Goal: Task Accomplishment & Management: Use online tool/utility

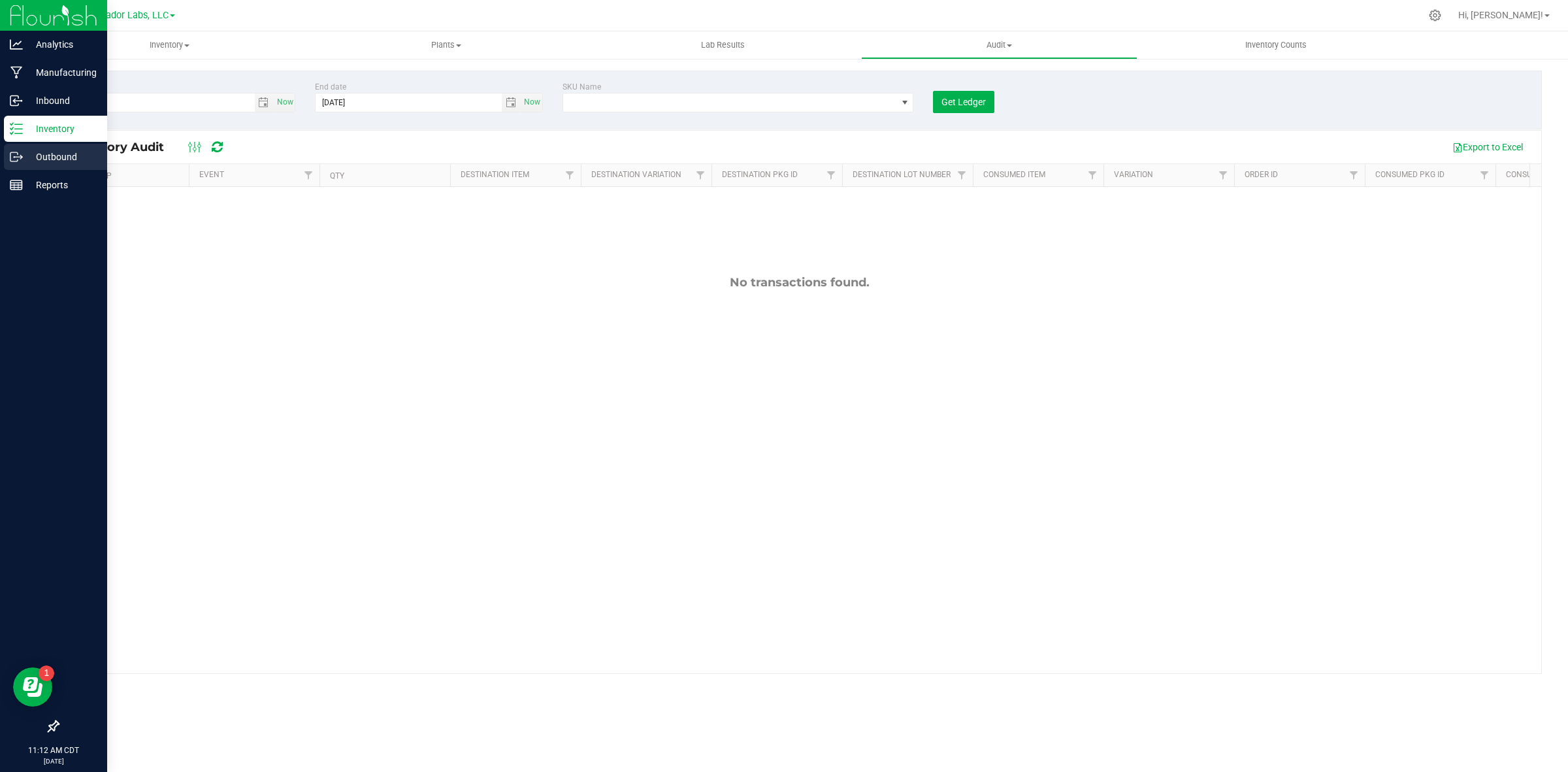
click at [31, 151] on p "Outbound" at bounding box center [62, 156] width 78 height 15
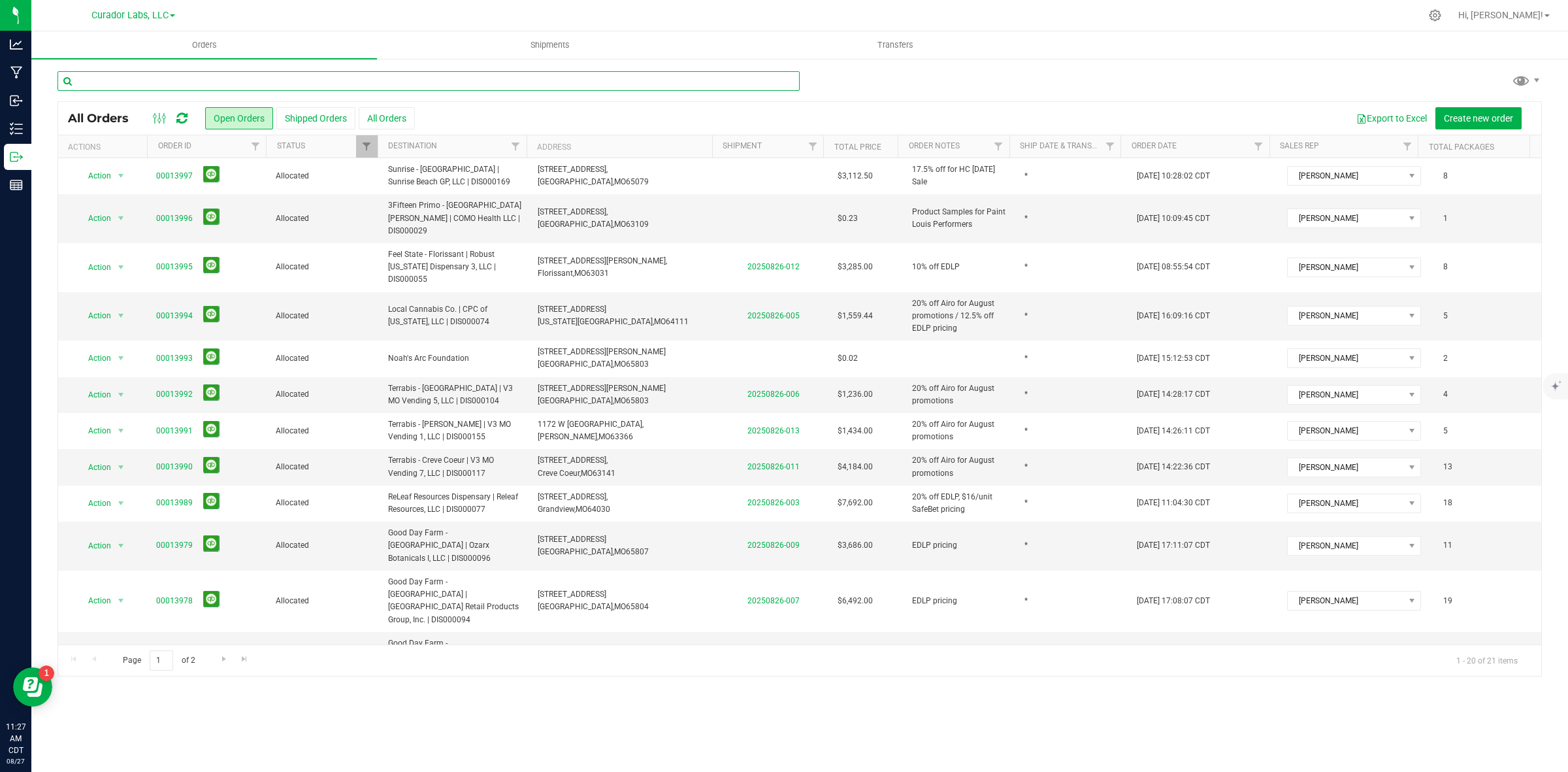
click at [226, 77] on input "text" at bounding box center [429, 81] width 742 height 20
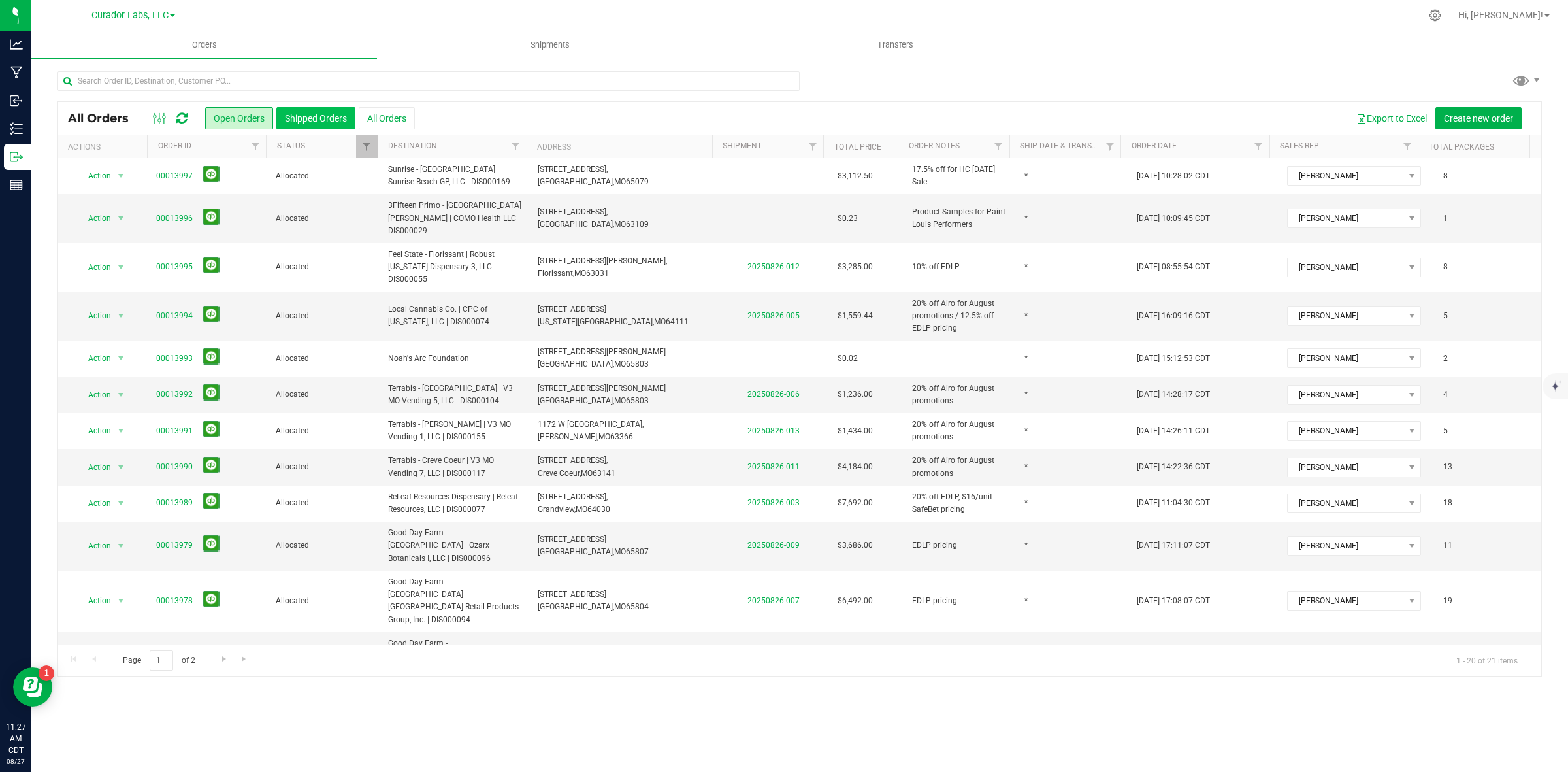
click at [298, 116] on button "Shipped Orders" at bounding box center [315, 118] width 79 height 22
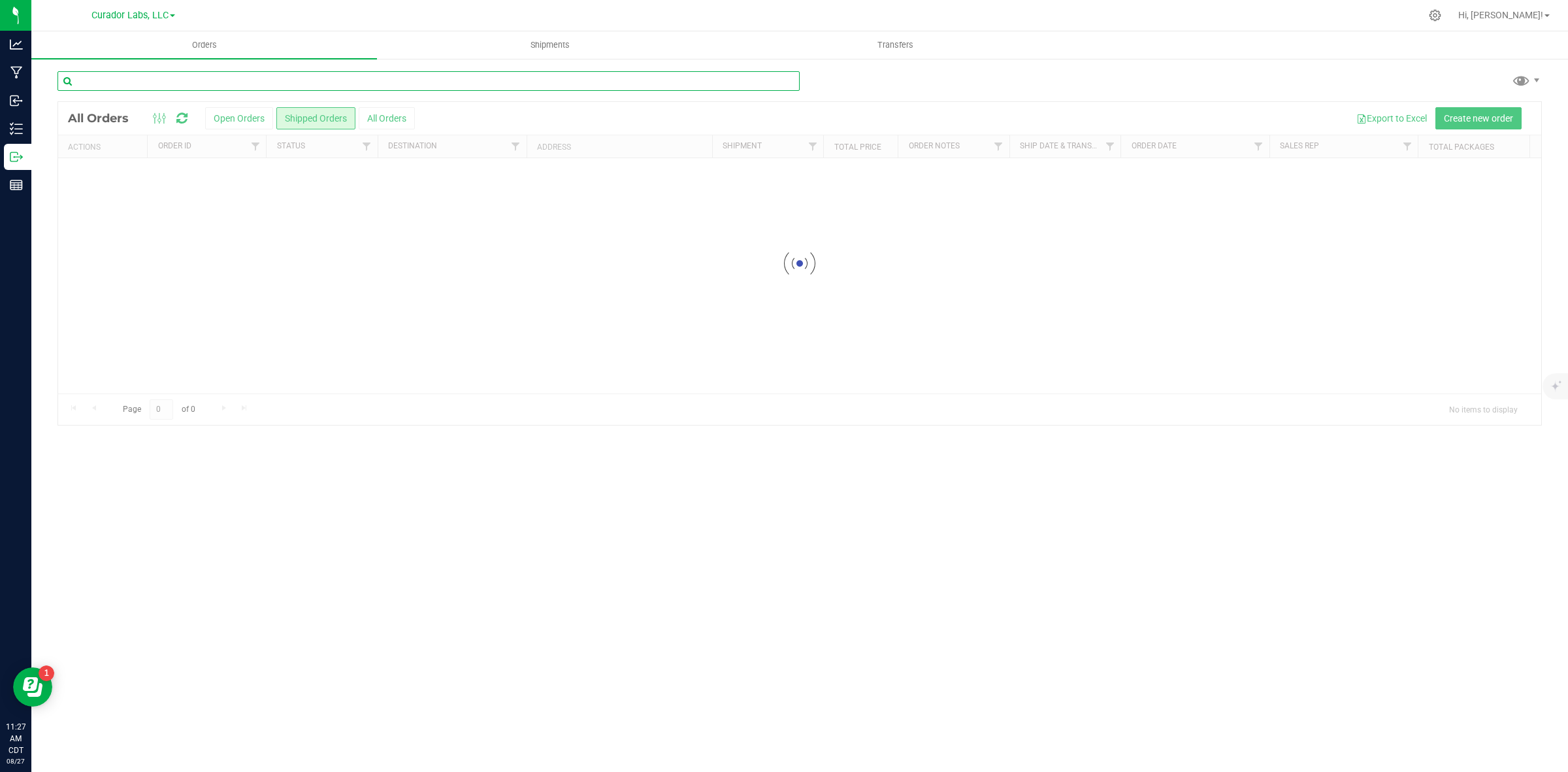
click at [214, 80] on input "text" at bounding box center [429, 81] width 742 height 20
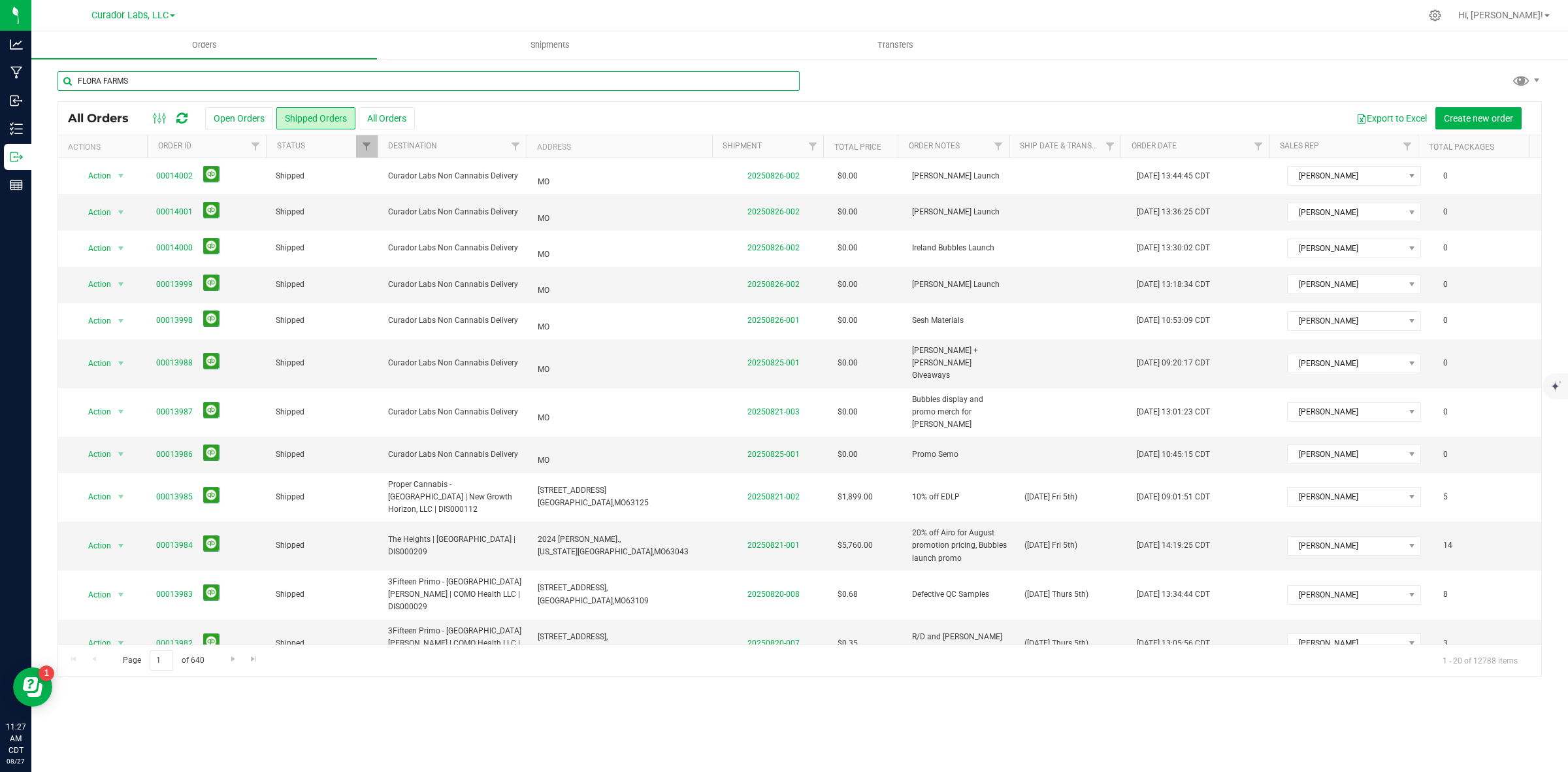
type input "FLORA FARMS"
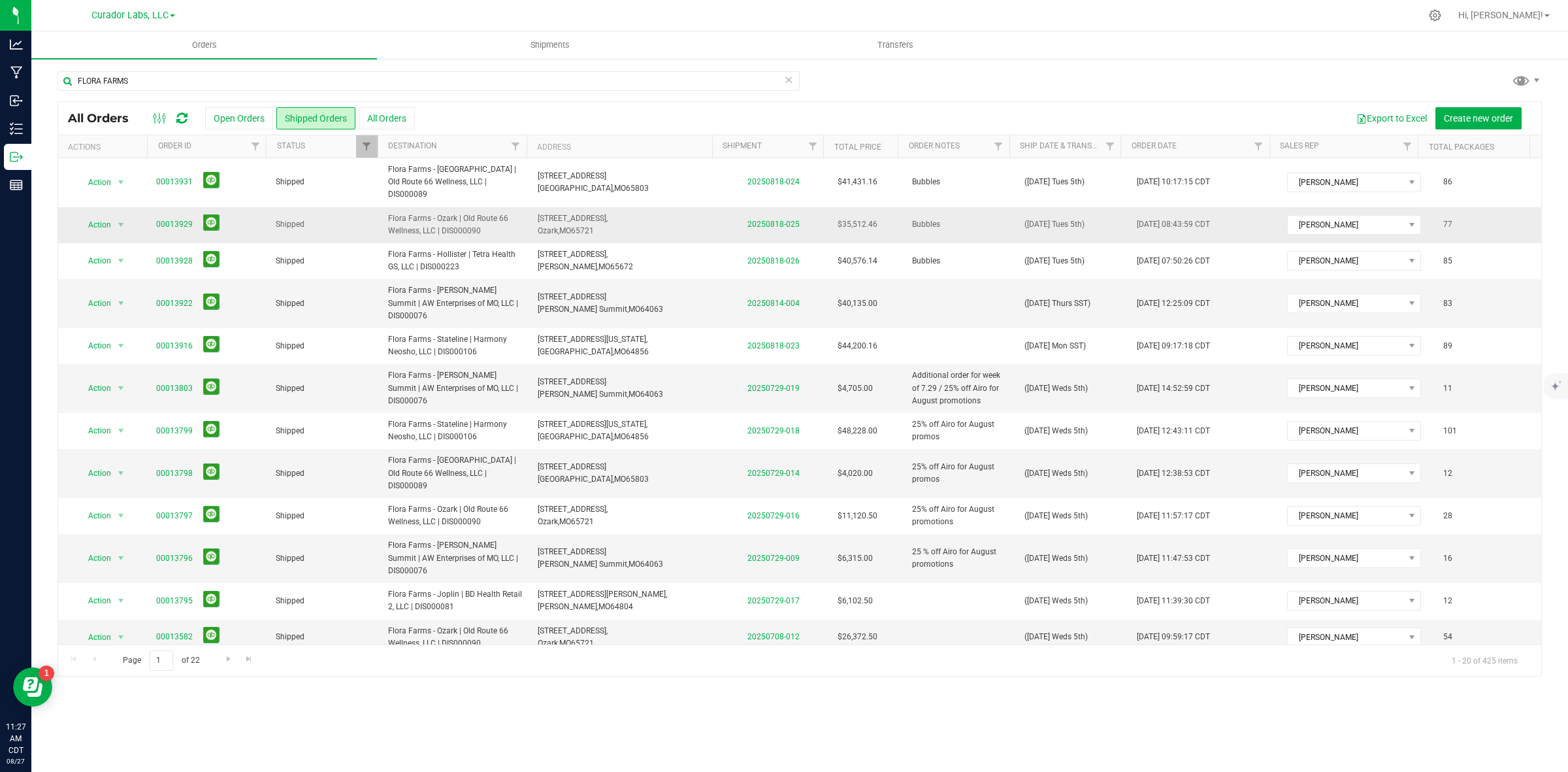
click at [465, 223] on span "Flora Farms - Ozark | Old Route 66 Wellness, LLC | DIS000090" at bounding box center [455, 224] width 134 height 25
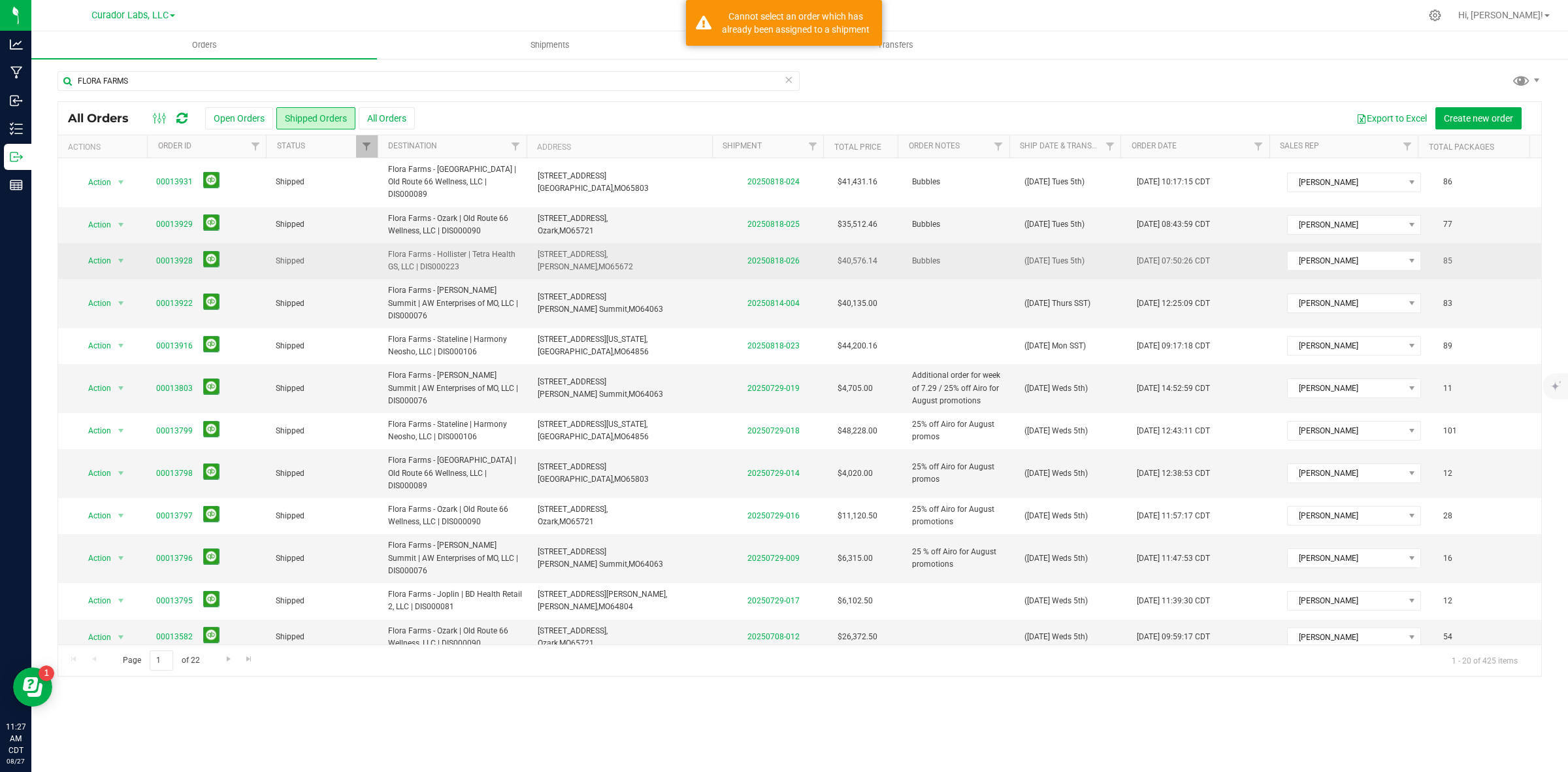
copy span "DIS000090"
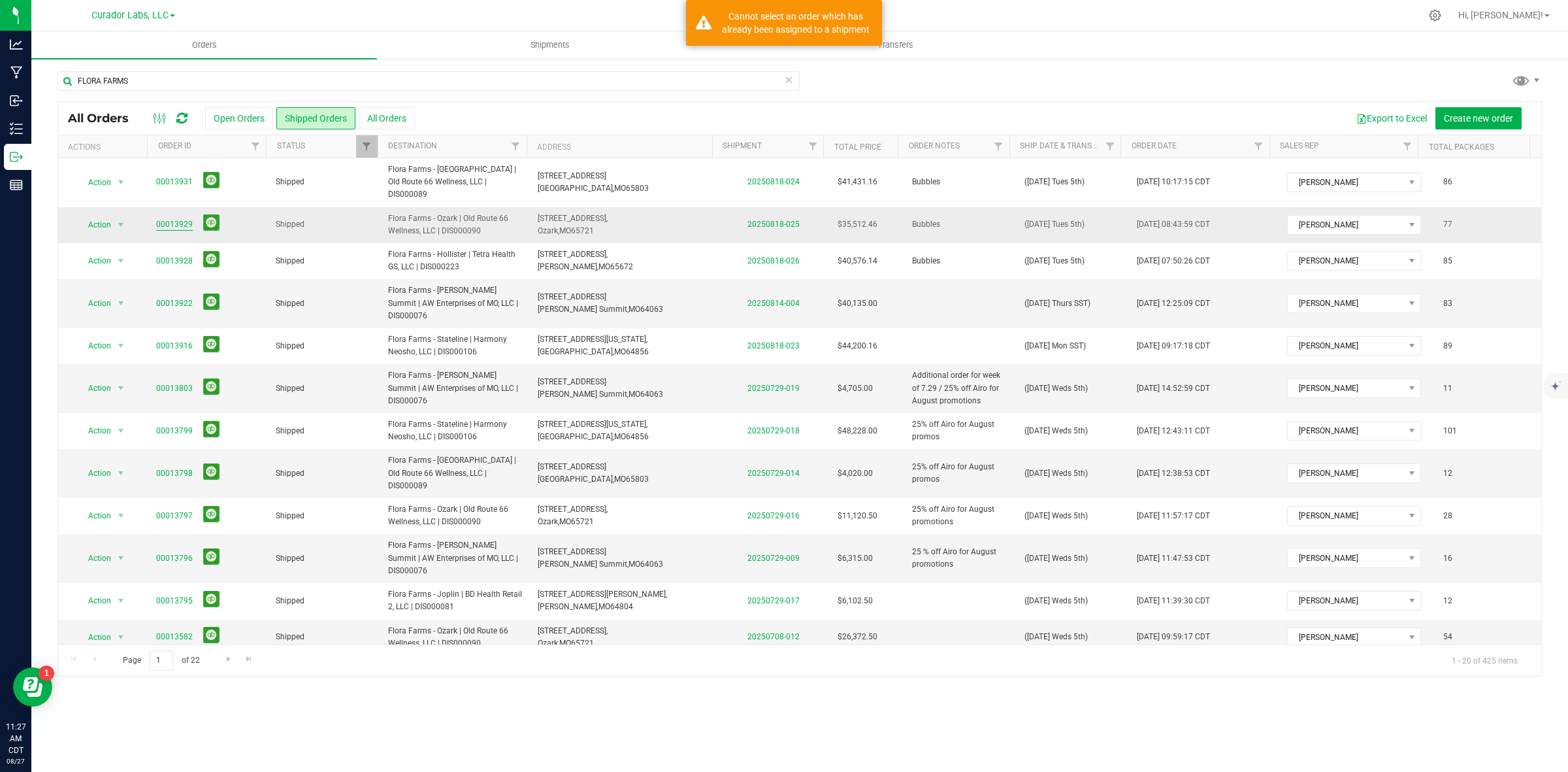
click at [164, 218] on link "00013929" at bounding box center [174, 224] width 37 height 13
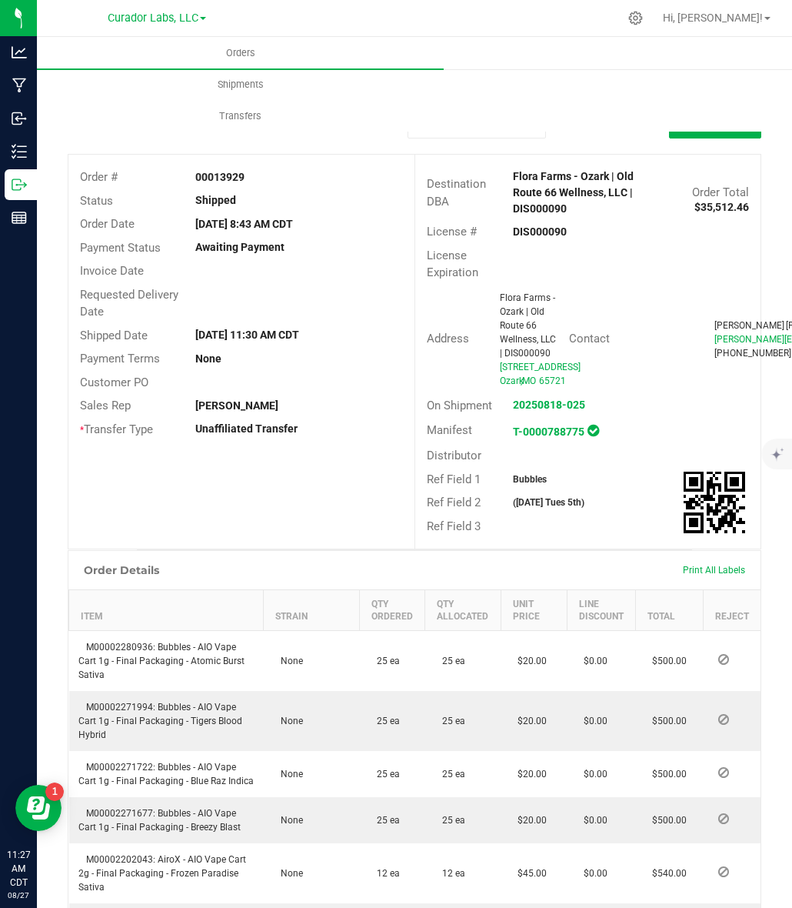
click at [212, 175] on strong "00013929" at bounding box center [219, 177] width 49 height 12
copy strong "00013929"
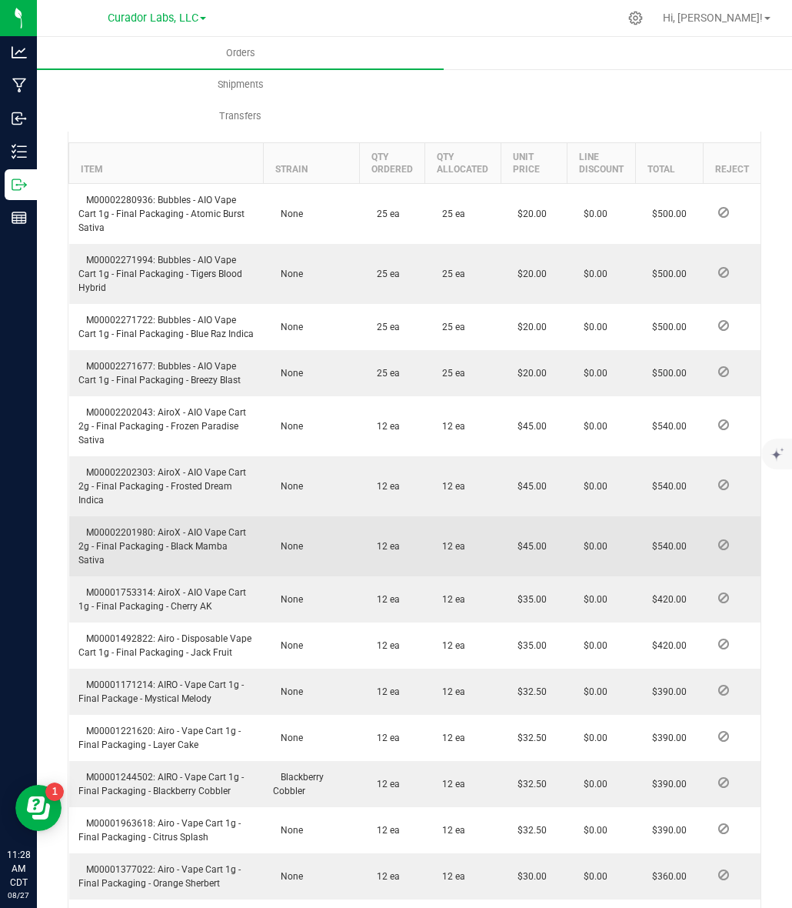
scroll to position [481, 0]
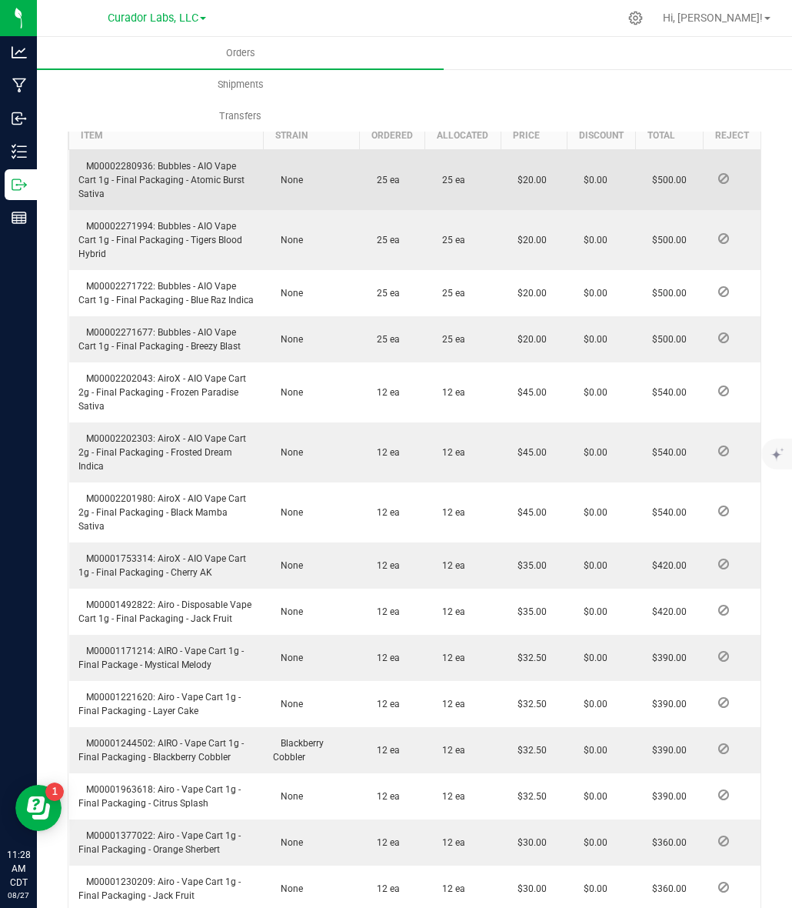
click at [112, 196] on span "M00002280936: Bubbles - AIO Vape Cart 1g - Final Packaging - Atomic Burst Sativa" at bounding box center [161, 180] width 166 height 38
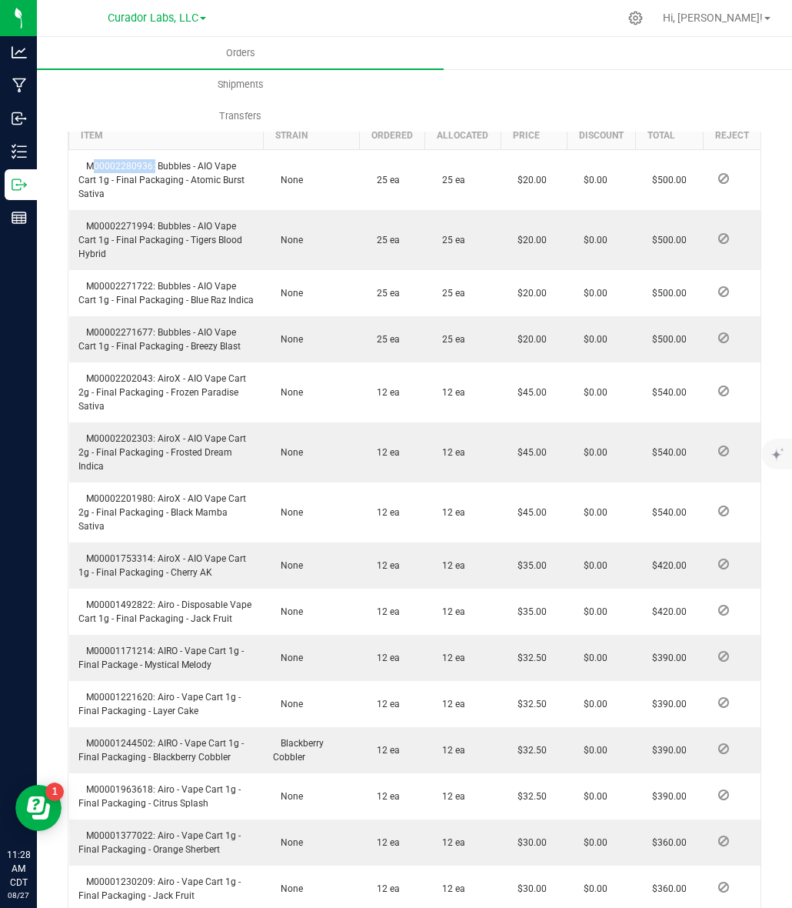
copy span "M00002280936"
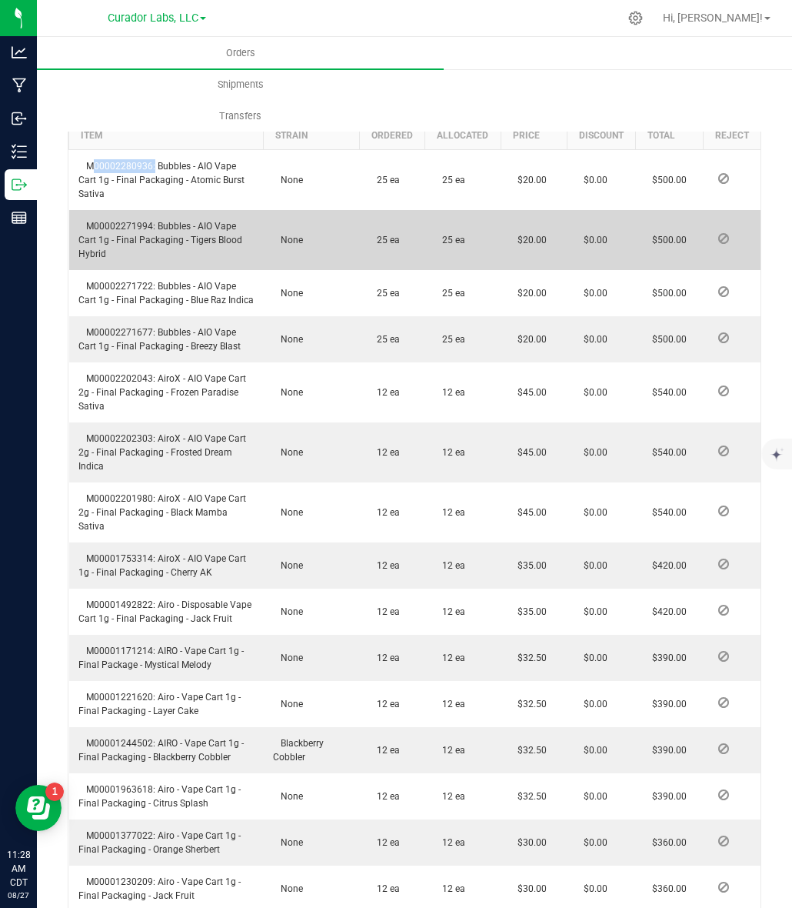
click at [138, 252] on span "M00002271994: Bubbles - AIO Vape Cart 1g - Final Packaging - Tigers Blood Hybrid" at bounding box center [160, 240] width 164 height 38
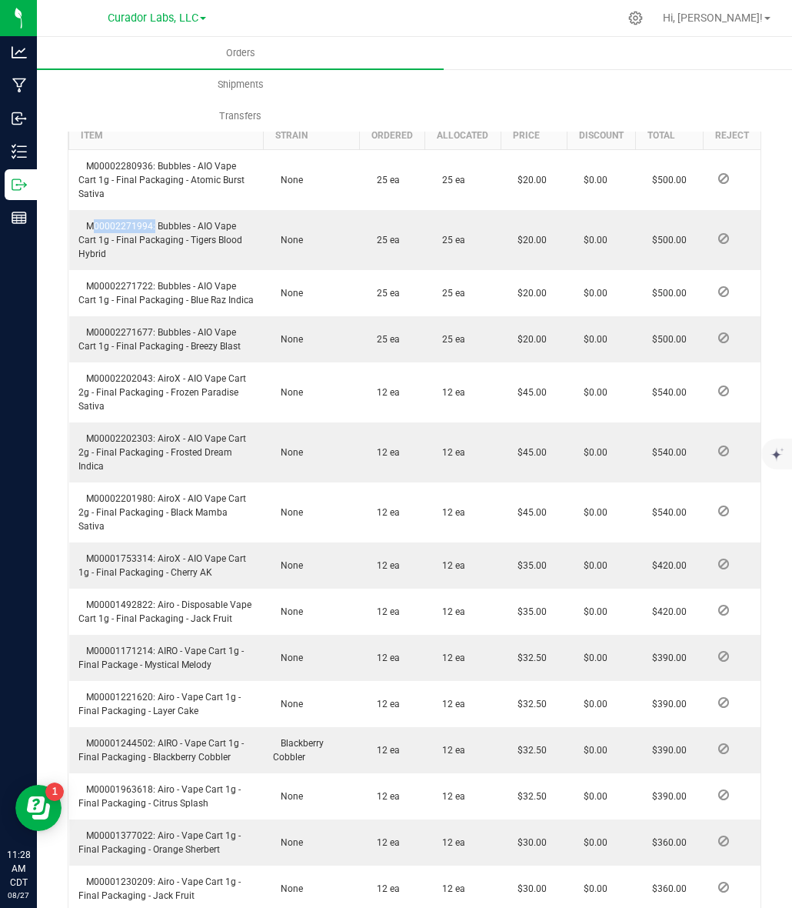
copy span "M00002271994"
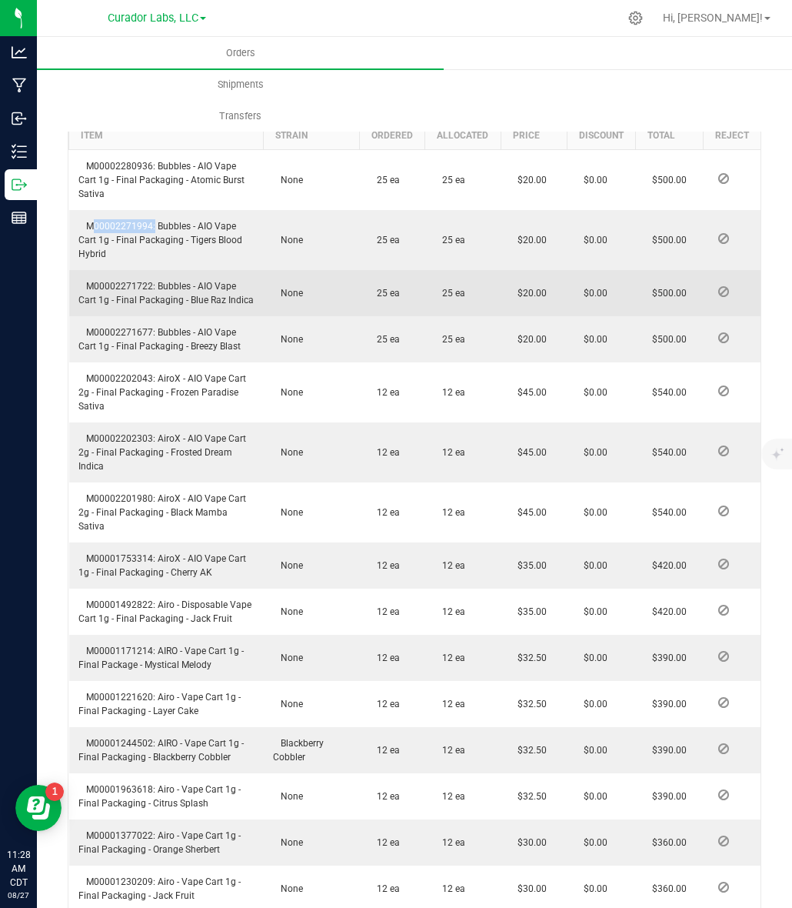
click at [124, 305] on span "M00002271722: Bubbles - AIO Vape Cart 1g - Final Packaging - Blue Raz Indica" at bounding box center [165, 293] width 175 height 25
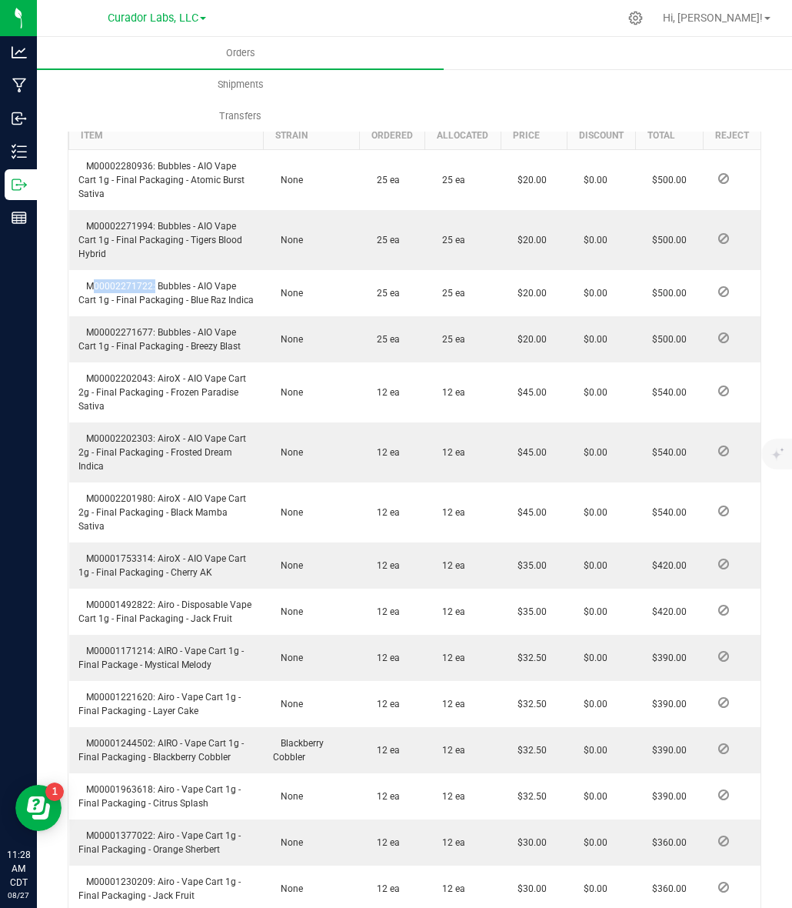
copy span "M00002271722"
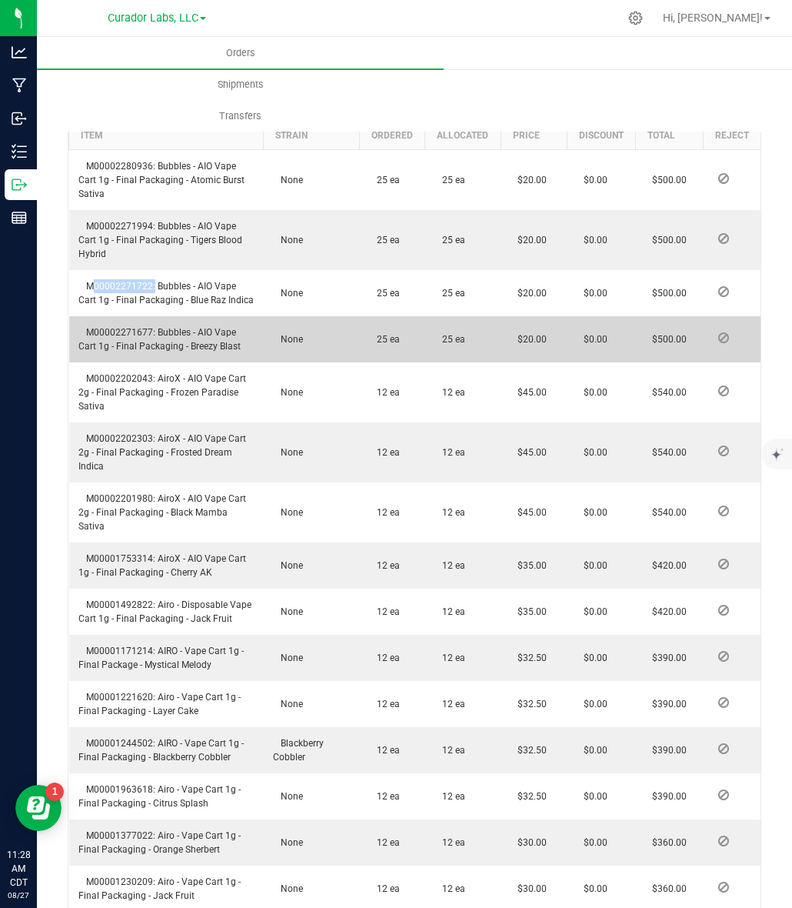
click at [129, 352] on span "M00002271677: Bubbles - AIO Vape Cart 1g - Final Packaging - Breezy Blast" at bounding box center [159, 339] width 162 height 25
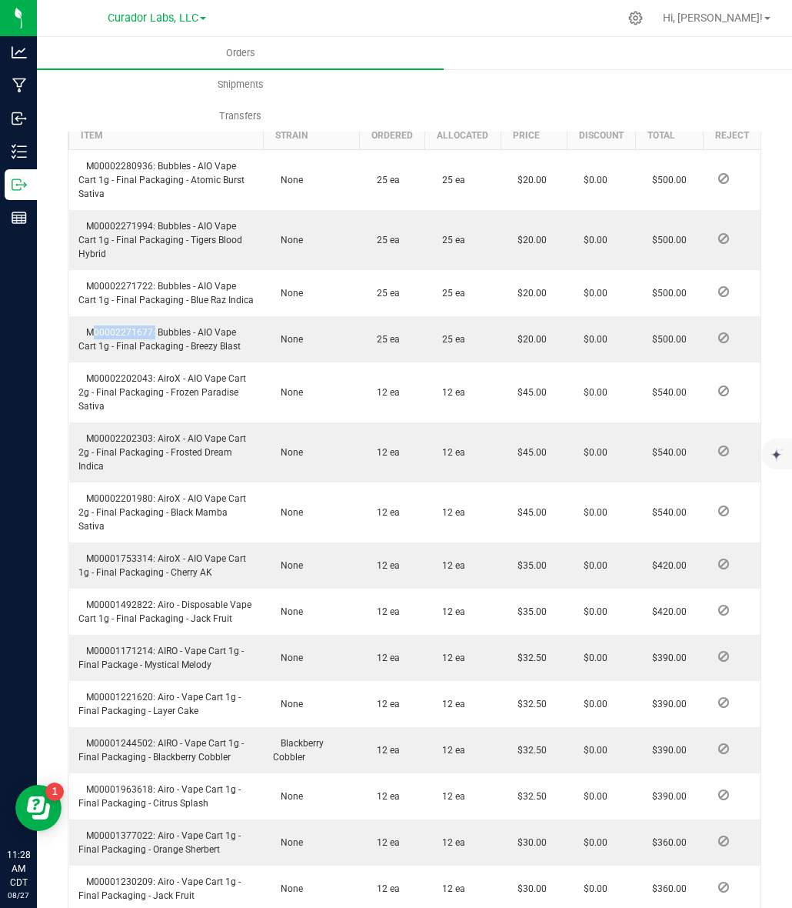
copy span "M00002271677"
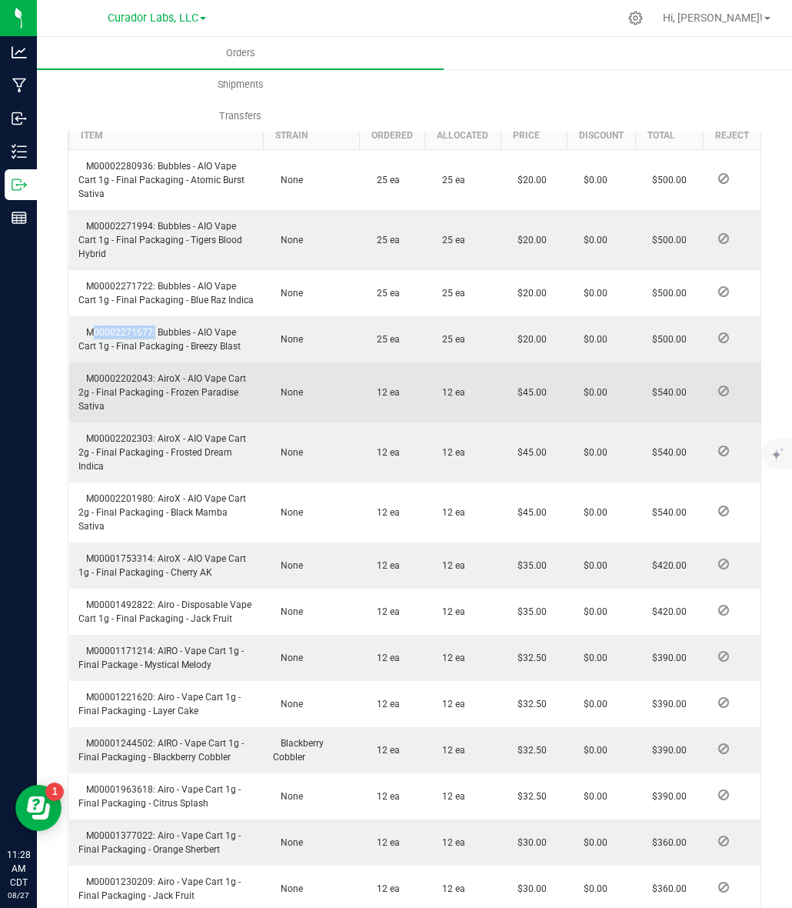
click at [141, 406] on span "M00002202043: AiroX - AIO Vape Cart 2g - Final Packaging - Frozen Paradise Sati…" at bounding box center [162, 392] width 168 height 38
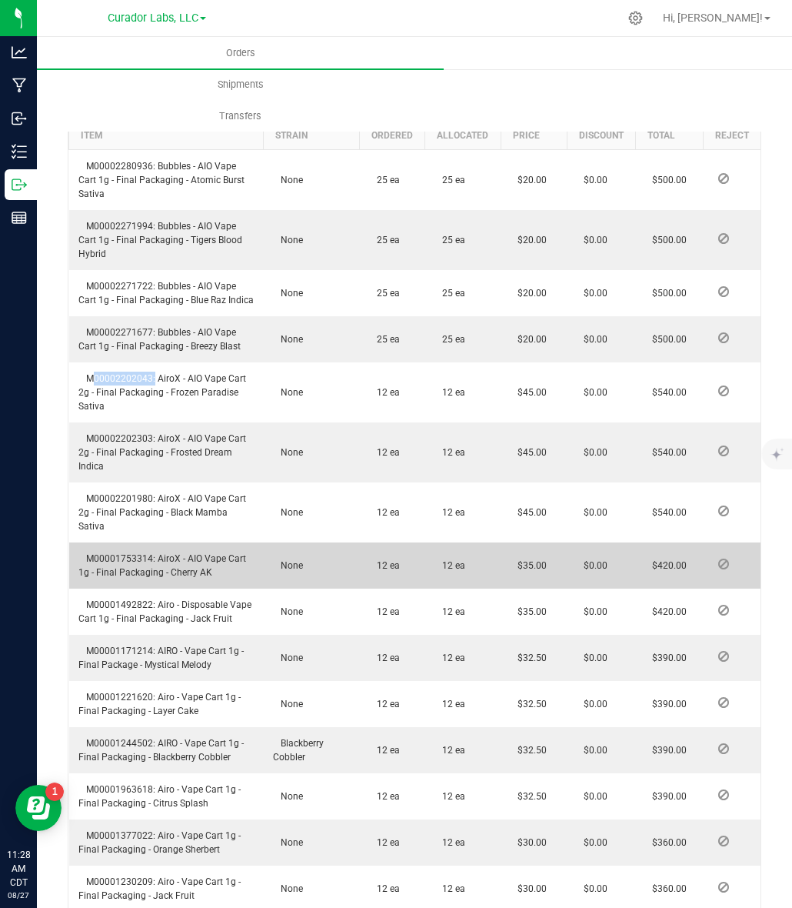
copy span "M00002202043"
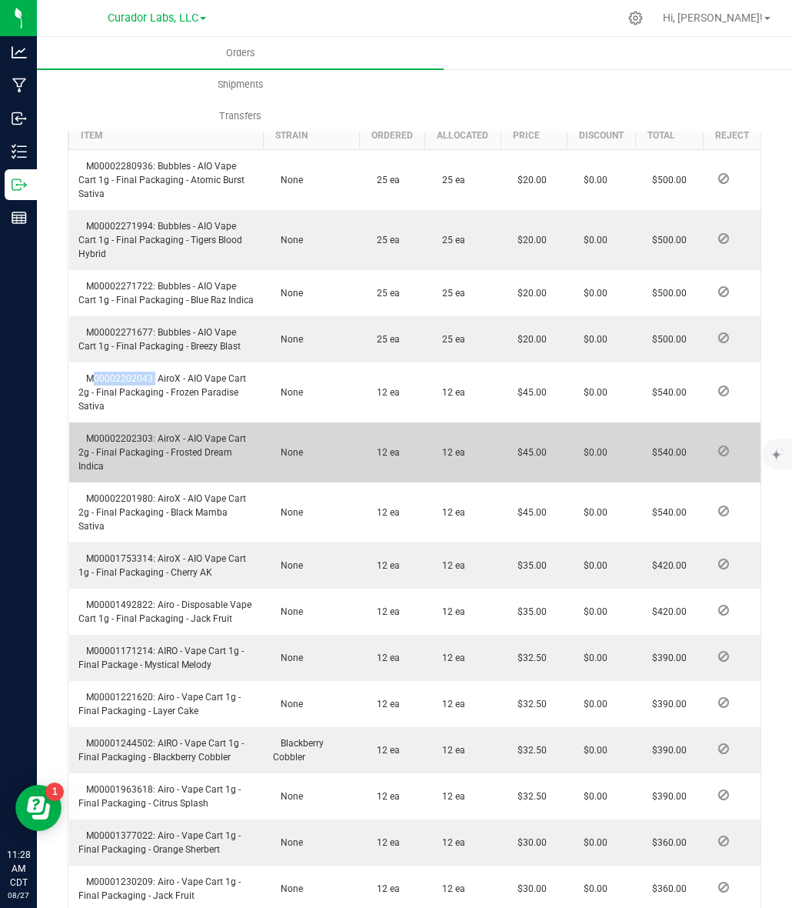
click at [121, 460] on span "M00002202303: AiroX - AIO Vape Cart 2g - Final Packaging - Frosted Dream Indica" at bounding box center [162, 452] width 168 height 38
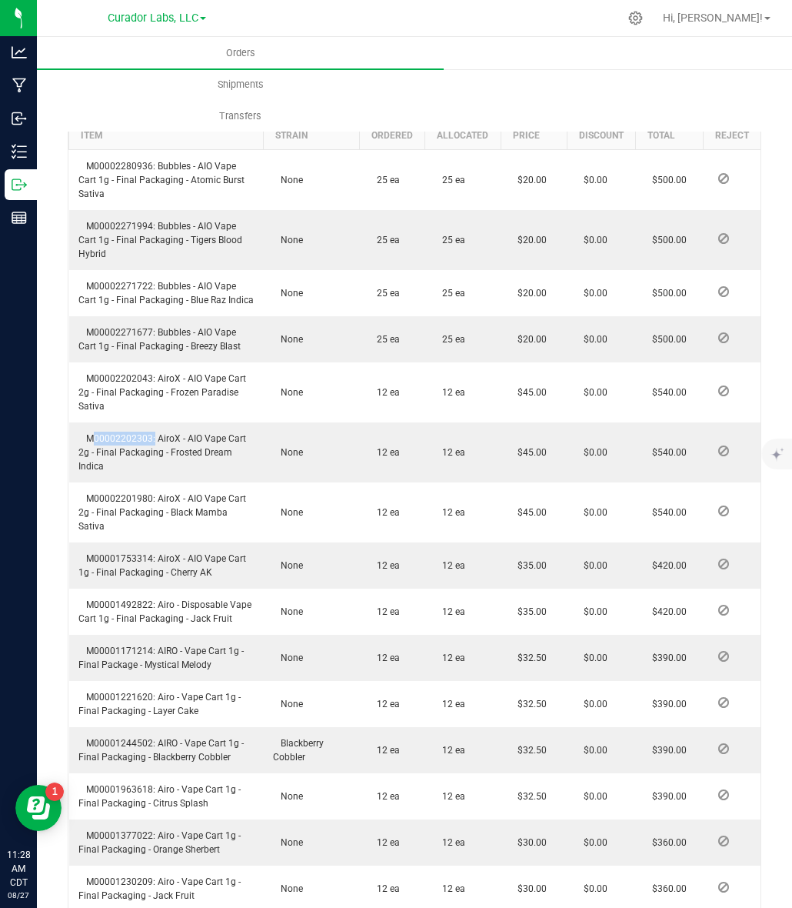
copy span "M00002202303"
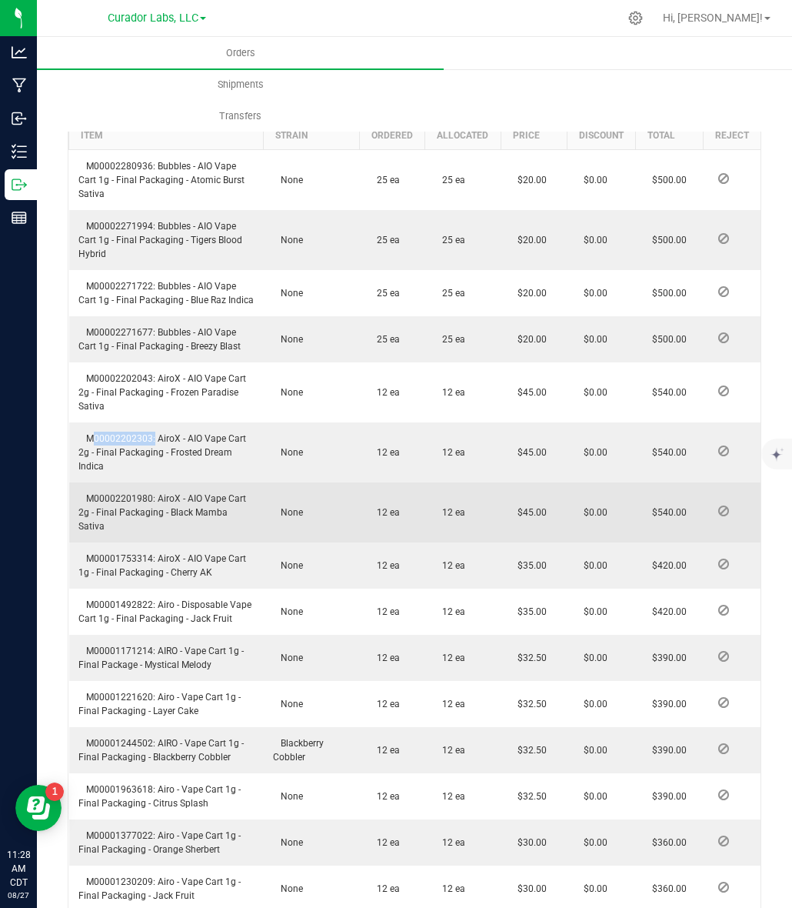
click at [121, 531] on span "M00002201980: AiroX - AIO Vape Cart 2g - Final Packaging - Black Mamba Sativa" at bounding box center [162, 512] width 168 height 38
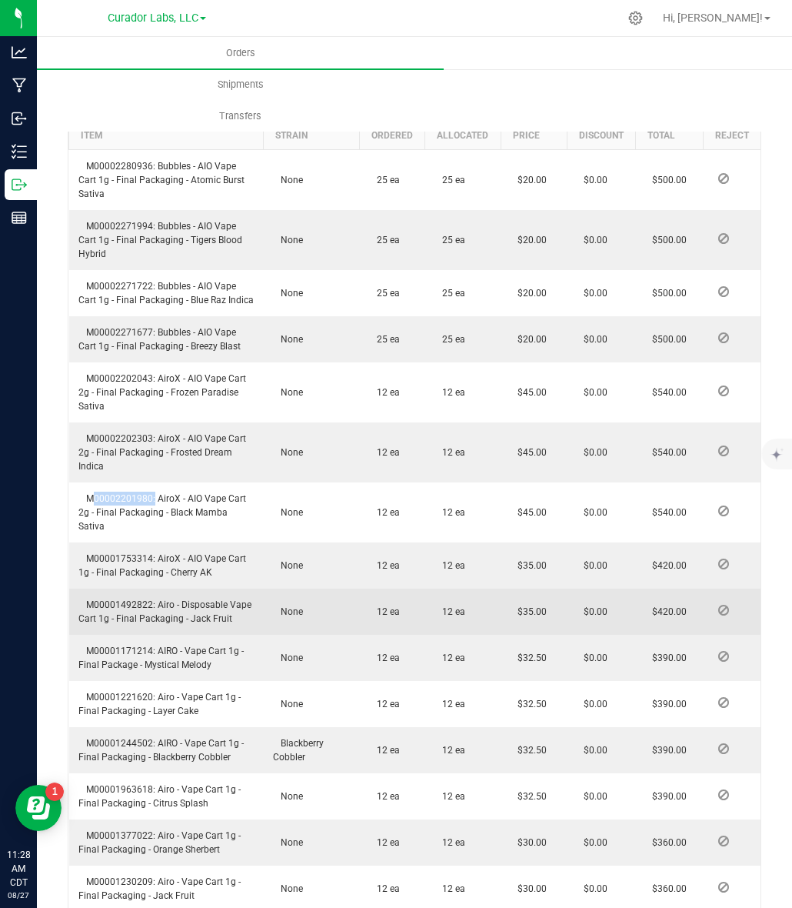
copy span "M00002201980"
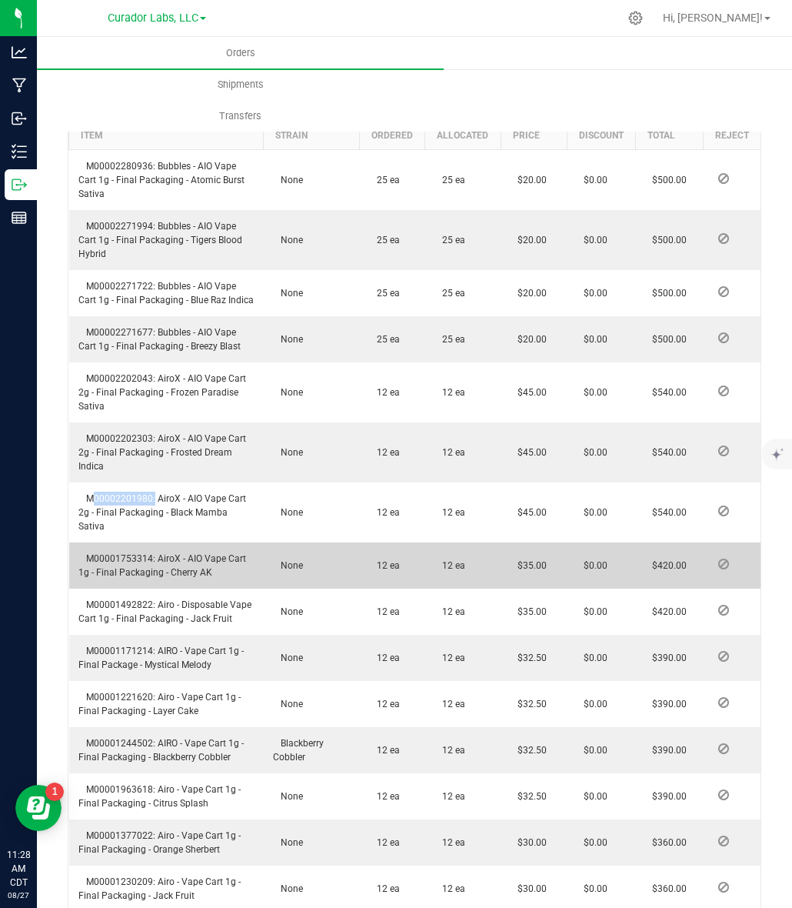
click at [125, 574] on span "M00001753314: AiroX - AIO Vape Cart 1g - Final Packaging - Cherry AK" at bounding box center [162, 565] width 168 height 25
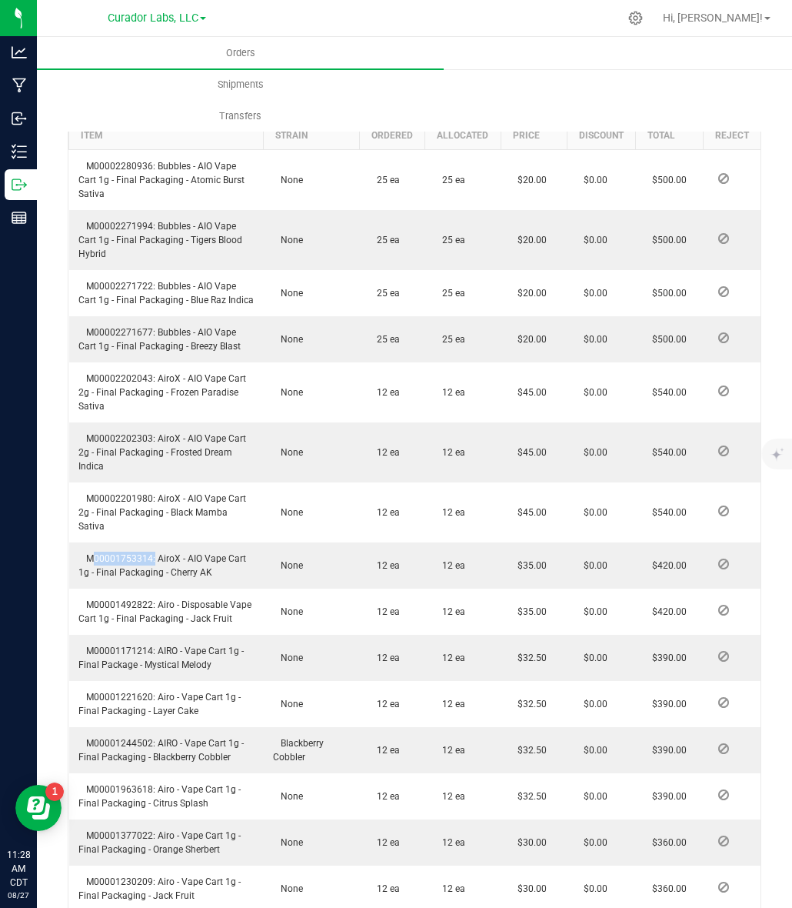
copy span "M00001753314"
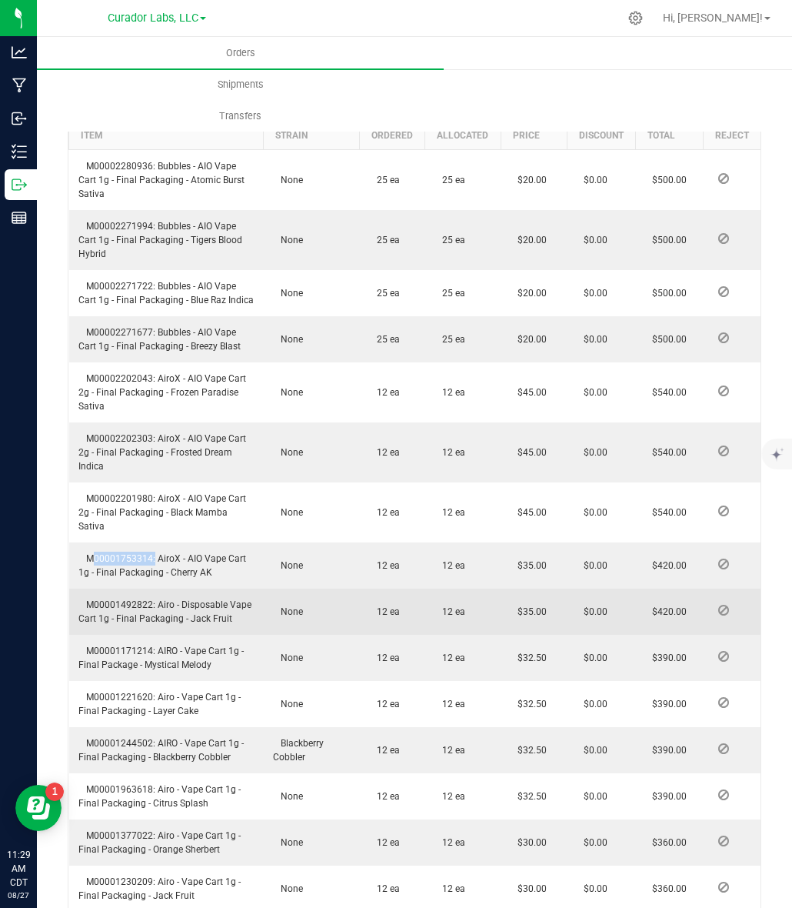
click at [109, 618] on span "M00001492822: Airo - Disposable Vape Cart 1g - Final Packaging - Jack Fruit" at bounding box center [164, 611] width 173 height 25
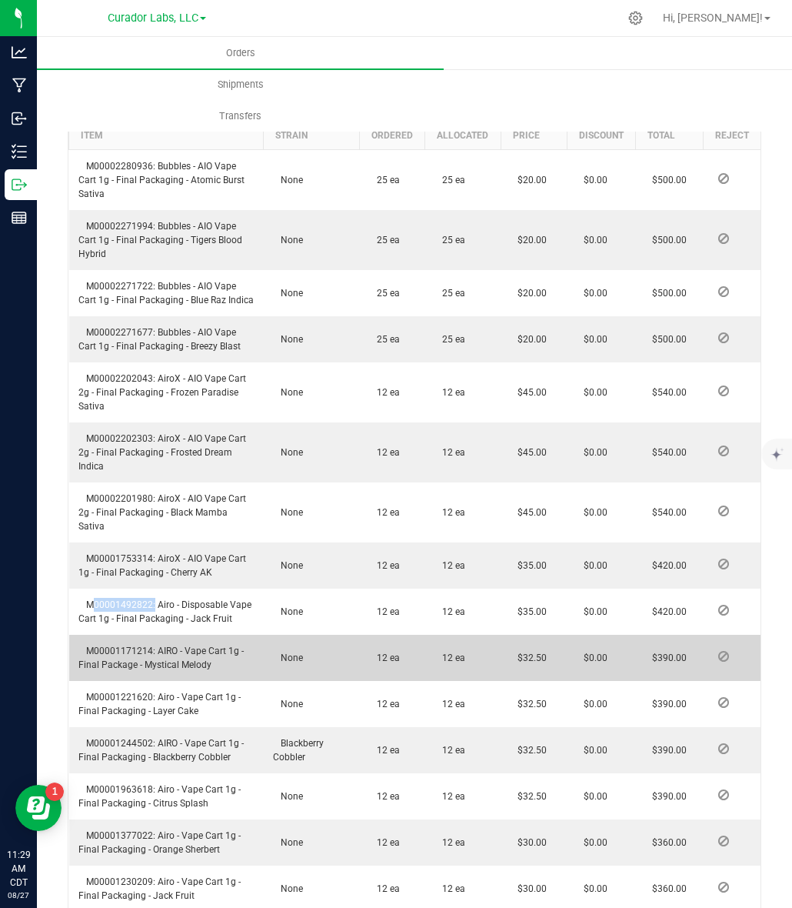
click at [117, 666] on span "M00001171214: AIRO - Vape Cart 1g - Final Package - Mystical Melody" at bounding box center [160, 657] width 165 height 25
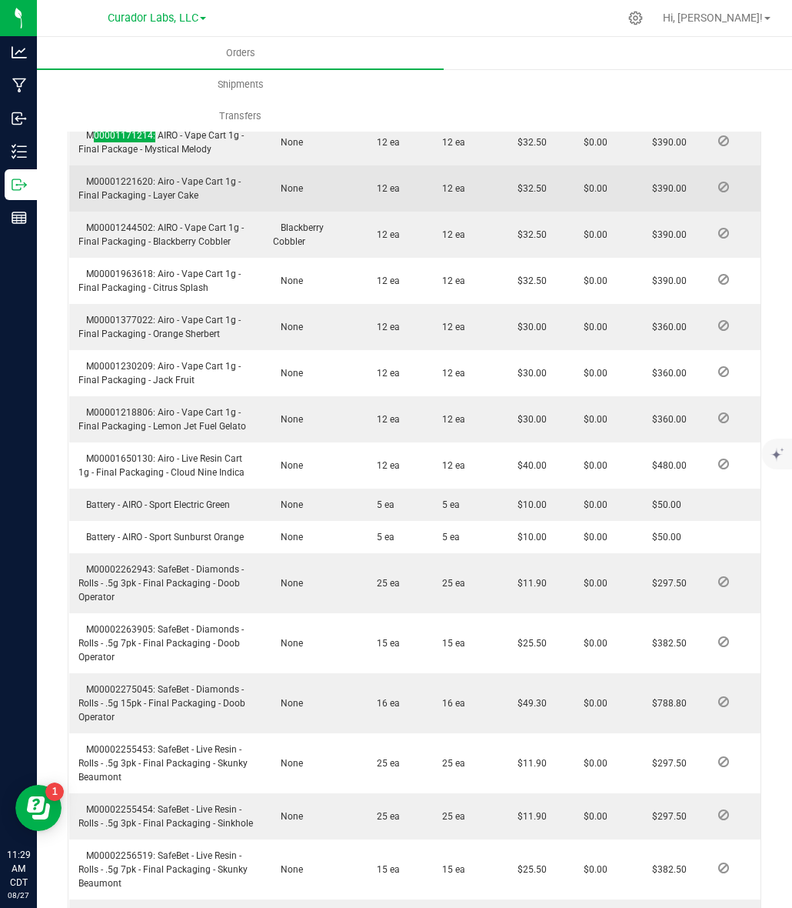
scroll to position [962, 0]
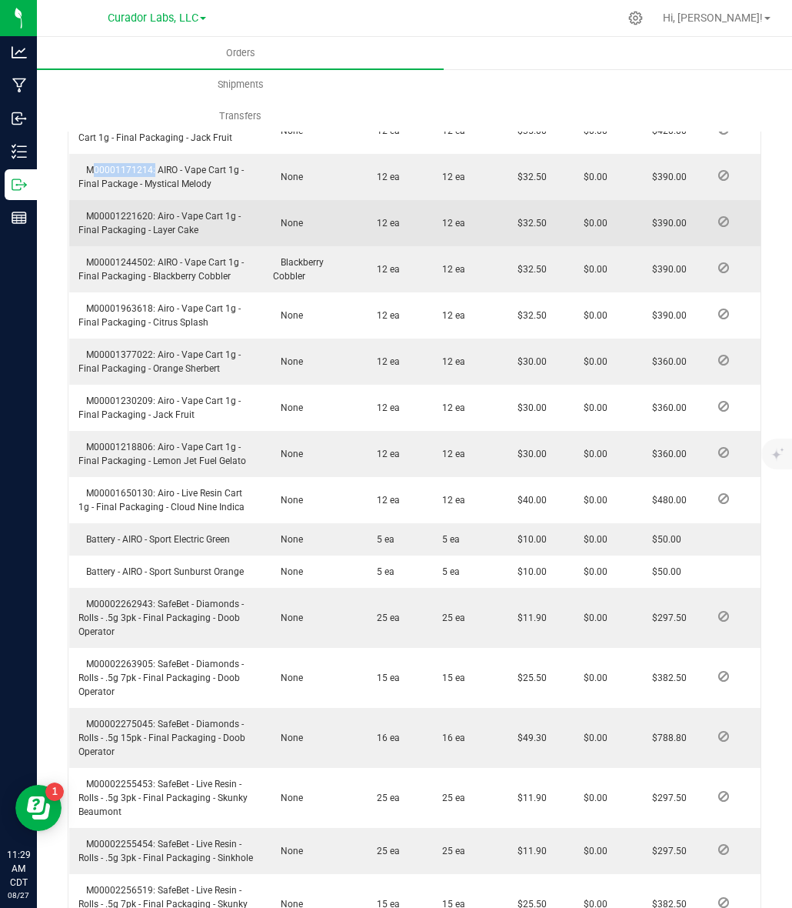
click at [123, 225] on span "M00001221620: Airo - Vape Cart 1g - Final Packaging - Layer Cake" at bounding box center [159, 223] width 162 height 25
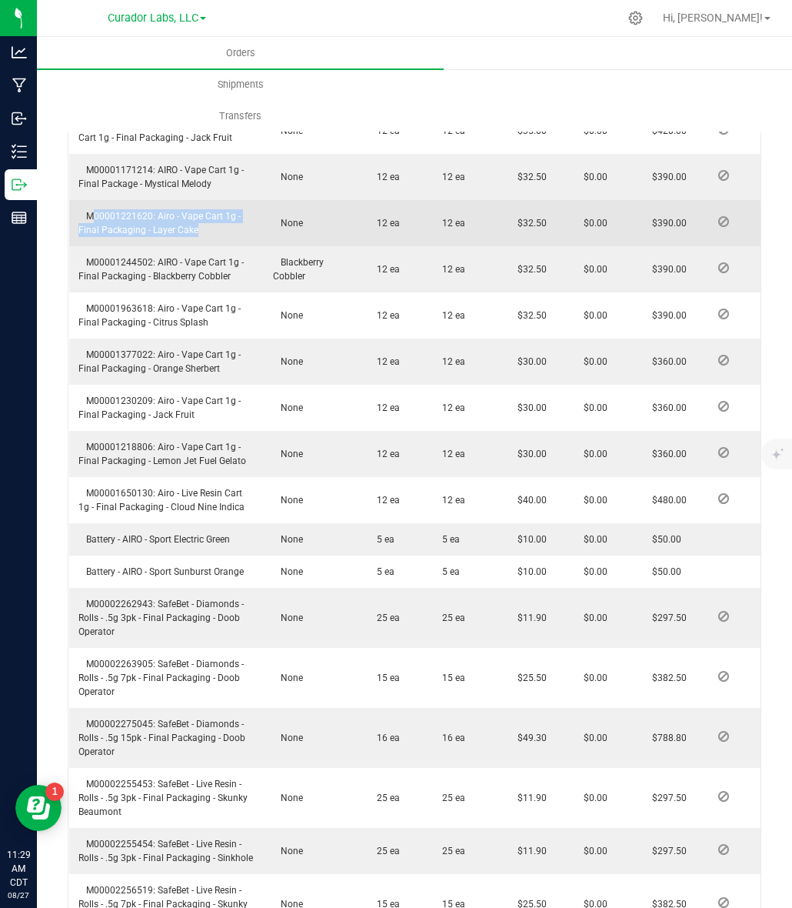
click at [123, 225] on span "M00001221620: Airo - Vape Cart 1g - Final Packaging - Layer Cake" at bounding box center [159, 223] width 162 height 25
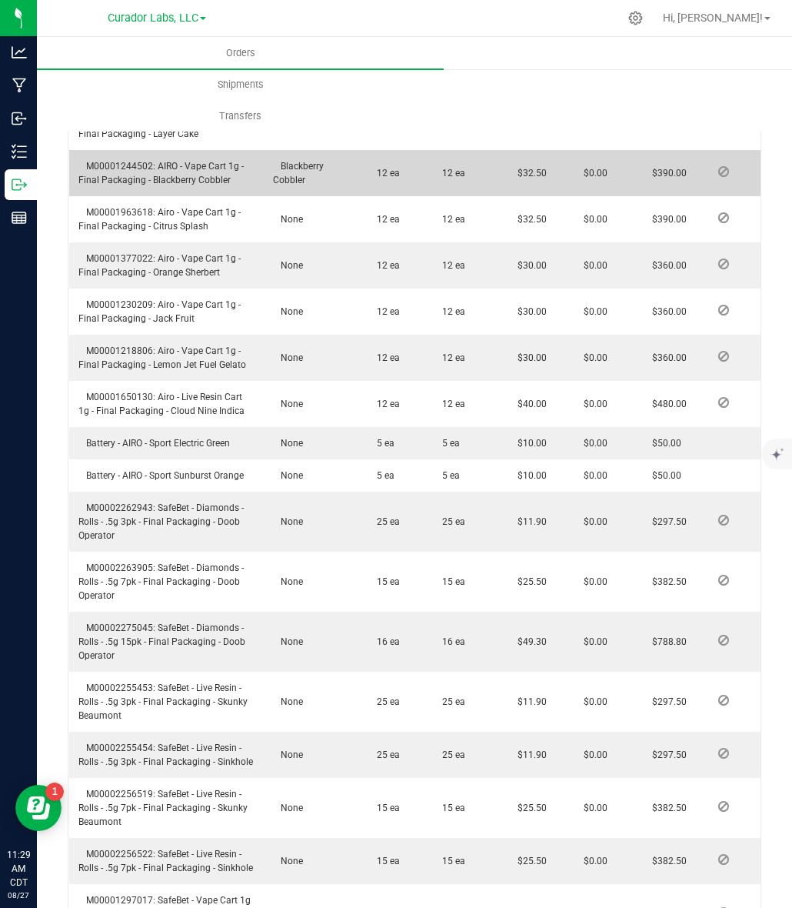
click at [108, 179] on span "M00001244502: AIRO - Vape Cart 1g - Final Packaging - Blackberry Cobbler" at bounding box center [160, 173] width 165 height 25
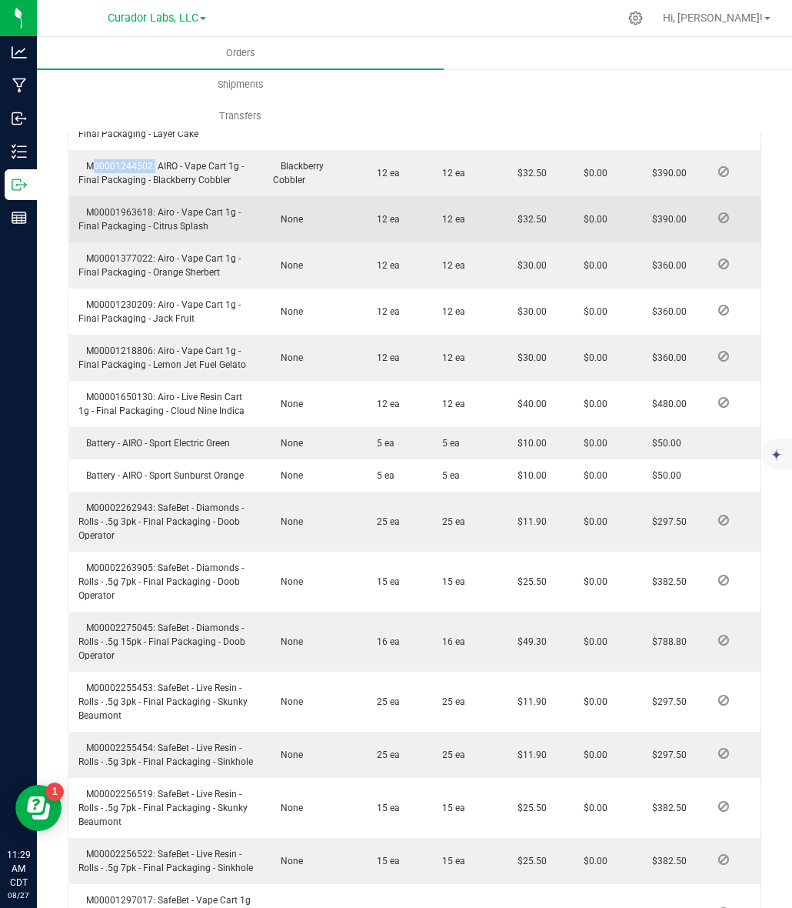
click at [113, 225] on span "M00001963618: Airo - Vape Cart 1g - Final Packaging - Citrus Splash" at bounding box center [159, 219] width 162 height 25
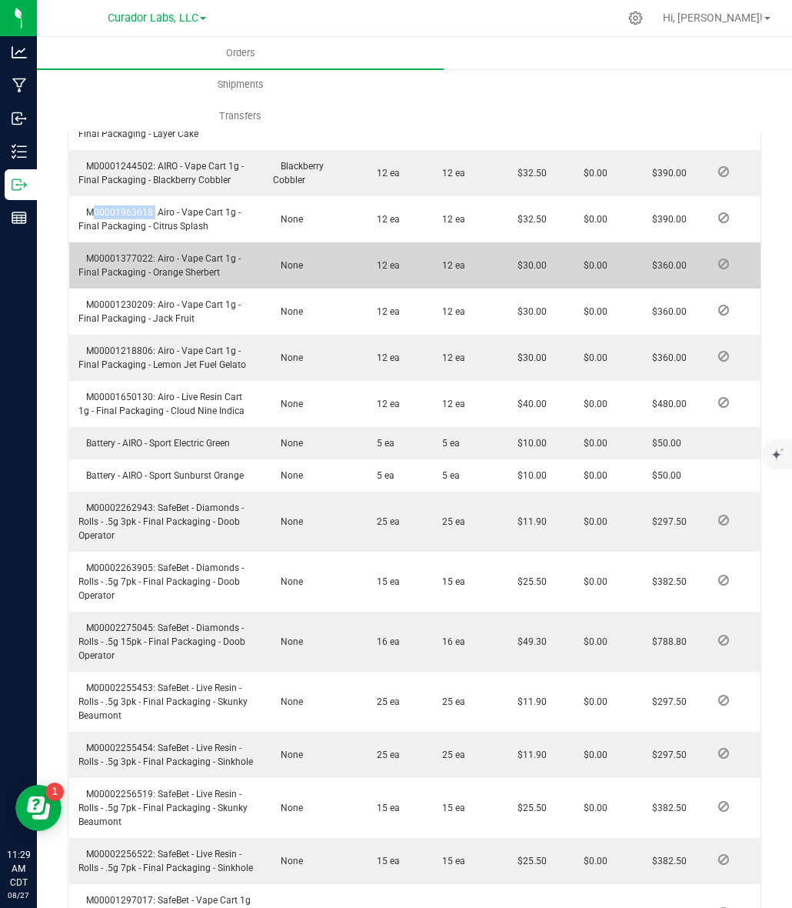
click at [129, 269] on span "M00001377022: Airo - Vape Cart 1g - Final Packaging - Orange Sherbert" at bounding box center [159, 265] width 162 height 25
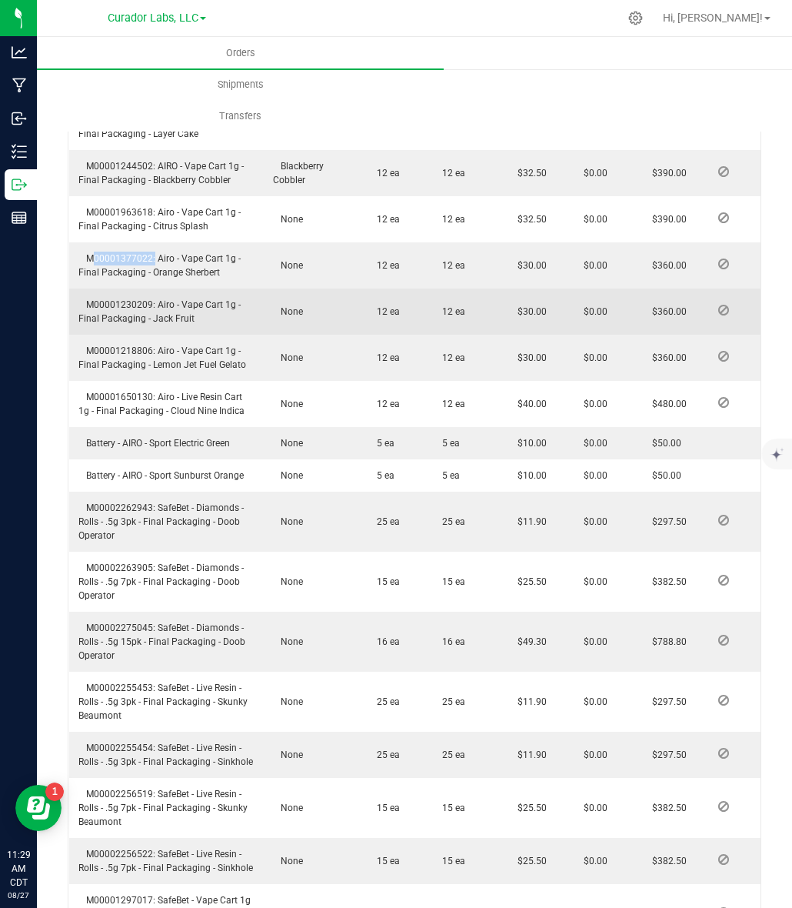
click at [105, 314] on span "M00001230209: Airo - Vape Cart 1g - Final Packaging - Jack Fruit" at bounding box center [159, 311] width 162 height 25
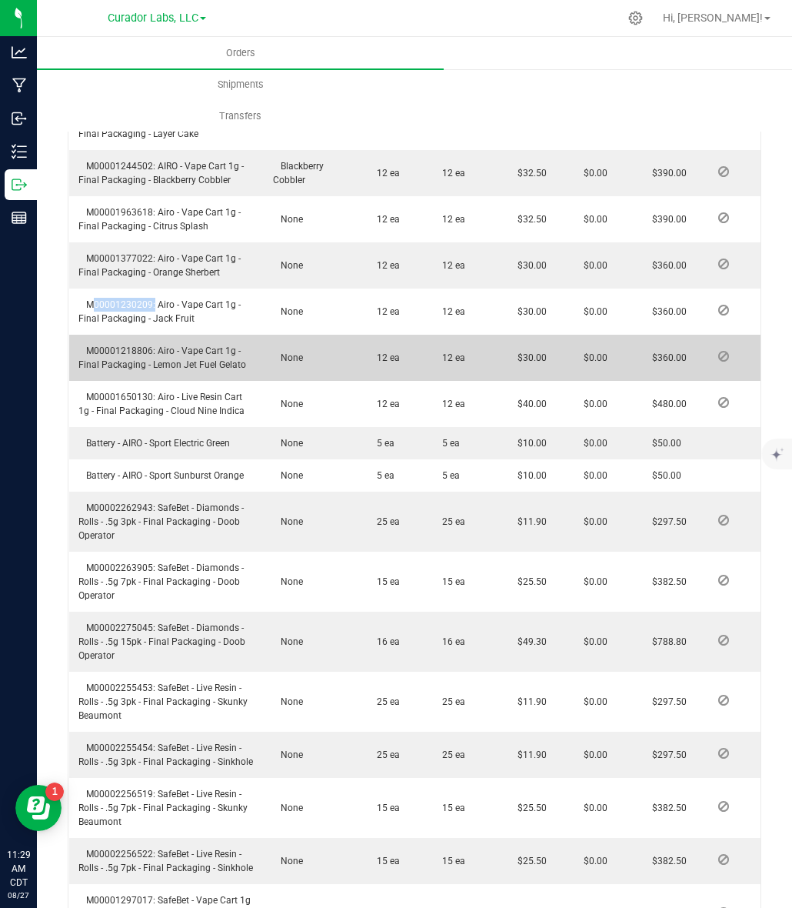
click at [122, 368] on span "M00001218806: Airo - Vape Cart 1g - Final Packaging - Lemon Jet Fuel Gelato" at bounding box center [162, 357] width 168 height 25
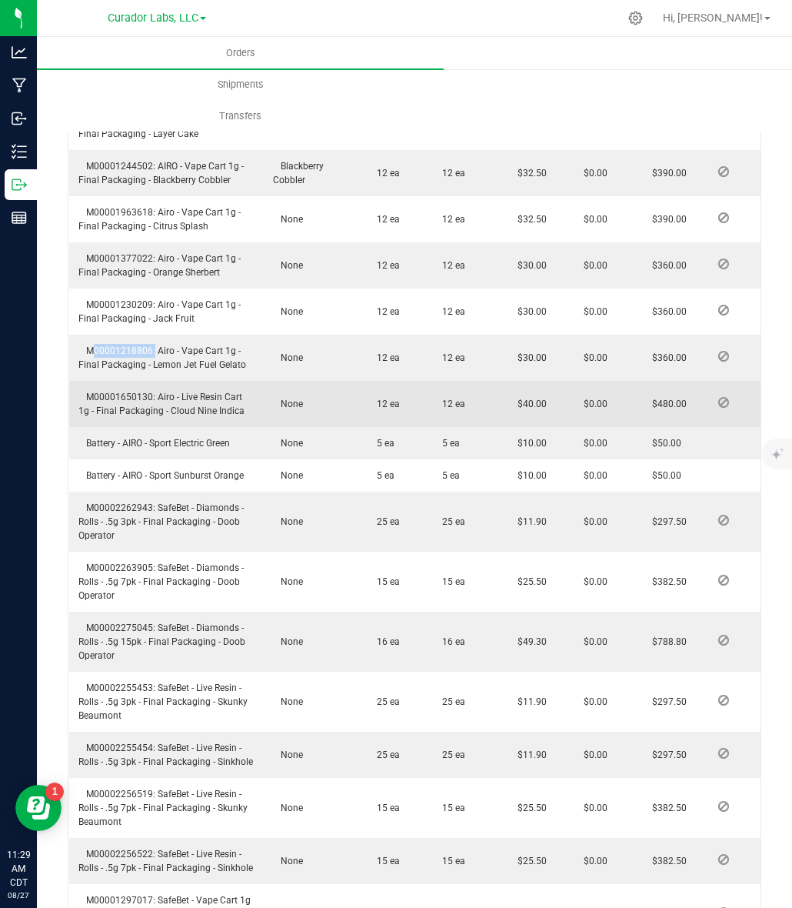
click at [128, 408] on span "M00001650130: Airo - Live Resin Cart 1g - Final Packaging - Cloud Nine Indica" at bounding box center [161, 404] width 166 height 25
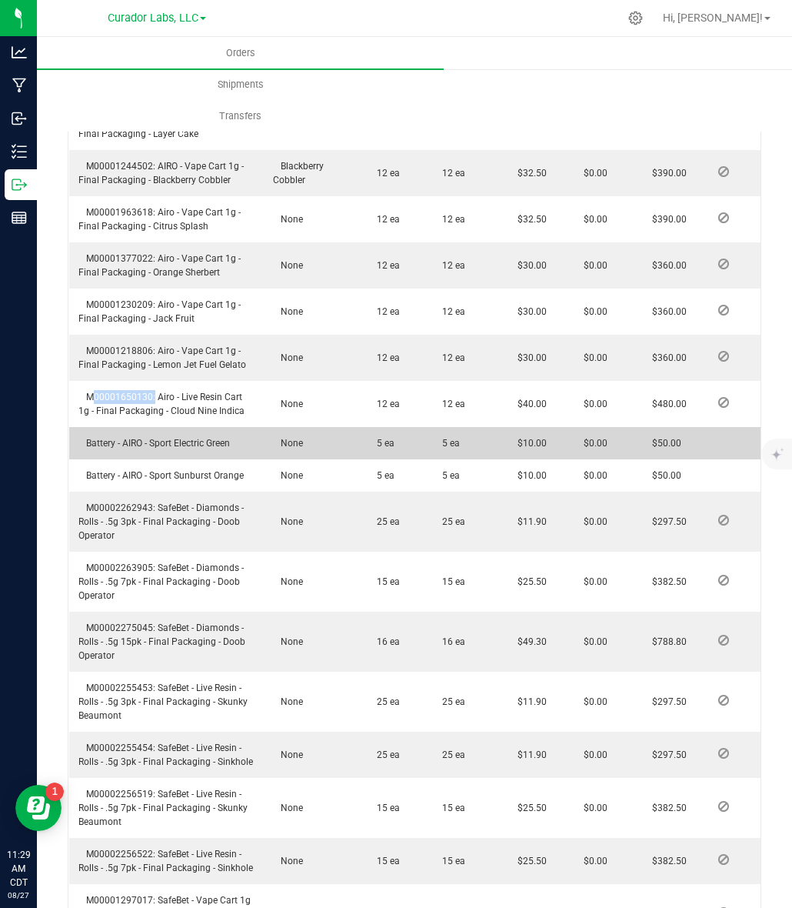
click at [121, 459] on td "Battery - AIRO - Sport Electric Green" at bounding box center [166, 443] width 195 height 32
click at [124, 448] on span "Battery - AIRO - Sport Electric Green" at bounding box center [154, 443] width 152 height 11
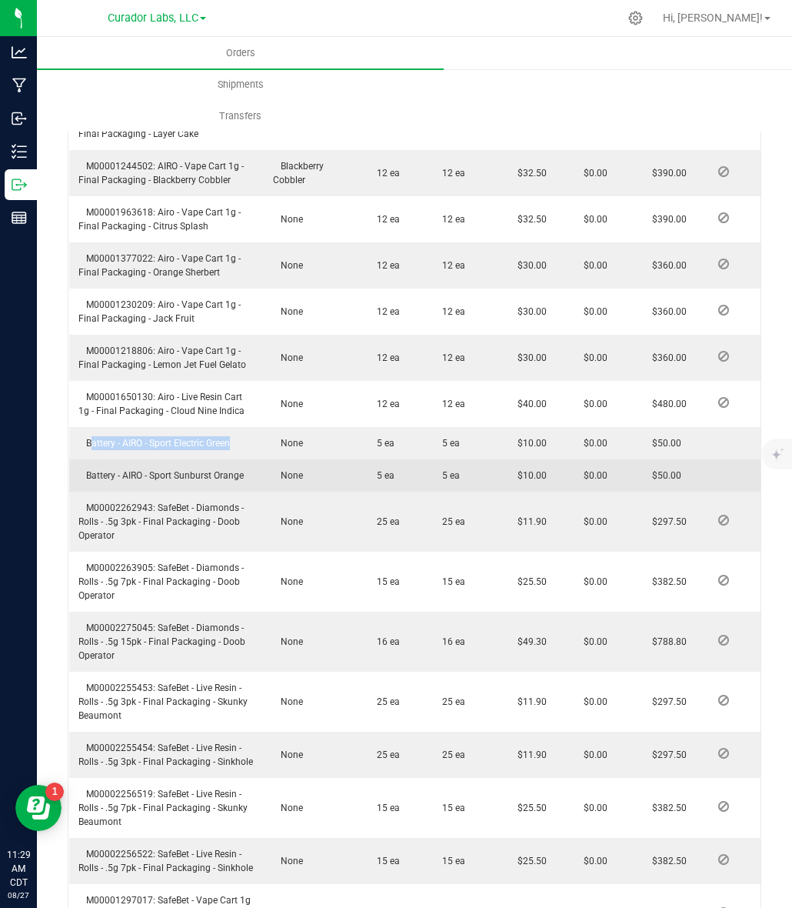
click at [132, 481] on span "Battery - AIRO - Sport Sunburst Orange" at bounding box center [160, 475] width 165 height 11
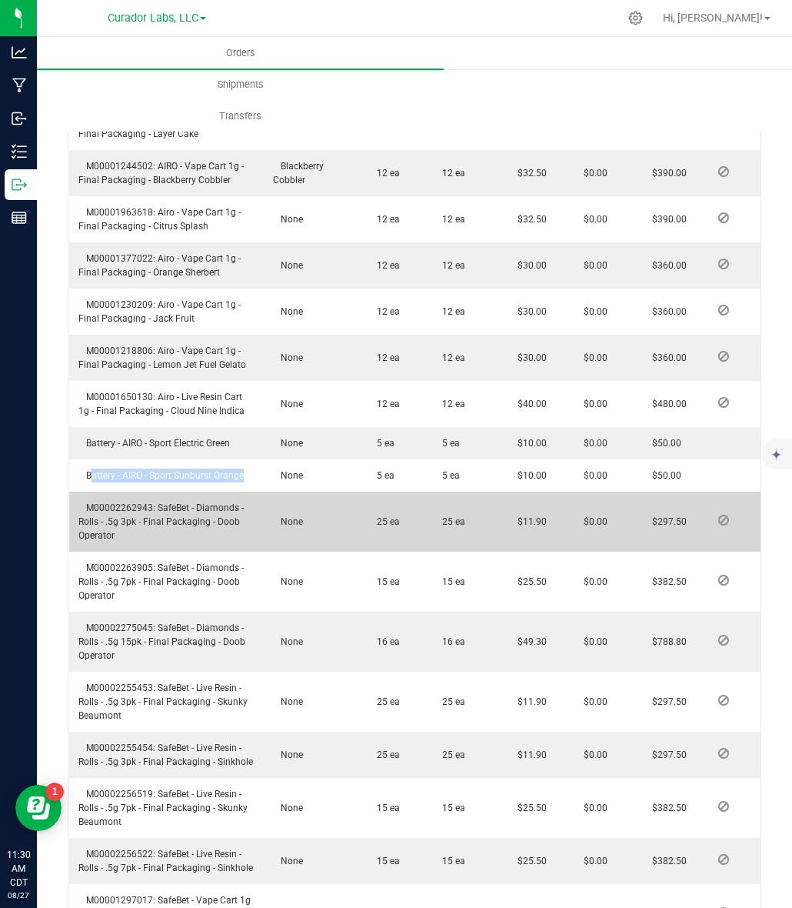
click at [104, 519] on span "M00002262943: SafeBet - Diamonds - Rolls - .5g 3pk - Final Packaging - Doob Ope…" at bounding box center [160, 521] width 165 height 38
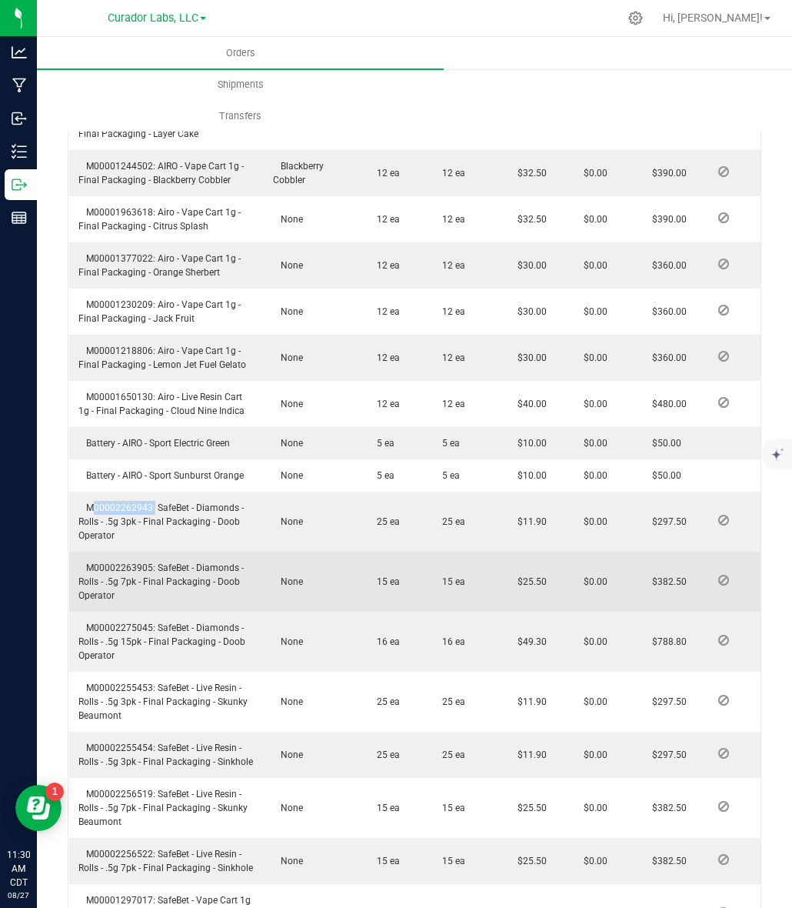
click at [141, 575] on span "M00002263905: SafeBet - Diamonds - Rolls - .5g 7pk - Final Packaging - Doob Ope…" at bounding box center [160, 581] width 165 height 38
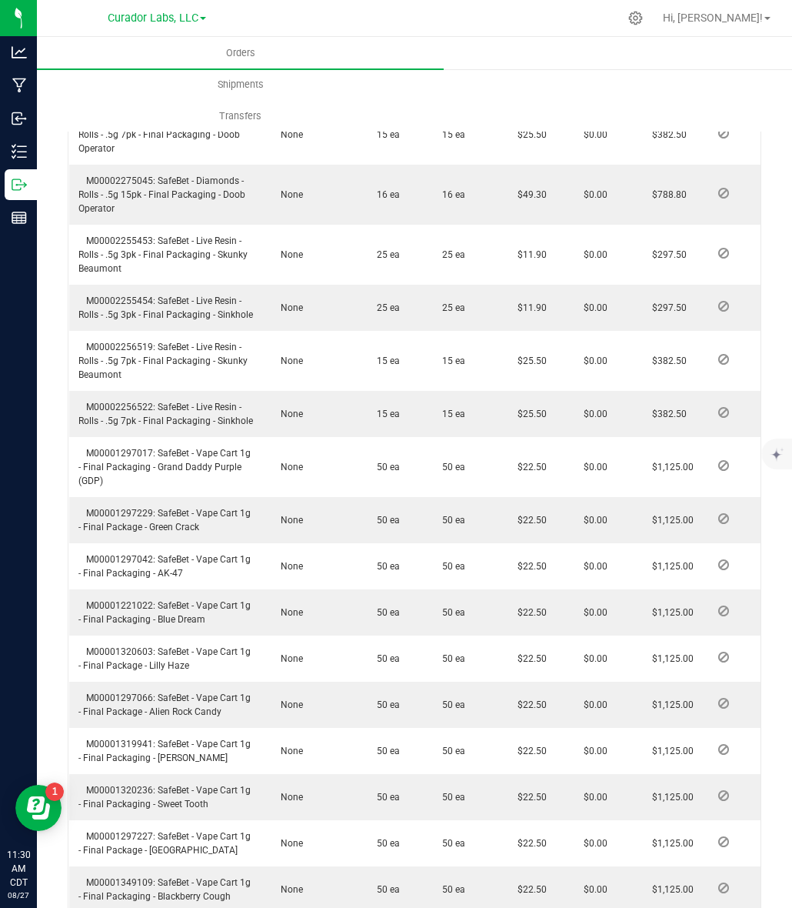
scroll to position [1539, 0]
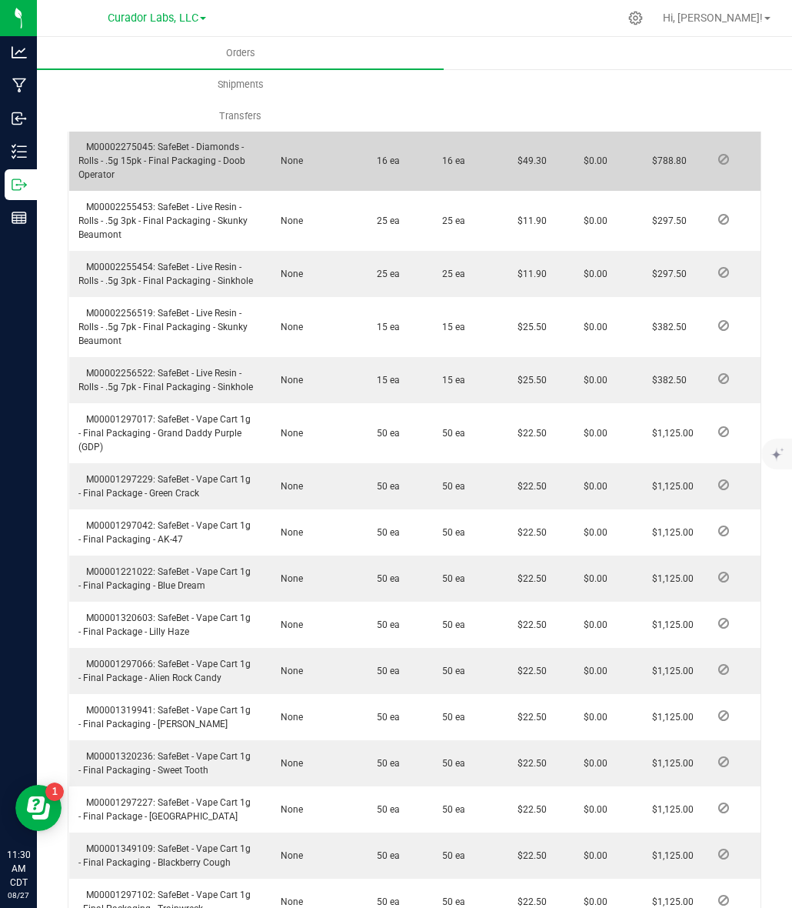
click at [120, 163] on span "M00002275045: SafeBet - Diamonds - Rolls - .5g 15pk - Final Packaging - Doob Op…" at bounding box center [161, 161] width 167 height 38
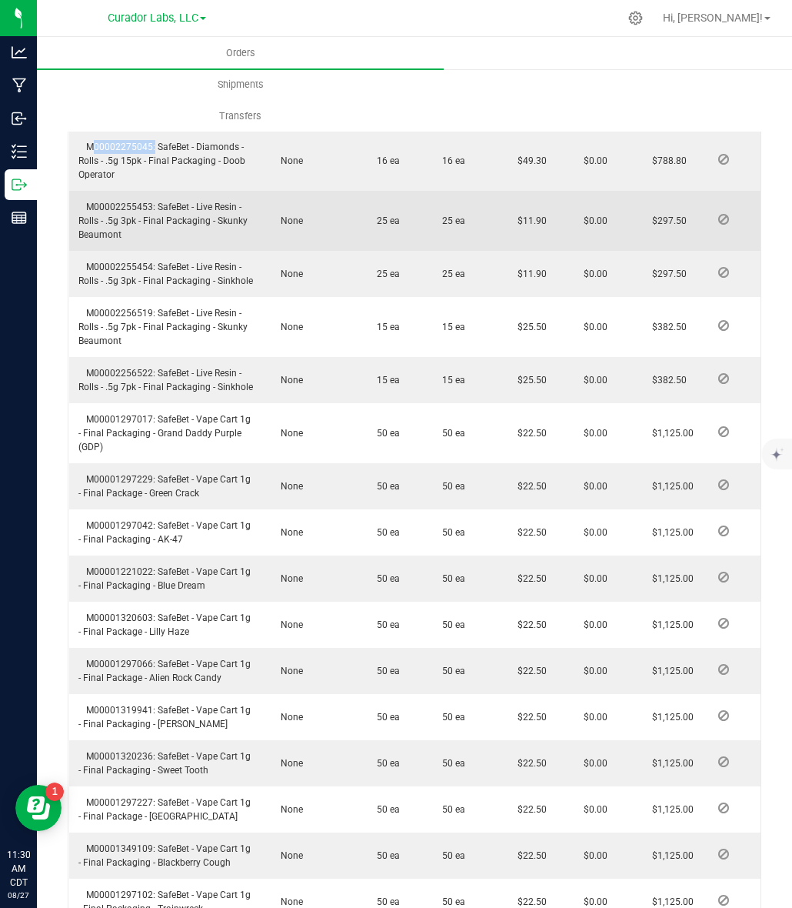
click at [101, 214] on span "M00002255453: SafeBet - Live Resin - Rolls - .5g 3pk - Final Packaging - Skunky…" at bounding box center [162, 221] width 169 height 38
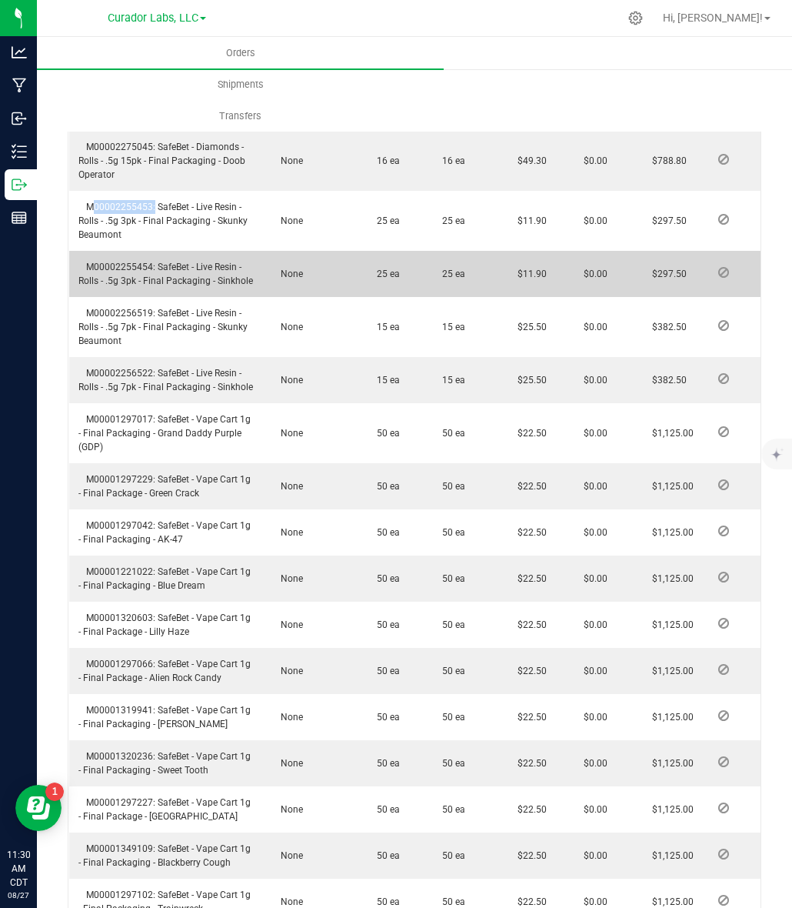
click at [132, 281] on span "M00002255454: SafeBet - Live Resin - Rolls - .5g 3pk - Final Packaging - Sinkho…" at bounding box center [165, 274] width 175 height 25
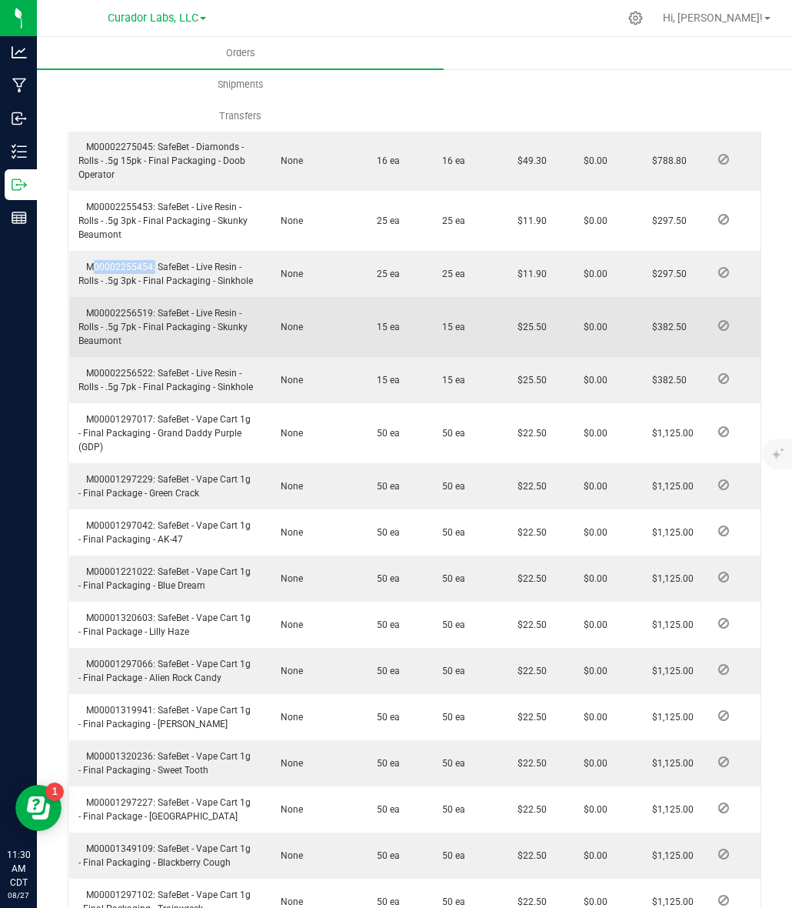
click at [112, 331] on span "M00002256519: SafeBet - Live Resin - Rolls - .5g 7pk - Final Packaging - Skunky…" at bounding box center [162, 327] width 169 height 38
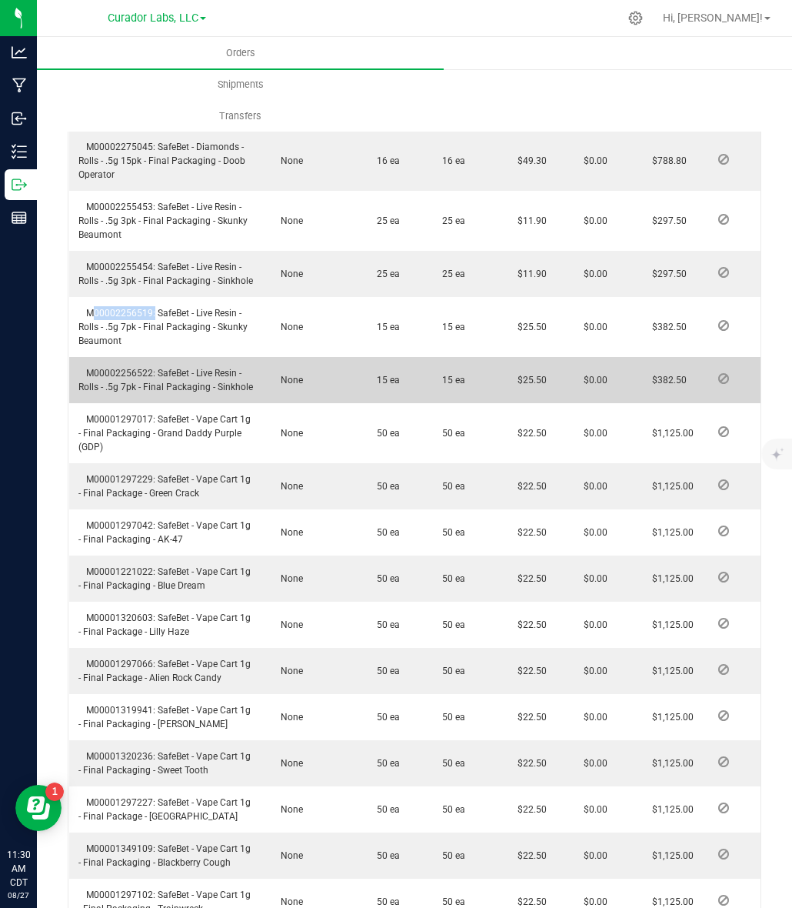
click at [128, 388] on span "M00002256522: SafeBet - Live Resin - Rolls - .5g 7pk - Final Packaging - Sinkho…" at bounding box center [165, 380] width 175 height 25
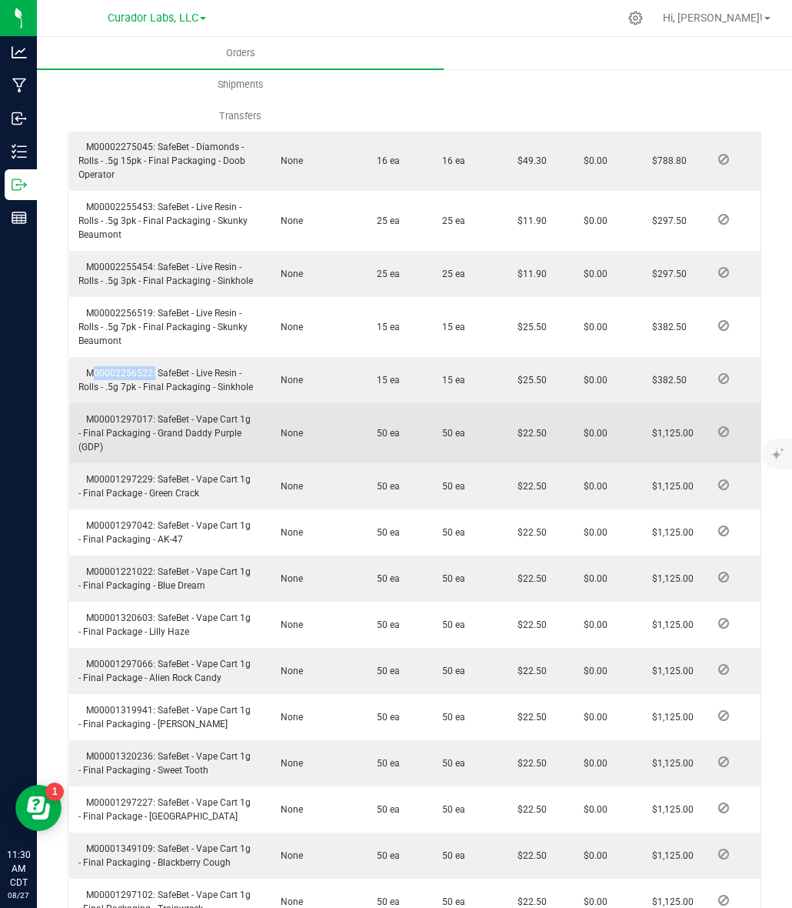
click at [114, 428] on span "M00001297017: SafeBet - Vape Cart 1g - Final Packaging - Grand Daddy Purple (GD…" at bounding box center [164, 433] width 172 height 38
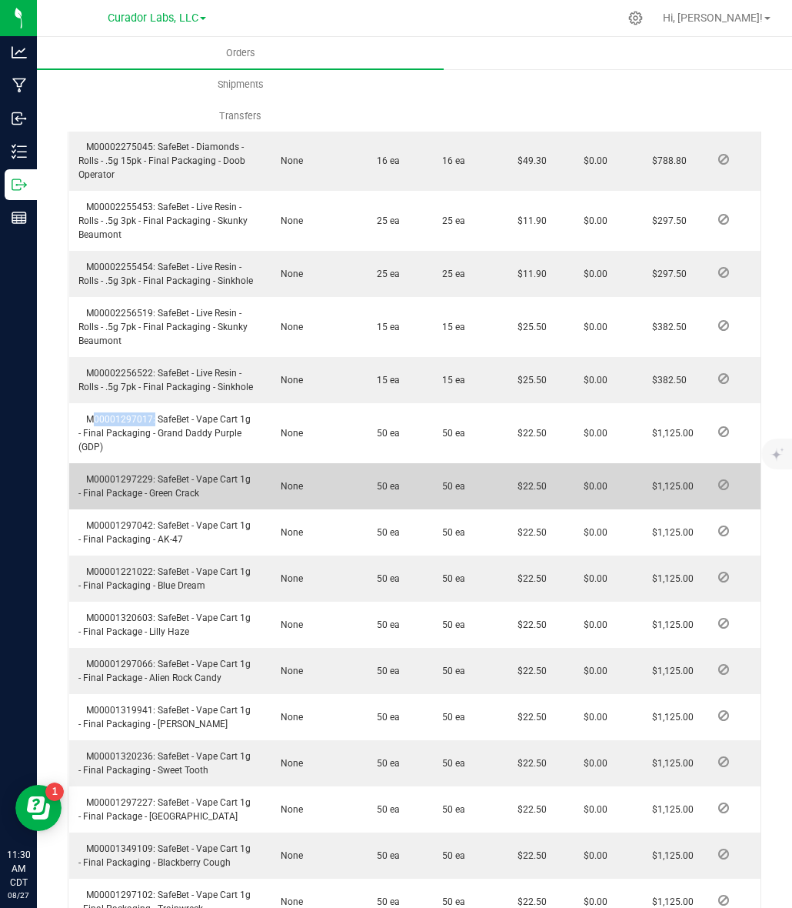
click at [129, 490] on span "M00001297229: SafeBet - Vape Cart 1g - Final Package - Green Crack" at bounding box center [164, 486] width 172 height 25
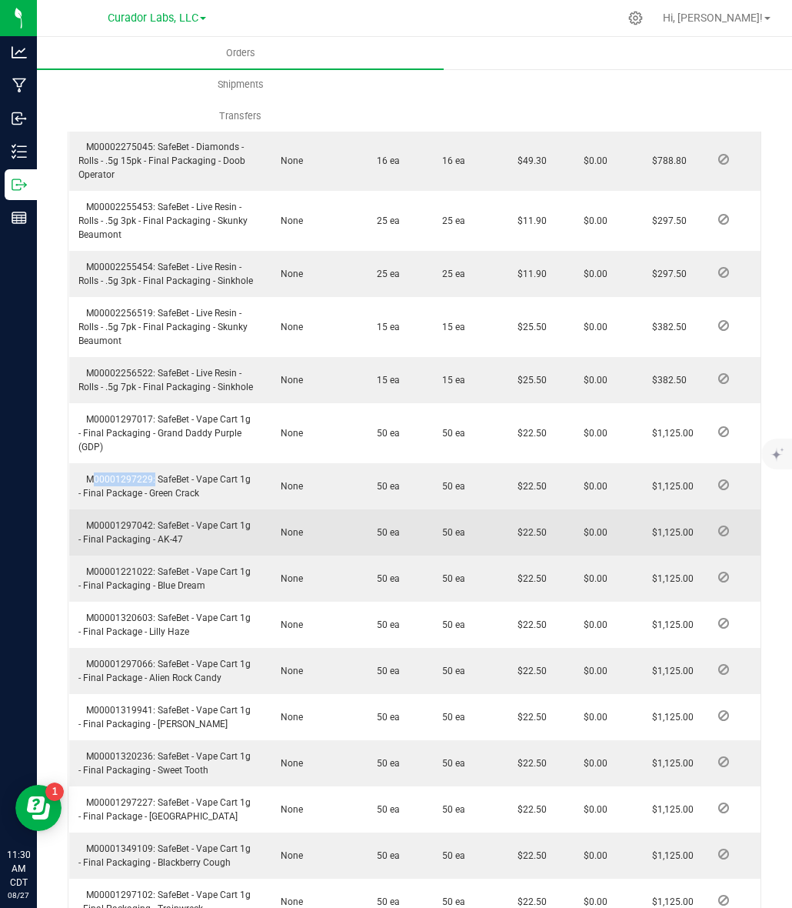
click at [108, 540] on span "M00001297042: SafeBet - Vape Cart 1g - Final Packaging - AK-47" at bounding box center [164, 532] width 172 height 25
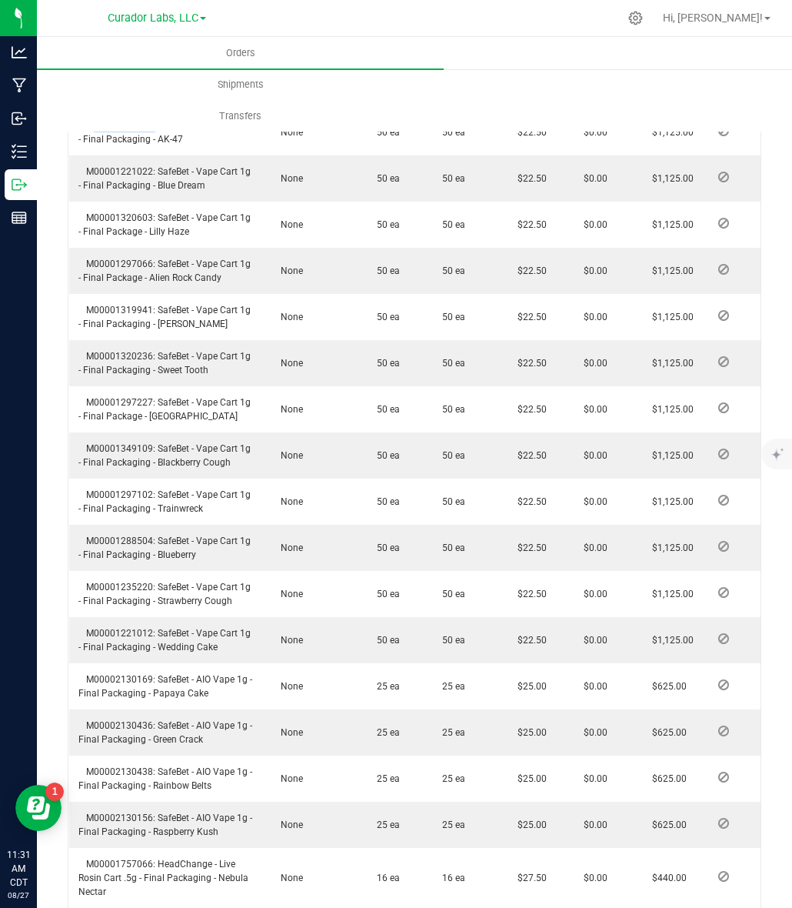
scroll to position [1968, 0]
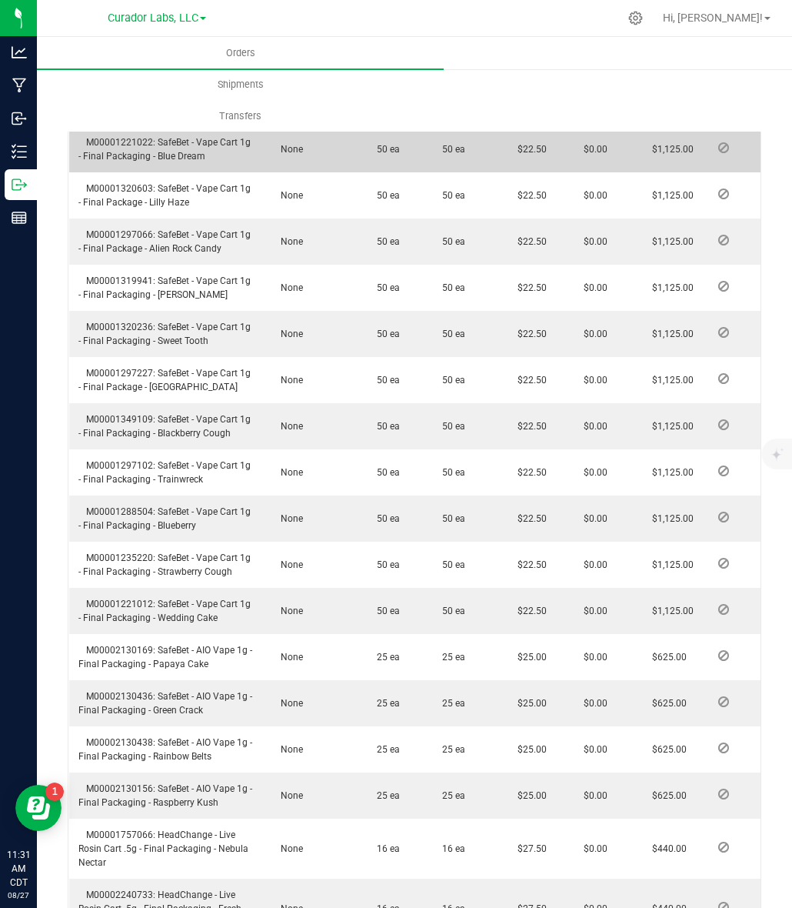
click at [135, 155] on span "M00001221022: SafeBet - Vape Cart 1g - Final Packaging - Blue Dream" at bounding box center [164, 149] width 172 height 25
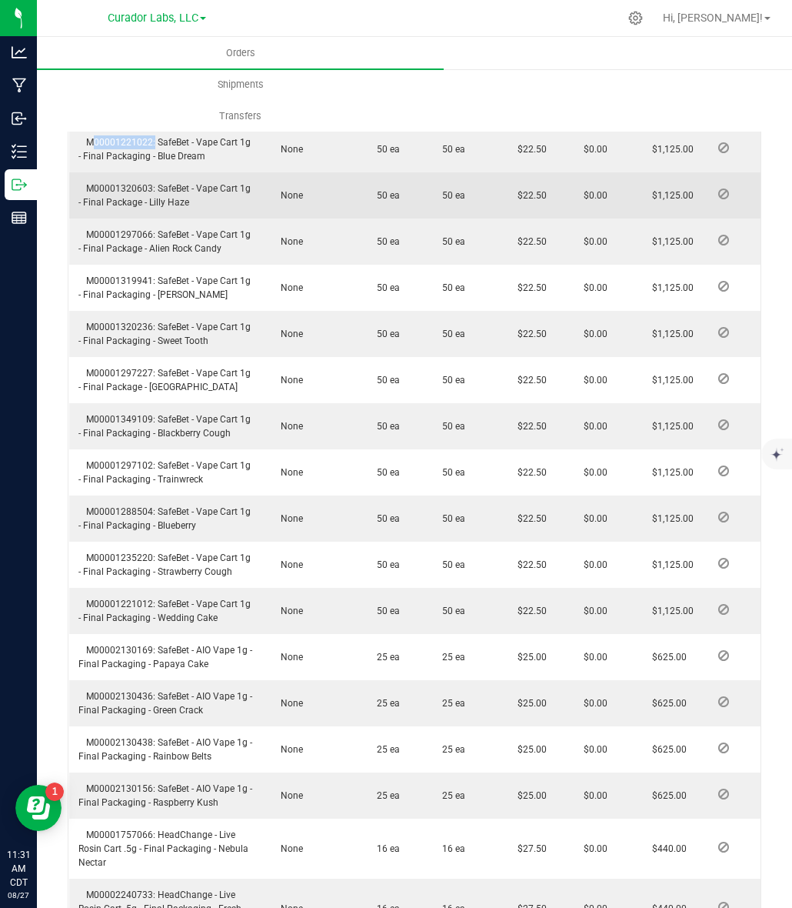
click at [113, 197] on span "M00001320603: SafeBet - Vape Cart 1g - Final Package - Lilly Haze" at bounding box center [164, 195] width 172 height 25
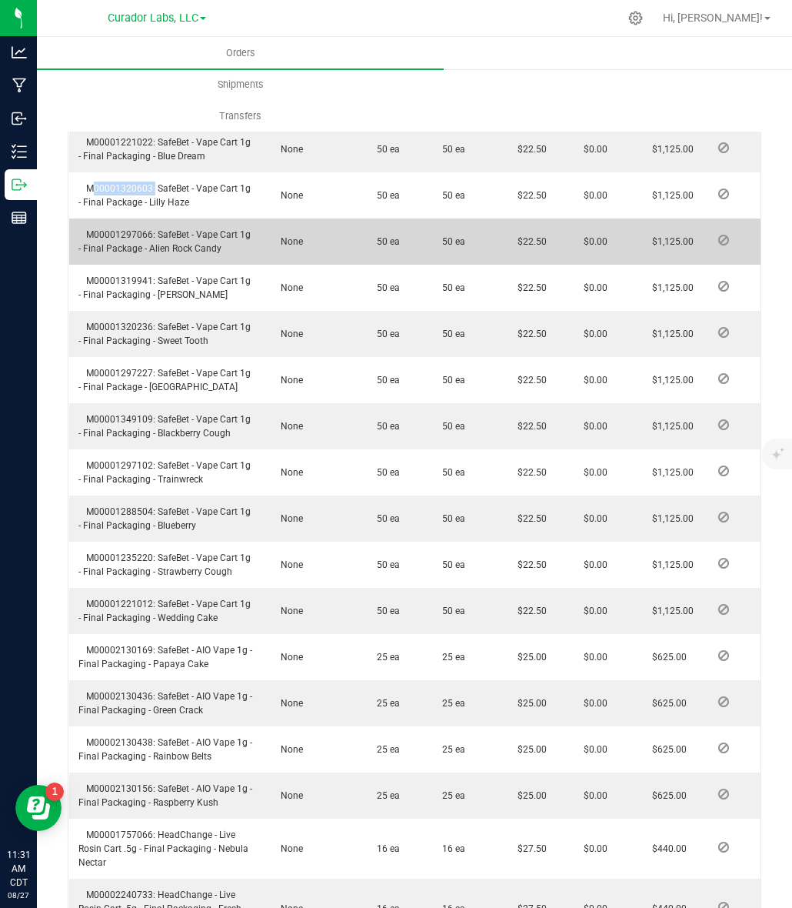
click at [128, 240] on td "M00001297066: SafeBet - Vape Cart 1g - Final Package - Alien Rock Candy" at bounding box center [166, 241] width 195 height 46
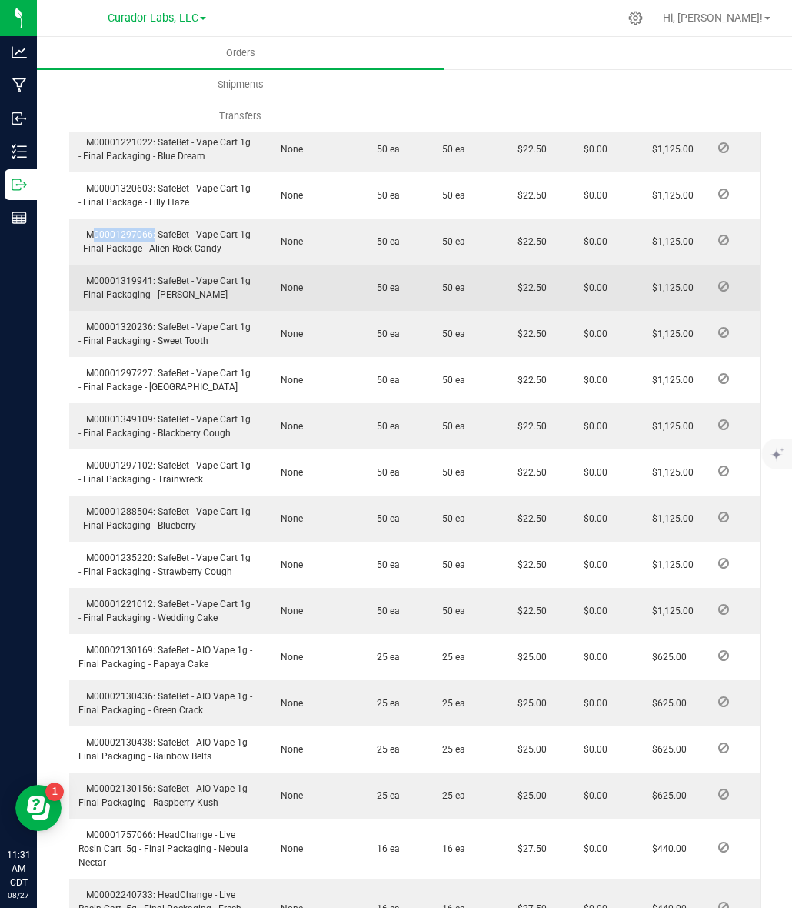
click at [127, 287] on span "M00001319941: SafeBet - Vape Cart 1g - Final Packaging - Bubba Kush" at bounding box center [164, 287] width 172 height 25
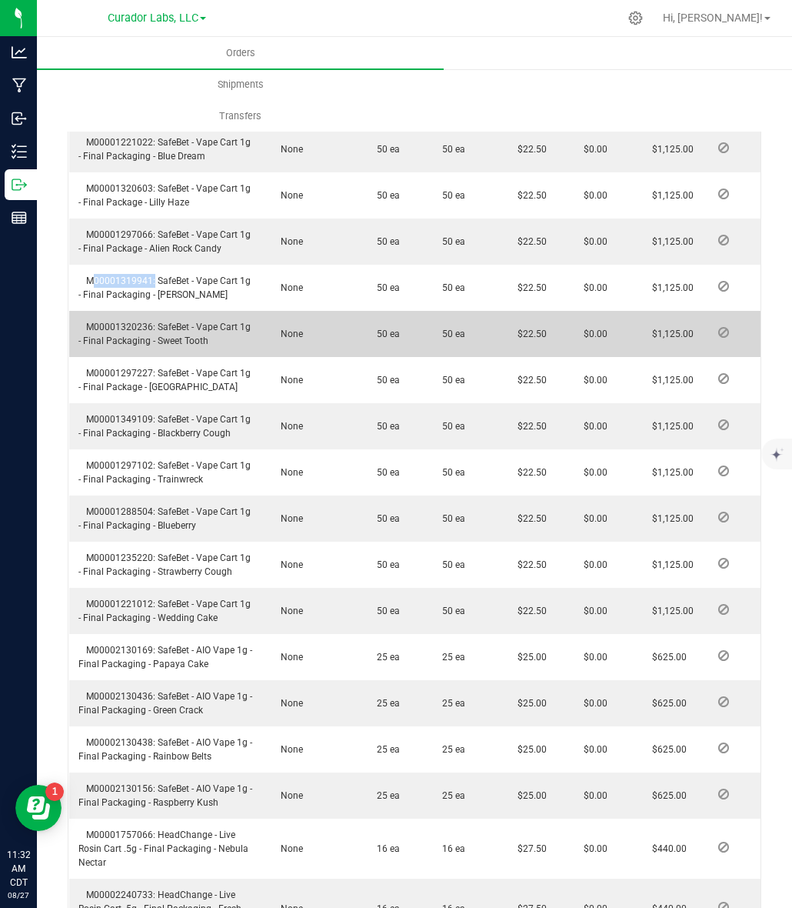
click at [128, 332] on td "M00001320236: SafeBet - Vape Cart 1g - Final Packaging - Sweet Tooth" at bounding box center [166, 334] width 195 height 46
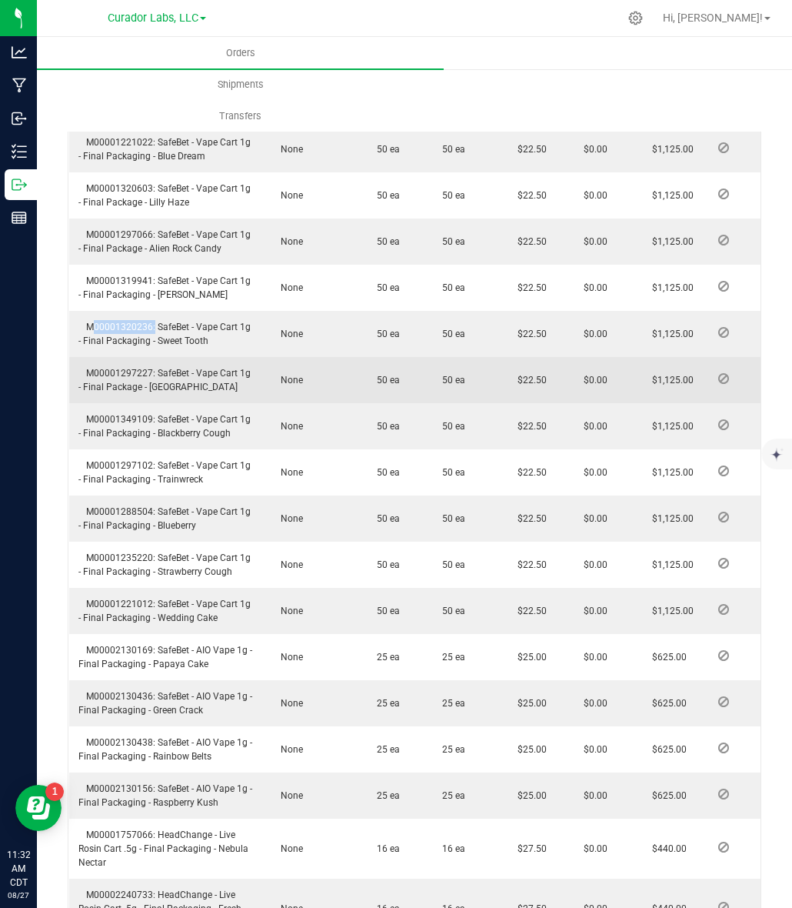
click at [100, 381] on span "M00001297227: SafeBet - Vape Cart 1g - Final Package - Kush Stadium" at bounding box center [164, 380] width 172 height 25
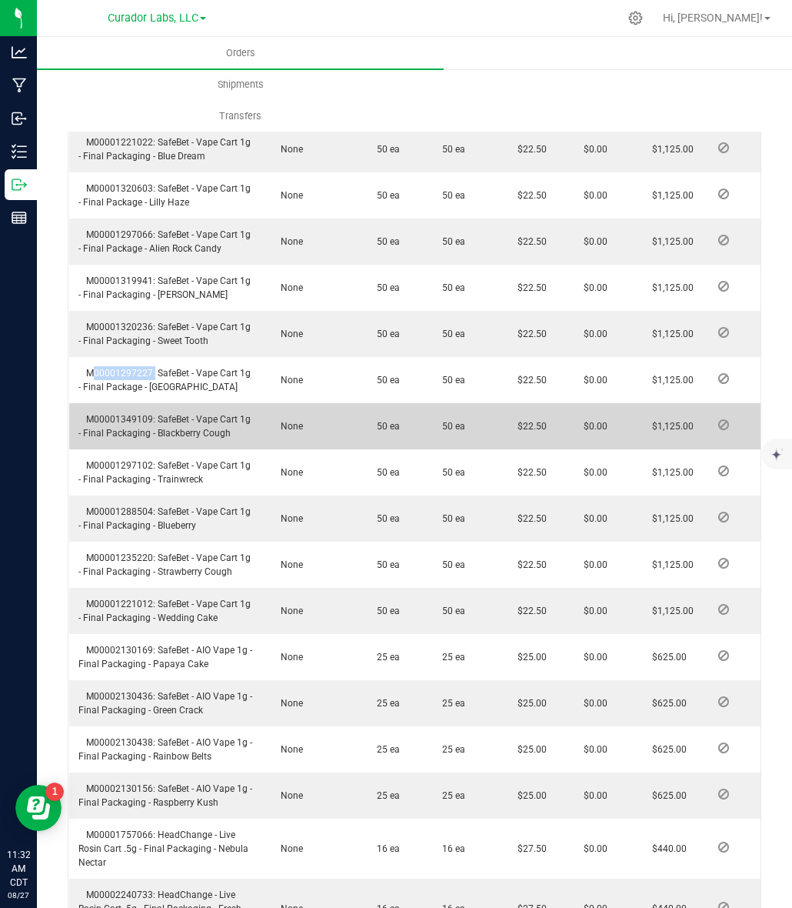
click at [137, 432] on span "M00001349109: SafeBet - Vape Cart 1g - Final Packaging - Blackberry Cough" at bounding box center [164, 426] width 172 height 25
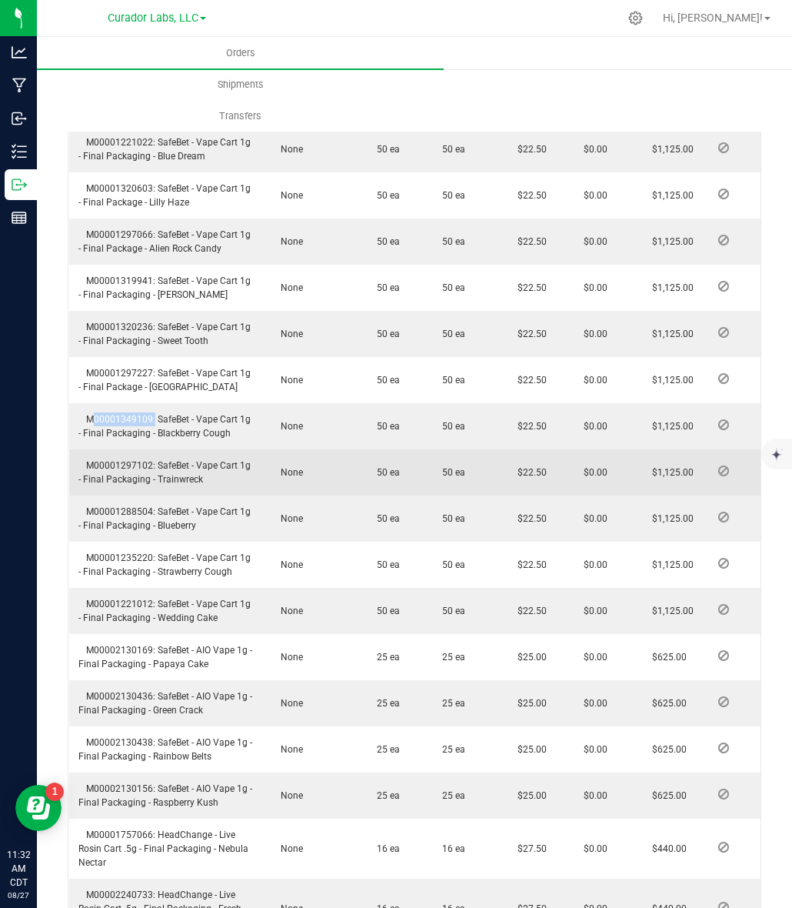
click at [104, 478] on span "M00001297102: SafeBet - Vape Cart 1g - Final Packaging - Trainwreck" at bounding box center [164, 472] width 172 height 25
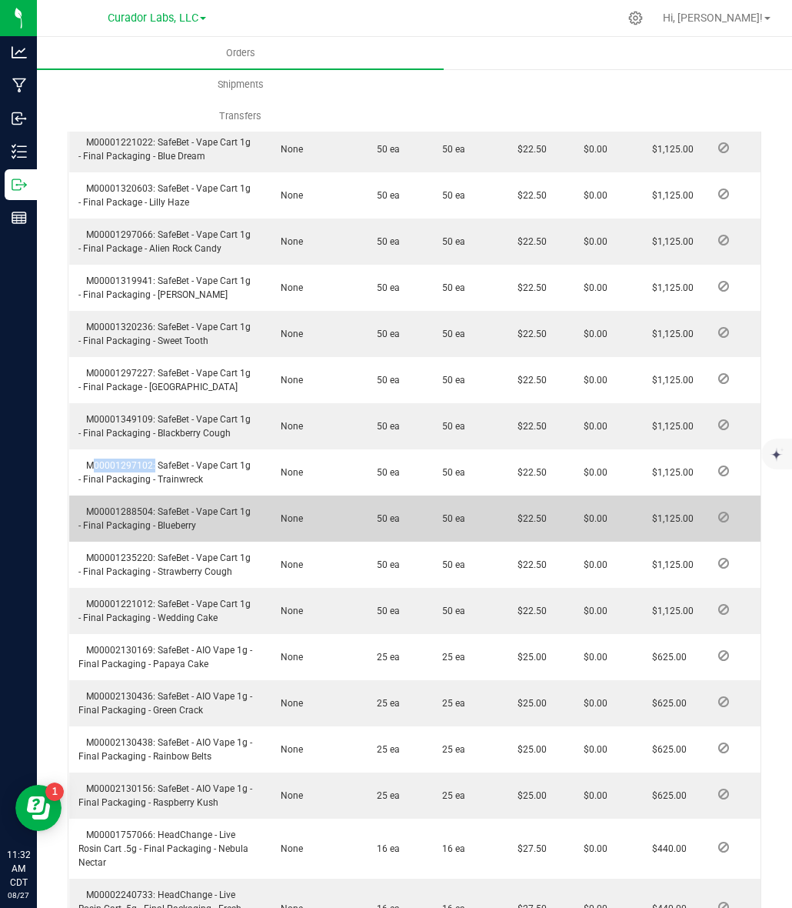
click at [141, 519] on span "M00001288504: SafeBet - Vape Cart 1g - Final Packaging - Blueberry" at bounding box center [164, 518] width 172 height 25
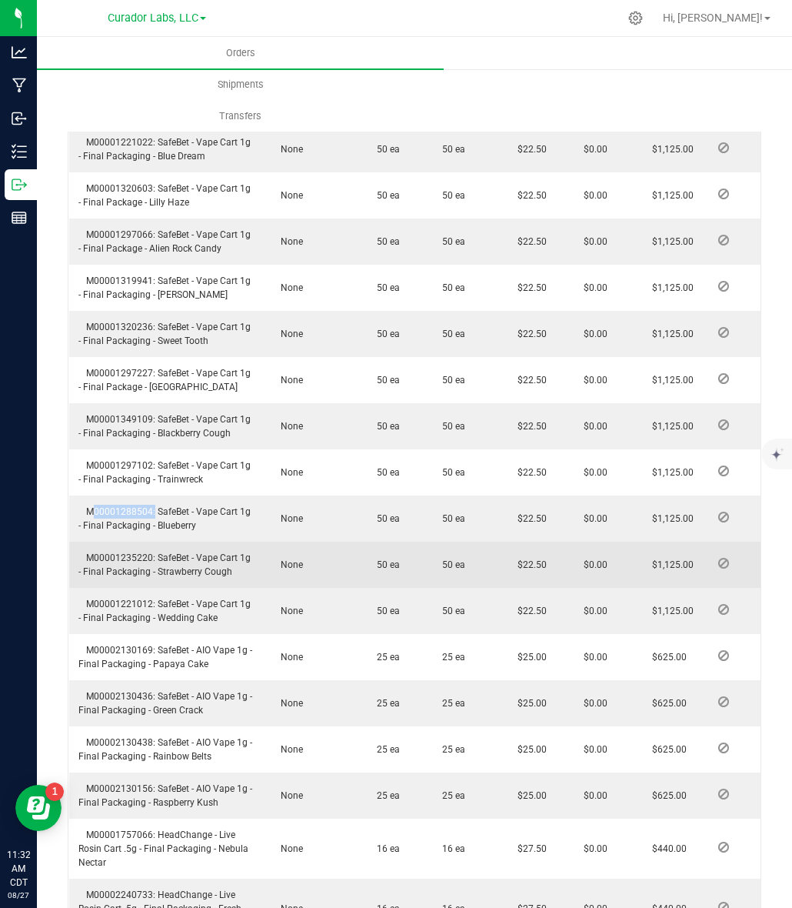
click at [109, 571] on span "M00001235220: SafeBet - Vape Cart 1g - Final Packaging - Strawberry Cough" at bounding box center [164, 564] width 172 height 25
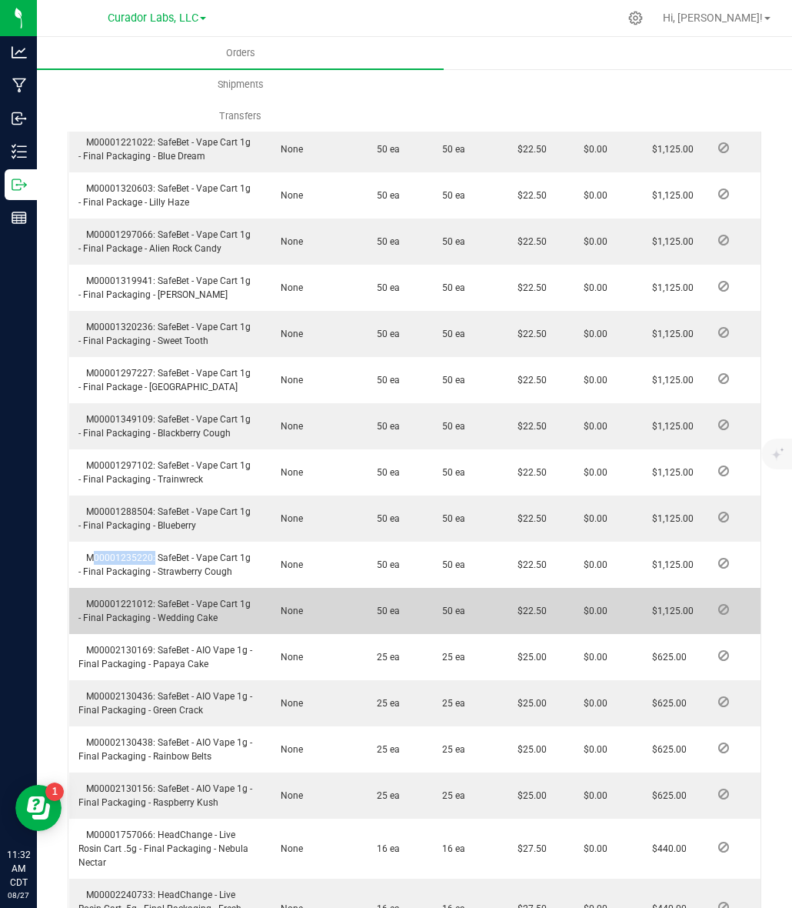
click at [131, 616] on span "M00001221012: SafeBet - Vape Cart 1g - Final Packaging - Wedding Cake" at bounding box center [164, 611] width 172 height 25
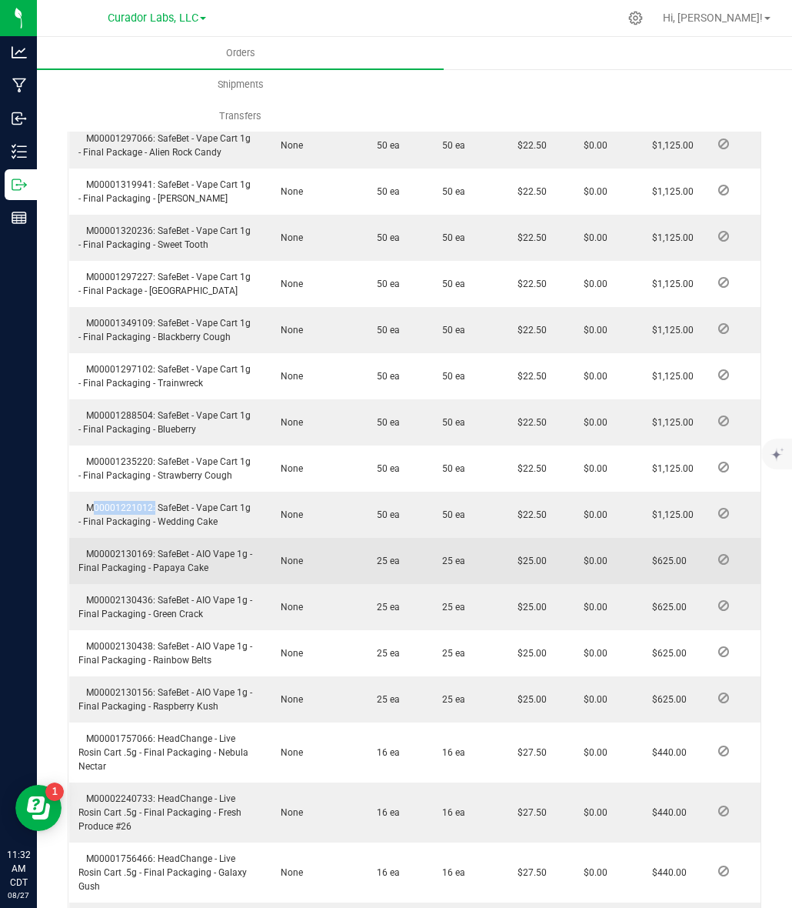
click at [105, 563] on span "M00002130169: SafeBet - AIO Vape 1g - Final Packaging - Papaya Cake" at bounding box center [165, 561] width 174 height 25
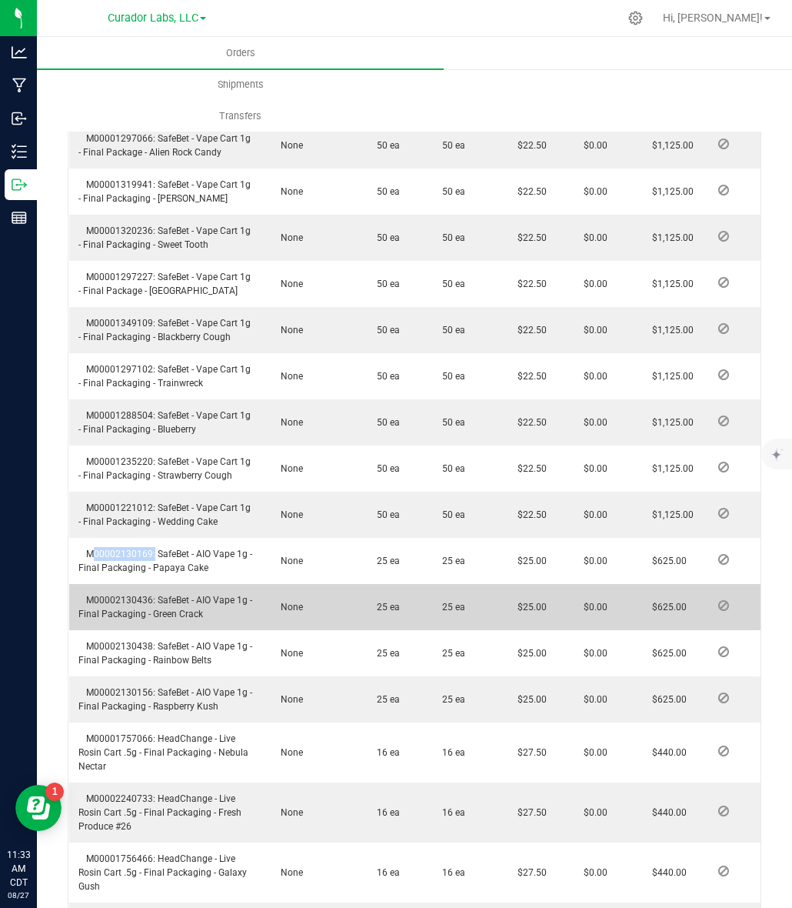
click at [129, 612] on span "M00002130436: SafeBet - AIO Vape 1g - Final Packaging - Green Crack" at bounding box center [165, 607] width 174 height 25
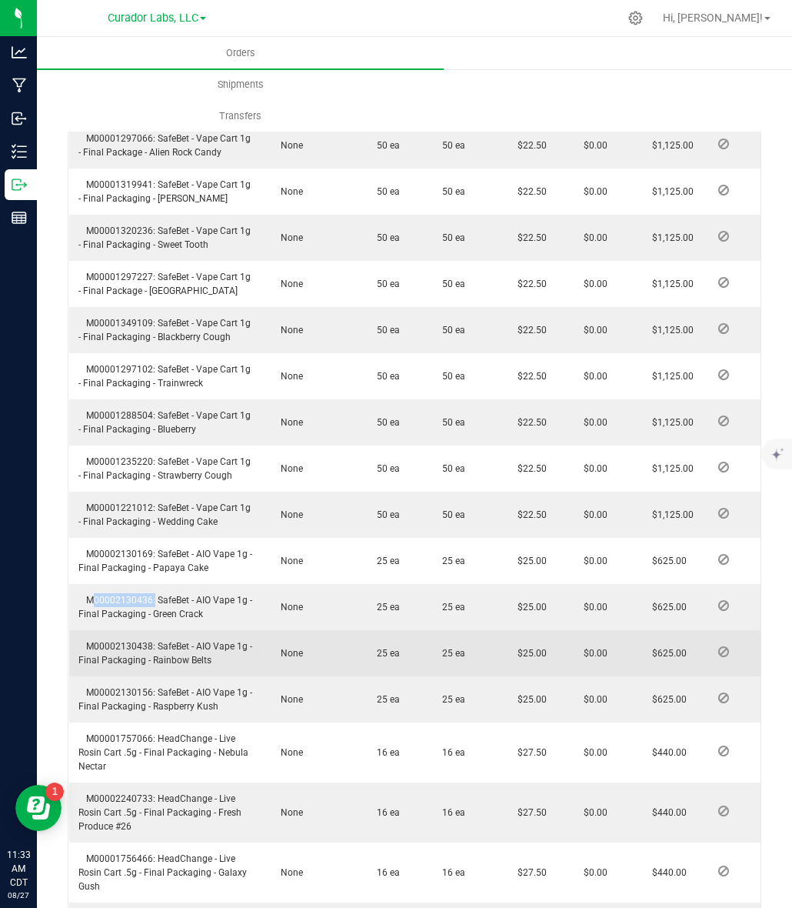
click at [135, 659] on span "M00002130438: SafeBet - AIO Vape 1g - Final Packaging - Rainbow Belts" at bounding box center [165, 653] width 174 height 25
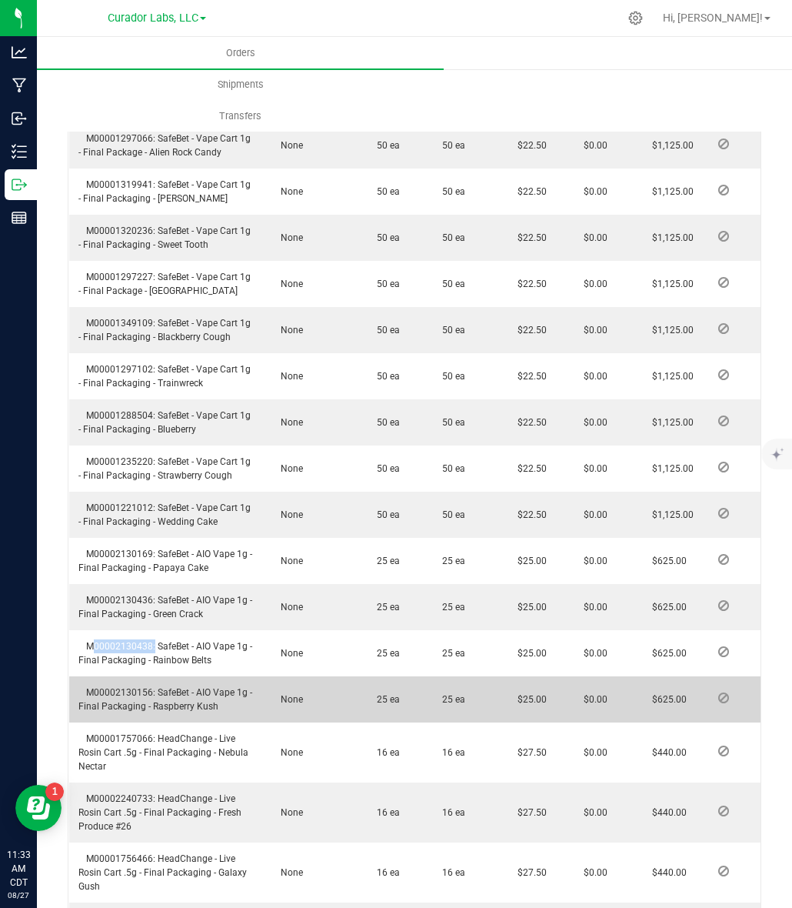
click at [128, 704] on span "M00002130156: SafeBet - AIO Vape 1g - Final Packaging - Raspberry Kush" at bounding box center [165, 699] width 174 height 25
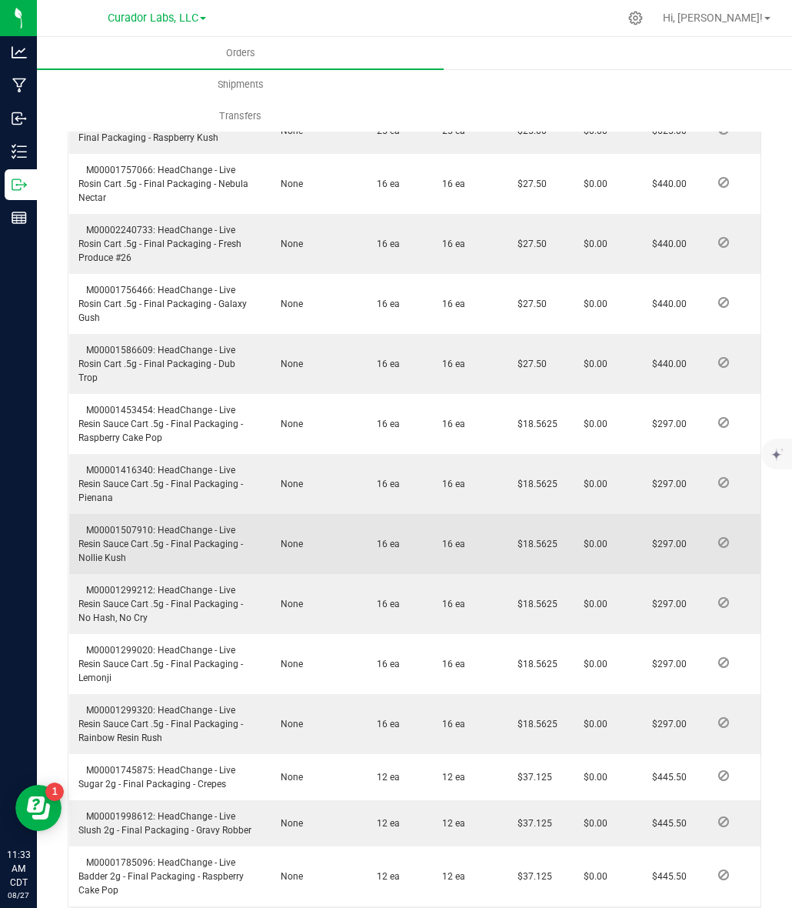
scroll to position [2666, 0]
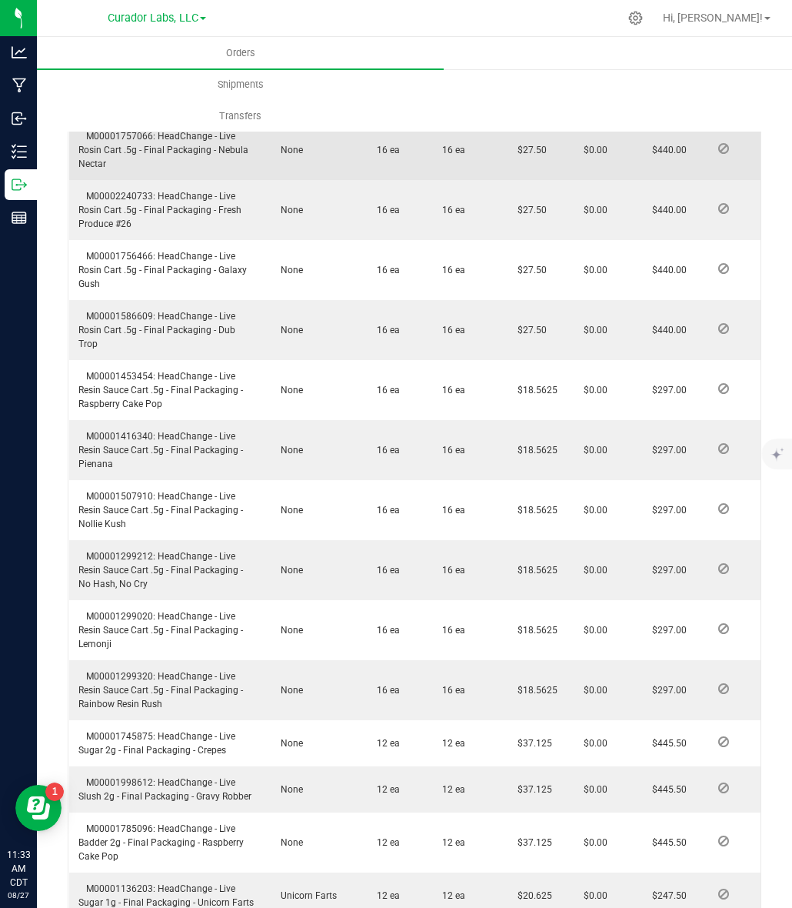
click at [140, 147] on span "M00001757066: HeadChange - Live Rosin Cart .5g - Final Packaging - Nebula Nectar" at bounding box center [163, 150] width 170 height 38
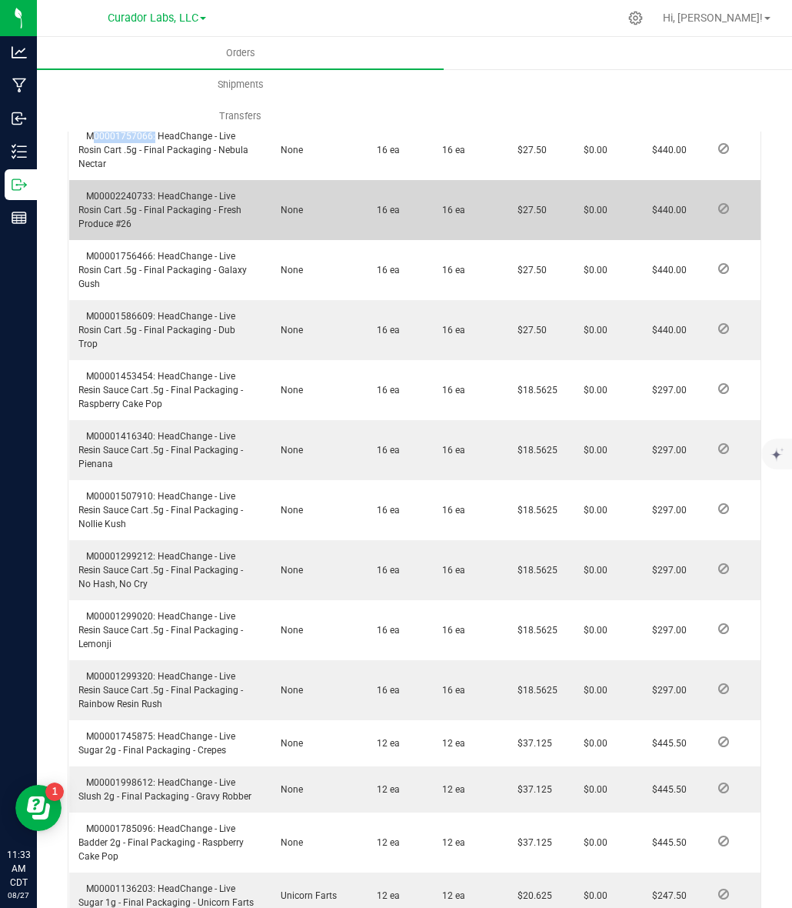
click at [135, 208] on span "M00002240733: HeadChange - Live Rosin Cart .5g - Final Packaging - Fresh Produc…" at bounding box center [159, 210] width 163 height 38
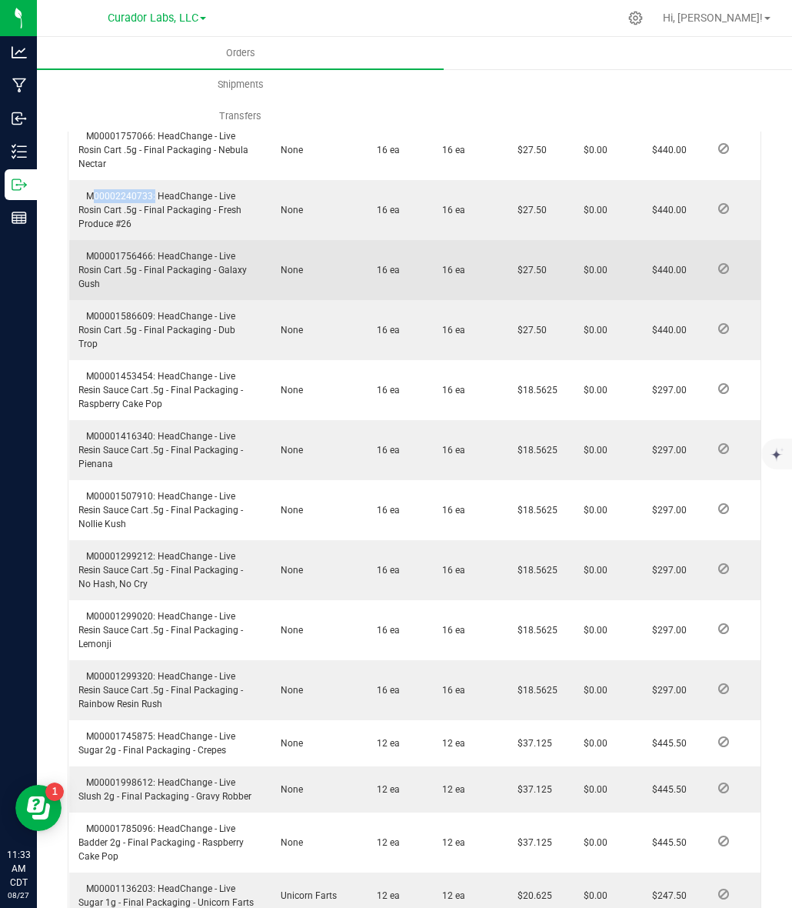
click at [124, 262] on td "M00001756466: HeadChange - Live Rosin Cart .5g - Final Packaging - Galaxy Gush" at bounding box center [166, 270] width 195 height 60
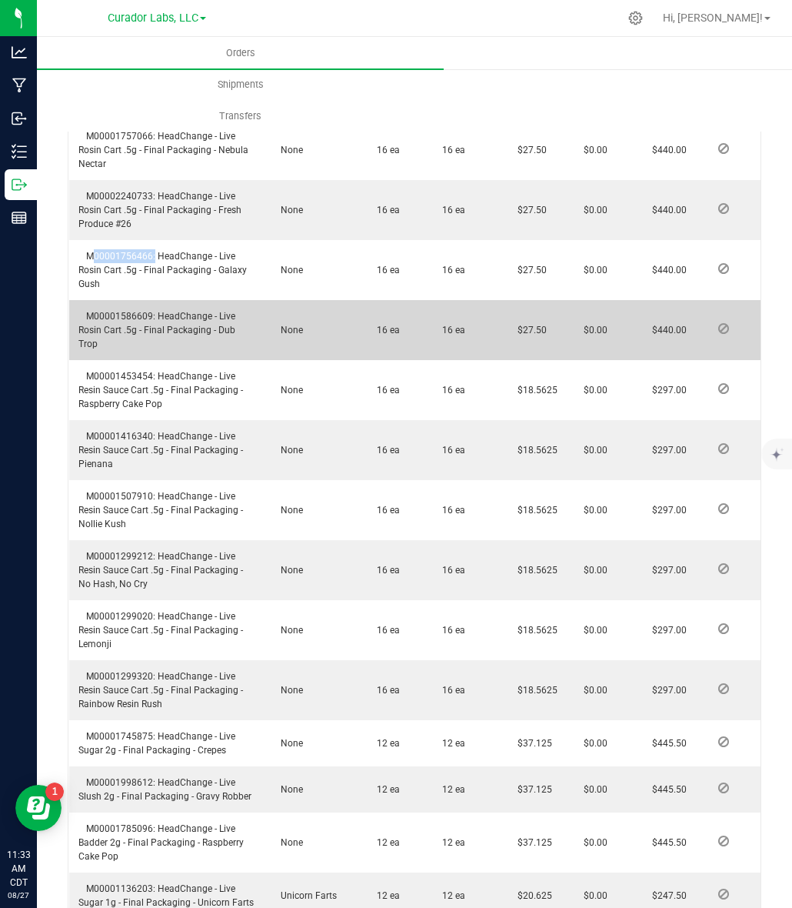
click at [120, 325] on span "M00001586609: HeadChange - Live Rosin Cart .5g - Final Packaging - Dub Trop" at bounding box center [156, 330] width 157 height 38
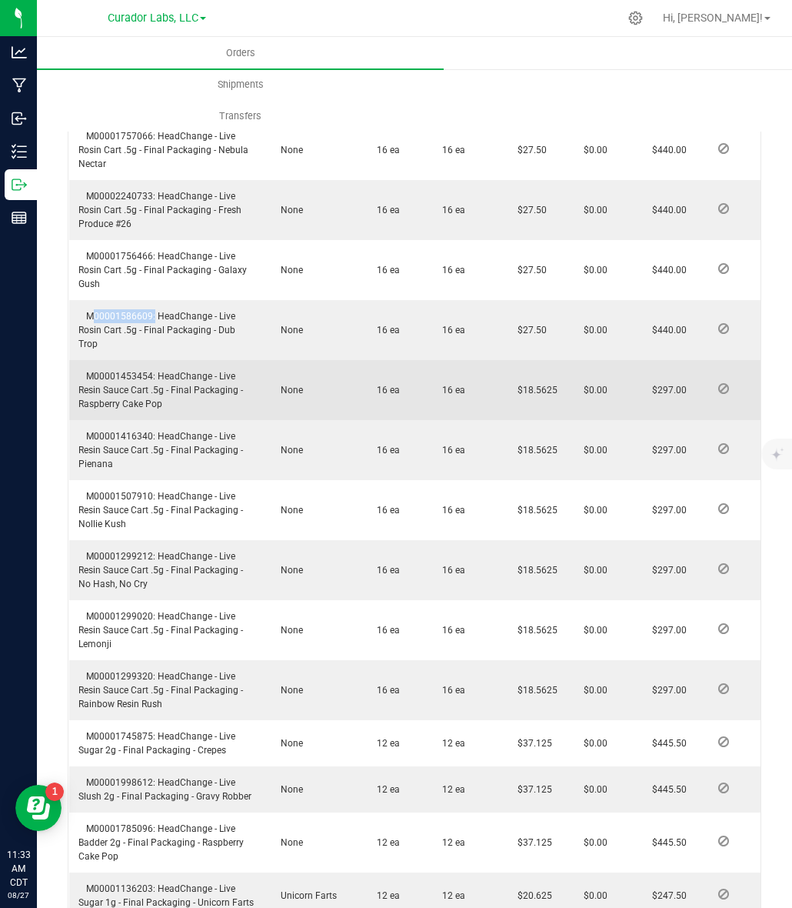
click at [108, 385] on span "M00001453454: HeadChange - Live Resin Sauce Cart .5g - Final Packaging - Raspbe…" at bounding box center [160, 390] width 165 height 38
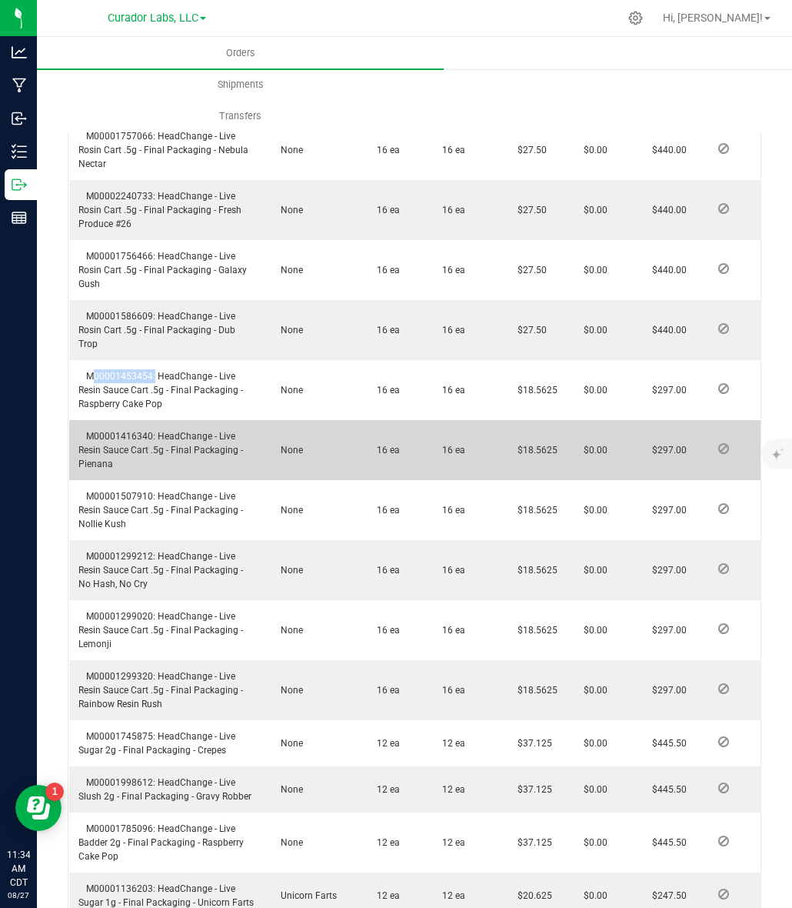
click at [132, 439] on td "M00001416340: HeadChange - Live Resin Sauce Cart .5g - Final Packaging - Pienana" at bounding box center [166, 450] width 195 height 60
click at [133, 445] on span "M00001416340: HeadChange - Live Resin Sauce Cart .5g - Final Packaging - Pienana" at bounding box center [160, 450] width 165 height 38
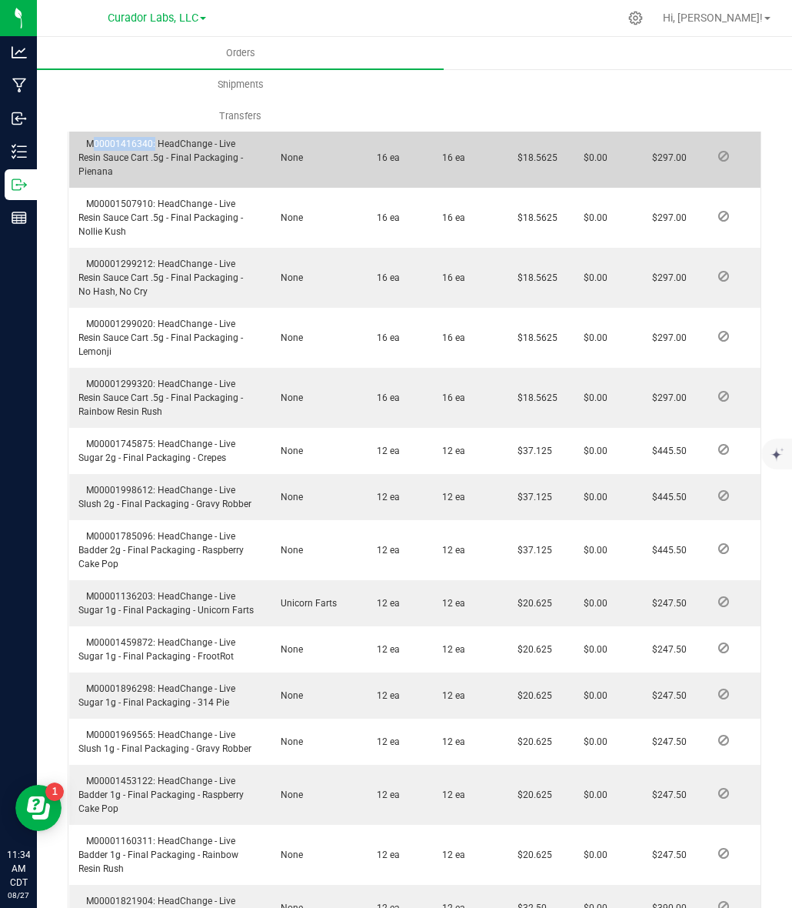
scroll to position [2925, 0]
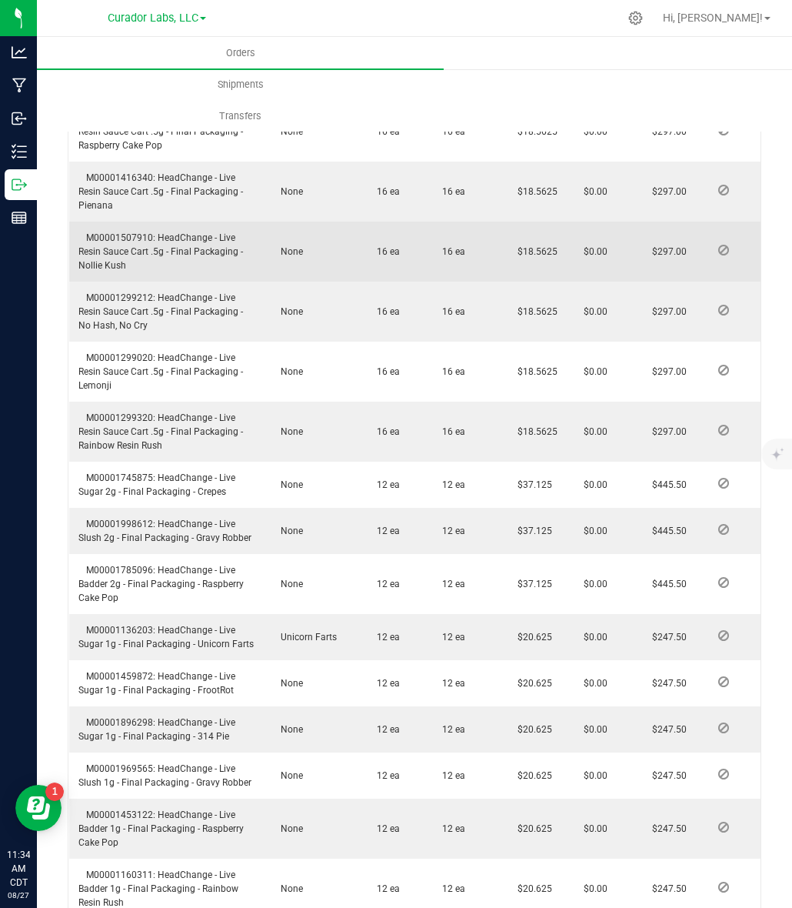
click at [118, 246] on span "M00001507910: HeadChange - Live Resin Sauce Cart .5g - Final Packaging - Nollie…" at bounding box center [160, 251] width 165 height 38
click at [117, 246] on span "M00001507910: HeadChange - Live Resin Sauce Cart .5g - Final Packaging - Nollie…" at bounding box center [160, 251] width 165 height 38
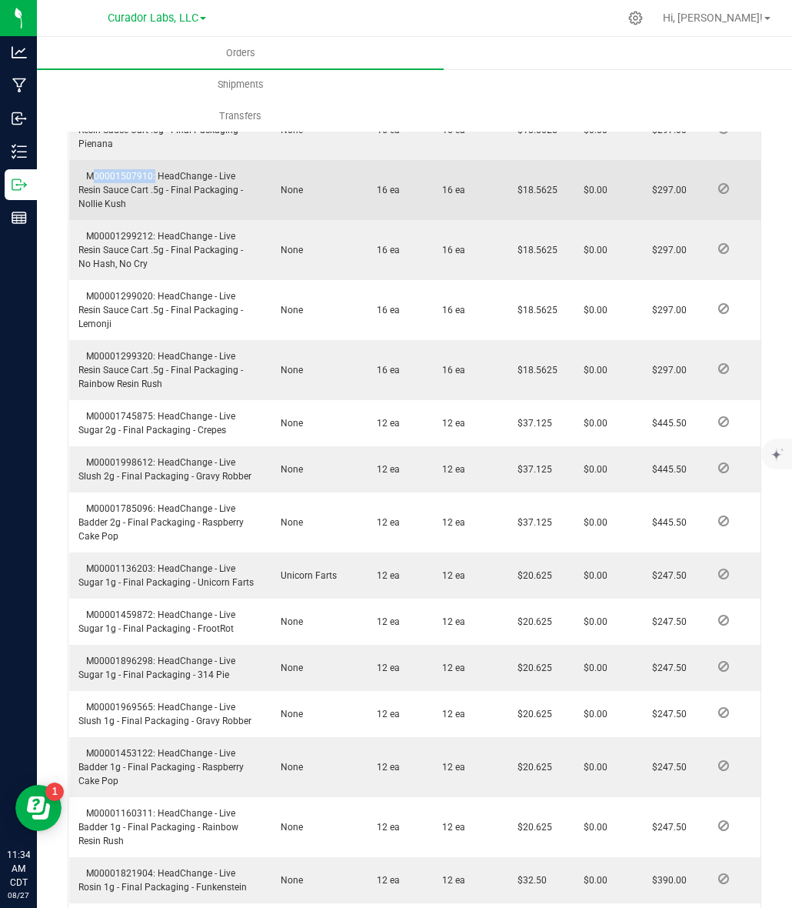
scroll to position [3021, 0]
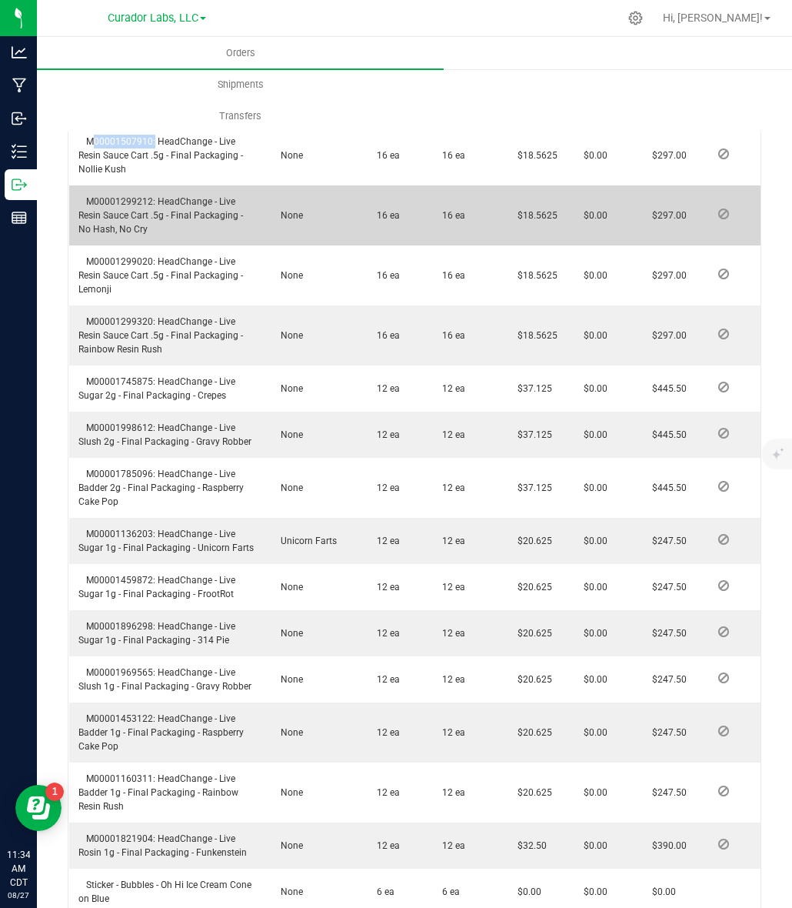
click at [139, 206] on td "M00001299212: HeadChange - Live Resin Sauce Cart .5g - Final Packaging - No Has…" at bounding box center [166, 215] width 195 height 60
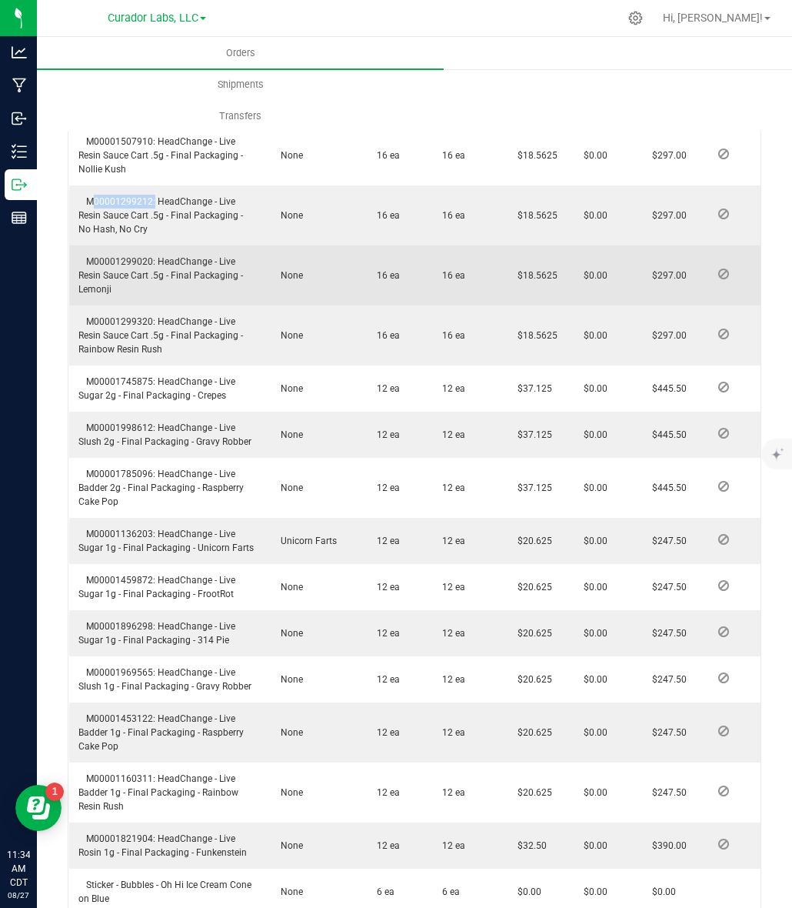
click at [102, 270] on span "M00001299020: HeadChange - Live Resin Sauce Cart .5g - Final Packaging - Lemonji" at bounding box center [160, 275] width 165 height 38
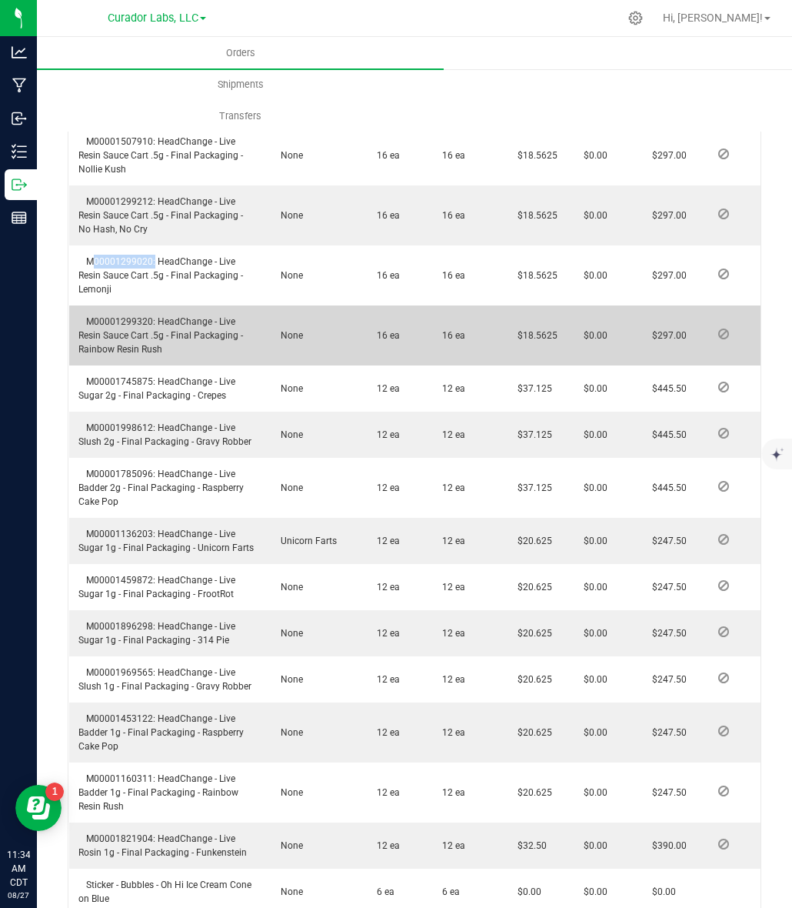
click at [138, 331] on span "M00001299320: HeadChange - Live Resin Sauce Cart .5g - Final Packaging - Rainbo…" at bounding box center [160, 335] width 165 height 38
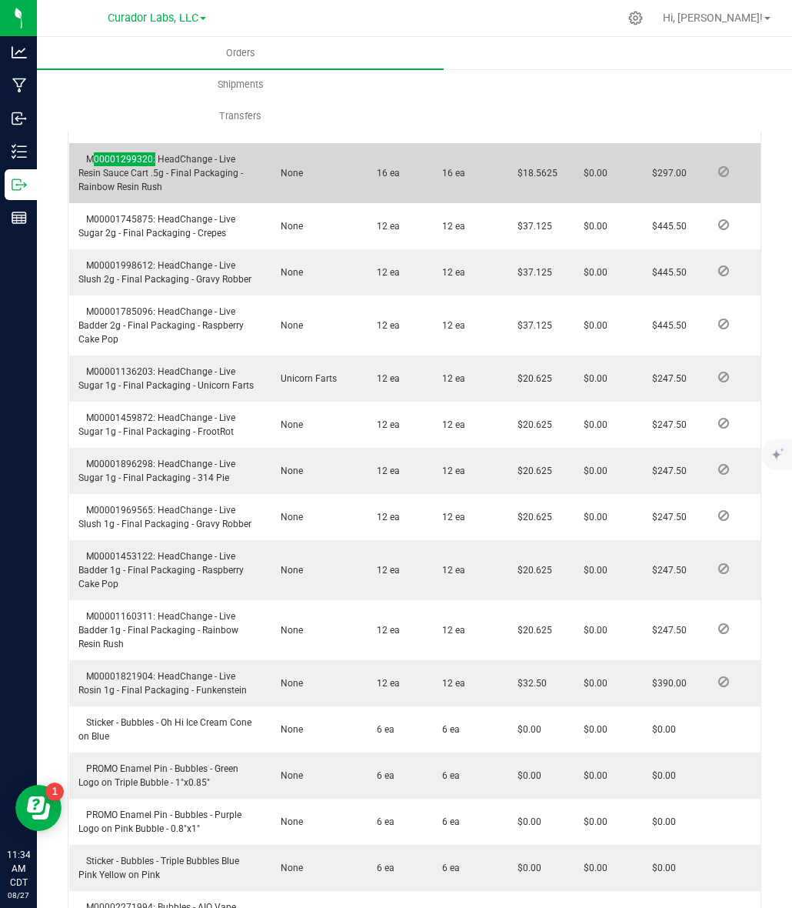
scroll to position [3213, 0]
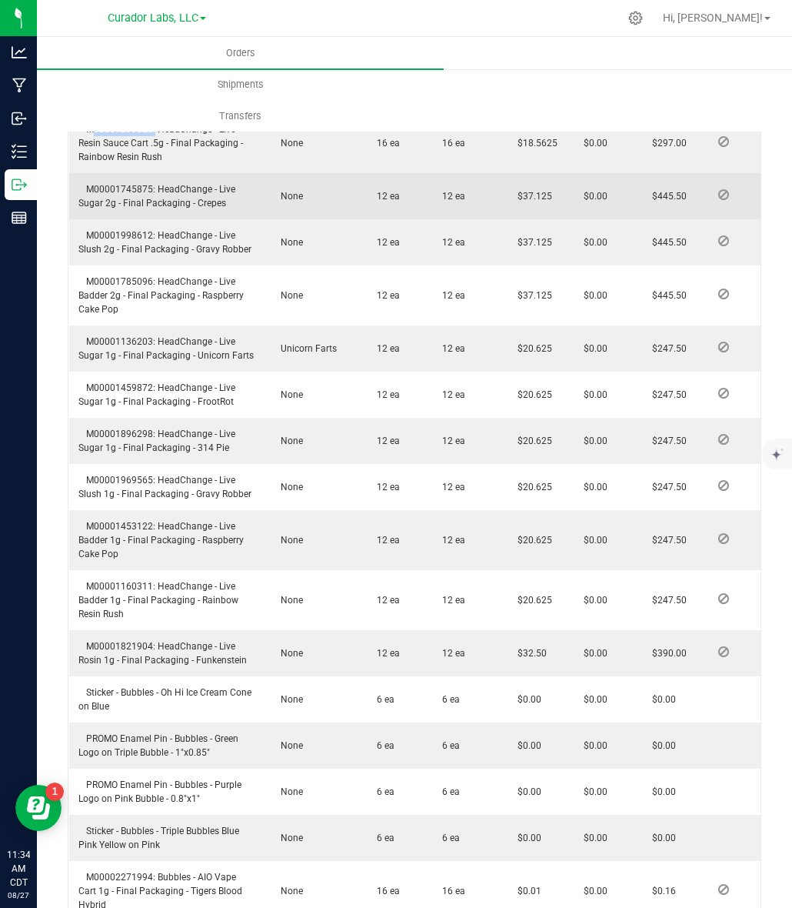
click at [118, 198] on span "M00001745875: HeadChange - Live Sugar 2g - Final Packaging - Crepes" at bounding box center [156, 196] width 157 height 25
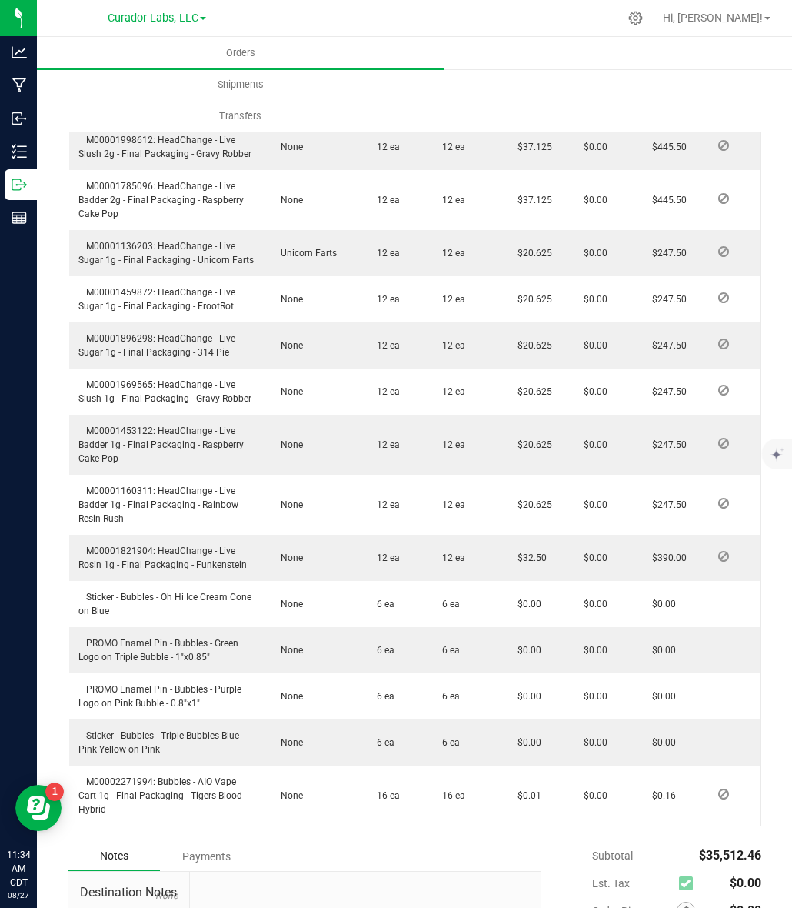
scroll to position [3309, 0]
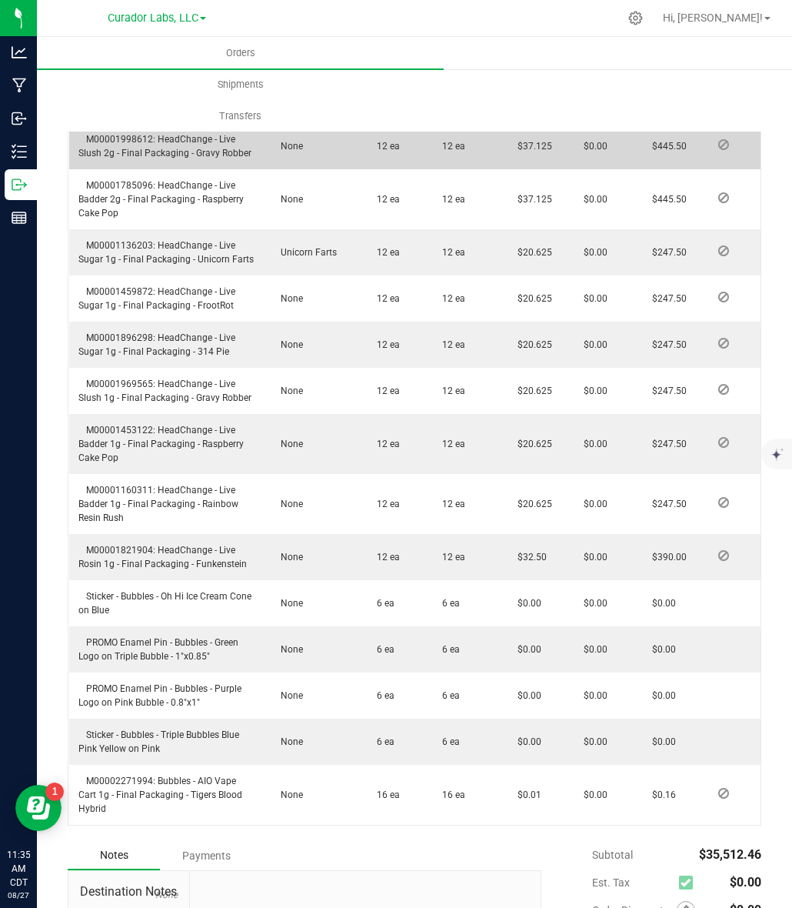
click at [144, 148] on span "M00001998612: HeadChange - Live Slush 2g - Final Packaging - Gravy Robber" at bounding box center [164, 146] width 173 height 25
click at [145, 147] on span "M00001998612: HeadChange - Live Slush 2g - Final Packaging - Gravy Robber" at bounding box center [164, 146] width 173 height 25
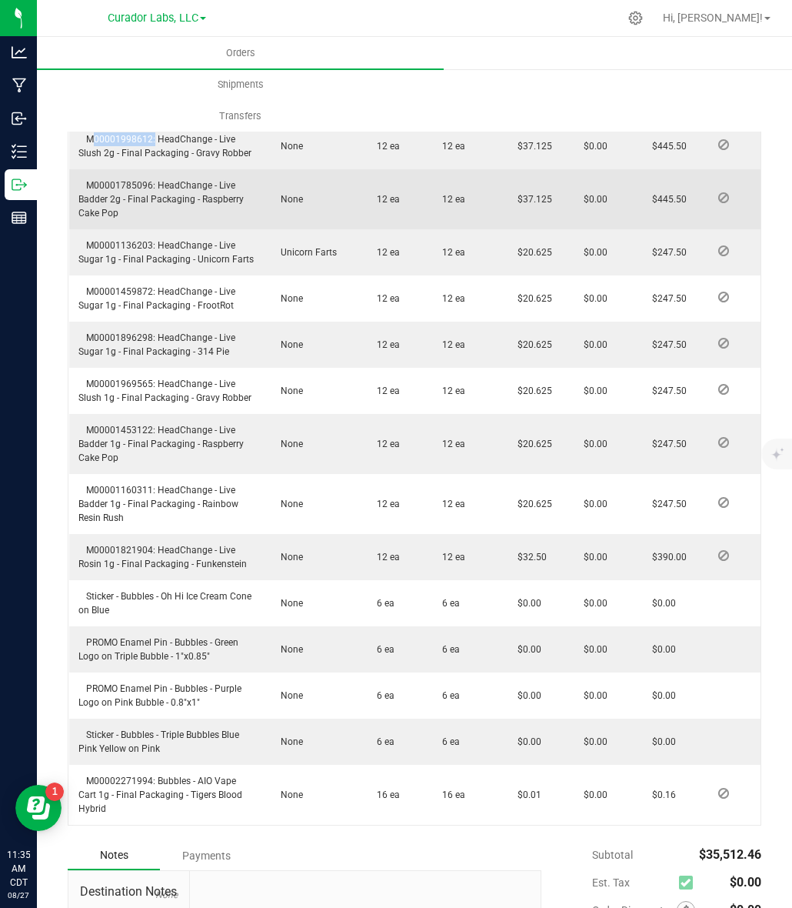
click at [132, 200] on span "M00001785096: HeadChange - Live Badder 2g - Final Packaging - Raspberry Cake Pop" at bounding box center [160, 199] width 165 height 38
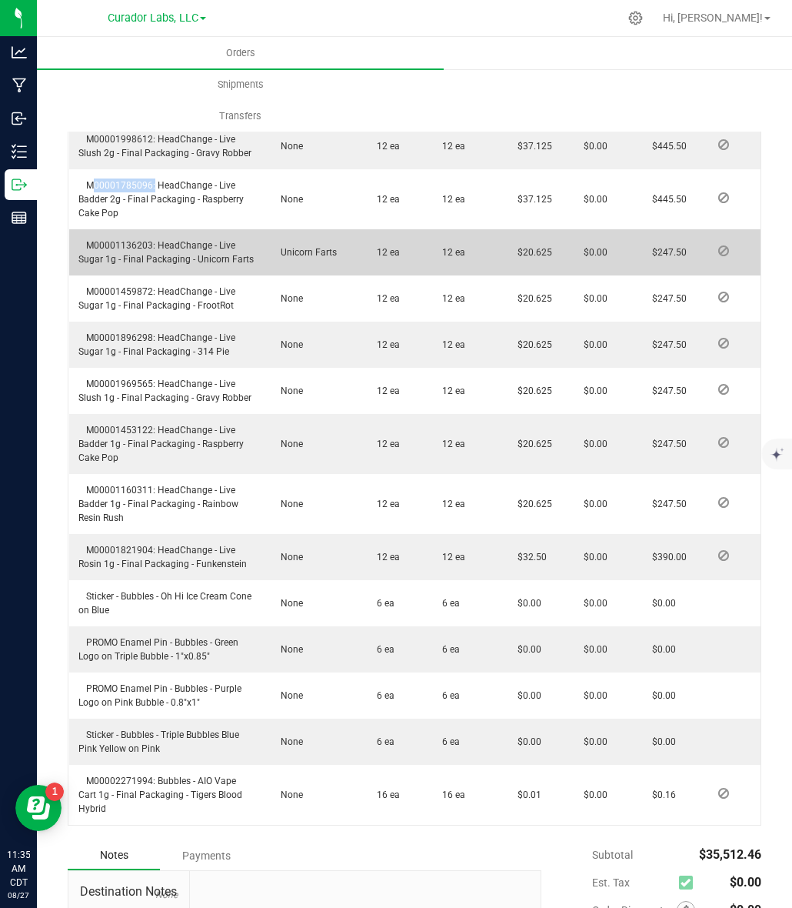
click at [127, 256] on span "M00001136203: HeadChange - Live Sugar 1g - Final Packaging - Unicorn Farts" at bounding box center [165, 252] width 175 height 25
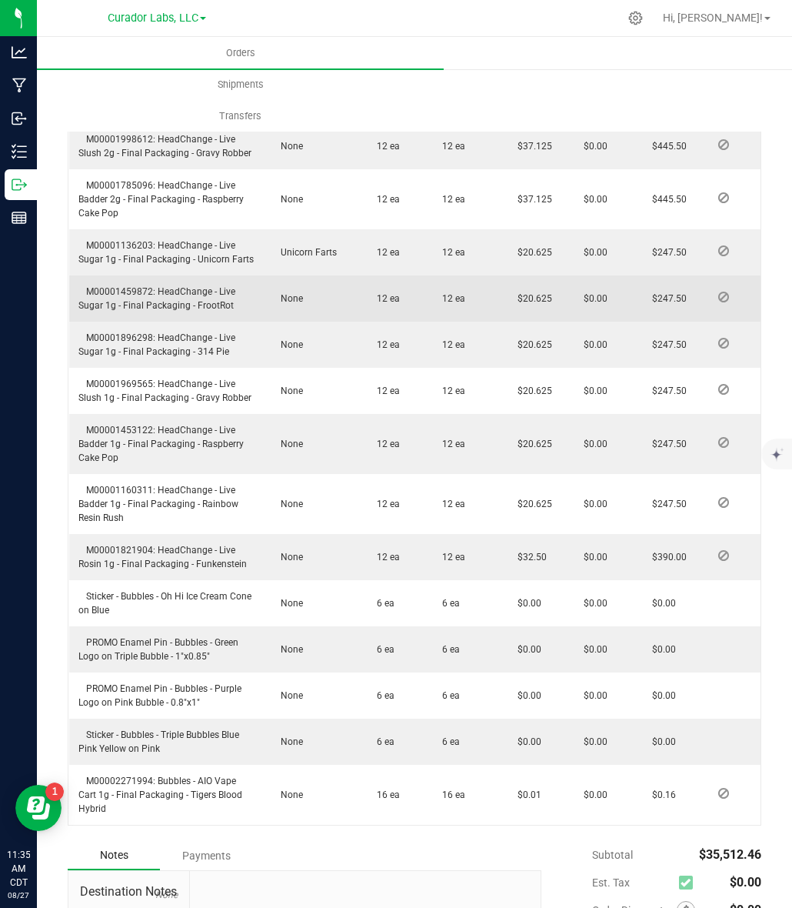
click at [108, 298] on span "M00001459872: HeadChange - Live Sugar 1g - Final Packaging - FrootRot" at bounding box center [156, 298] width 157 height 25
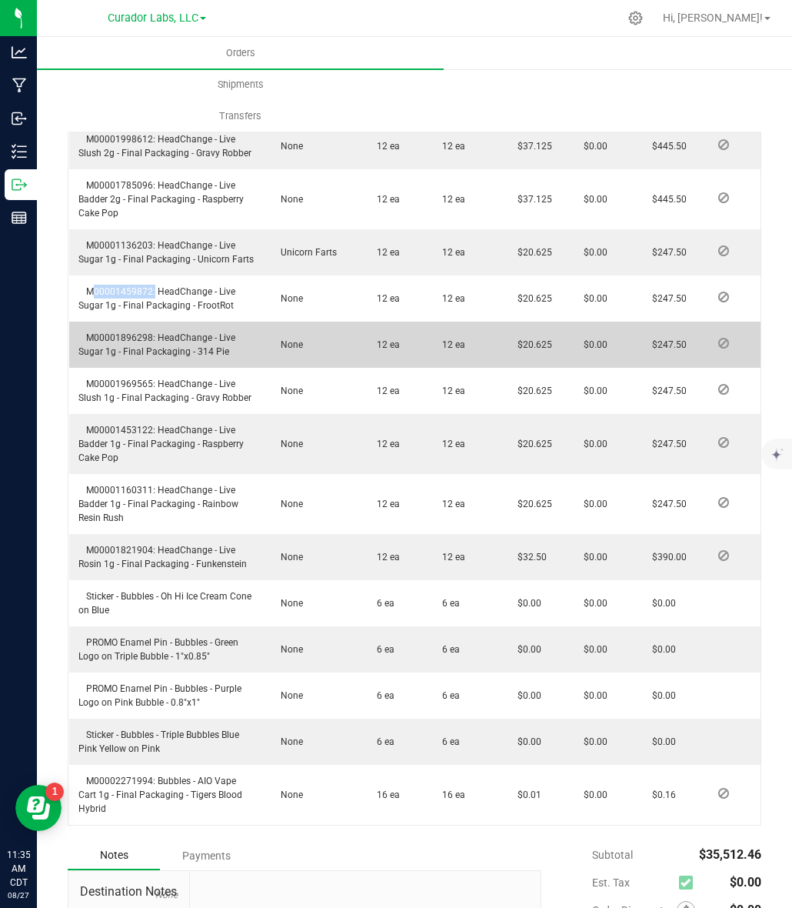
click at [120, 350] on span "M00001896298: HeadChange - Live Sugar 1g - Final Packaging - 314 Pie" at bounding box center [156, 344] width 157 height 25
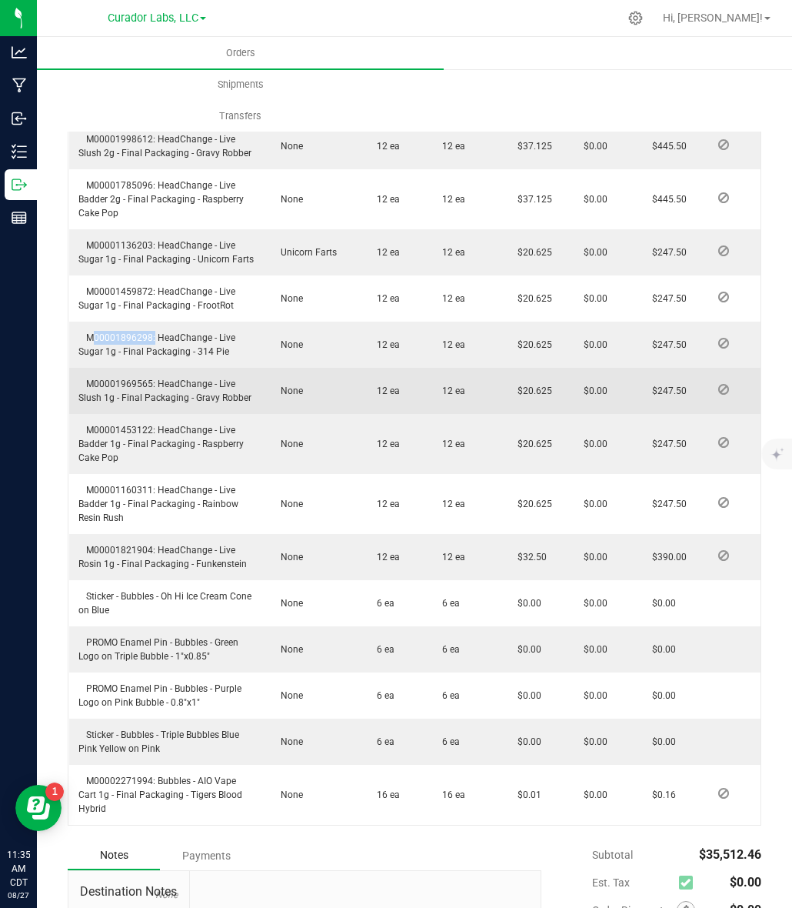
click at [133, 398] on span "M00001969565: HeadChange - Live Slush 1g - Final Packaging - Gravy Robber" at bounding box center [164, 390] width 173 height 25
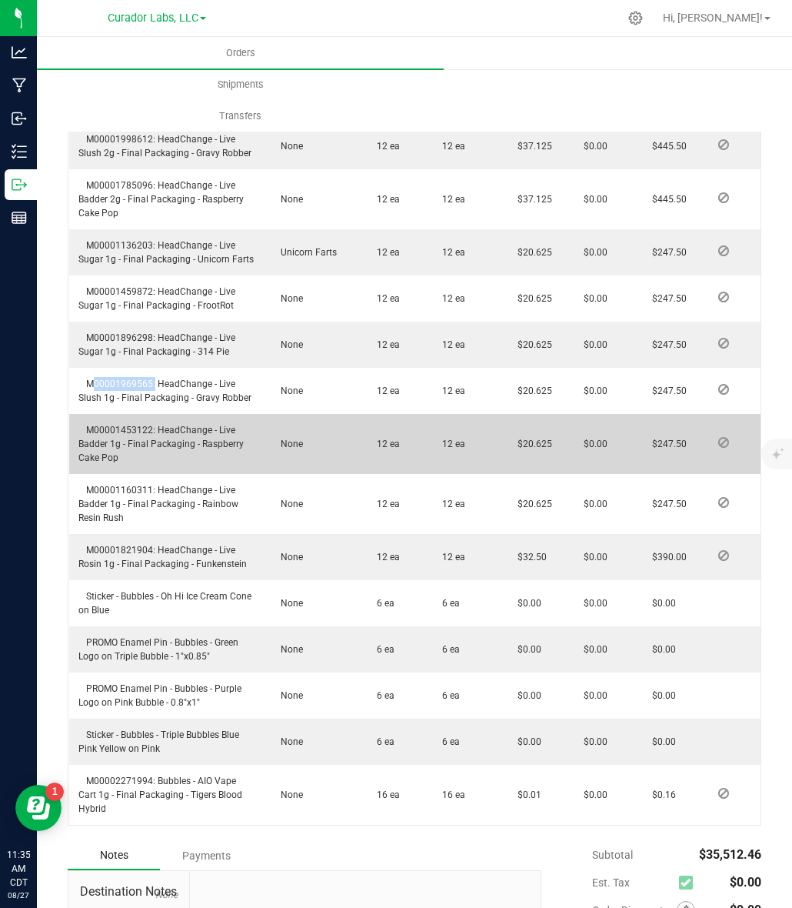
click at [127, 439] on span "M00001453122: HeadChange - Live Badder 1g - Final Packaging - Raspberry Cake Pop" at bounding box center [160, 444] width 165 height 38
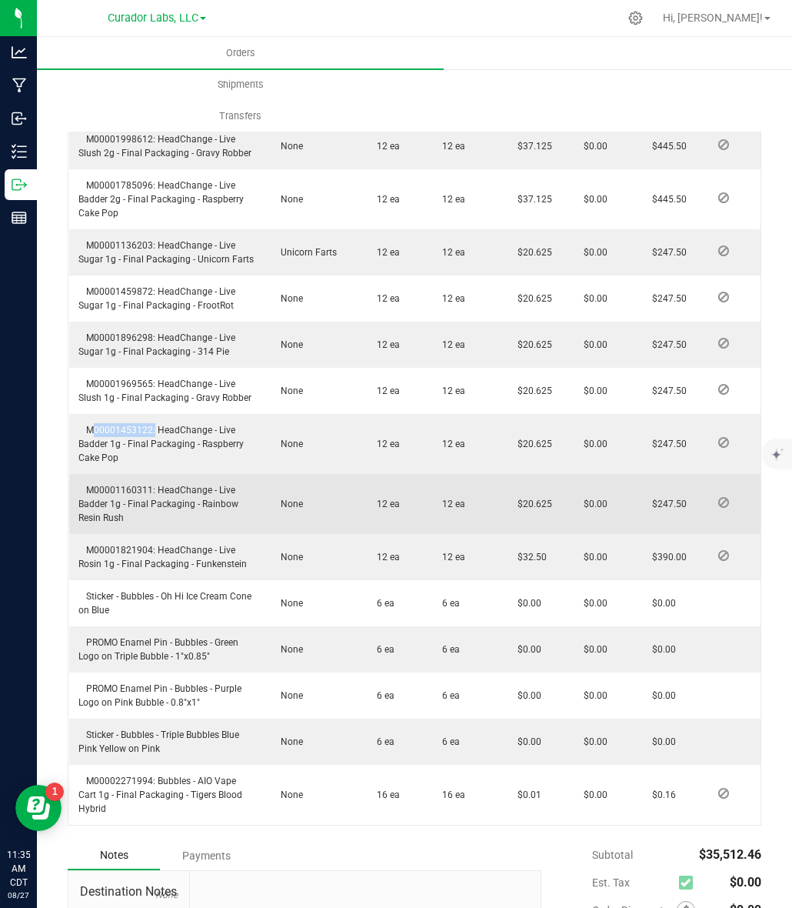
click at [139, 502] on span "M00001160311: HeadChange - Live Badder 1g - Final Packaging - Rainbow Resin Rush" at bounding box center [158, 504] width 160 height 38
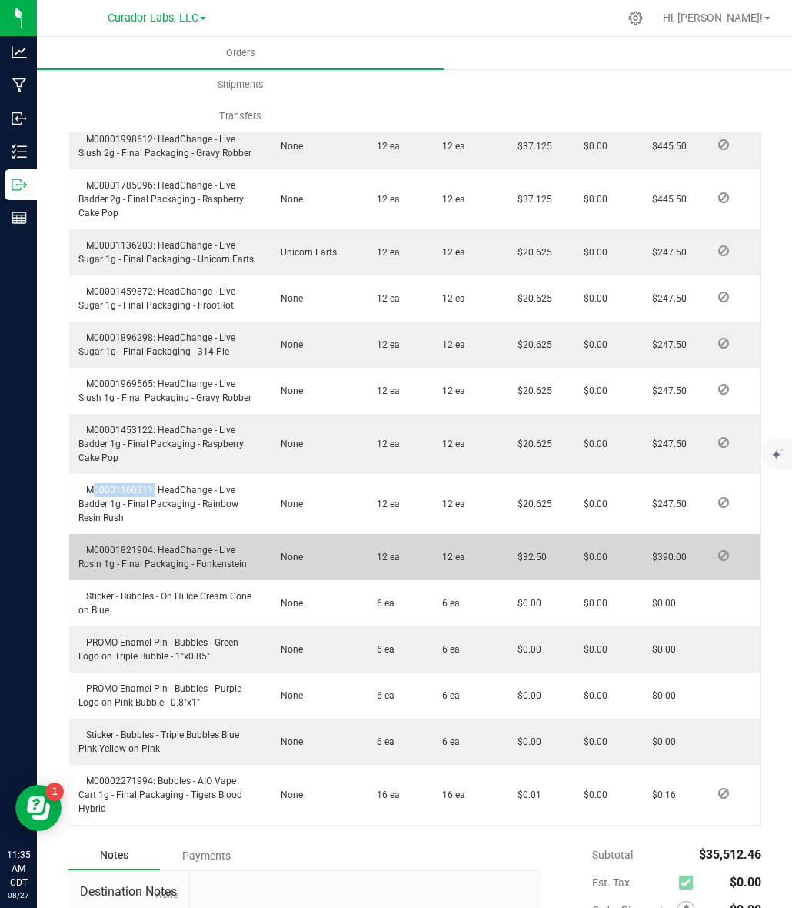
click at [131, 559] on span "M00001821904: HeadChange - Live Rosin 1g - Final Packaging - Funkenstein" at bounding box center [162, 557] width 168 height 25
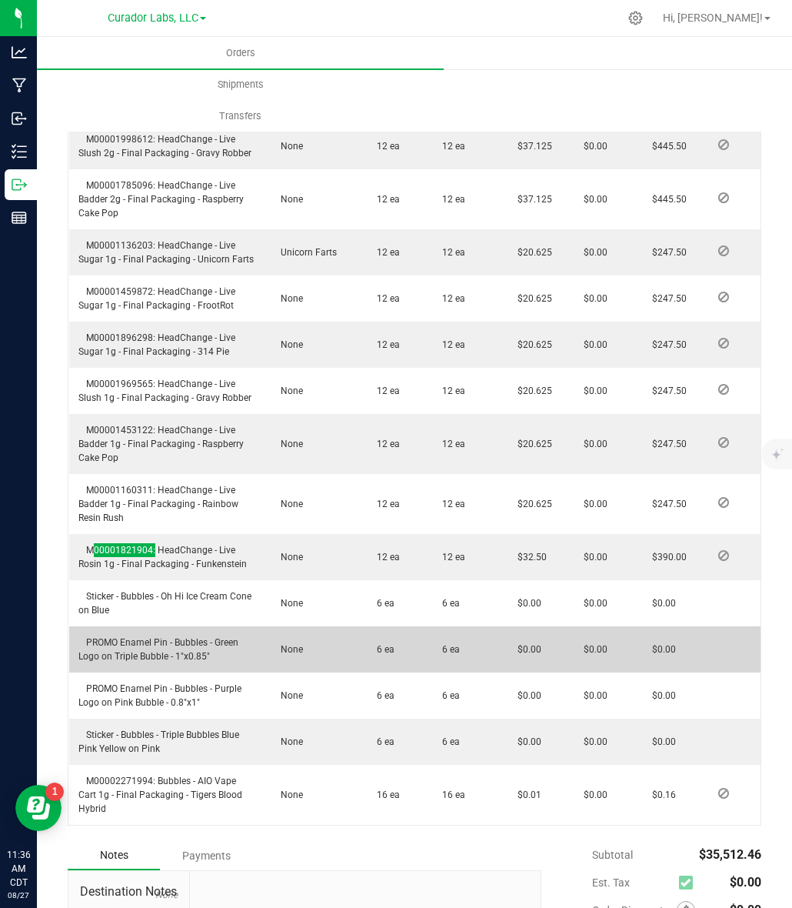
scroll to position [3406, 0]
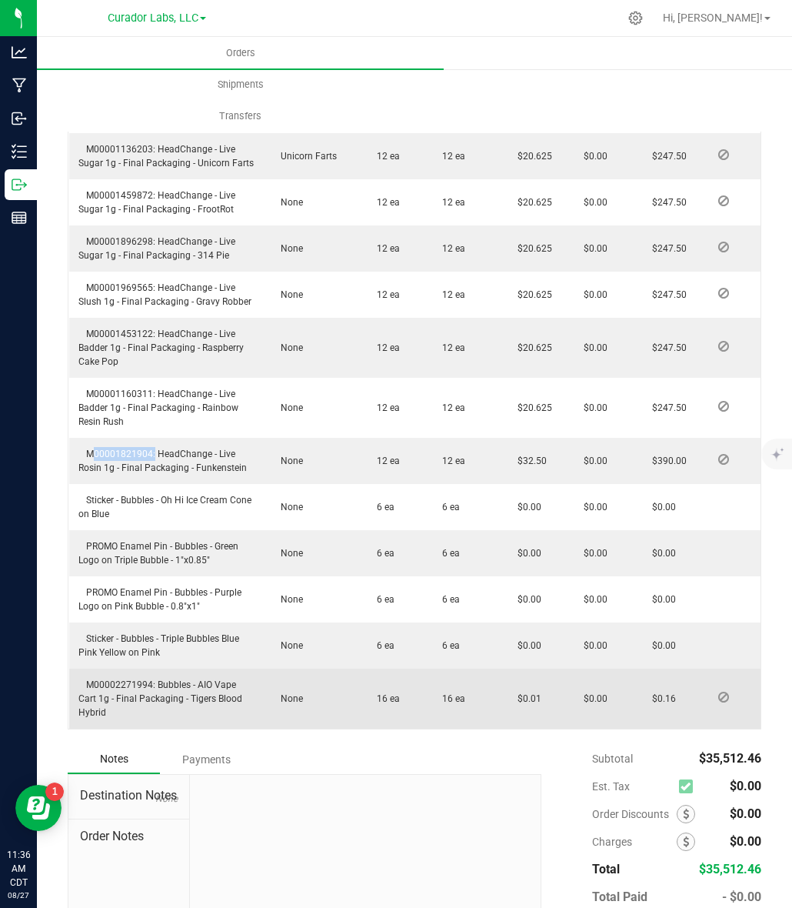
click at [96, 695] on span "M00002271994: Bubbles - AIO Vape Cart 1g - Final Packaging - Tigers Blood Hybrid" at bounding box center [160, 698] width 164 height 38
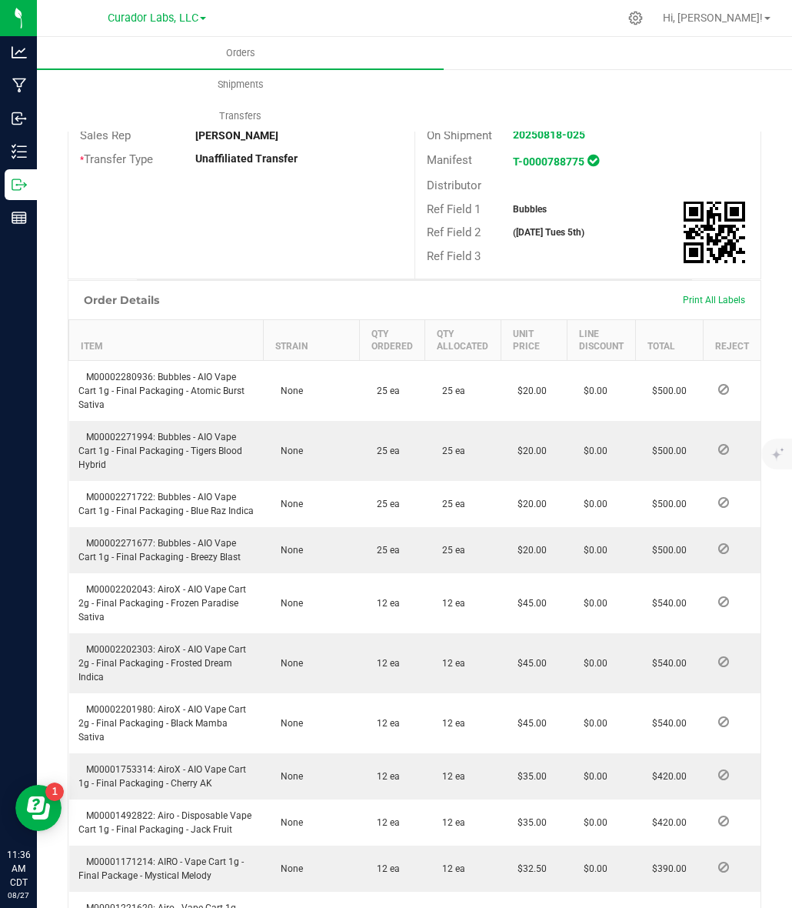
scroll to position [0, 0]
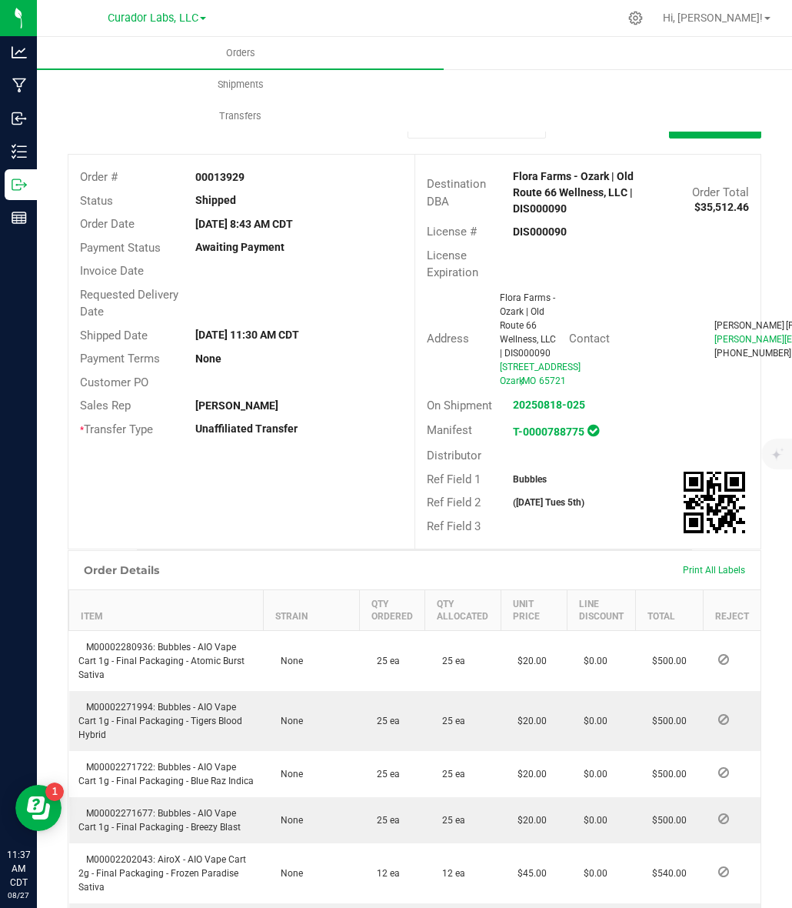
click at [516, 485] on strong "Bubbles" at bounding box center [530, 479] width 34 height 11
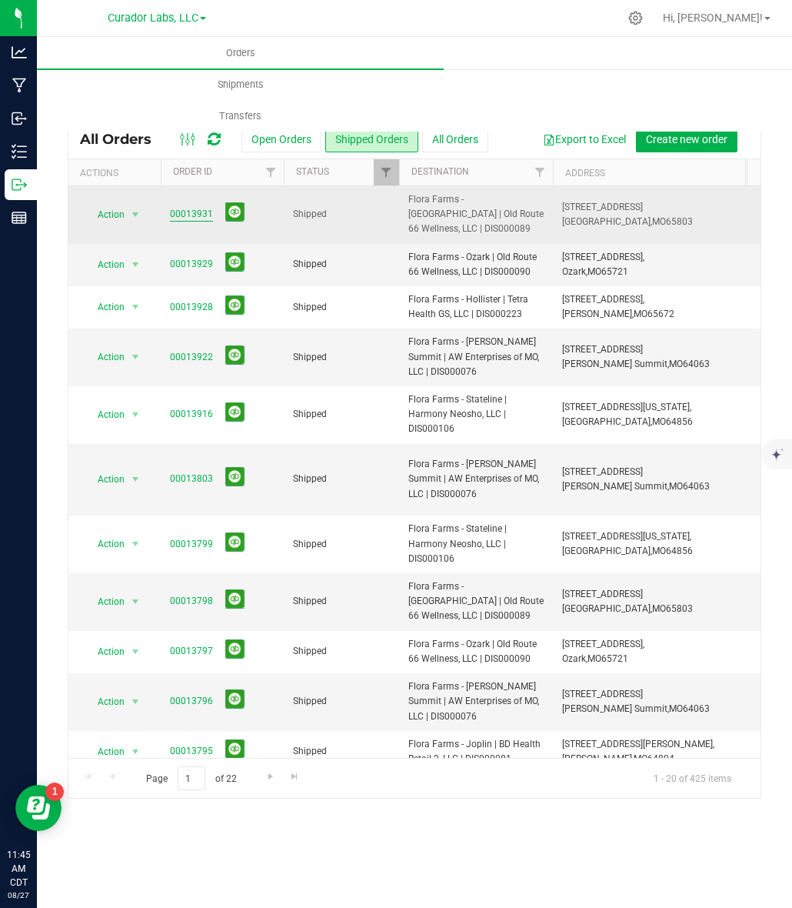
click at [195, 215] on link "00013931" at bounding box center [191, 214] width 43 height 15
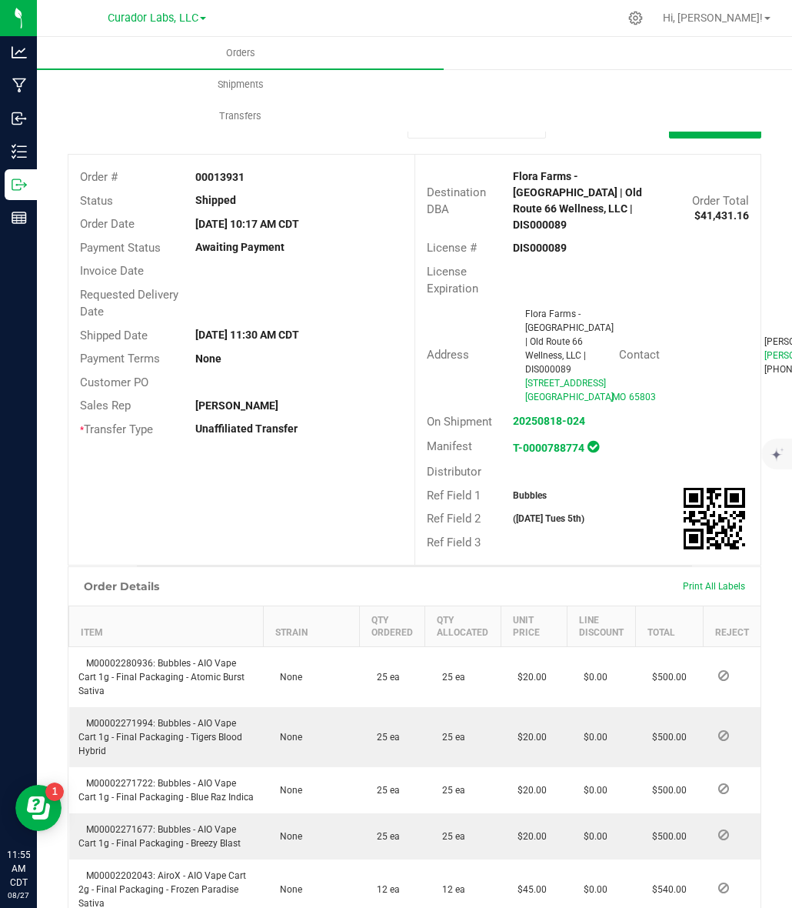
click at [543, 242] on strong "DIS000089" at bounding box center [540, 248] width 54 height 12
click at [198, 174] on strong "00013931" at bounding box center [219, 177] width 49 height 12
click at [513, 501] on strong "Bubbles" at bounding box center [530, 495] width 34 height 11
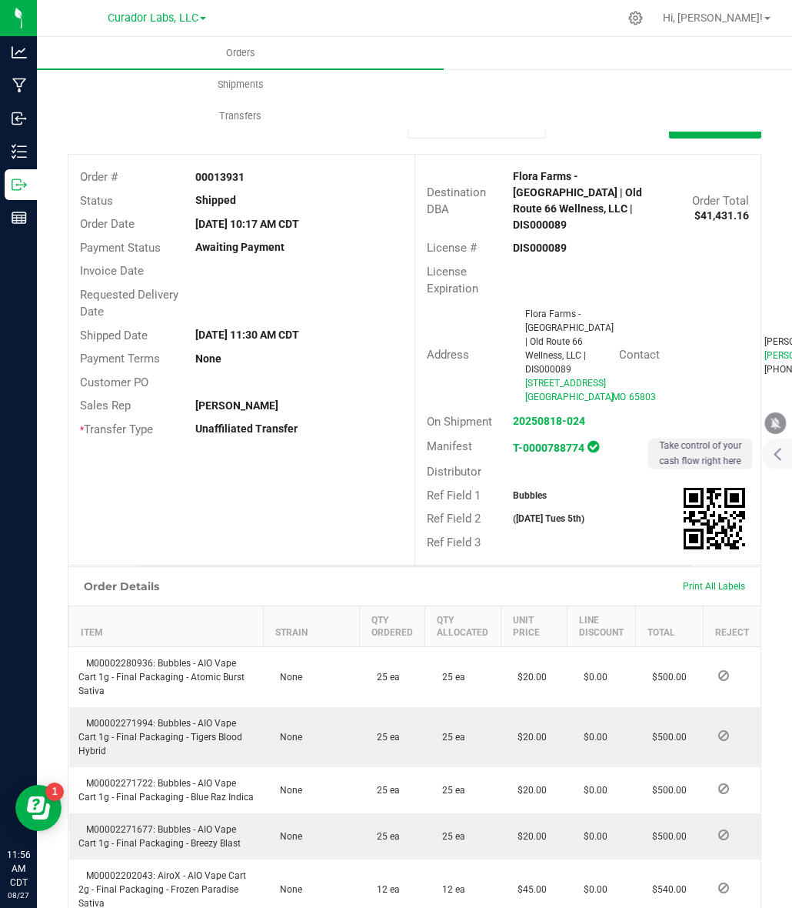
click at [513, 501] on strong "Bubbles" at bounding box center [530, 495] width 34 height 11
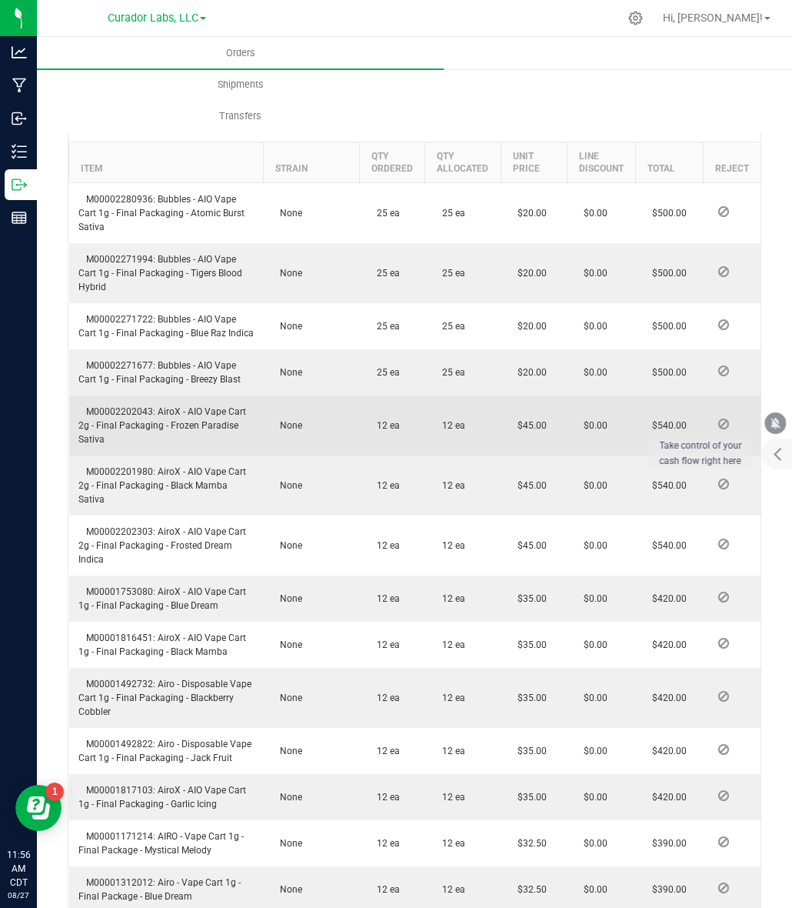
scroll to position [481, 0]
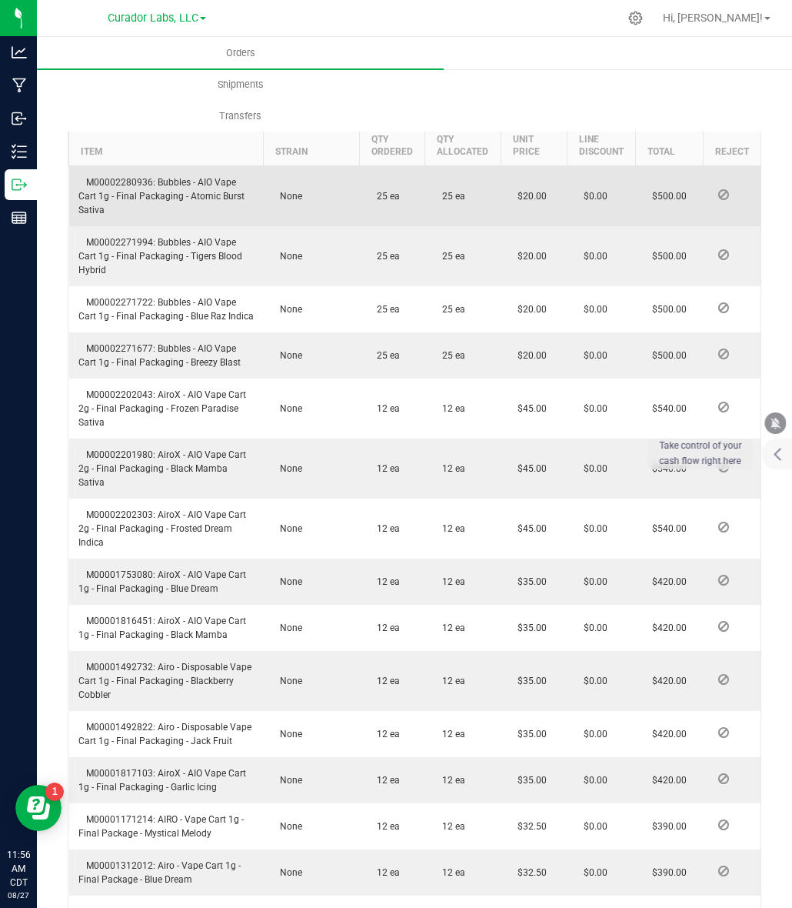
click at [135, 188] on span "M00002280936: Bubbles - AIO Vape Cart 1g - Final Packaging - Atomic Burst Sativa" at bounding box center [161, 196] width 166 height 38
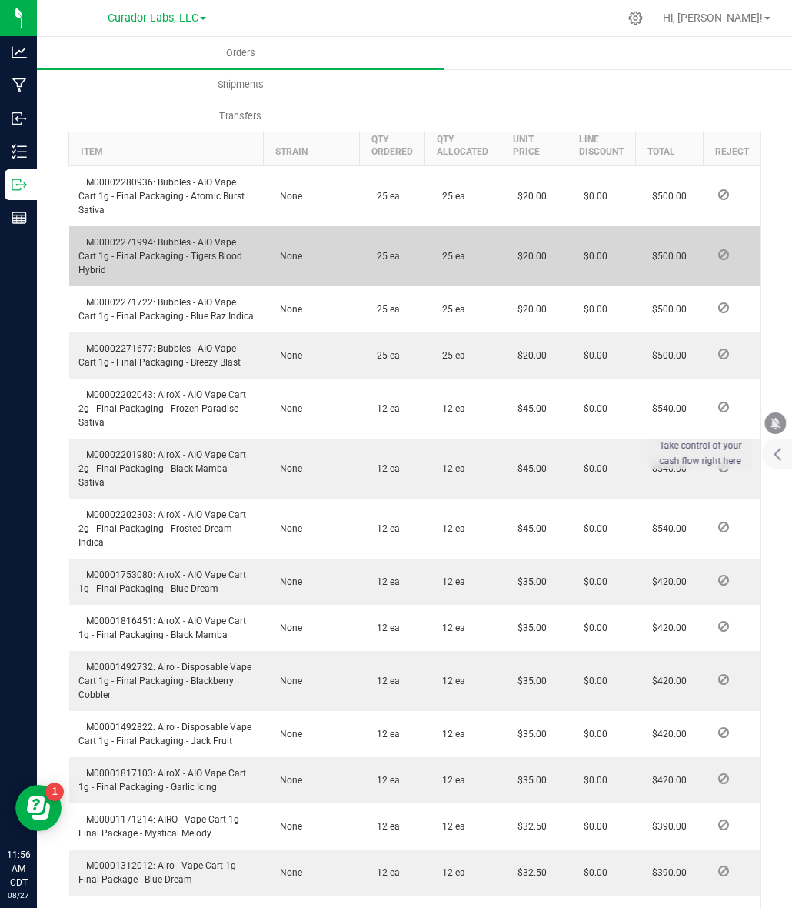
click at [105, 251] on span "M00002271994: Bubbles - AIO Vape Cart 1g - Final Packaging - Tigers Blood Hybrid" at bounding box center [160, 256] width 164 height 38
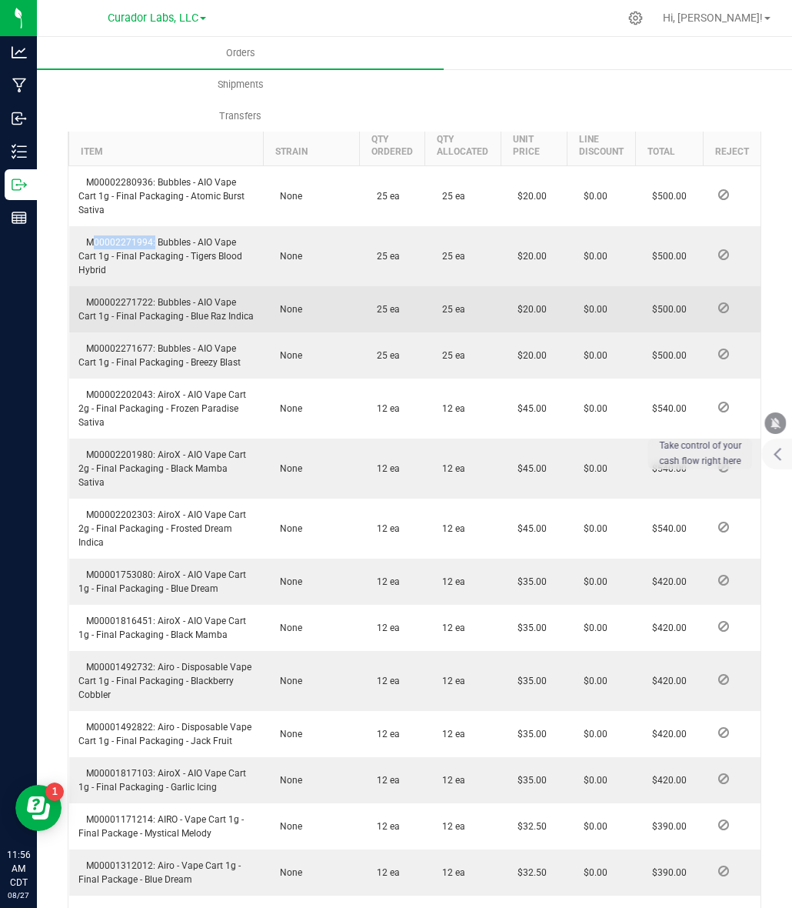
click at [141, 312] on span "M00002271722: Bubbles - AIO Vape Cart 1g - Final Packaging - Blue Raz Indica" at bounding box center [165, 309] width 175 height 25
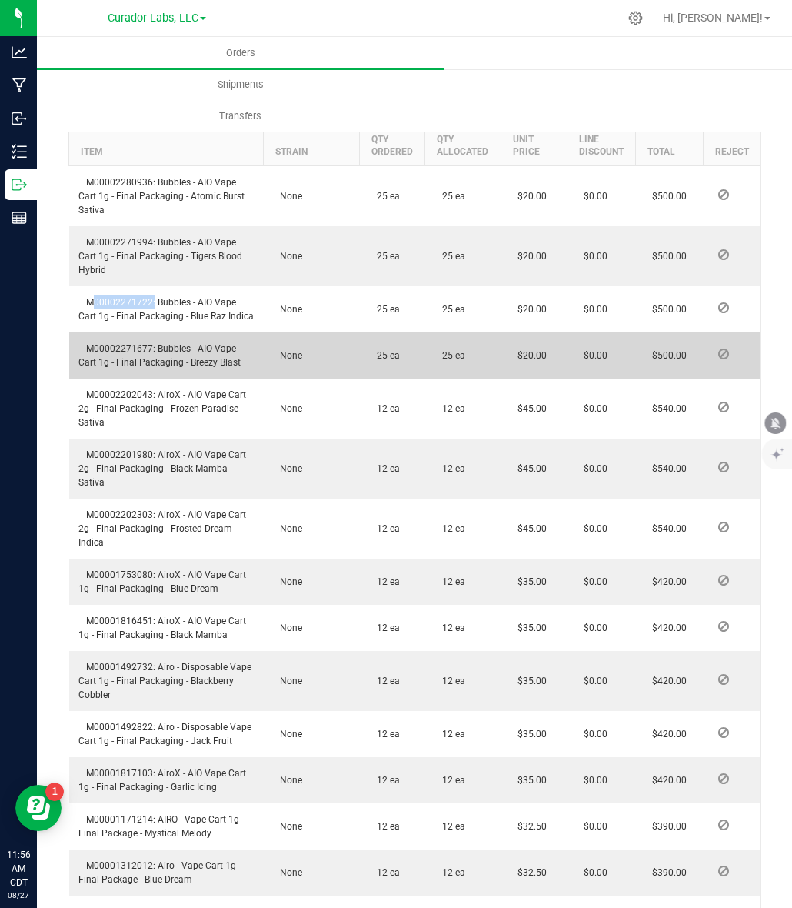
click at [108, 352] on td "M00002271677: Bubbles - AIO Vape Cart 1g - Final Packaging - Breezy Blast" at bounding box center [166, 355] width 195 height 46
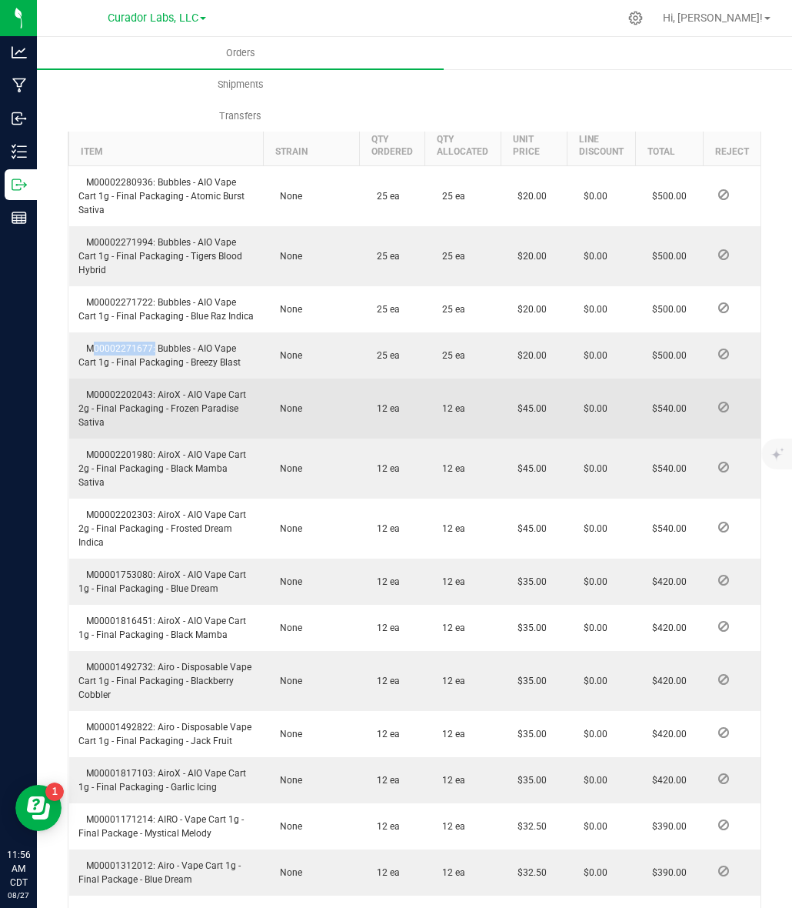
click at [102, 406] on span "M00002202043: AiroX - AIO Vape Cart 2g - Final Packaging - Frozen Paradise Sati…" at bounding box center [162, 408] width 168 height 38
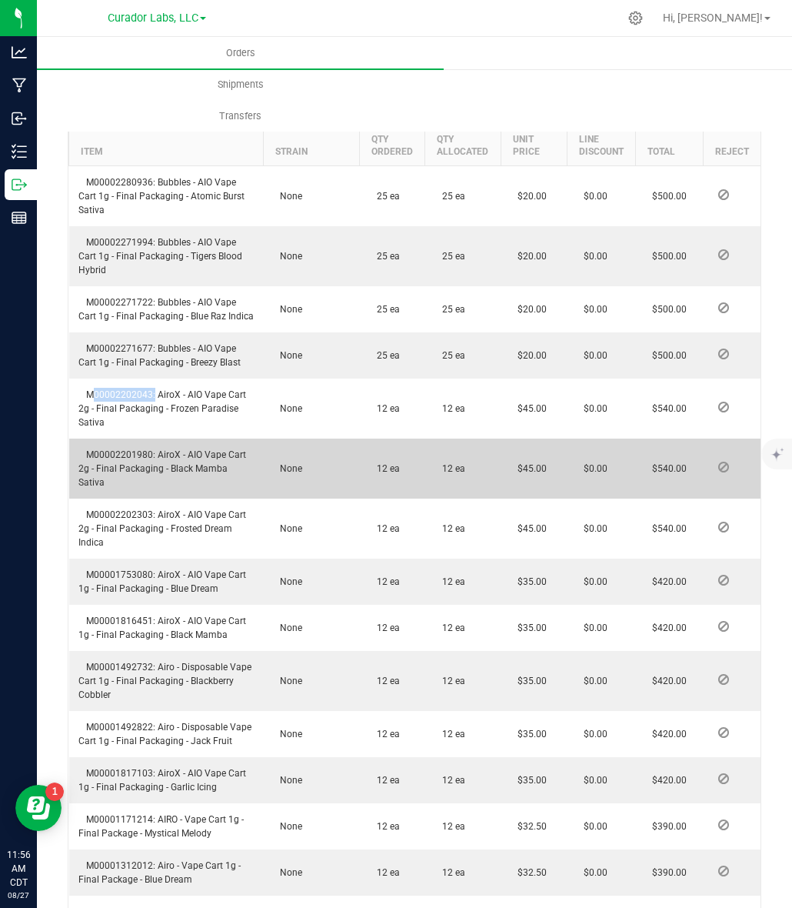
click at [115, 465] on span "M00002201980: AiroX - AIO Vape Cart 2g - Final Packaging - Black Mamba Sativa" at bounding box center [162, 468] width 168 height 38
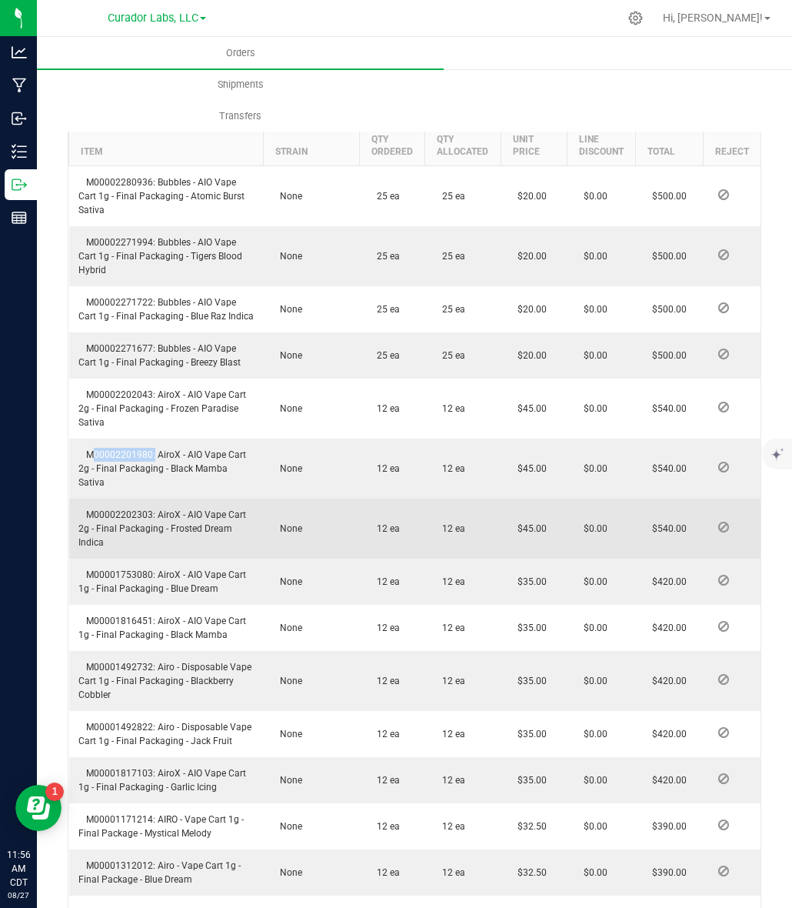
click at [124, 512] on span "M00002202303: AiroX - AIO Vape Cart 2g - Final Packaging - Frosted Dream Indica" at bounding box center [162, 528] width 168 height 38
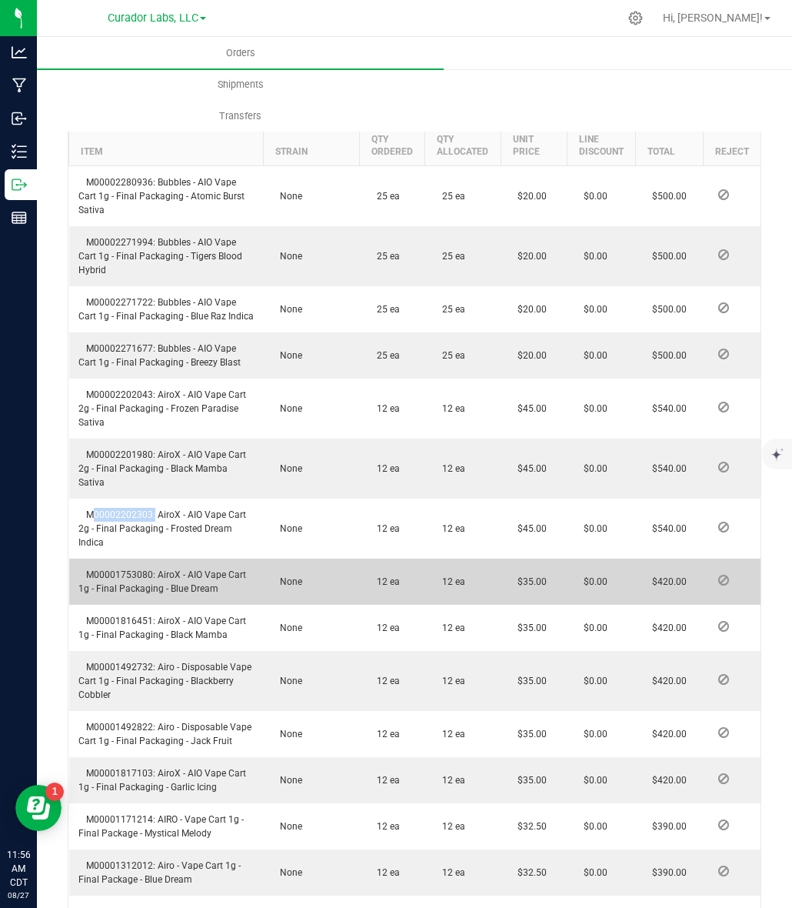
click at [135, 572] on span "M00001753080: AiroX - AIO Vape Cart 1g - Final Packaging - Blue Dream" at bounding box center [162, 581] width 168 height 25
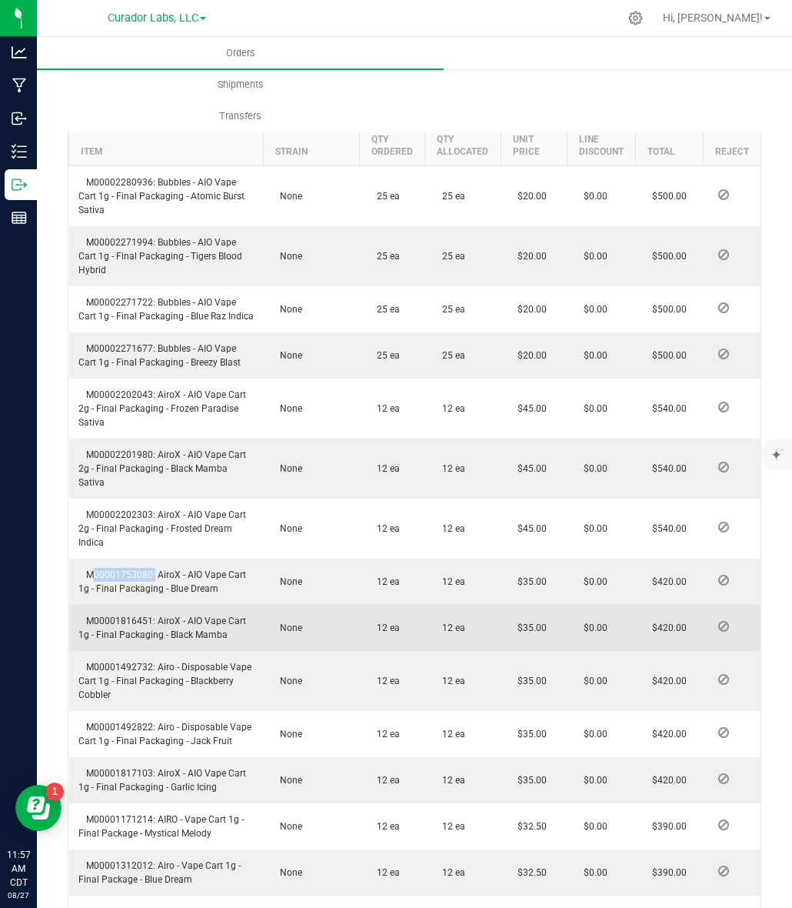
click at [139, 620] on span "M00001816451: AiroX - AIO Vape Cart 1g - Final Packaging - Black Mamba" at bounding box center [162, 627] width 168 height 25
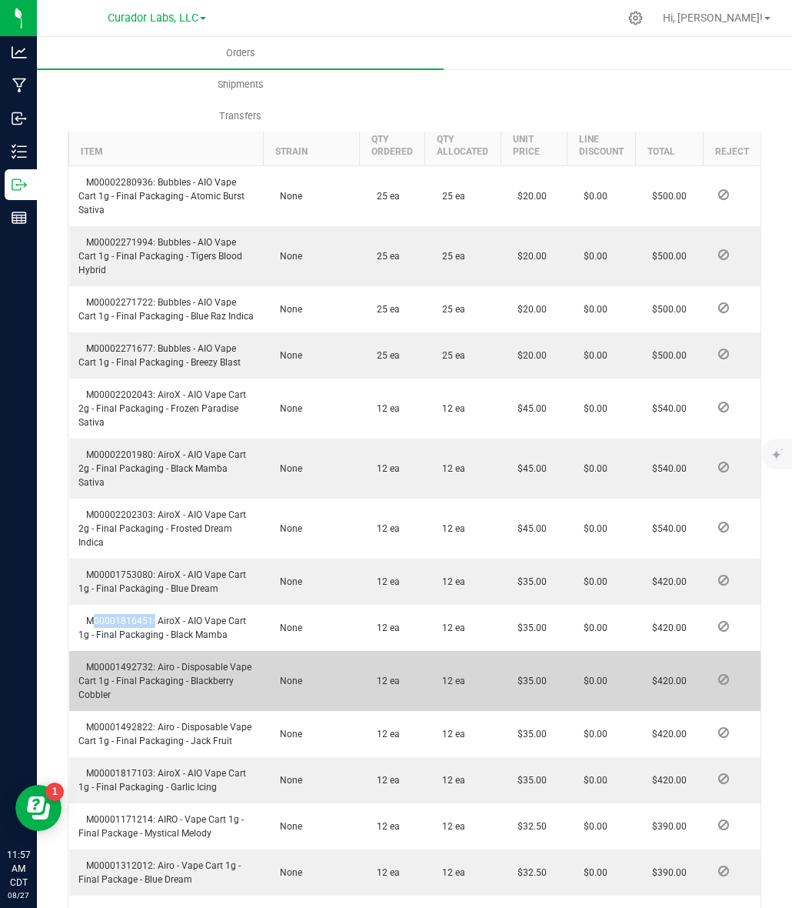
click at [113, 662] on span "M00001492732: Airo - Disposable Vape Cart 1g - Final Packaging - Blackberry Cob…" at bounding box center [164, 681] width 173 height 38
drag, startPoint x: 113, startPoint y: 659, endPoint x: 168, endPoint y: 664, distance: 54.8
click at [113, 662] on span "M00001492732: Airo - Disposable Vape Cart 1g - Final Packaging - Blackberry Cob…" at bounding box center [164, 681] width 173 height 38
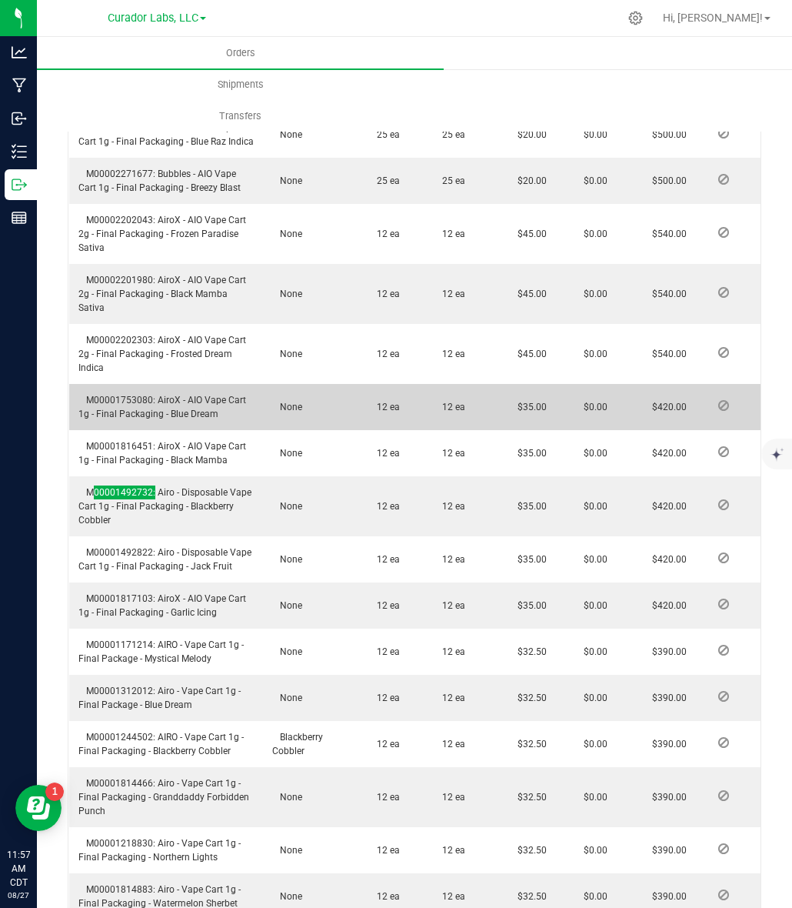
scroll to position [769, 0]
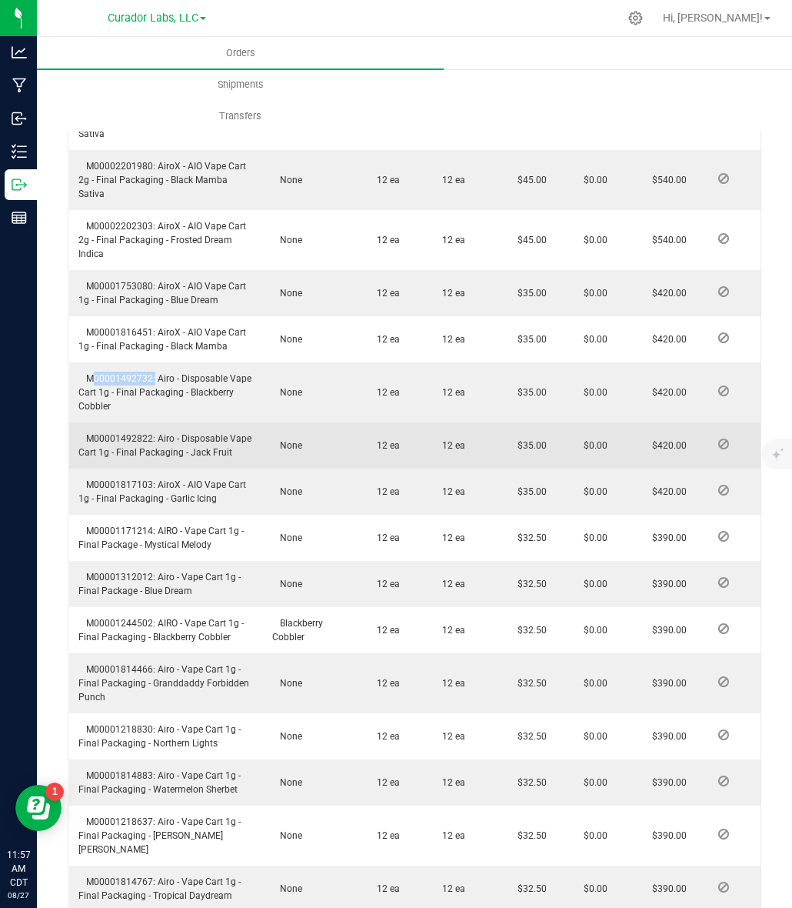
click at [100, 433] on span "M00001492822: Airo - Disposable Vape Cart 1g - Final Packaging - Jack Fruit" at bounding box center [164, 445] width 173 height 25
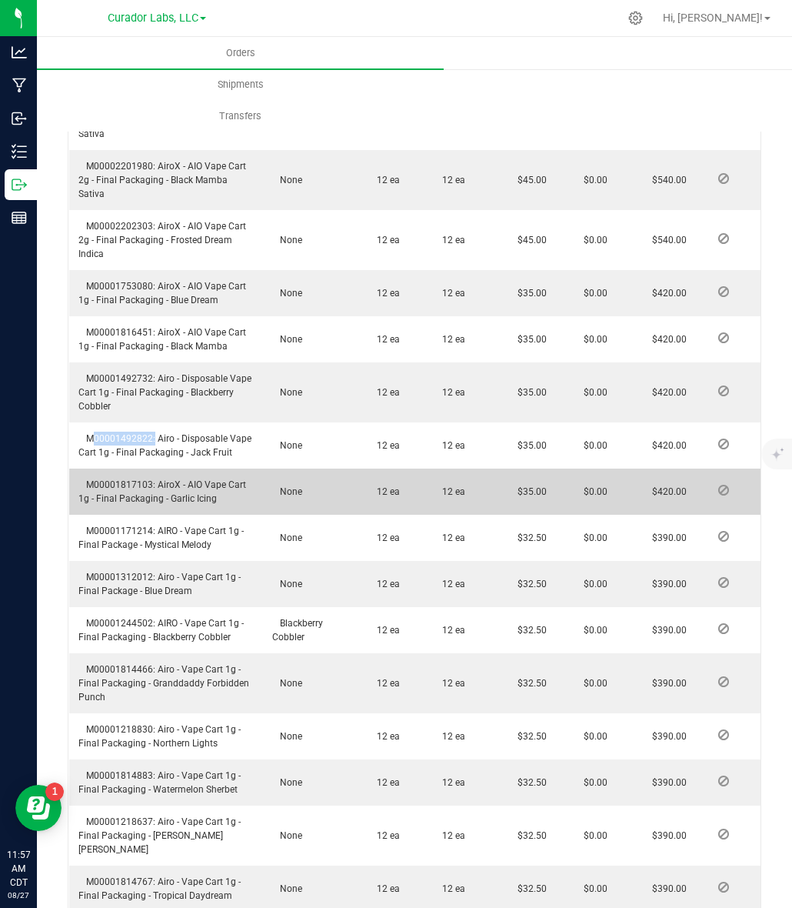
click at [110, 475] on td "M00001817103: AiroX - AIO Vape Cart 1g - Final Packaging - Garlic Icing" at bounding box center [166, 491] width 195 height 46
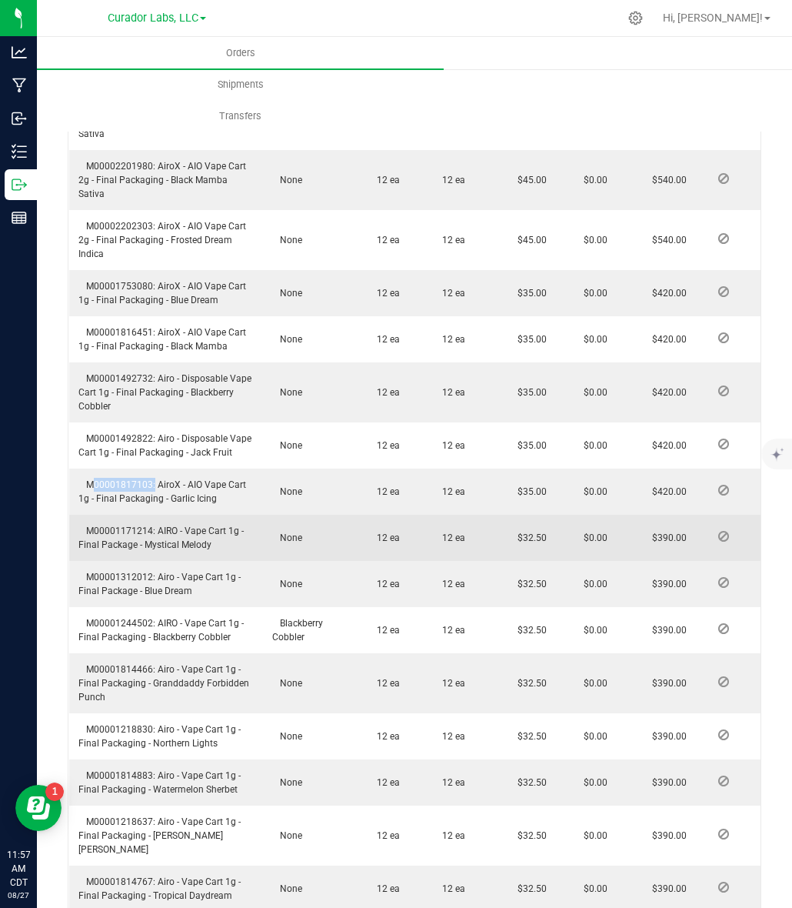
click at [112, 525] on span "M00001171214: AIRO - Vape Cart 1g - Final Package - Mystical Melody" at bounding box center [160, 537] width 165 height 25
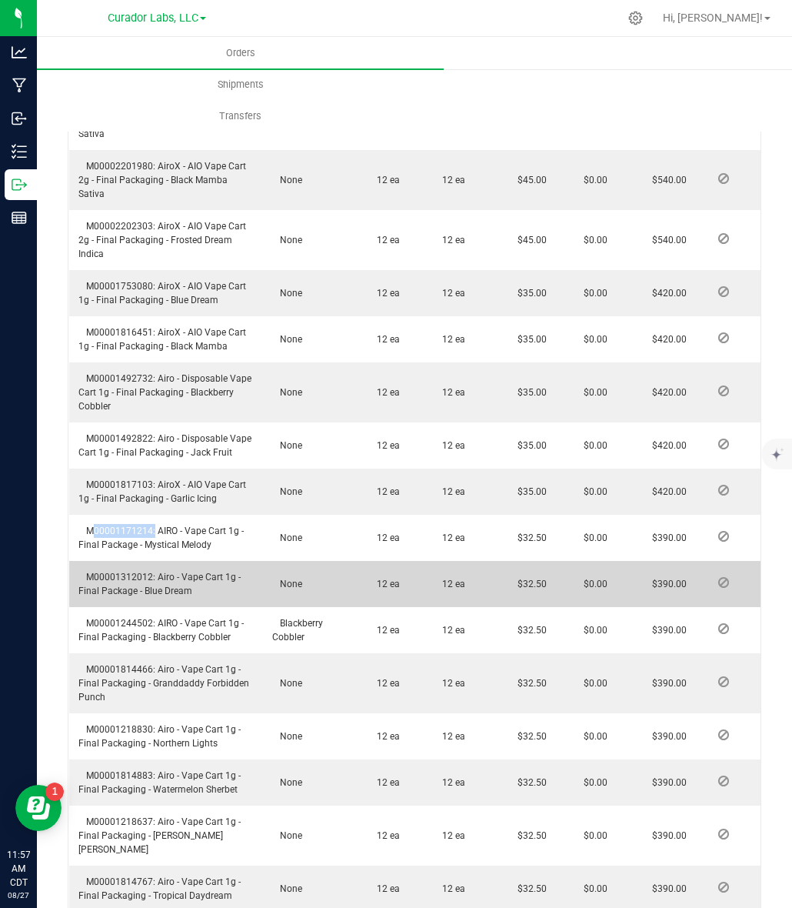
click at [132, 579] on span "M00001312012: Airo - Vape Cart 1g - Final Package - Blue Dream" at bounding box center [159, 584] width 162 height 25
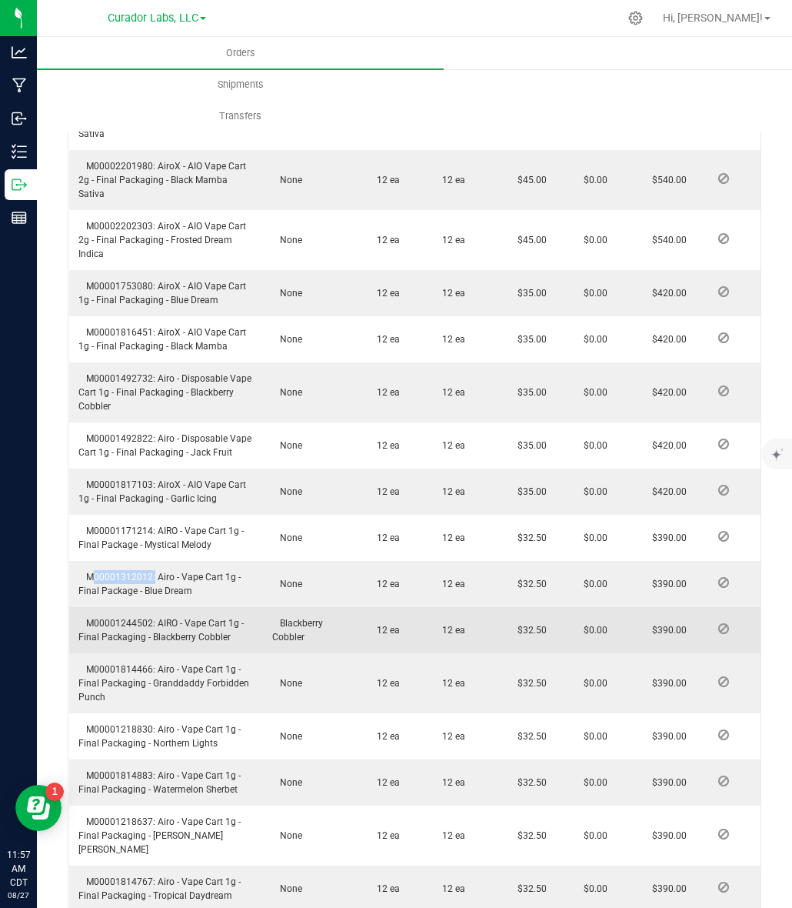
click at [109, 614] on td "M00001244502: AIRO - Vape Cart 1g - Final Packaging - Blackberry Cobbler" at bounding box center [166, 630] width 195 height 46
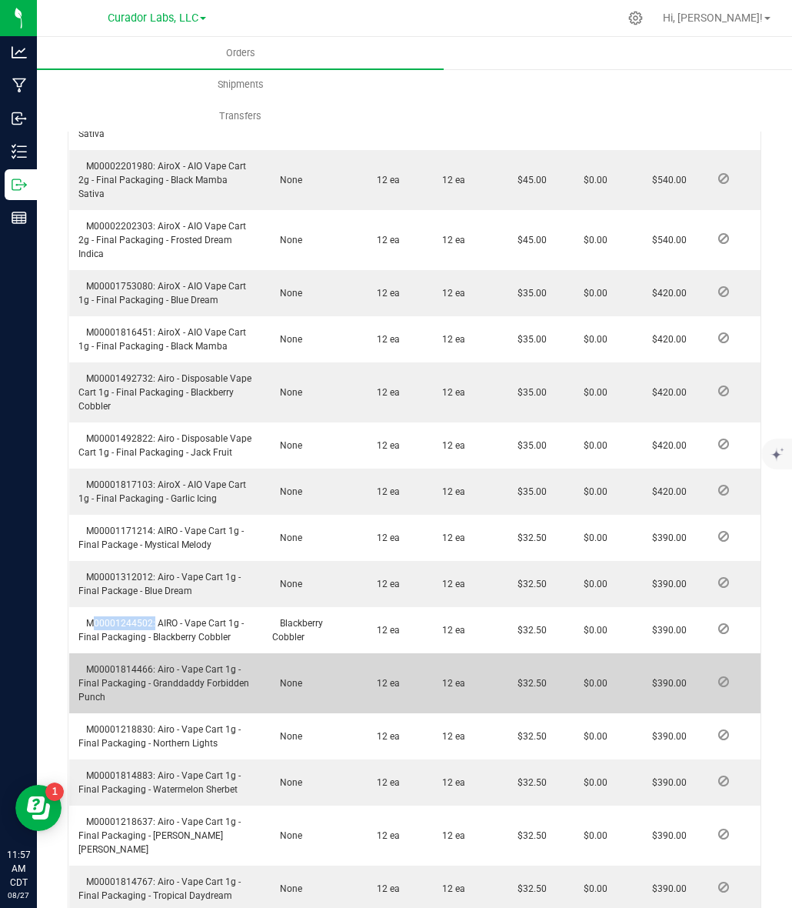
click at [136, 665] on span "M00001814466: Airo - Vape Cart 1g - Final Packaging - Granddaddy Forbidden Punch" at bounding box center [163, 683] width 171 height 38
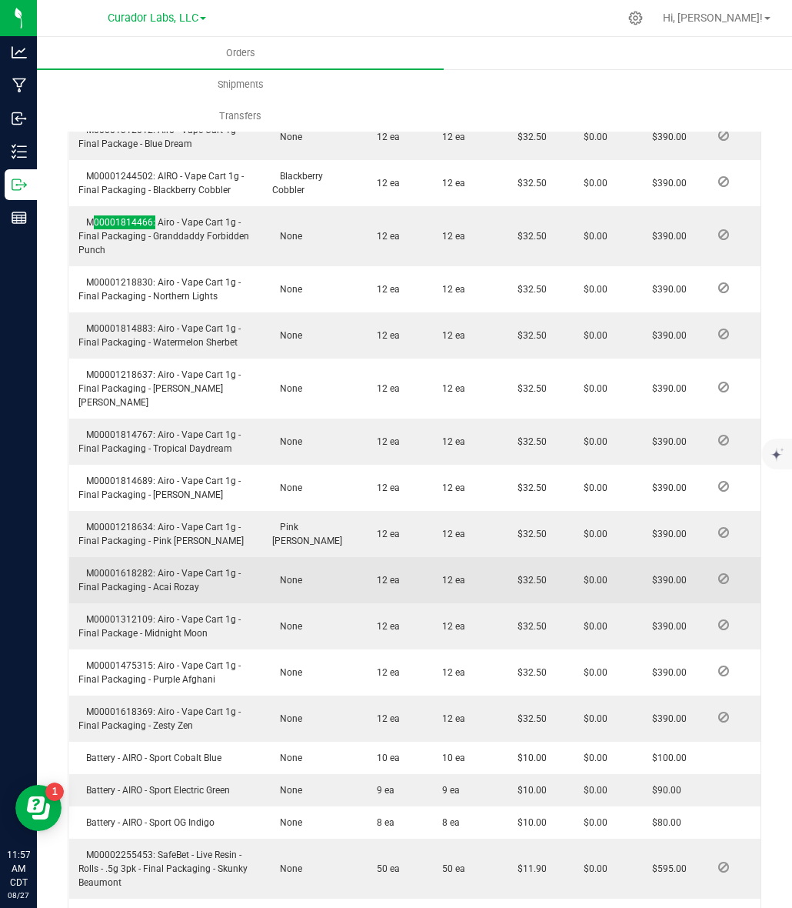
scroll to position [1250, 0]
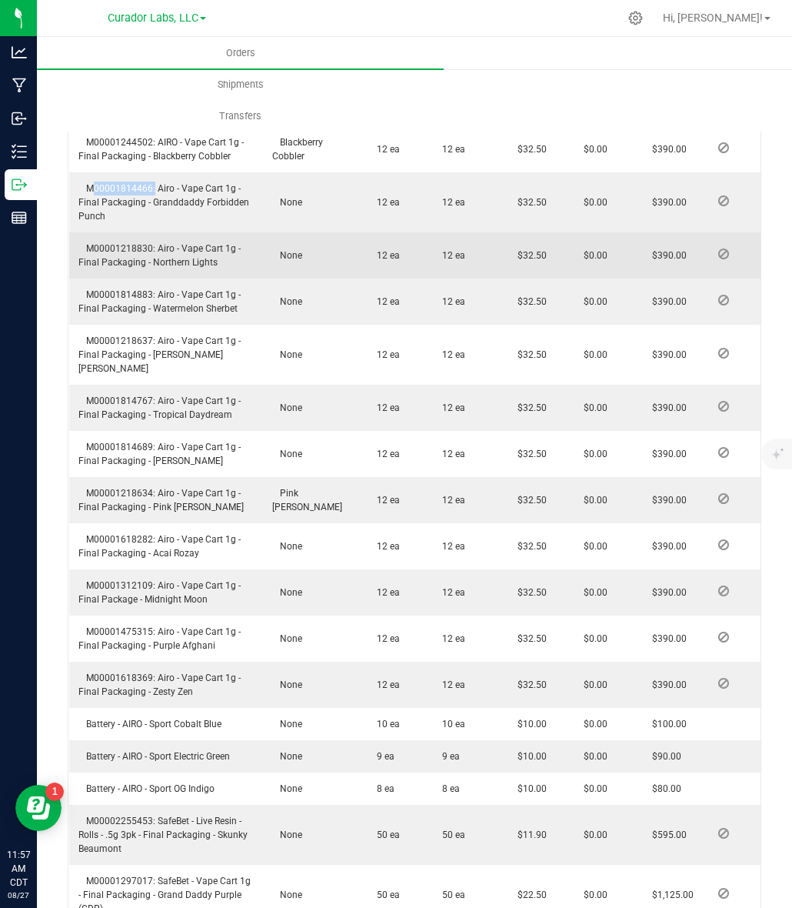
click at [124, 243] on span "M00001218830: Airo - Vape Cart 1g - Final Packaging - Northern Lights" at bounding box center [159, 255] width 162 height 25
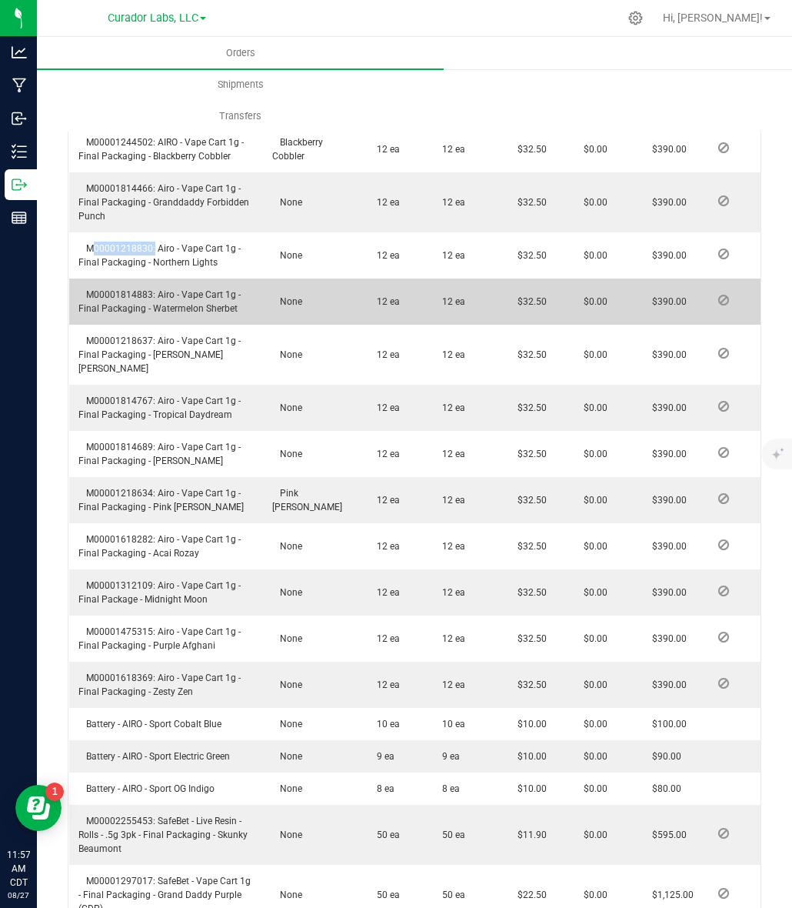
click at [141, 291] on span "M00001814883: Airo - Vape Cart 1g - Final Packaging - Watermelon Sherbet" at bounding box center [159, 301] width 162 height 25
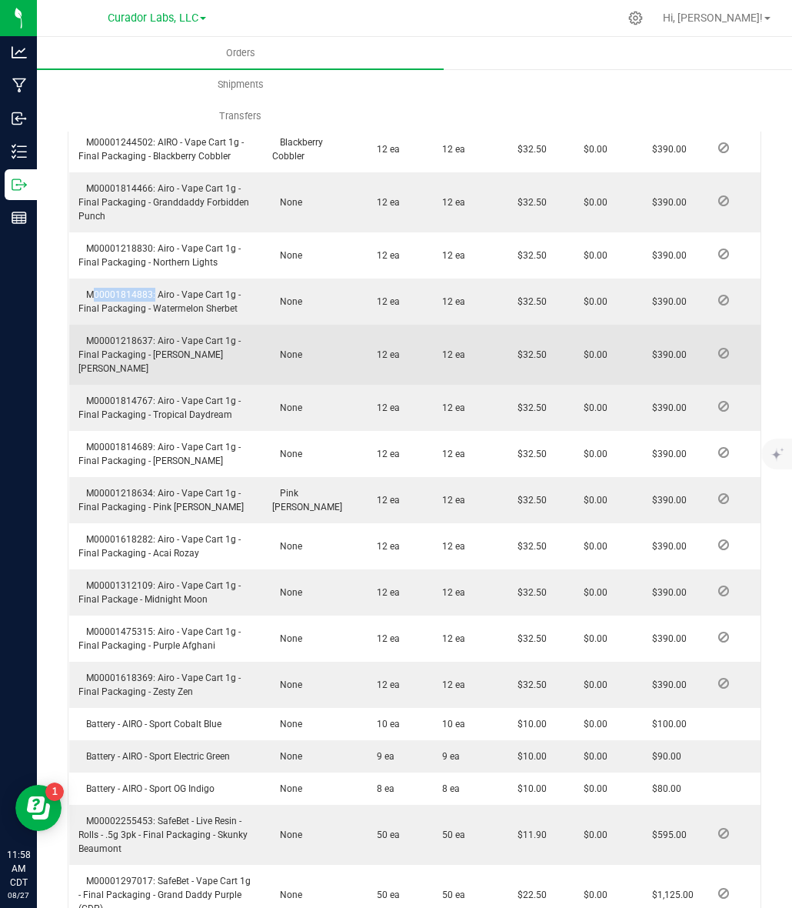
click at [110, 338] on span "M00001218637: Airo - Vape Cart 1g - Final Packaging - Berry Bliss" at bounding box center [159, 354] width 162 height 38
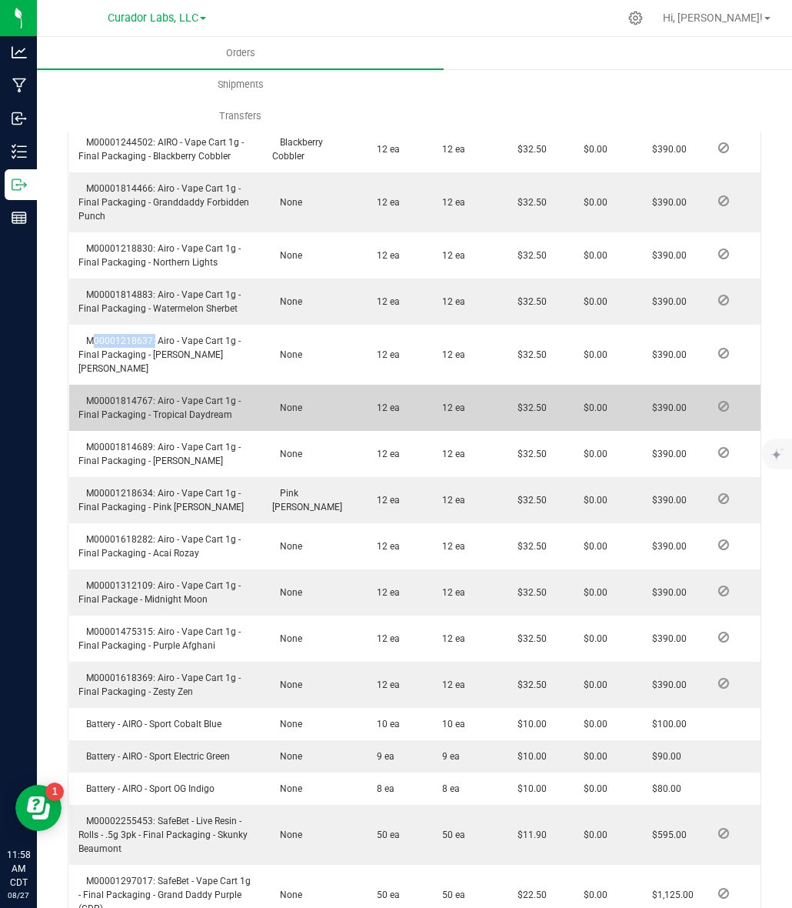
click at [113, 395] on span "M00001814767: Airo - Vape Cart 1g - Final Packaging - Tropical Daydream" at bounding box center [159, 407] width 162 height 25
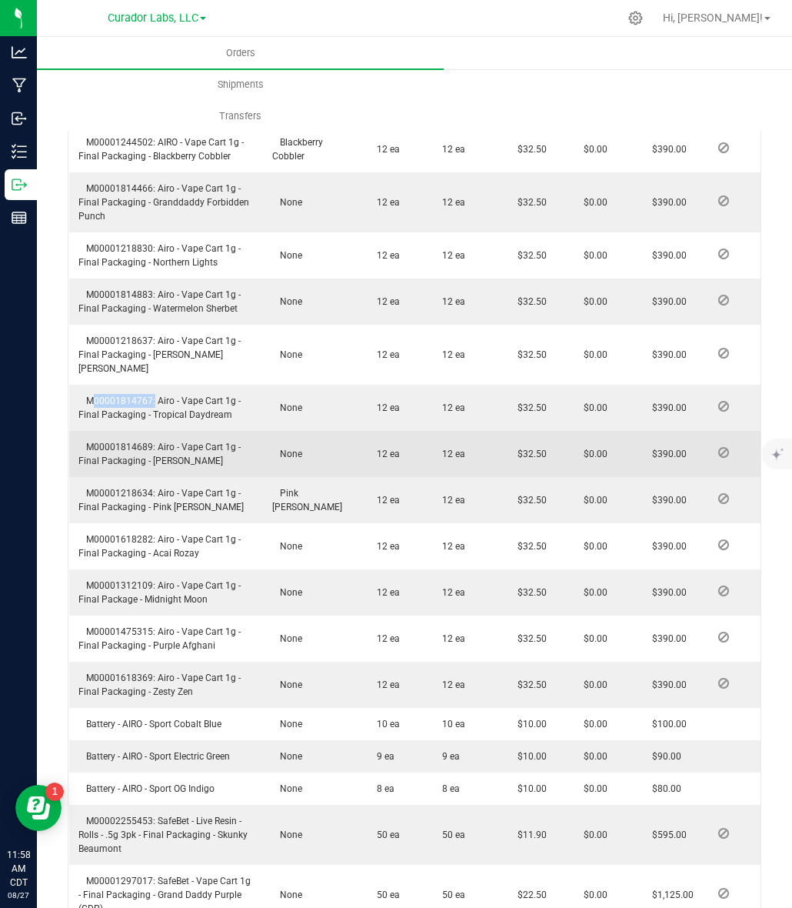
click at [141, 442] on span "M00001814689: Airo - Vape Cart 1g - Final Packaging - Jack Herer" at bounding box center [159, 454] width 162 height 25
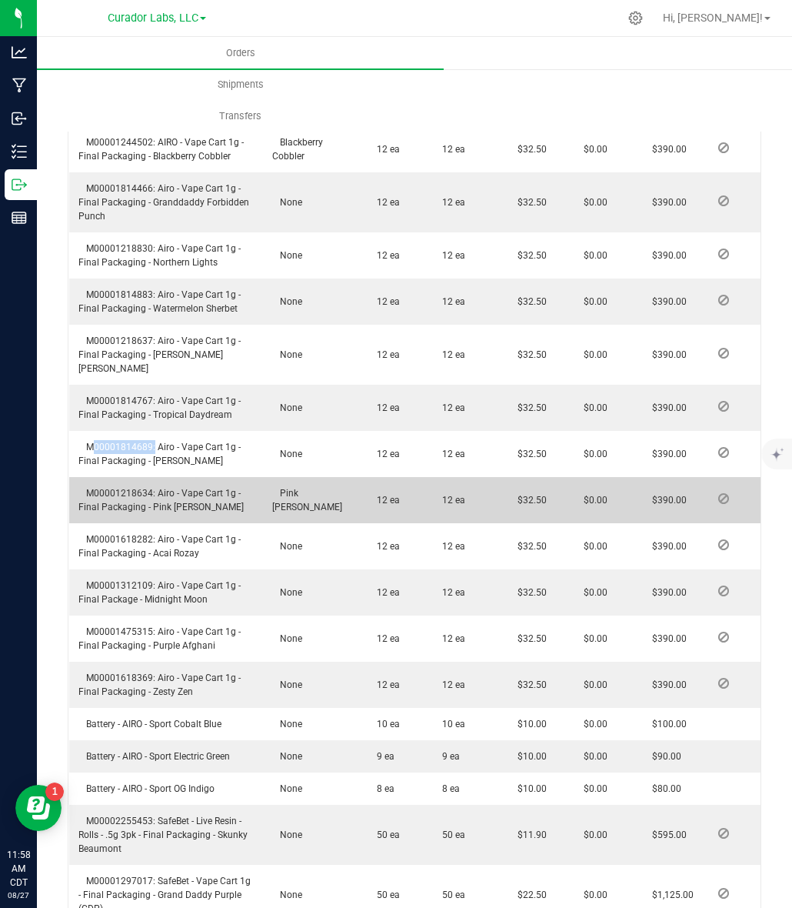
click at [129, 488] on span "M00001218634: Airo - Vape Cart 1g - Final Packaging - Pink Palmer" at bounding box center [160, 500] width 165 height 25
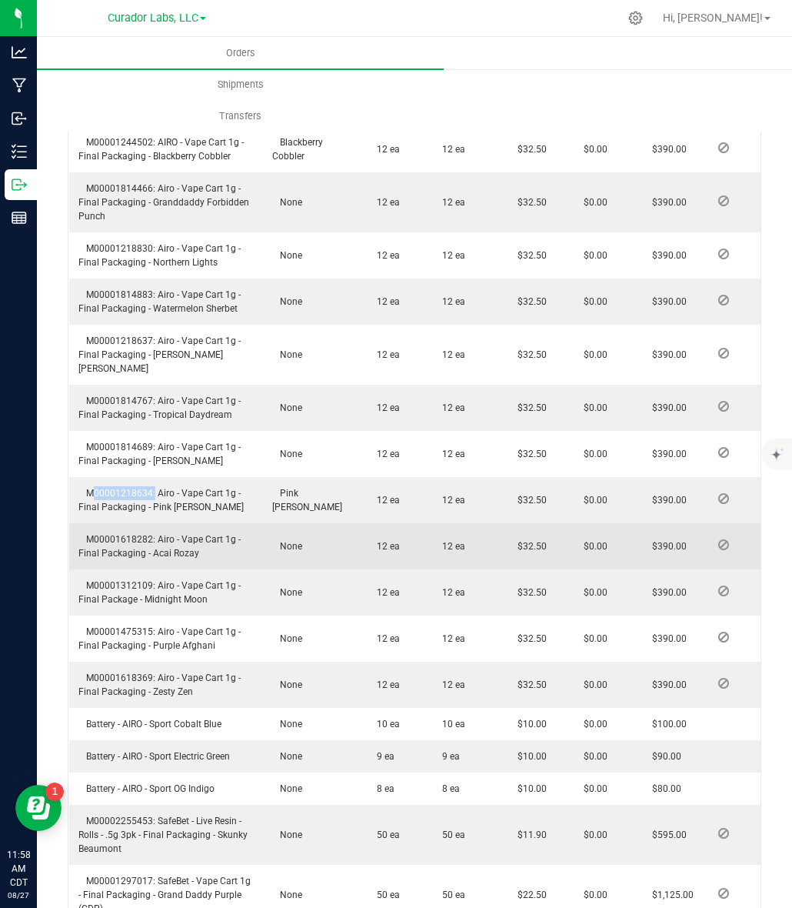
click at [135, 534] on span "M00001618282: Airo - Vape Cart 1g - Final Packaging - Acai Rozay" at bounding box center [159, 546] width 162 height 25
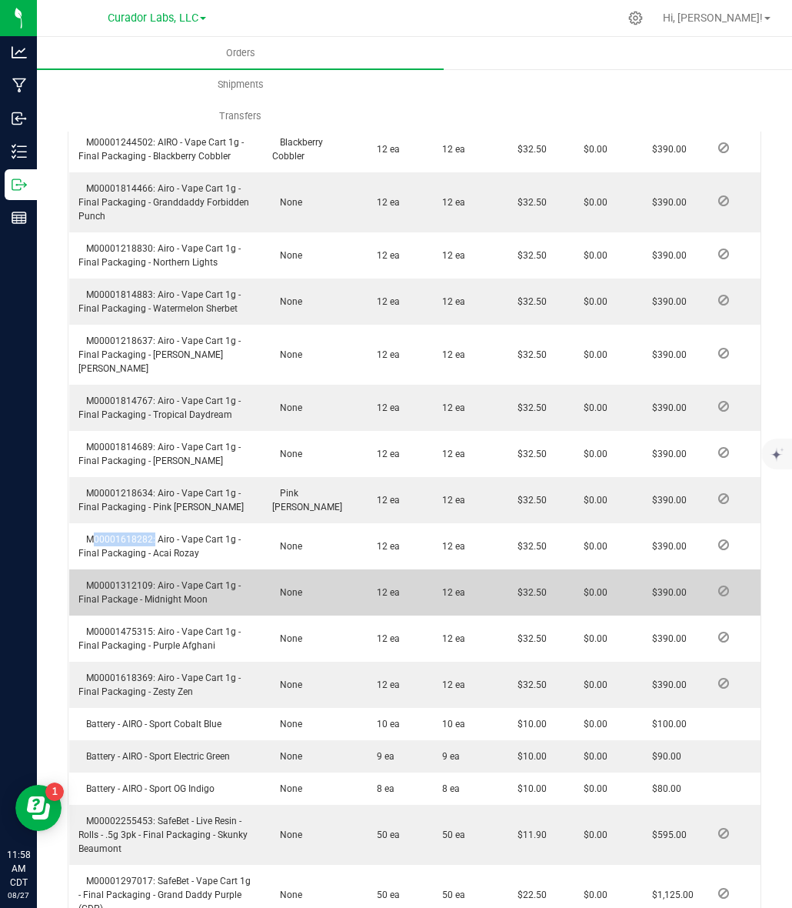
click at [135, 569] on td "M00001312109: Airo - Vape Cart 1g - Final Package - Midnight Moon" at bounding box center [166, 592] width 195 height 46
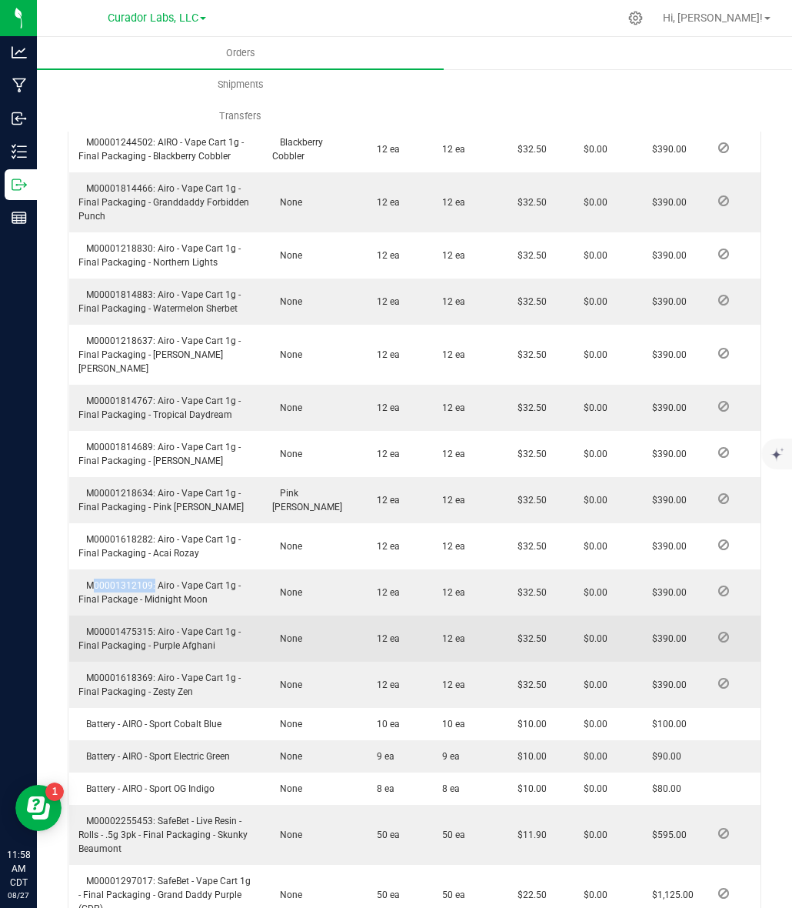
click at [125, 626] on span "M00001475315: Airo - Vape Cart 1g - Final Packaging - Purple Afghani" at bounding box center [159, 638] width 162 height 25
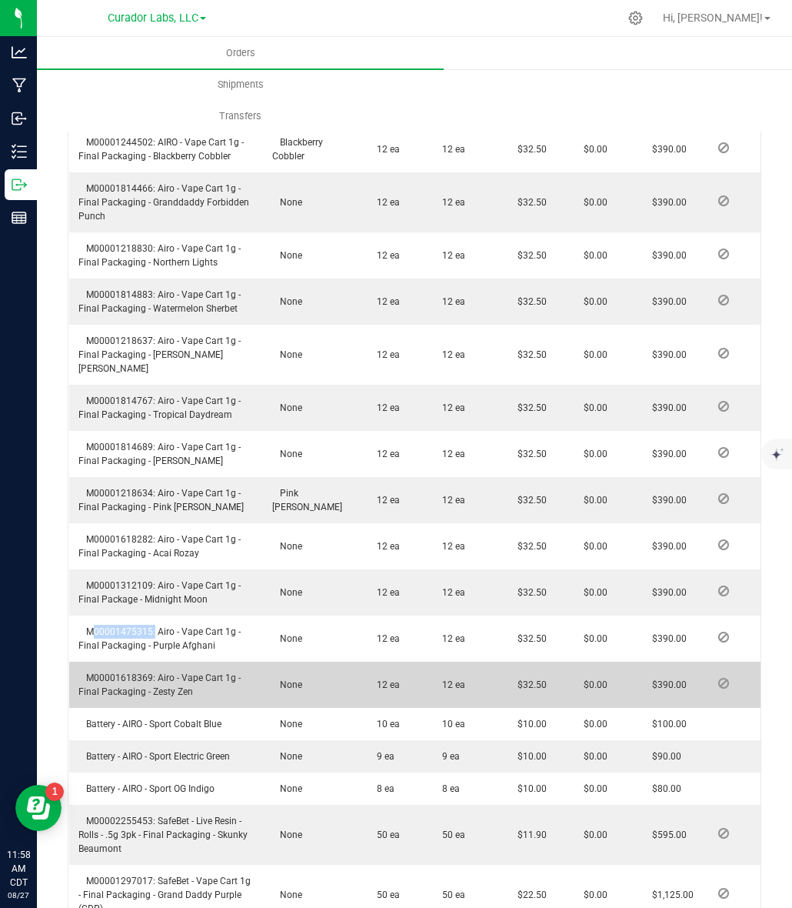
click at [119, 672] on span "M00001618369: Airo - Vape Cart 1g - Final Packaging - Zesty Zen" at bounding box center [159, 684] width 162 height 25
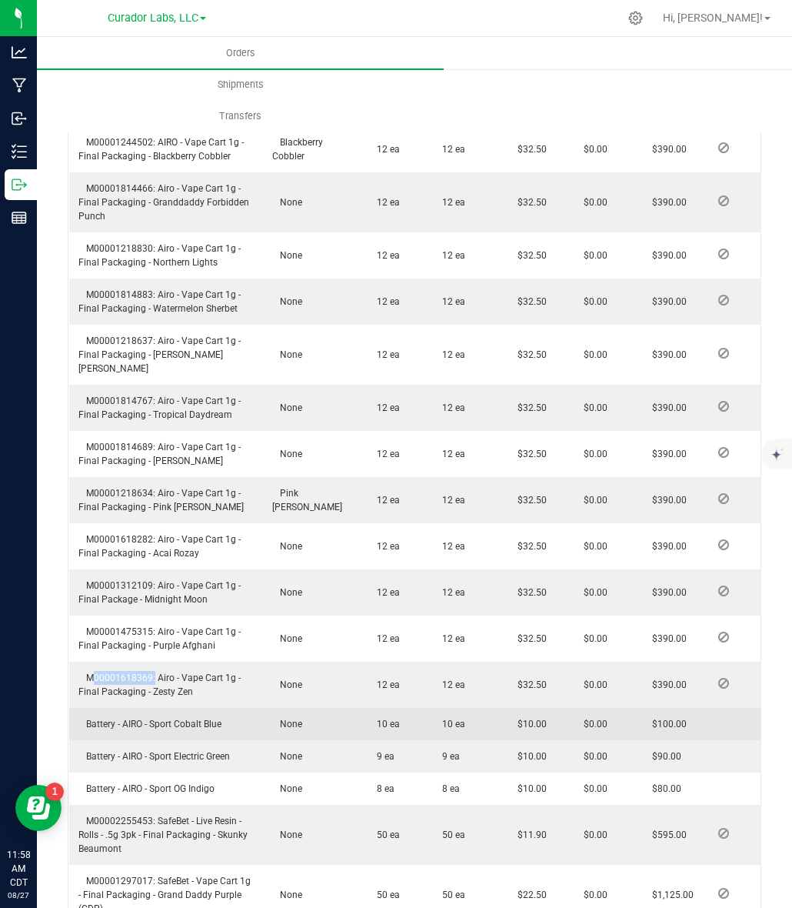
click at [158, 719] on span "Battery - AIRO - Sport Cobalt Blue" at bounding box center [149, 724] width 143 height 11
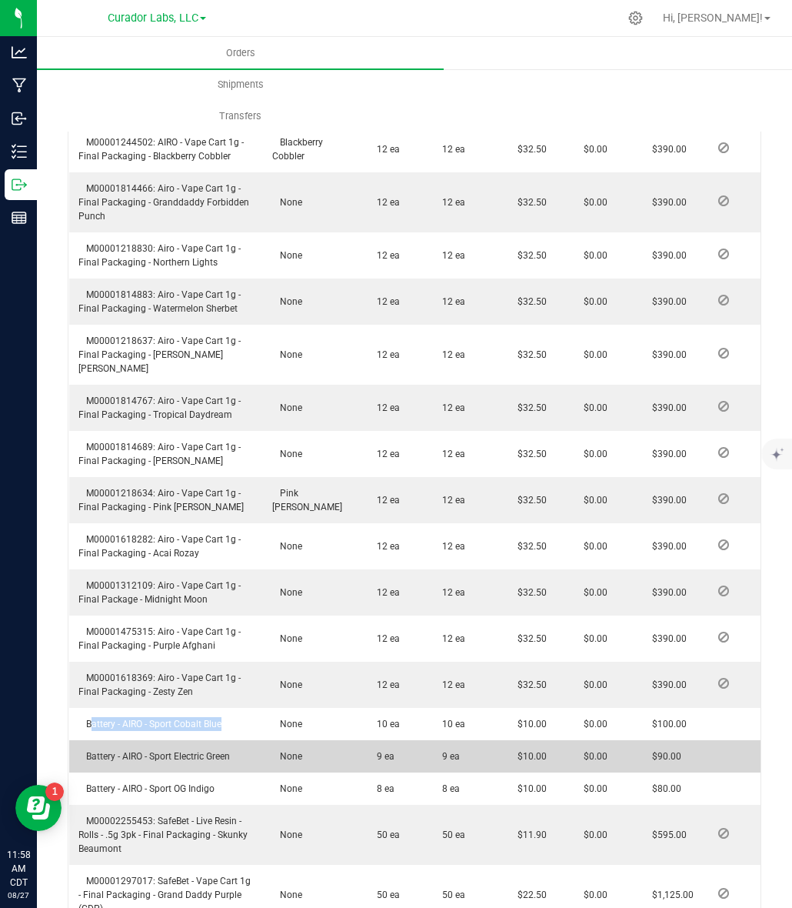
click at [195, 751] on span "Battery - AIRO - Sport Electric Green" at bounding box center [154, 756] width 152 height 11
click at [193, 751] on span "Battery - AIRO - Sport Electric Green" at bounding box center [154, 756] width 152 height 11
click at [158, 748] on td "Battery - AIRO - Sport Electric Green" at bounding box center [166, 756] width 195 height 32
click at [156, 751] on span "Battery - AIRO - Sport Electric Green" at bounding box center [154, 756] width 152 height 11
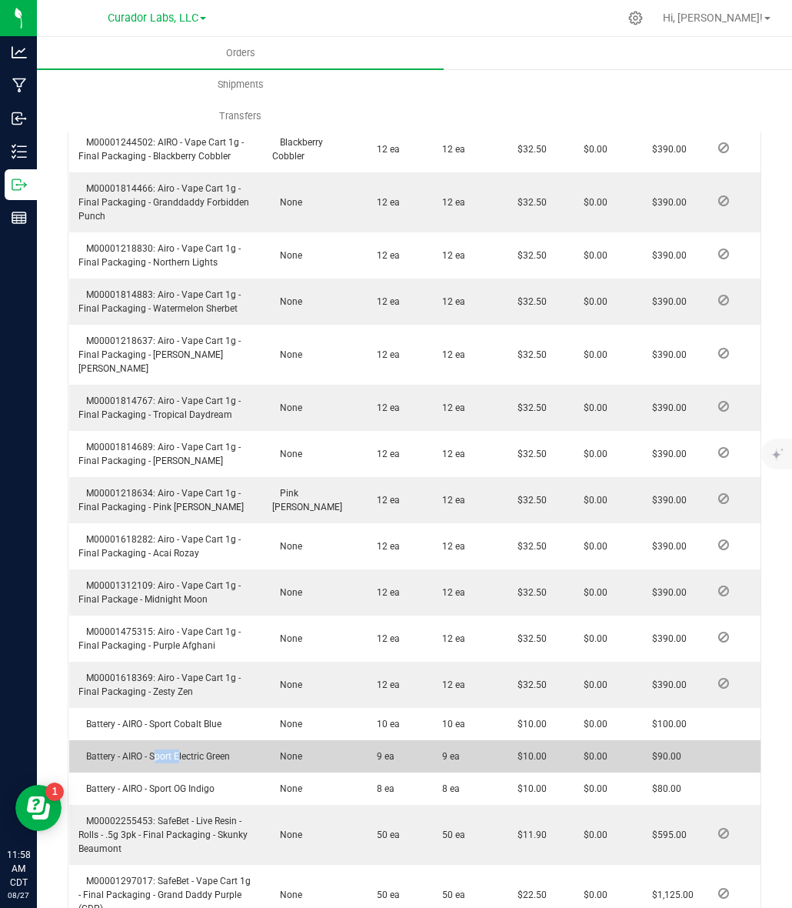
click at [156, 751] on span "Battery - AIRO - Sport Electric Green" at bounding box center [154, 756] width 152 height 11
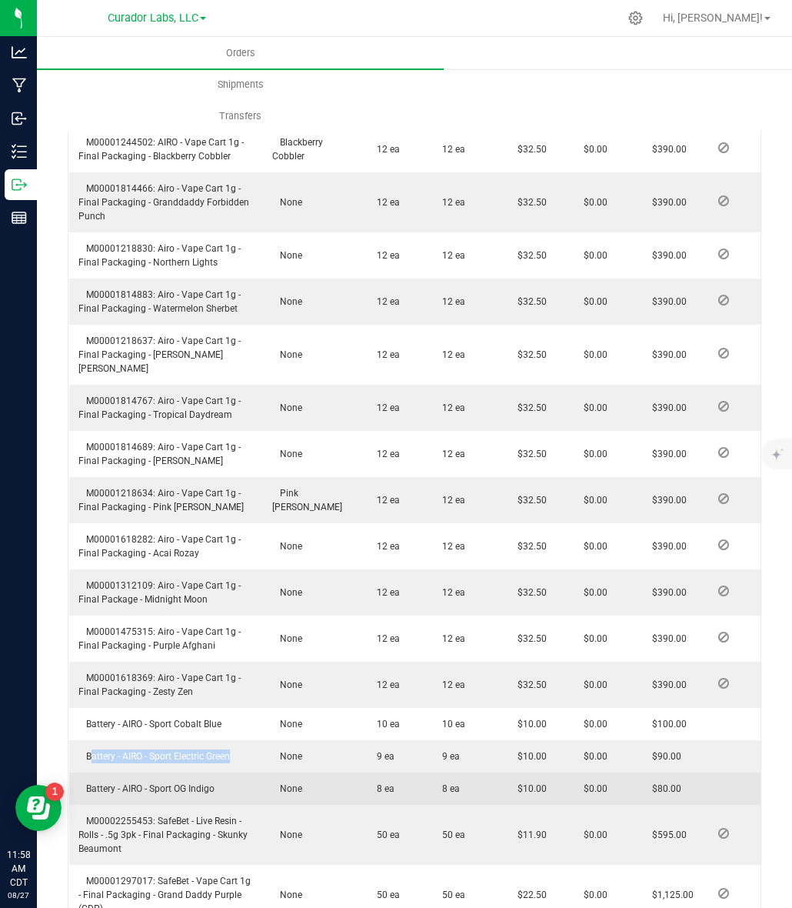
click at [152, 777] on td "Battery - AIRO - Sport OG Indigo" at bounding box center [166, 788] width 195 height 32
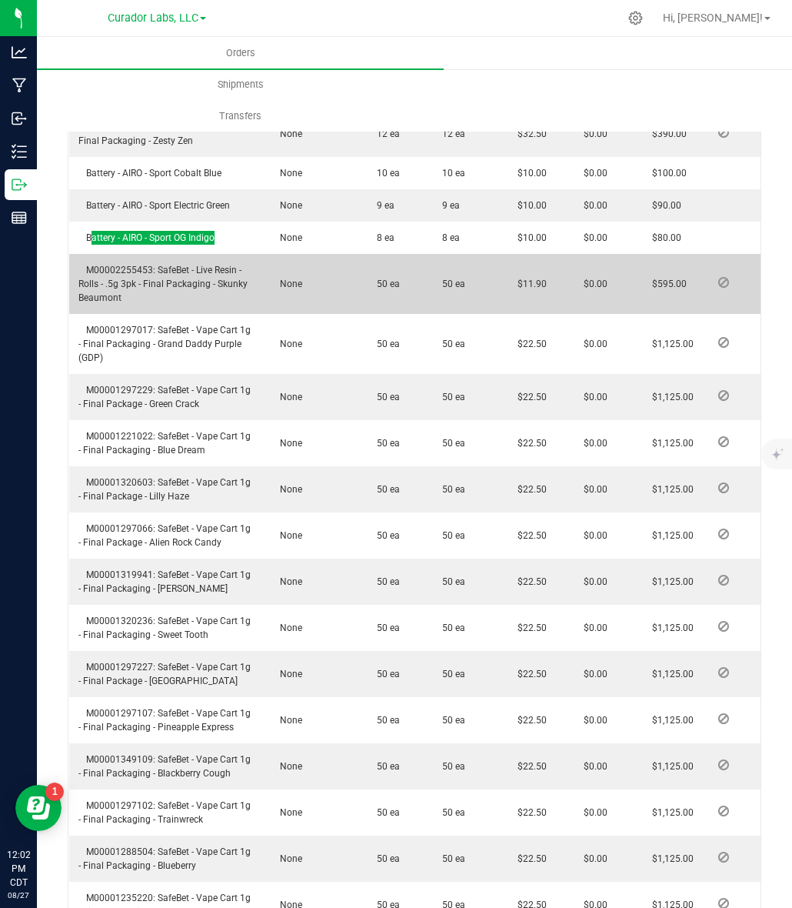
scroll to position [1897, 0]
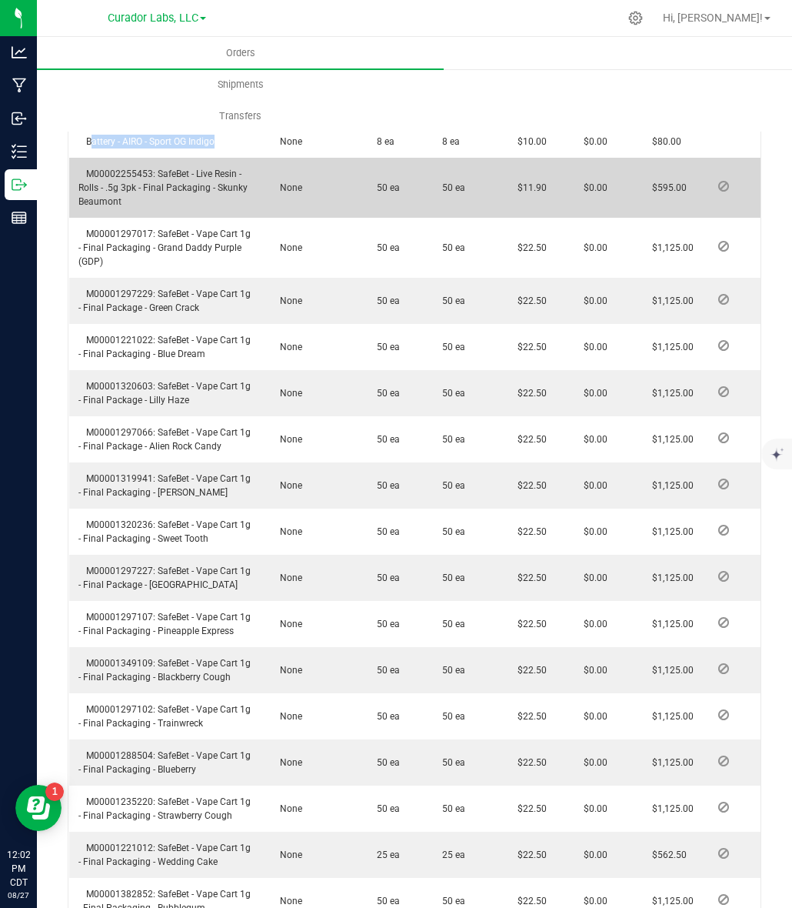
click at [120, 168] on span "M00002255453: SafeBet - Live Resin - Rolls - .5g 3pk - Final Packaging - Skunky…" at bounding box center [162, 187] width 169 height 38
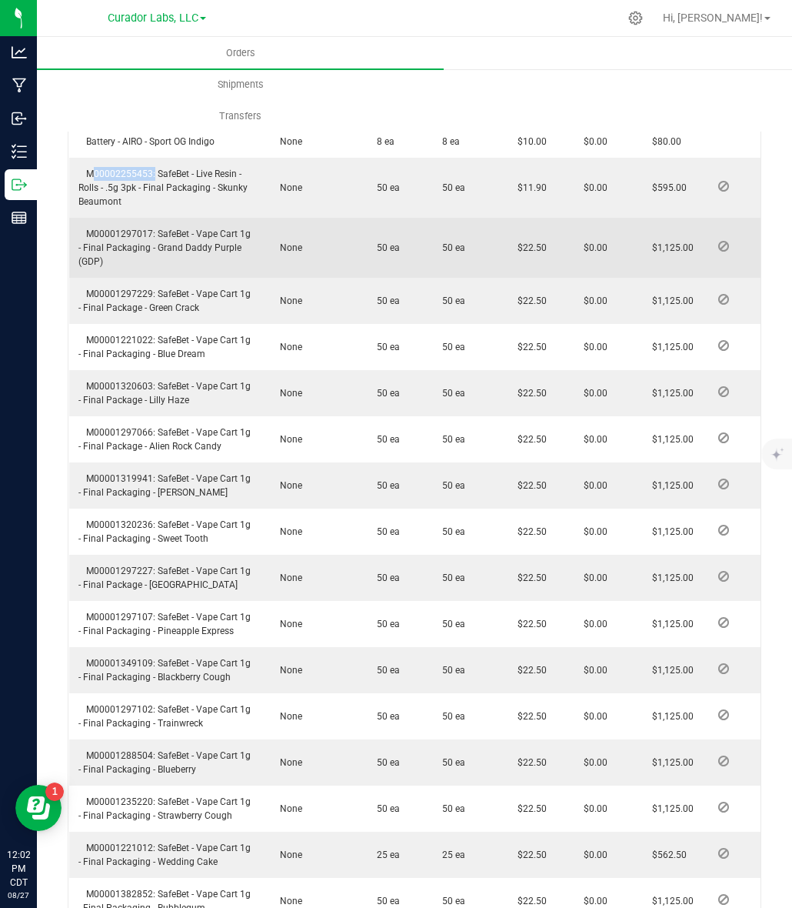
click at [120, 228] on span "M00001297017: SafeBet - Vape Cart 1g - Final Packaging - Grand Daddy Purple (GD…" at bounding box center [164, 247] width 172 height 38
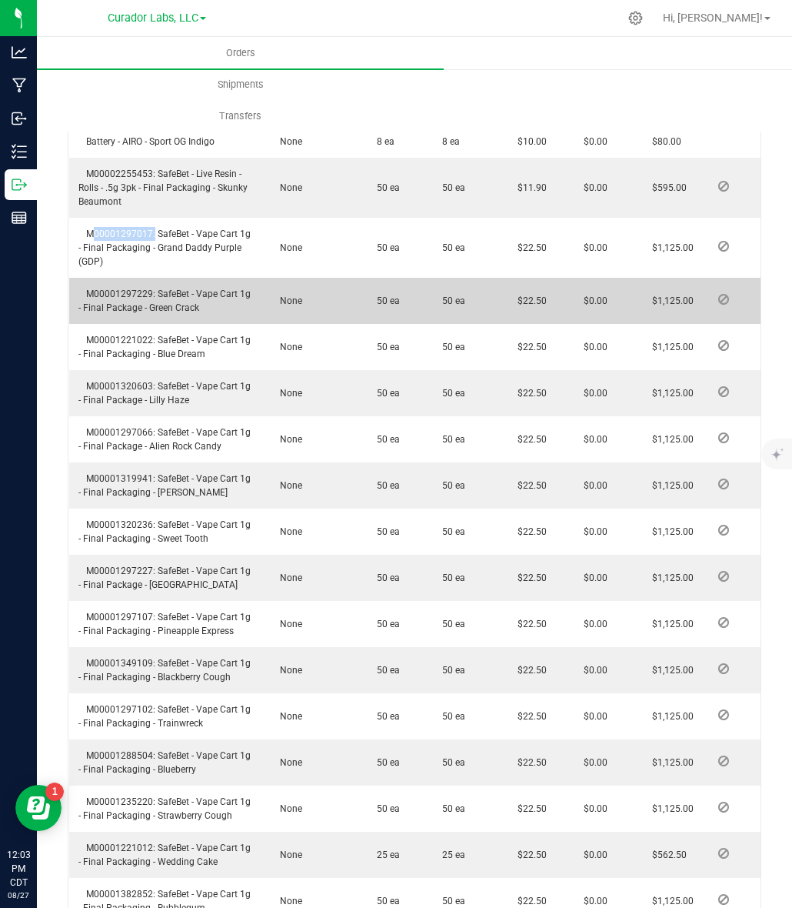
click at [132, 288] on span "M00001297229: SafeBet - Vape Cart 1g - Final Package - Green Crack" at bounding box center [164, 300] width 172 height 25
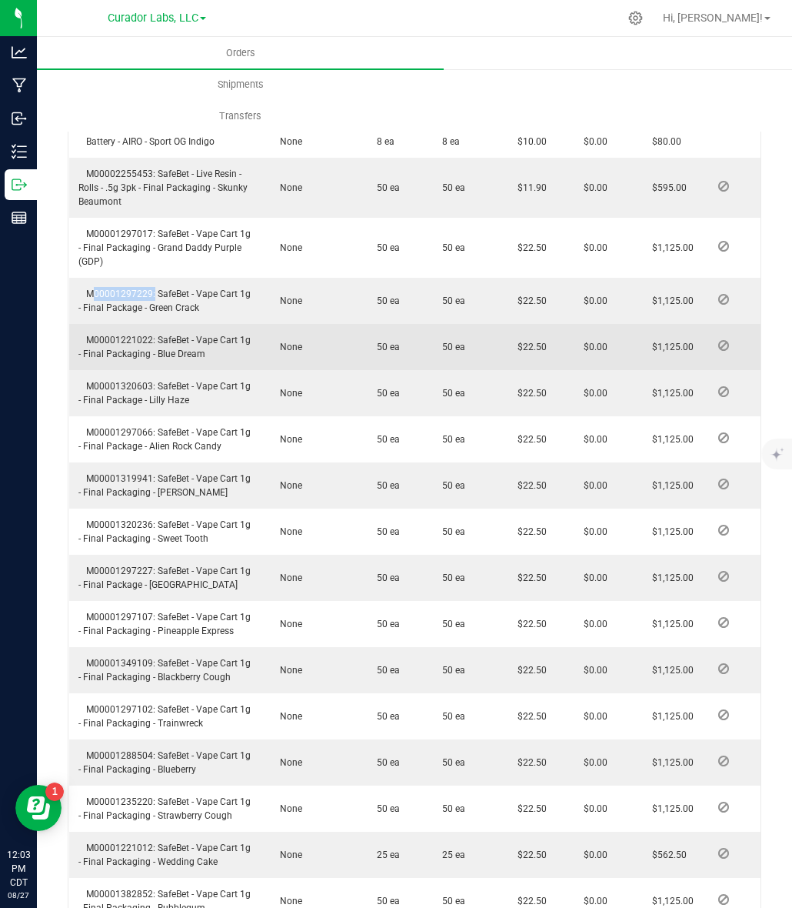
click at [95, 335] on span "M00001221022: SafeBet - Vape Cart 1g - Final Packaging - Blue Dream" at bounding box center [164, 347] width 172 height 25
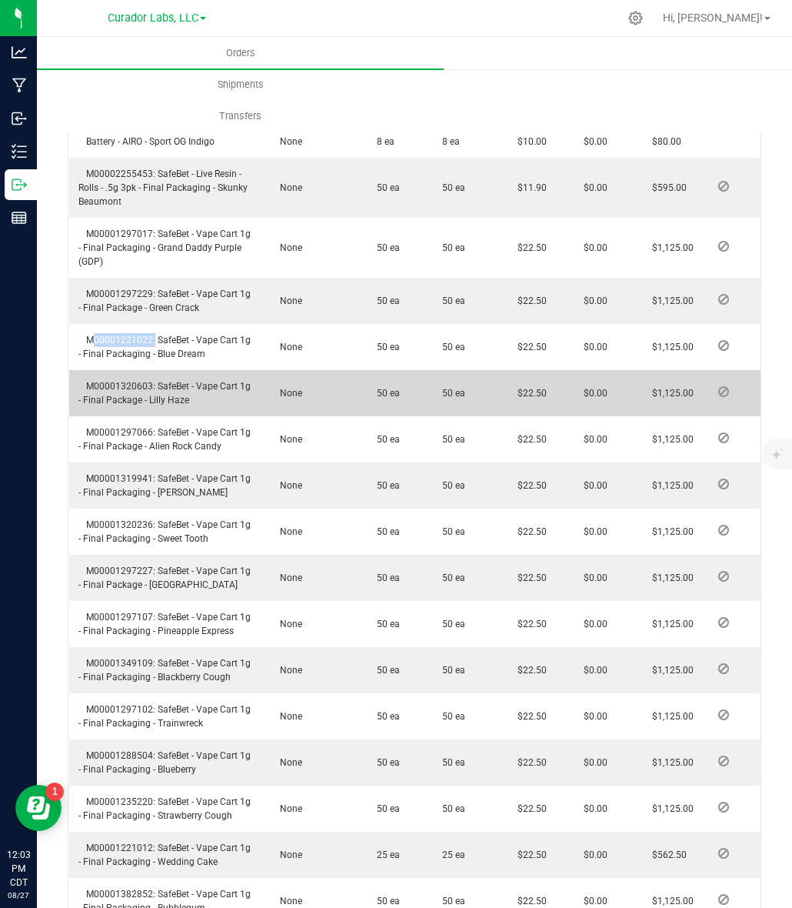
click at [140, 374] on td "M00001320603: SafeBet - Vape Cart 1g - Final Package - Lilly Haze" at bounding box center [166, 393] width 195 height 46
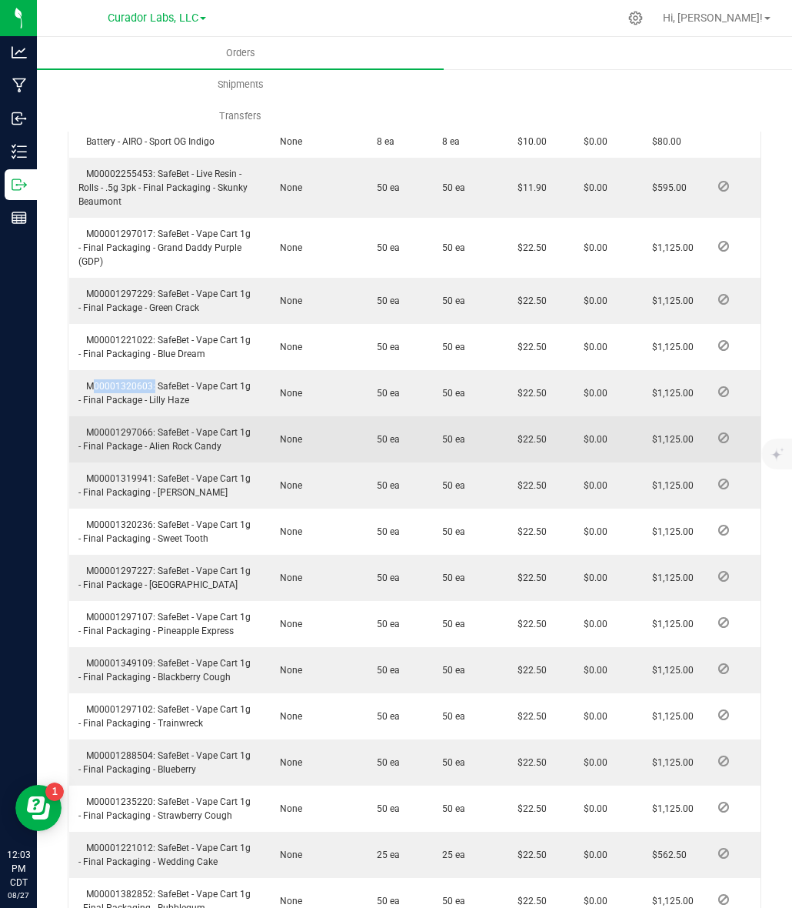
click at [129, 427] on span "M00001297066: SafeBet - Vape Cart 1g - Final Package - Alien Rock Candy" at bounding box center [164, 439] width 172 height 25
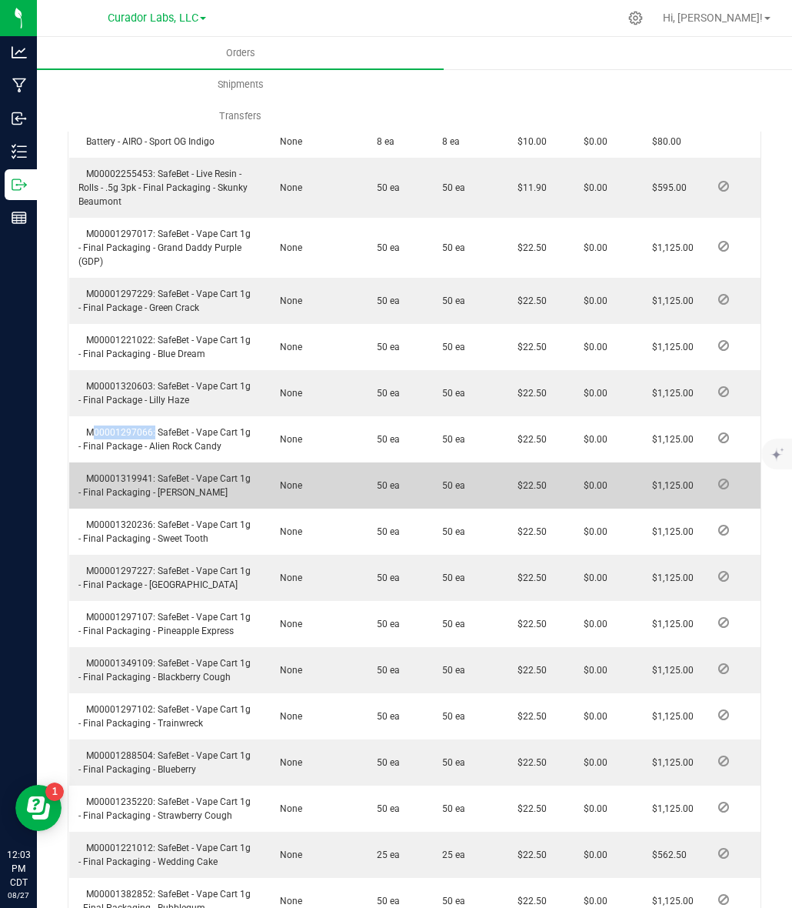
click at [128, 473] on span "M00001319941: SafeBet - Vape Cart 1g - Final Packaging - Bubba Kush" at bounding box center [164, 485] width 172 height 25
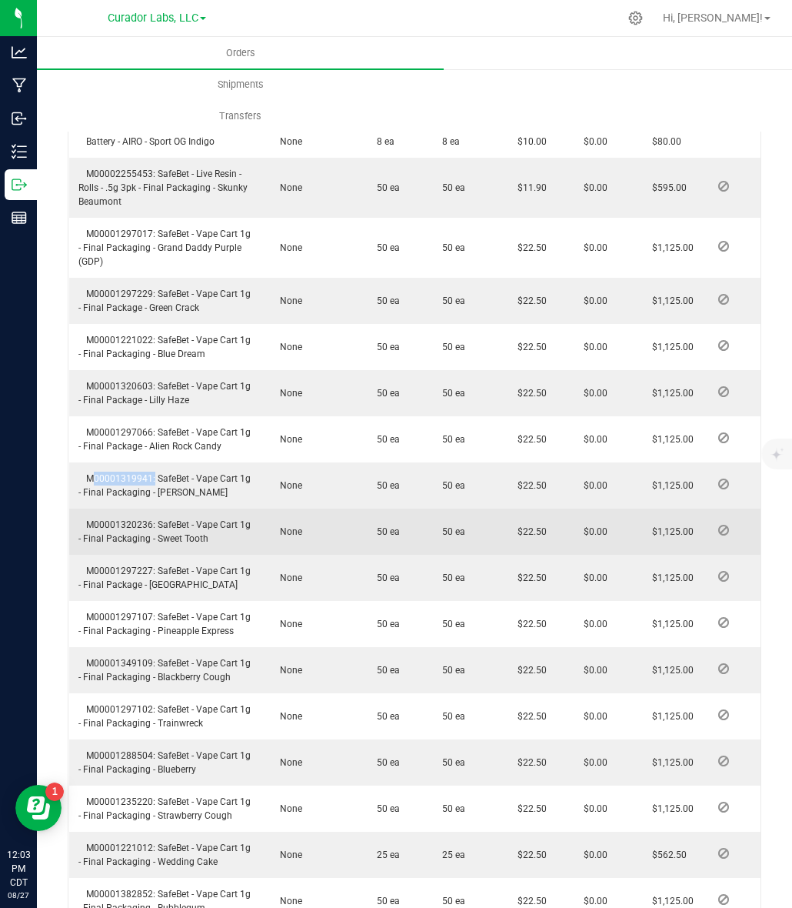
click at [110, 519] on span "M00001320236: SafeBet - Vape Cart 1g - Final Packaging - Sweet Tooth" at bounding box center [164, 531] width 172 height 25
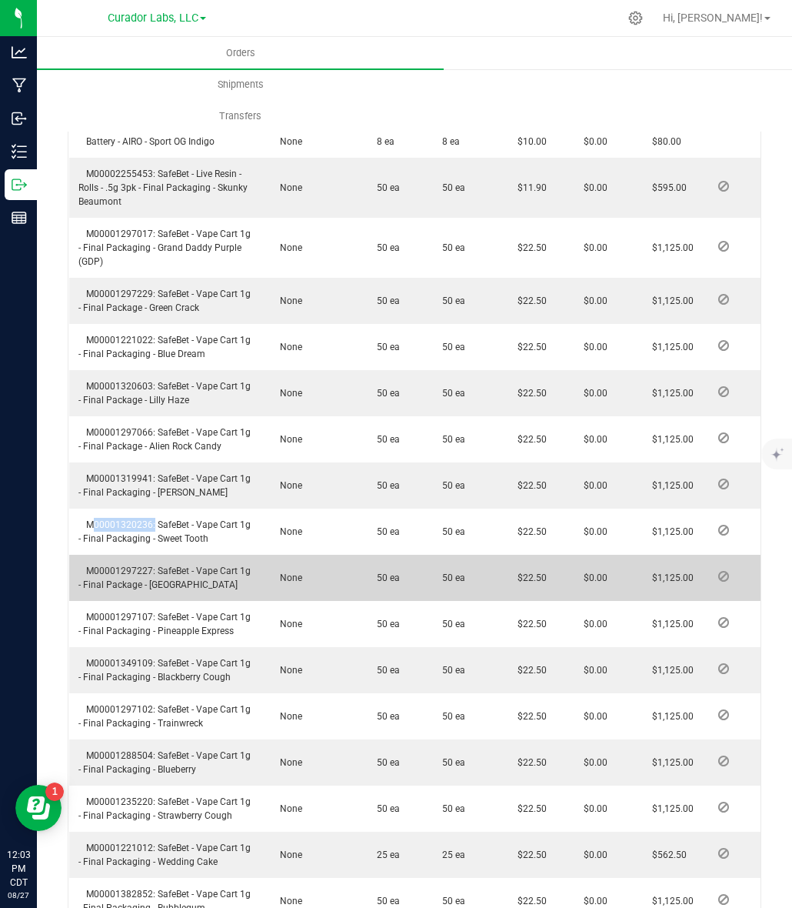
click at [136, 565] on span "M00001297227: SafeBet - Vape Cart 1g - Final Package - Kush Stadium" at bounding box center [164, 577] width 172 height 25
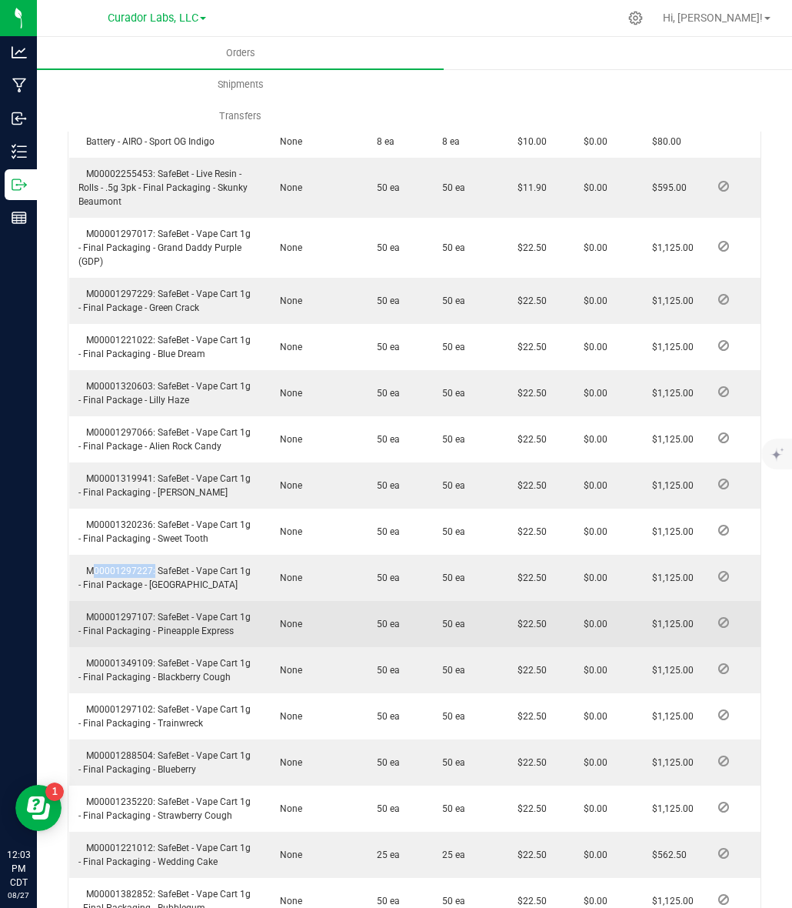
click at [128, 612] on span "M00001297107: SafeBet - Vape Cart 1g - Final Packaging - Pineapple Express" at bounding box center [164, 624] width 172 height 25
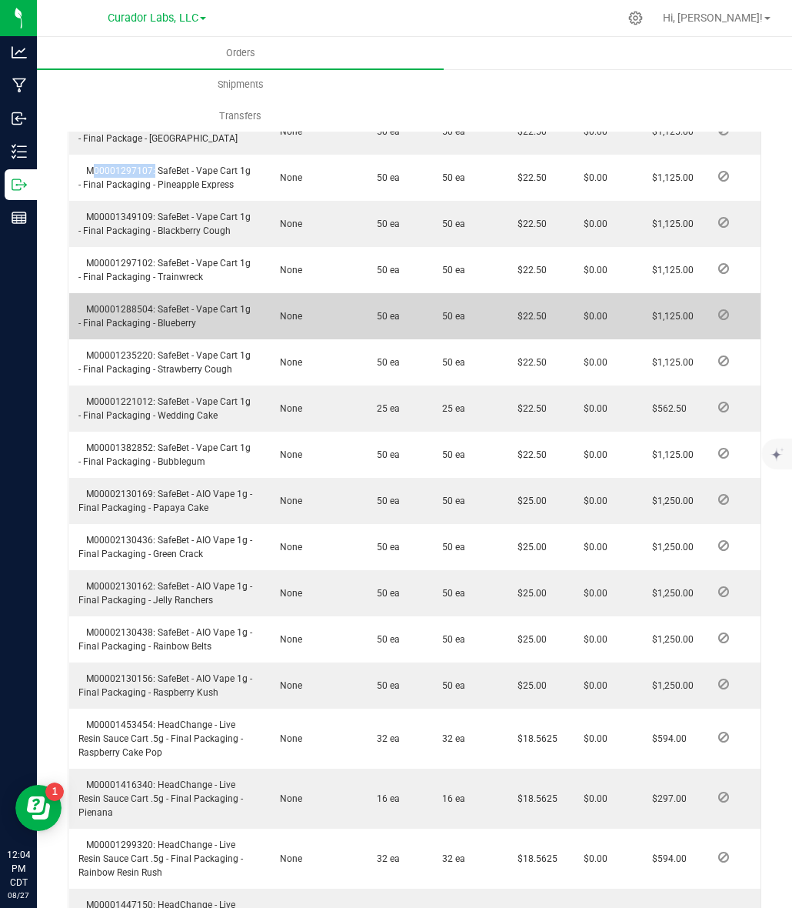
scroll to position [2377, 0]
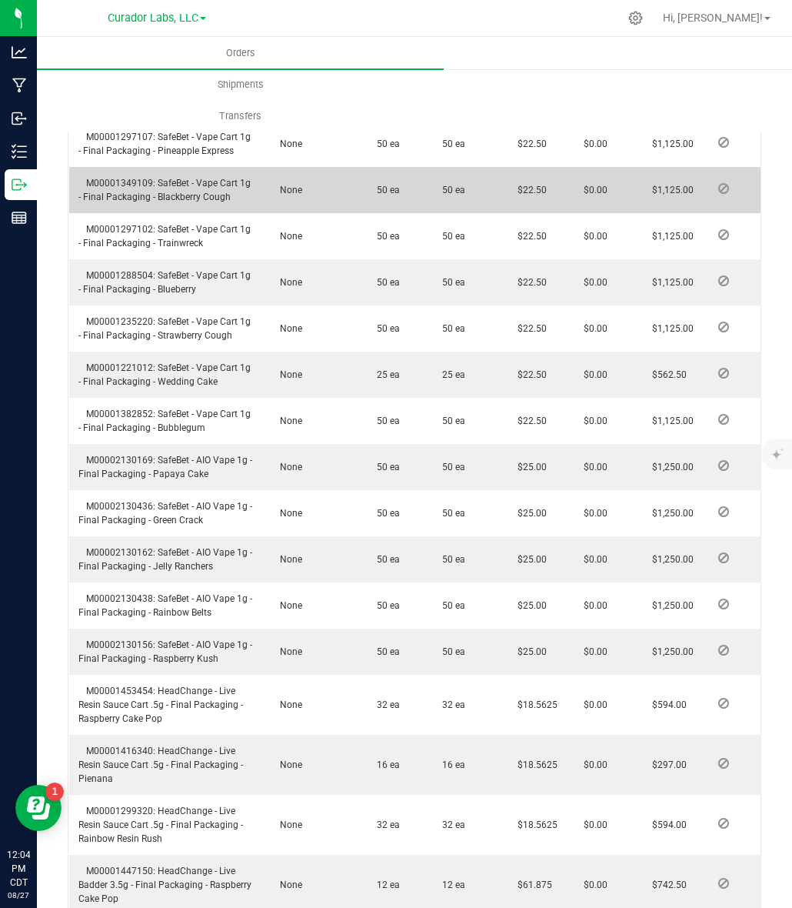
click at [125, 178] on span "M00001349109: SafeBet - Vape Cart 1g - Final Packaging - Blackberry Cough" at bounding box center [164, 190] width 172 height 25
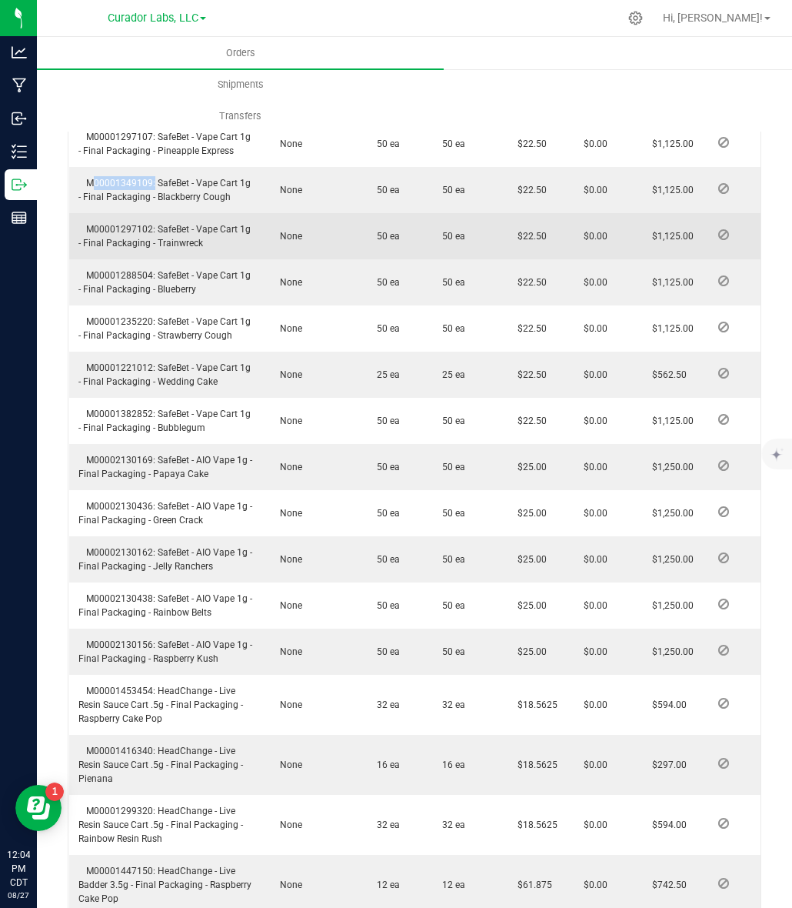
click at [129, 217] on td "M00001297102: SafeBet - Vape Cart 1g - Final Packaging - Trainwreck" at bounding box center [166, 236] width 195 height 46
click at [129, 224] on span "M00001297102: SafeBet - Vape Cart 1g - Final Packaging - Trainwreck" at bounding box center [164, 236] width 172 height 25
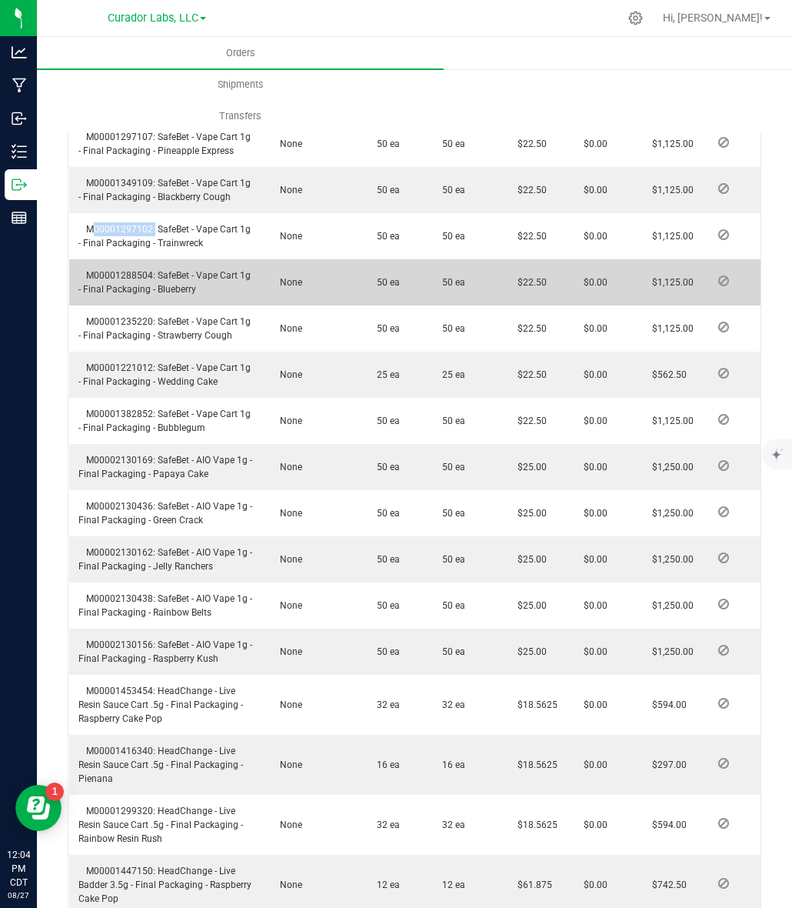
click at [113, 270] on span "M00001288504: SafeBet - Vape Cart 1g - Final Packaging - Blueberry" at bounding box center [164, 282] width 172 height 25
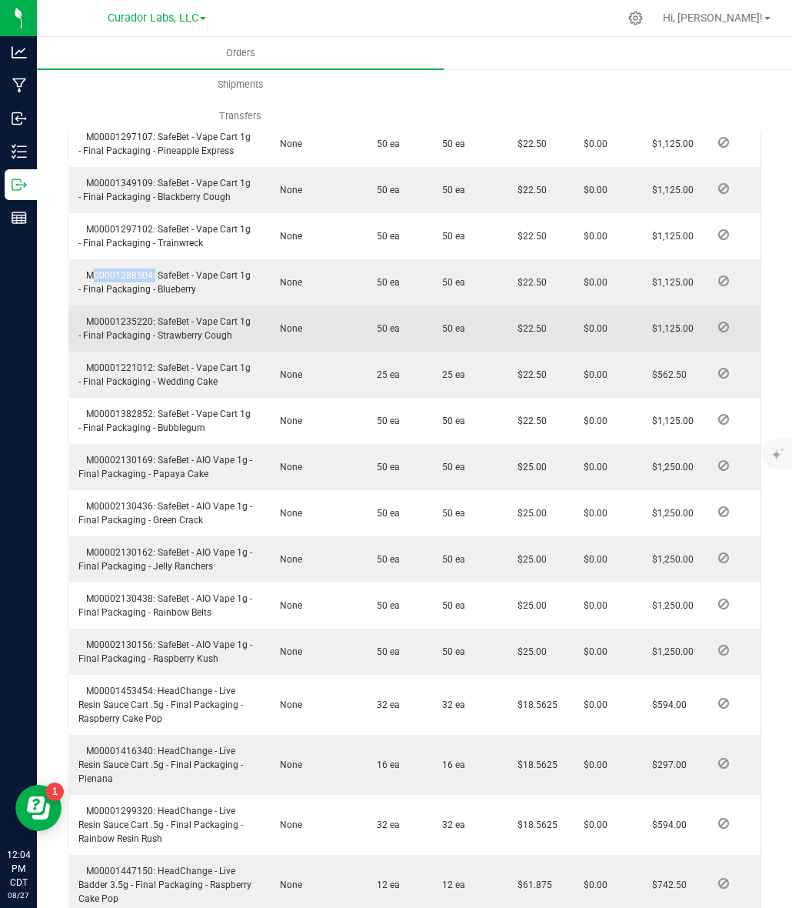
click at [128, 316] on span "M00001235220: SafeBet - Vape Cart 1g - Final Packaging - Strawberry Cough" at bounding box center [164, 328] width 172 height 25
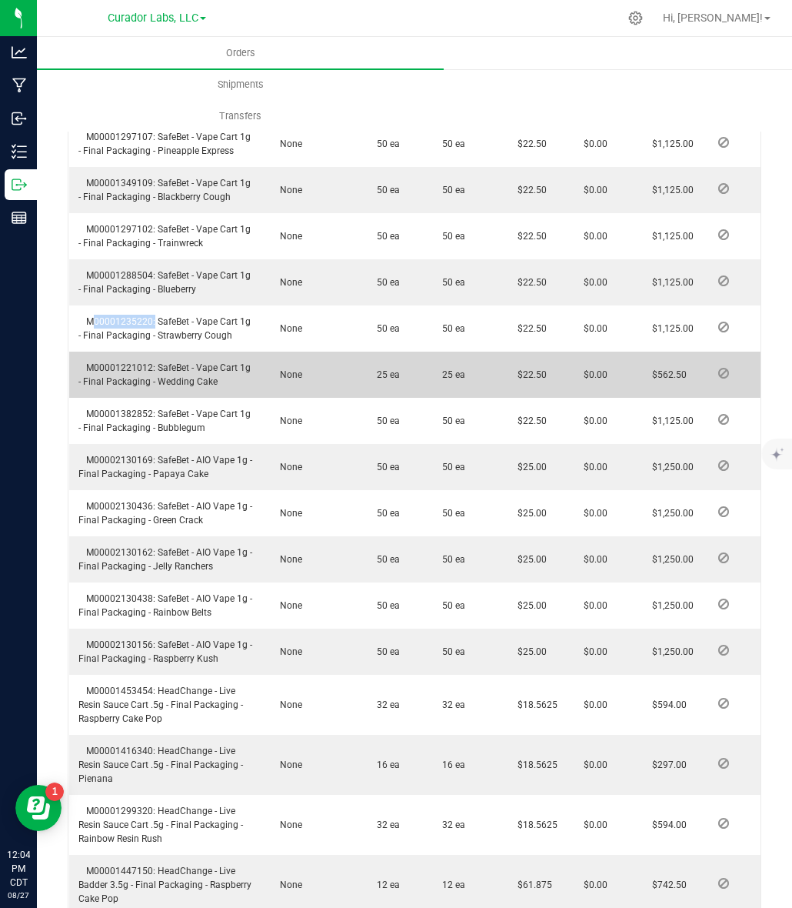
click at [133, 362] on span "M00001221012: SafeBet - Vape Cart 1g - Final Packaging - Wedding Cake" at bounding box center [164, 374] width 172 height 25
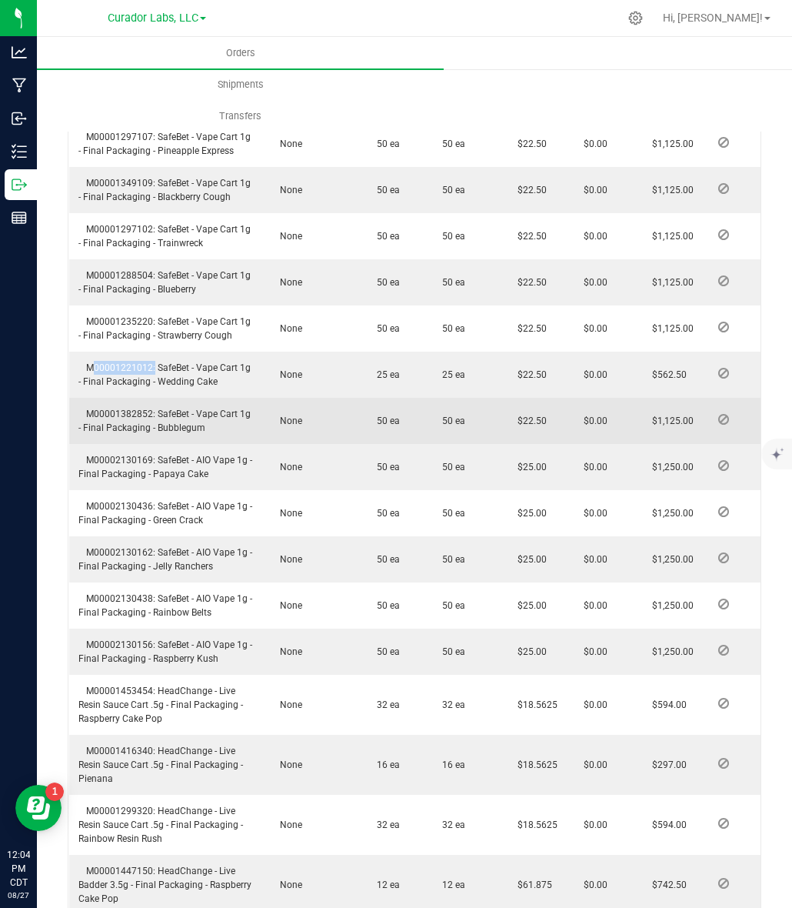
click at [145, 408] on span "M00001382852: SafeBet - Vape Cart 1g - Final Packaging - Bubblegum" at bounding box center [164, 420] width 172 height 25
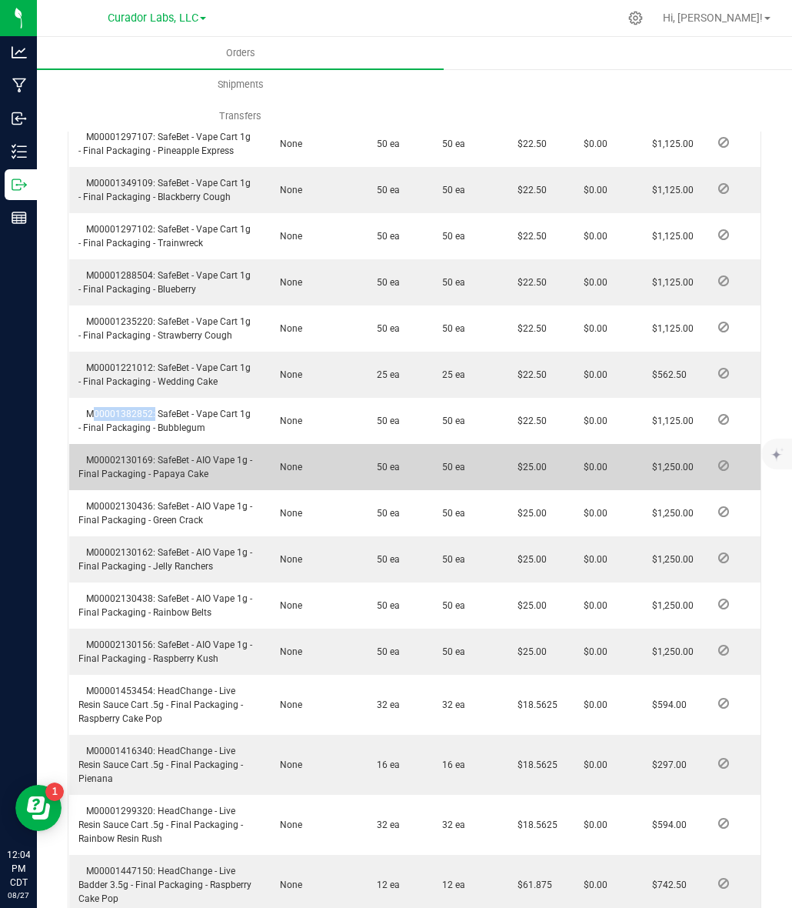
click at [118, 455] on span "M00002130169: SafeBet - AIO Vape 1g - Final Packaging - Papaya Cake" at bounding box center [165, 467] width 174 height 25
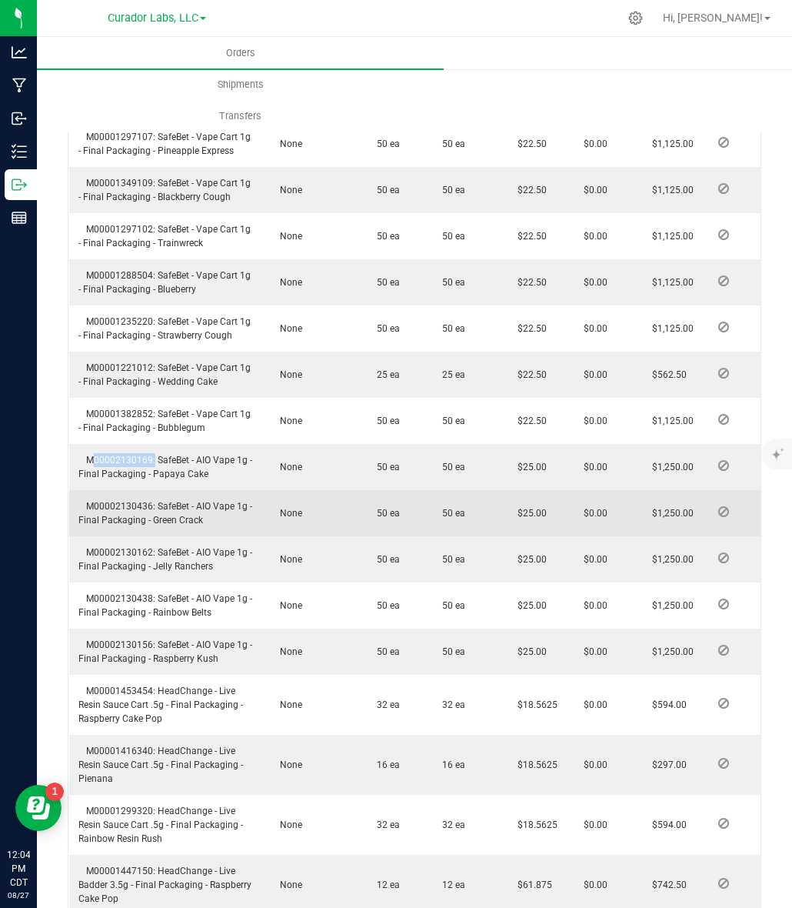
click at [109, 501] on span "M00002130436: SafeBet - AIO Vape 1g - Final Packaging - Green Crack" at bounding box center [165, 513] width 174 height 25
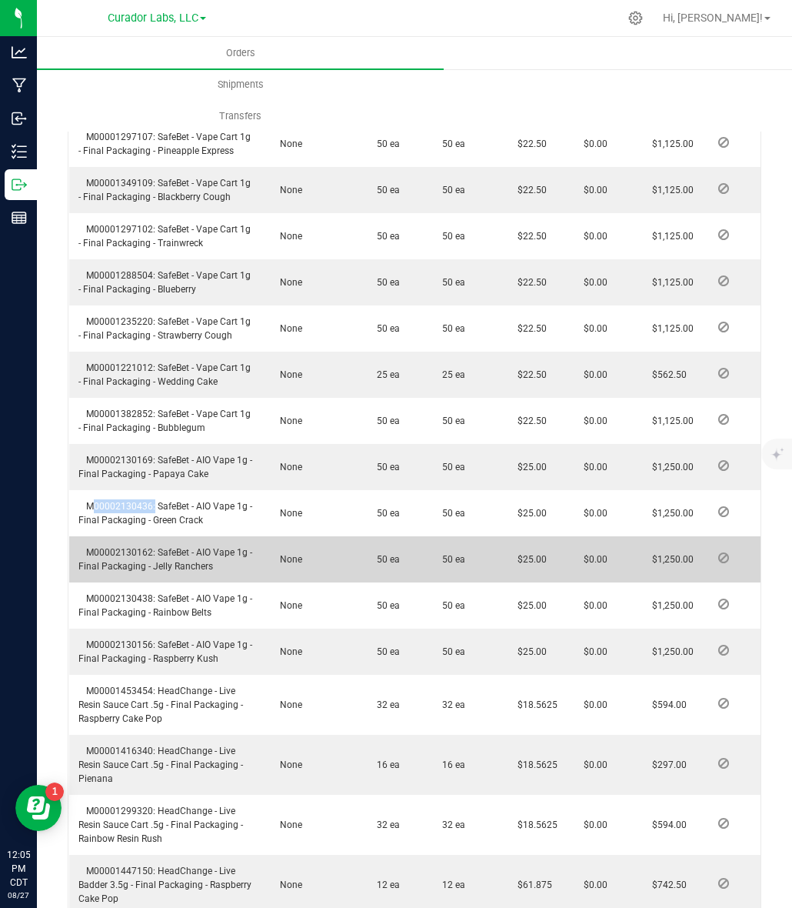
click at [110, 547] on span "M00002130162: SafeBet - AIO Vape 1g - Final Packaging - Jelly Ranchers" at bounding box center [165, 559] width 174 height 25
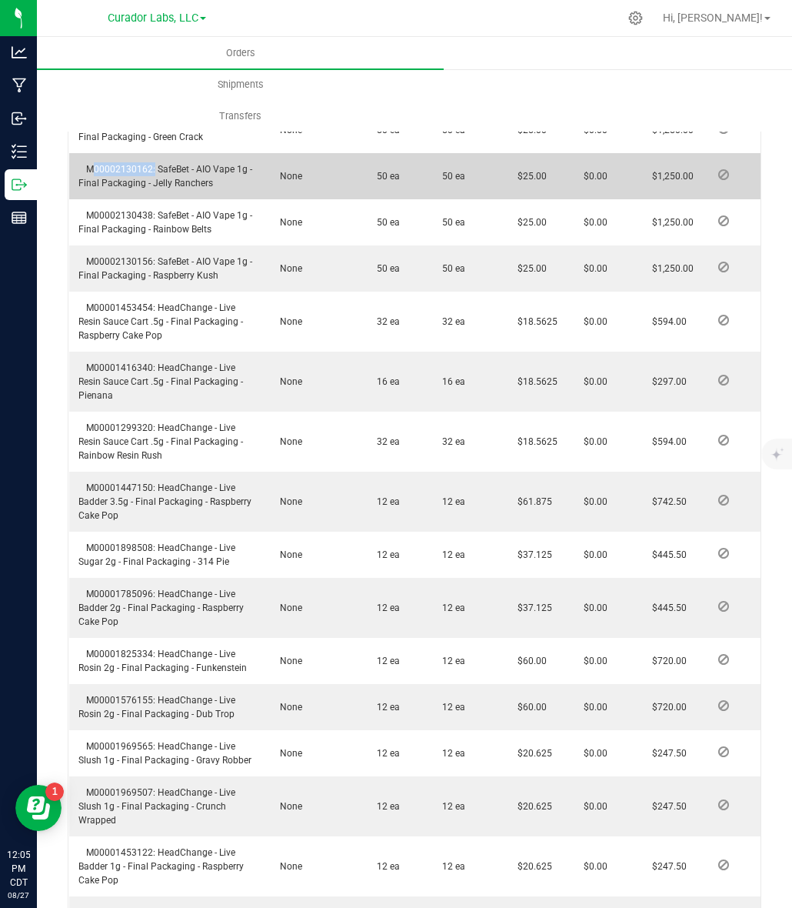
scroll to position [2762, 0]
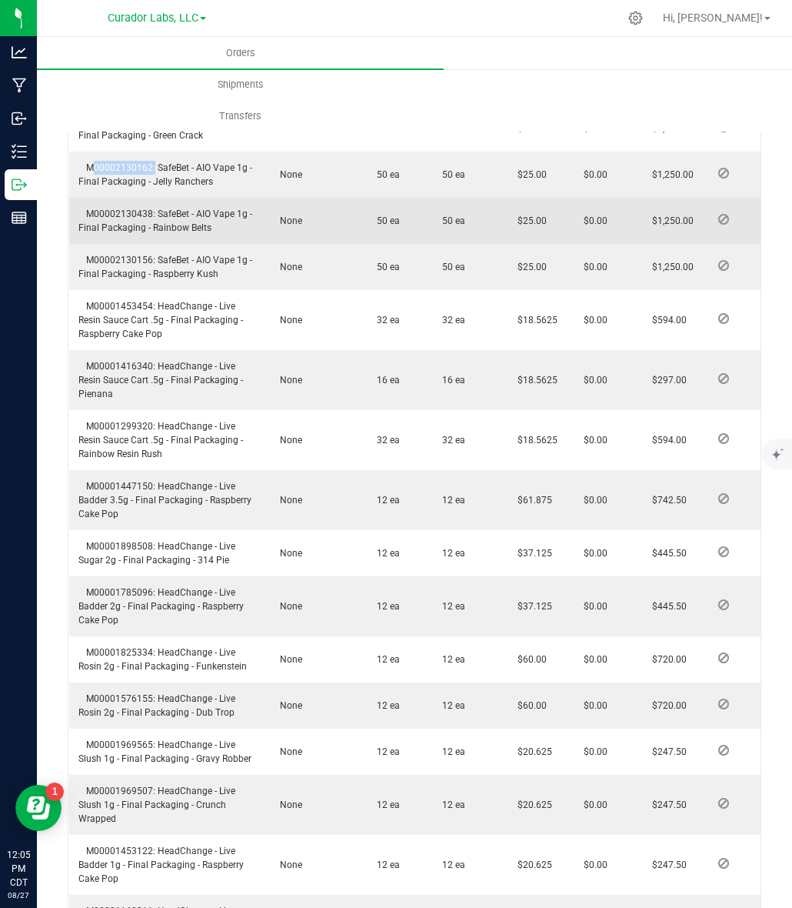
click at [112, 208] on span "M00002130438: SafeBet - AIO Vape 1g - Final Packaging - Rainbow Belts" at bounding box center [165, 220] width 174 height 25
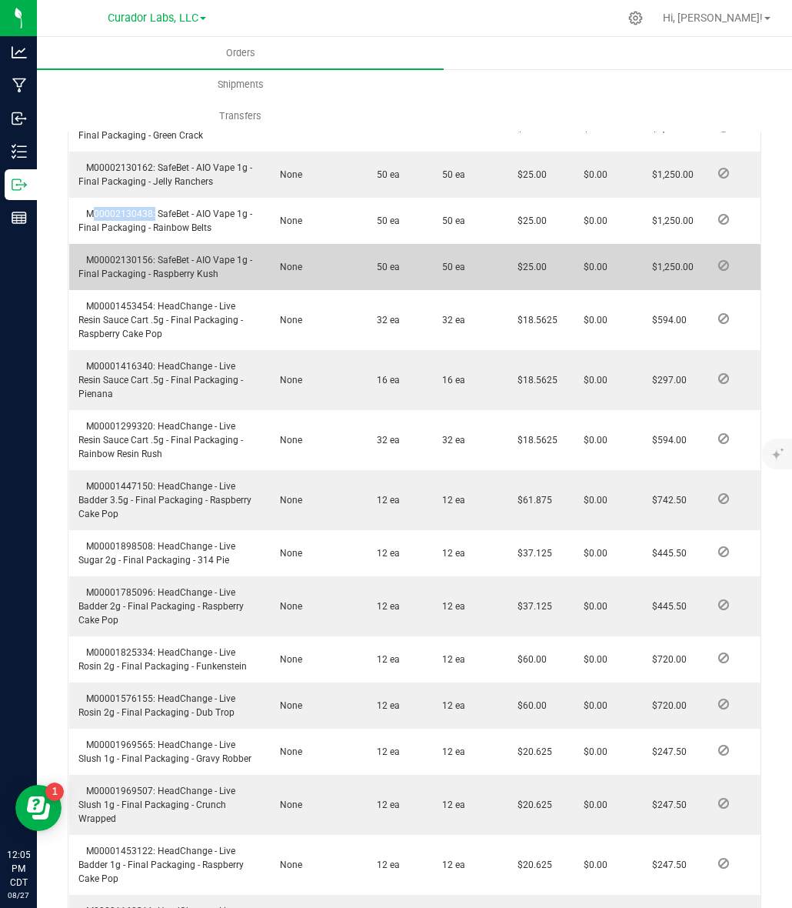
click at [116, 255] on span "M00002130156: SafeBet - AIO Vape 1g - Final Packaging - Raspberry Kush" at bounding box center [165, 267] width 174 height 25
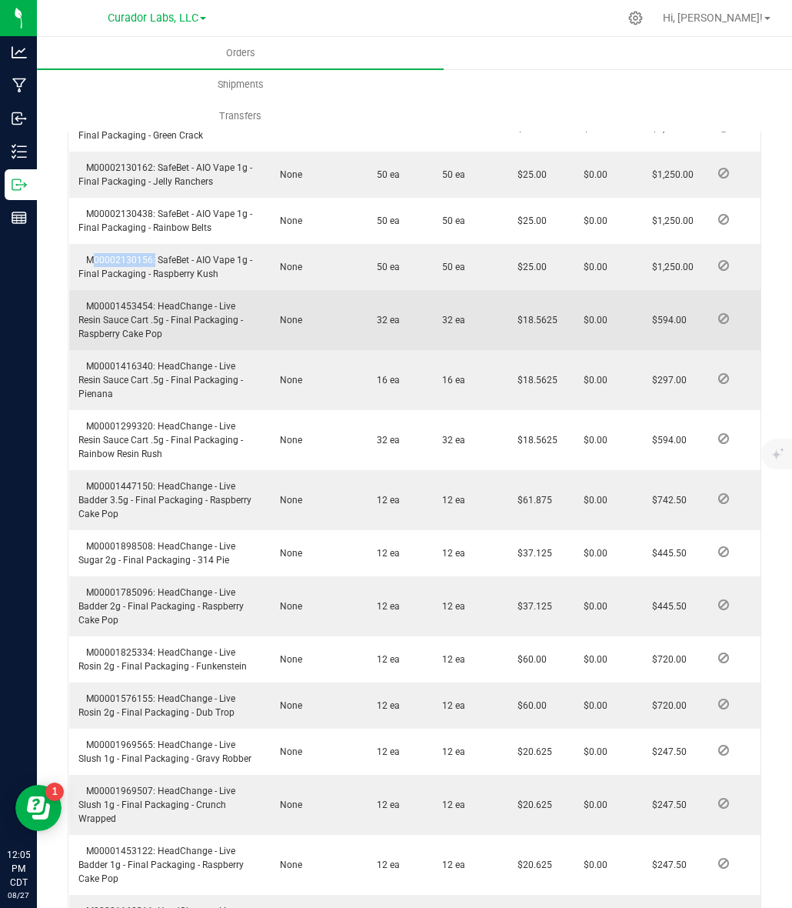
click at [98, 301] on span "M00001453454: HeadChange - Live Resin Sauce Cart .5g - Final Packaging - Raspbe…" at bounding box center [160, 320] width 165 height 38
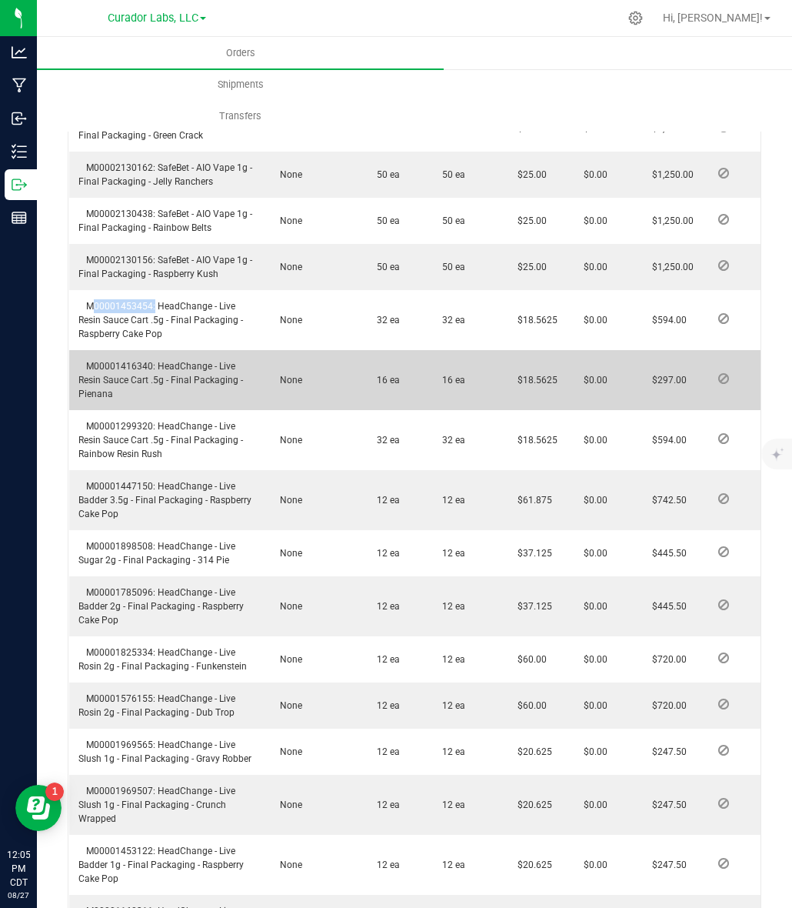
click at [127, 361] on span "M00001416340: HeadChange - Live Resin Sauce Cart .5g - Final Packaging - Pienana" at bounding box center [160, 380] width 165 height 38
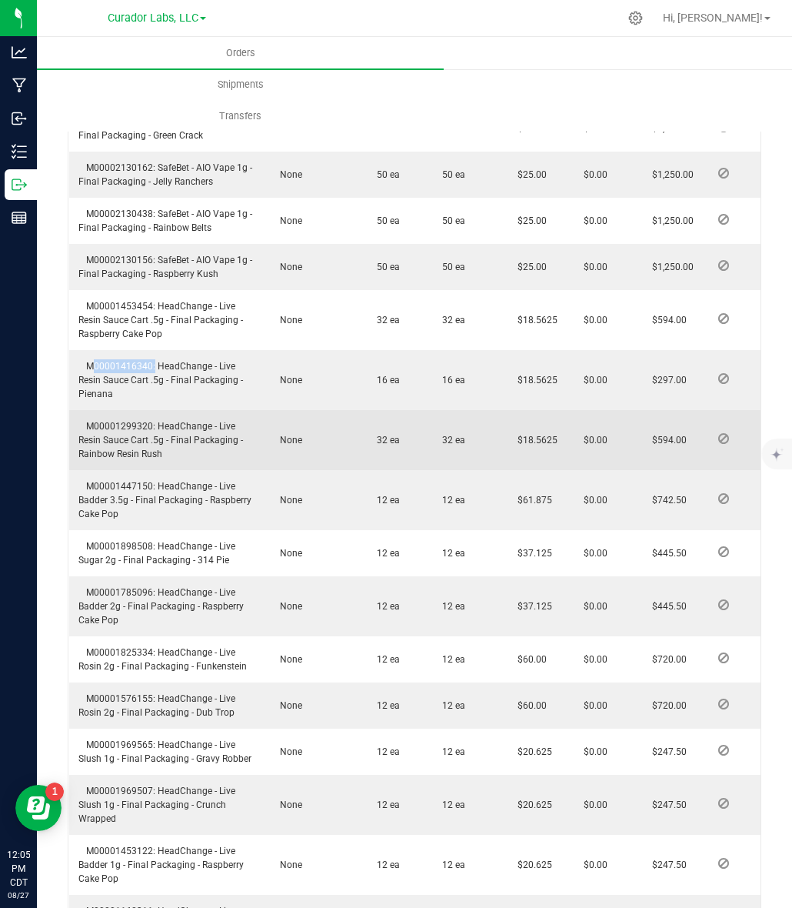
click at [109, 410] on td "M00001299320: HeadChange - Live Resin Sauce Cart .5g - Final Packaging - Rainbo…" at bounding box center [166, 440] width 195 height 60
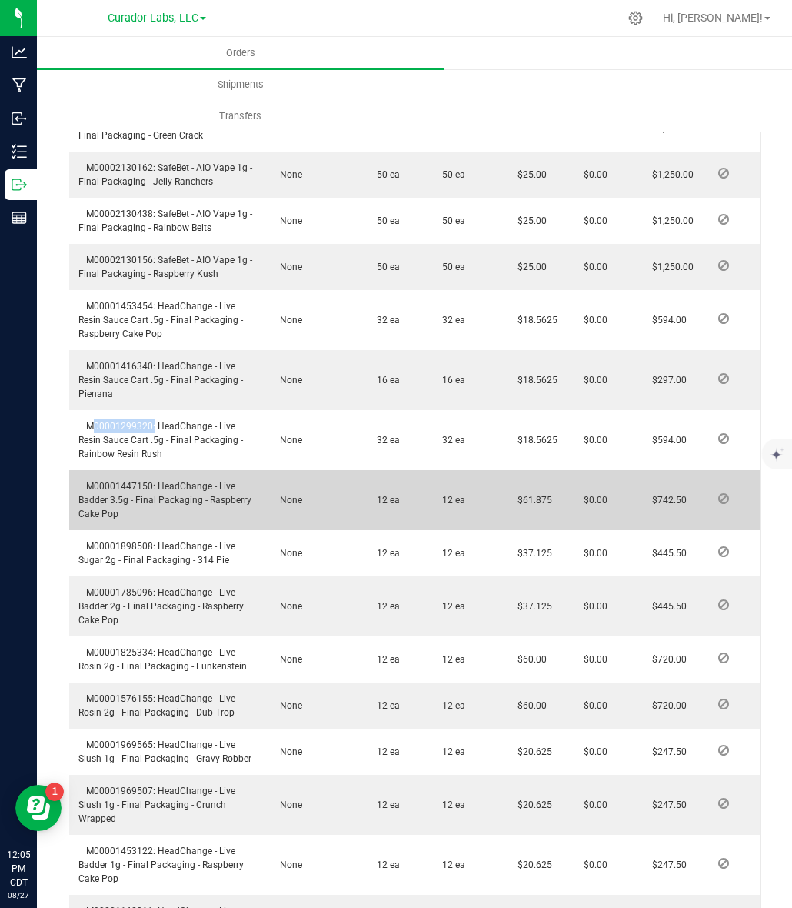
click at [140, 481] on span "M00001447150: HeadChange - Live Badder 3.5g - Final Packaging - Raspberry Cake …" at bounding box center [164, 500] width 173 height 38
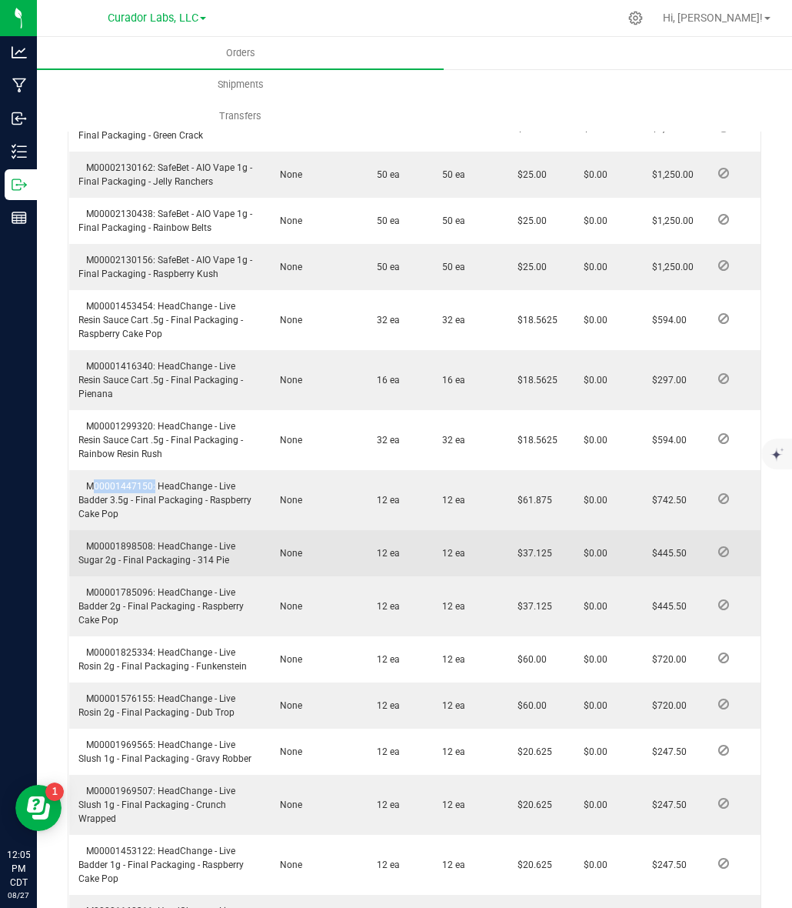
click at [108, 541] on span "M00001898508: HeadChange - Live Sugar 2g - Final Packaging - 314 Pie" at bounding box center [156, 553] width 157 height 25
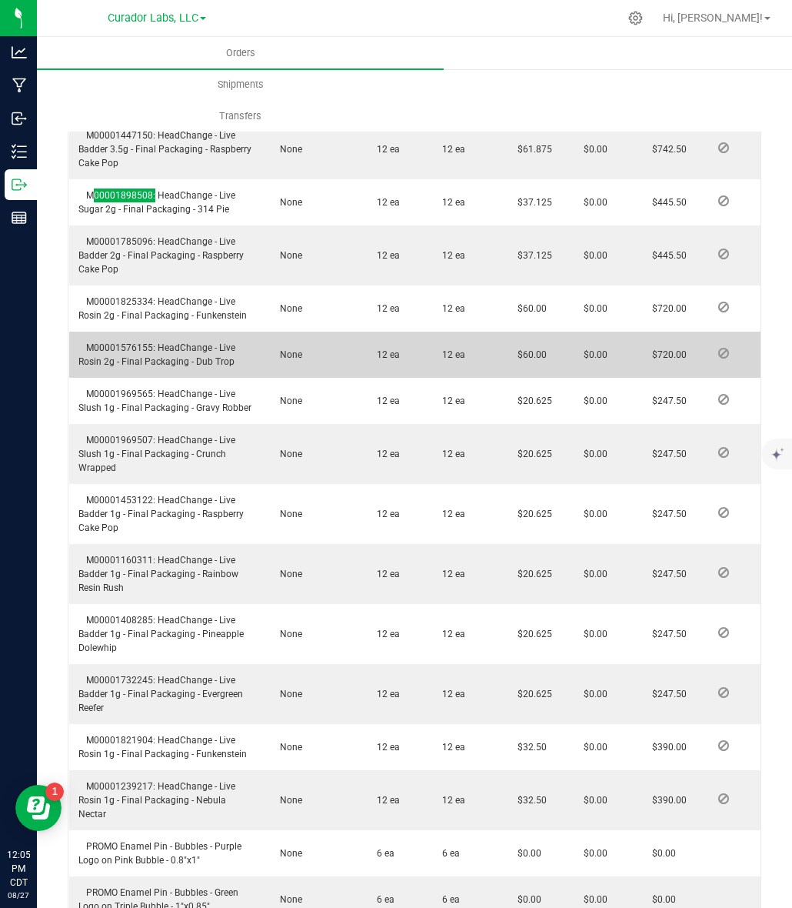
scroll to position [3146, 0]
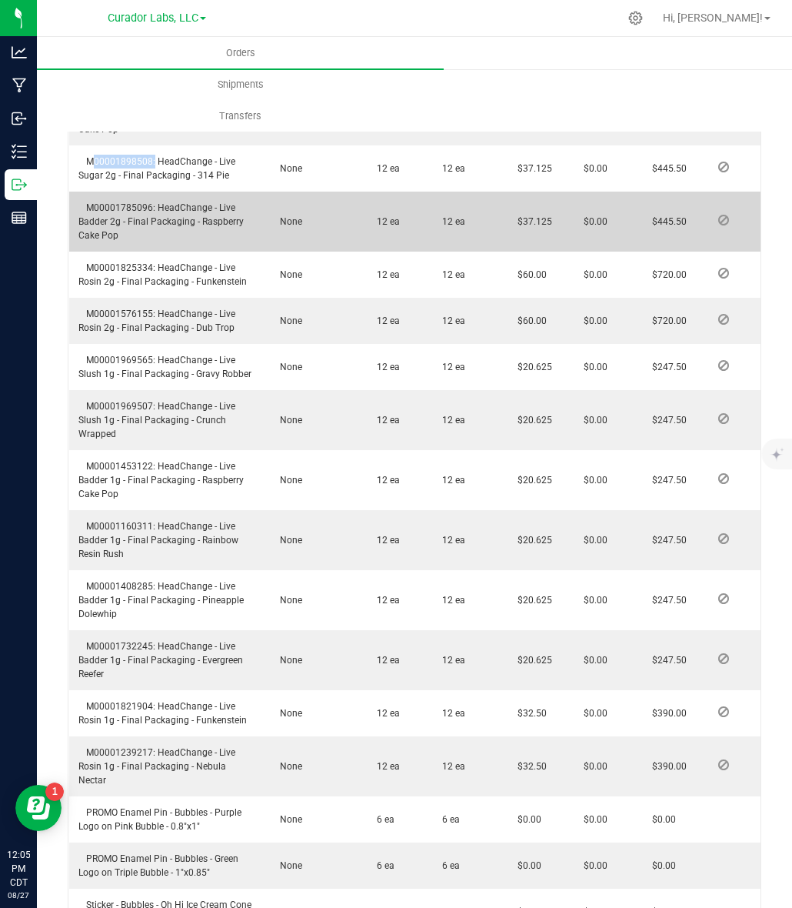
click at [129, 202] on span "M00001785096: HeadChange - Live Badder 2g - Final Packaging - Raspberry Cake Pop" at bounding box center [160, 221] width 165 height 38
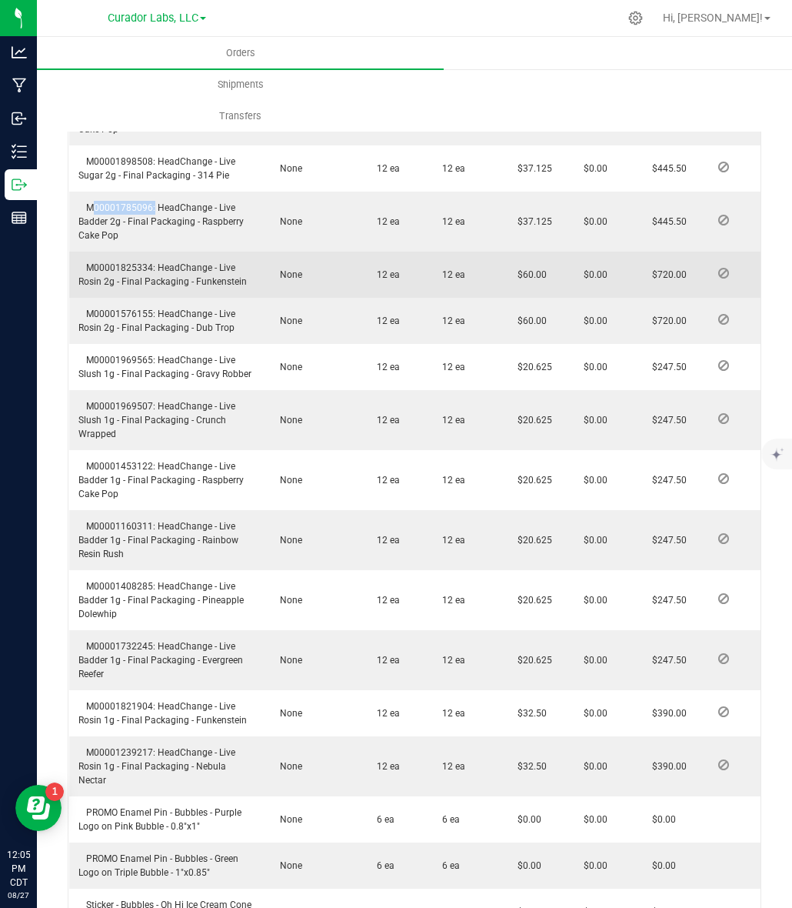
click at [113, 262] on span "M00001825334: HeadChange - Live Rosin 2g - Final Packaging - Funkenstein" at bounding box center [162, 274] width 168 height 25
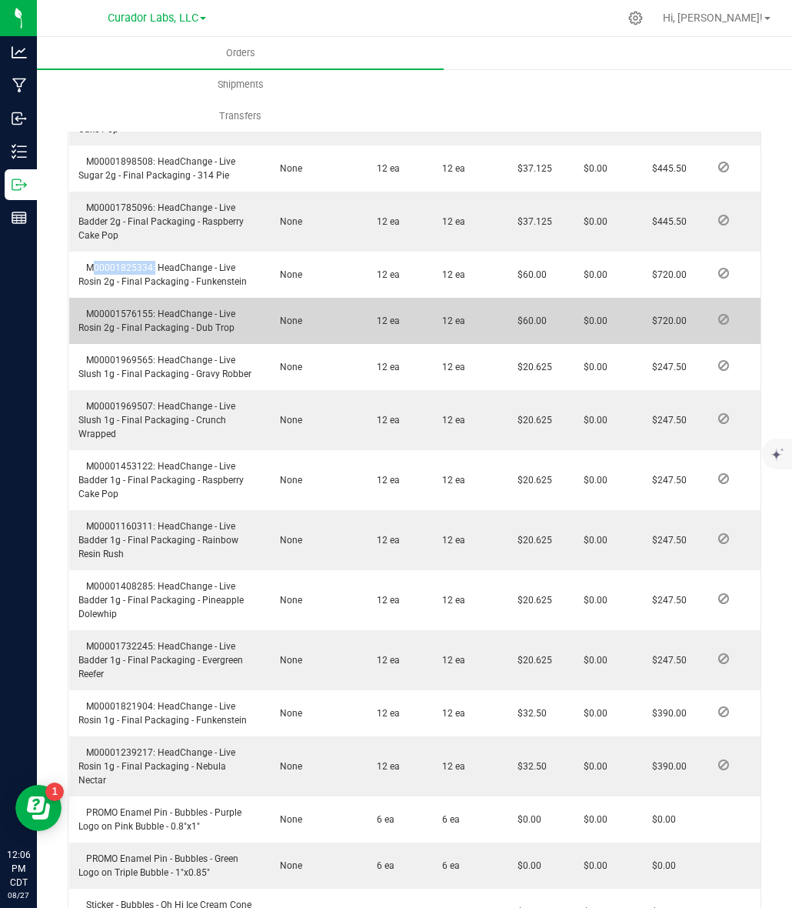
click at [108, 308] on span "M00001576155: HeadChange - Live Rosin 2g - Final Packaging - Dub Trop" at bounding box center [156, 320] width 157 height 25
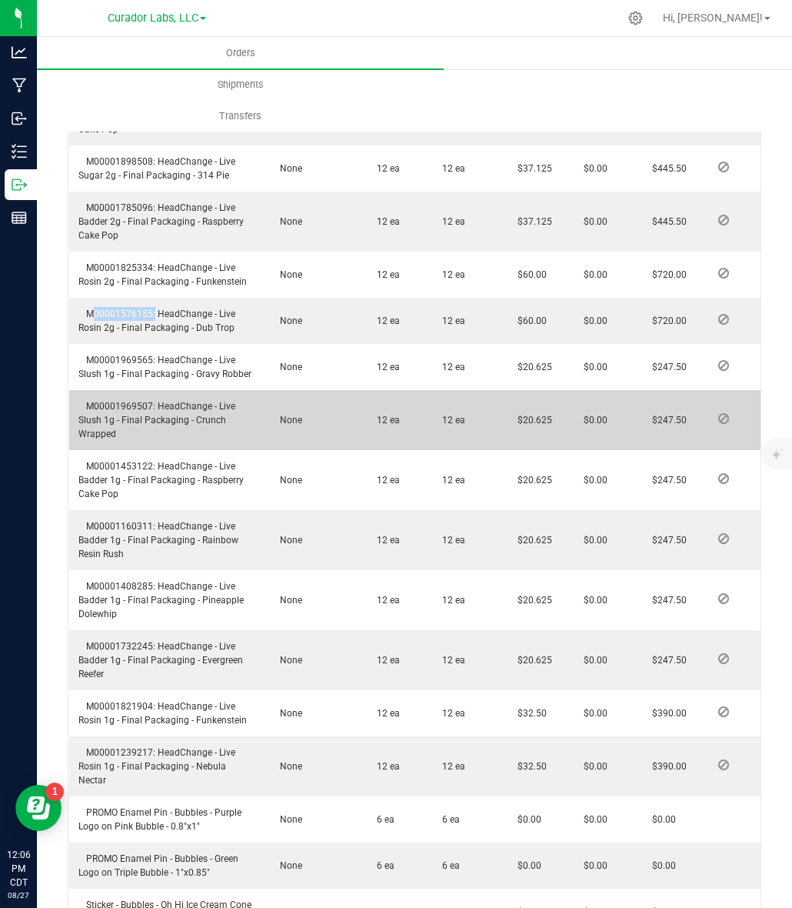
drag, startPoint x: 108, startPoint y: 298, endPoint x: 392, endPoint y: 427, distance: 312.6
click at [106, 308] on span "M00001576155: HeadChange - Live Rosin 2g - Final Packaging - Dub Trop" at bounding box center [156, 320] width 157 height 25
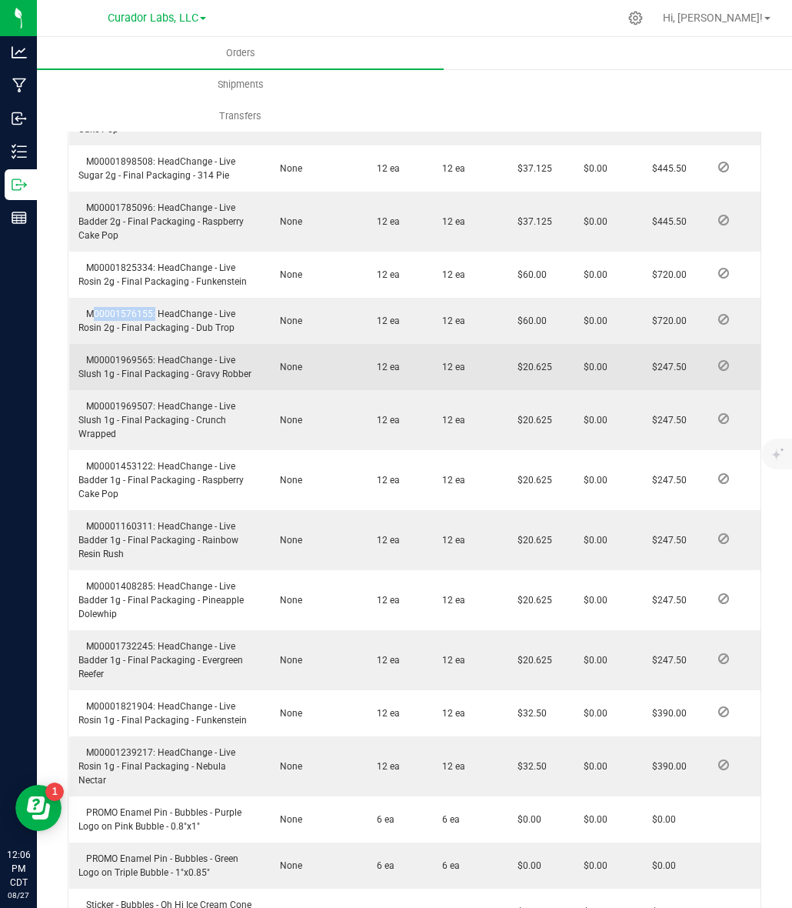
click at [143, 355] on span "M00001969565: HeadChange - Live Slush 1g - Final Packaging - Gravy Robber" at bounding box center [164, 367] width 173 height 25
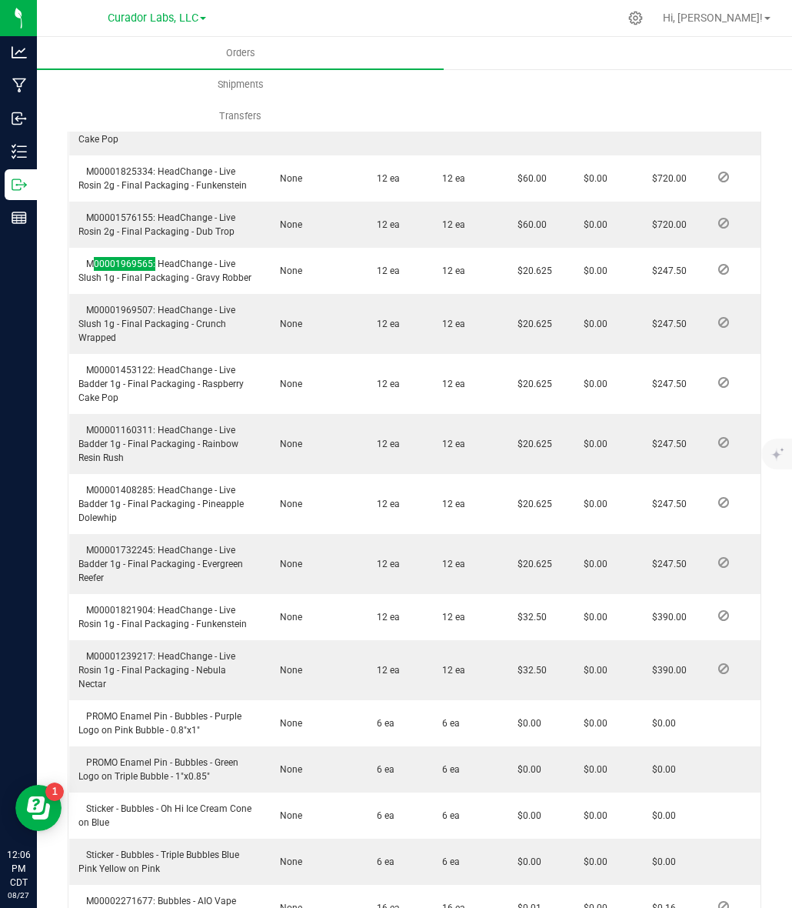
scroll to position [3339, 0]
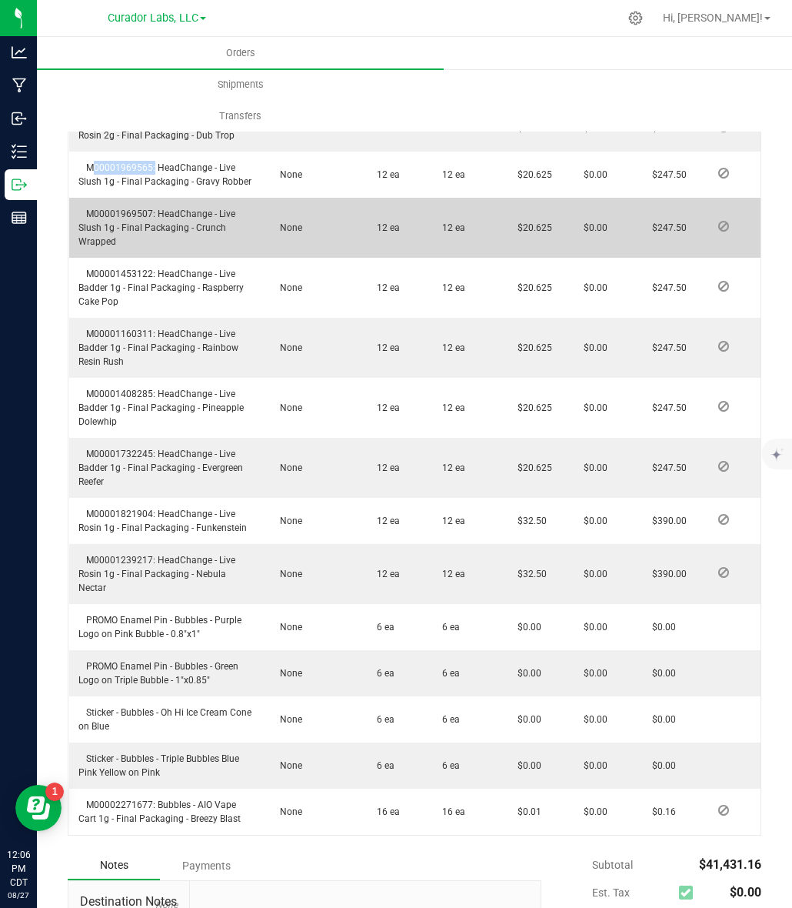
click at [97, 208] on span "M00001969507: HeadChange - Live Slush 1g - Final Packaging - Crunch Wrapped" at bounding box center [156, 227] width 157 height 38
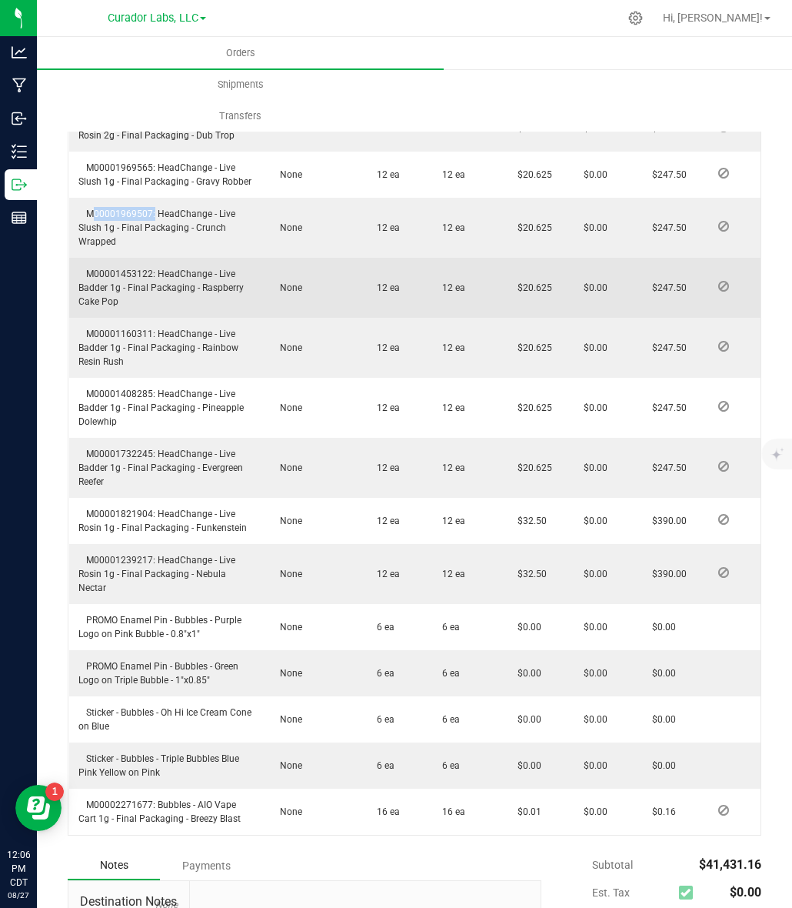
click at [113, 268] on span "M00001453122: HeadChange - Live Badder 1g - Final Packaging - Raspberry Cake Pop" at bounding box center [160, 287] width 165 height 38
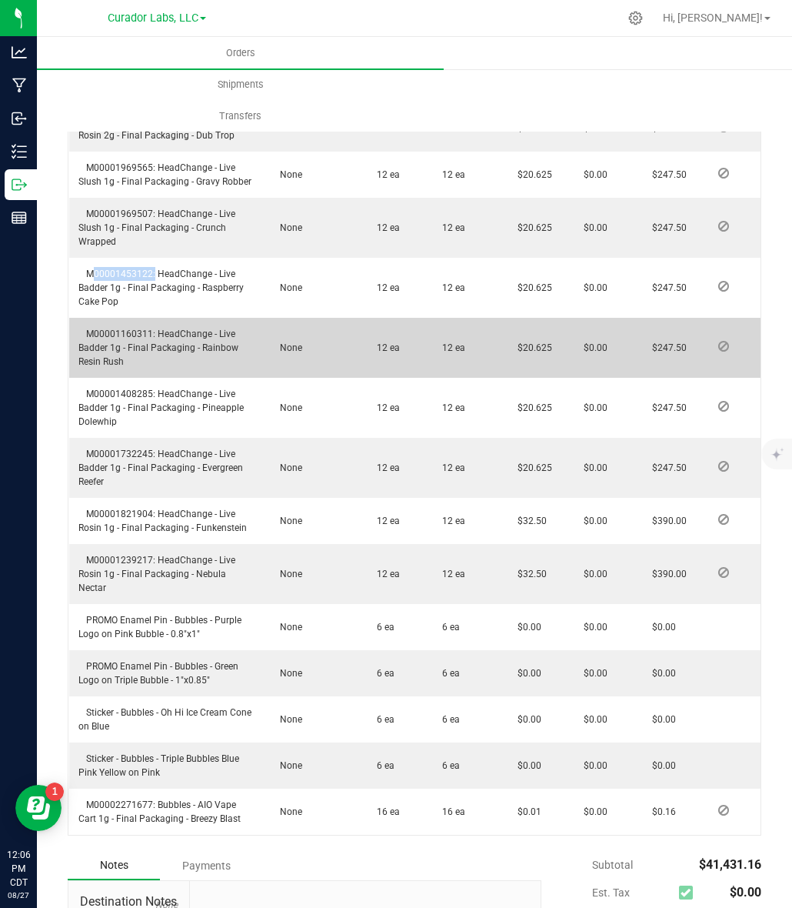
click at [115, 328] on span "M00001160311: HeadChange - Live Badder 1g - Final Packaging - Rainbow Resin Rush" at bounding box center [158, 347] width 160 height 38
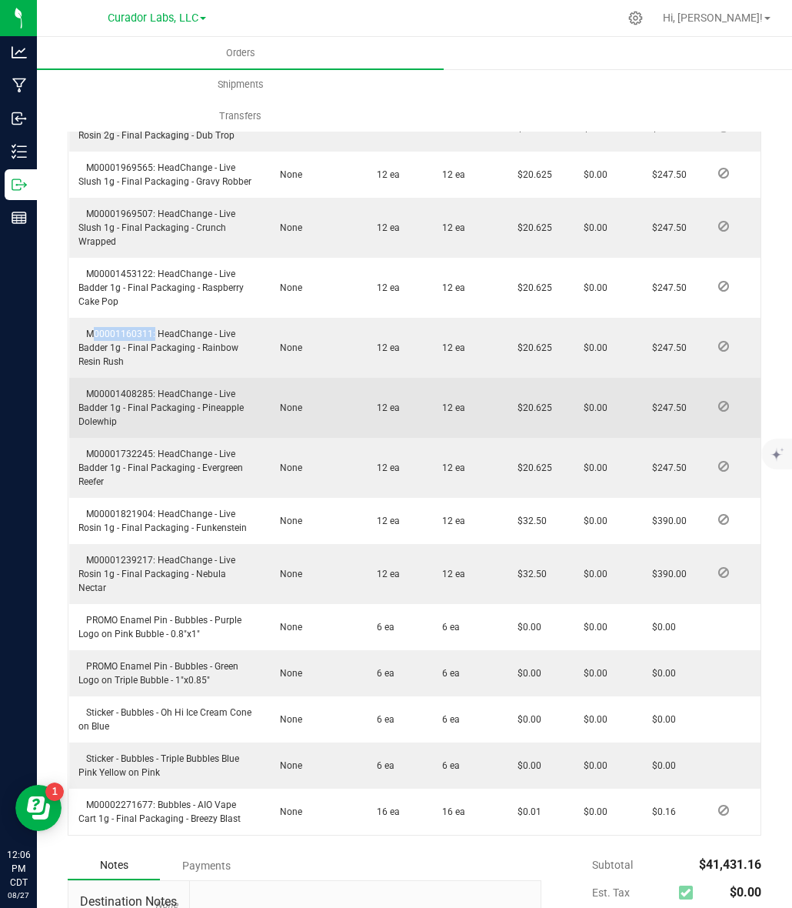
click at [85, 388] on span "M00001408285: HeadChange - Live Badder 1g - Final Packaging - Pineapple Dolewhip" at bounding box center [160, 407] width 165 height 38
click at [89, 388] on span "M00001408285: HeadChange - Live Badder 1g - Final Packaging - Pineapple Dolewhip" at bounding box center [160, 407] width 165 height 38
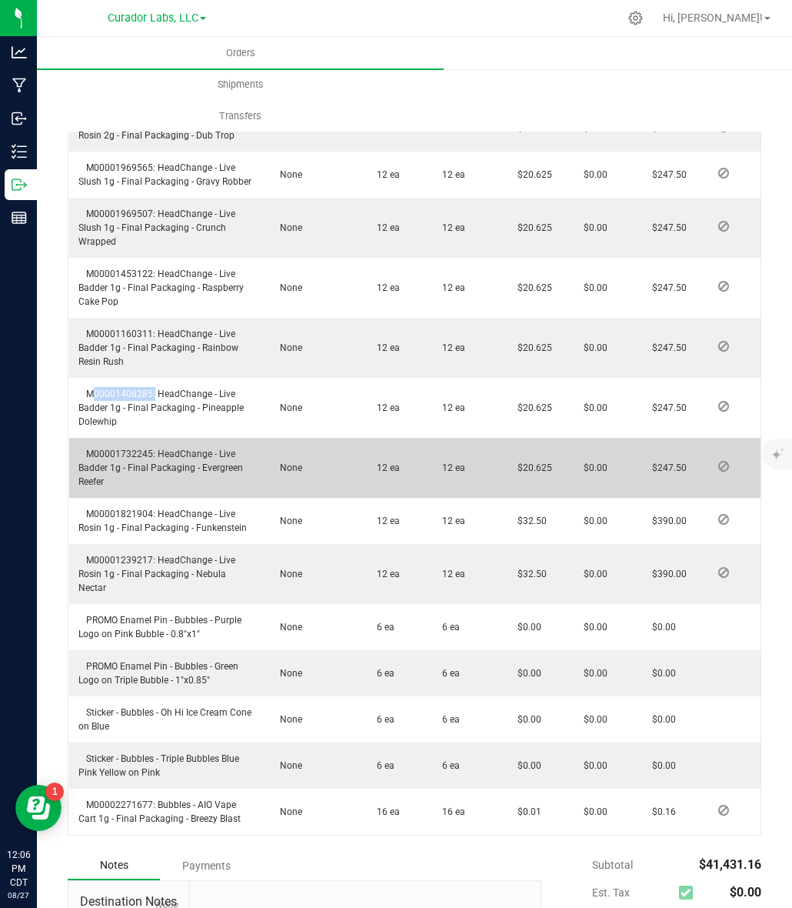
click at [114, 448] on span "M00001732245: HeadChange - Live Badder 1g - Final Packaging - Evergreen Reefer" at bounding box center [160, 467] width 165 height 38
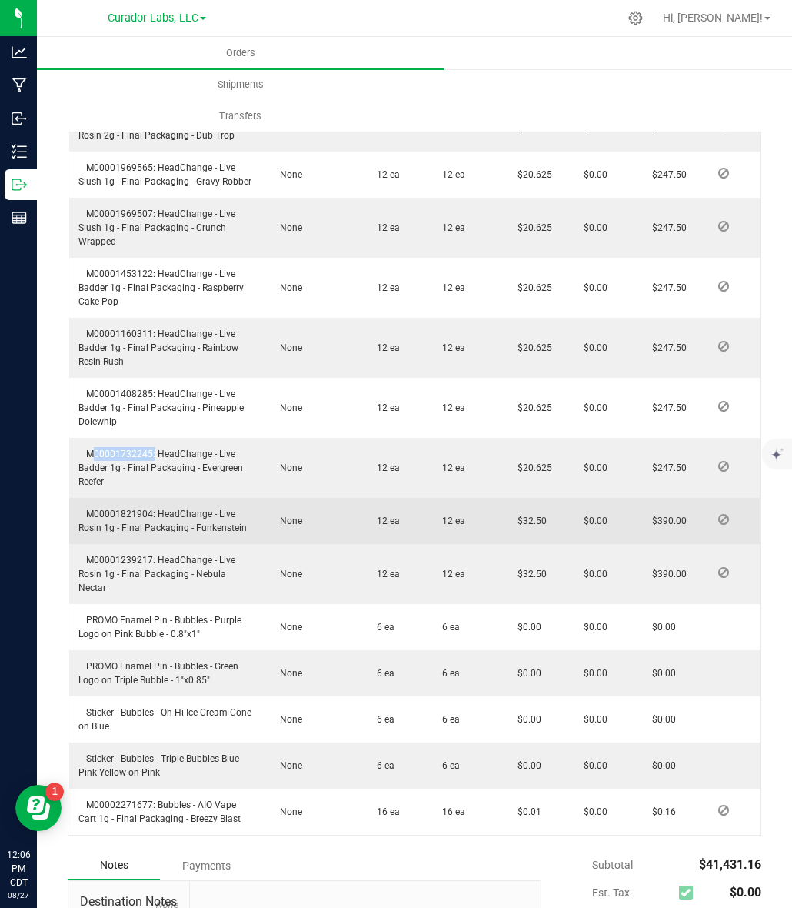
click at [132, 509] on span "M00001821904: HeadChange - Live Rosin 1g - Final Packaging - Funkenstein" at bounding box center [162, 521] width 168 height 25
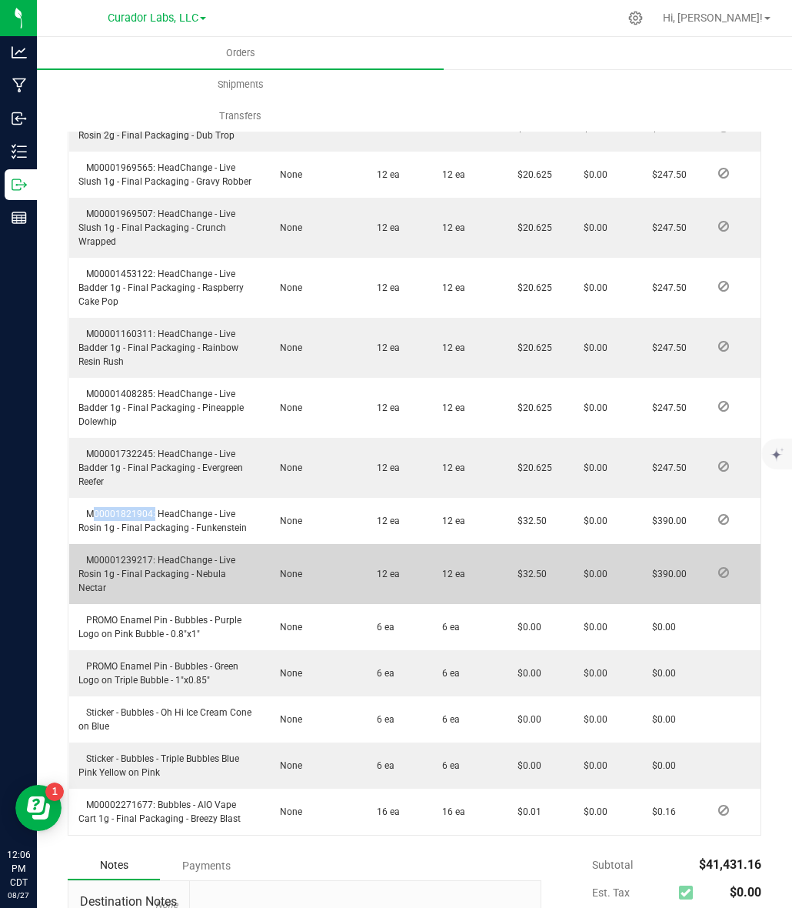
click at [95, 555] on span "M00001239217: HeadChange - Live Rosin 1g - Final Packaging - Nebula Nectar" at bounding box center [156, 574] width 157 height 38
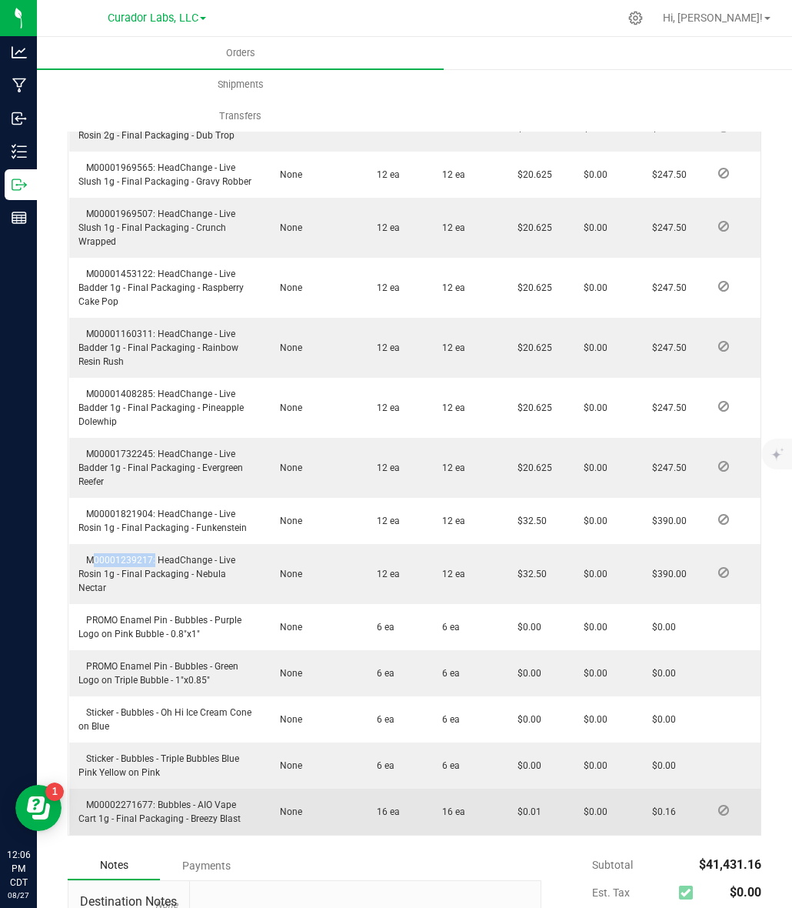
click at [102, 789] on td "M00002271677: Bubbles - AIO Vape Cart 1g - Final Packaging - Breezy Blast" at bounding box center [166, 812] width 195 height 46
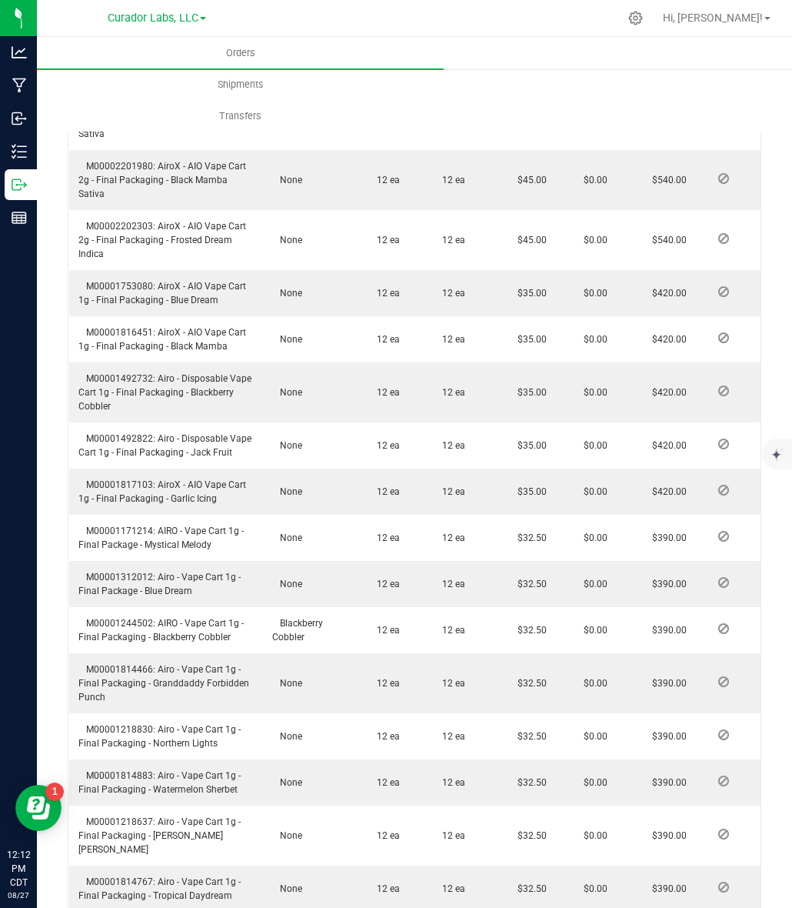
scroll to position [0, 0]
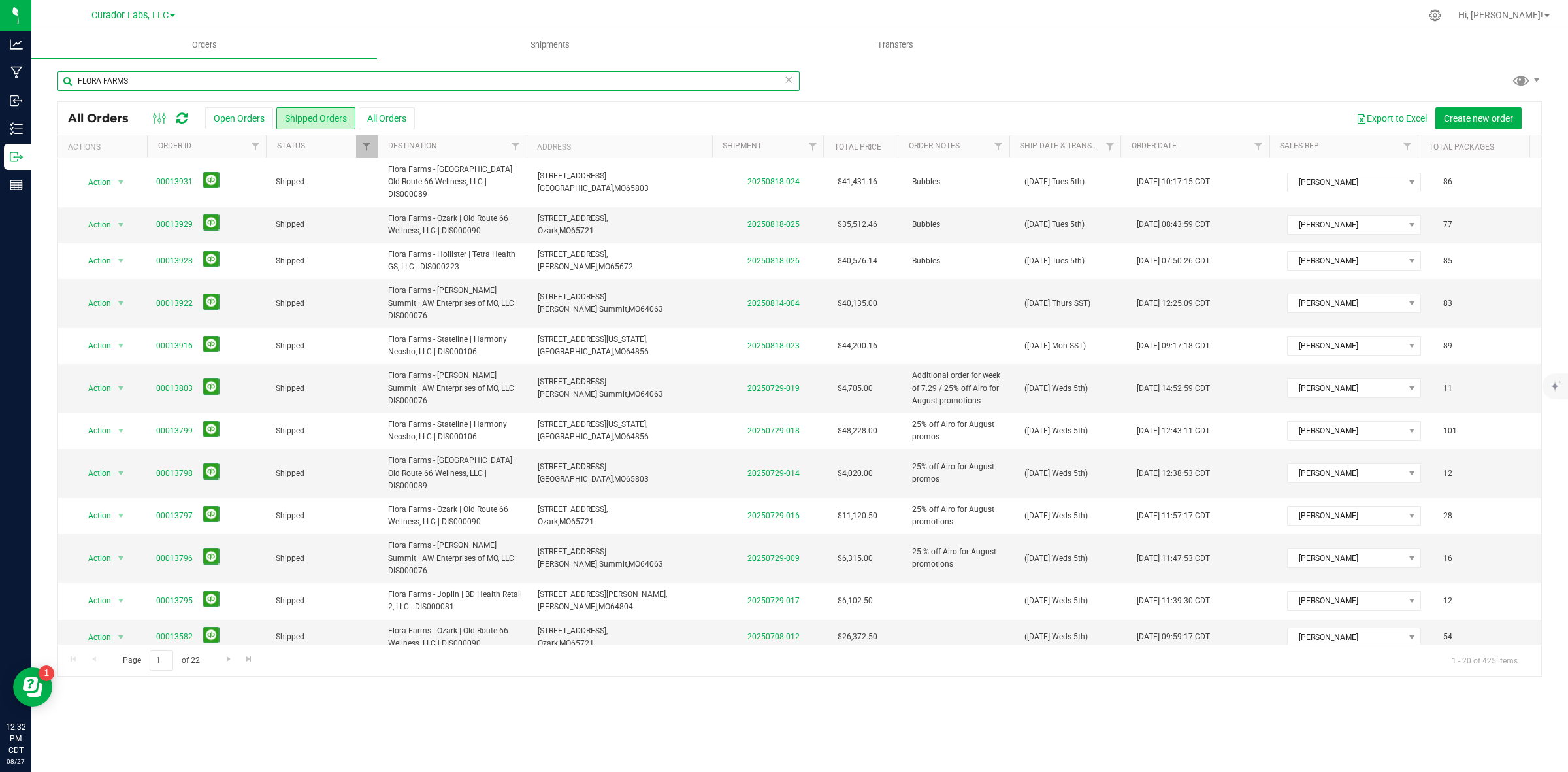
click at [226, 85] on input "FLORA FARMS" at bounding box center [429, 81] width 742 height 20
type input "greenlight"
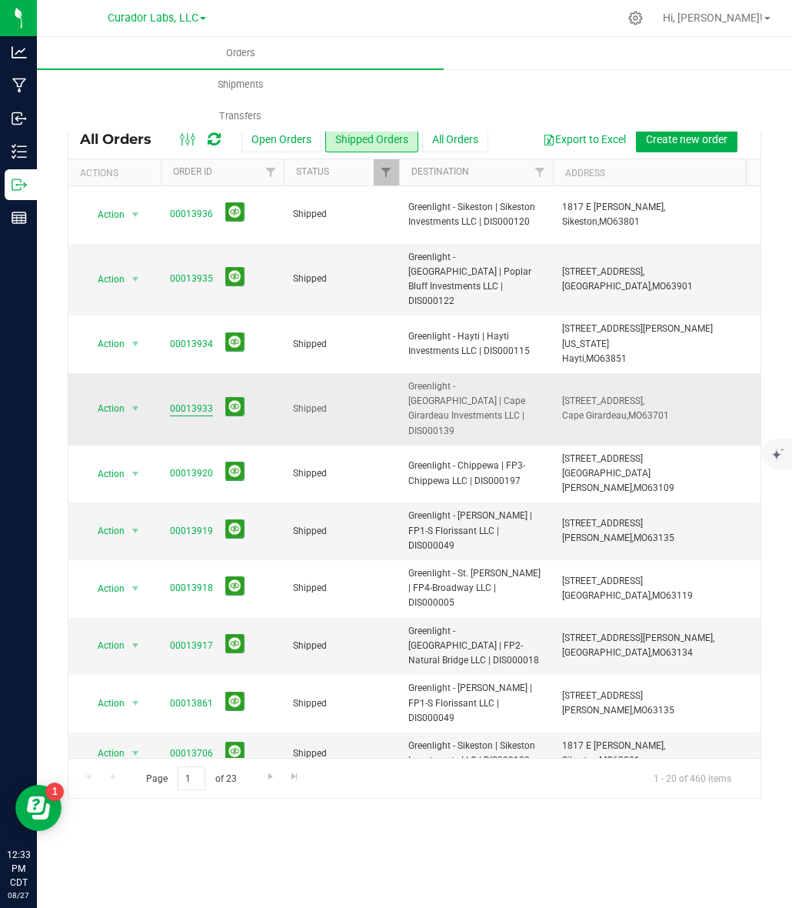
click at [186, 402] on link "00013933" at bounding box center [191, 409] width 43 height 15
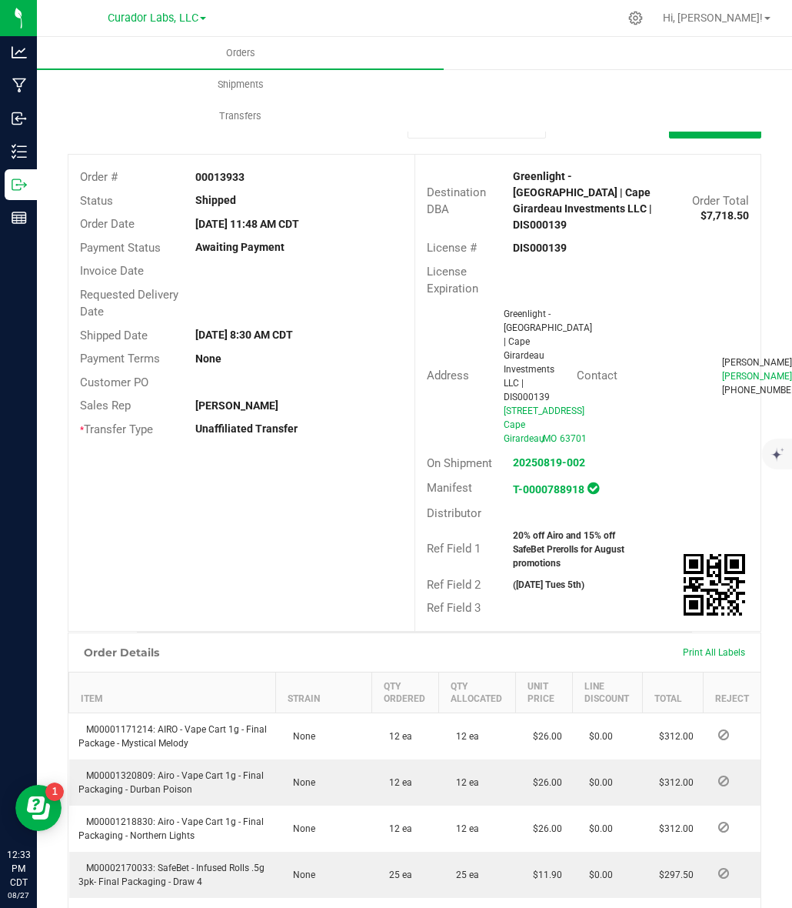
click at [524, 242] on strong "DIS000139" at bounding box center [540, 248] width 54 height 12
click at [232, 183] on div "00013933" at bounding box center [299, 177] width 231 height 16
click at [518, 569] on strong "20% off Airo and 15% off SafeBet Prerolls for August promotions" at bounding box center [569, 549] width 112 height 38
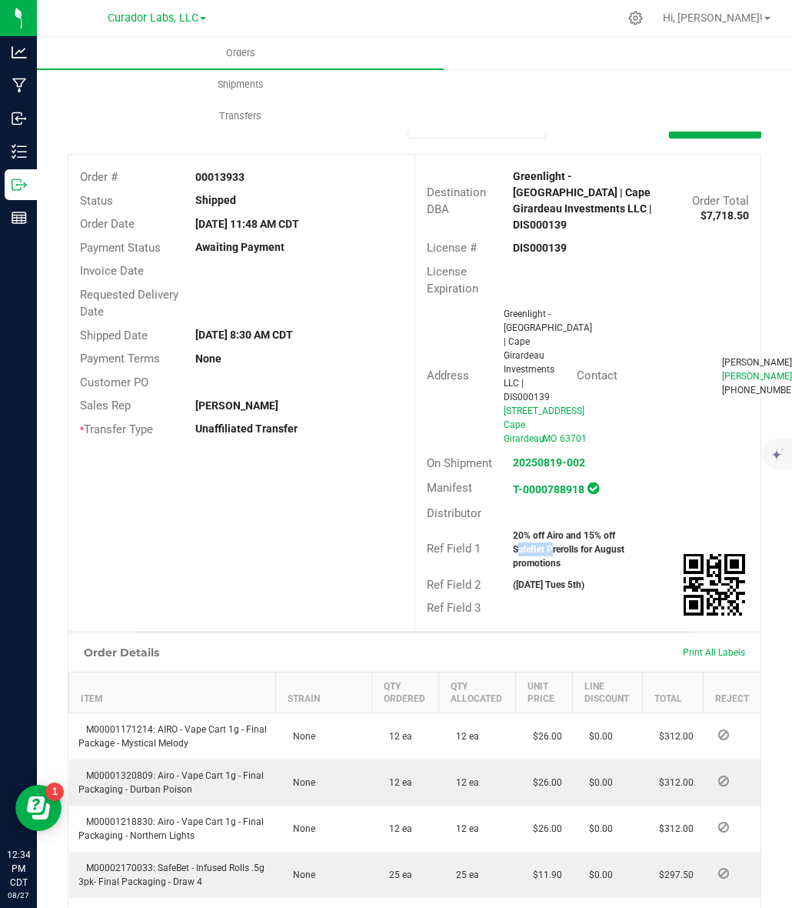
click at [518, 569] on strong "20% off Airo and 15% off SafeBet Prerolls for August promotions" at bounding box center [569, 549] width 112 height 38
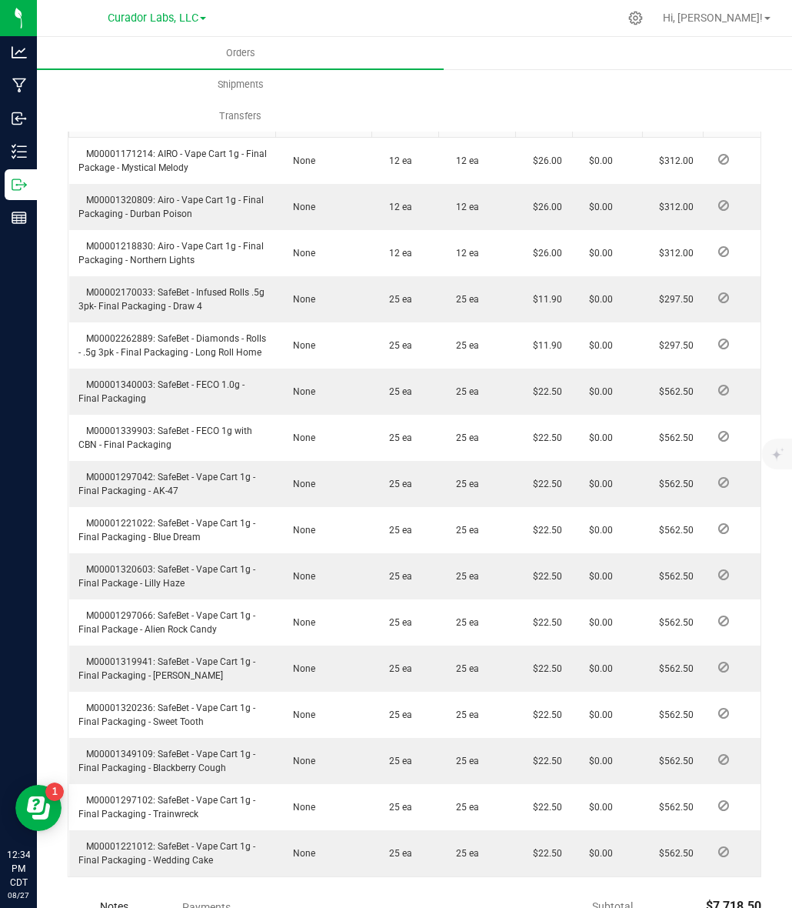
scroll to position [577, 0]
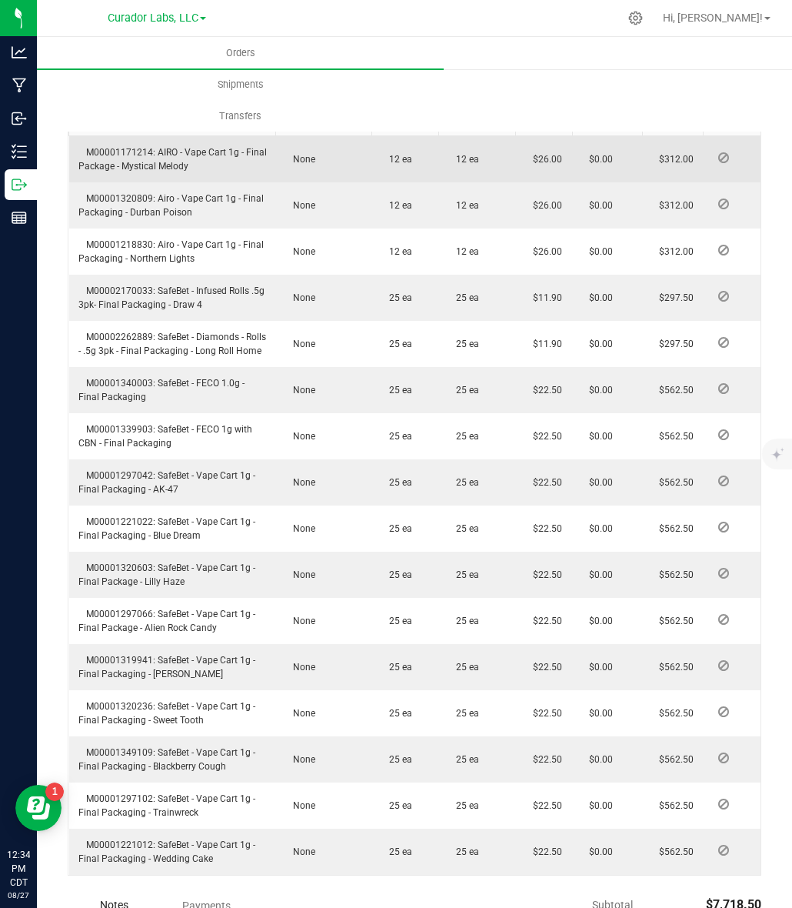
click at [132, 172] on span "M00001171214: AIRO - Vape Cart 1g - Final Package - Mystical Melody" at bounding box center [172, 159] width 188 height 25
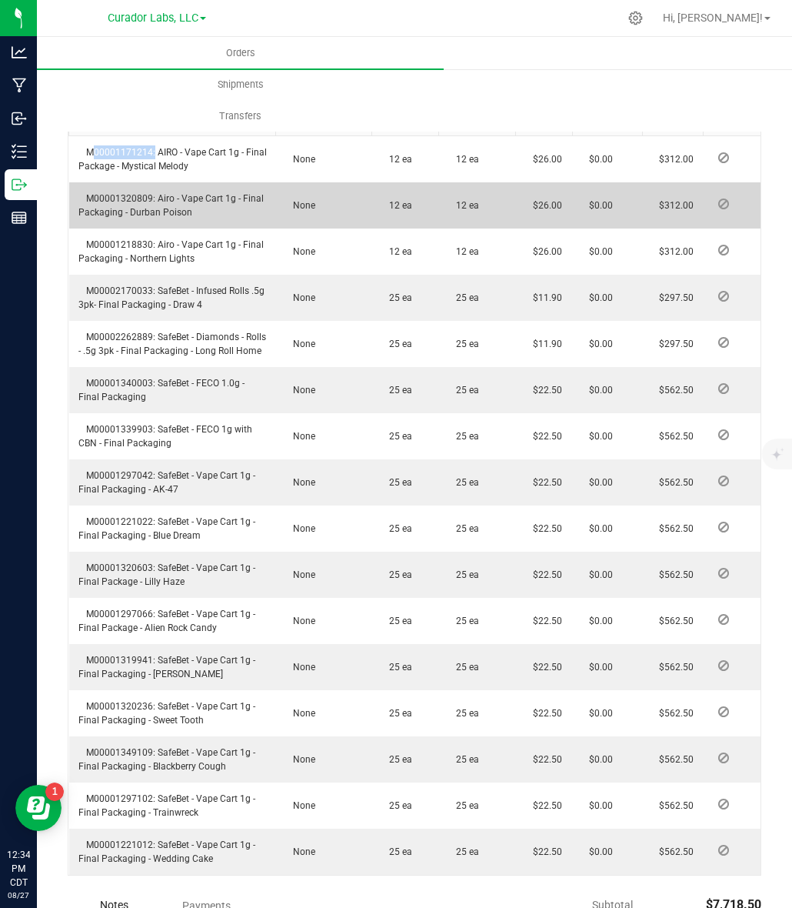
click at [123, 217] on td "M00001320809: Airo - Vape Cart 1g - Final Packaging - Durban Poison" at bounding box center [172, 205] width 207 height 46
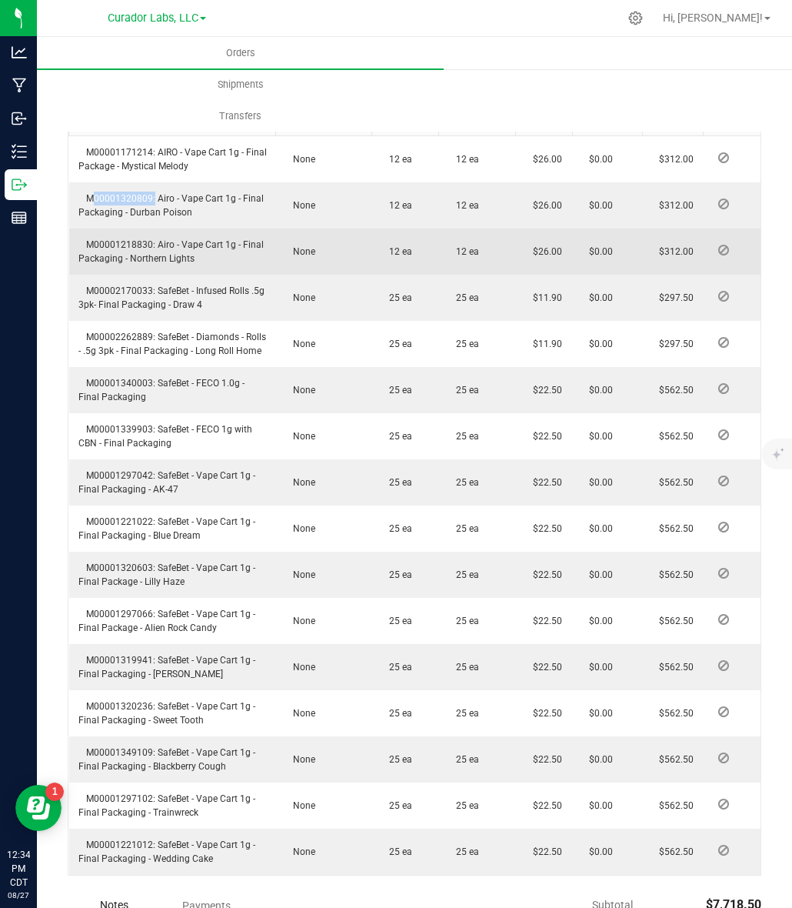
click at [88, 264] on span "M00001218830: Airo - Vape Cart 1g - Final Packaging - Northern Lights" at bounding box center [170, 251] width 185 height 25
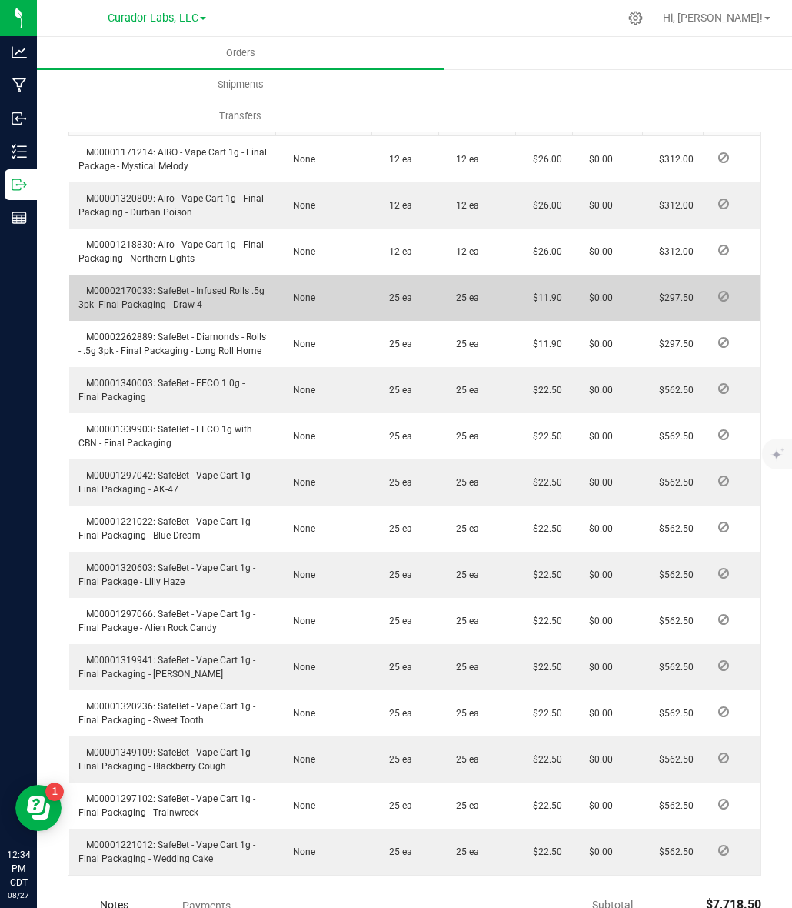
click at [129, 310] on span "M00002170033: SafeBet - Infused Rolls .5g 3pk- Final Packaging - Draw 4" at bounding box center [171, 297] width 186 height 25
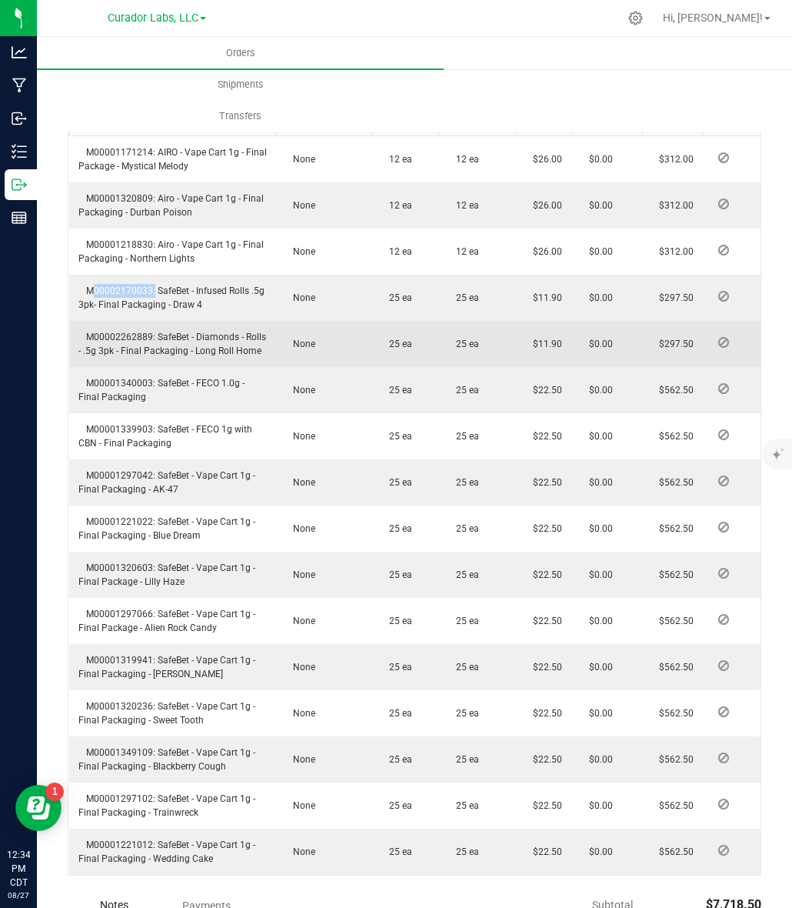
click at [135, 356] on span "M00002262889: SafeBet - Diamonds - Rolls - .5g 3pk - Final Packaging - Long Rol…" at bounding box center [172, 344] width 188 height 25
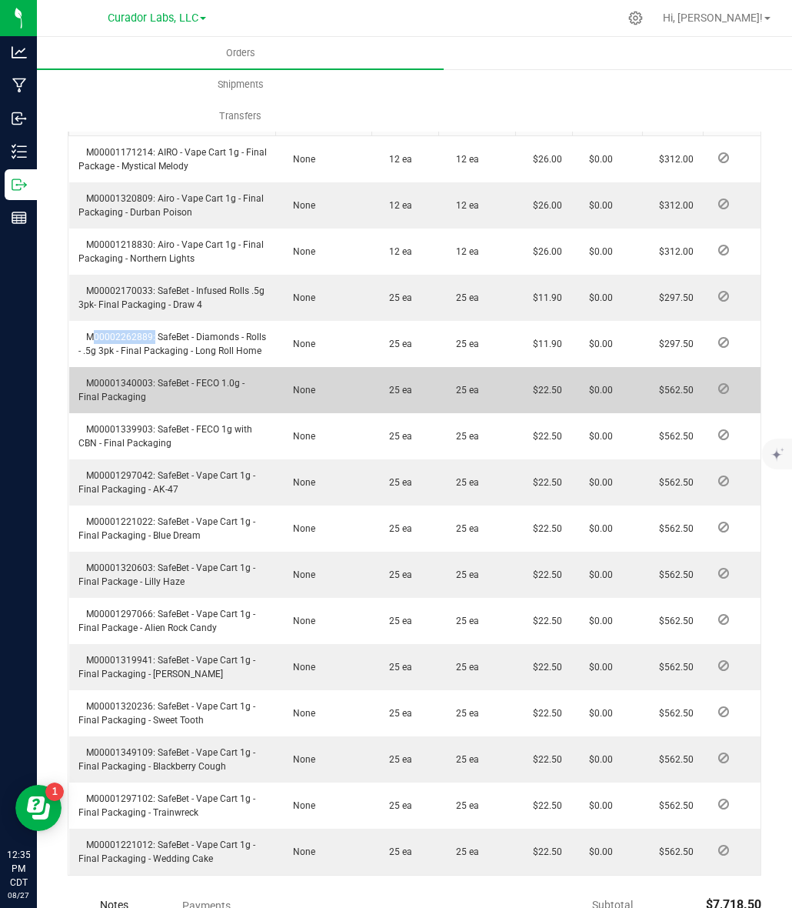
click at [135, 402] on span "M00001340003: SafeBet - FECO 1.0g - Final Packaging" at bounding box center [161, 390] width 166 height 25
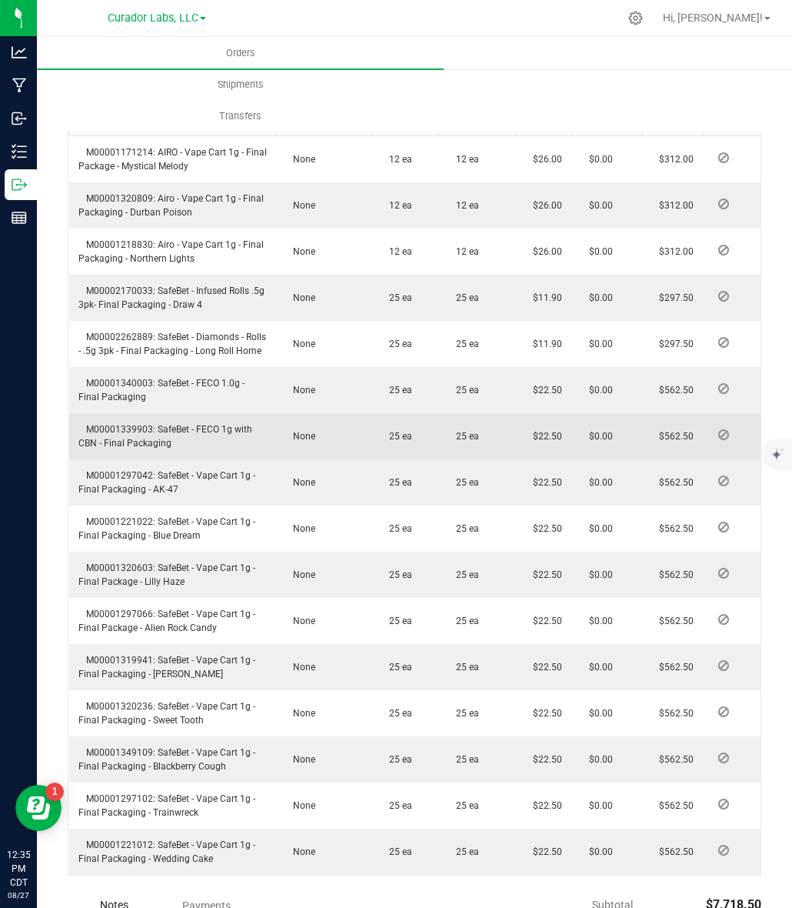
click at [110, 459] on td "M00001339903: SafeBet - FECO 1g with CBN - Final Packaging" at bounding box center [172, 436] width 207 height 46
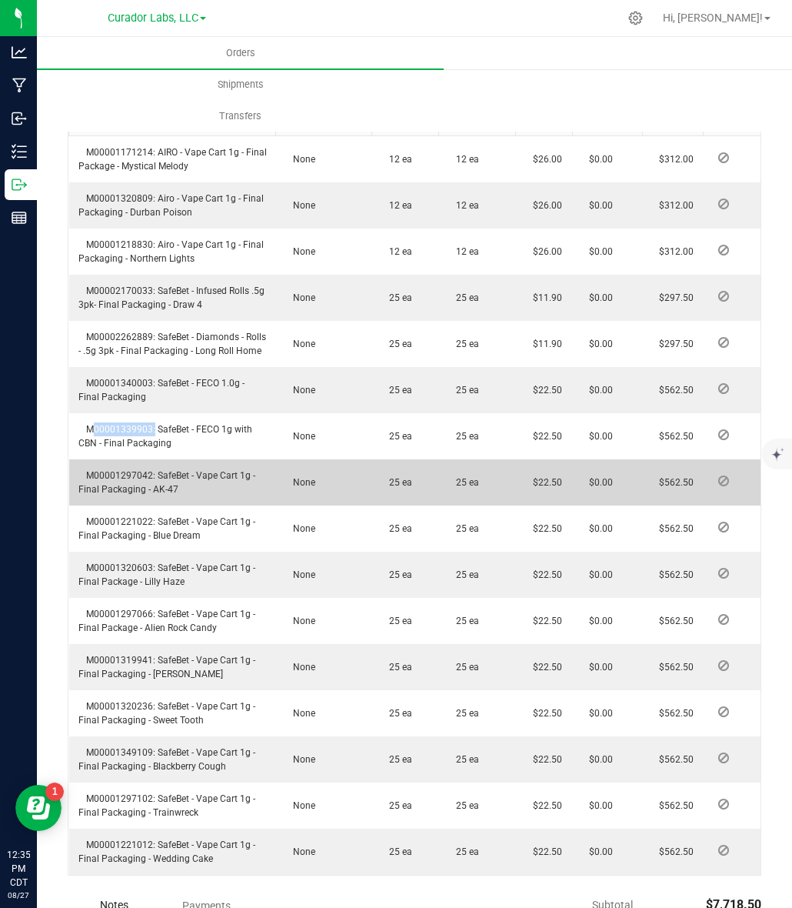
click at [135, 495] on span "M00001297042: SafeBet - Vape Cart 1g - Final Packaging - AK-47" at bounding box center [166, 482] width 177 height 25
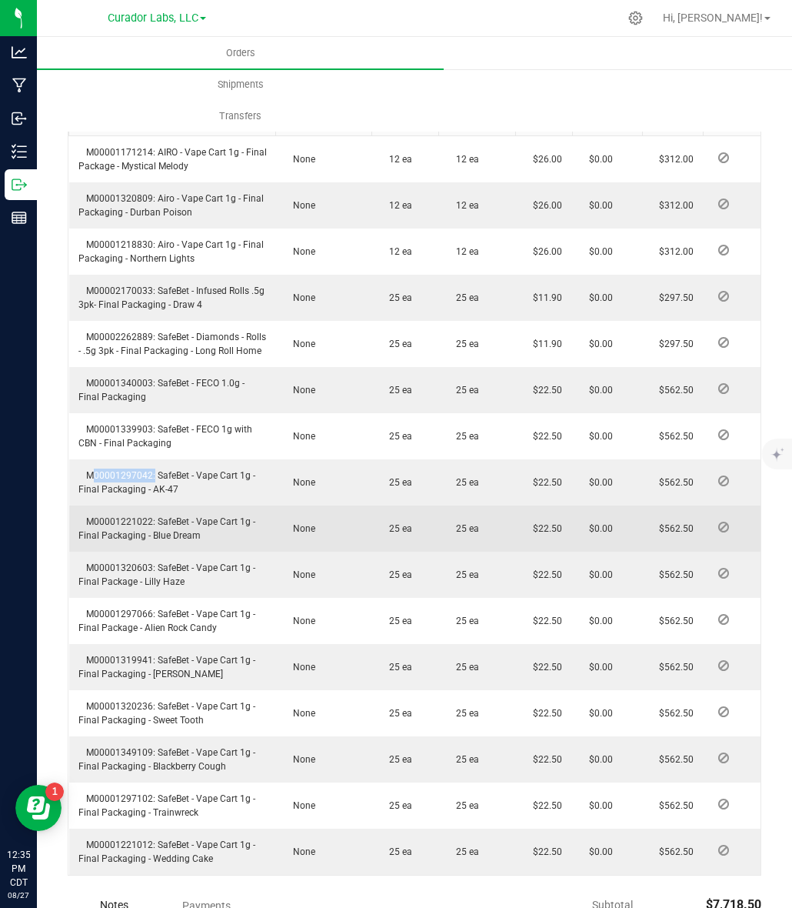
click at [112, 541] on span "M00001221022: SafeBet - Vape Cart 1g - Final Packaging - Blue Dream" at bounding box center [166, 528] width 177 height 25
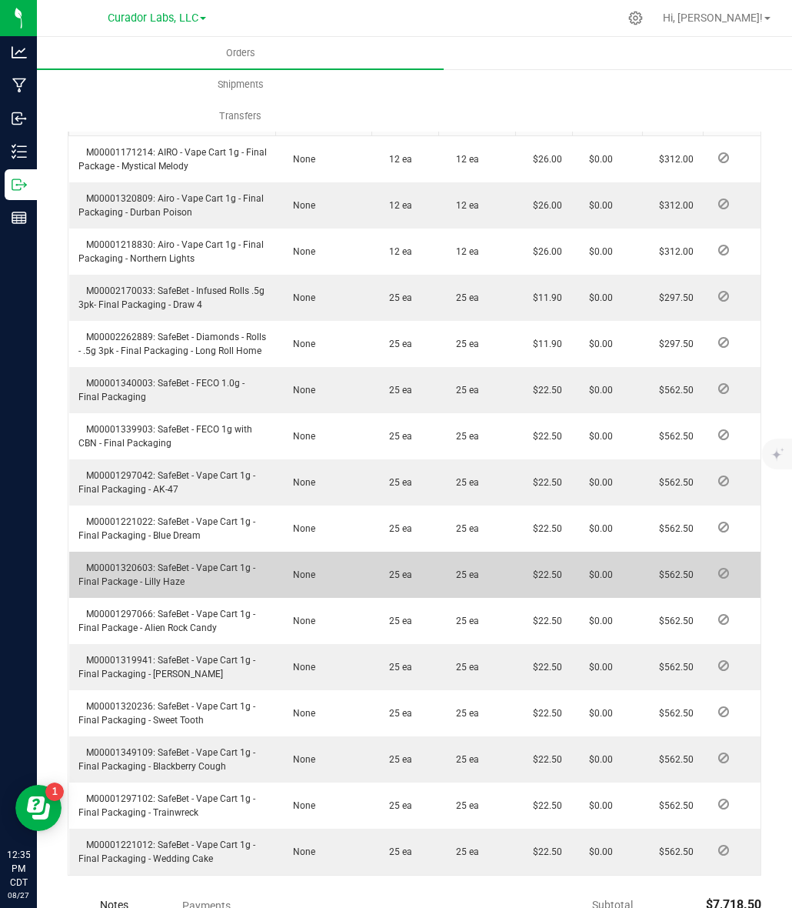
click at [120, 587] on span "M00001320603: SafeBet - Vape Cart 1g - Final Package - Lilly Haze" at bounding box center [166, 574] width 177 height 25
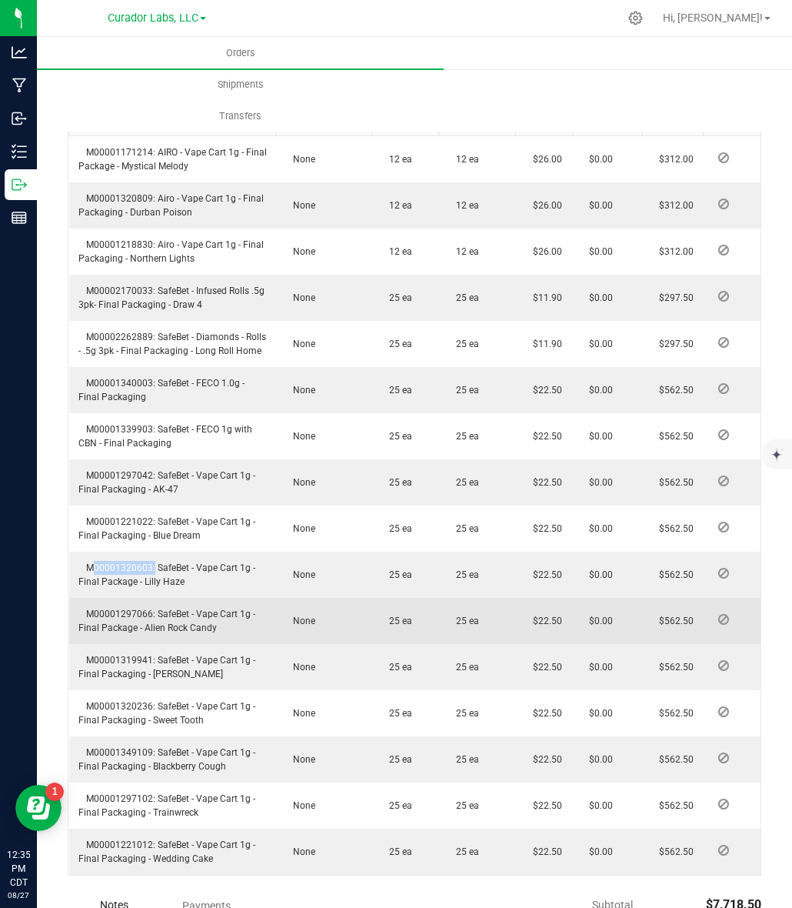
click at [115, 633] on span "M00001297066: SafeBet - Vape Cart 1g - Final Package - Alien Rock Candy" at bounding box center [166, 621] width 177 height 25
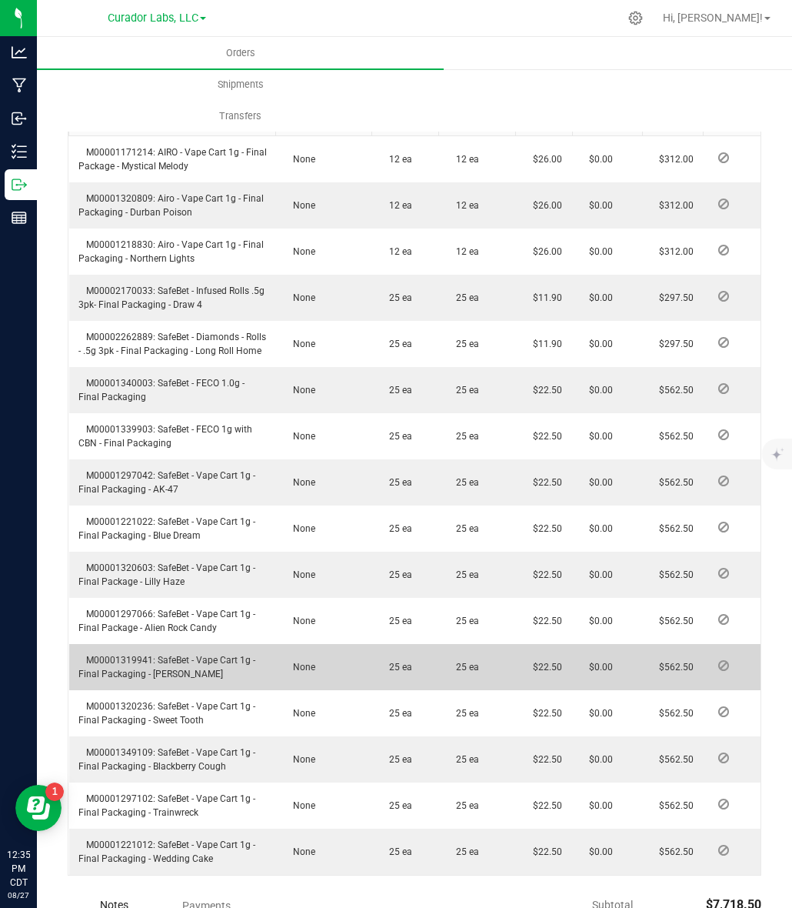
click at [136, 679] on span "M00001319941: SafeBet - Vape Cart 1g - Final Packaging - Bubba Kush" at bounding box center [166, 667] width 177 height 25
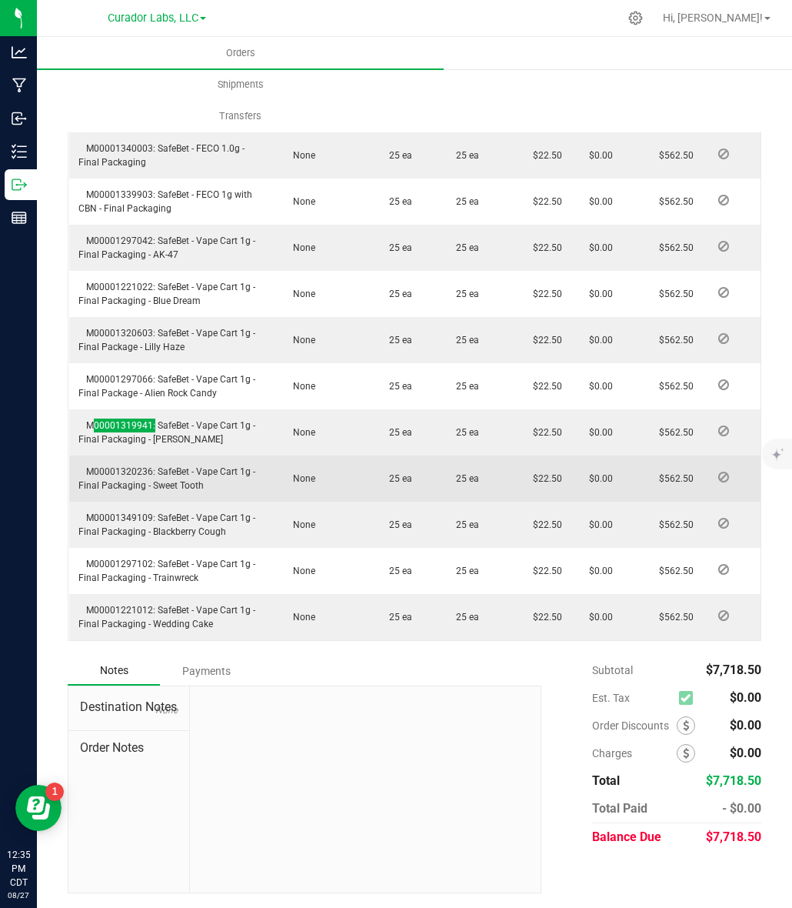
scroll to position [851, 0]
click at [145, 468] on span "M00001320236: SafeBet - Vape Cart 1g - Final Packaging - Sweet Tooth" at bounding box center [166, 477] width 177 height 25
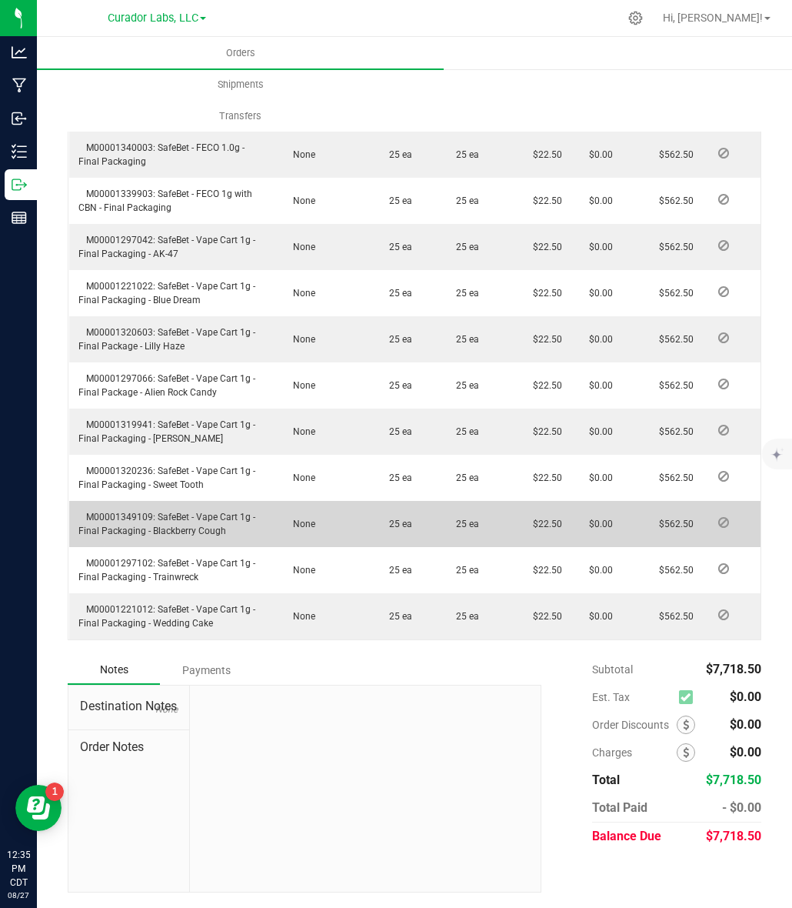
click at [113, 518] on span "M00001349109: SafeBet - Vape Cart 1g - Final Packaging - Blackberry Cough" at bounding box center [166, 524] width 177 height 25
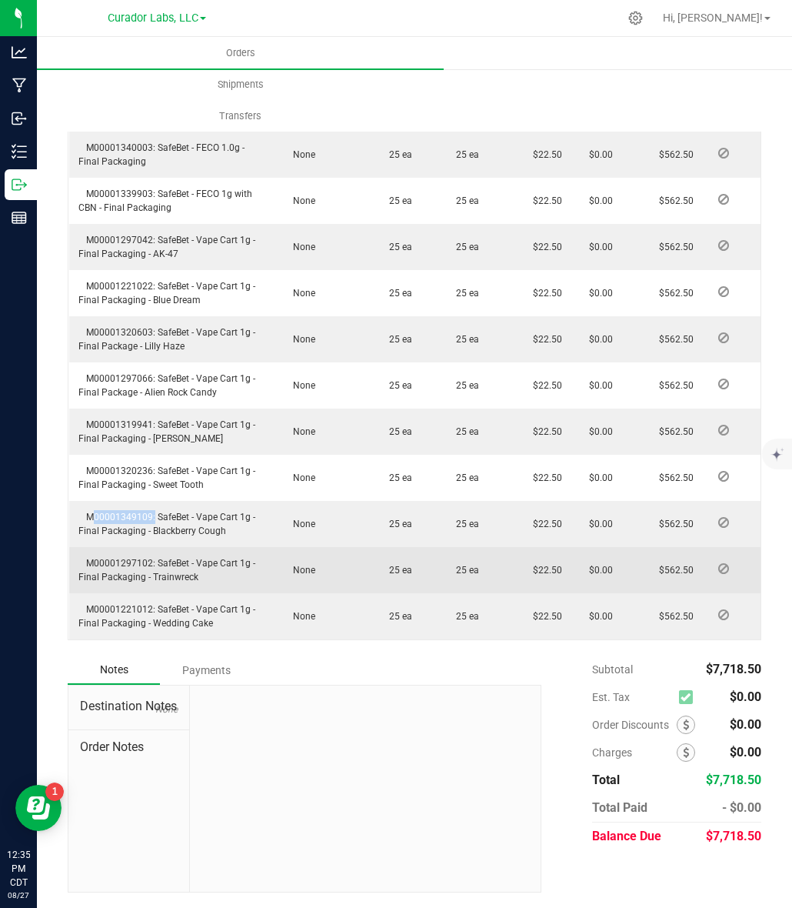
click at [115, 562] on span "M00001297102: SafeBet - Vape Cart 1g - Final Packaging - Trainwreck" at bounding box center [166, 570] width 177 height 25
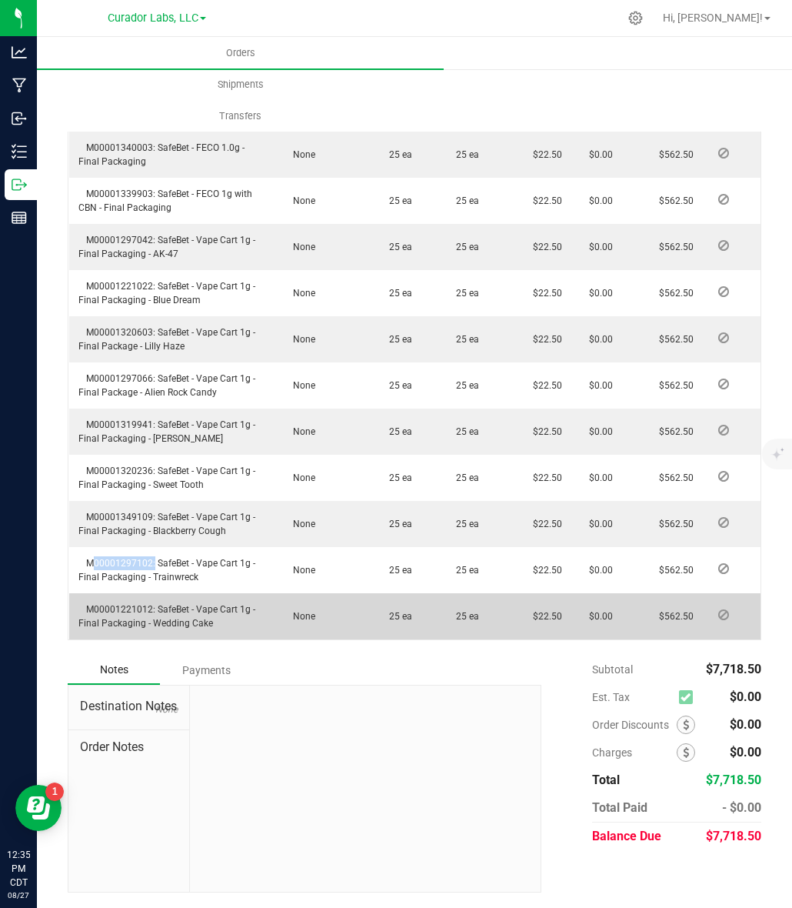
click at [146, 609] on span "M00001221012: SafeBet - Vape Cart 1g - Final Packaging - Wedding Cake" at bounding box center [166, 616] width 177 height 25
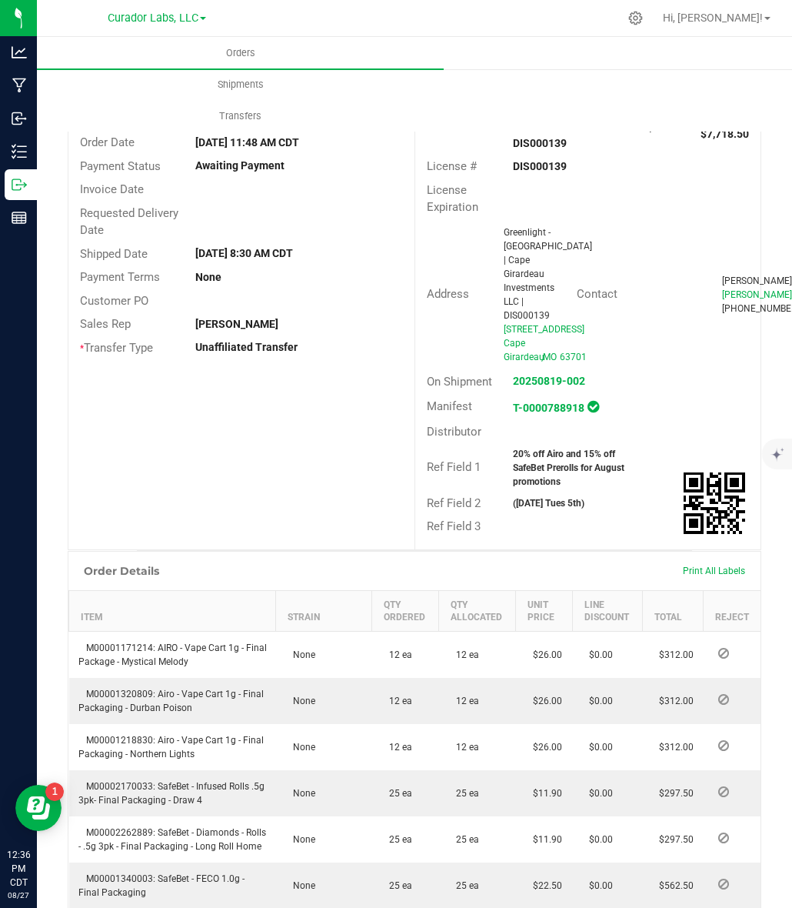
scroll to position [0, 0]
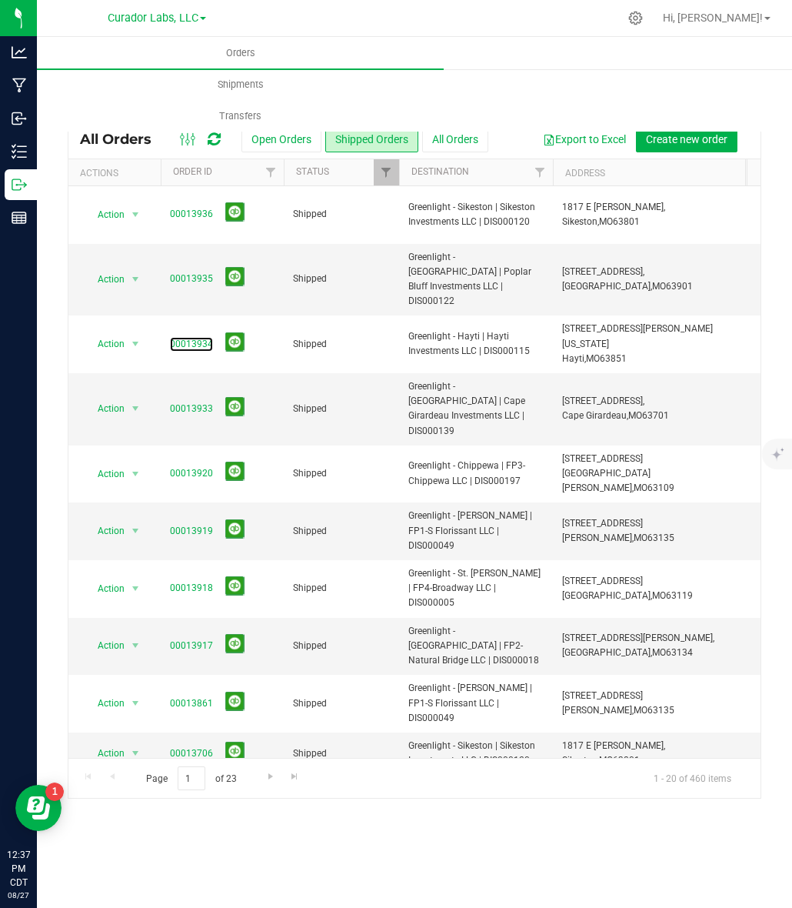
click at [197, 337] on link "00013934" at bounding box center [191, 344] width 43 height 15
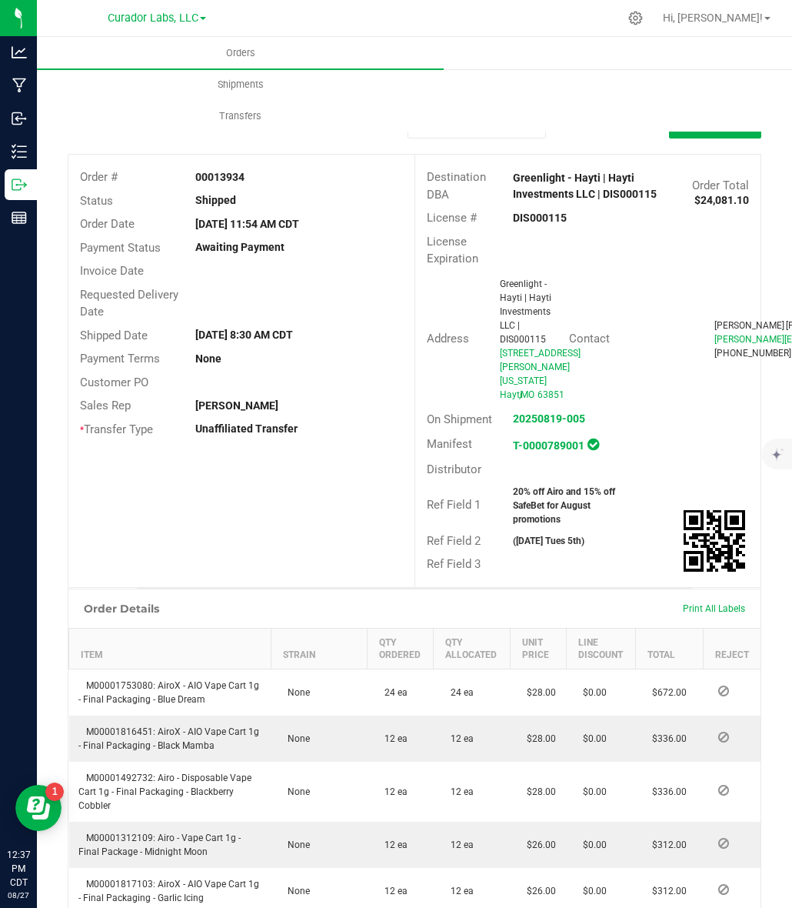
click at [542, 215] on strong "DIS000115" at bounding box center [540, 218] width 54 height 12
click at [216, 181] on strong "00013934" at bounding box center [219, 177] width 49 height 12
click at [532, 506] on strong "20% off Airo and 15% off SafeBet for August promotions" at bounding box center [564, 505] width 102 height 38
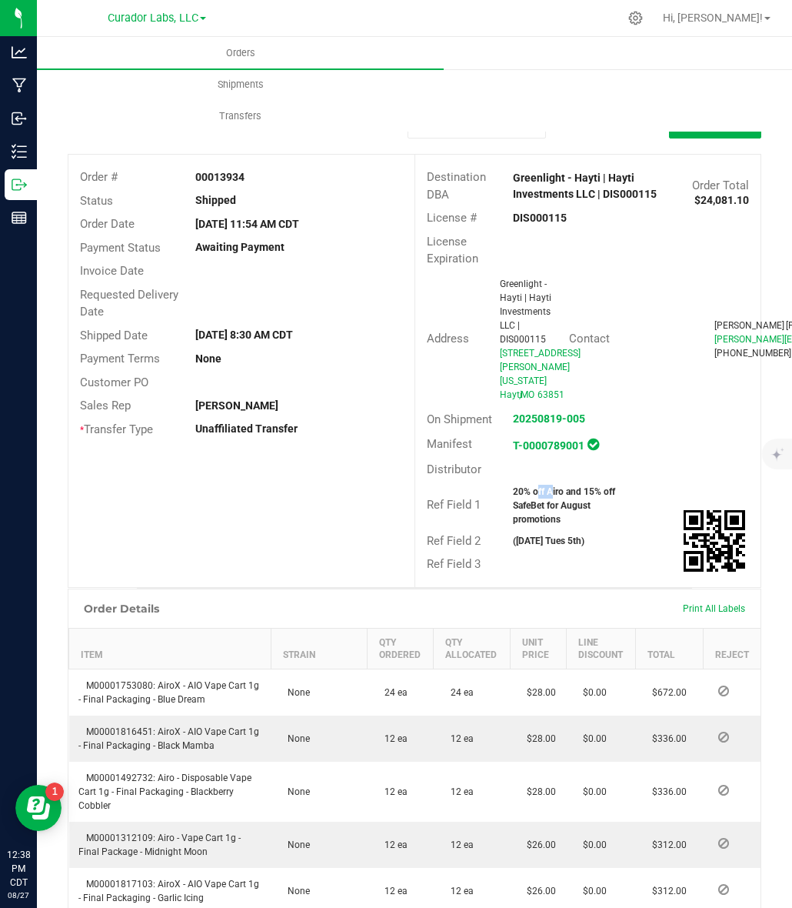
click at [532, 506] on strong "20% off Airo and 15% off SafeBet for August promotions" at bounding box center [564, 505] width 102 height 38
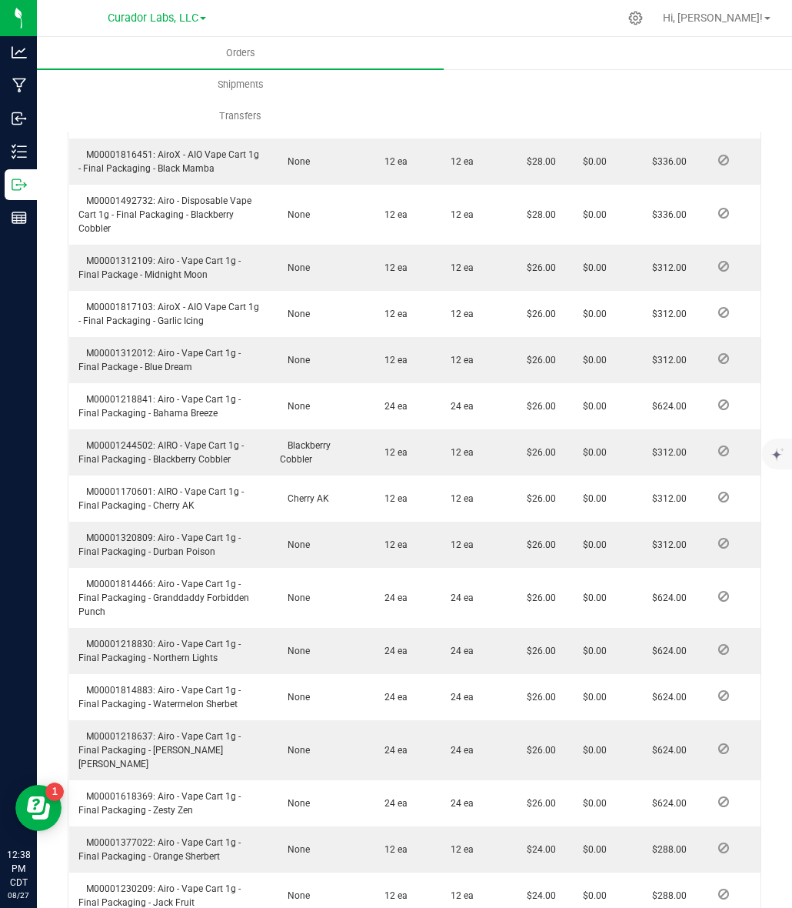
scroll to position [481, 0]
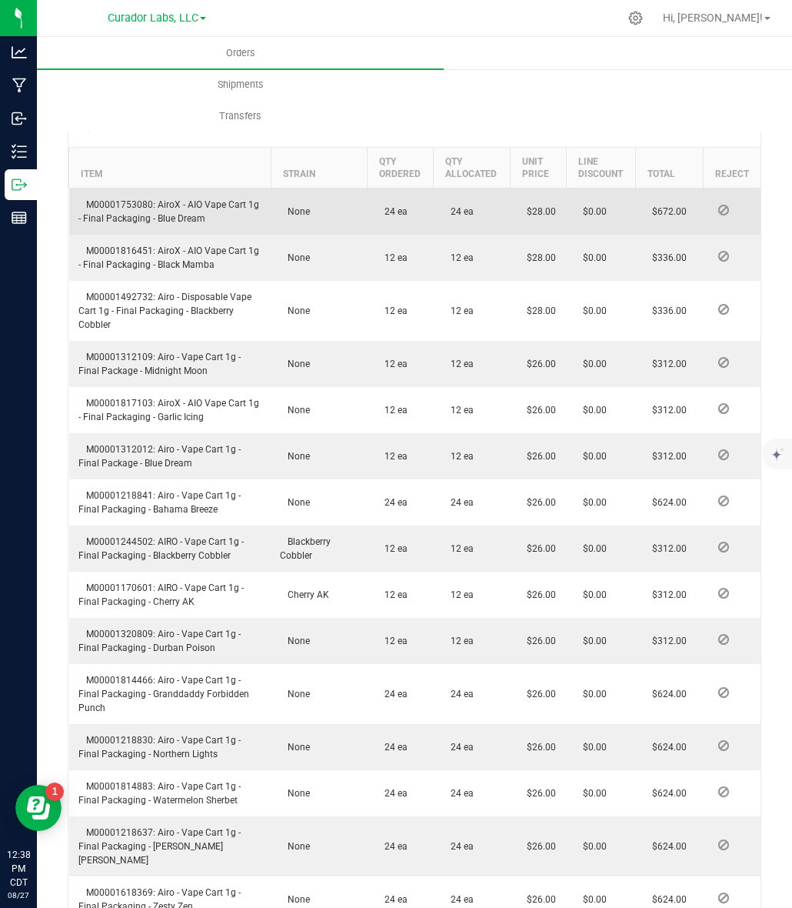
click at [101, 215] on span "M00001753080: AiroX - AIO Vape Cart 1g - Final Packaging - Blue Dream" at bounding box center [168, 211] width 181 height 25
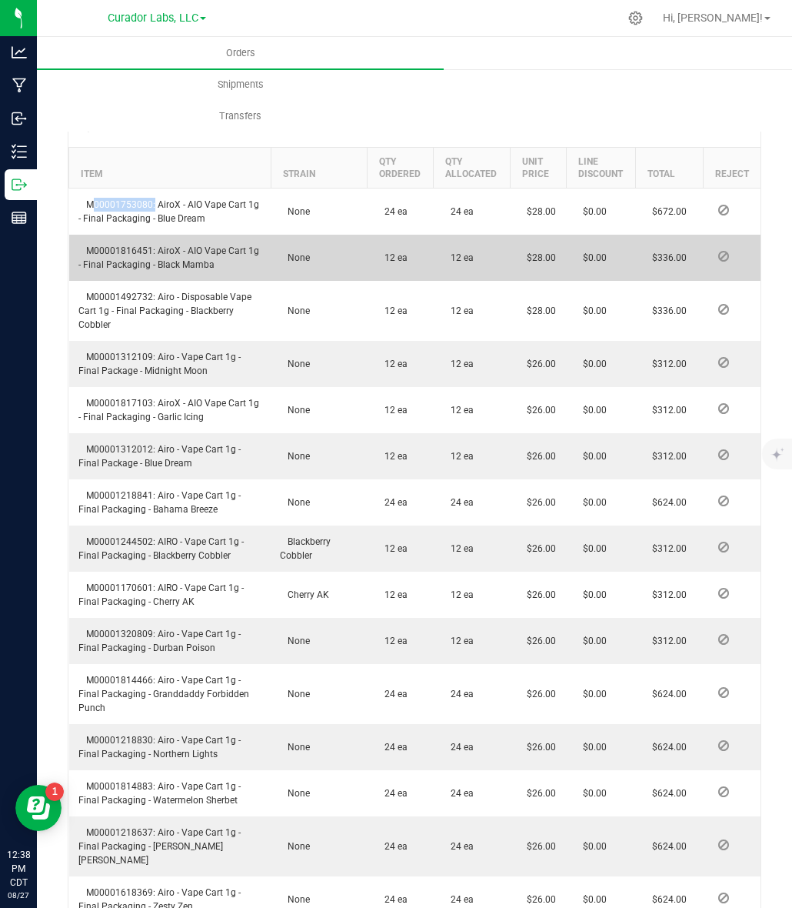
click at [93, 262] on span "M00001816451: AiroX - AIO Vape Cart 1g - Final Packaging - Black Mamba" at bounding box center [168, 257] width 181 height 25
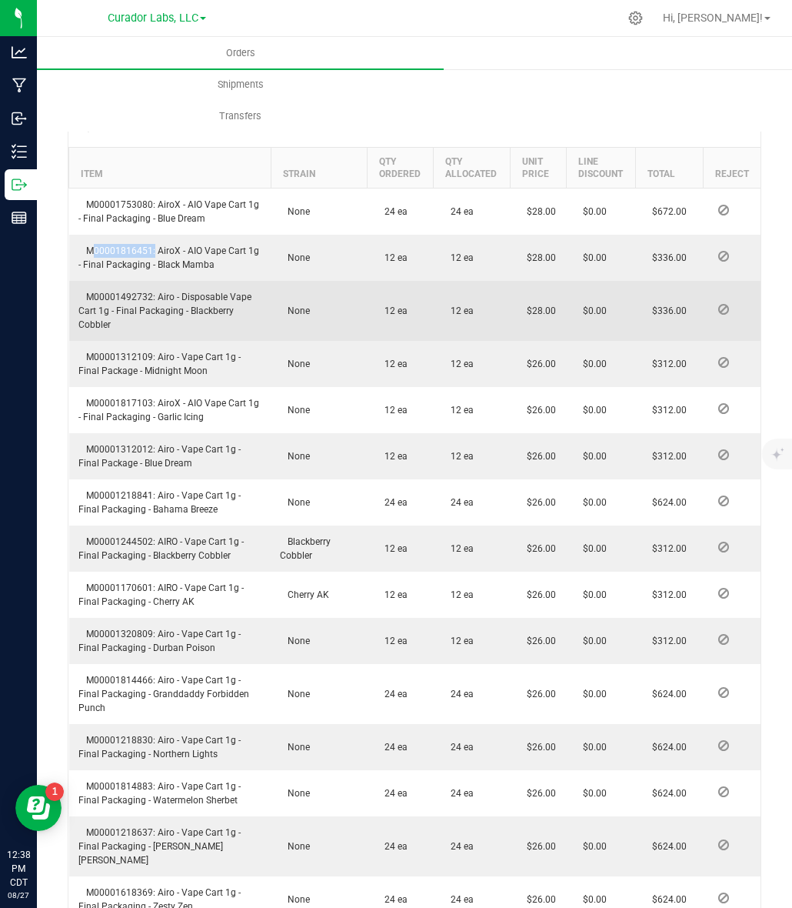
click at [132, 314] on span "M00001492732: Airo - Disposable Vape Cart 1g - Final Packaging - Blackberry Cob…" at bounding box center [164, 311] width 173 height 38
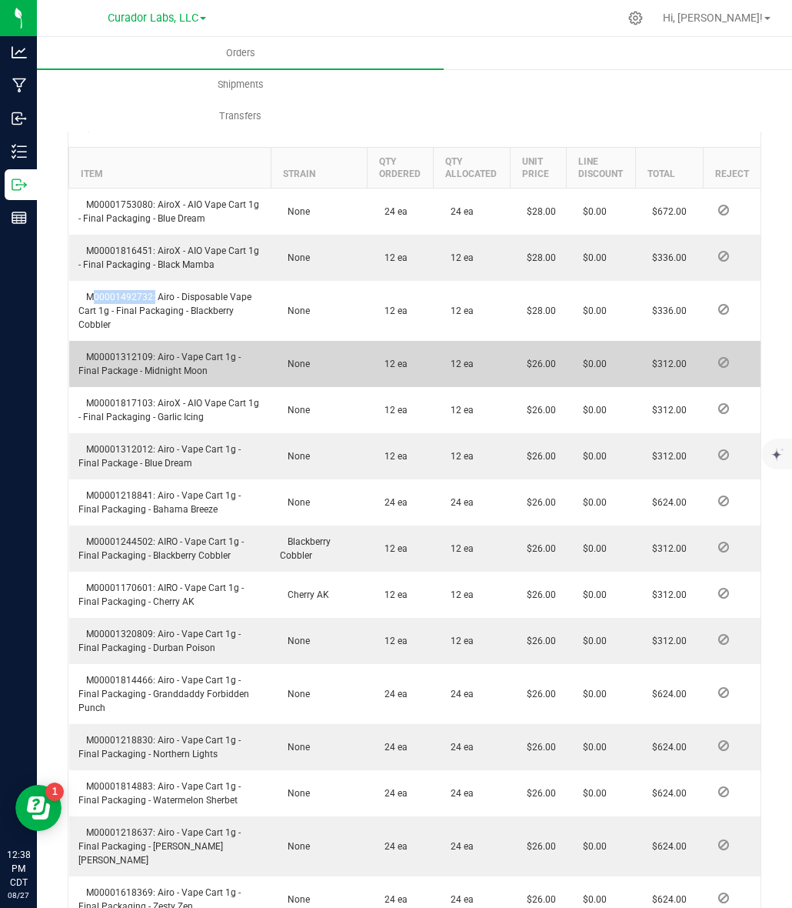
click at [123, 370] on span "M00001312109: Airo - Vape Cart 1g - Final Package - Midnight Moon" at bounding box center [159, 364] width 162 height 25
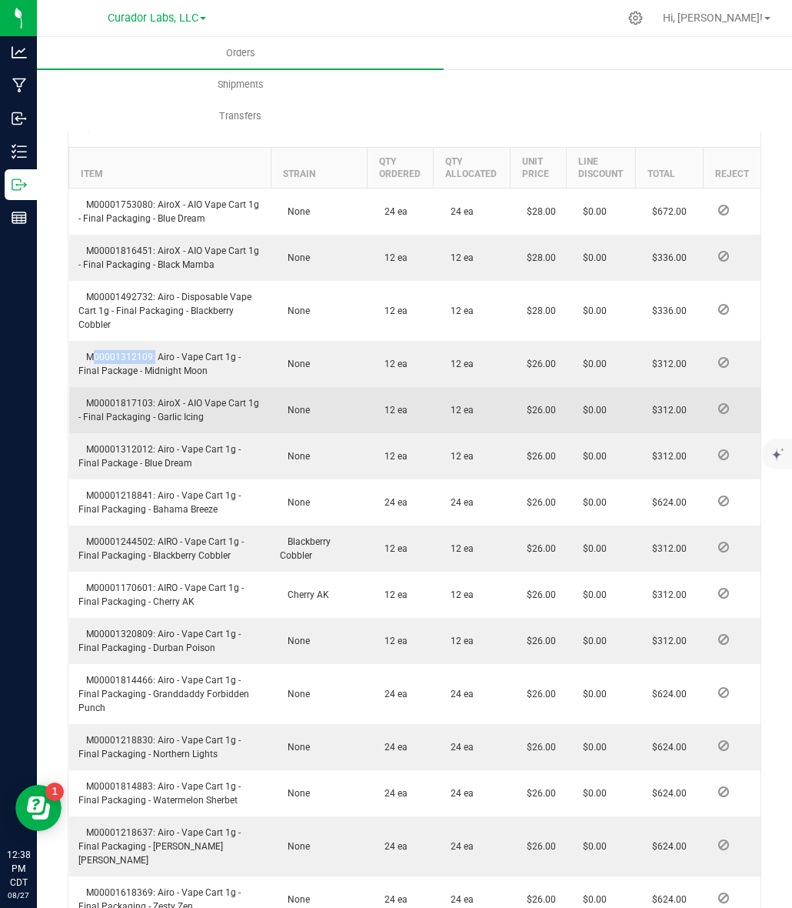
click at [92, 416] on span "M00001817103: AiroX - AIO Vape Cart 1g - Final Packaging - Garlic Icing" at bounding box center [168, 410] width 181 height 25
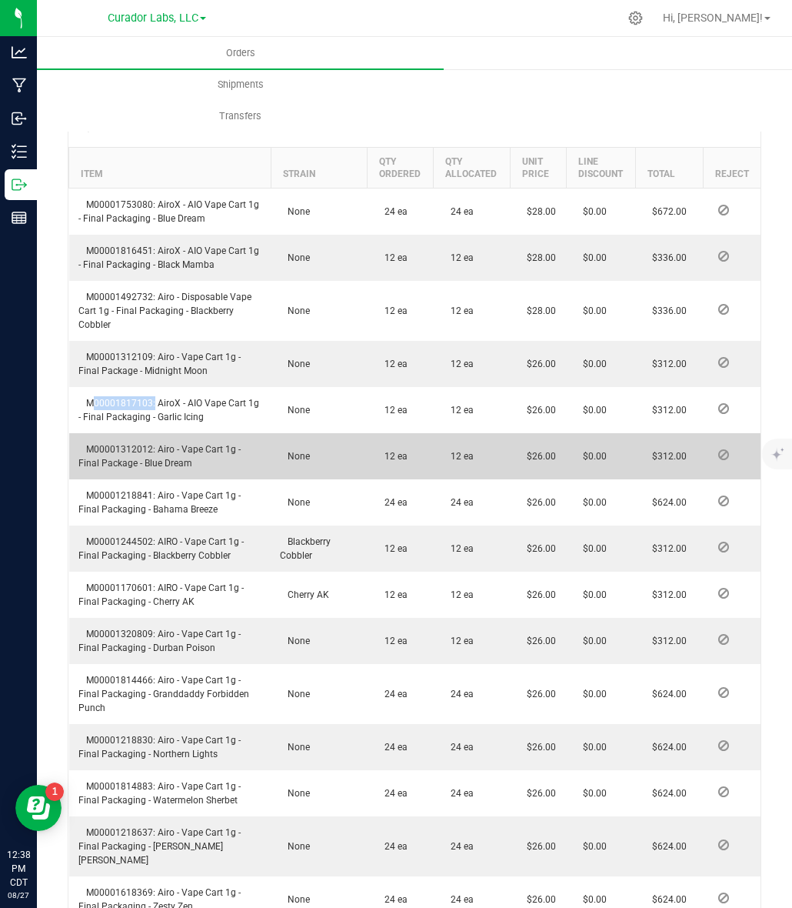
click at [135, 459] on span "M00001312012: Airo - Vape Cart 1g - Final Package - Blue Dream" at bounding box center [159, 456] width 162 height 25
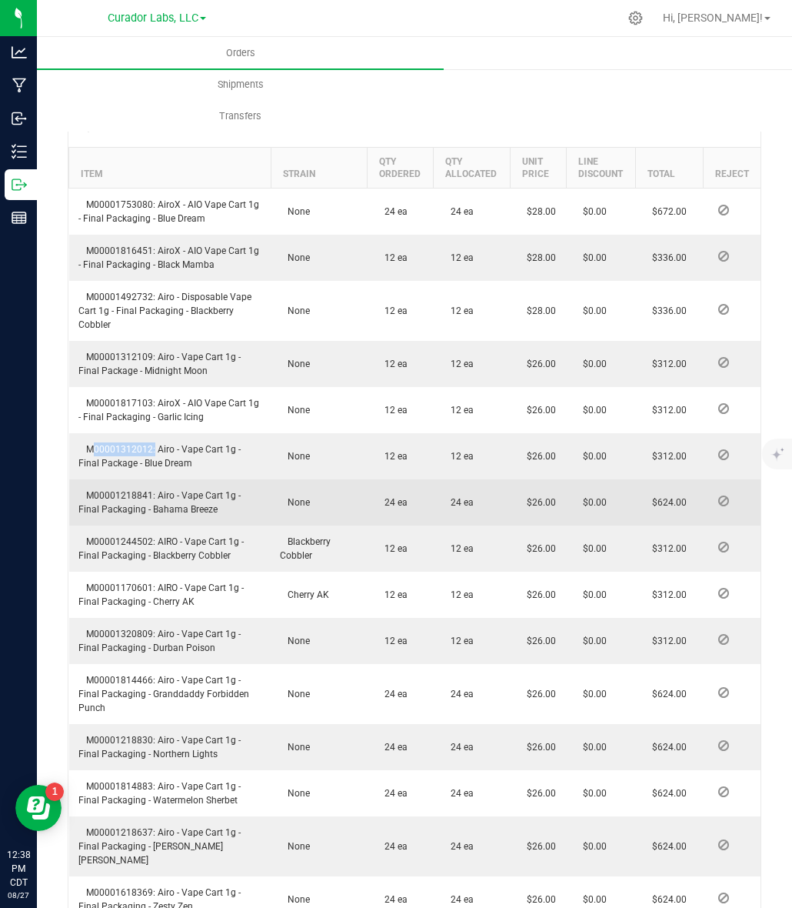
click at [131, 510] on span "M00001218841: Airo - Vape Cart 1g - Final Packaging - Bahama Breeze" at bounding box center [159, 502] width 162 height 25
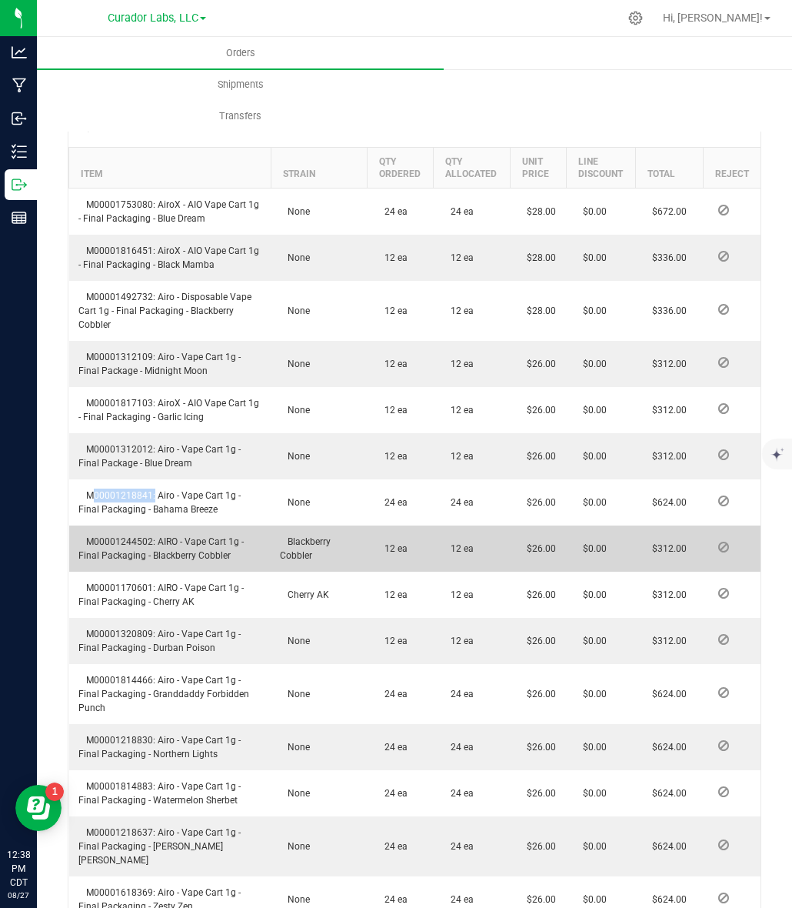
click at [122, 552] on span "M00001244502: AIRO - Vape Cart 1g - Final Packaging - Blackberry Cobbler" at bounding box center [160, 548] width 165 height 25
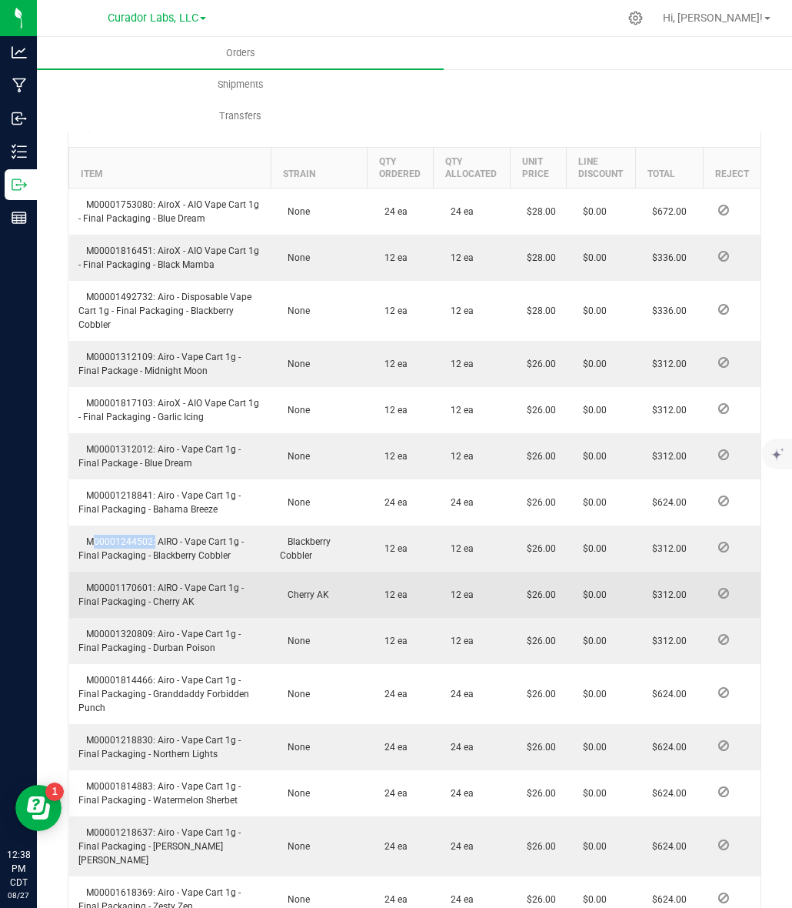
click at [105, 602] on span "M00001170601: AIRO - Vape Cart 1g - Final Packaging - Cherry AK" at bounding box center [160, 594] width 165 height 25
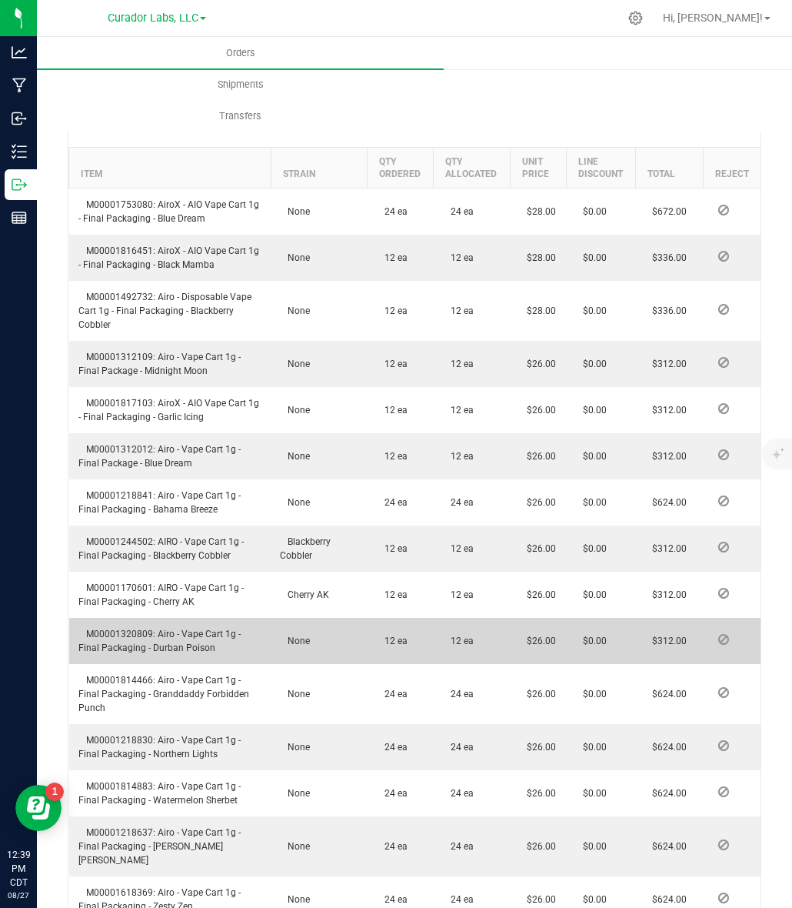
click at [102, 649] on span "M00001320809: Airo - Vape Cart 1g - Final Packaging - Durban Poison" at bounding box center [159, 641] width 162 height 25
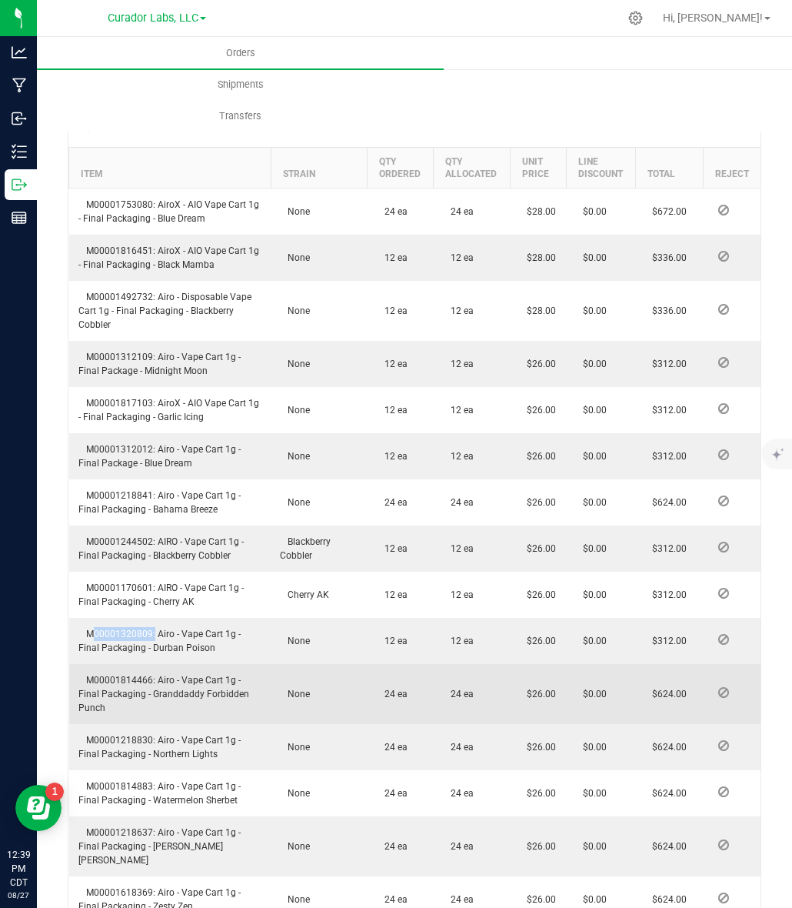
click at [112, 694] on span "M00001814466: Airo - Vape Cart 1g - Final Packaging - Granddaddy Forbidden Punch" at bounding box center [163, 694] width 171 height 38
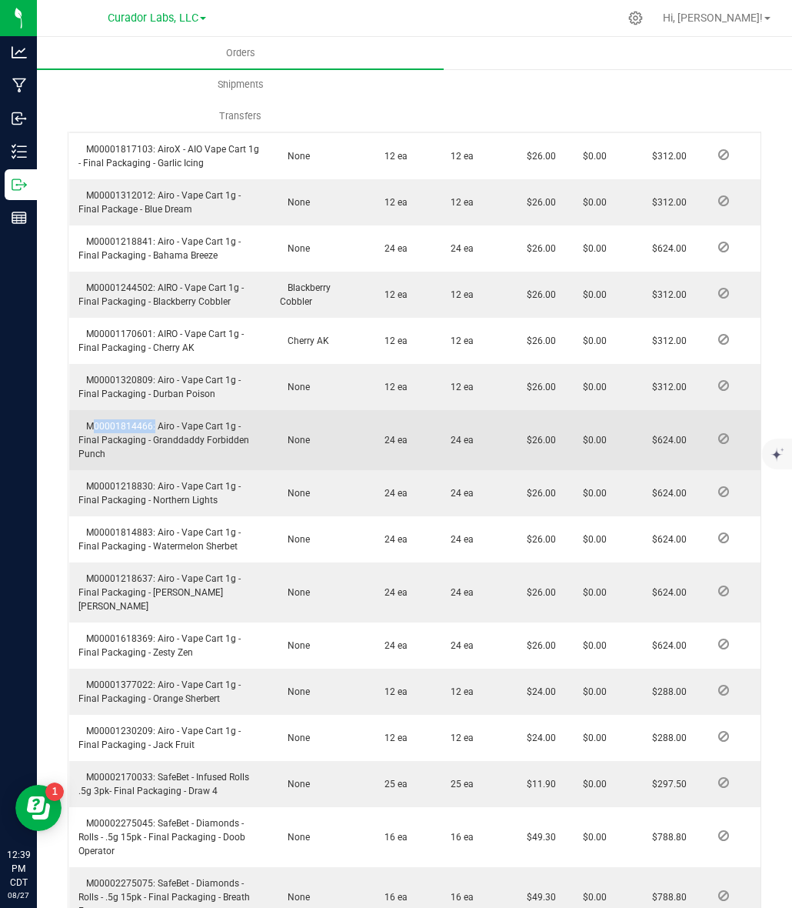
scroll to position [769, 0]
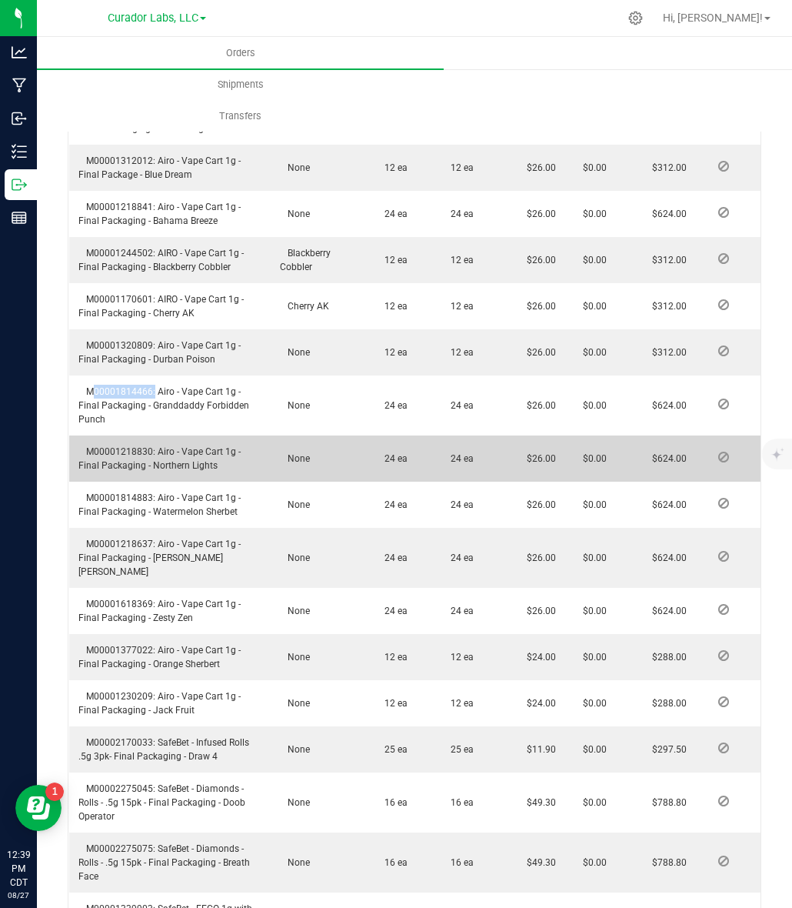
click at [141, 464] on span "M00001218830: Airo - Vape Cart 1g - Final Packaging - Northern Lights" at bounding box center [159, 458] width 162 height 25
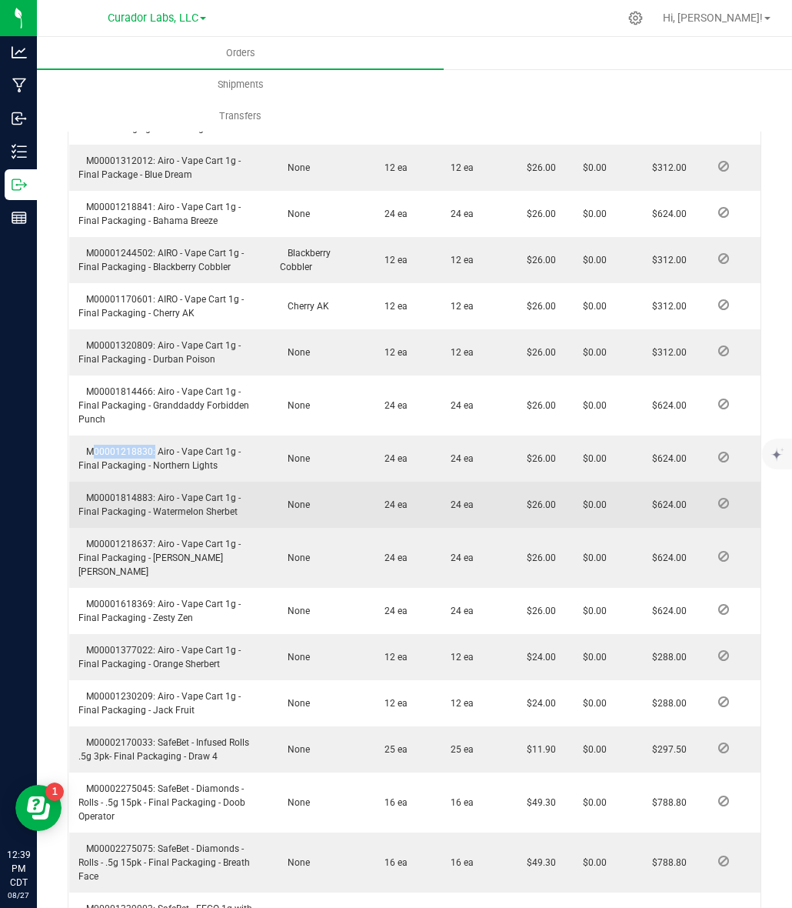
click at [119, 512] on span "M00001814883: Airo - Vape Cart 1g - Final Packaging - Watermelon Sherbet" at bounding box center [159, 504] width 162 height 25
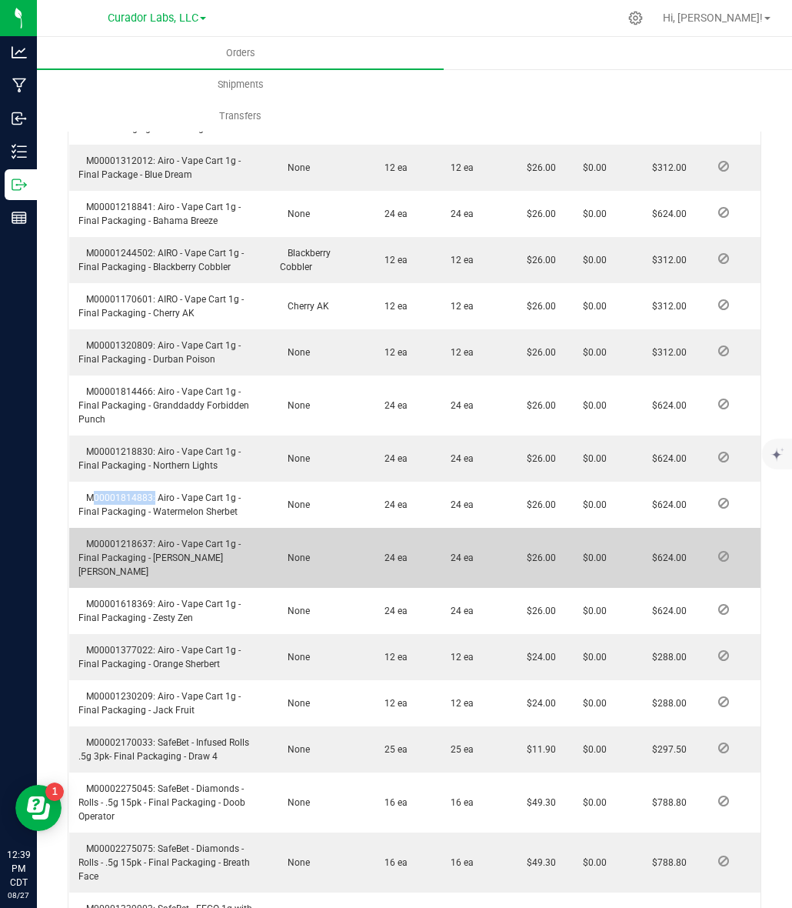
click at [129, 559] on span "M00001218637: Airo - Vape Cart 1g - Final Packaging - Berry Bliss" at bounding box center [159, 558] width 162 height 38
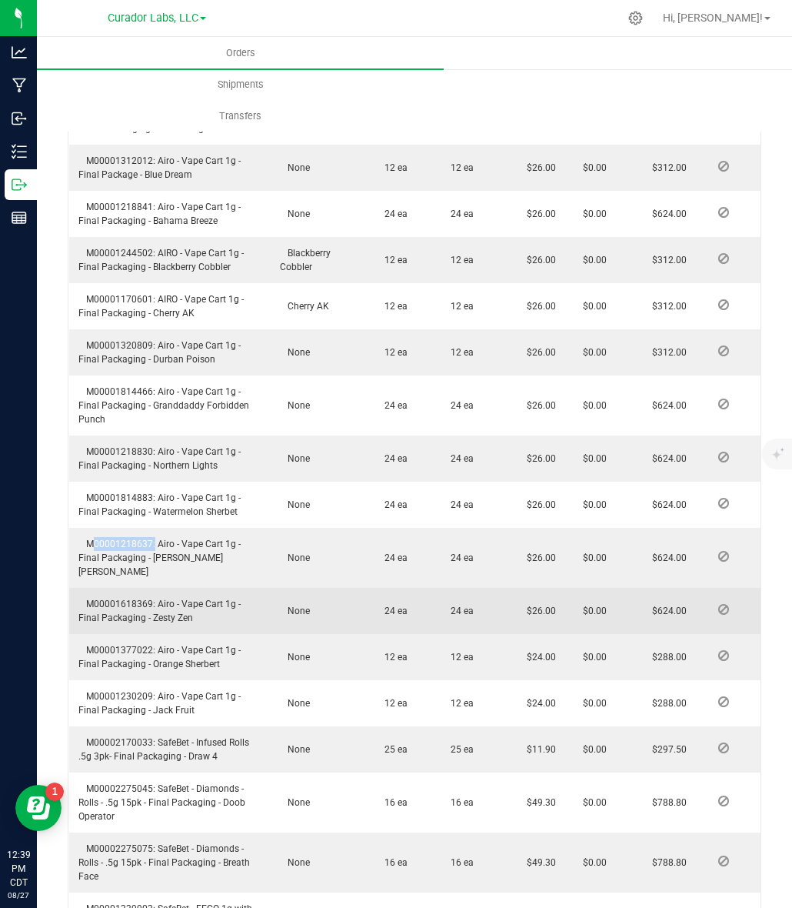
click at [122, 599] on span "M00001618369: Airo - Vape Cart 1g - Final Packaging - Zesty Zen" at bounding box center [159, 611] width 162 height 25
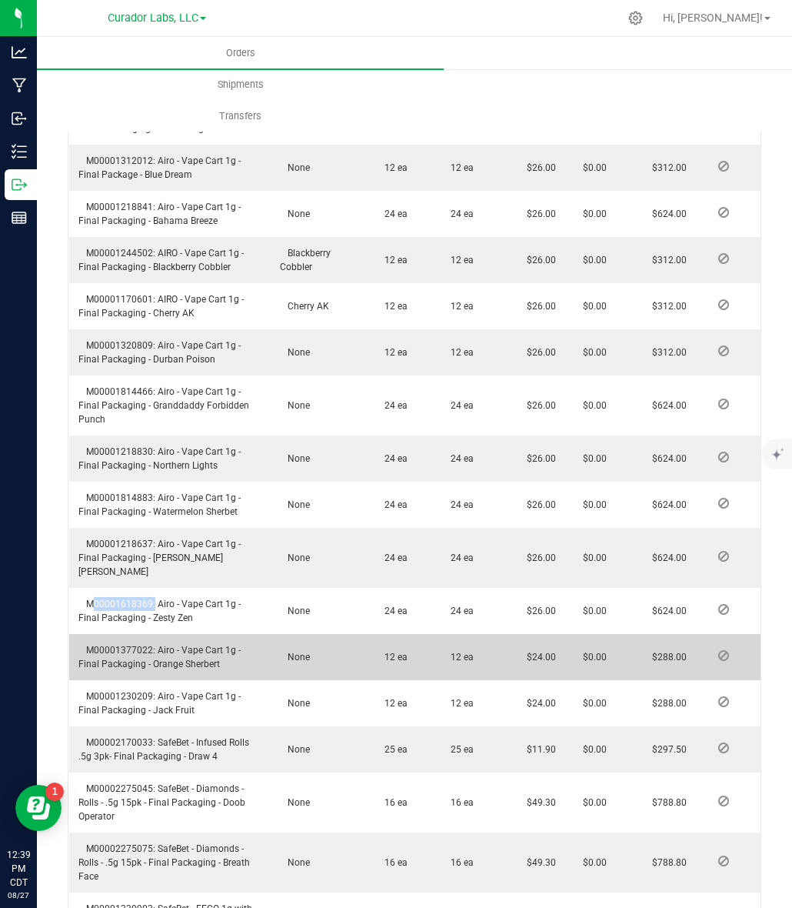
click at [123, 648] on span "M00001377022: Airo - Vape Cart 1g - Final Packaging - Orange Sherbert" at bounding box center [159, 657] width 162 height 25
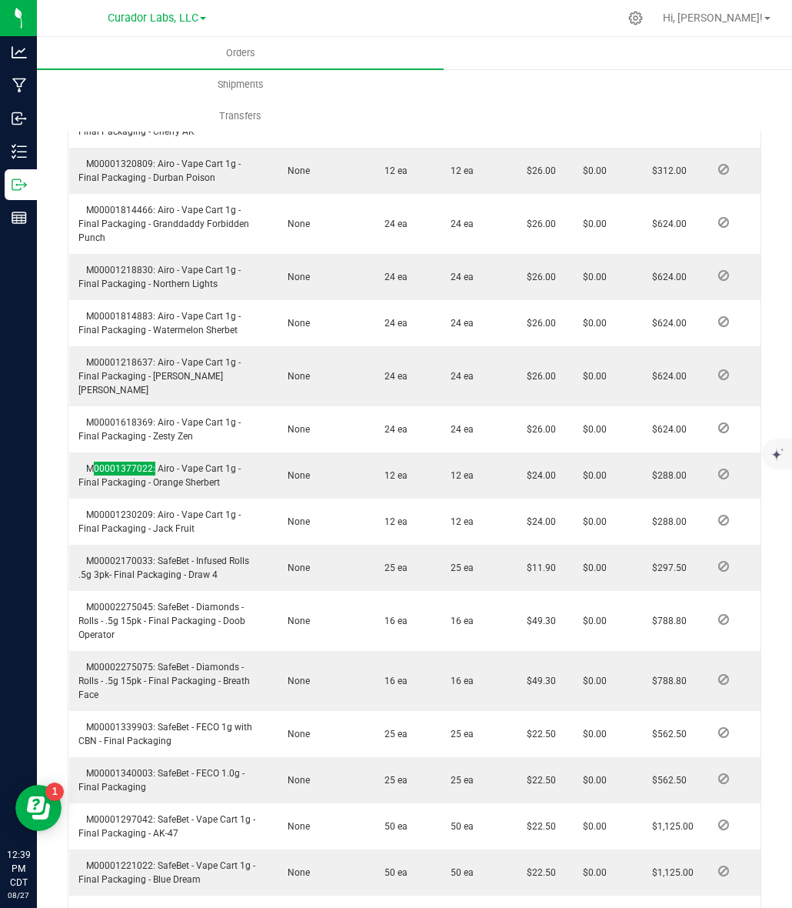
scroll to position [962, 0]
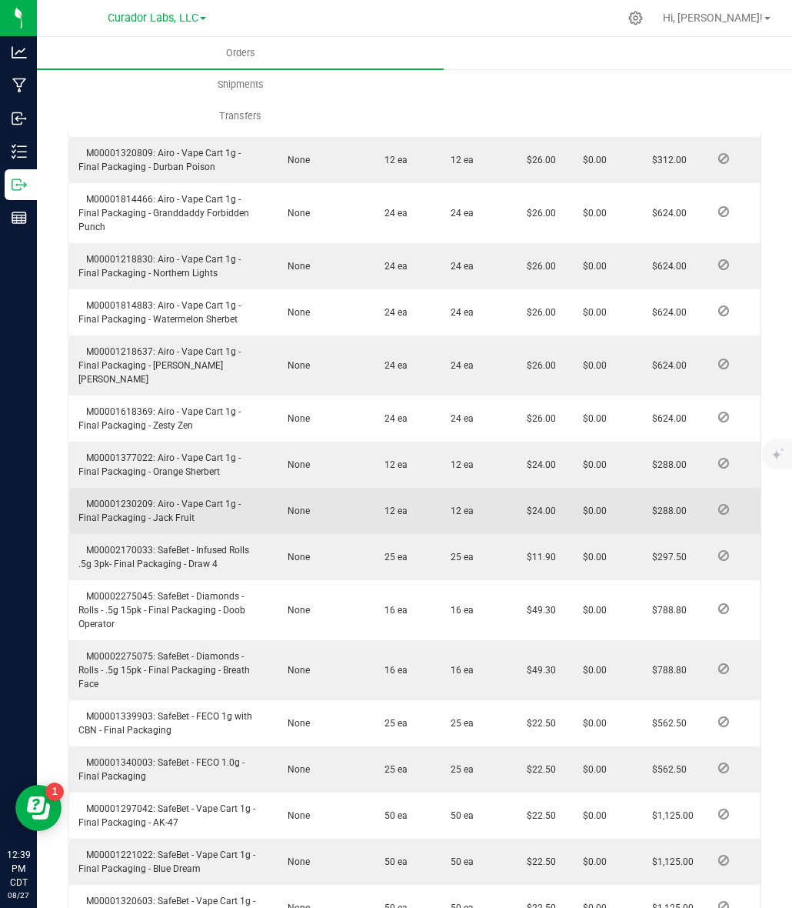
click at [124, 509] on td "M00001230209: Airo - Vape Cart 1g - Final Packaging - Jack Fruit" at bounding box center [170, 511] width 202 height 46
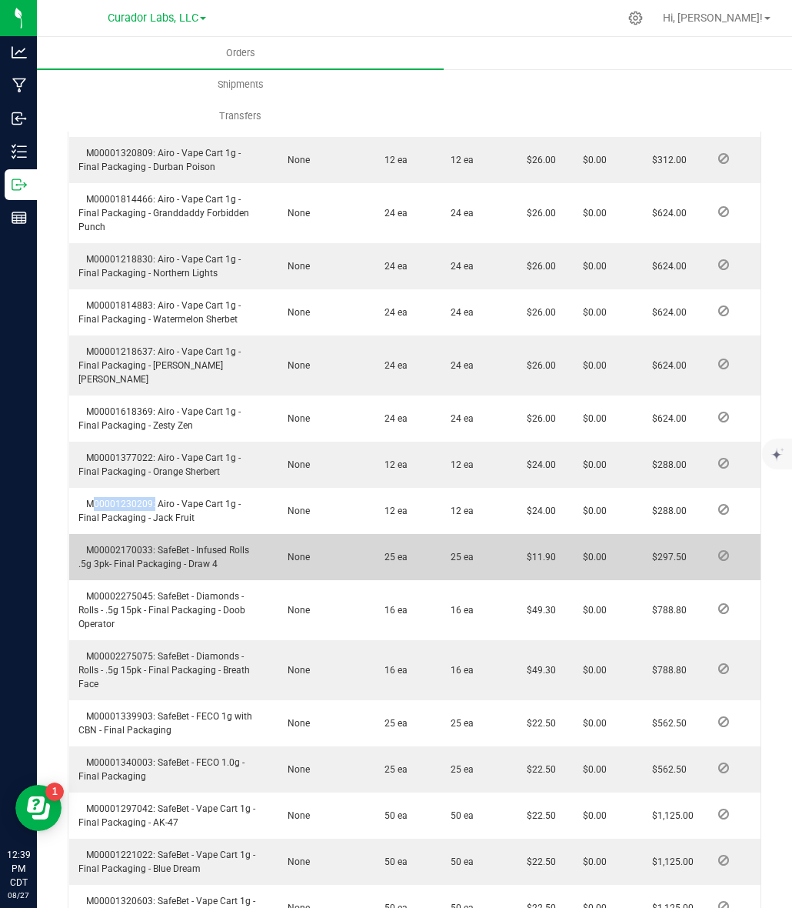
click at [141, 547] on span "M00002170033: SafeBet - Infused Rolls .5g 3pk- Final Packaging - Draw 4" at bounding box center [163, 557] width 171 height 25
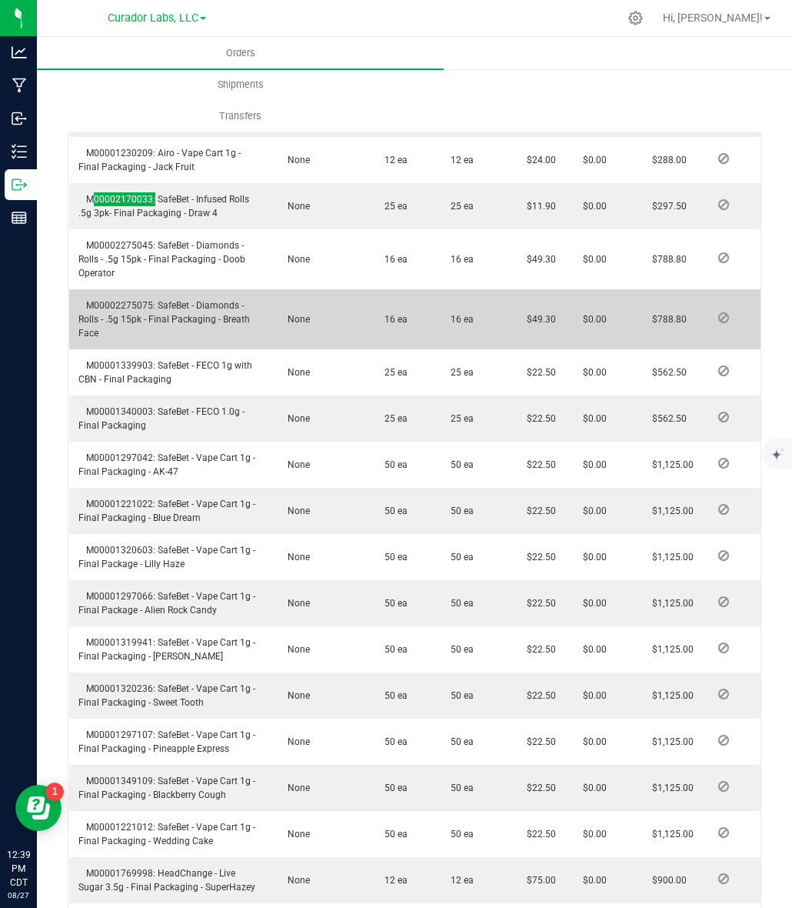
scroll to position [1346, 0]
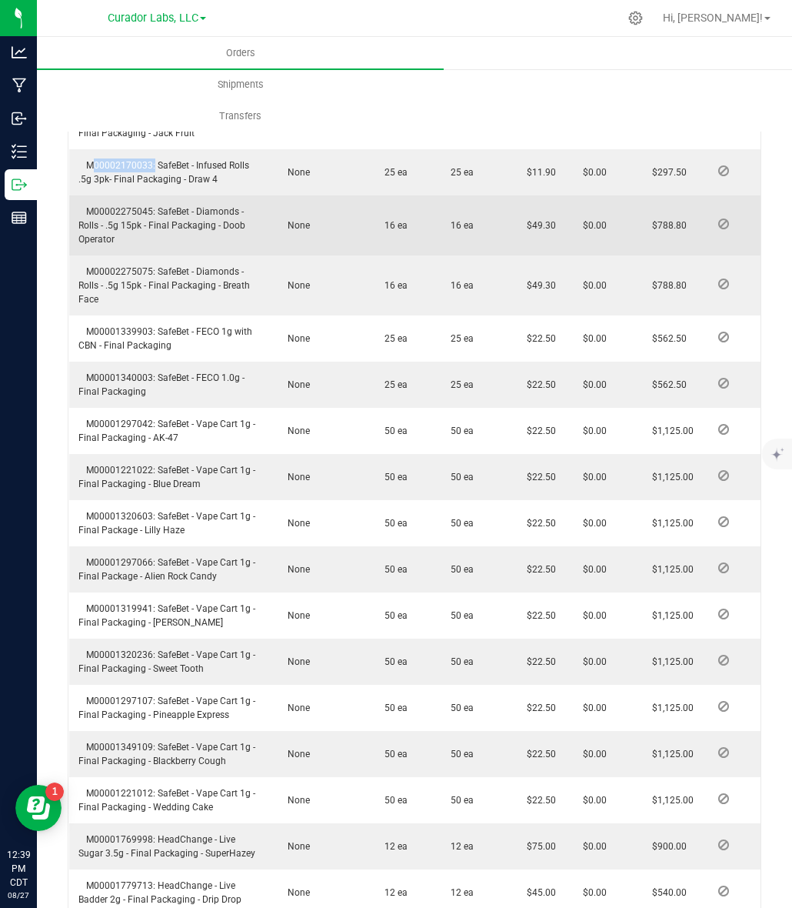
click at [112, 208] on span "M00002275045: SafeBet - Diamonds - Rolls - .5g 15pk - Final Packaging - Doob Op…" at bounding box center [161, 225] width 167 height 38
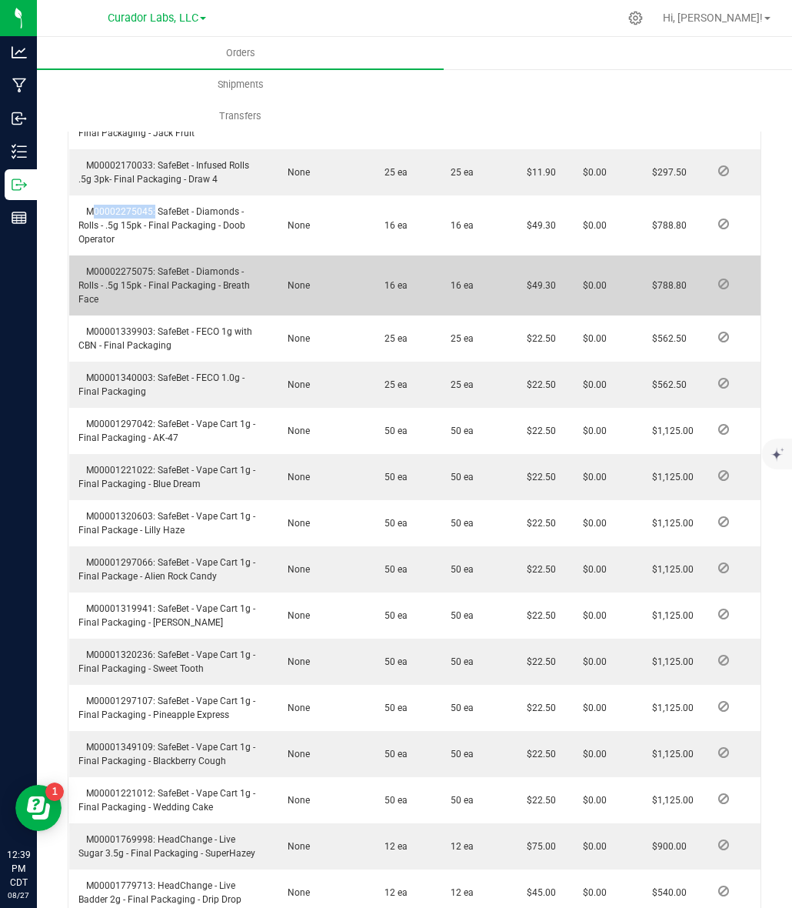
click at [124, 269] on span "M00002275075: SafeBet - Diamonds - Rolls - .5g 15pk - Final Packaging - Breath …" at bounding box center [164, 285] width 172 height 38
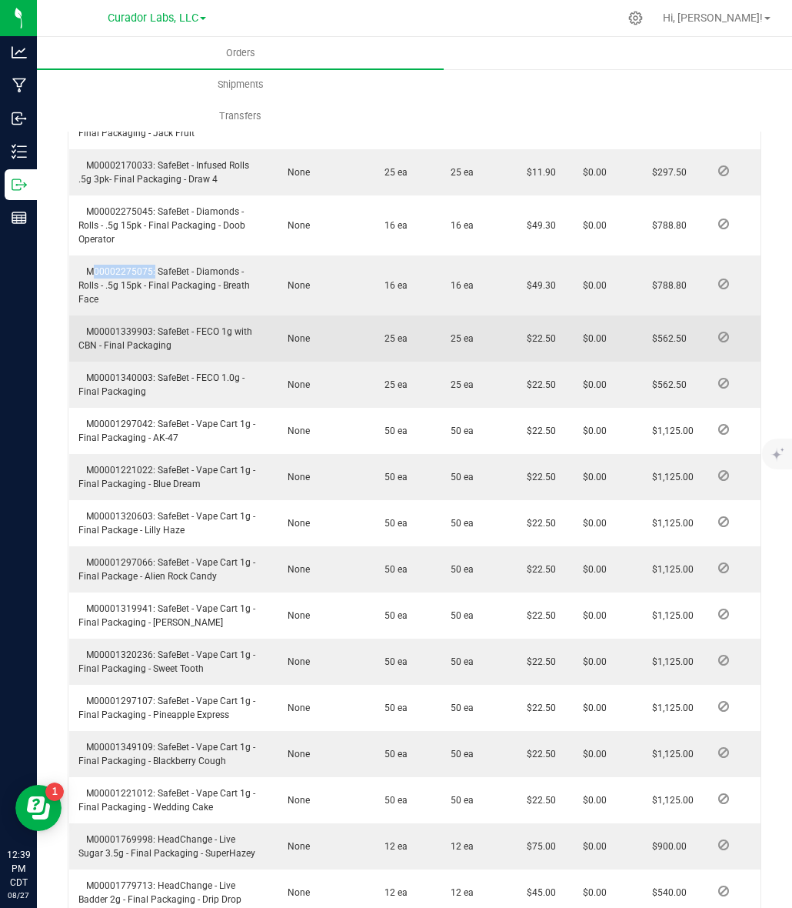
click at [116, 323] on td "M00001339903: SafeBet - FECO 1g with CBN - Final Packaging" at bounding box center [170, 338] width 202 height 46
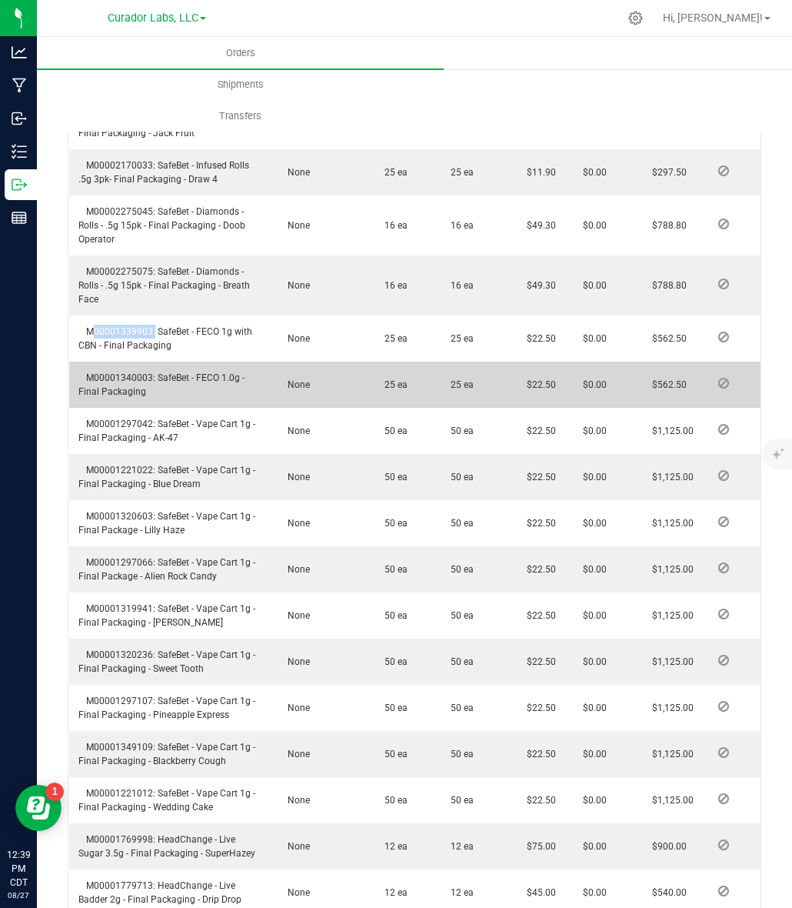
click at [135, 374] on span "M00001340003: SafeBet - FECO 1.0g - Final Packaging" at bounding box center [161, 384] width 166 height 25
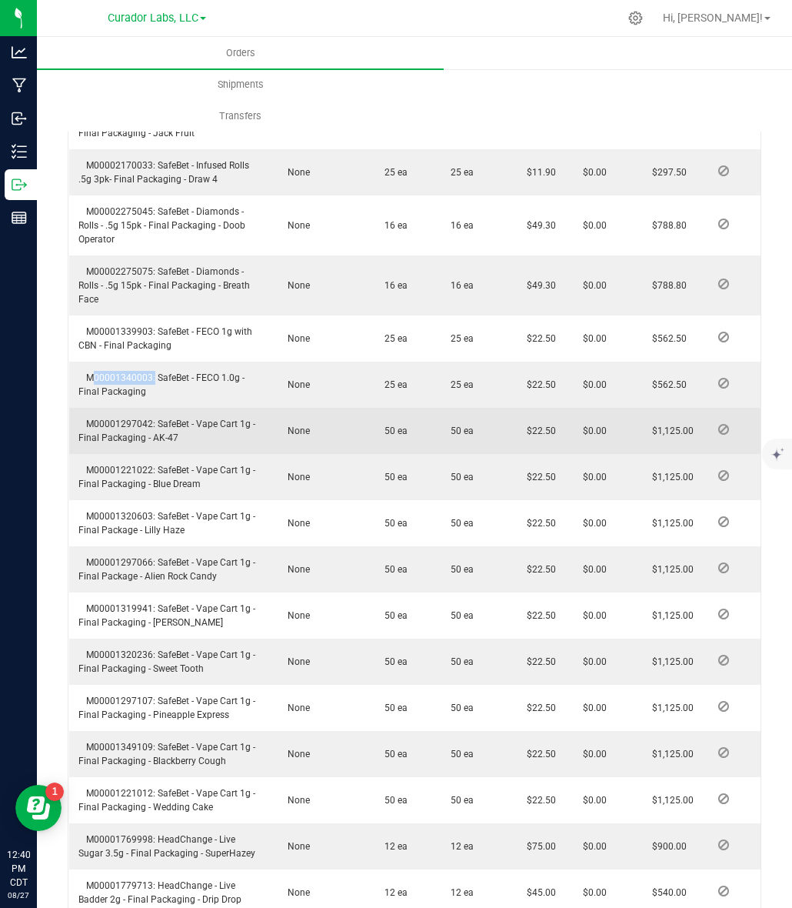
click at [127, 418] on span "M00001297042: SafeBet - Vape Cart 1g - Final Packaging - AK-47" at bounding box center [166, 430] width 177 height 25
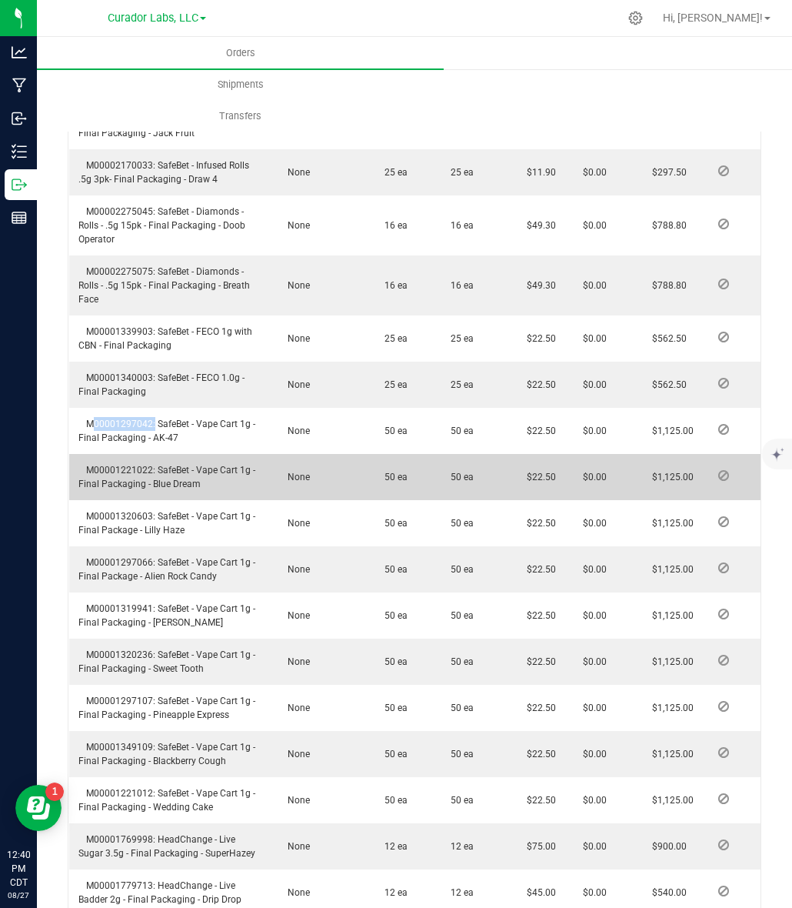
click at [114, 467] on span "M00001221022: SafeBet - Vape Cart 1g - Final Packaging - Blue Dream" at bounding box center [166, 477] width 177 height 25
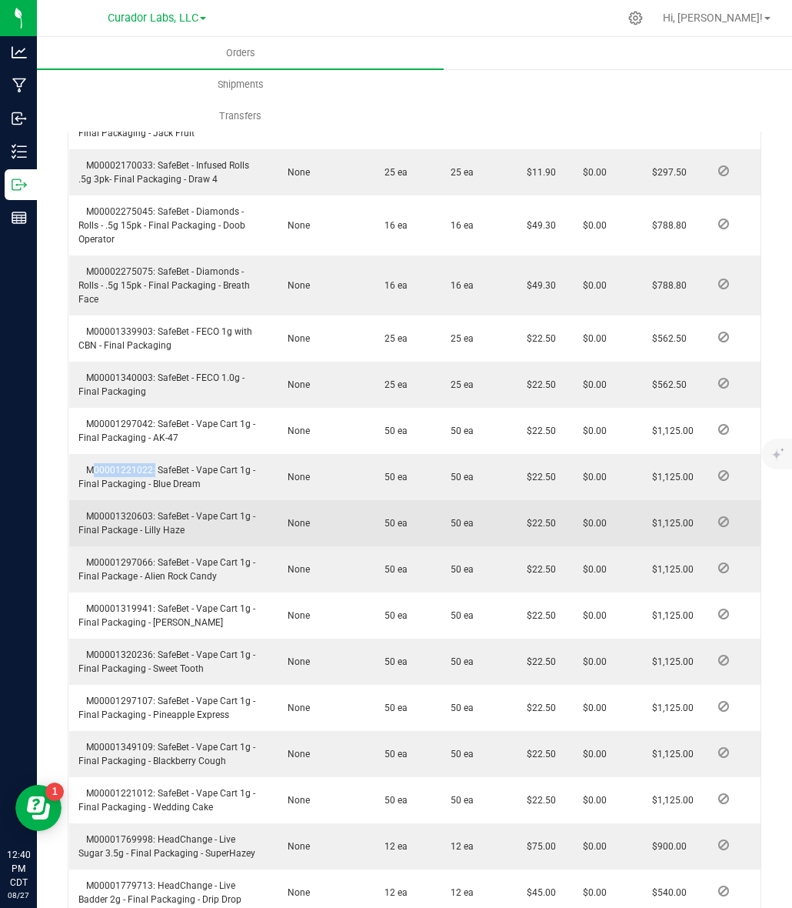
click at [116, 506] on td "M00001320603: SafeBet - Vape Cart 1g - Final Package - Lilly Haze" at bounding box center [170, 523] width 202 height 46
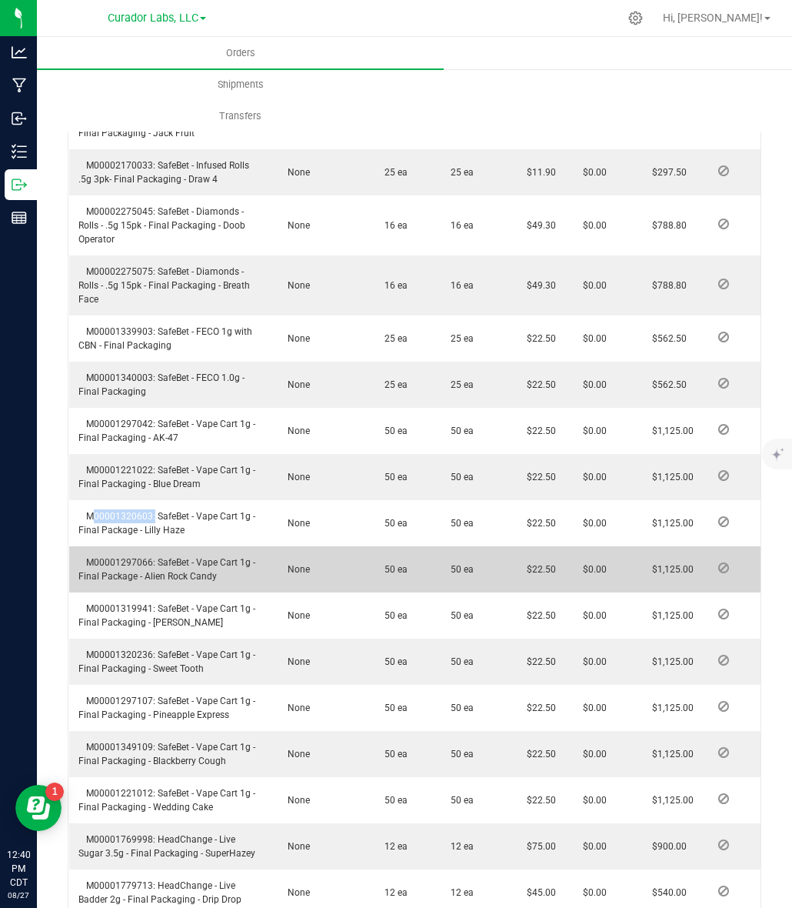
click at [132, 558] on span "M00001297066: SafeBet - Vape Cart 1g - Final Package - Alien Rock Candy" at bounding box center [166, 569] width 177 height 25
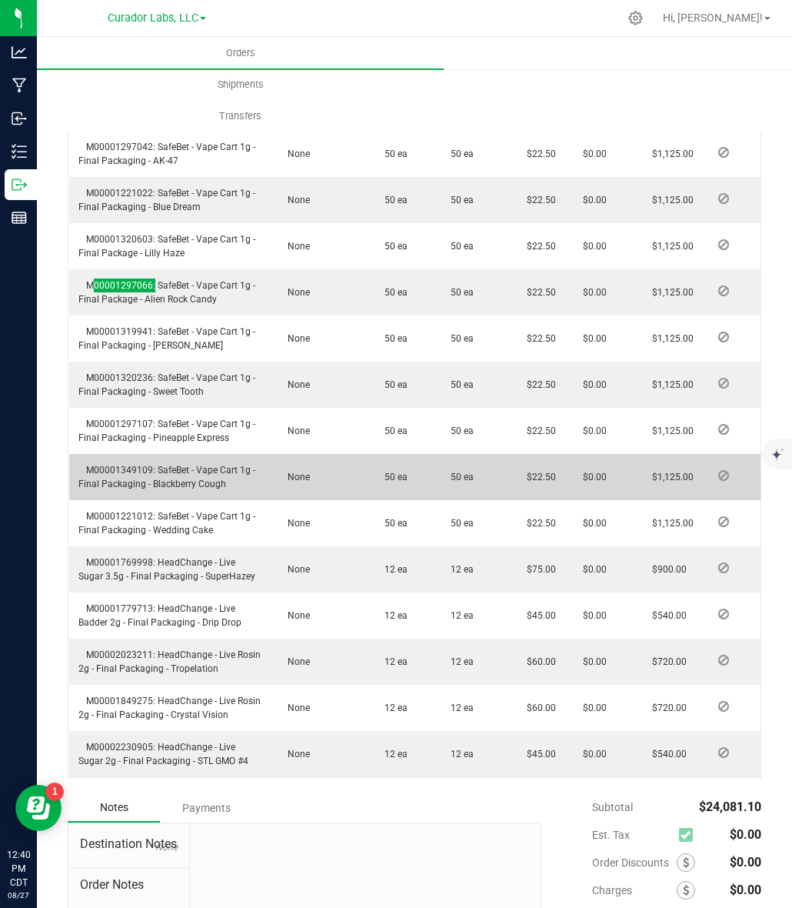
scroll to position [1635, 0]
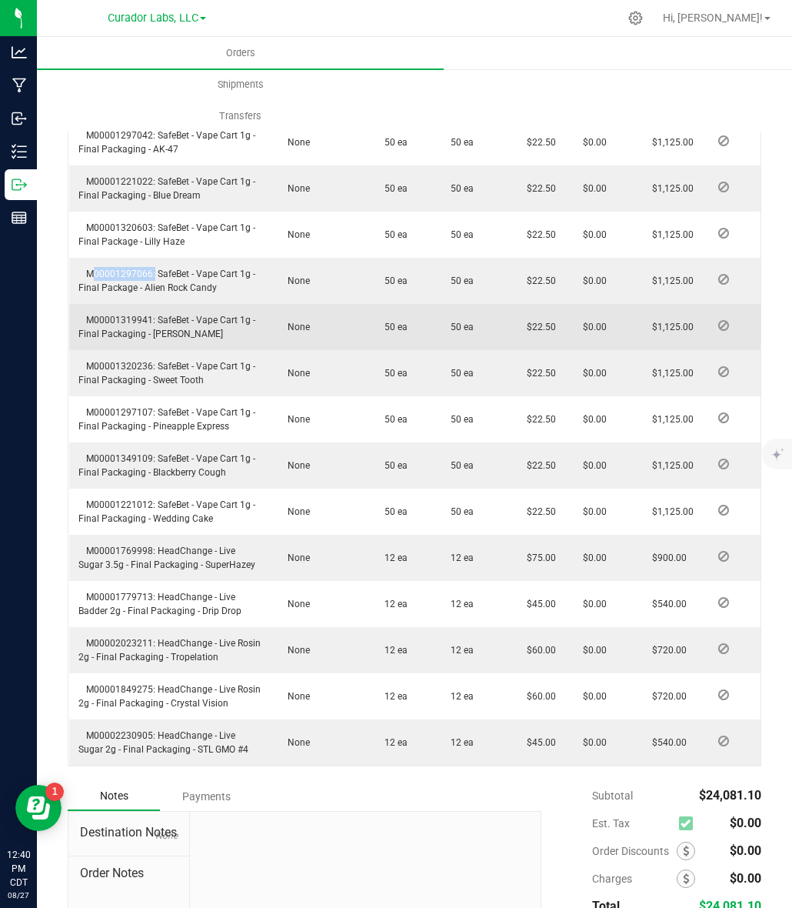
click at [113, 324] on td "M00001319941: SafeBet - Vape Cart 1g - Final Packaging - Bubba Kush" at bounding box center [170, 327] width 202 height 46
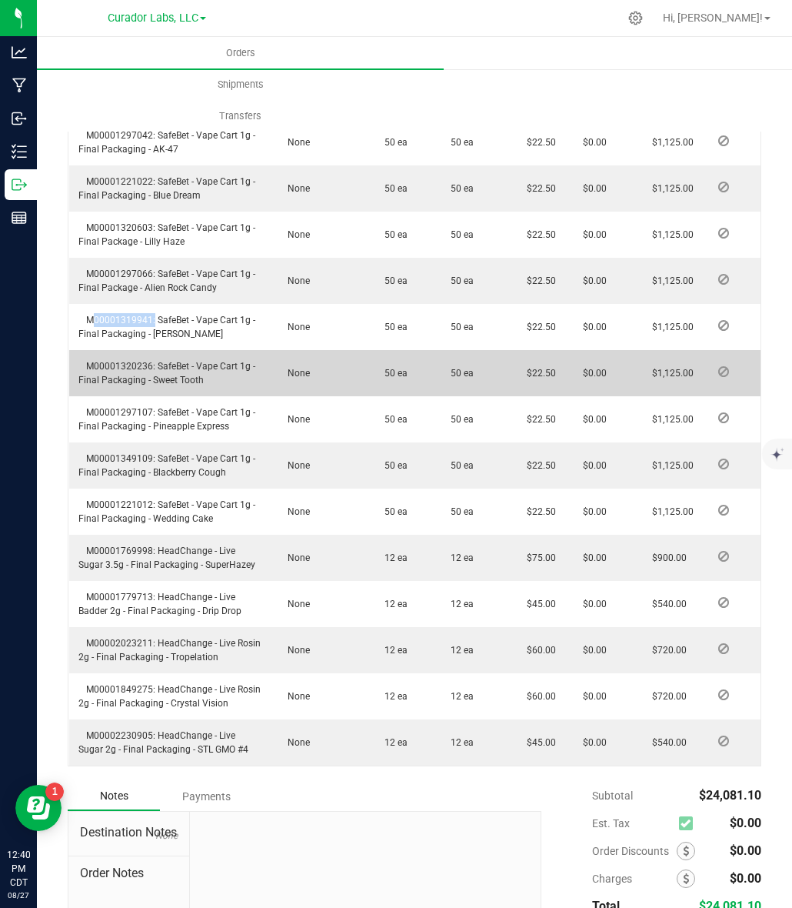
click at [125, 363] on span "M00001320236: SafeBet - Vape Cart 1g - Final Packaging - Sweet Tooth" at bounding box center [166, 373] width 177 height 25
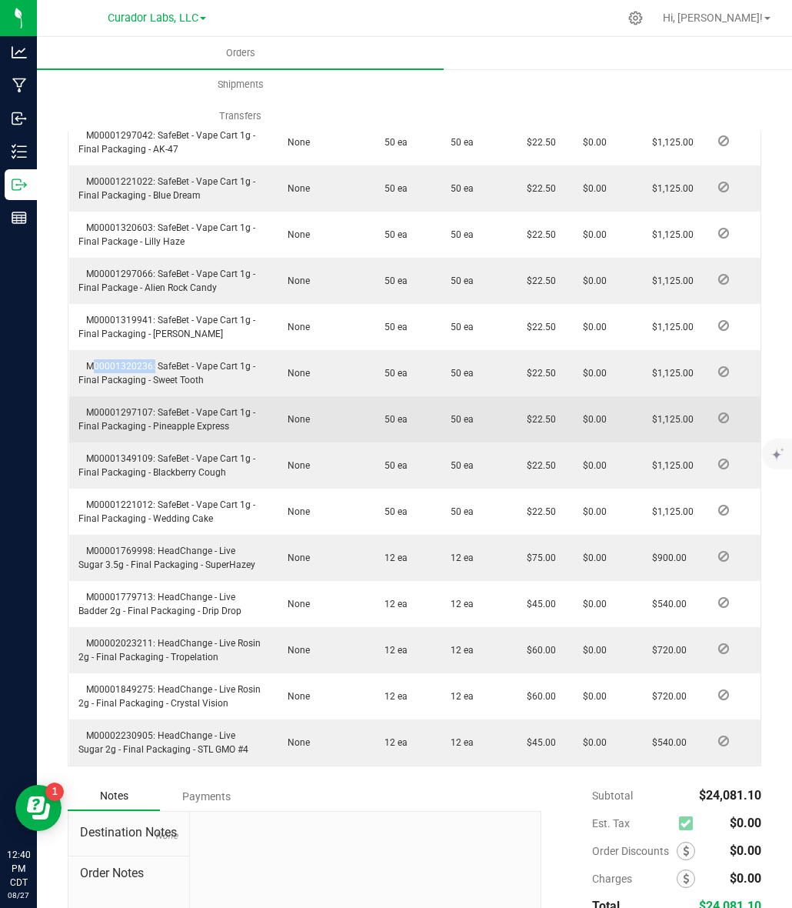
click at [112, 407] on span "M00001297107: SafeBet - Vape Cart 1g - Final Packaging - Pineapple Express" at bounding box center [166, 419] width 177 height 25
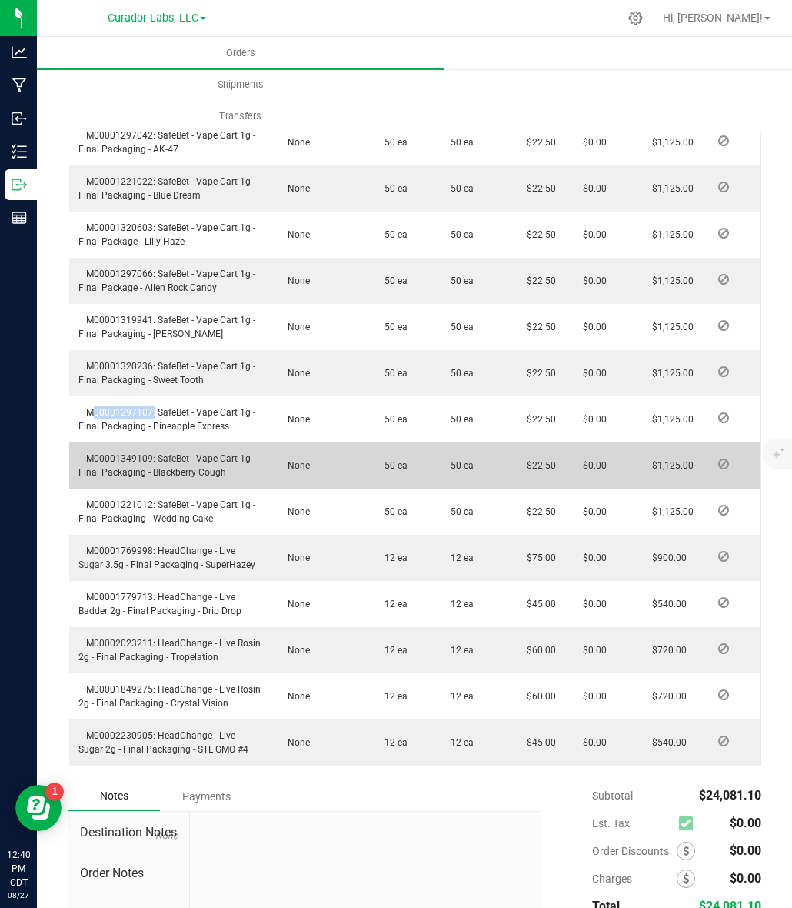
click at [128, 462] on span "M00001349109: SafeBet - Vape Cart 1g - Final Packaging - Blackberry Cough" at bounding box center [166, 465] width 177 height 25
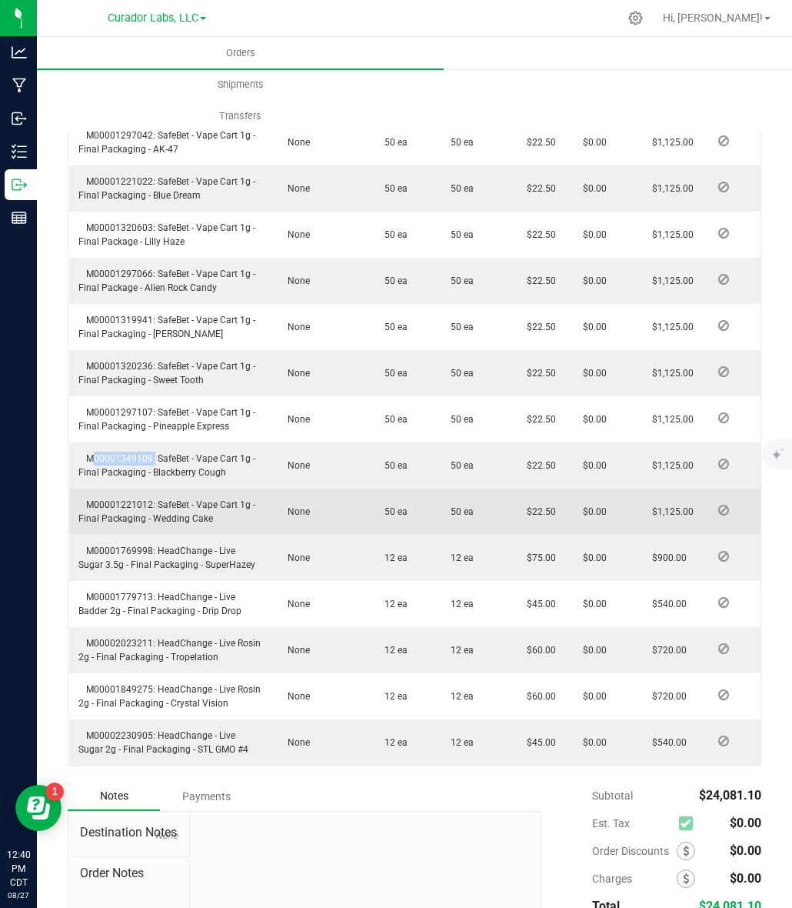
click at [117, 497] on td "M00001221012: SafeBet - Vape Cart 1g - Final Packaging - Wedding Cake" at bounding box center [170, 511] width 202 height 46
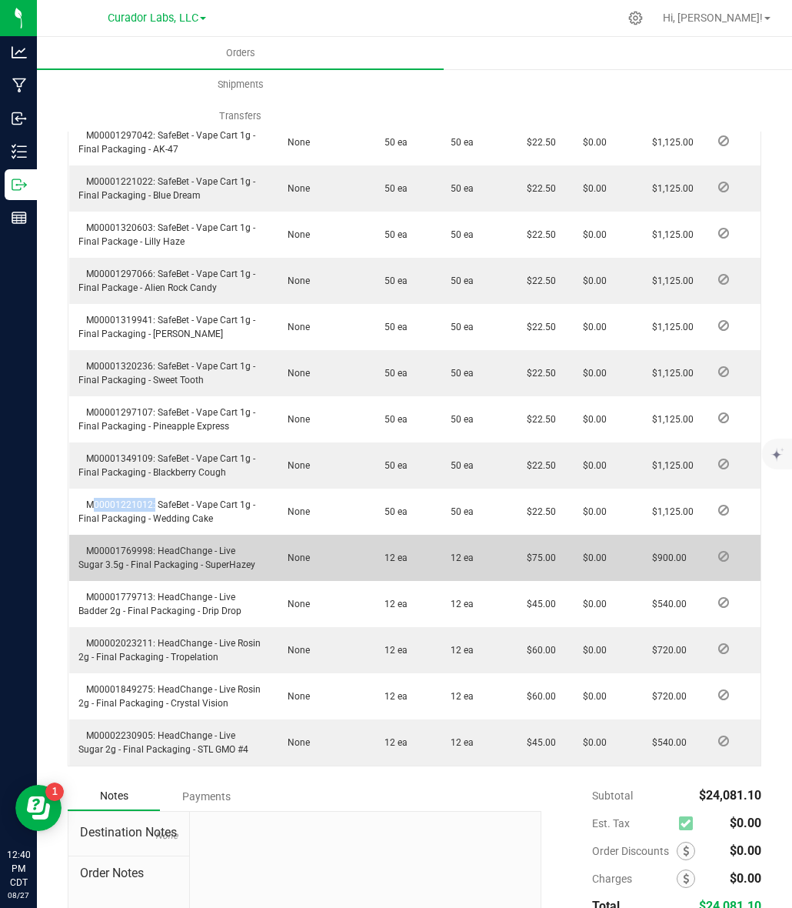
click at [110, 552] on span "M00001769998: HeadChange - Live Sugar 3.5g - Final Packaging - SuperHazey" at bounding box center [166, 557] width 177 height 25
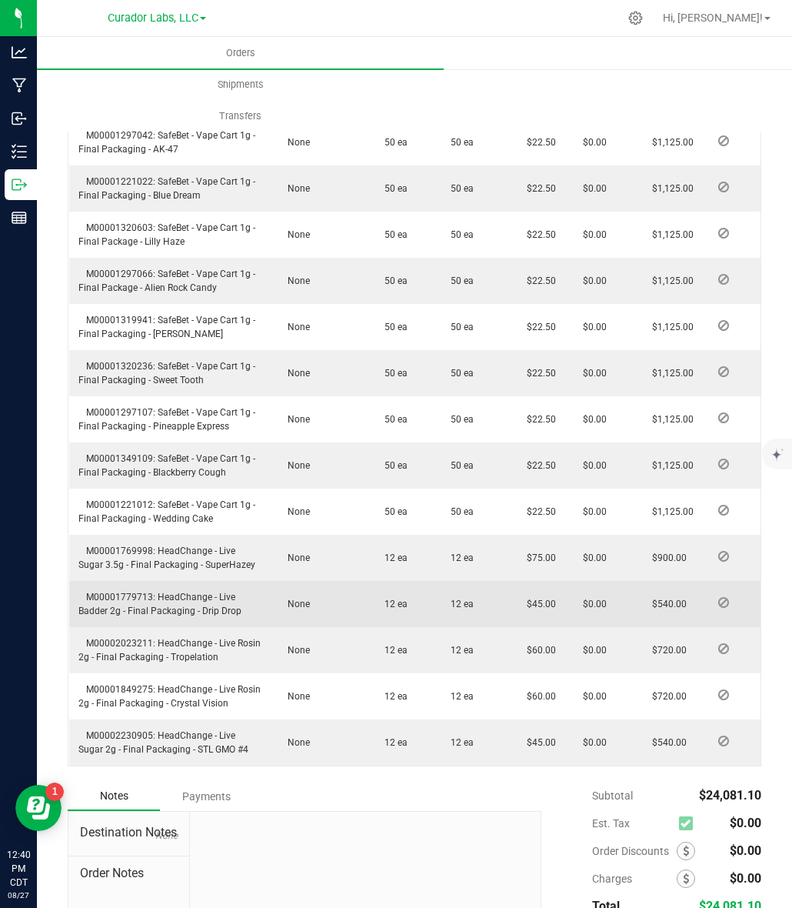
click at [125, 595] on span "M00001779713: HeadChange - Live Badder 2g - Final Packaging - Drip Drop" at bounding box center [159, 604] width 163 height 25
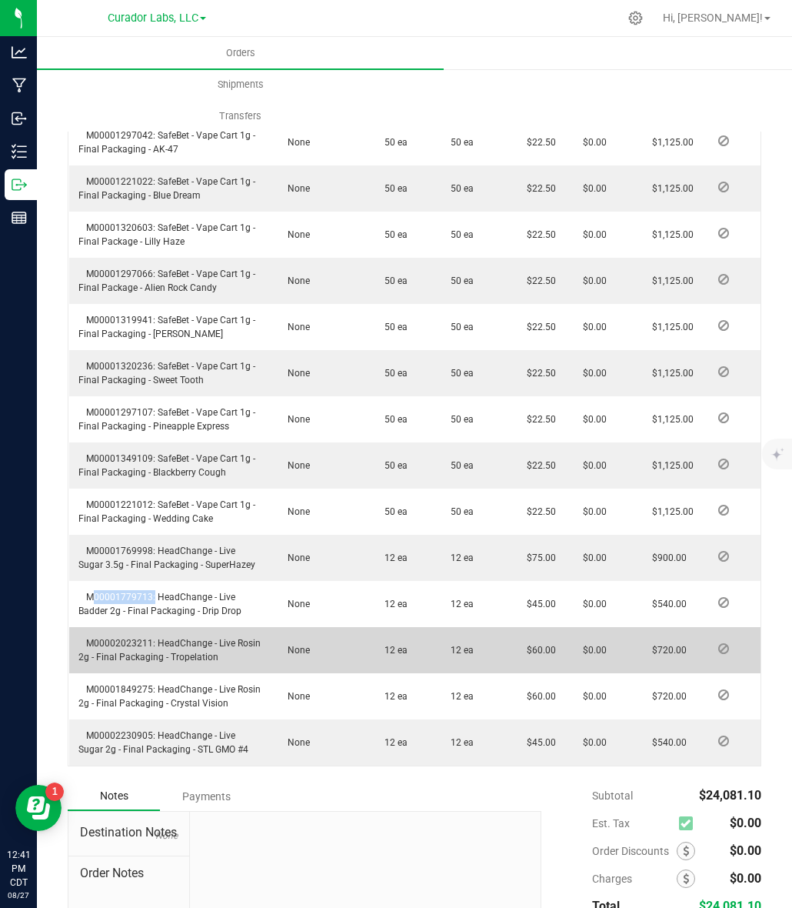
click at [117, 632] on td "M00002023211: HeadChange - Live Rosin 2g - Final Packaging - Tropelation" at bounding box center [170, 650] width 202 height 46
click at [121, 647] on td "M00002023211: HeadChange - Live Rosin 2g - Final Packaging - Tropelation" at bounding box center [170, 650] width 202 height 46
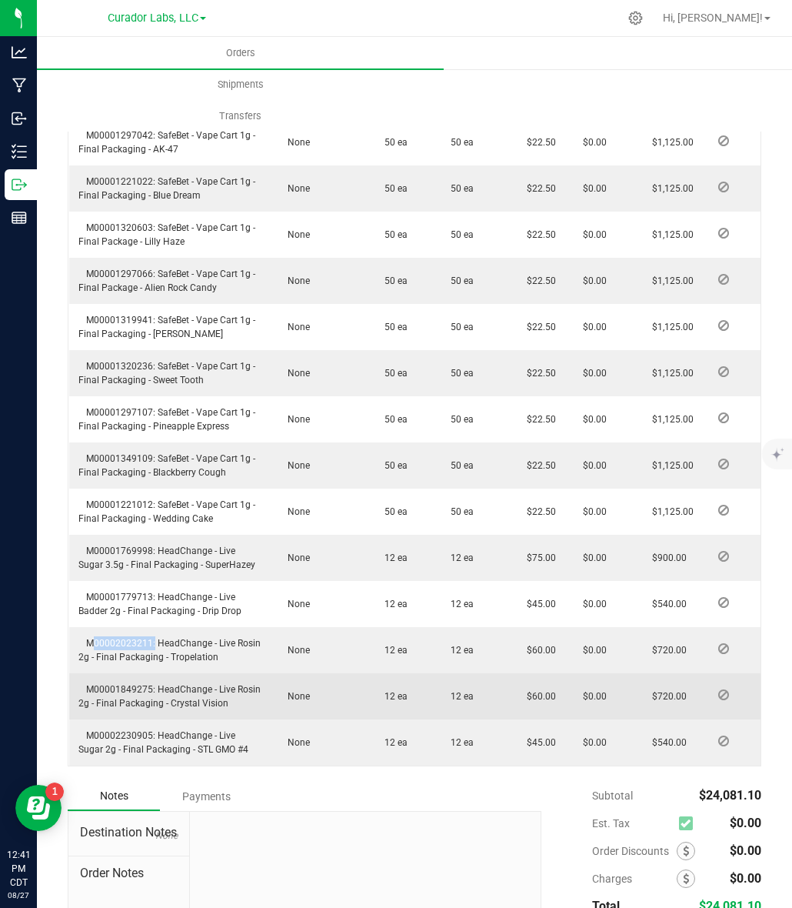
click at [109, 685] on span "M00001849275: HeadChange - Live Rosin 2g - Final Packaging - Crystal Vision" at bounding box center [169, 696] width 182 height 25
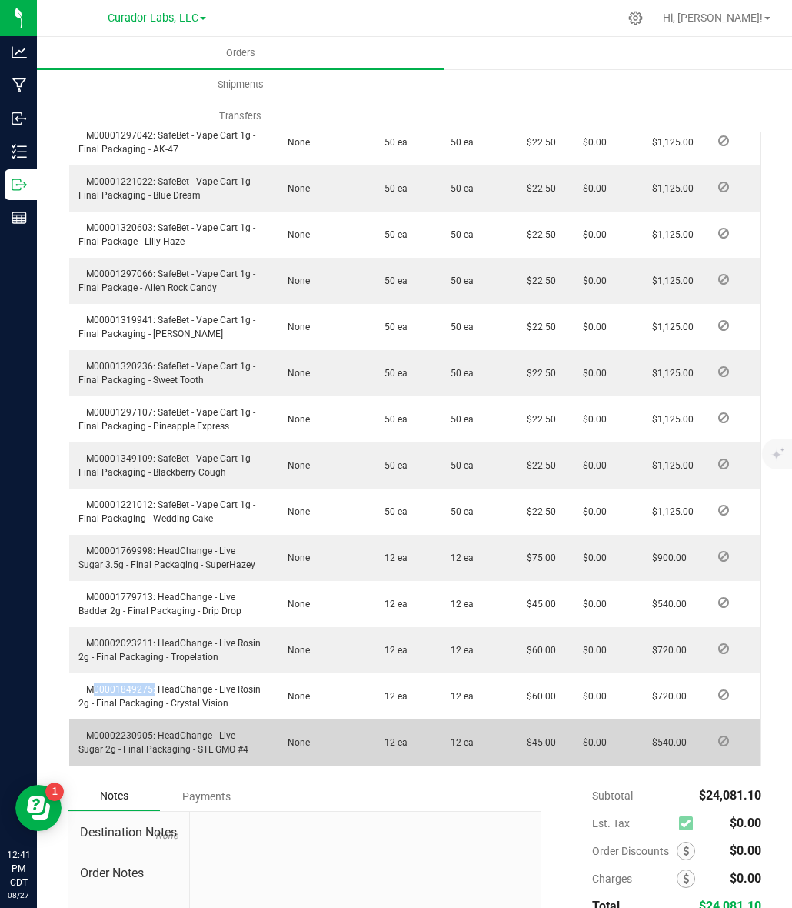
click at [125, 736] on span "M00002230905: HeadChange - Live Sugar 2g - Final Packaging - STL GMO #4" at bounding box center [163, 742] width 170 height 25
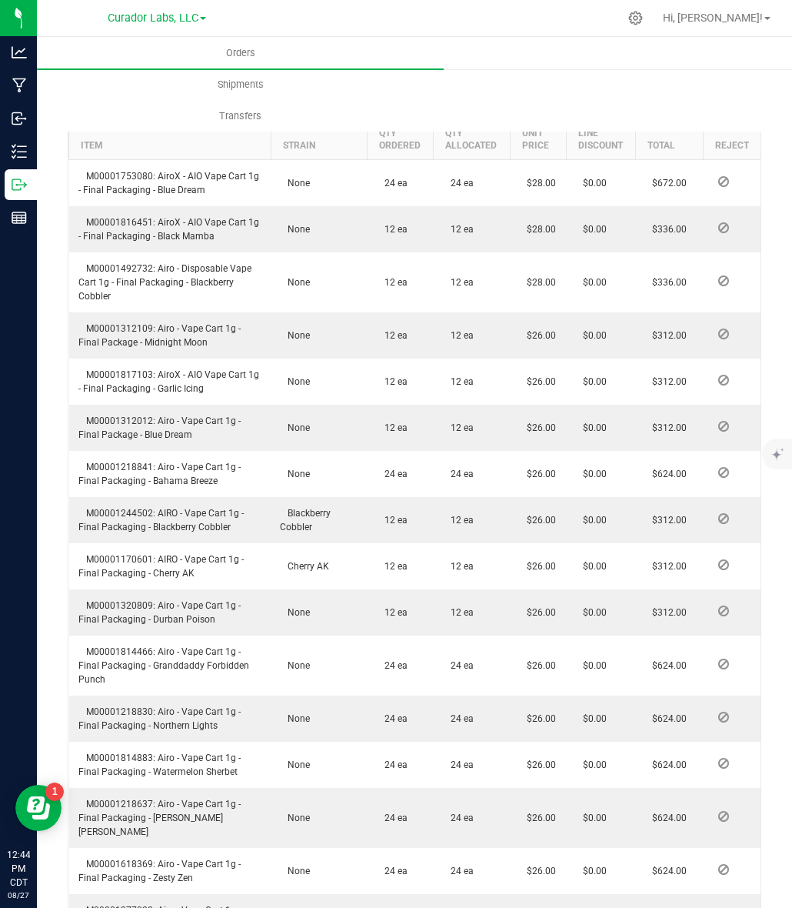
scroll to position [0, 0]
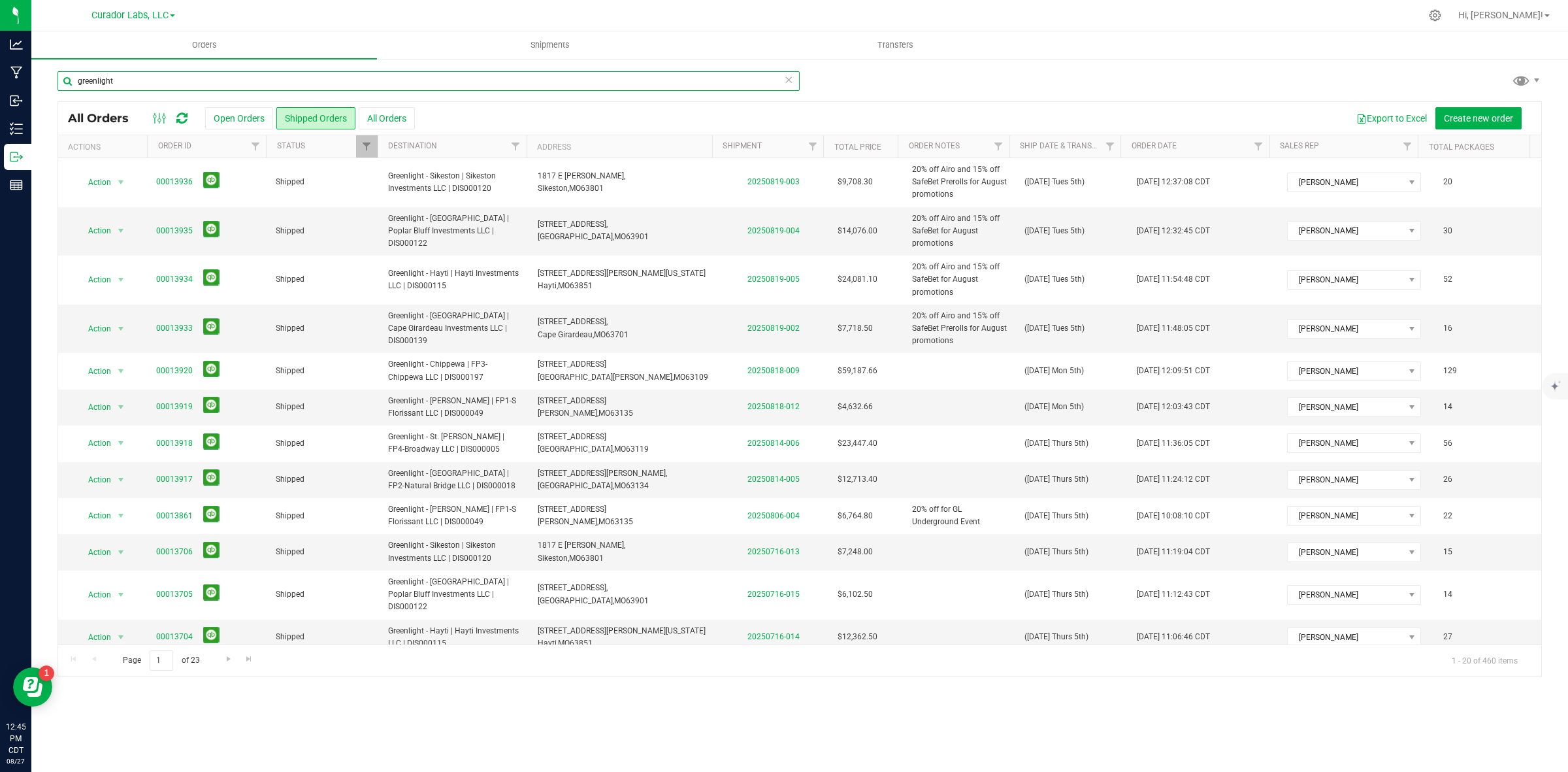
click at [201, 82] on input "greenlight" at bounding box center [429, 81] width 742 height 20
type input "blue sage"
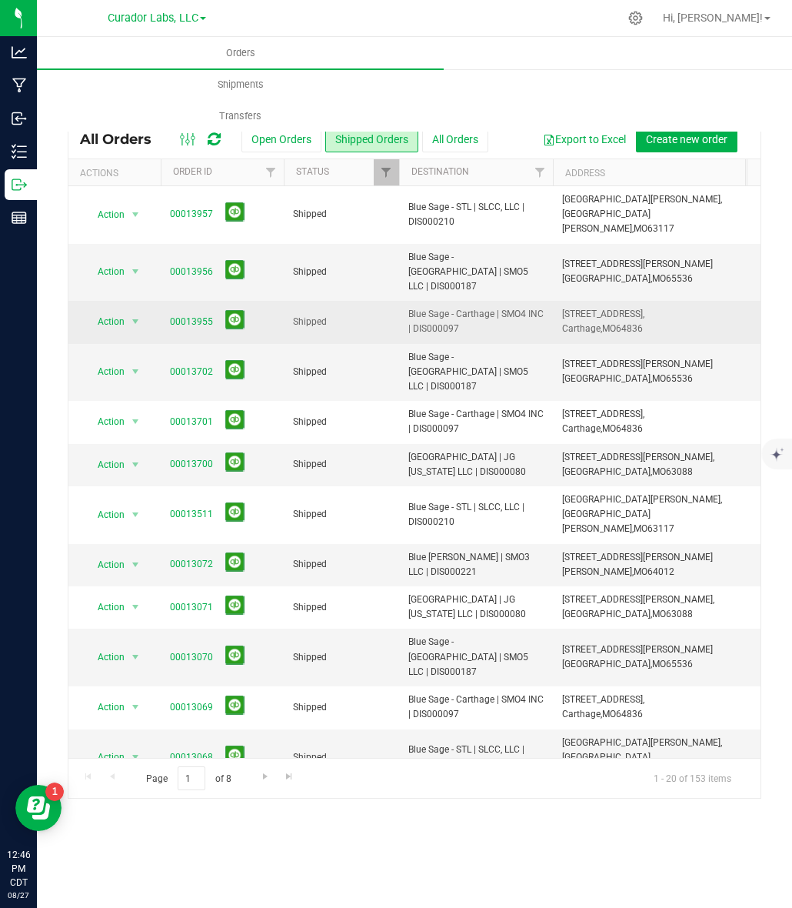
click at [425, 307] on span "Blue Sage - Carthage | SMO4 INC | DIS000097" at bounding box center [475, 321] width 135 height 29
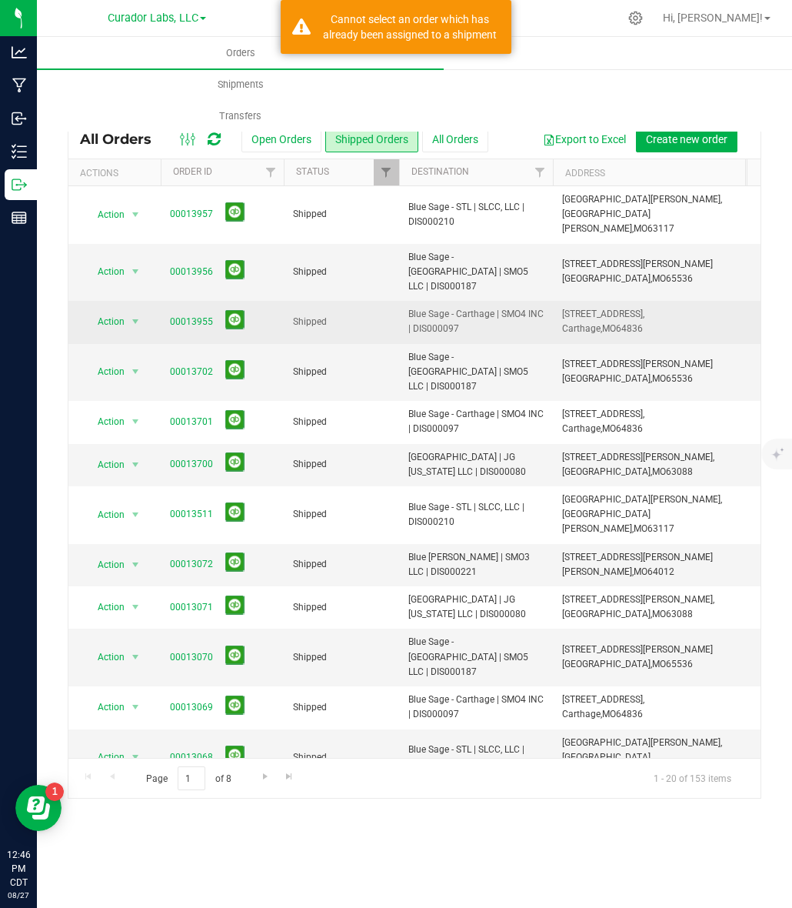
click at [425, 307] on span "Blue Sage - Carthage | SMO4 INC | DIS000097" at bounding box center [475, 321] width 135 height 29
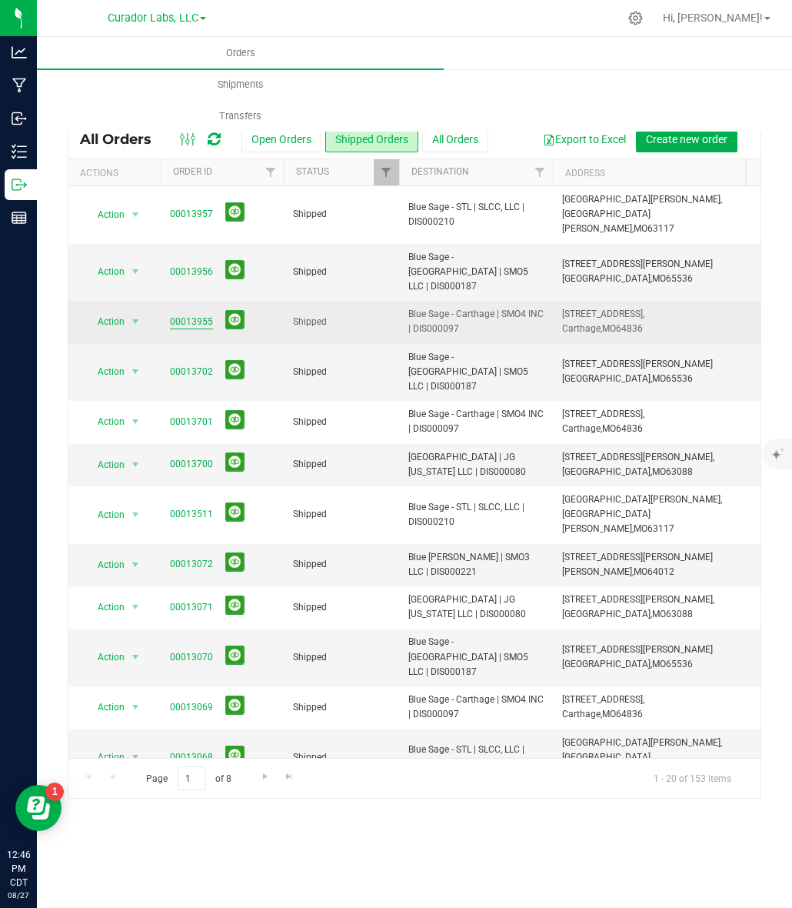
click at [198, 315] on link "00013955" at bounding box center [191, 322] width 43 height 15
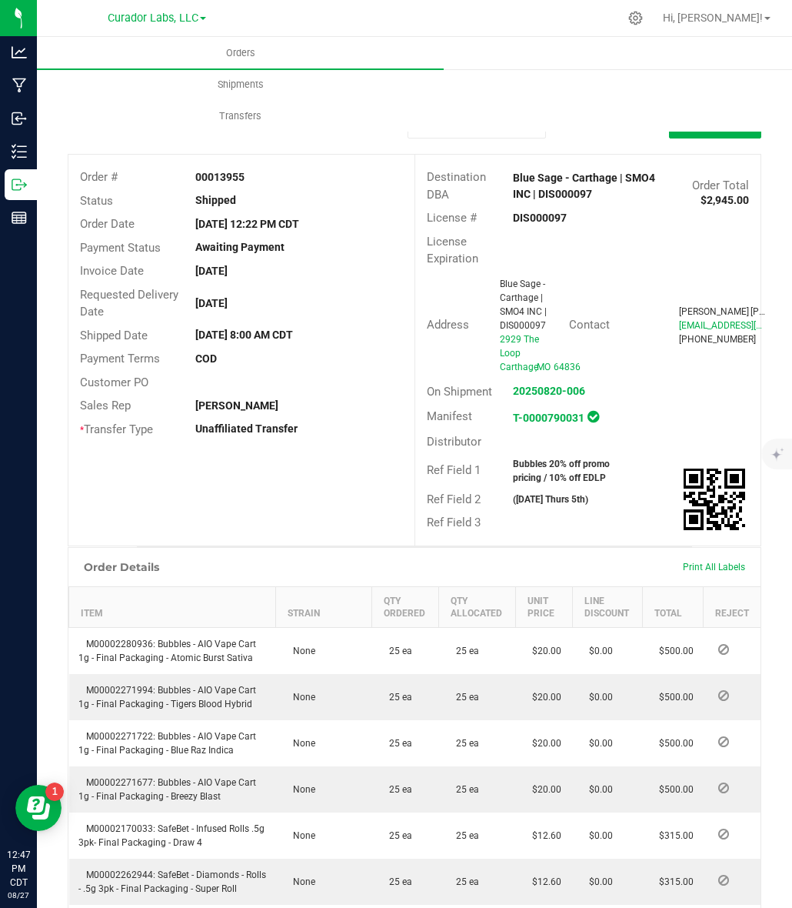
click at [219, 178] on strong "00013955" at bounding box center [219, 177] width 49 height 12
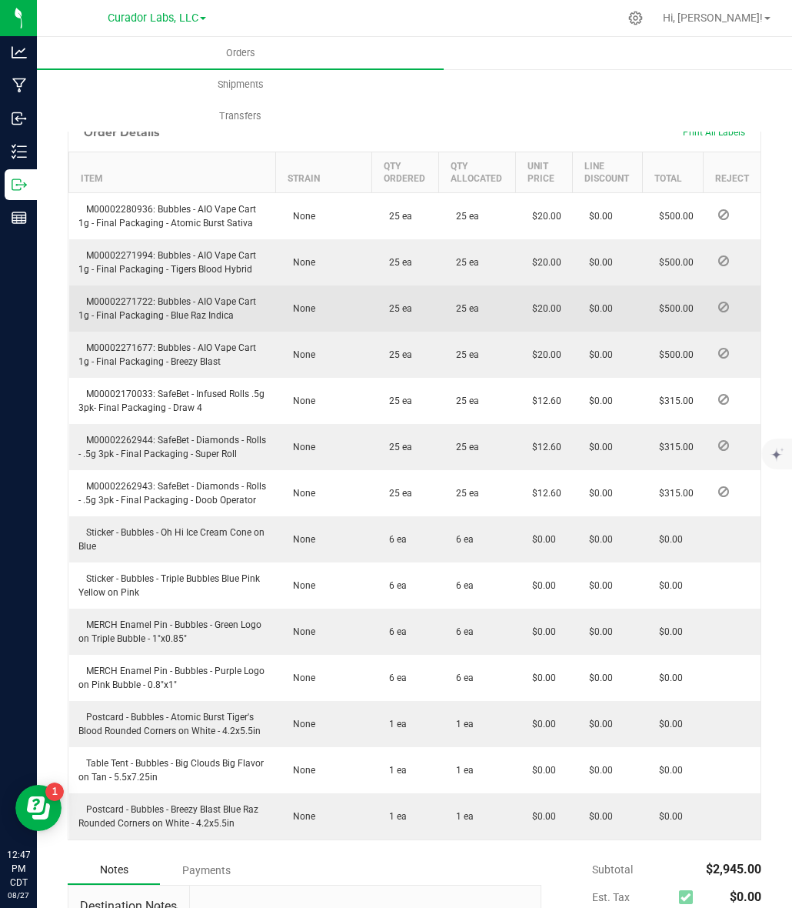
scroll to position [481, 0]
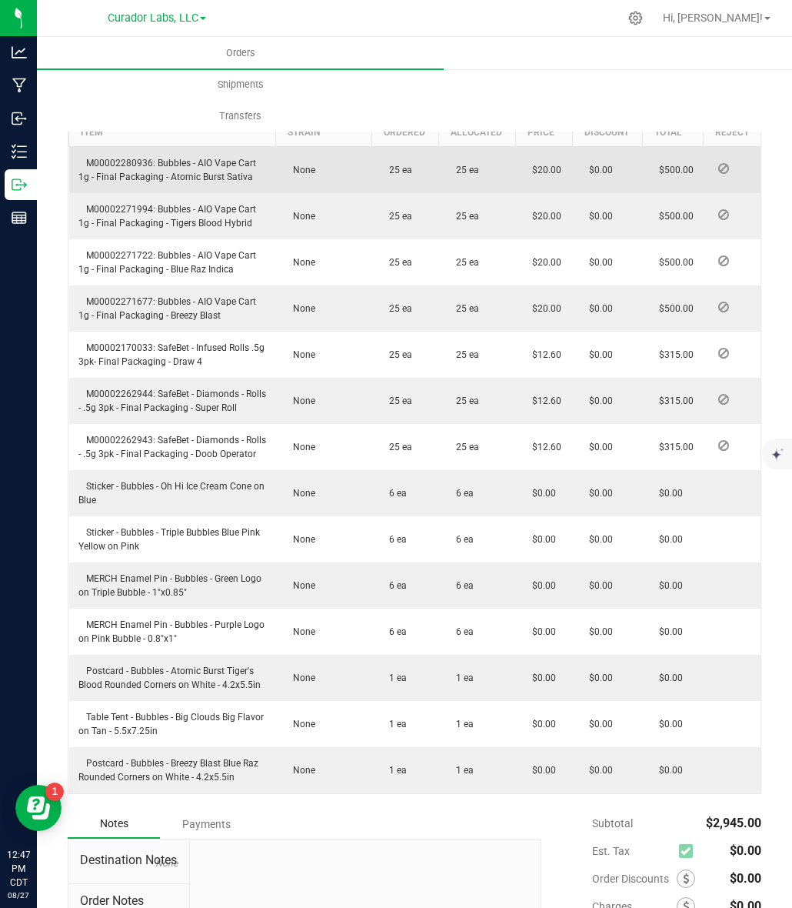
click at [138, 158] on span "M00002280936: Bubbles - AIO Vape Cart 1g - Final Packaging - Atomic Burst Sativa" at bounding box center [167, 170] width 178 height 25
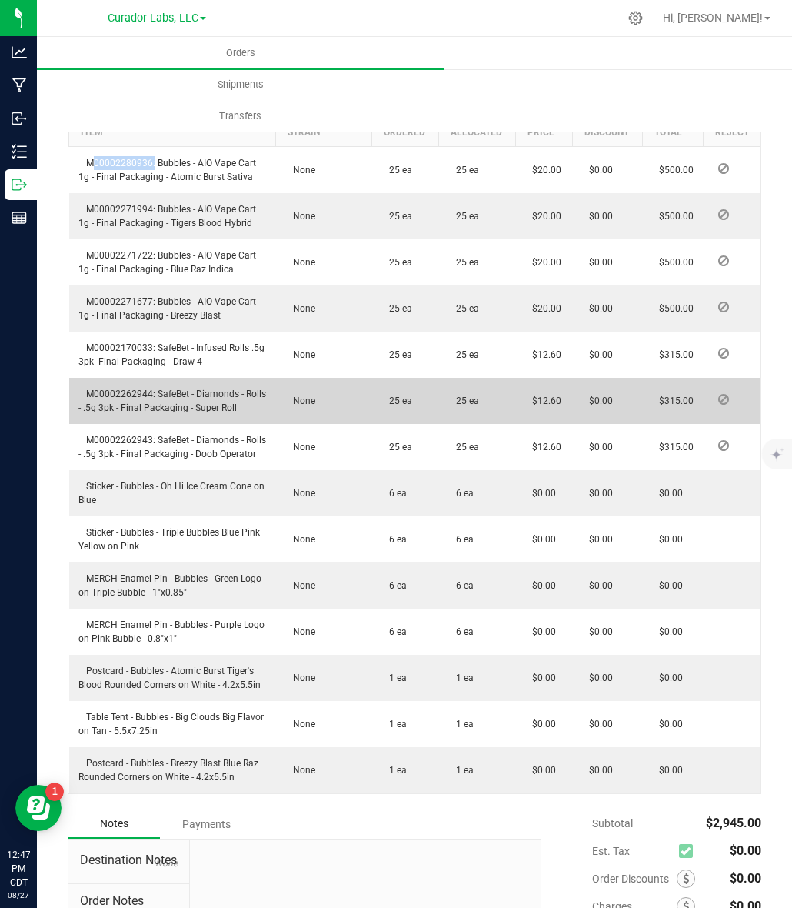
scroll to position [192, 0]
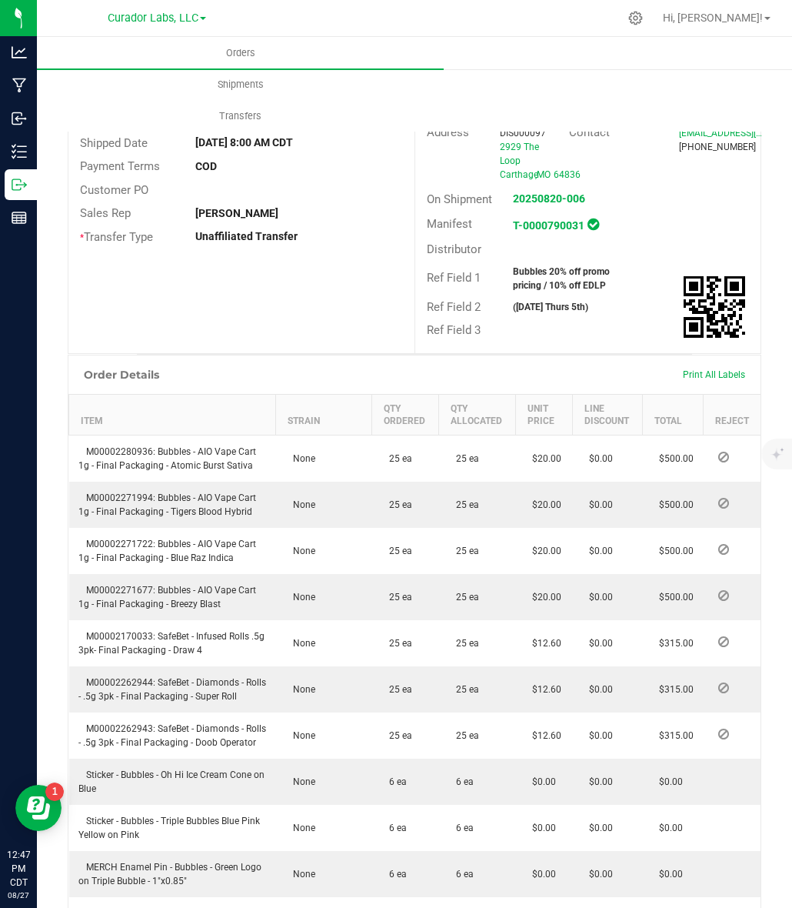
click at [567, 282] on strong "Bubbles 20% off promo pricing / 10% off EDLP" at bounding box center [561, 278] width 97 height 25
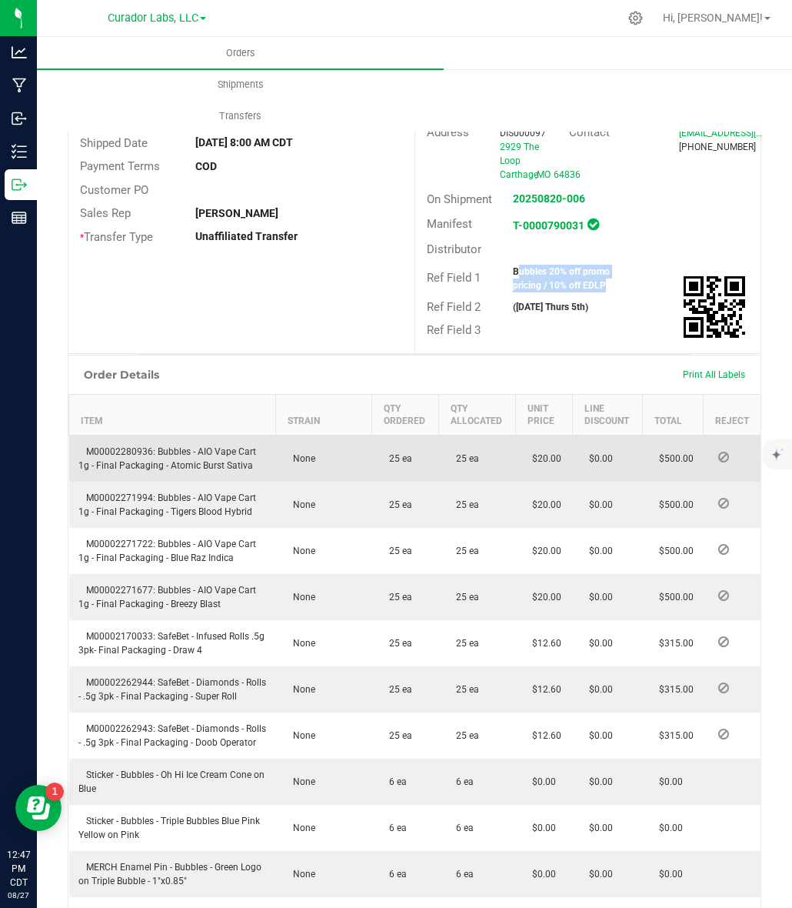
click at [139, 450] on span "M00002280936: Bubbles - AIO Vape Cart 1g - Final Packaging - Atomic Burst Sativa" at bounding box center [167, 458] width 178 height 25
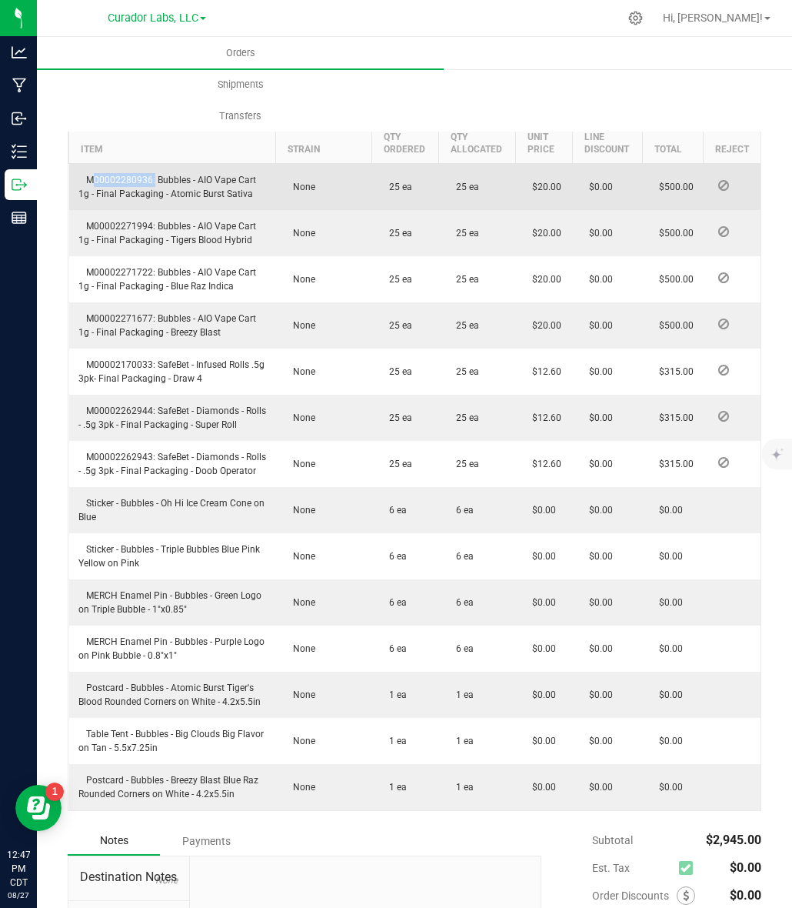
scroll to position [481, 0]
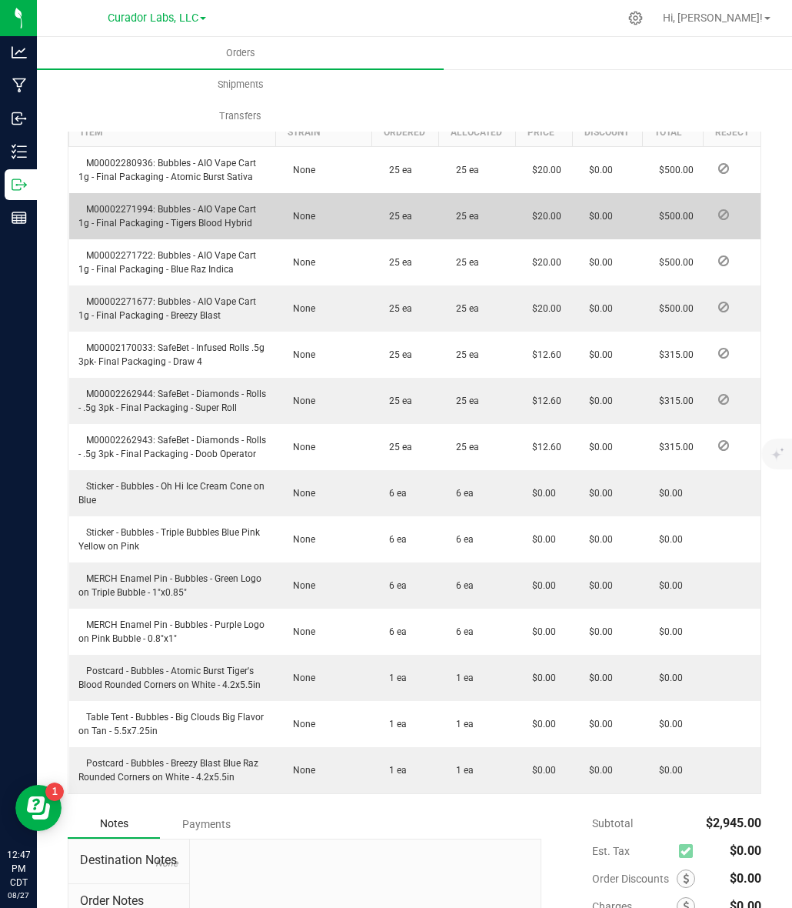
click at [136, 212] on span "M00002271994: Bubbles - AIO Vape Cart 1g - Final Packaging - Tigers Blood Hybrid" at bounding box center [167, 216] width 178 height 25
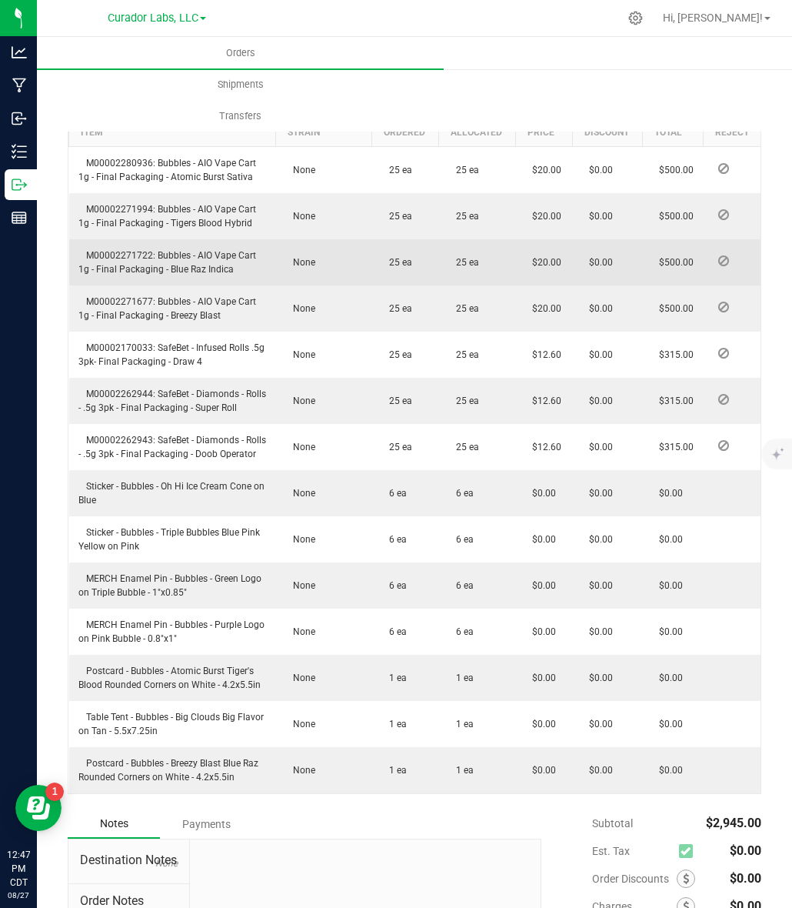
click at [108, 260] on td "M00002271722: Bubbles - AIO Vape Cart 1g - Final Packaging - Blue Raz Indica" at bounding box center [172, 262] width 207 height 46
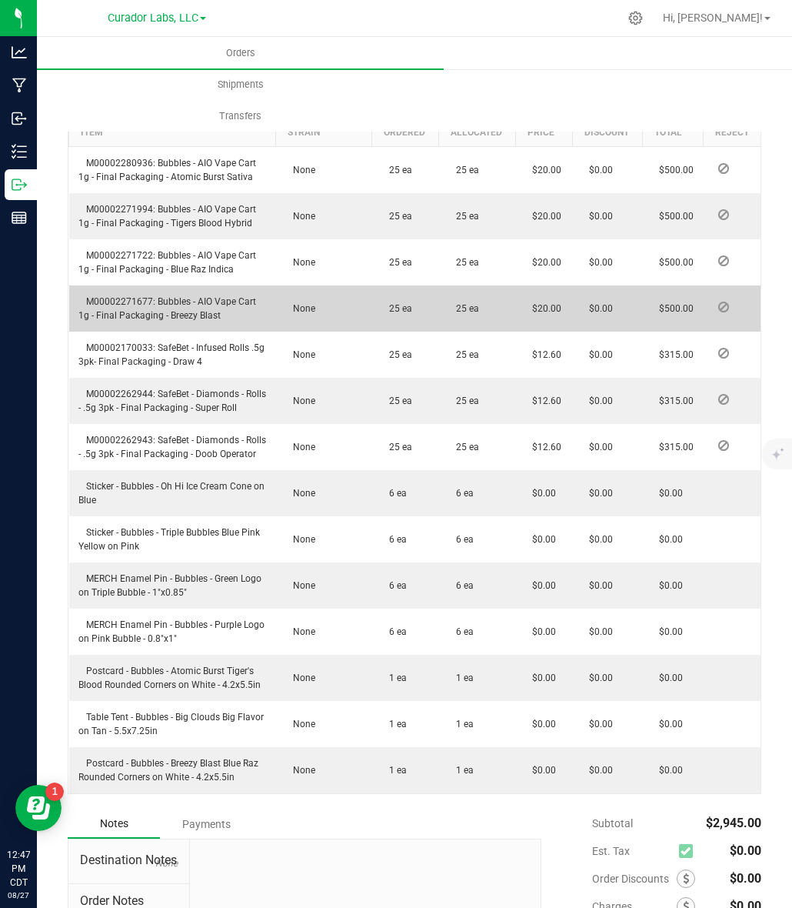
click at [100, 302] on span "M00002271677: Bubbles - AIO Vape Cart 1g - Final Packaging - Breezy Blast" at bounding box center [167, 308] width 178 height 25
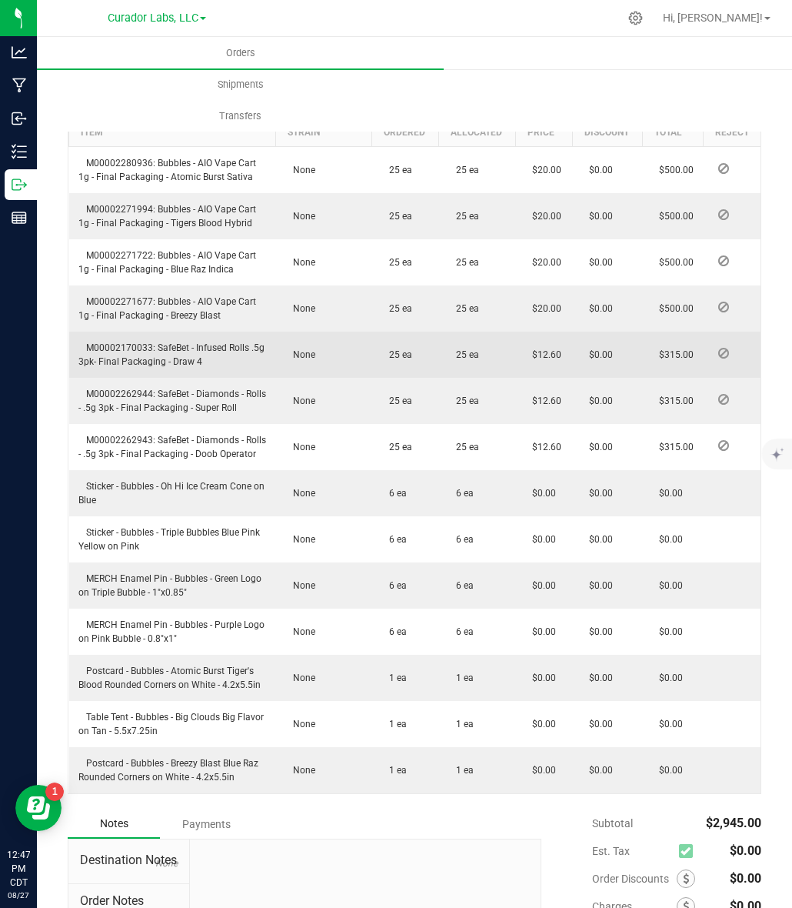
click at [91, 348] on span "M00002170033: SafeBet - Infused Rolls .5g 3pk- Final Packaging - Draw 4" at bounding box center [171, 354] width 186 height 25
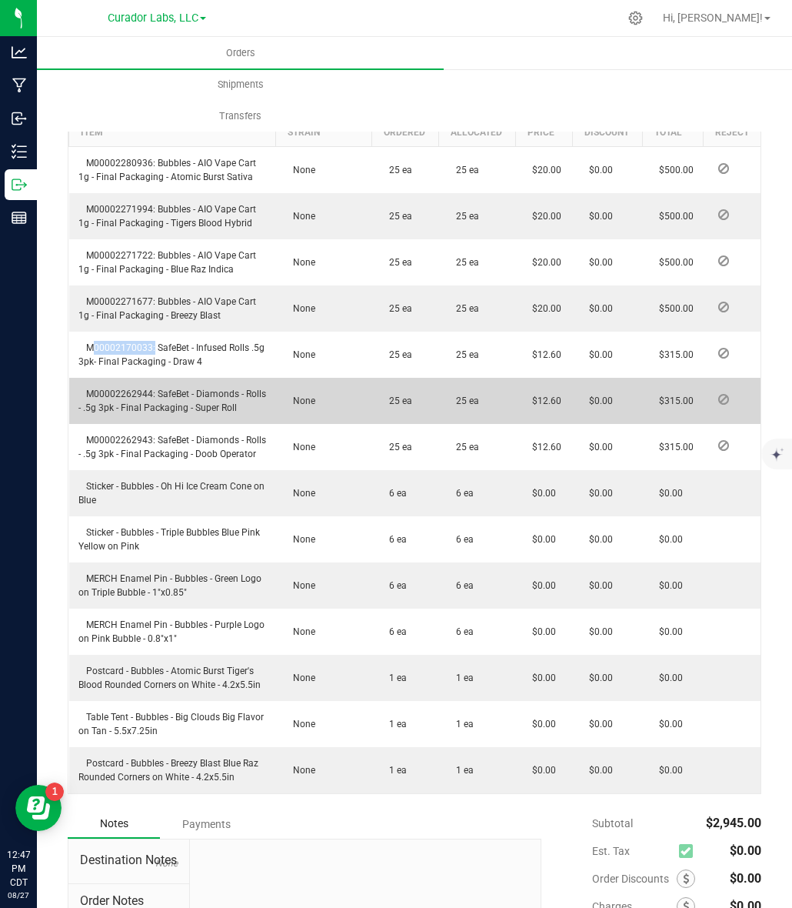
click at [138, 395] on span "M00002262944: SafeBet - Diamonds - Rolls - .5g 3pk - Final Packaging - Super Ro…" at bounding box center [172, 400] width 188 height 25
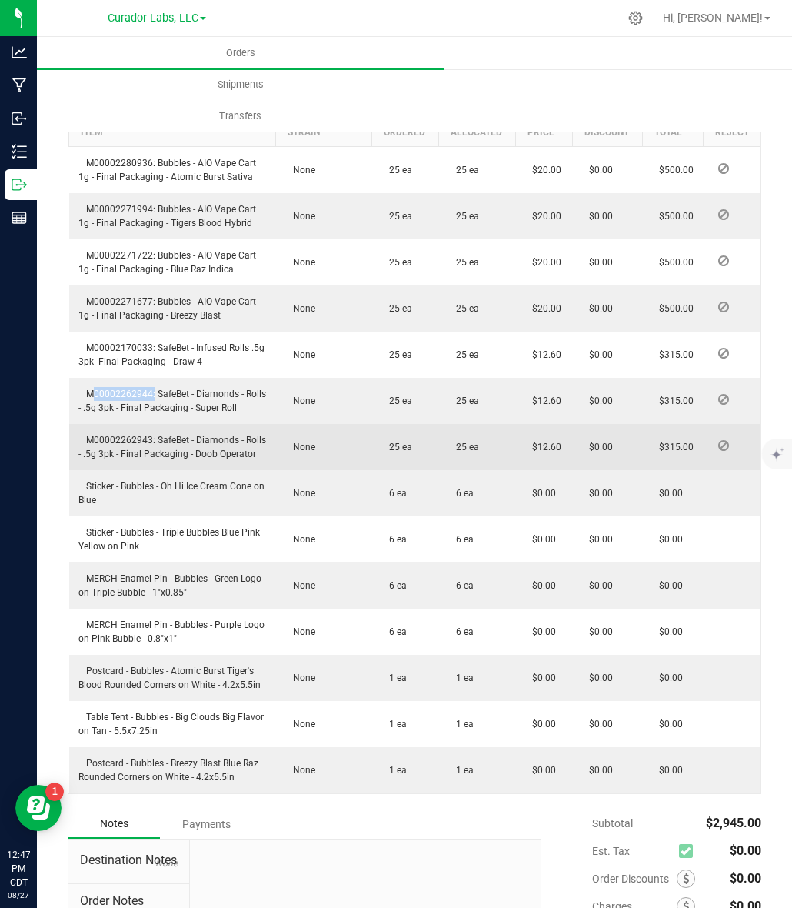
click at [95, 439] on span "M00002262943: SafeBet - Diamonds - Rolls - .5g 3pk - Final Packaging - Doob Ope…" at bounding box center [172, 447] width 188 height 25
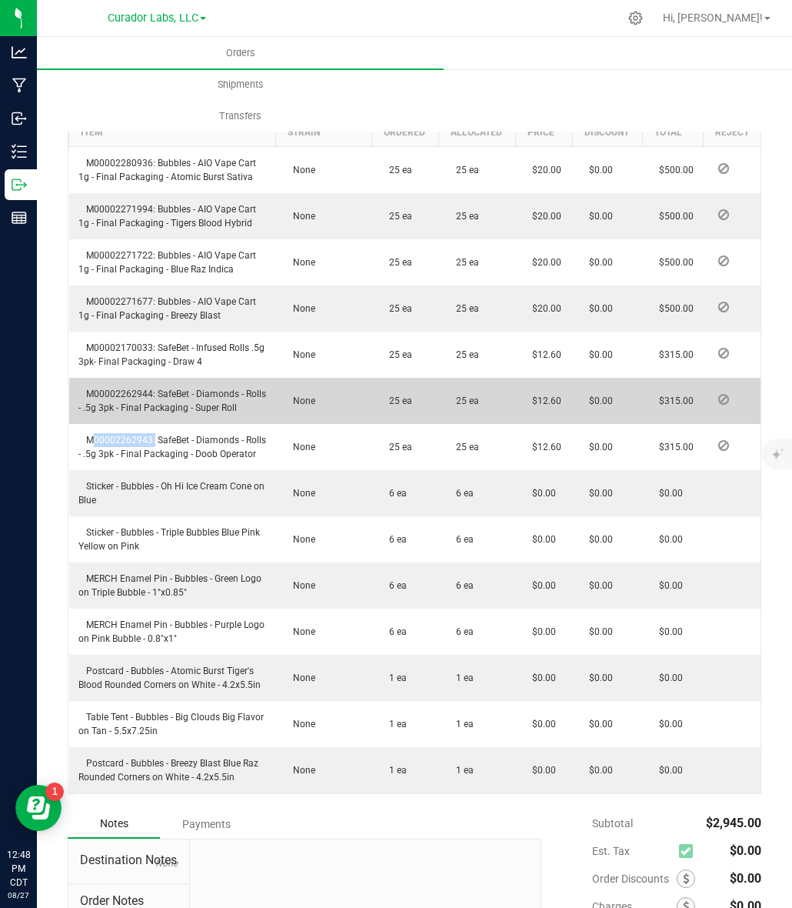
click at [137, 388] on span "M00002262944: SafeBet - Diamonds - Rolls - .5g 3pk - Final Packaging - Super Ro…" at bounding box center [172, 400] width 188 height 25
drag, startPoint x: 155, startPoint y: 395, endPoint x: 209, endPoint y: 402, distance: 55.2
click at [209, 402] on span "M00002262944: SafeBet - Diamonds - Rolls - .5g 3pk - Final Packaging - Super Ro…" at bounding box center [172, 400] width 188 height 25
click at [202, 406] on span "M00002262944: SafeBet - Diamonds - Rolls - .5g 3pk - Final Packaging - Super Ro…" at bounding box center [172, 400] width 188 height 25
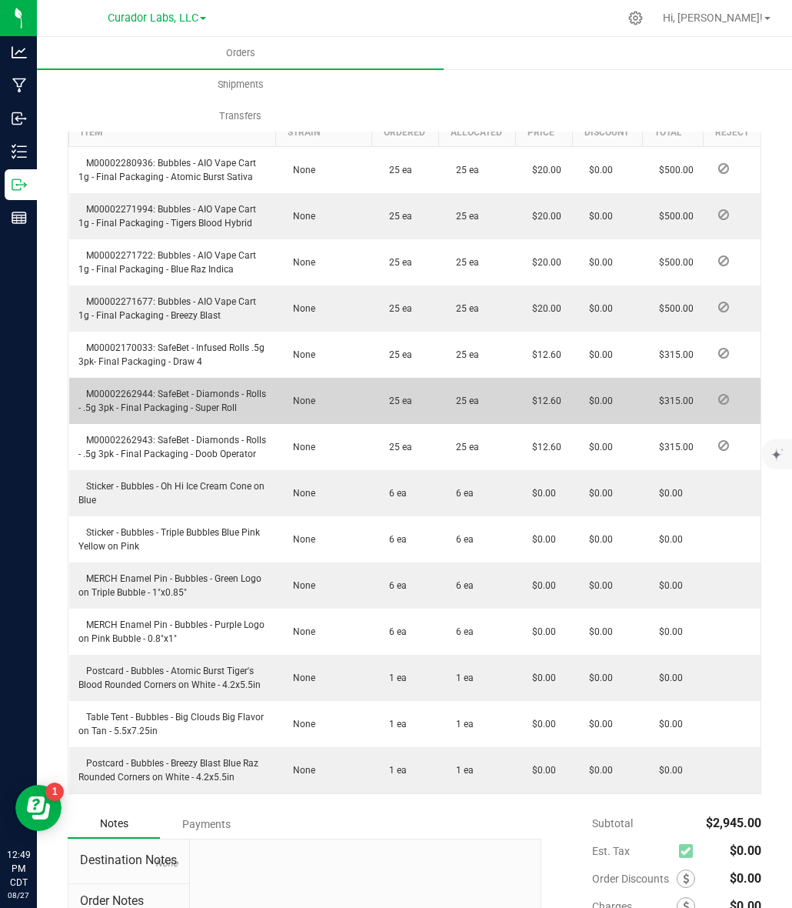
click at [152, 398] on span "M00002262944: SafeBet - Diamonds - Rolls - .5g 3pk - Final Packaging - Super Ro…" at bounding box center [172, 400] width 188 height 25
drag, startPoint x: 156, startPoint y: 392, endPoint x: 256, endPoint y: 408, distance: 101.2
click at [256, 408] on td "M00002262944: SafeBet - Diamonds - Rolls - .5g 3pk - Final Packaging - Super Ro…" at bounding box center [172, 401] width 207 height 46
click at [131, 392] on span "M00002262944: SafeBet - Diamonds - Rolls - .5g 3pk - Final Packaging - Super Ro…" at bounding box center [172, 400] width 188 height 25
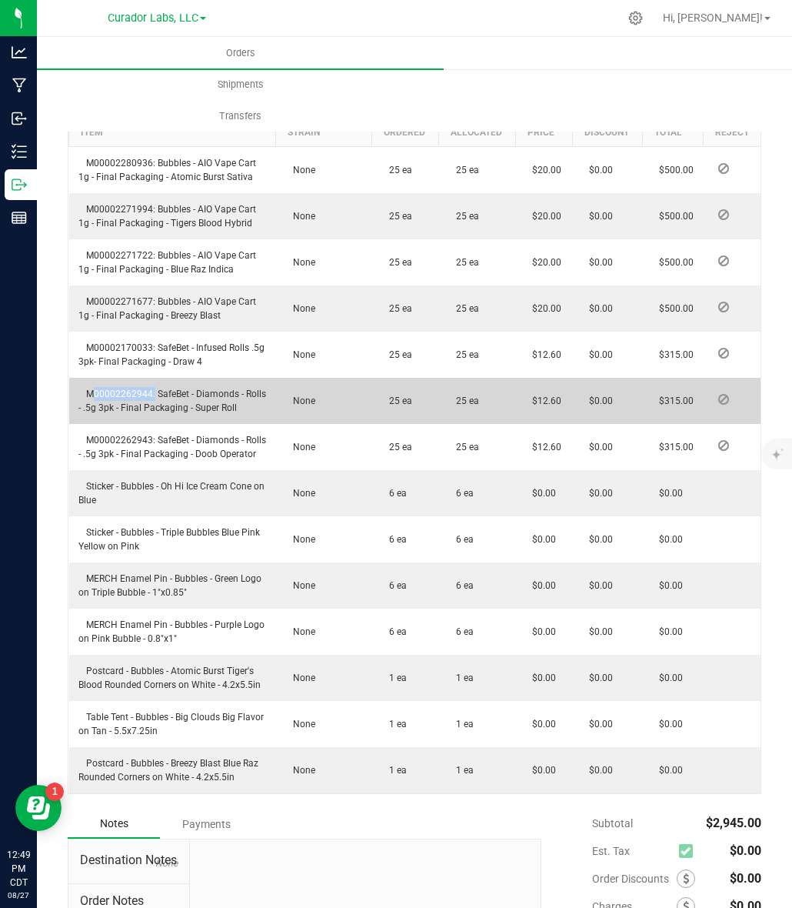
click at [188, 400] on td "M00002262944: SafeBet - Diamonds - Rolls - .5g 3pk - Final Packaging - Super Ro…" at bounding box center [172, 401] width 207 height 46
click at [212, 405] on span "M00002262944: SafeBet - Diamonds - Rolls - .5g 3pk - Final Packaging - Super Ro…" at bounding box center [172, 400] width 188 height 25
drag, startPoint x: 216, startPoint y: 405, endPoint x: 259, endPoint y: 412, distance: 43.6
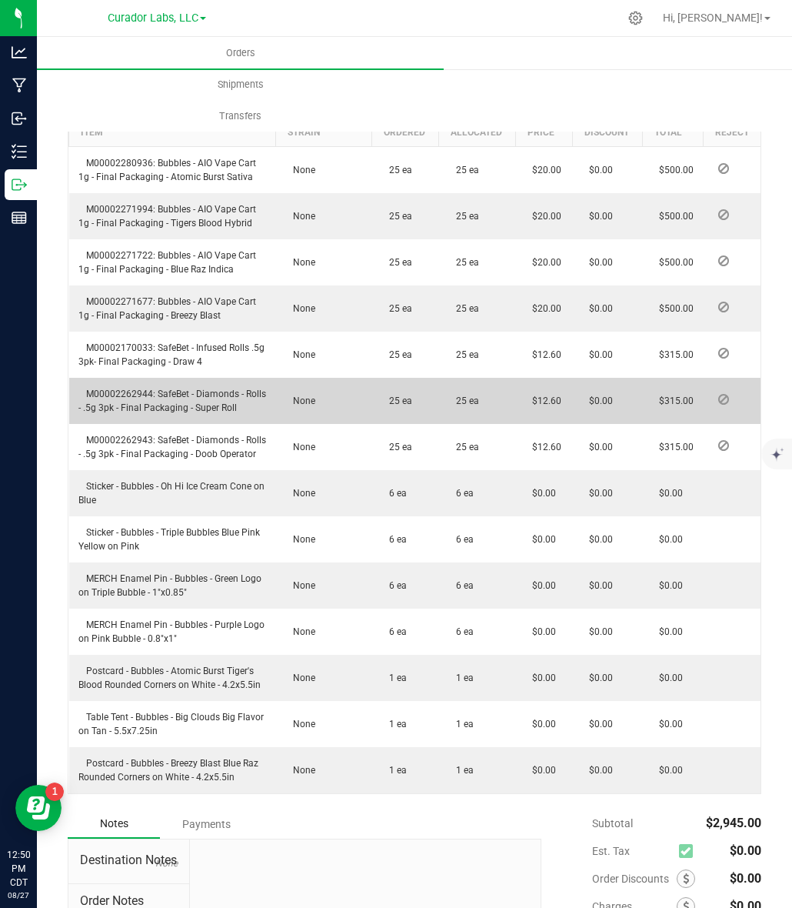
click at [259, 412] on td "M00002262944: SafeBet - Diamonds - Rolls - .5g 3pk - Final Packaging - Super Ro…" at bounding box center [172, 401] width 207 height 46
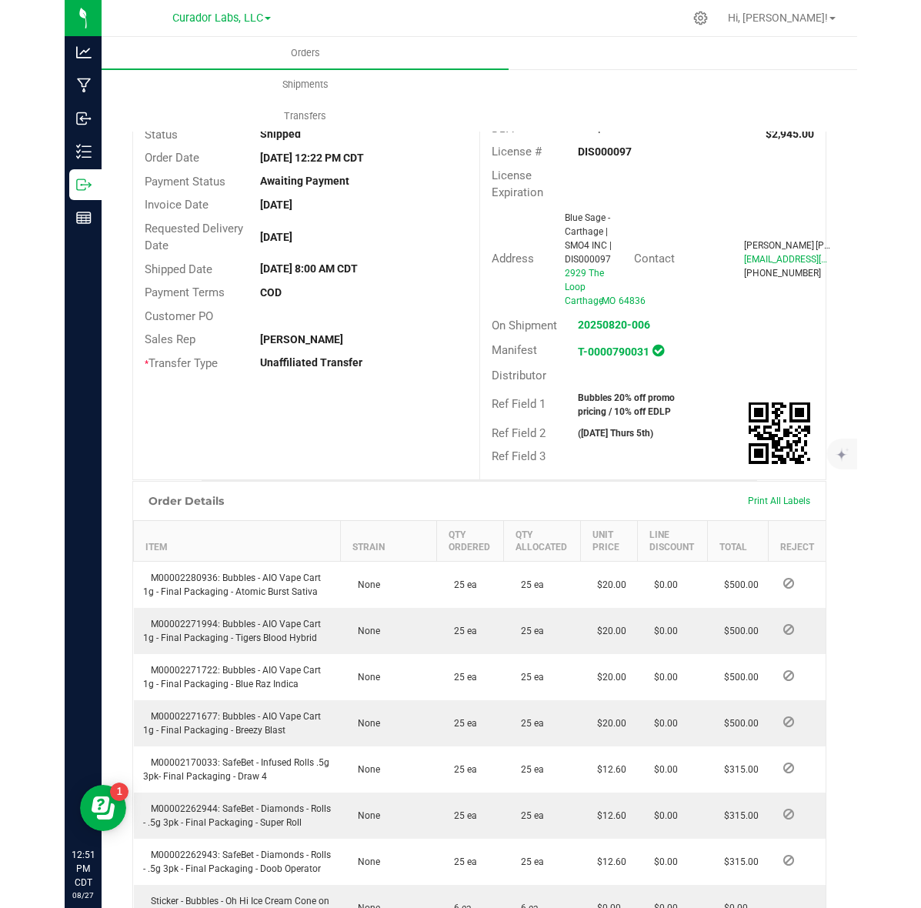
scroll to position [0, 0]
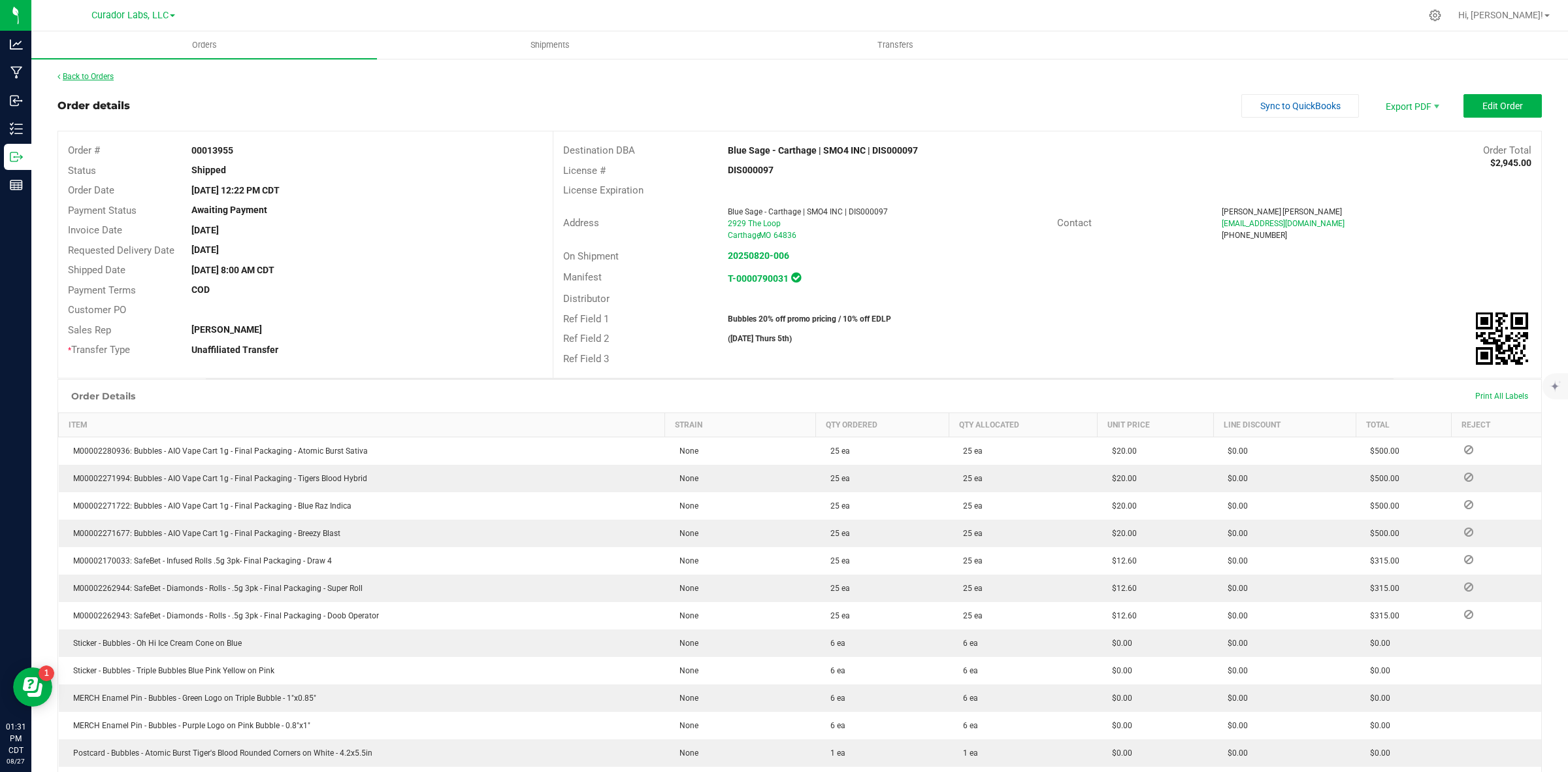
click at [104, 74] on link "Back to Orders" at bounding box center [86, 76] width 56 height 9
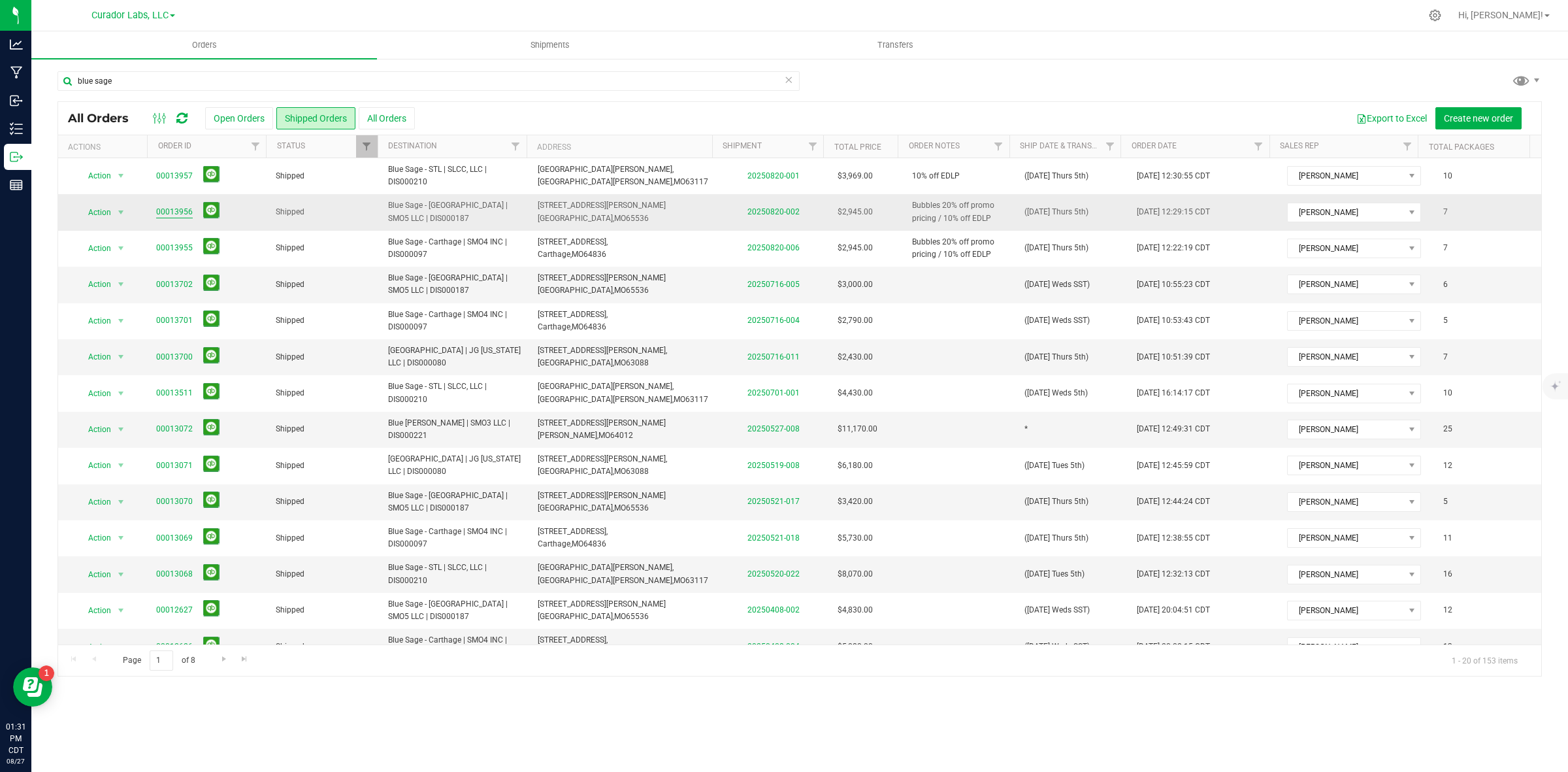
click at [174, 211] on link "00013956" at bounding box center [174, 211] width 37 height 13
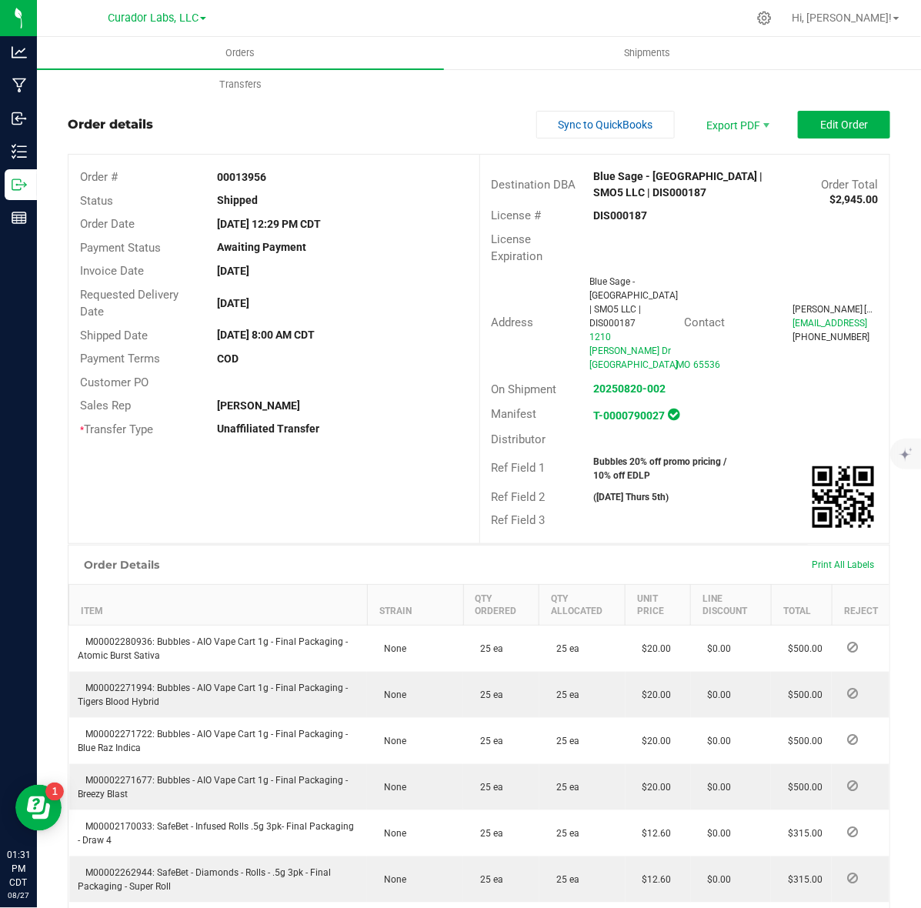
click at [599, 220] on strong "DIS000187" at bounding box center [621, 215] width 54 height 12
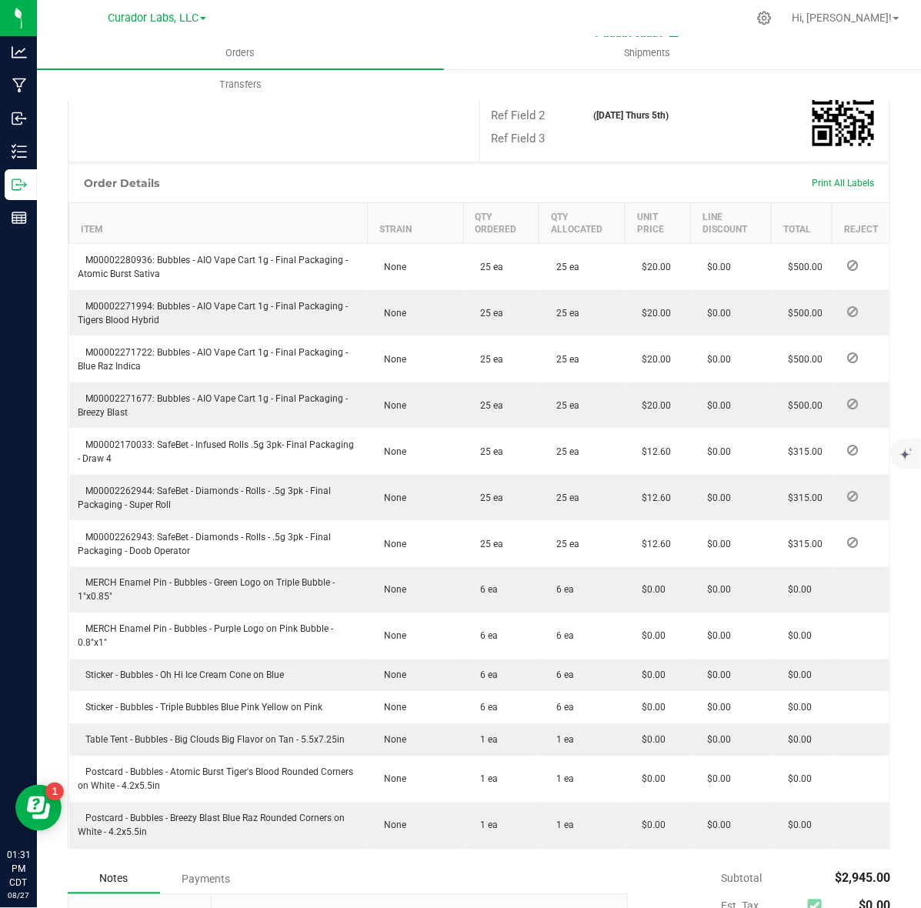
scroll to position [385, 0]
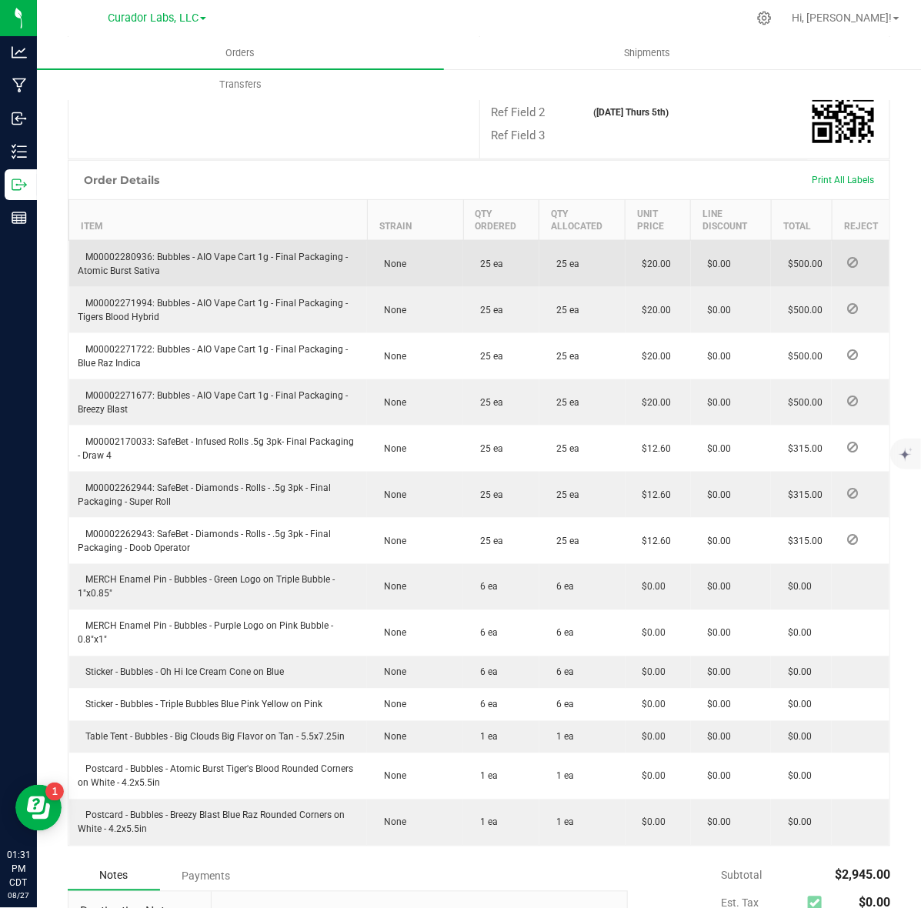
click at [116, 252] on span "M00002280936: Bubbles - AIO Vape Cart 1g - Final Packaging - Atomic Burst Sativa" at bounding box center [213, 264] width 270 height 25
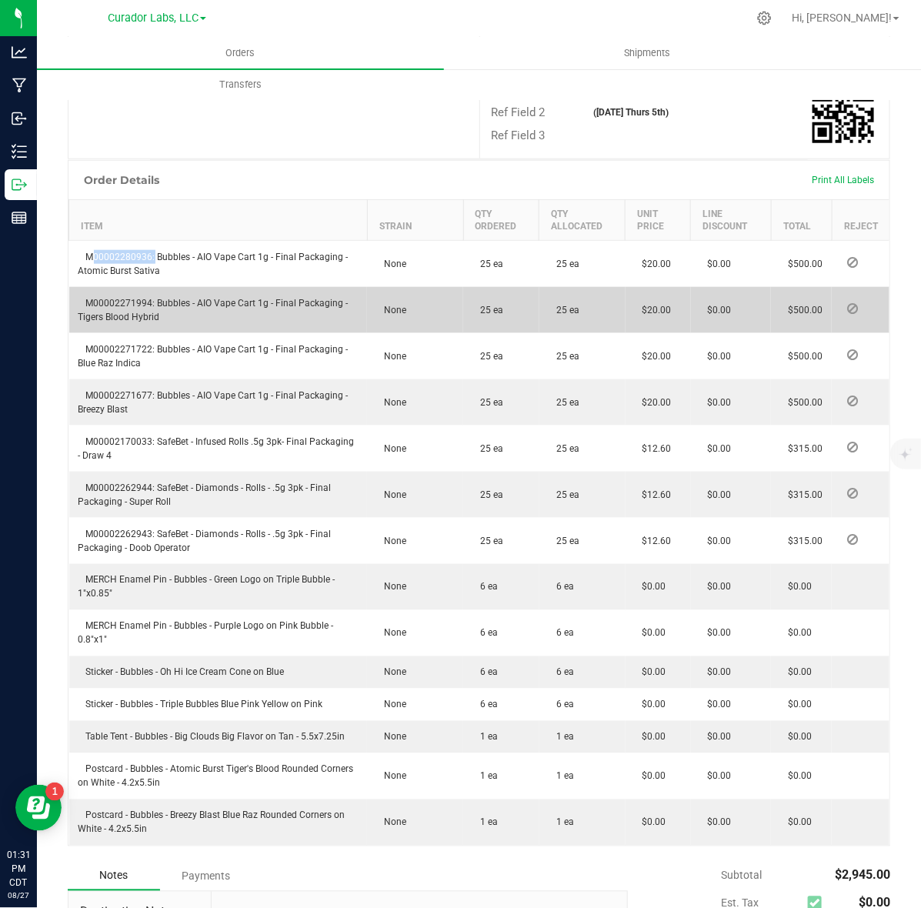
click at [118, 287] on td "M00002271994: Bubbles - AIO Vape Cart 1g - Final Packaging - Tigers Blood Hybrid" at bounding box center [218, 310] width 298 height 46
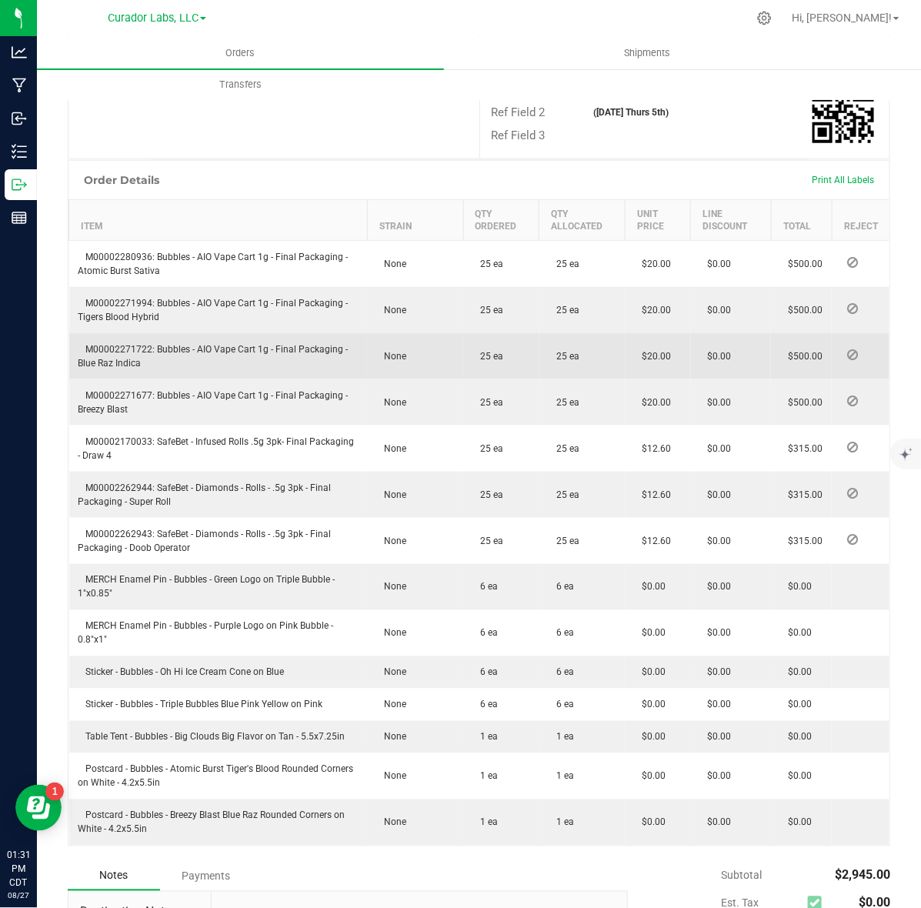
click at [147, 344] on span "M00002271722: Bubbles - AIO Vape Cart 1g - Final Packaging - Blue Raz Indica" at bounding box center [213, 356] width 270 height 25
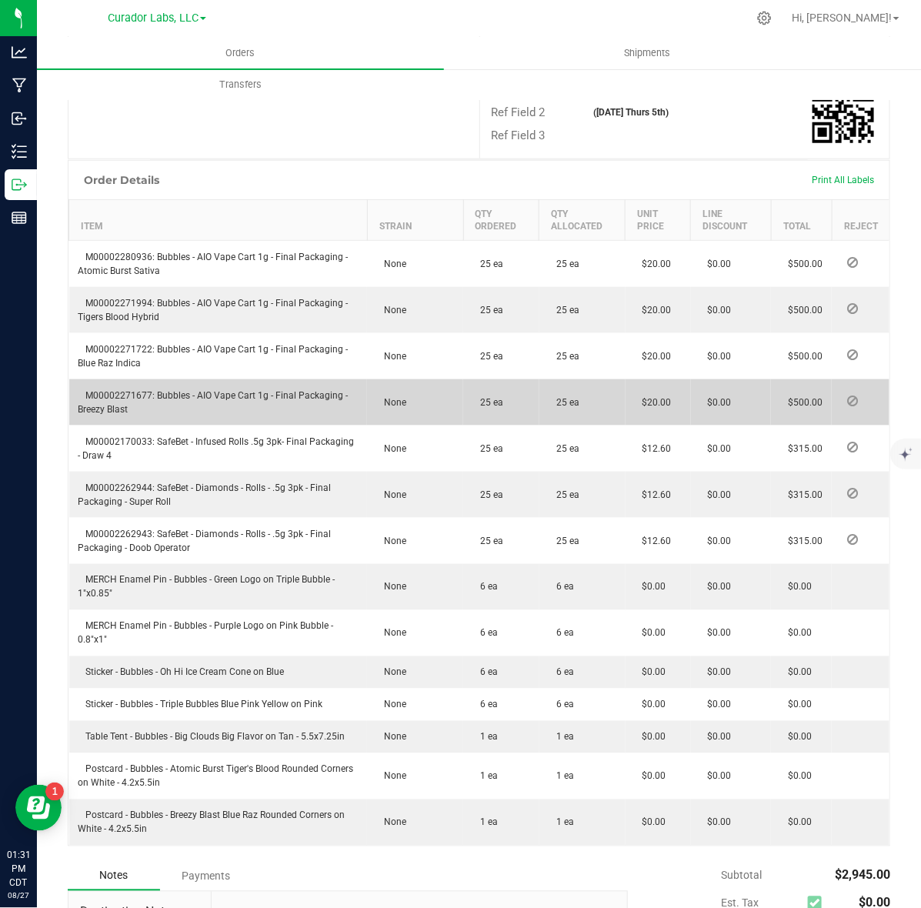
click at [116, 390] on span "M00002271677: Bubbles - AIO Vape Cart 1g - Final Packaging - Breezy Blast" at bounding box center [213, 402] width 270 height 25
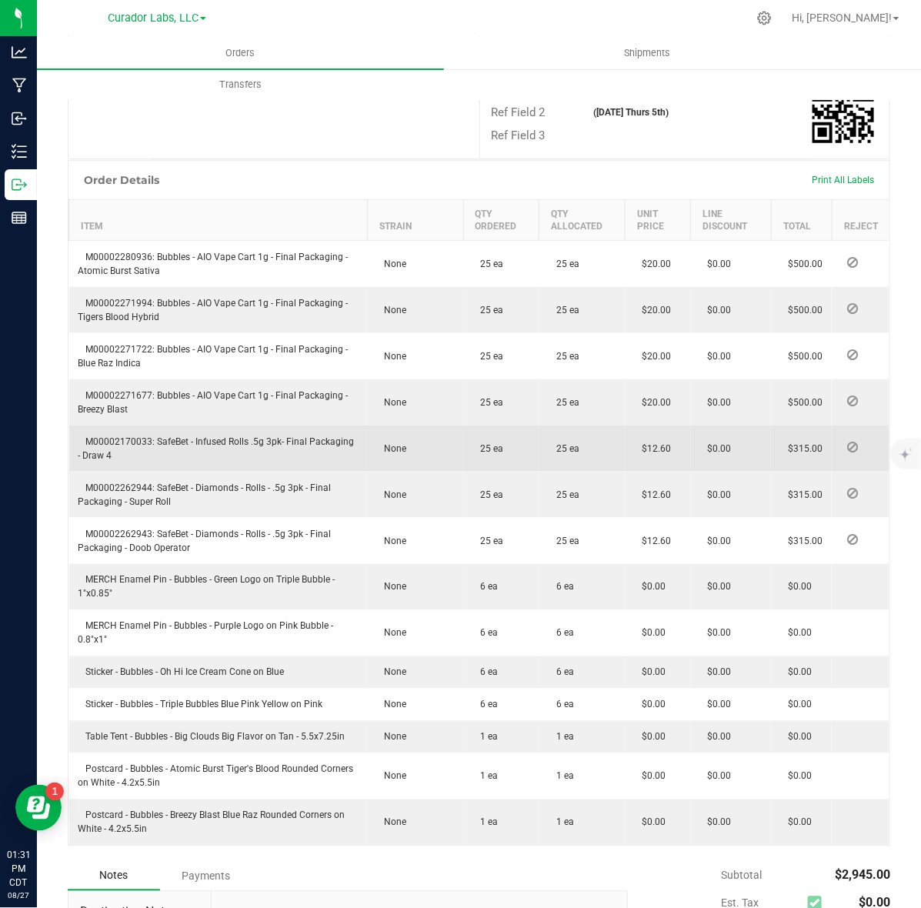
click at [88, 436] on span "M00002170033: SafeBet - Infused Rolls .5g 3pk- Final Packaging - Draw 4" at bounding box center [216, 448] width 276 height 25
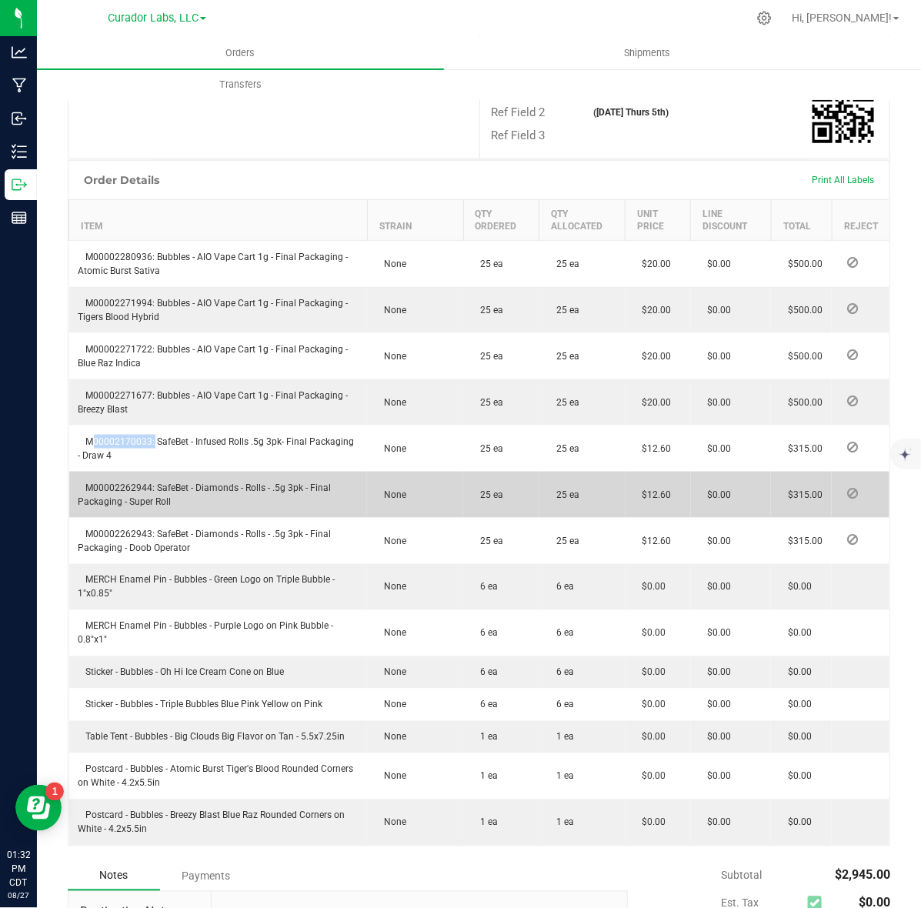
click at [109, 472] on td "M00002262944: SafeBet - Diamonds - Rolls - .5g 3pk - Final Packaging - Super Ro…" at bounding box center [218, 495] width 298 height 46
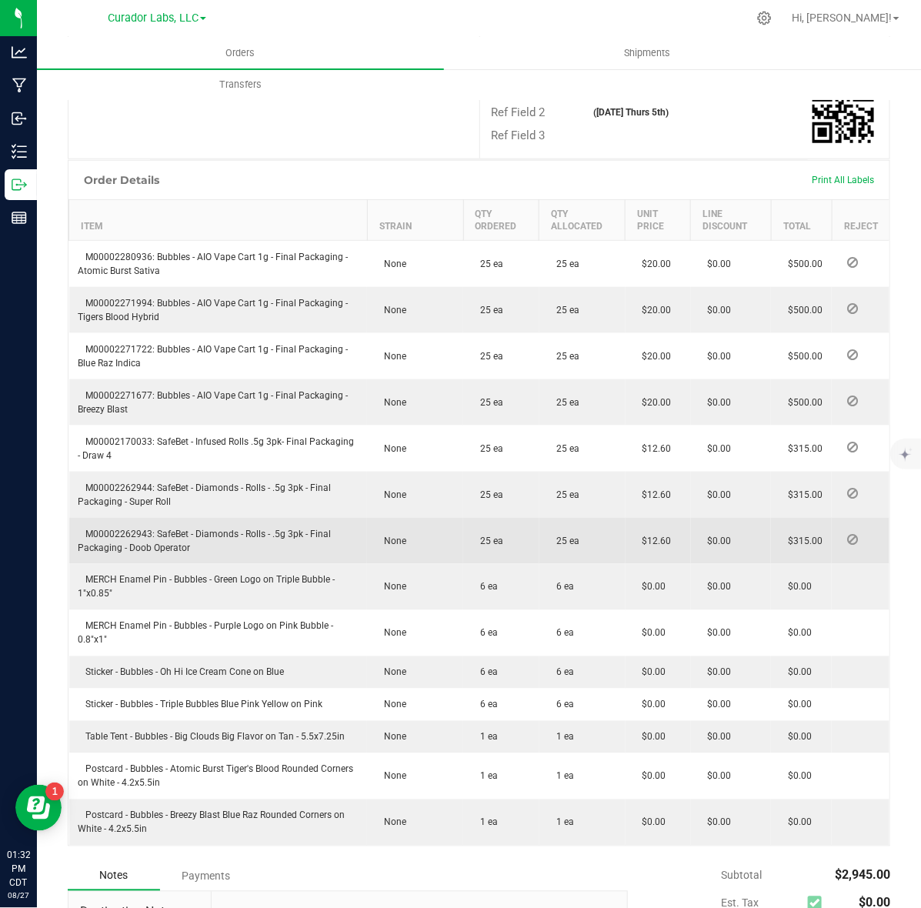
click at [115, 529] on span "M00002262943: SafeBet - Diamonds - Rolls - .5g 3pk - Final Packaging - Doob Ope…" at bounding box center [204, 541] width 253 height 25
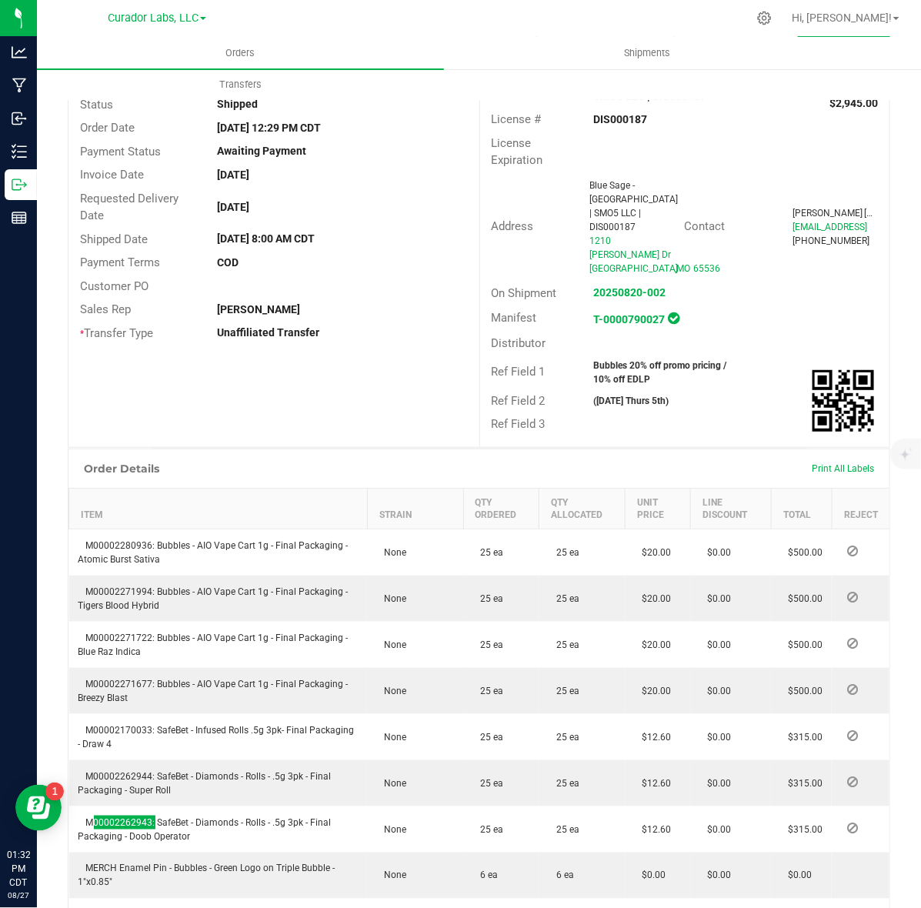
scroll to position [0, 0]
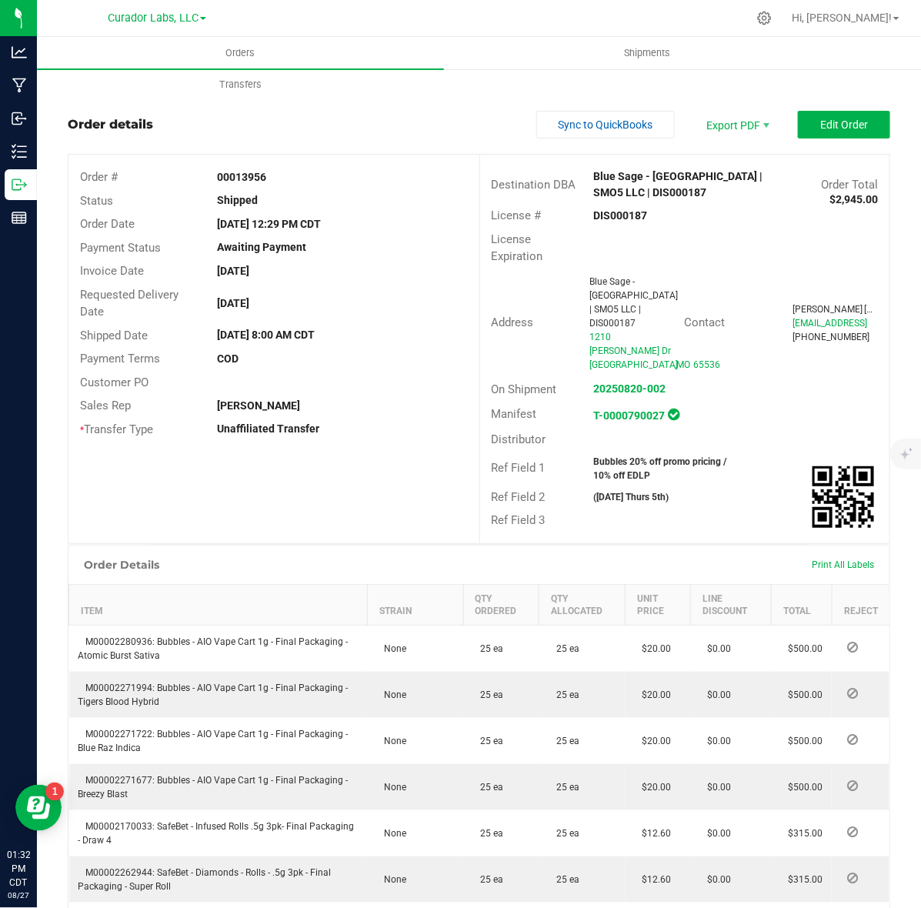
click at [222, 174] on strong "00013956" at bounding box center [241, 177] width 49 height 12
click at [633, 456] on strong "Bubbles 20% off promo pricing / 10% off EDLP" at bounding box center [660, 468] width 133 height 25
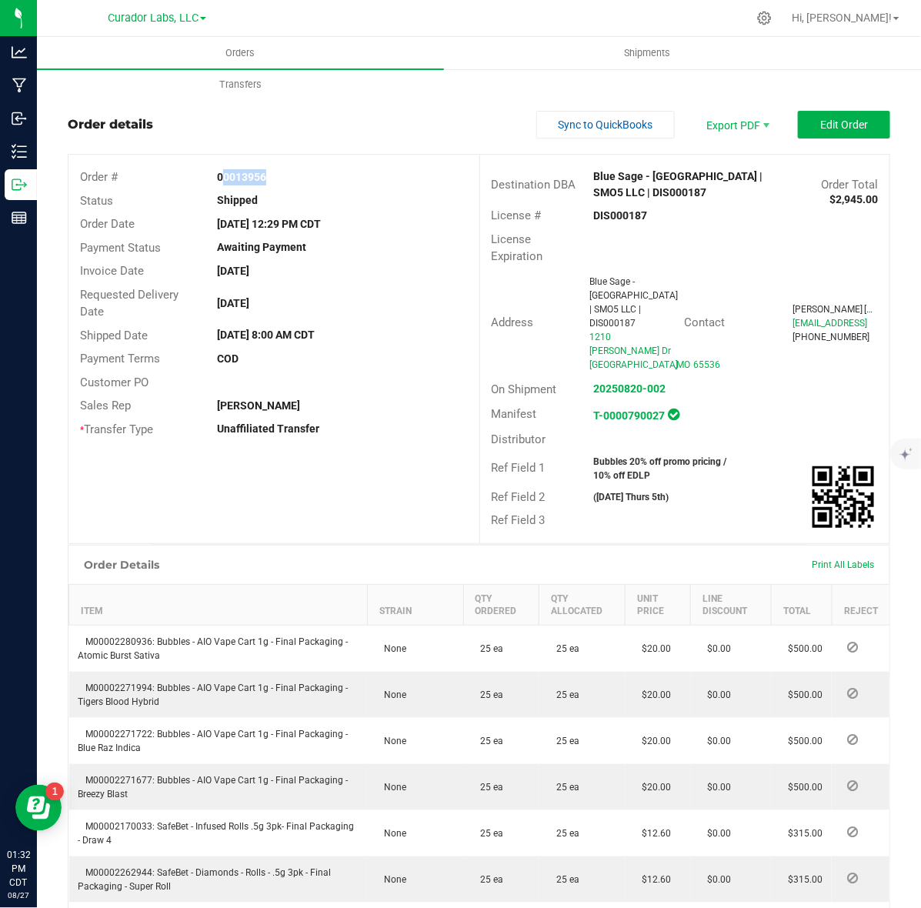
click at [633, 456] on strong "Bubbles 20% off promo pricing / 10% off EDLP" at bounding box center [660, 468] width 133 height 25
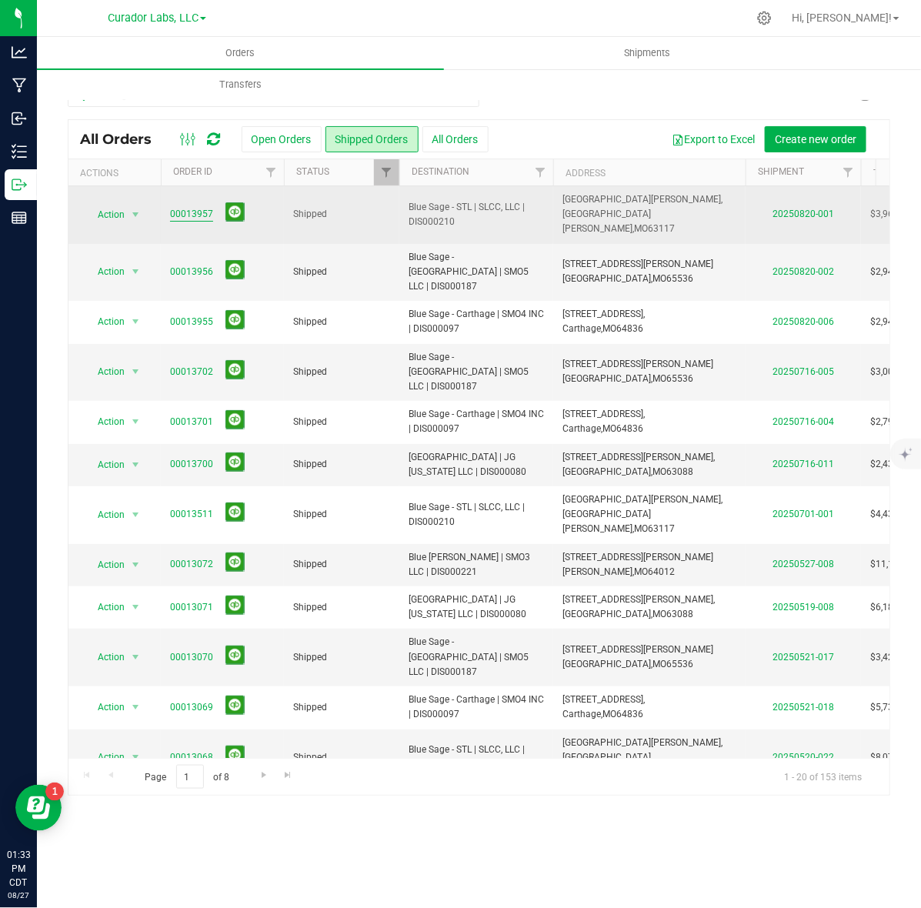
click at [191, 207] on link "00013957" at bounding box center [191, 214] width 43 height 15
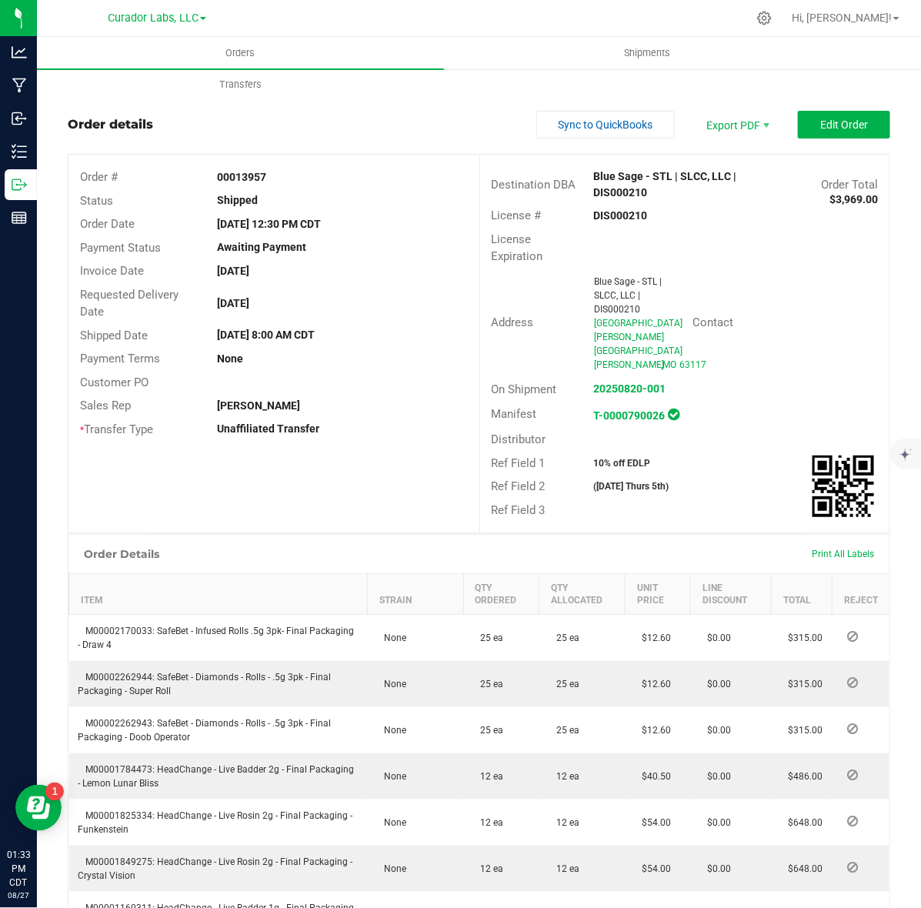
click at [620, 221] on strong "DIS000210" at bounding box center [621, 215] width 54 height 12
click at [248, 179] on strong "00013957" at bounding box center [241, 177] width 49 height 12
click at [610, 458] on strong "10% off EDLP" at bounding box center [622, 463] width 57 height 11
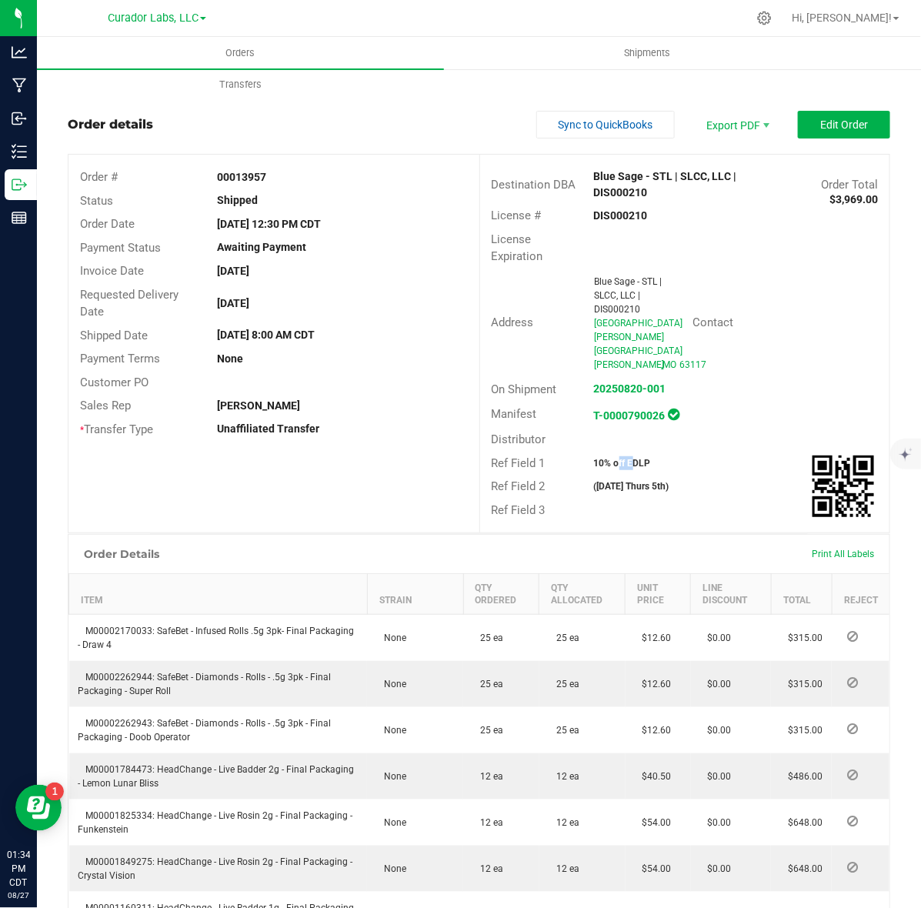
click at [610, 458] on strong "10% off EDLP" at bounding box center [622, 463] width 57 height 11
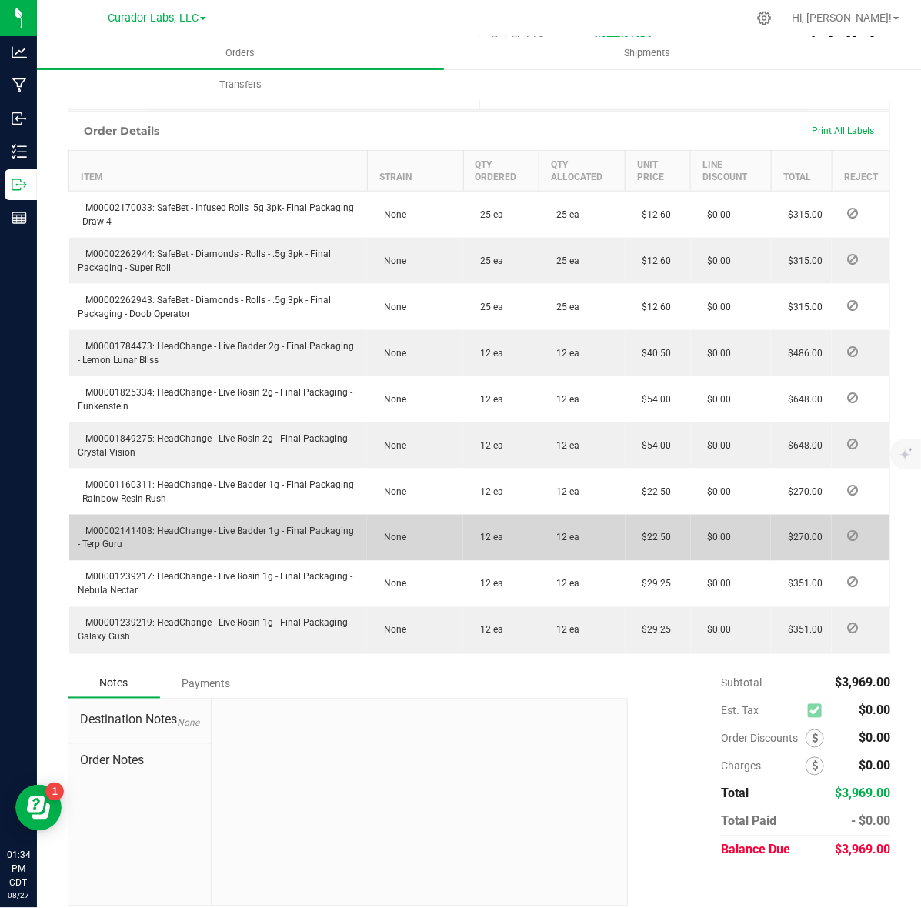
scroll to position [327, 0]
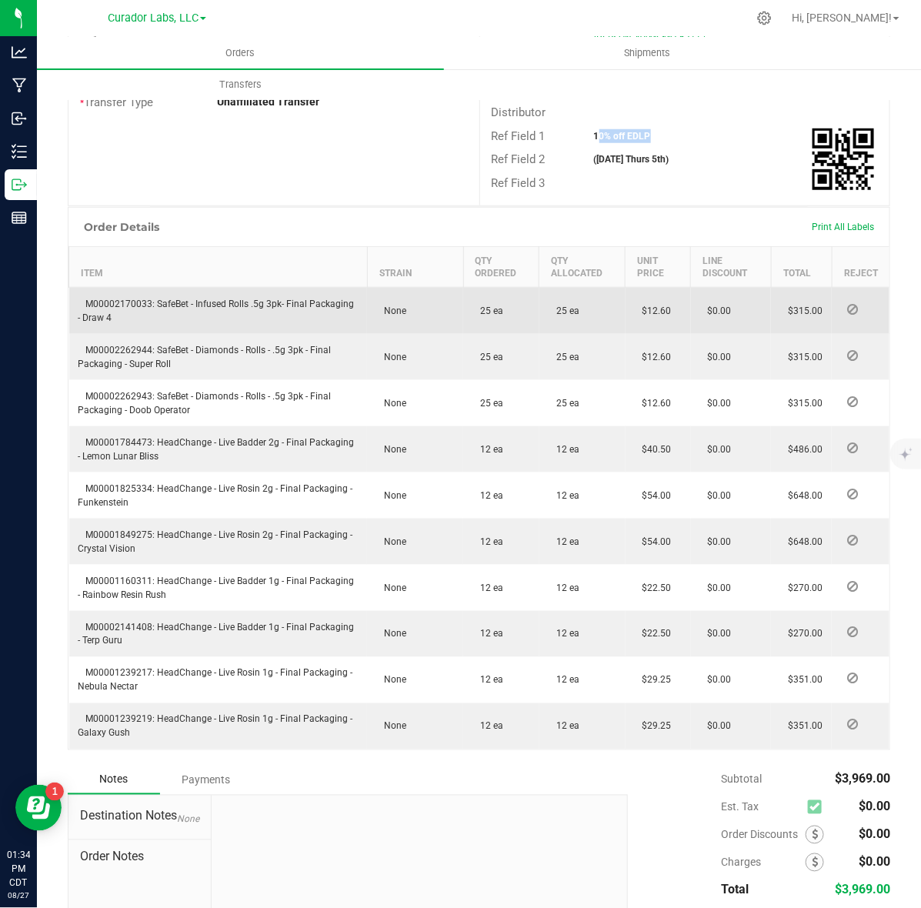
click at [105, 298] on span "M00002170033: SafeBet - Infused Rolls .5g 3pk- Final Packaging - Draw 4" at bounding box center [216, 310] width 276 height 25
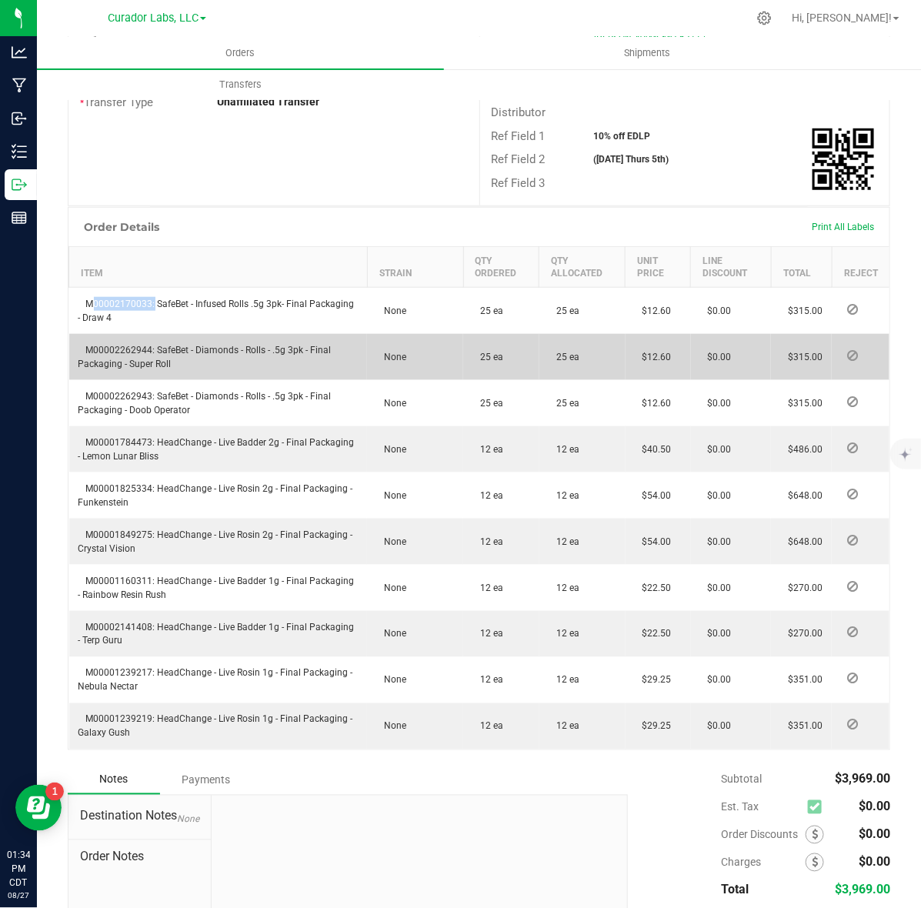
click at [120, 334] on td "M00002262944: SafeBet - Diamonds - Rolls - .5g 3pk - Final Packaging - Super Ro…" at bounding box center [218, 357] width 298 height 46
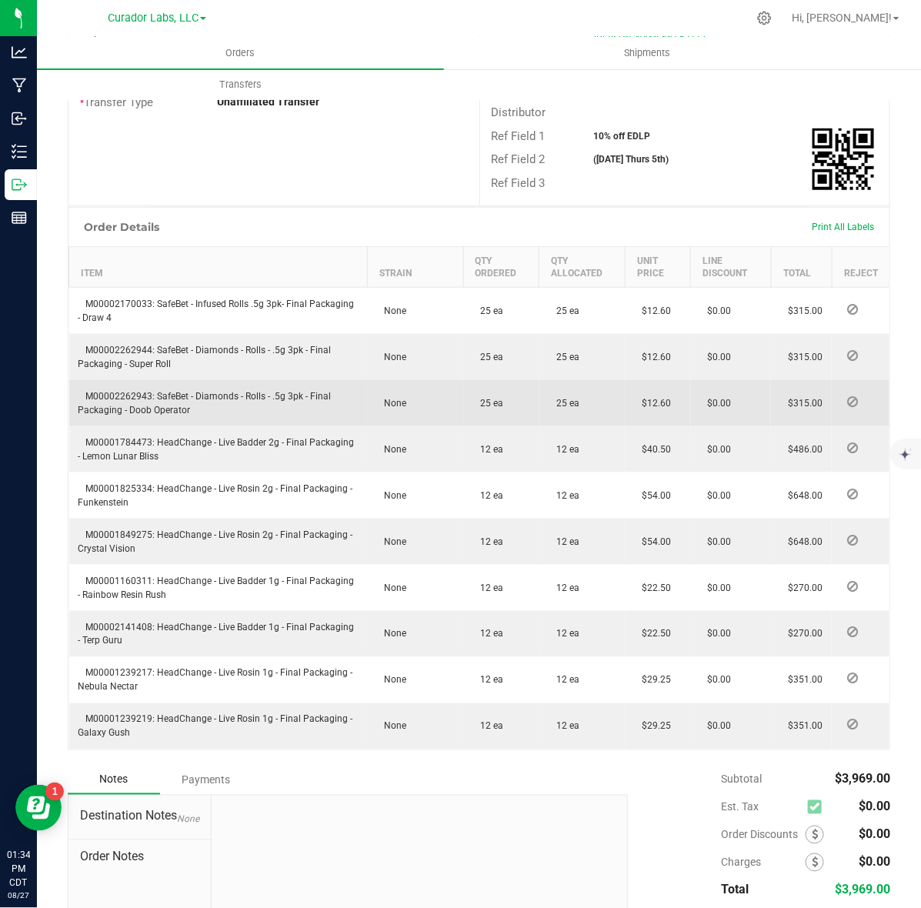
click at [110, 391] on span "M00002262943: SafeBet - Diamonds - Rolls - .5g 3pk - Final Packaging - Doob Ope…" at bounding box center [204, 403] width 253 height 25
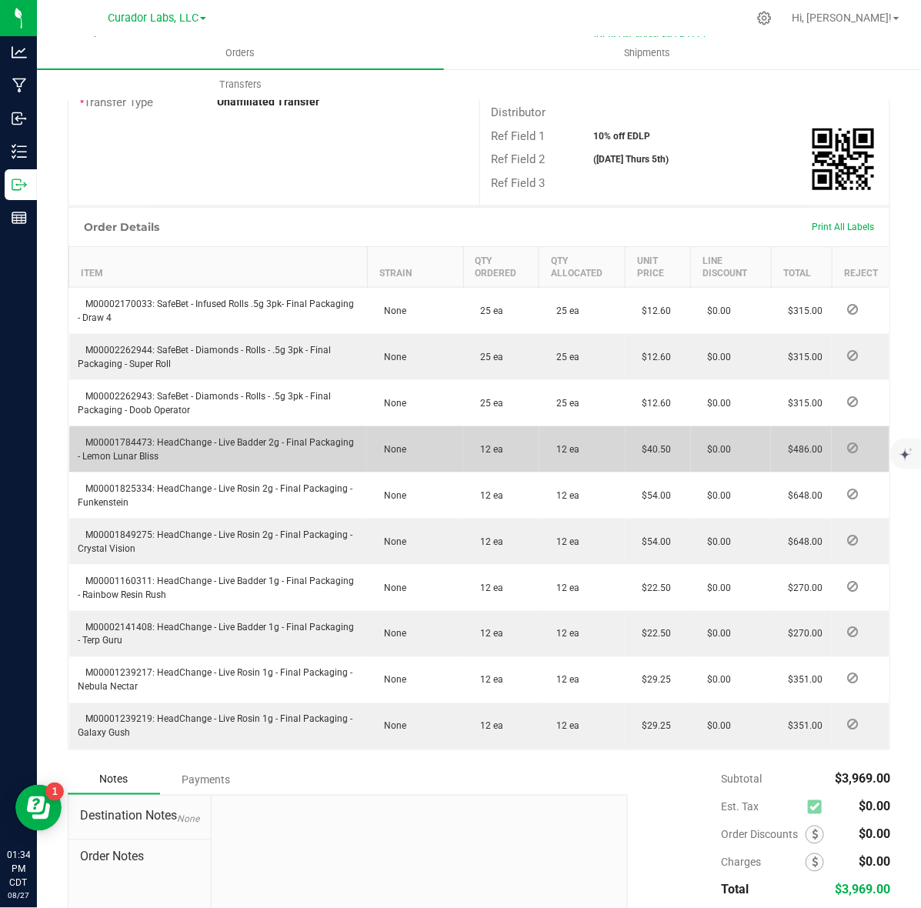
click at [138, 426] on td "M00001784473: HeadChange - Live Badder 2g - Final Packaging - Lemon Lunar Bliss" at bounding box center [218, 449] width 298 height 46
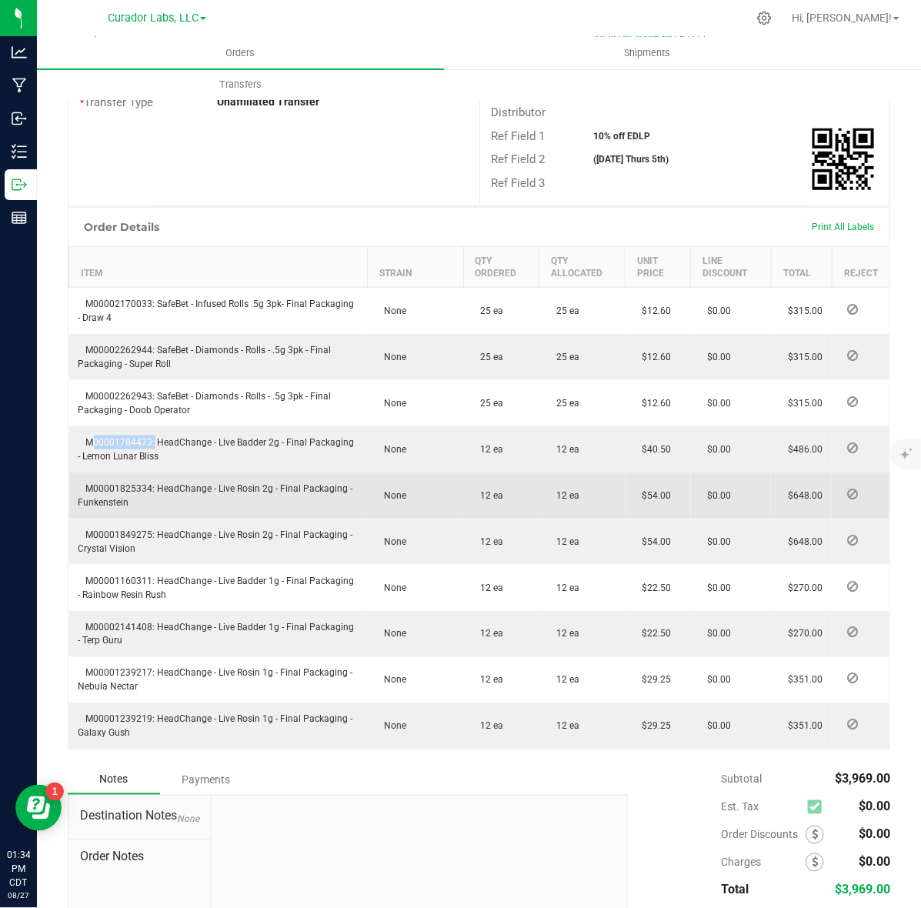
click at [114, 481] on td "M00001825334: HeadChange - Live Rosin 2g - Final Packaging - Funkenstein" at bounding box center [218, 495] width 298 height 46
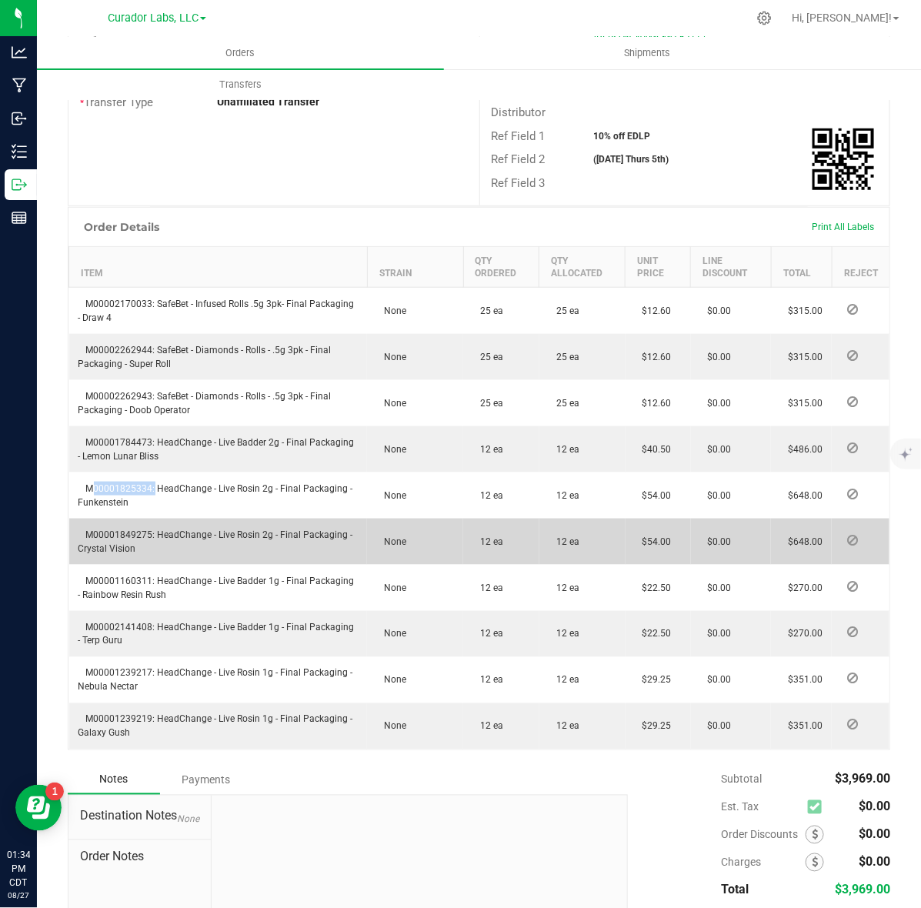
click at [143, 529] on span "M00001849275: HeadChange - Live Rosin 2g - Final Packaging - Crystal Vision" at bounding box center [215, 541] width 275 height 25
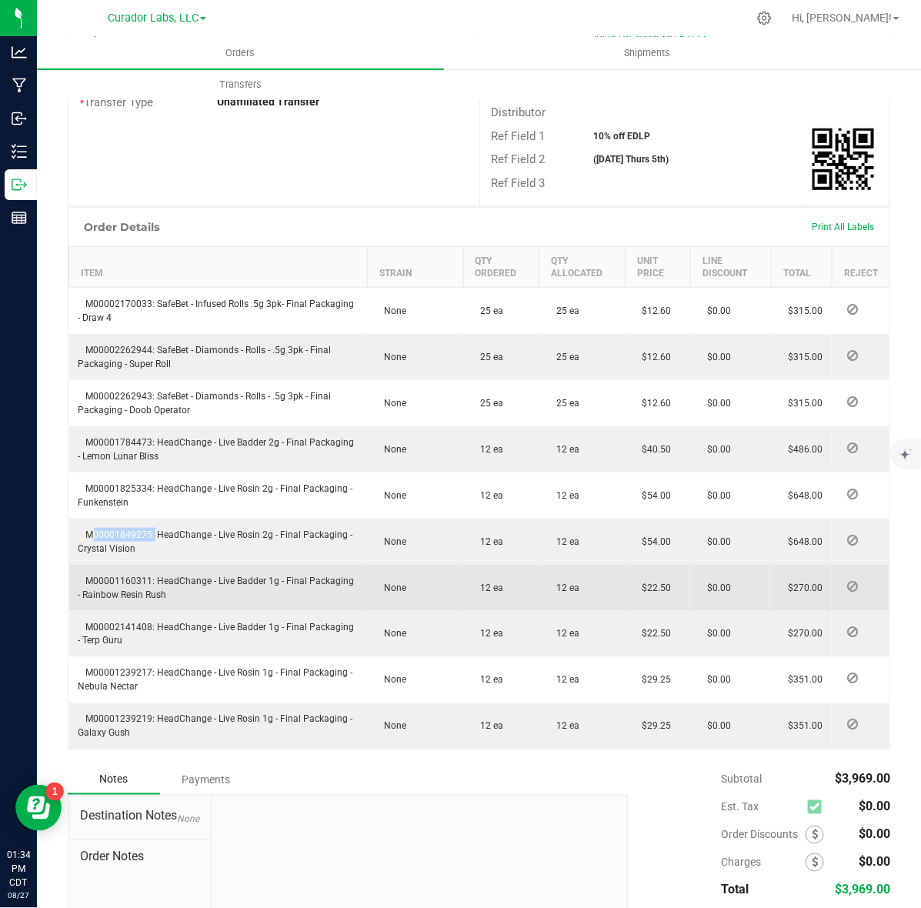
click at [128, 572] on td "M00001160311: HeadChange - Live Badder 1g - Final Packaging - Rainbow Resin Rush" at bounding box center [218, 588] width 298 height 46
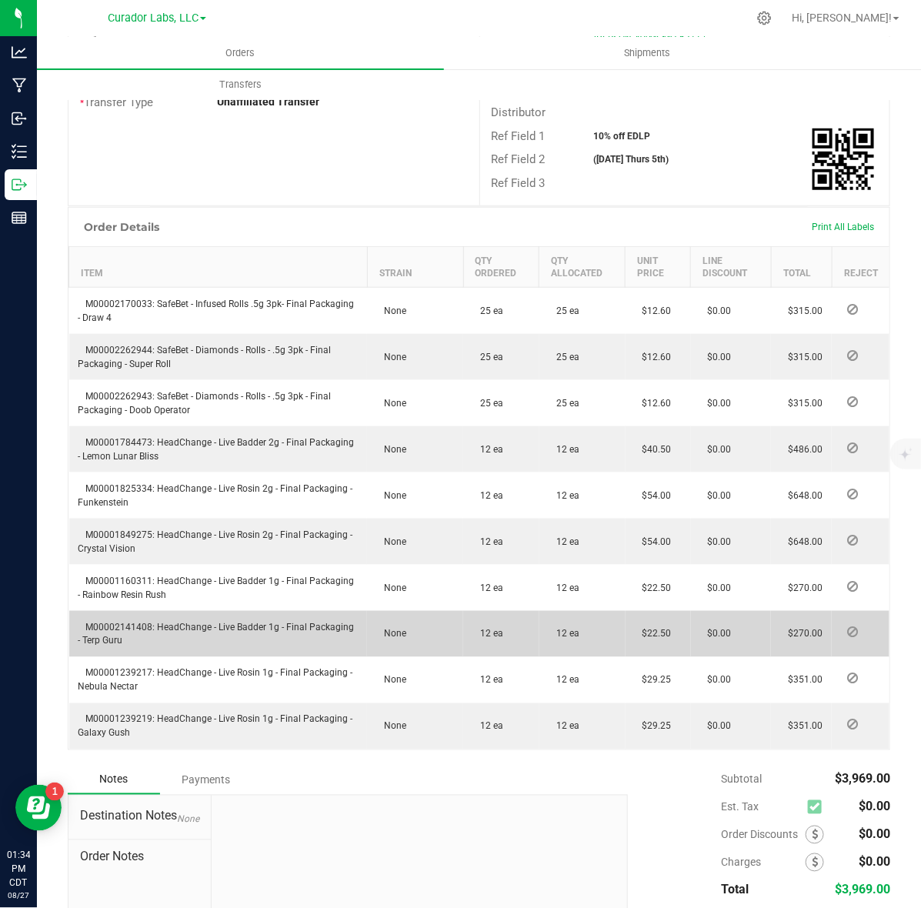
click at [110, 622] on span "M00002141408: HeadChange - Live Badder 1g - Final Packaging - Terp Guru" at bounding box center [216, 634] width 276 height 25
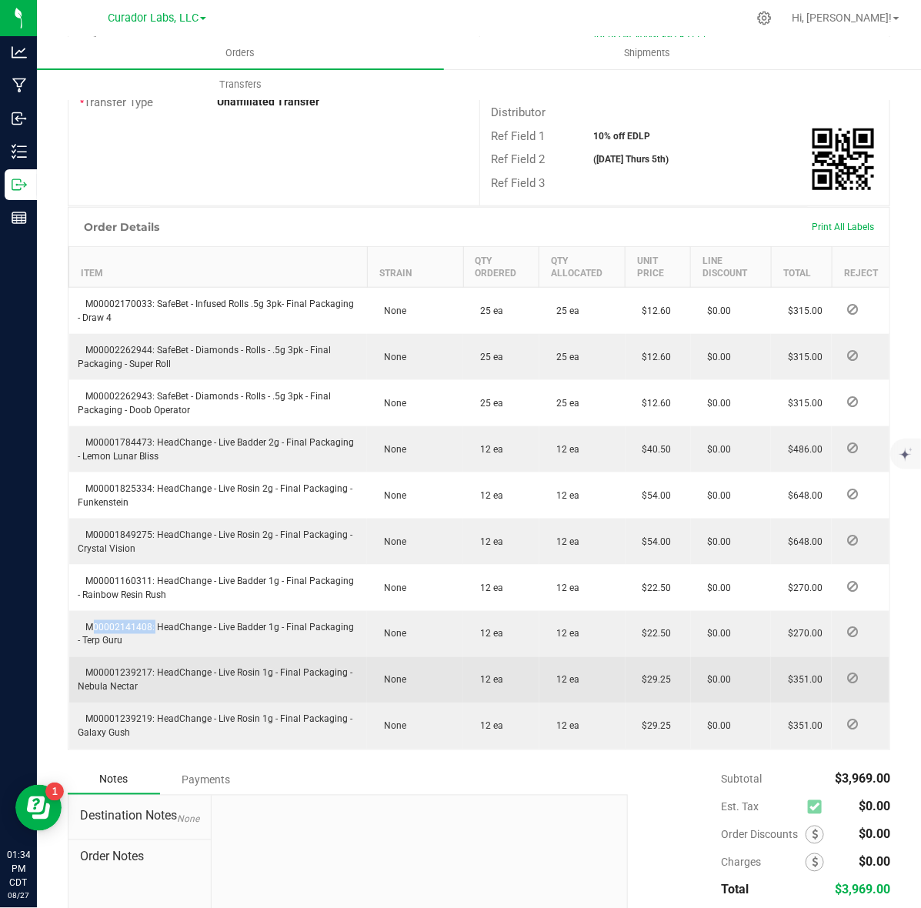
click at [118, 668] on span "M00001239217: HeadChange - Live Rosin 1g - Final Packaging - Nebula Nectar" at bounding box center [215, 680] width 275 height 25
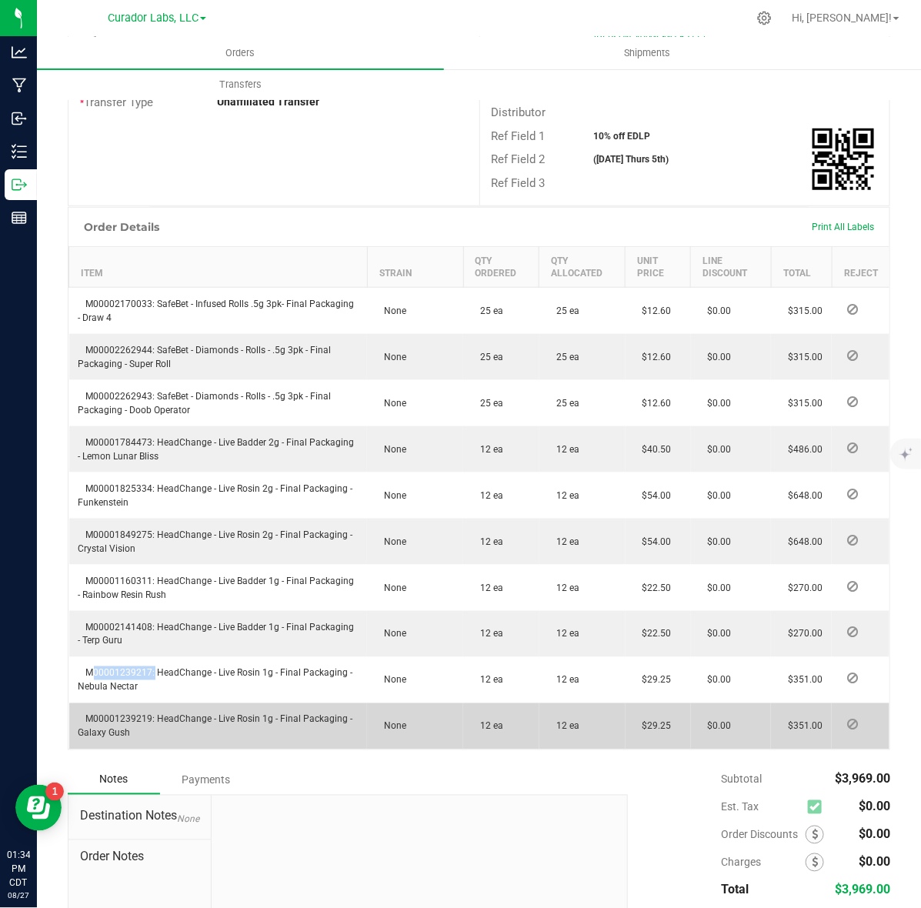
click at [109, 703] on td "M00001239219: HeadChange - Live Rosin 1g - Final Packaging - Galaxy Gush" at bounding box center [218, 726] width 298 height 46
click at [118, 703] on td "M00001239219: HeadChange - Live Rosin 1g - Final Packaging - Galaxy Gush" at bounding box center [218, 726] width 298 height 46
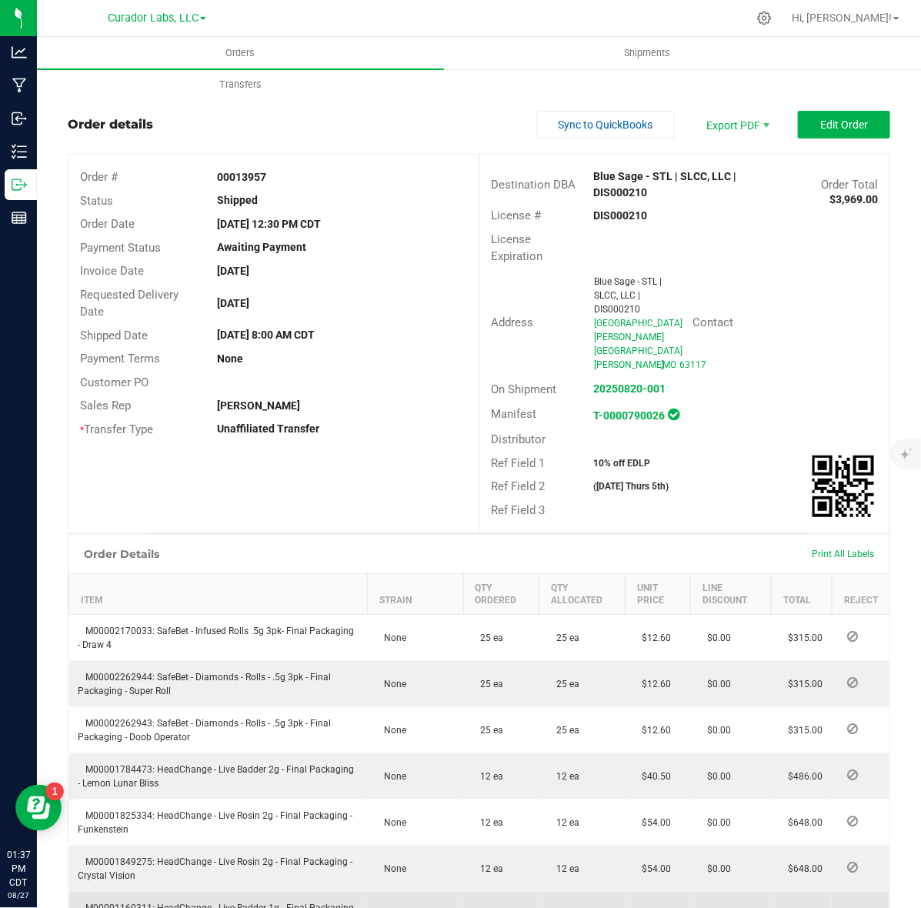
scroll to position [423, 0]
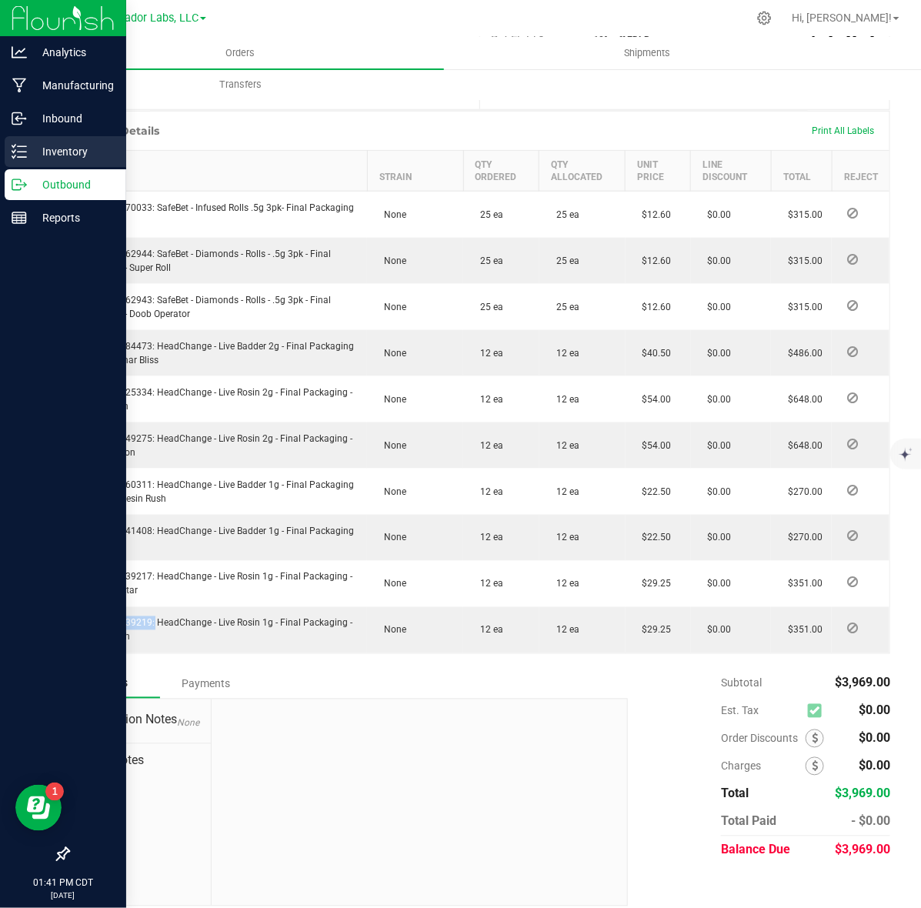
click at [48, 155] on p "Inventory" at bounding box center [73, 151] width 92 height 18
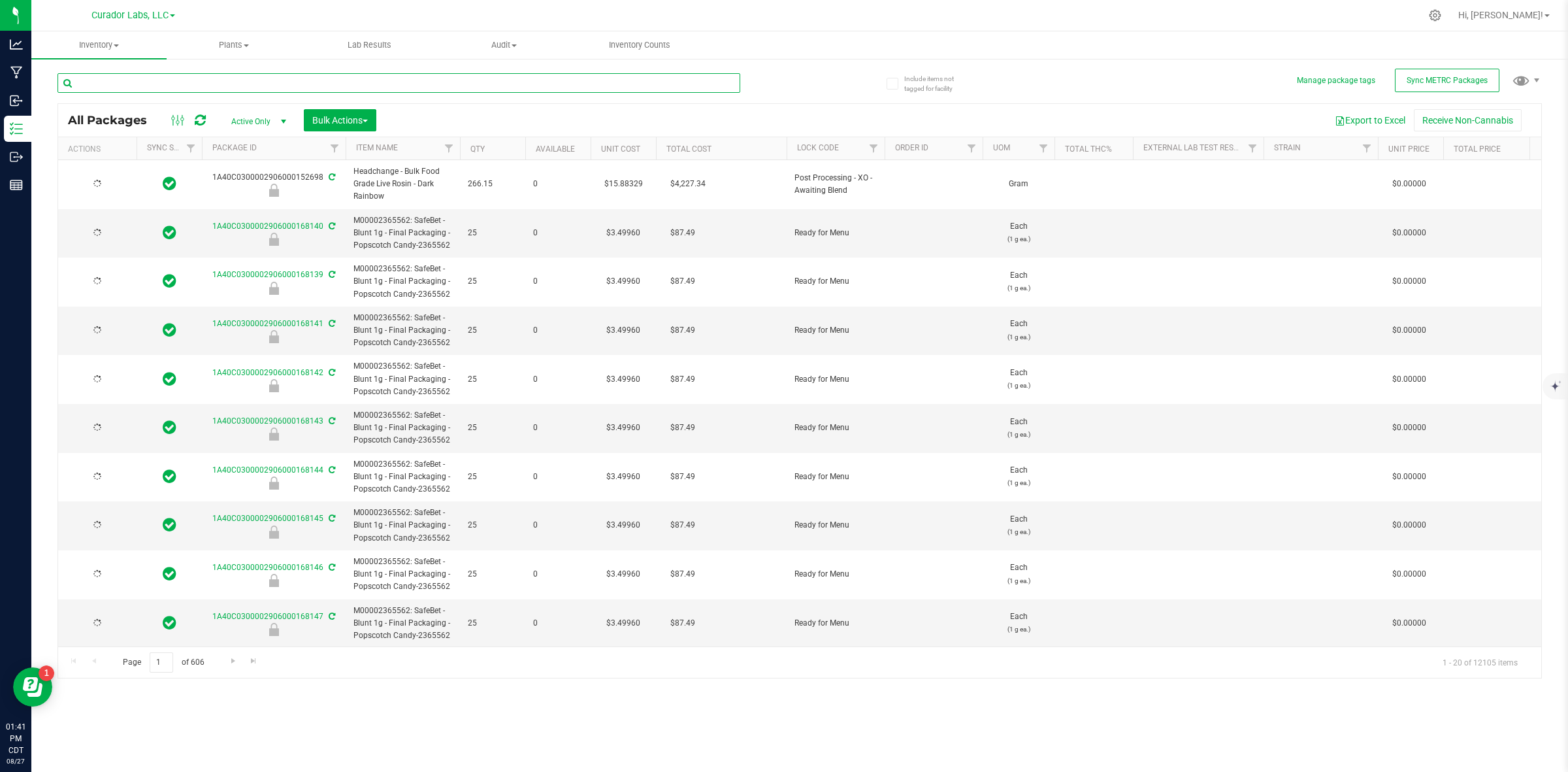
click at [341, 82] on input "text" at bounding box center [399, 82] width 683 height 20
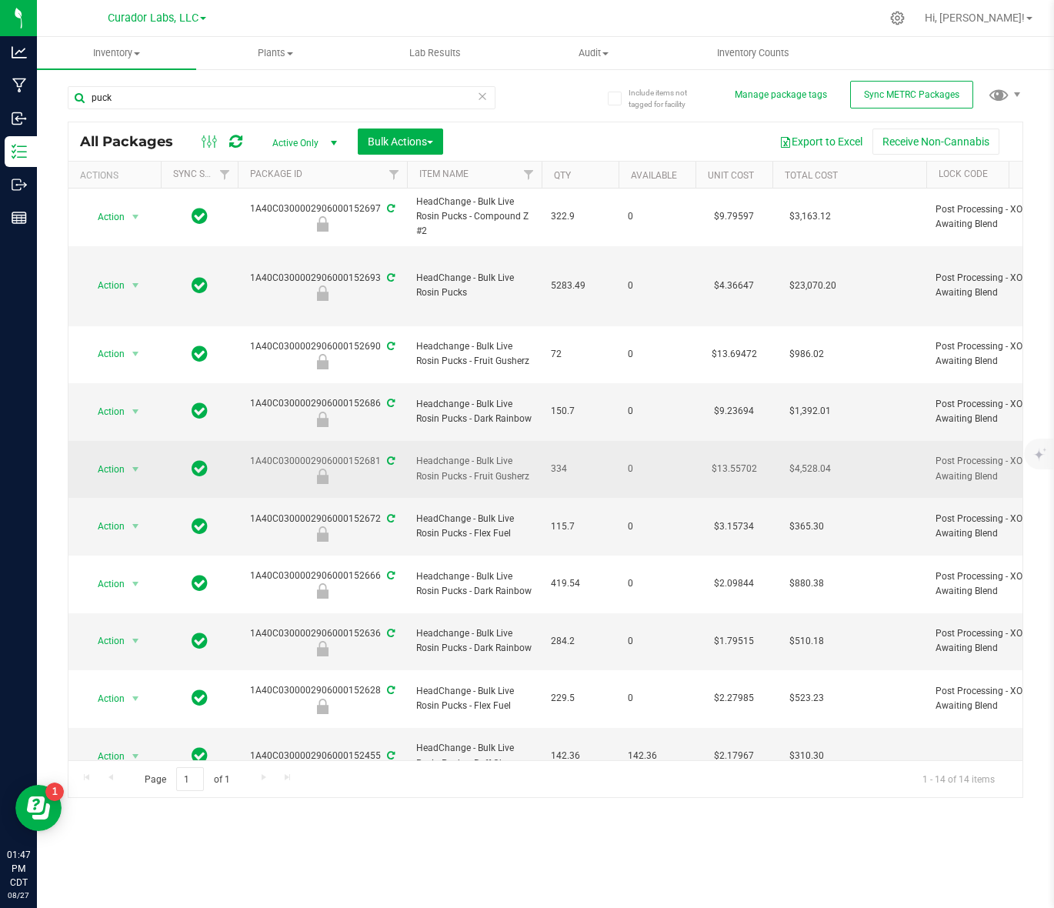
click at [431, 454] on span "Headchange - Bulk Live Rosin Pucks - Fruit Gusherz" at bounding box center [474, 468] width 116 height 29
click at [465, 454] on span "Headchange - Bulk Live Rosin Pucks - Fruit Gusherz" at bounding box center [474, 468] width 116 height 29
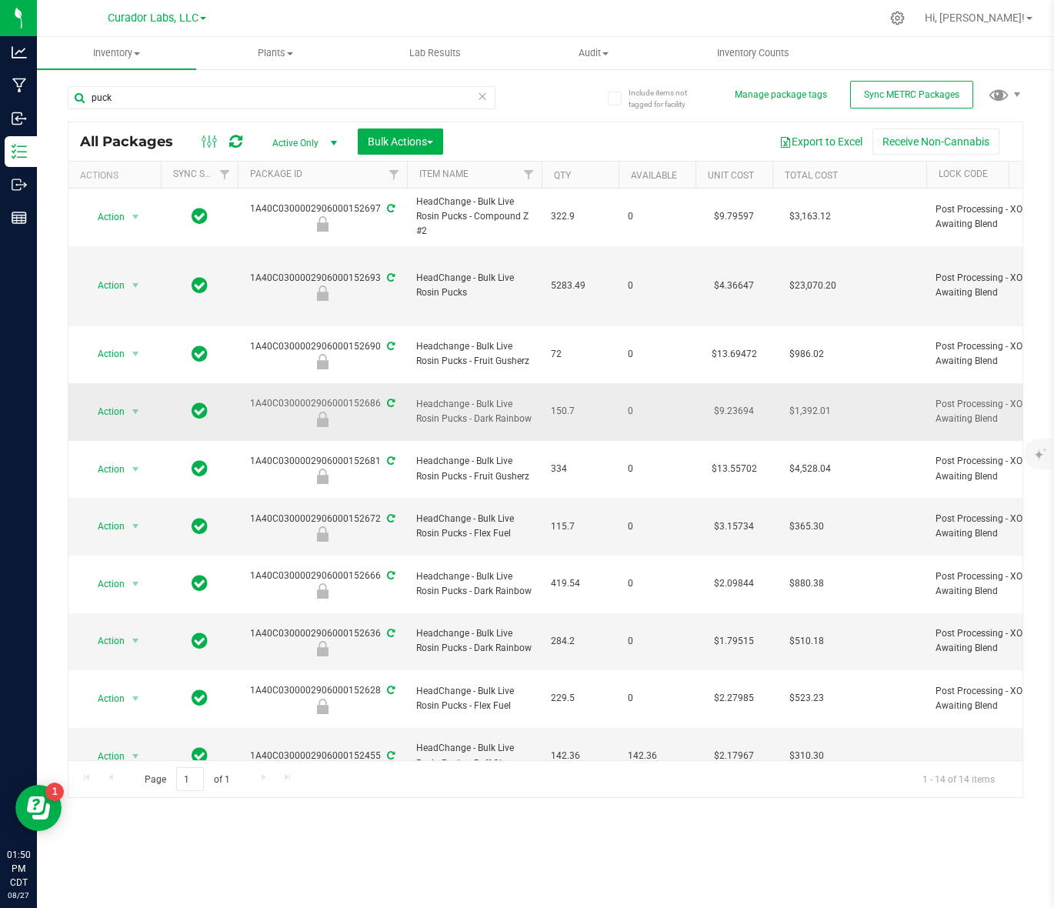
click at [456, 397] on span "Headchange - Bulk Live Rosin Pucks - Dark Rainbow" at bounding box center [474, 411] width 116 height 29
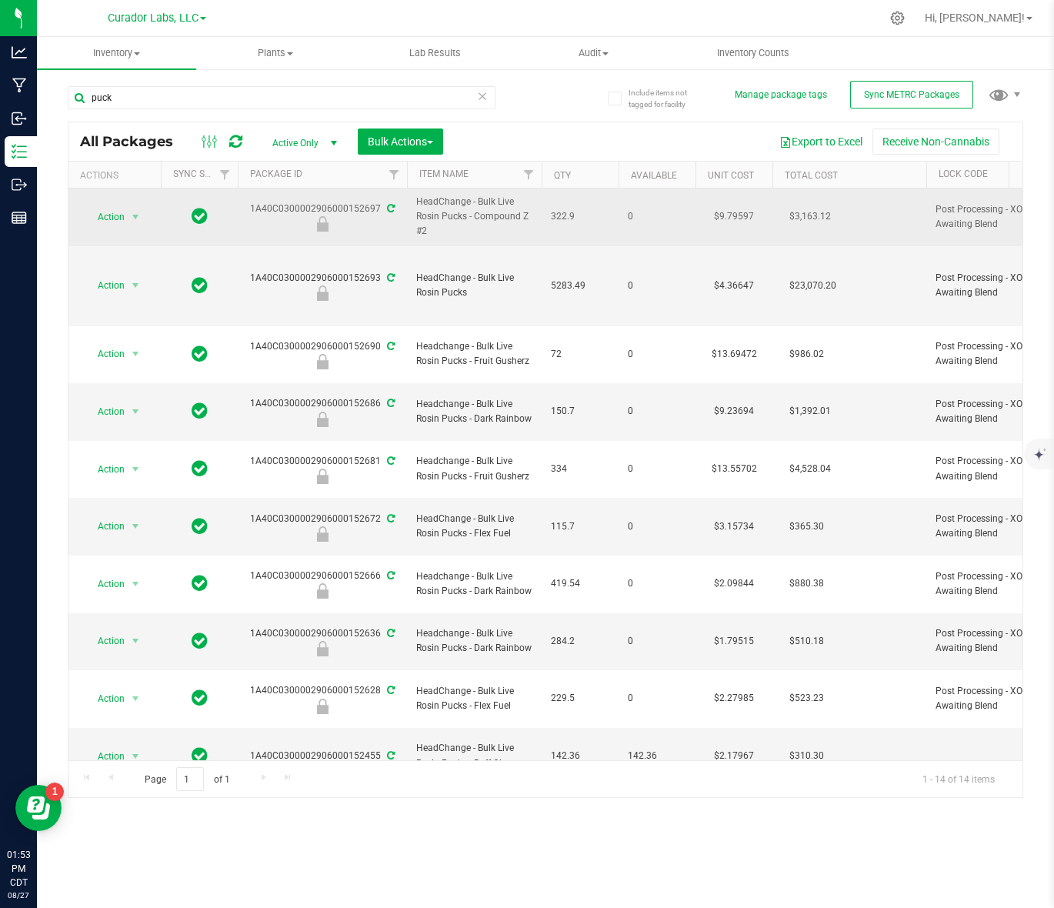
click at [447, 214] on span "HeadChange - Bulk Live Rosin Pucks - Compound Z #2" at bounding box center [474, 217] width 116 height 45
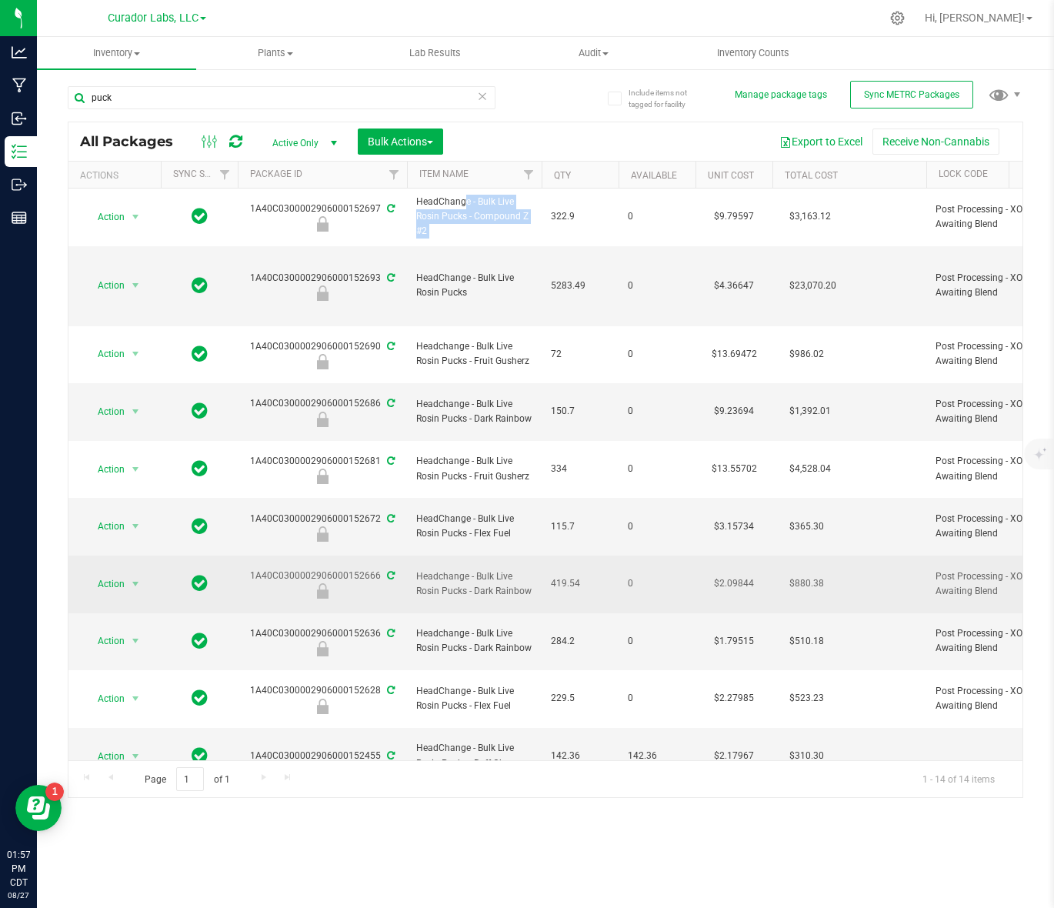
drag, startPoint x: 585, startPoint y: 524, endPoint x: 545, endPoint y: 532, distance: 41.6
click at [545, 555] on td "419.54" at bounding box center [580, 584] width 77 height 58
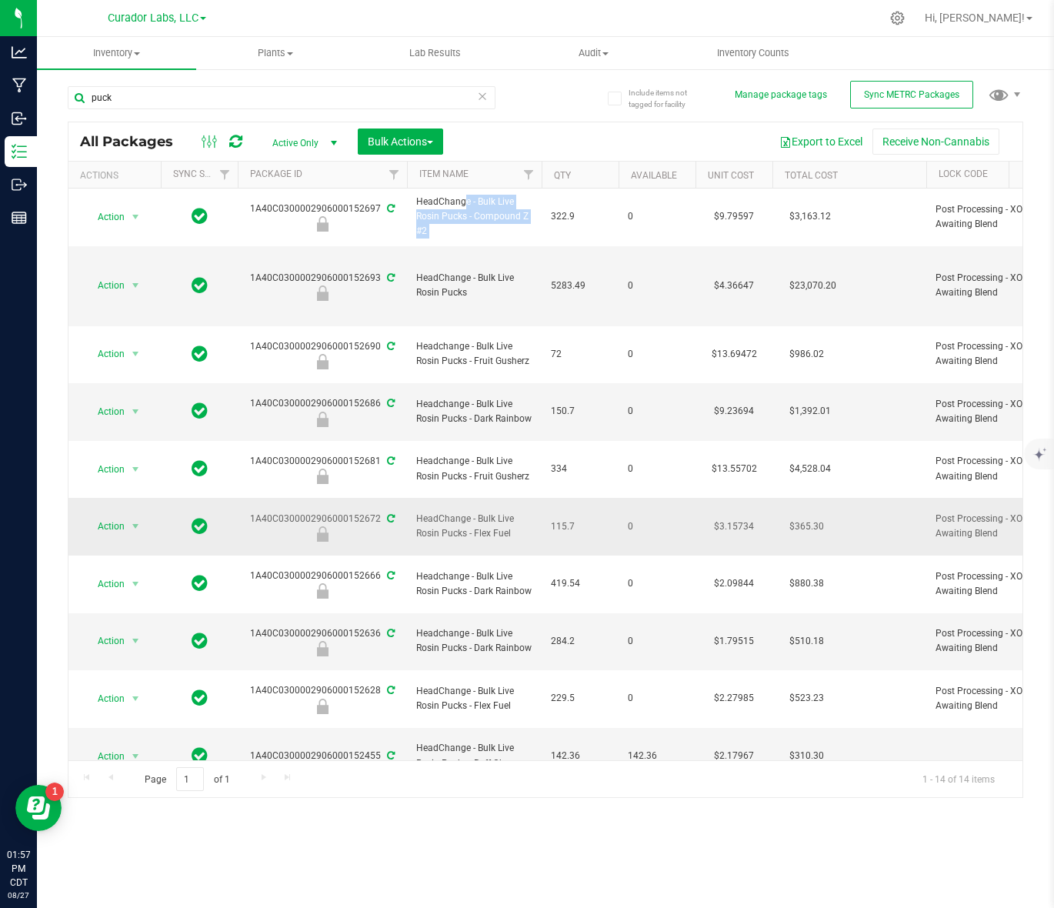
drag, startPoint x: 577, startPoint y: 478, endPoint x: 544, endPoint y: 488, distance: 34.6
click at [544, 498] on td "115.7" at bounding box center [580, 527] width 77 height 58
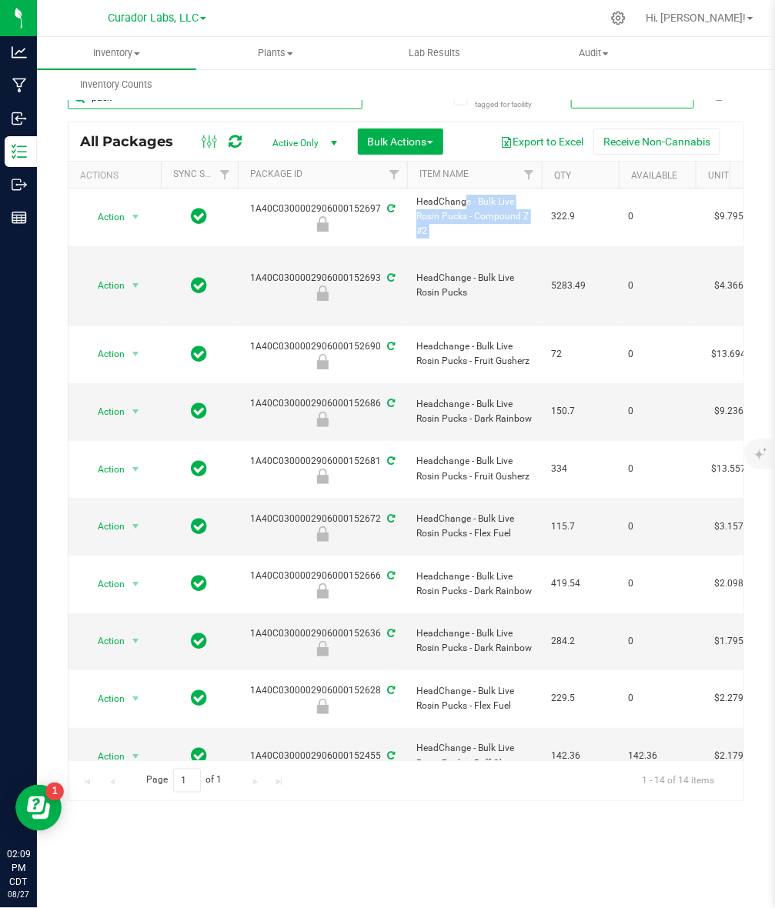
click at [167, 102] on input "puck" at bounding box center [215, 97] width 295 height 23
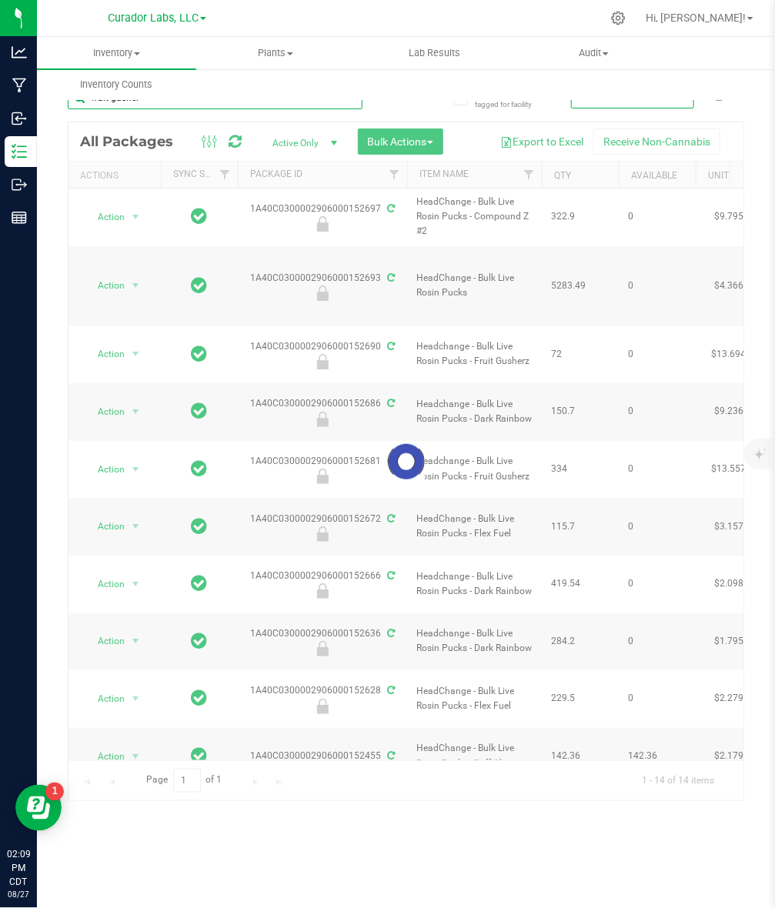
type input "fruit gusherz"
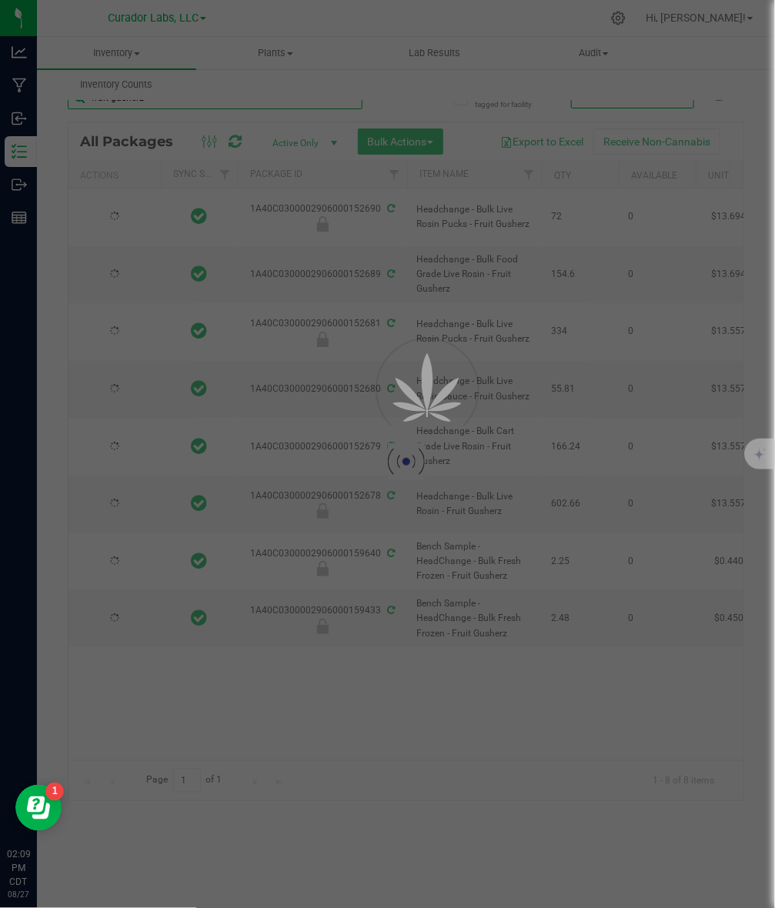
type input "[DATE]"
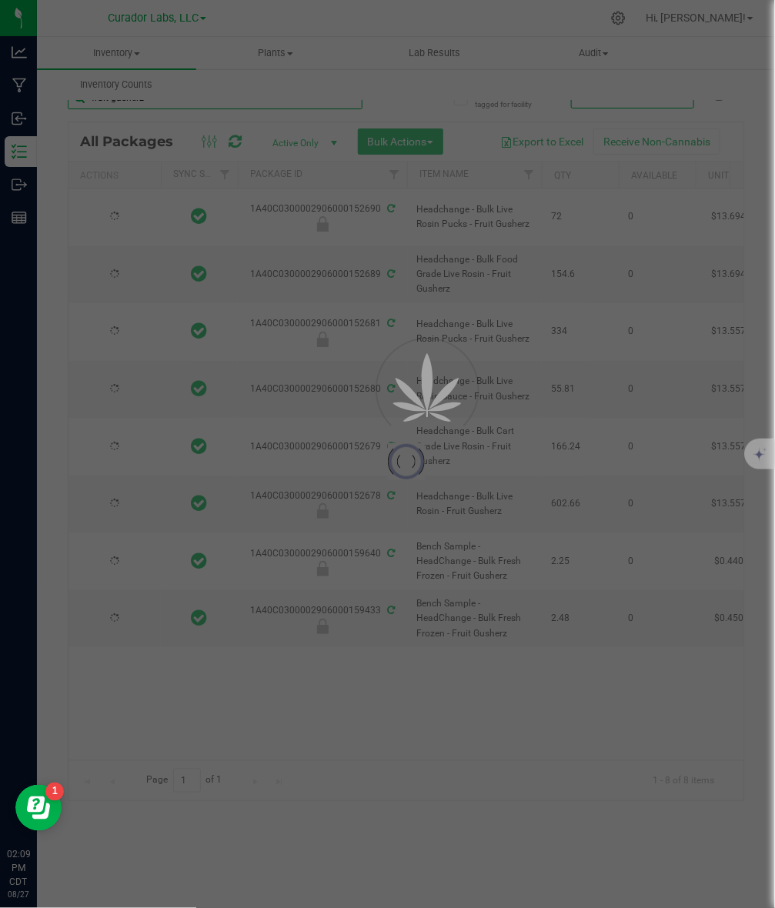
type input "[DATE]"
type input "fruit gusherz"
type input "[DATE]"
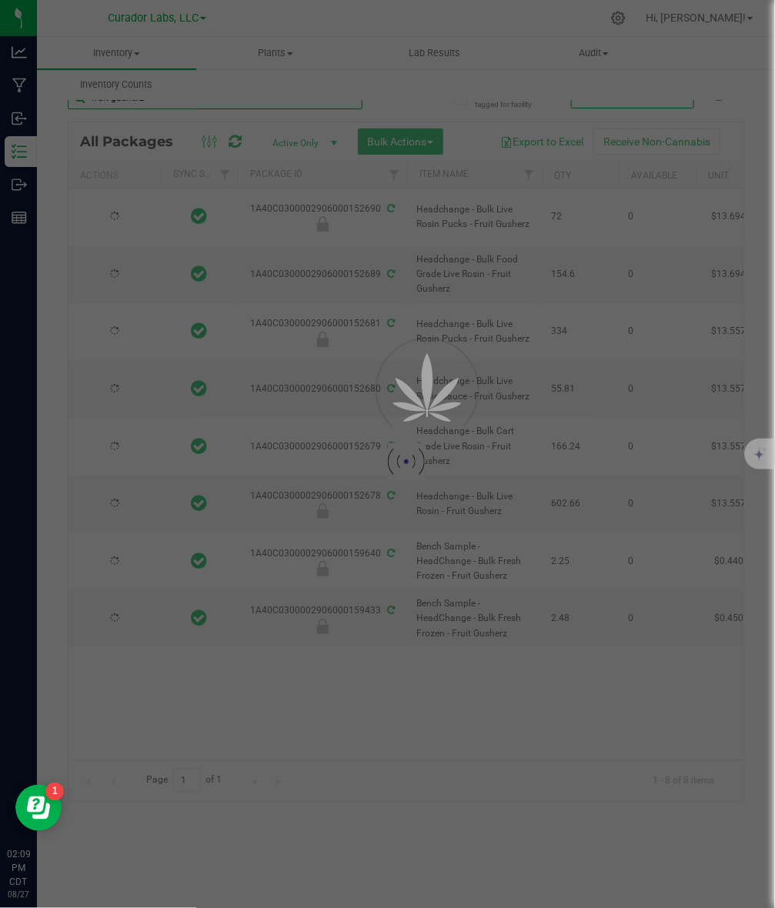
type input "[DATE]"
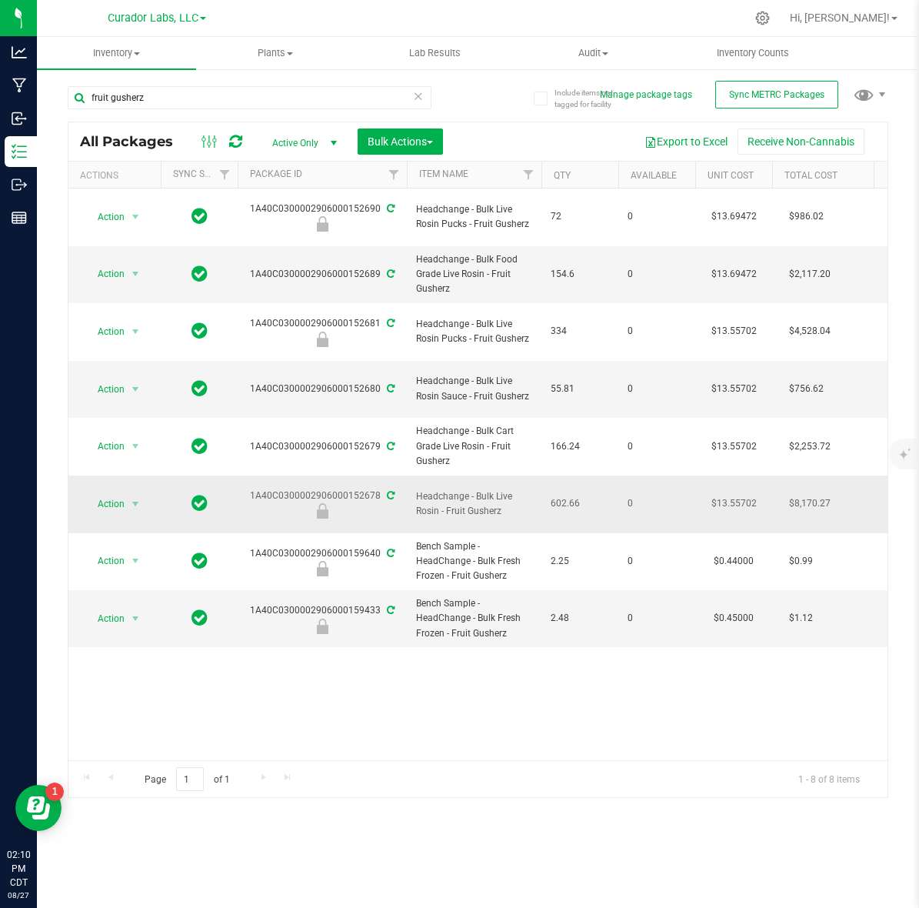
click at [705, 475] on td "$13.55702" at bounding box center [733, 504] width 77 height 58
click at [718, 493] on input "13.55702" at bounding box center [730, 504] width 70 height 22
type input "16.5092416702"
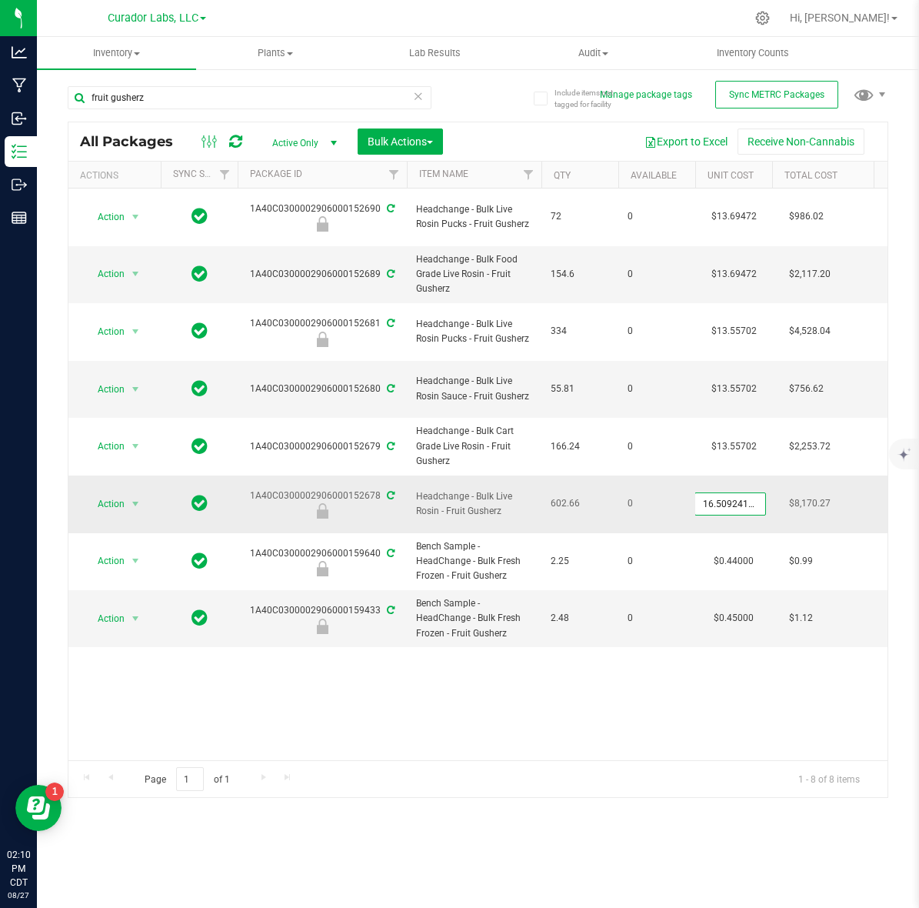
scroll to position [0, 8]
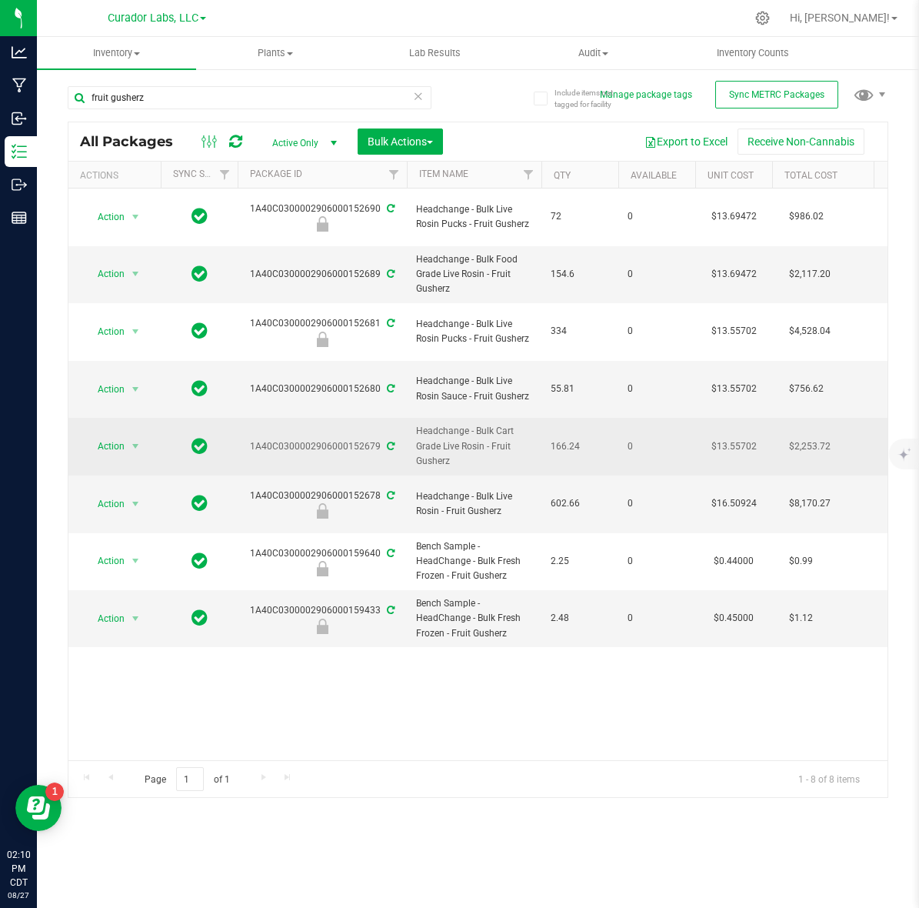
click at [721, 418] on td "$13.55702" at bounding box center [733, 447] width 77 height 58
click at [721, 435] on input "13.55702" at bounding box center [730, 446] width 70 height 22
type input "24.4000871222"
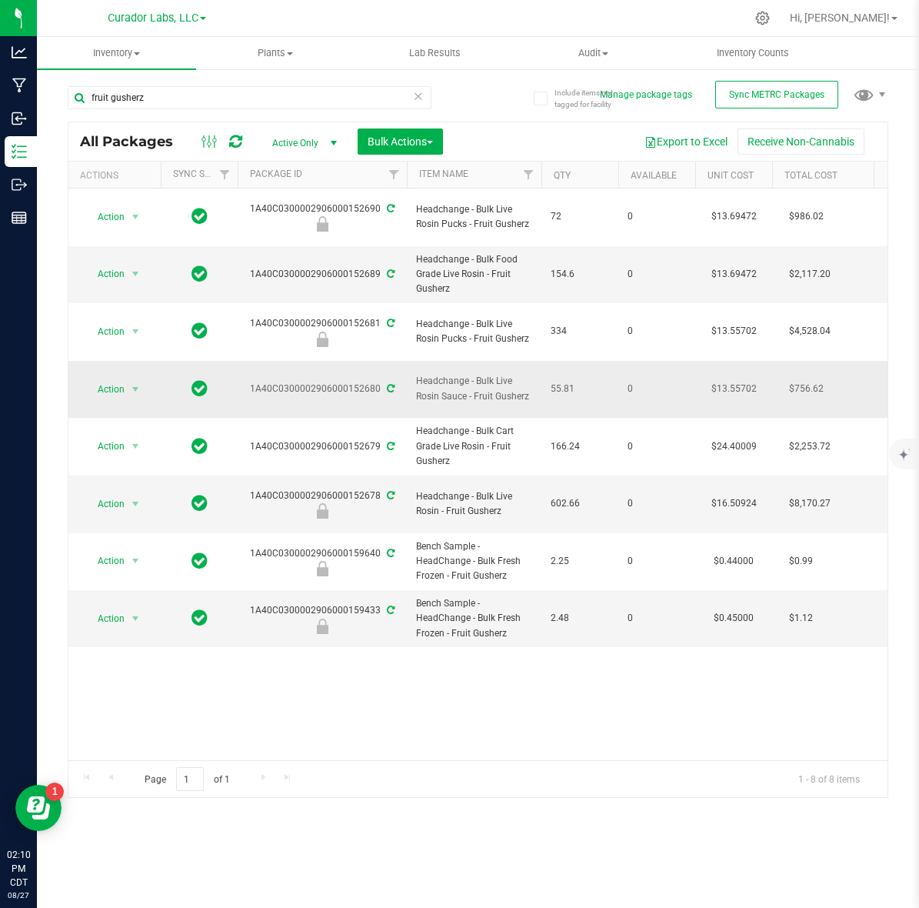
click at [723, 361] on td "$13.55702" at bounding box center [733, 390] width 77 height 58
click at [723, 378] on input "13.55702" at bounding box center [730, 389] width 70 height 22
type input "13.9513544581"
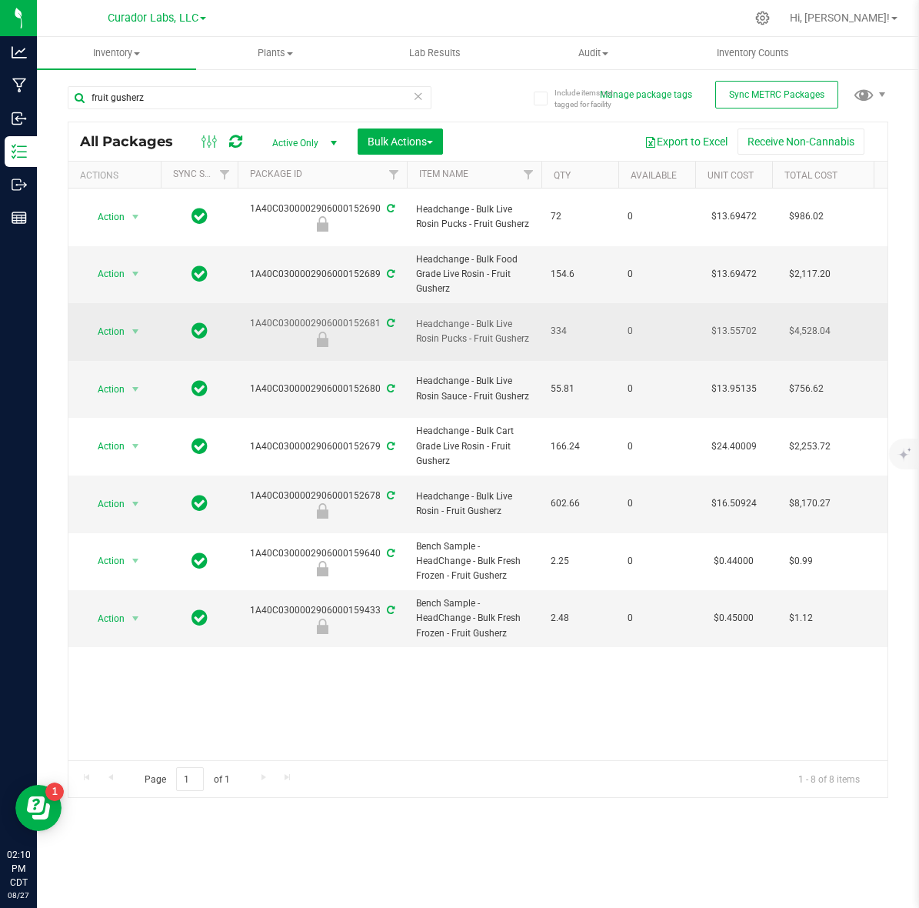
click at [720, 308] on td "$13.55702" at bounding box center [733, 332] width 77 height 58
click at [720, 321] on input "13.55702" at bounding box center [730, 332] width 70 height 22
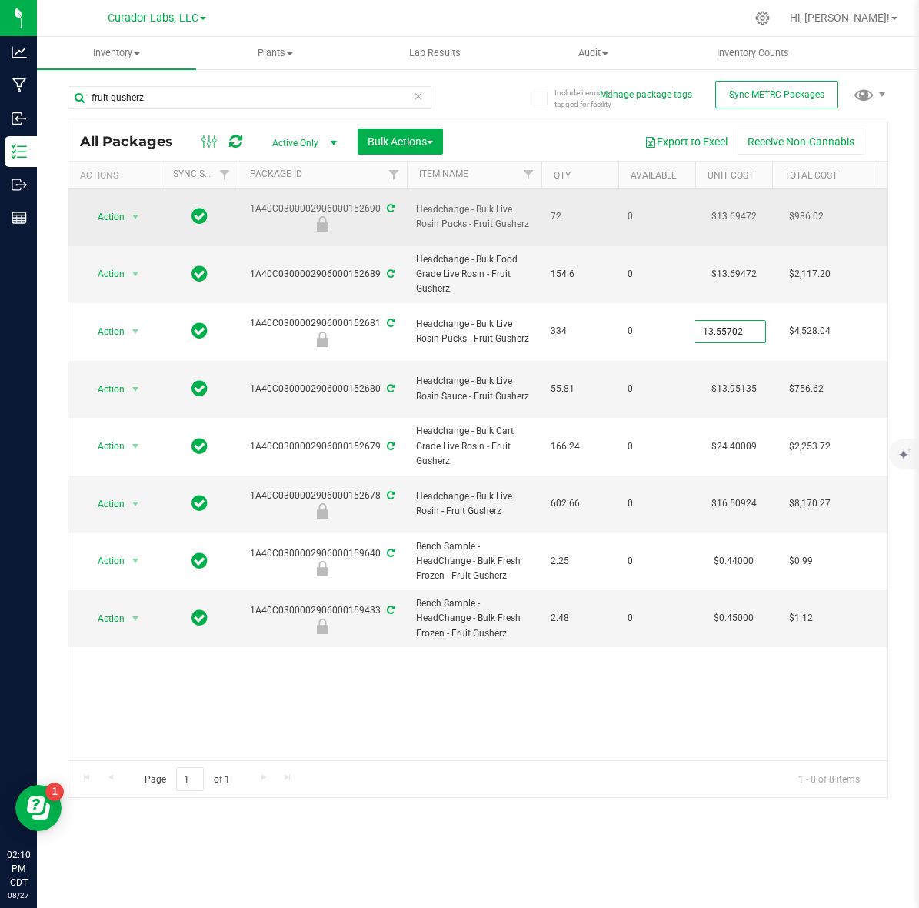
type input "2.7673637237"
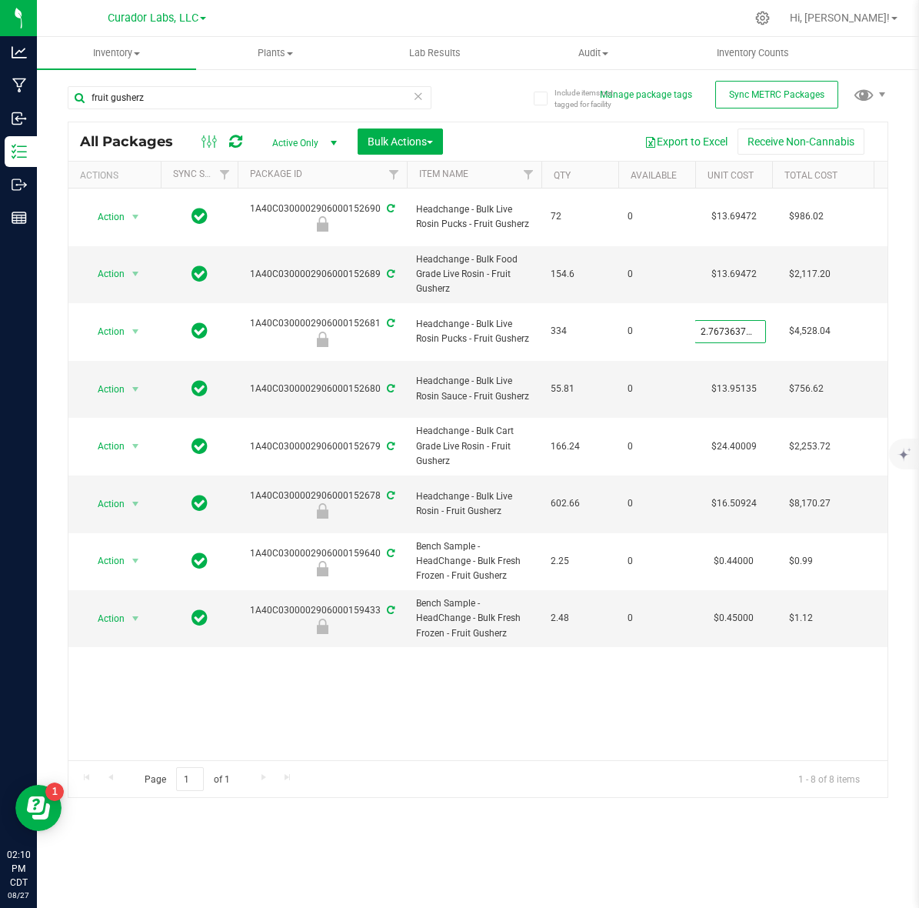
click at [239, 141] on div "All Packages Active Only Active Only Lab Samples Locked All External Internal B…" at bounding box center [478, 460] width 821 height 676
click at [239, 141] on icon at bounding box center [235, 141] width 13 height 15
drag, startPoint x: 235, startPoint y: 137, endPoint x: 340, endPoint y: 232, distance: 141.6
click at [235, 137] on icon at bounding box center [235, 141] width 13 height 15
click at [733, 267] on td "$13.69472" at bounding box center [733, 275] width 77 height 58
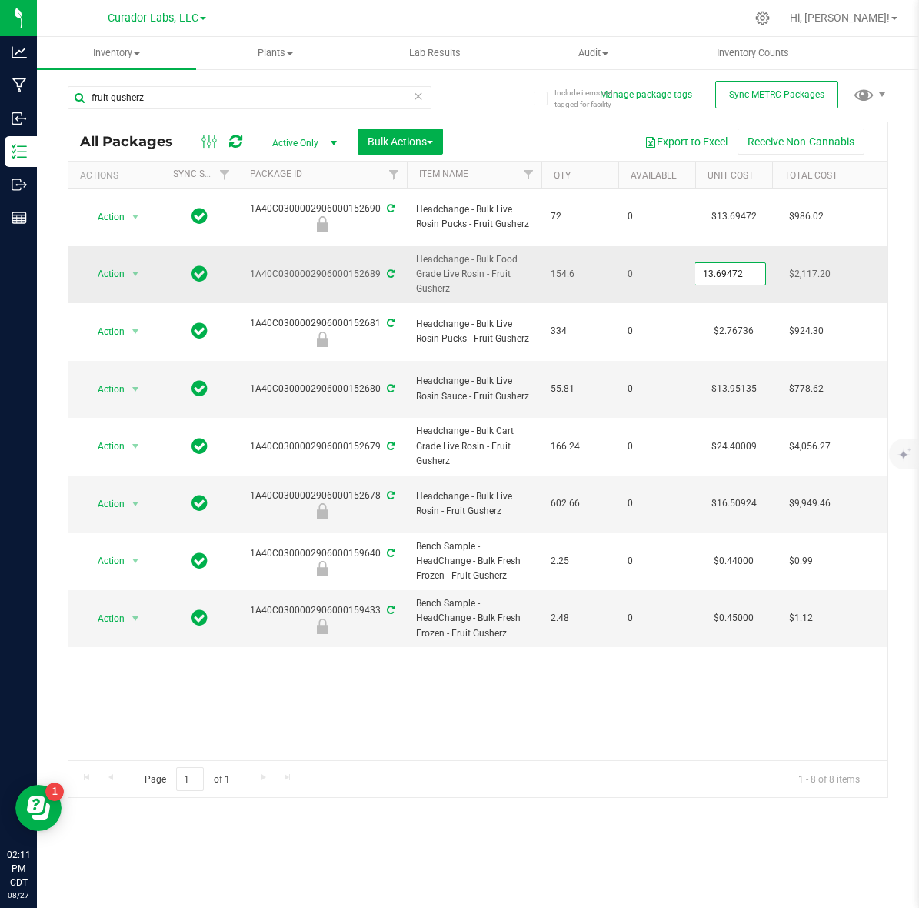
click at [737, 264] on input "13.69472" at bounding box center [730, 274] width 70 height 22
type input "18.2998982875"
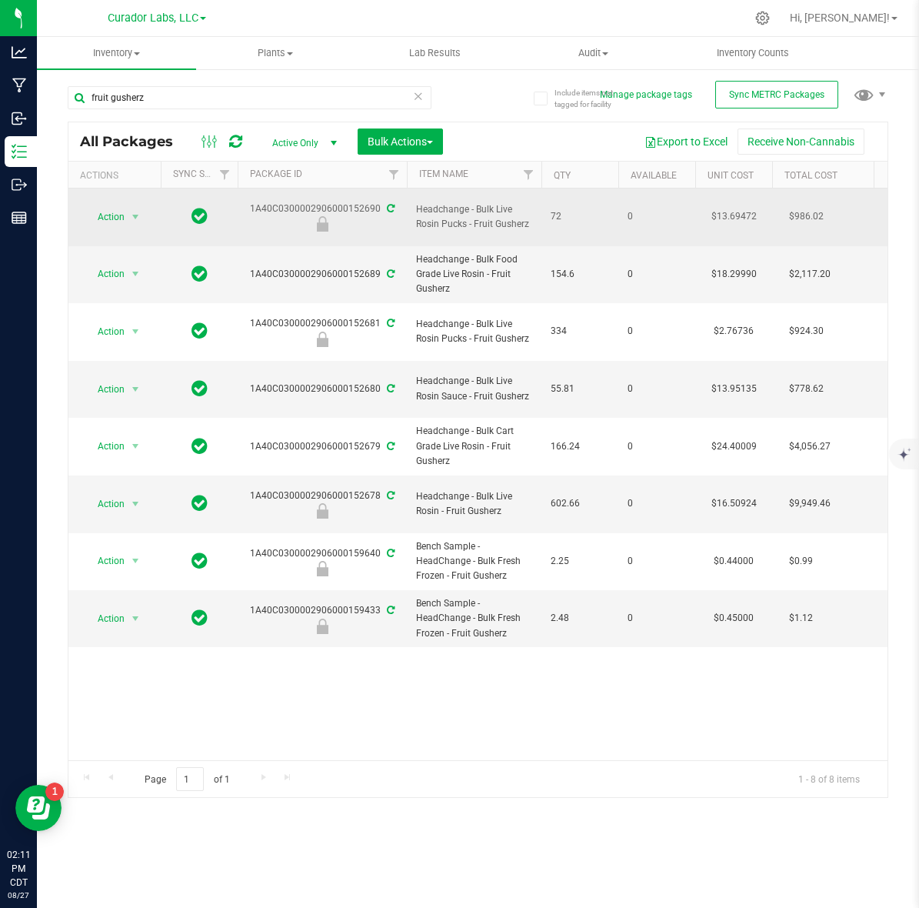
click at [719, 206] on td "$13.69472" at bounding box center [733, 217] width 77 height 58
click at [719, 206] on input "13.69472" at bounding box center [730, 217] width 70 height 22
type input "3.8063788438"
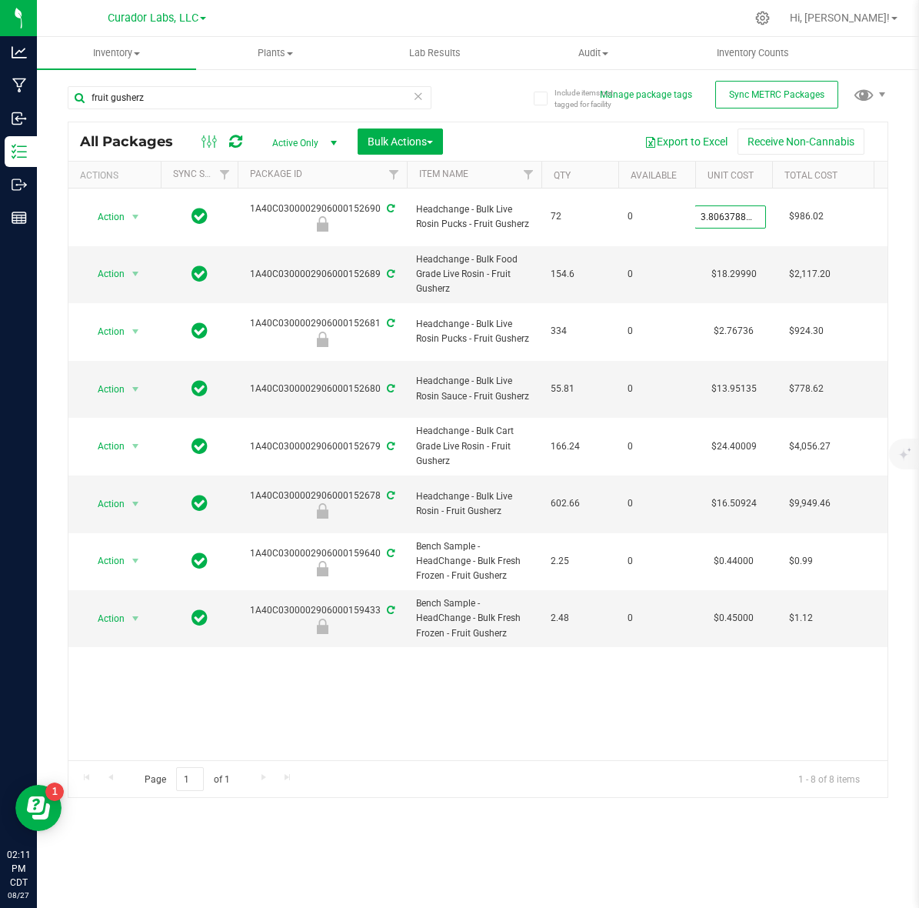
click at [232, 142] on div "All Packages Active Only Active Only Lab Samples Locked All External Internal B…" at bounding box center [478, 460] width 821 height 676
click at [240, 135] on icon at bounding box center [235, 141] width 13 height 15
click at [231, 146] on icon at bounding box center [235, 141] width 13 height 15
click at [238, 148] on link at bounding box center [235, 141] width 13 height 18
click at [264, 112] on div "fruit gusherz" at bounding box center [250, 103] width 364 height 35
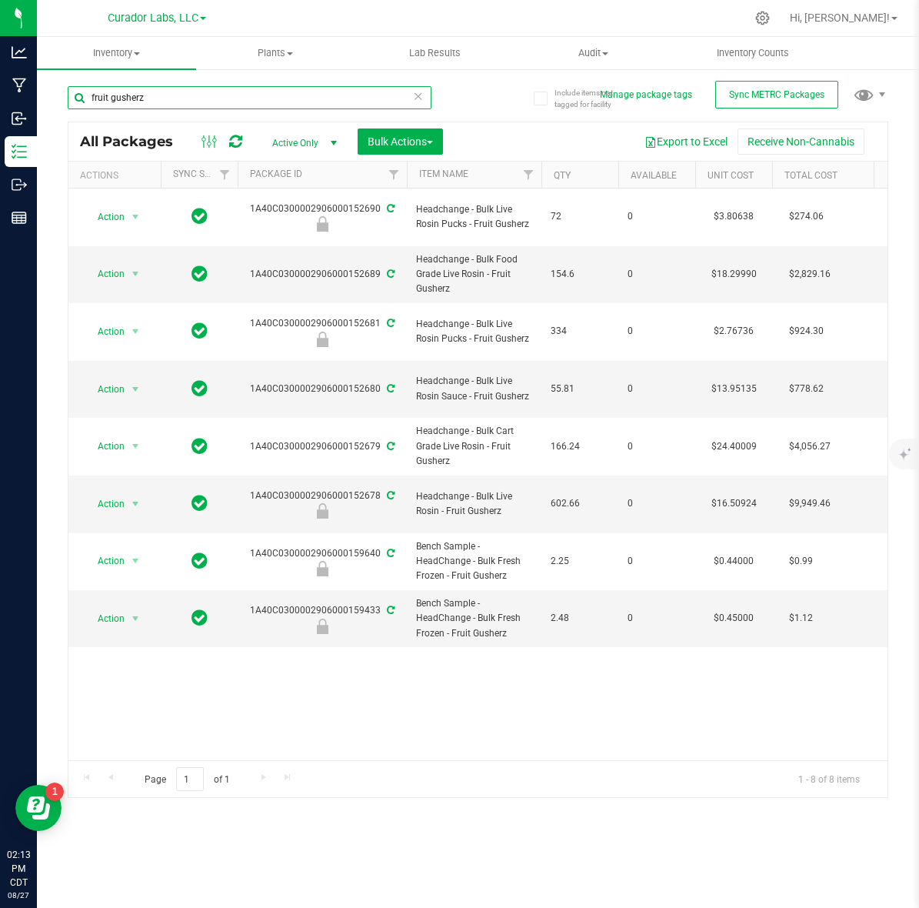
click at [255, 104] on input "fruit gusherz" at bounding box center [250, 97] width 364 height 23
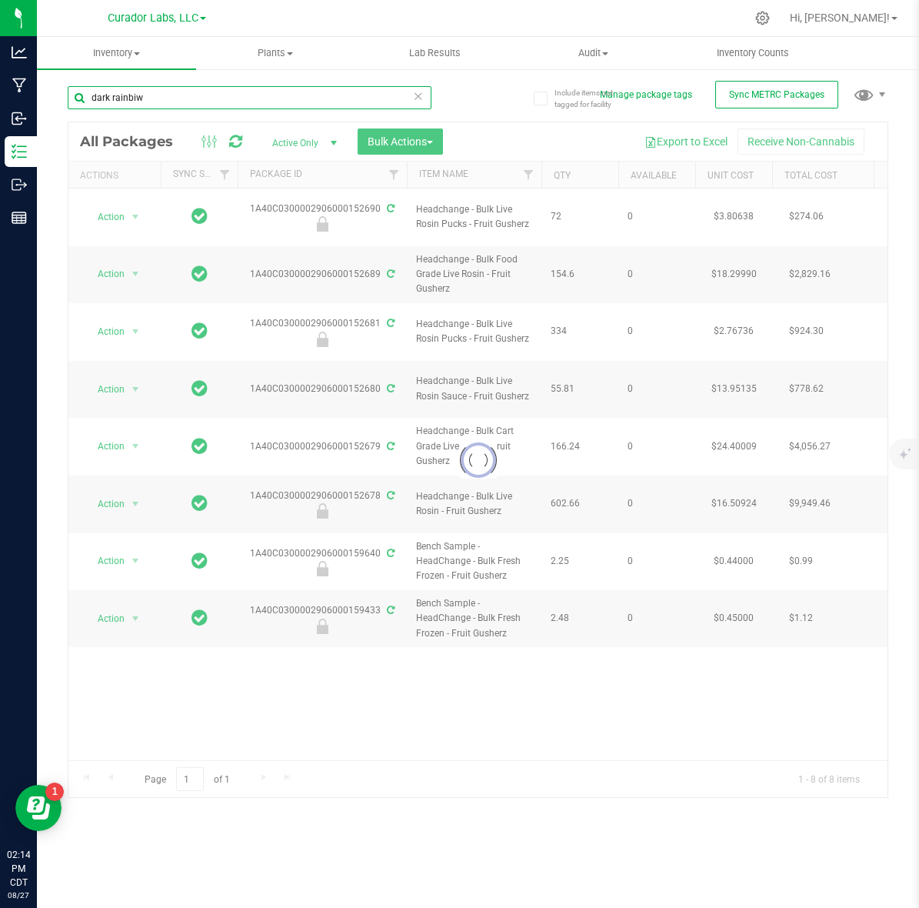
type input "dark rainbiw"
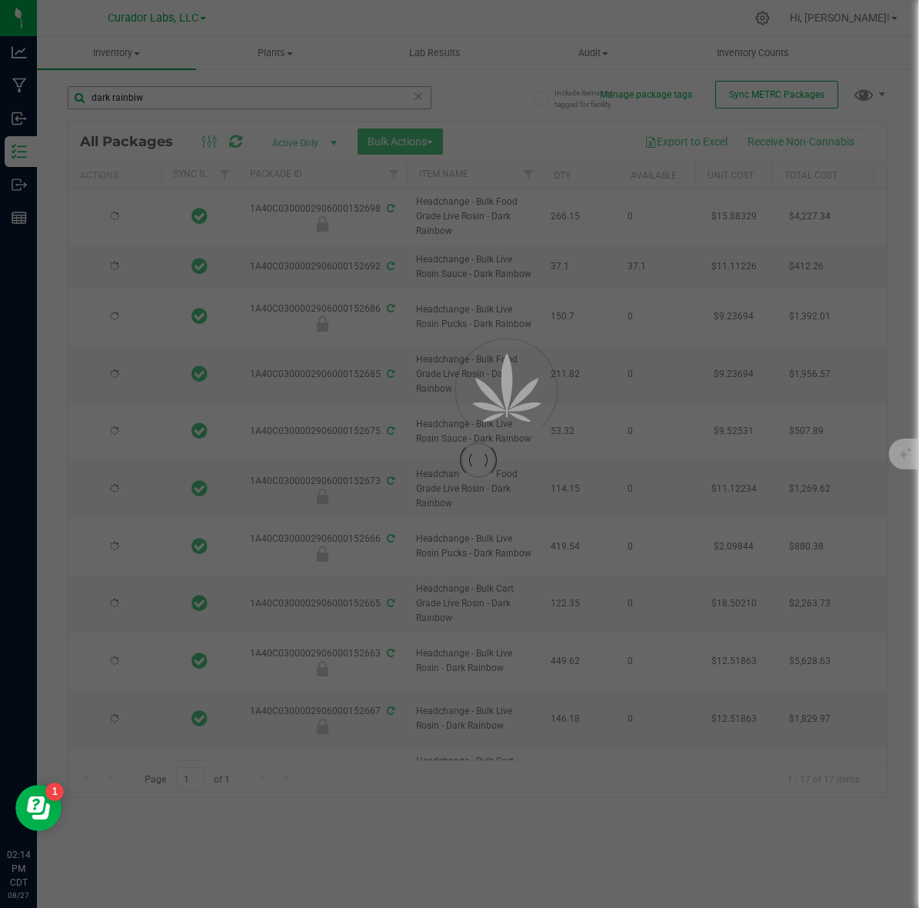
type input "[DATE]"
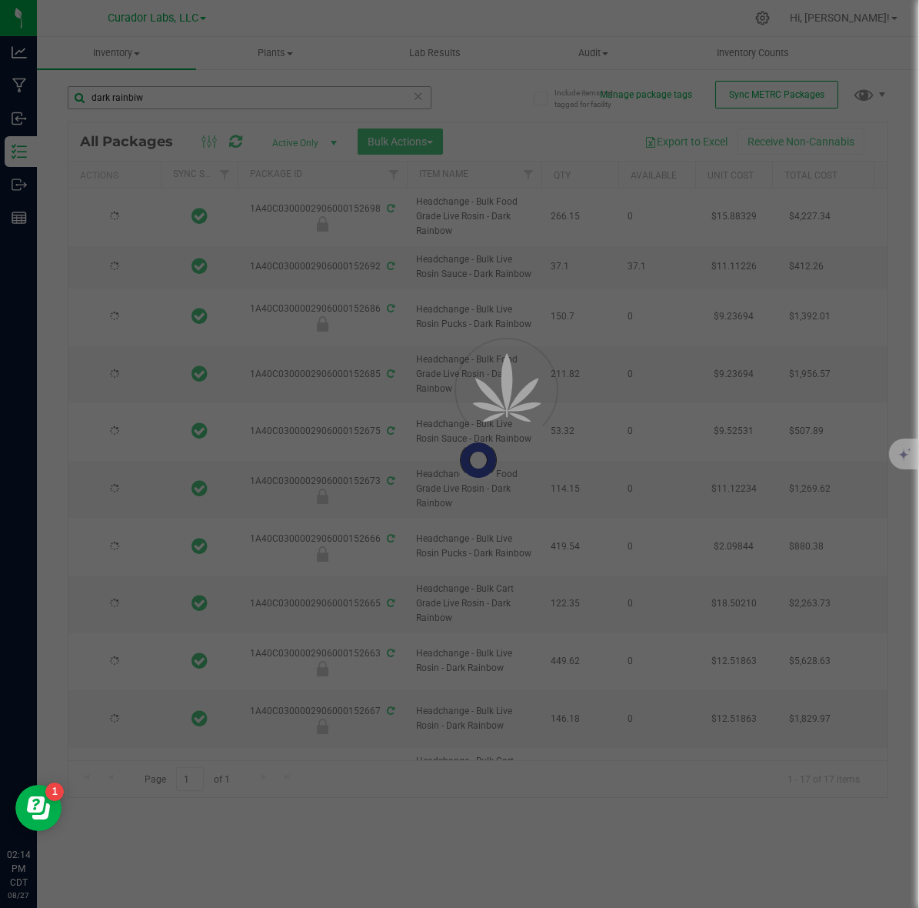
type input "[DATE]"
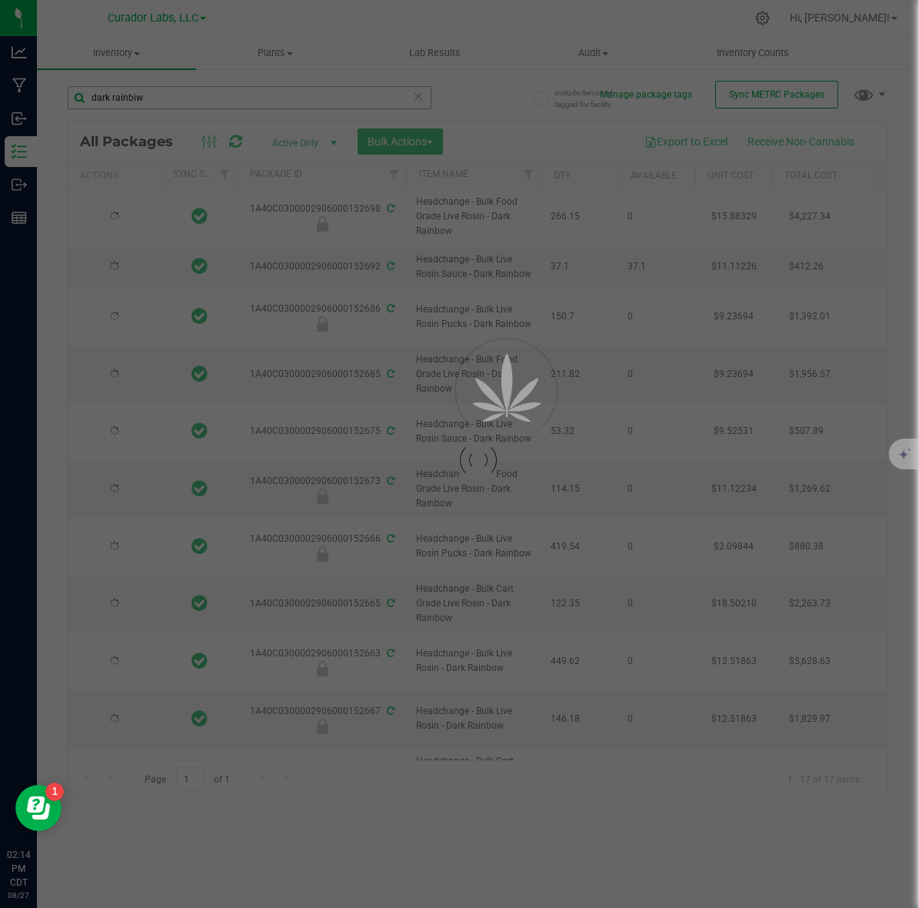
type input "[DATE]"
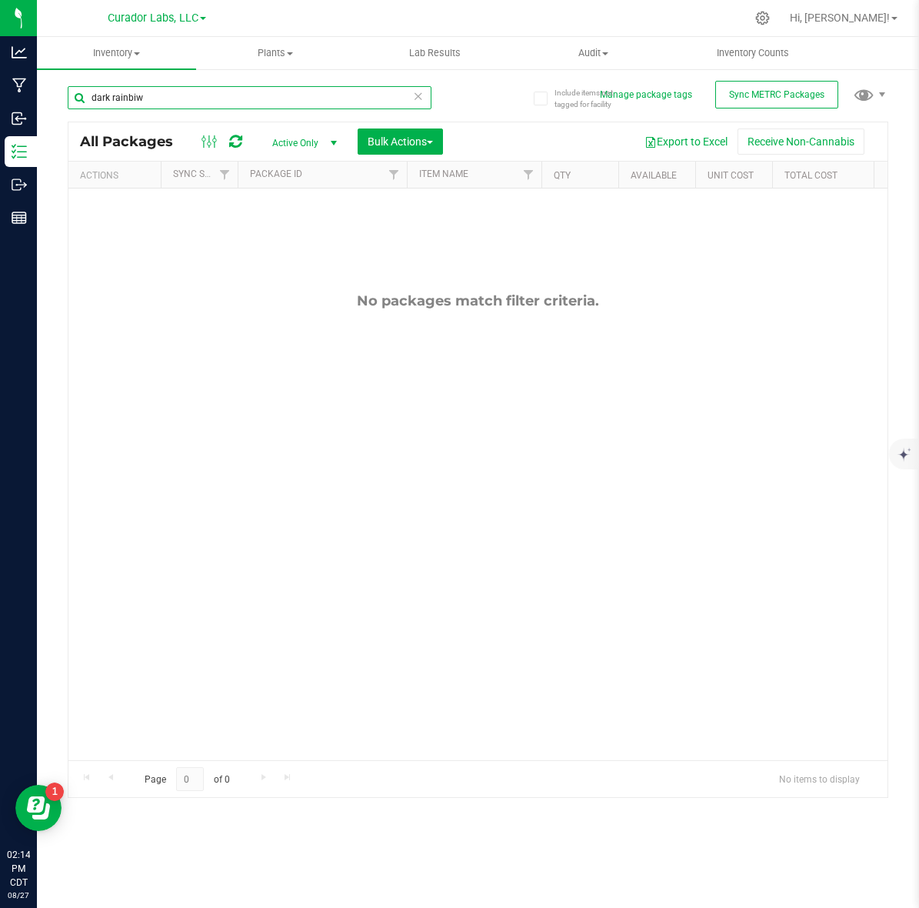
click at [255, 104] on input "dark rainbiw" at bounding box center [250, 97] width 364 height 23
type input "dark rainbow"
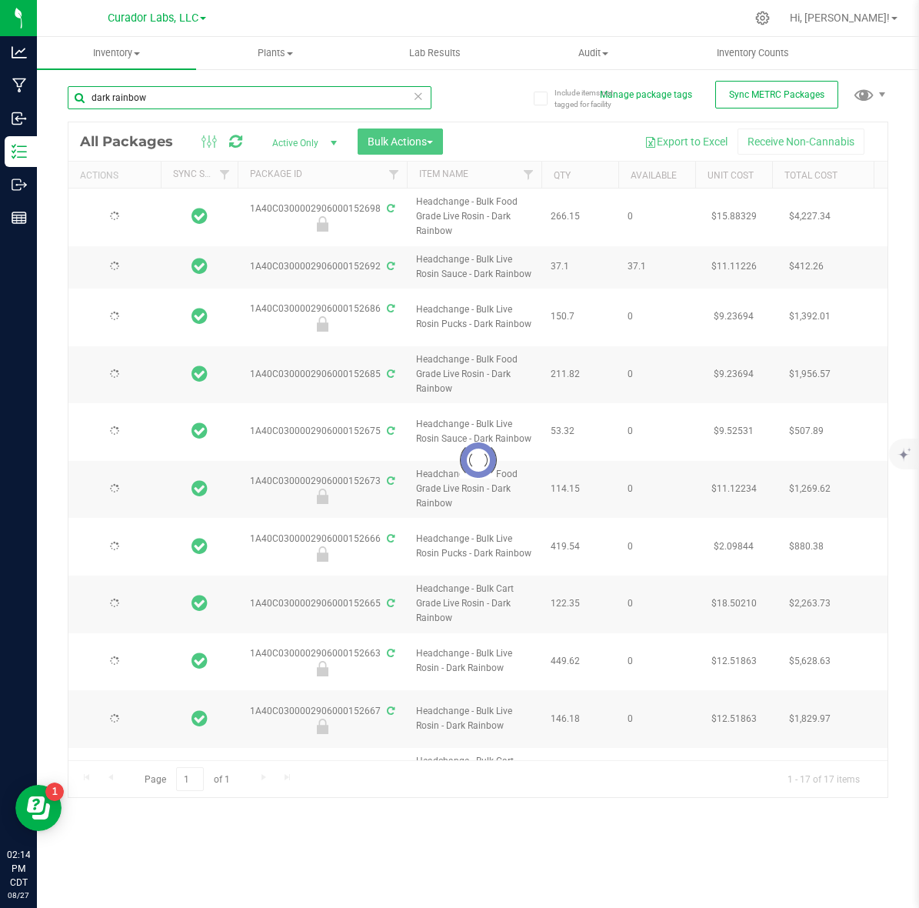
type input "[DATE]"
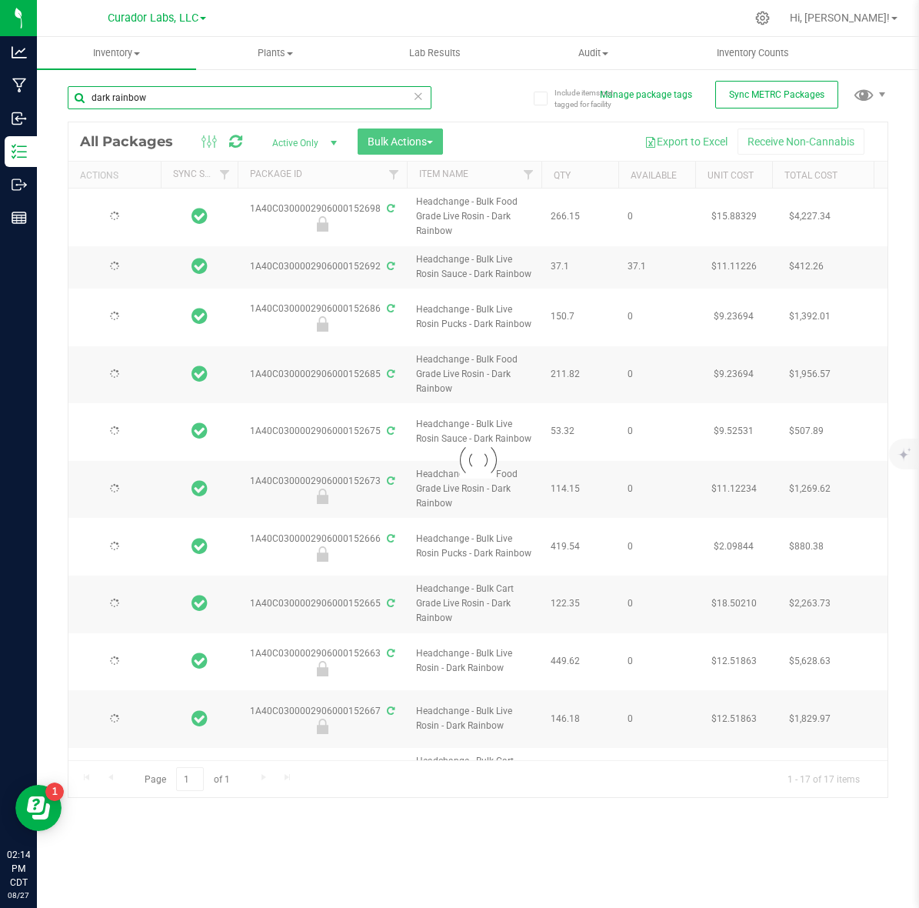
type input "[DATE]"
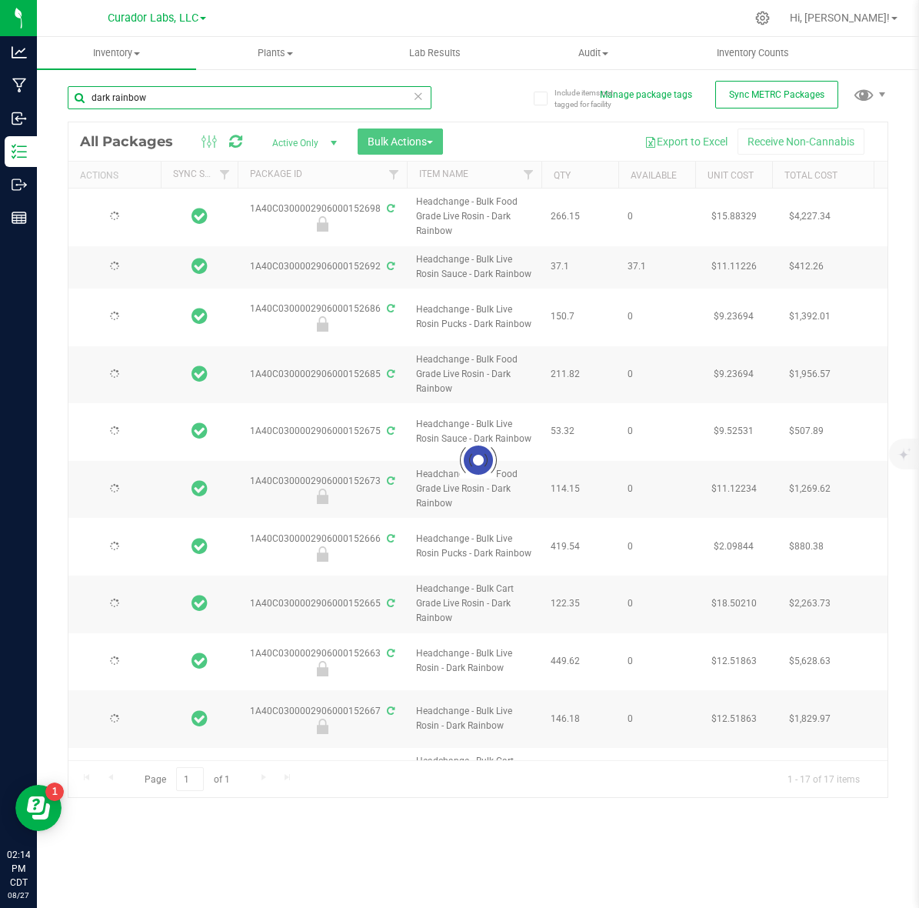
type input "[DATE]"
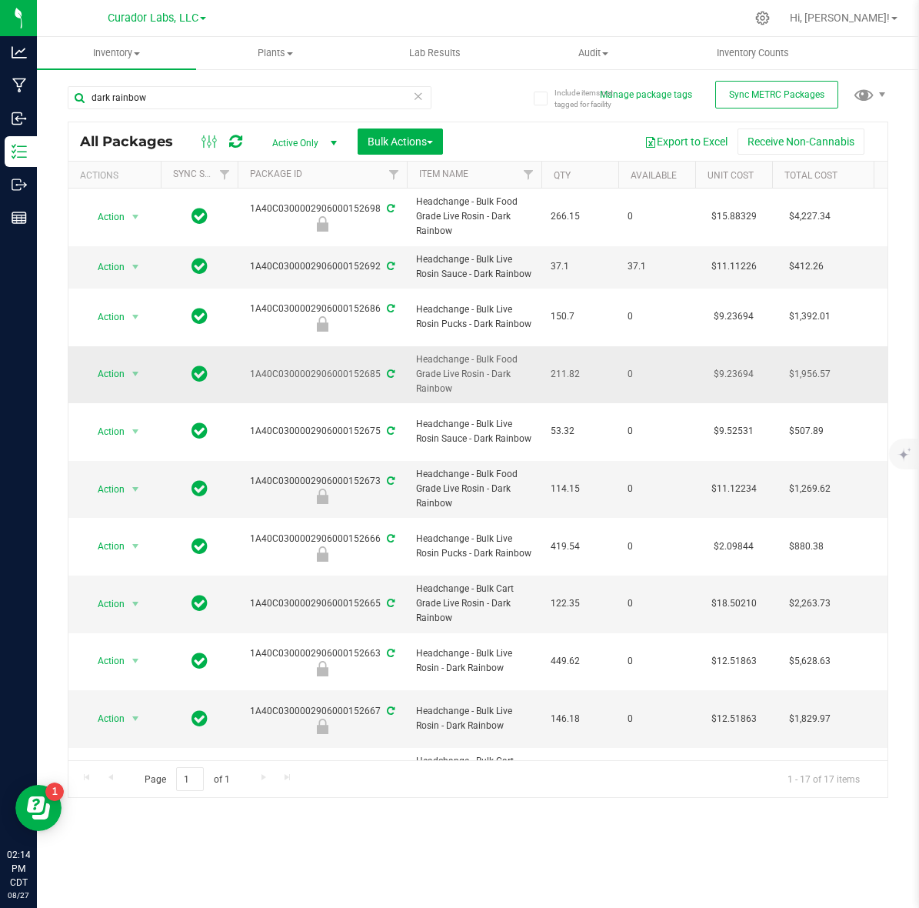
click at [736, 359] on td "$9.23694" at bounding box center [733, 375] width 77 height 58
click at [736, 362] on span "9.23694 9.23694" at bounding box center [731, 373] width 72 height 23
click at [749, 363] on input "9.23694" at bounding box center [730, 374] width 70 height 22
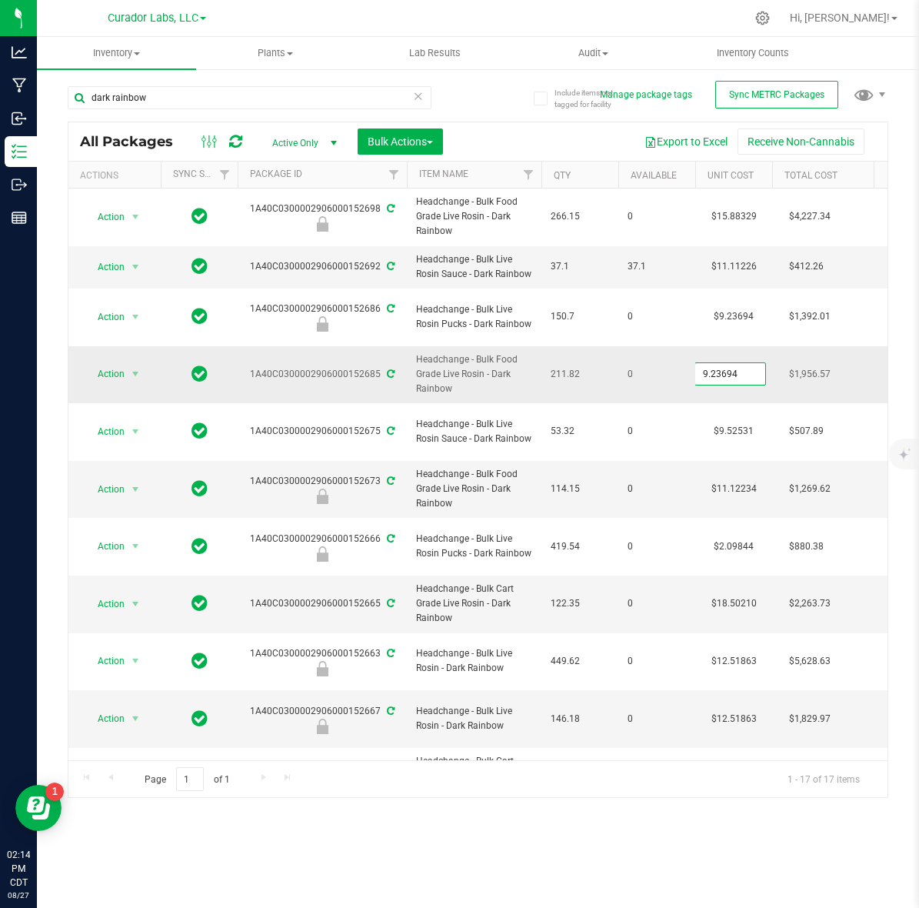
type input "13.7707615255"
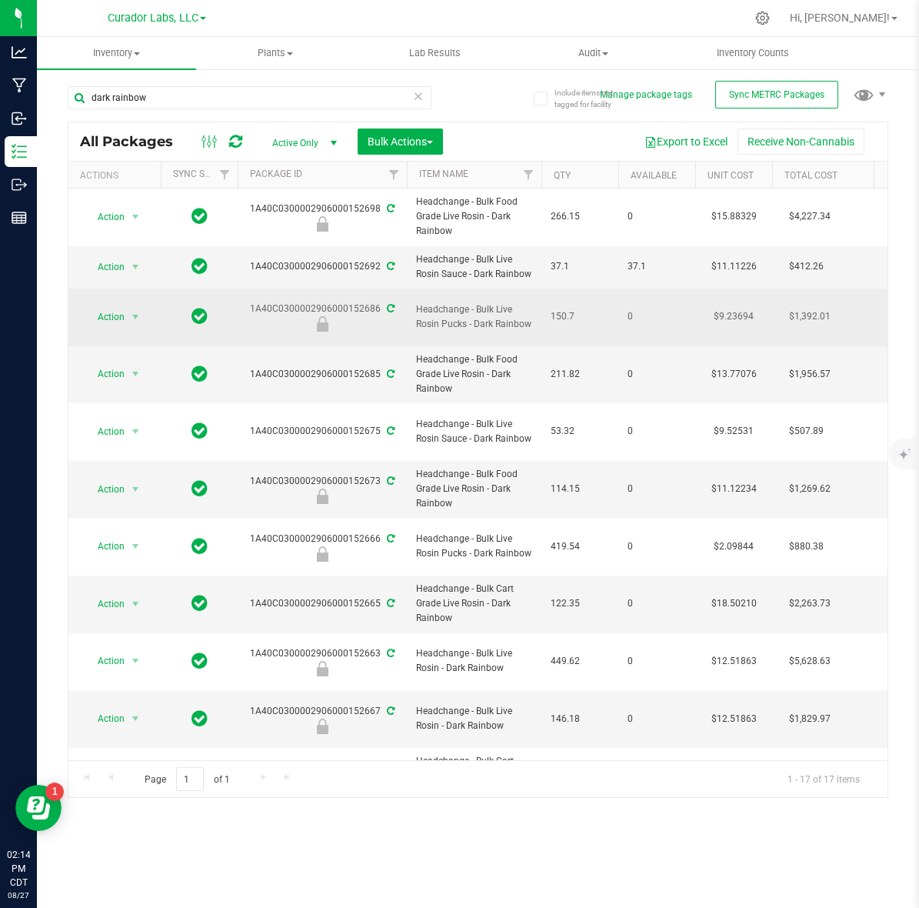
click at [725, 308] on td "$9.23694" at bounding box center [733, 317] width 77 height 58
click at [725, 308] on span "9.23694 9.23694" at bounding box center [731, 316] width 72 height 23
click at [725, 308] on input "9.23694" at bounding box center [730, 317] width 70 height 22
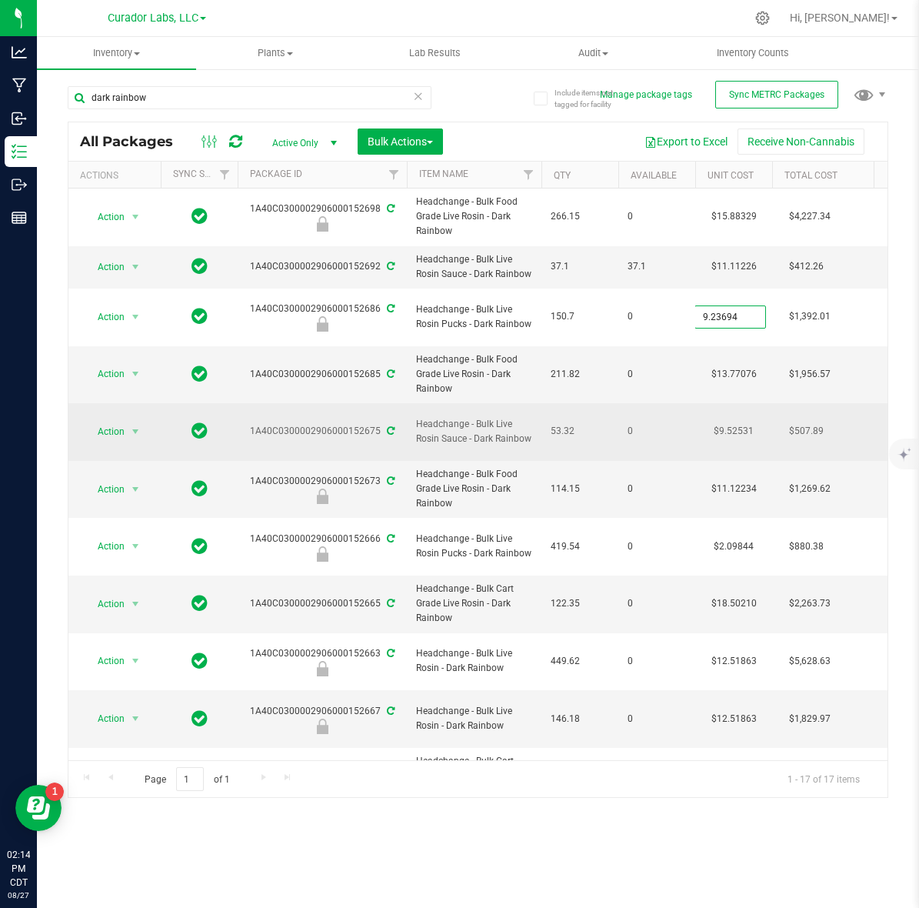
type input "2.8643183973"
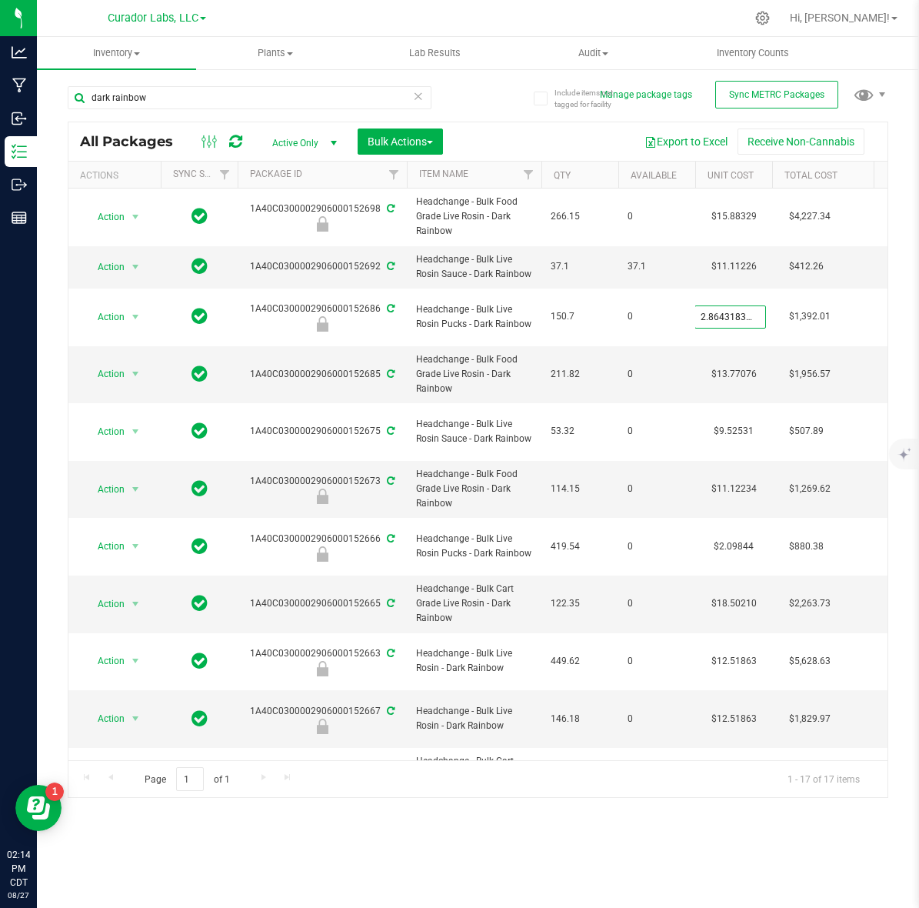
click at [471, 787] on div "All Packages Active Only Active Only Lab Samples Locked All External Internal B…" at bounding box center [478, 460] width 821 height 676
type input "[DATE]"
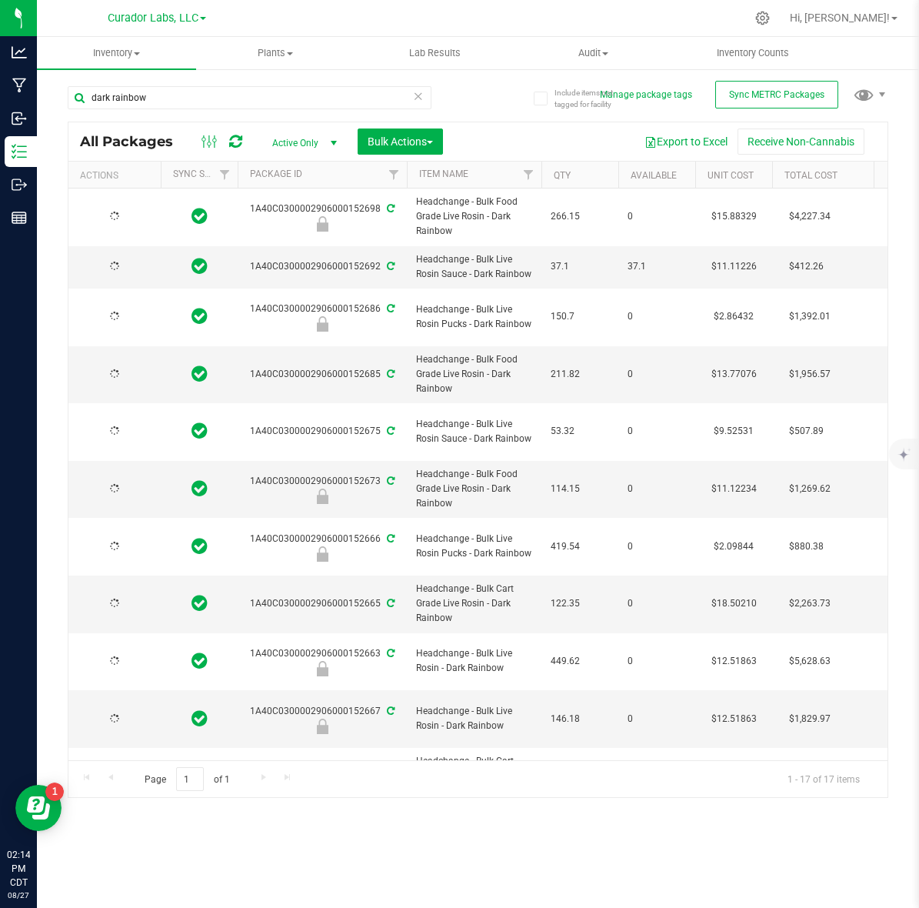
type input "[DATE]"
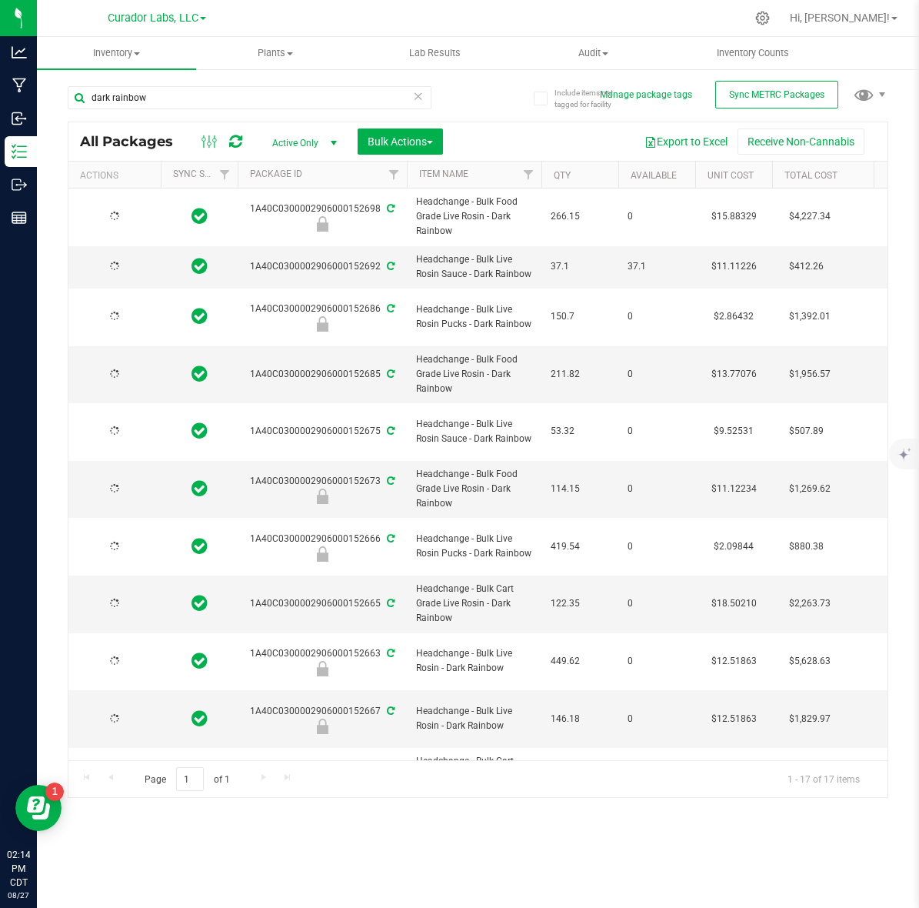
type input "[DATE]"
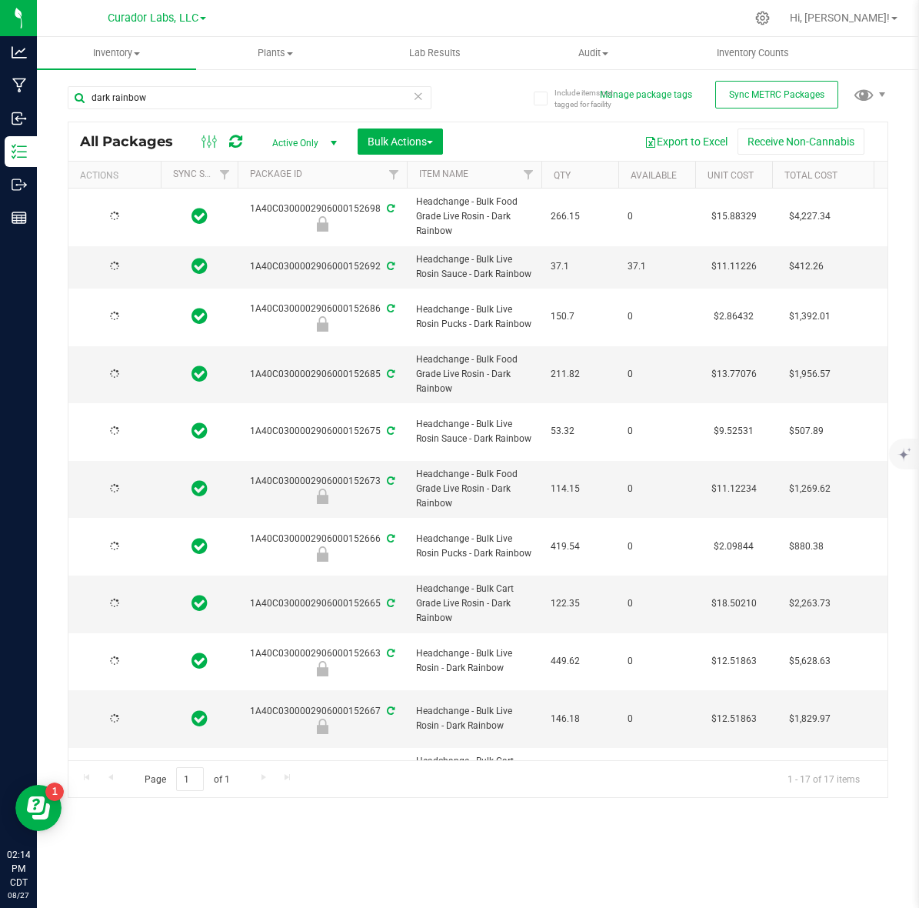
type input "[DATE]"
click at [229, 147] on icon at bounding box center [235, 141] width 13 height 15
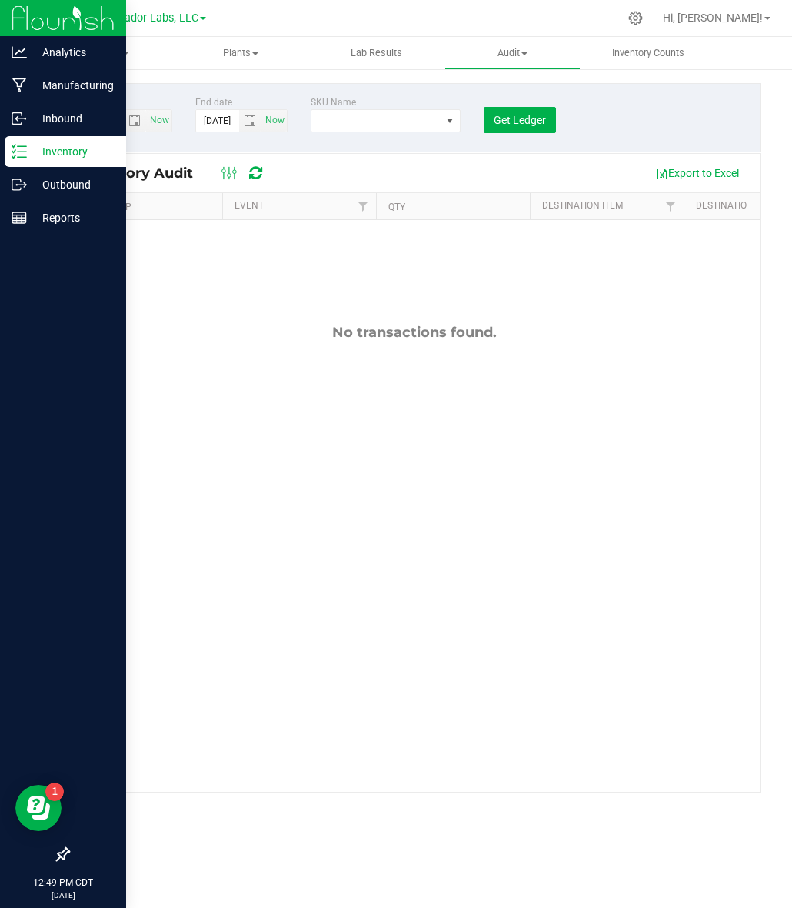
click at [50, 154] on p "Inventory" at bounding box center [73, 151] width 92 height 18
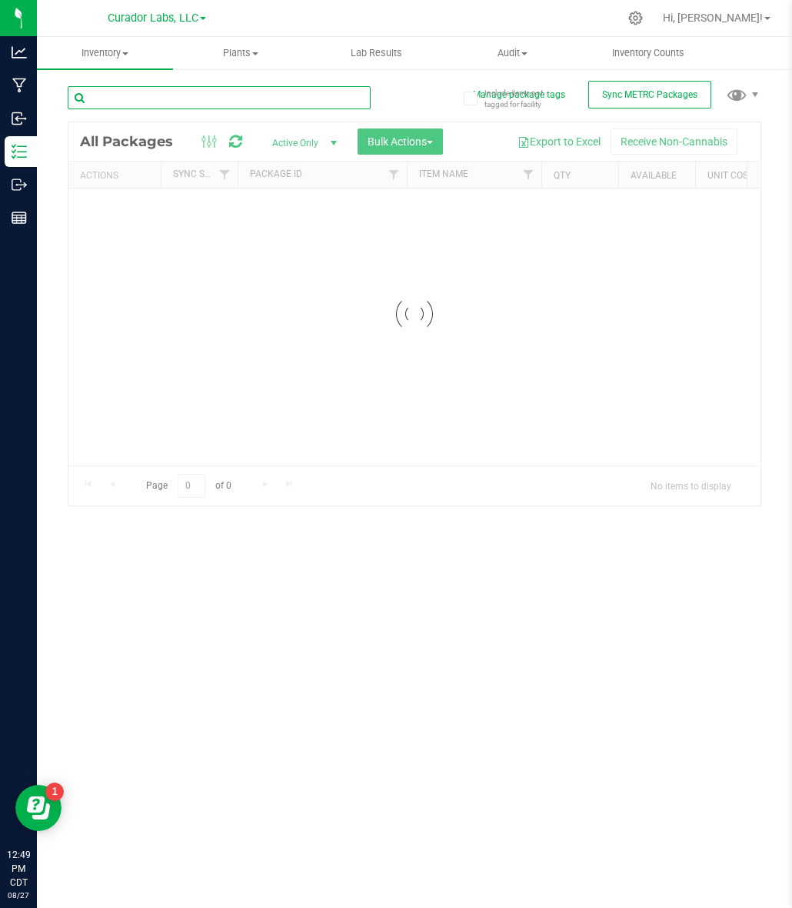
click at [175, 106] on input "text" at bounding box center [219, 97] width 303 height 23
paste input "M00002262944: SafeBet - Diamonds - Rolls - .5g 3pk - Final Packaging - Super Ro…"
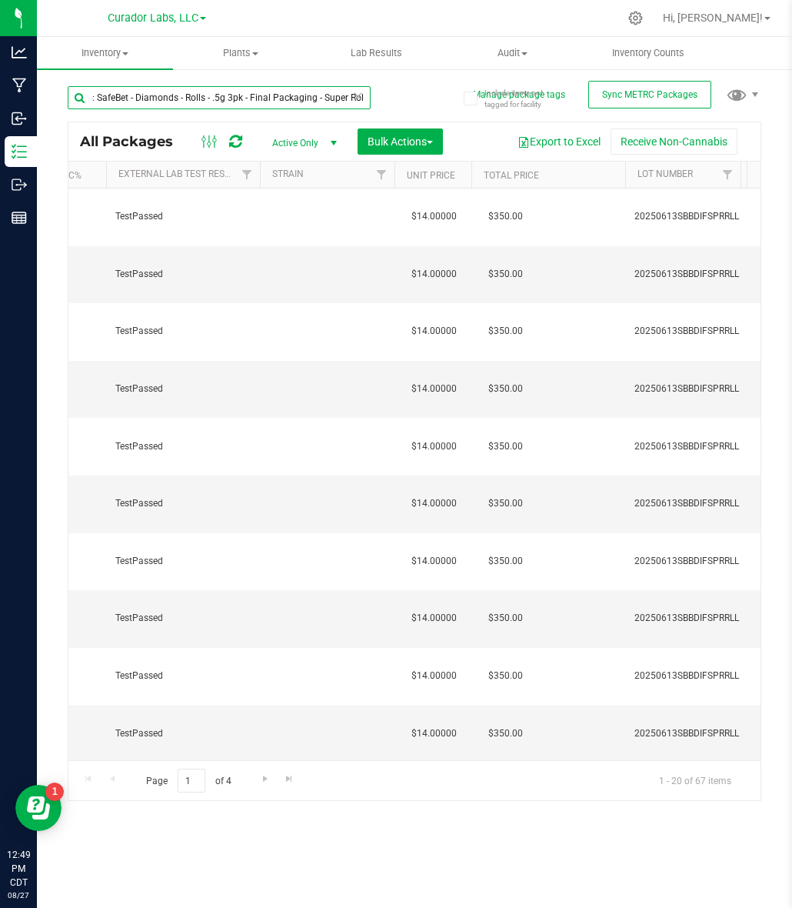
scroll to position [0, 1332]
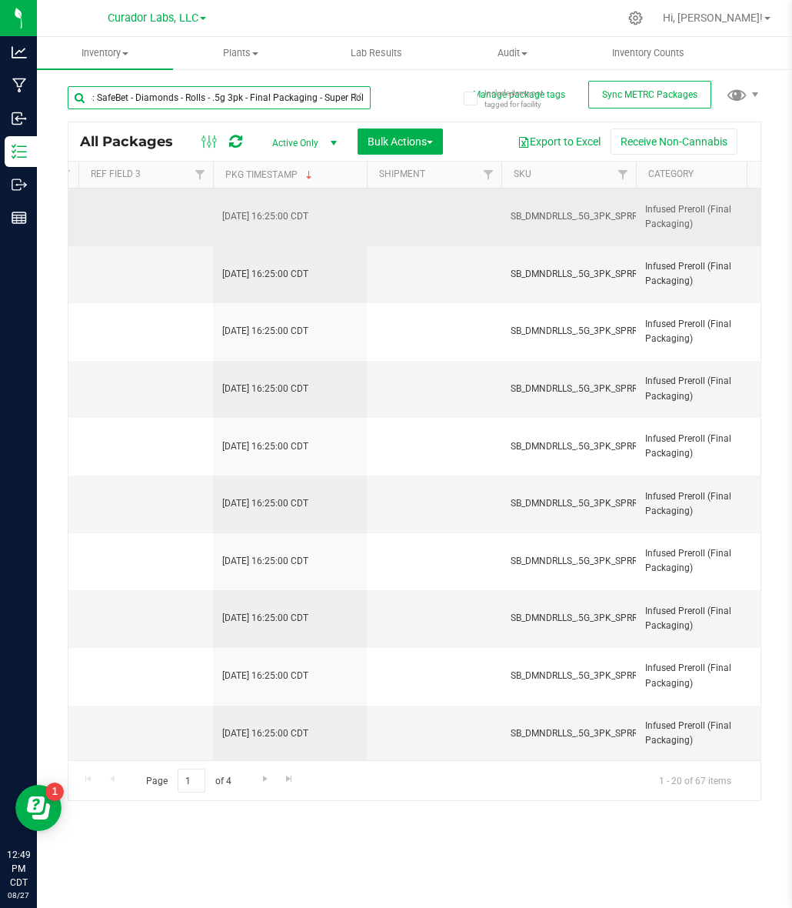
type input "M00002262944: SafeBet - Diamonds - Rolls - .5g 3pk - Final Packaging - Super Ro…"
click at [539, 223] on span "SB_DMNDRLLS_.5G_3PK_SPRRLL" at bounding box center [579, 216] width 136 height 15
copy tr "SB_DMNDRLLS_.5G_3PK_SPRRLL"
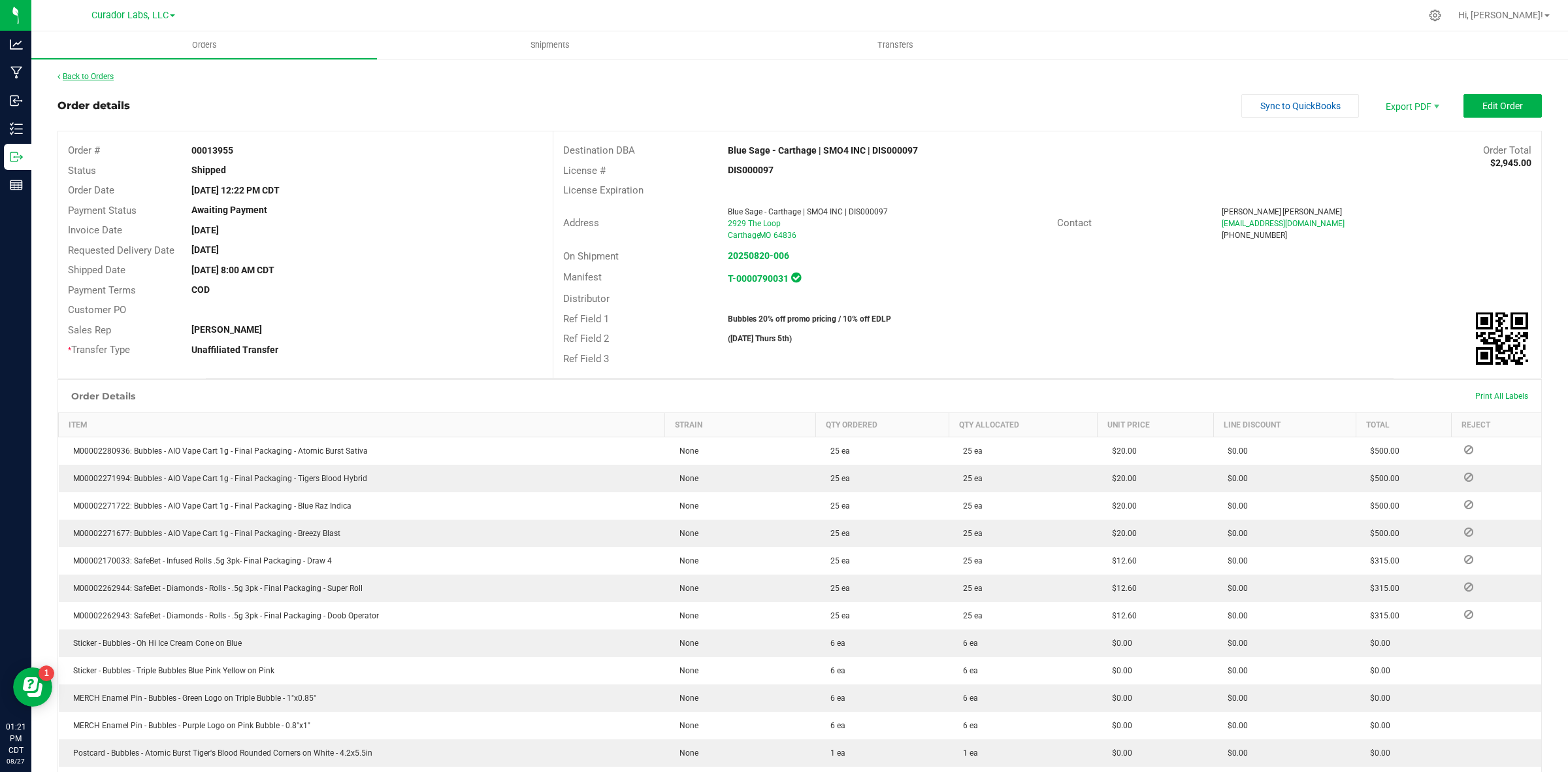
click at [98, 76] on link "Back to Orders" at bounding box center [86, 76] width 56 height 9
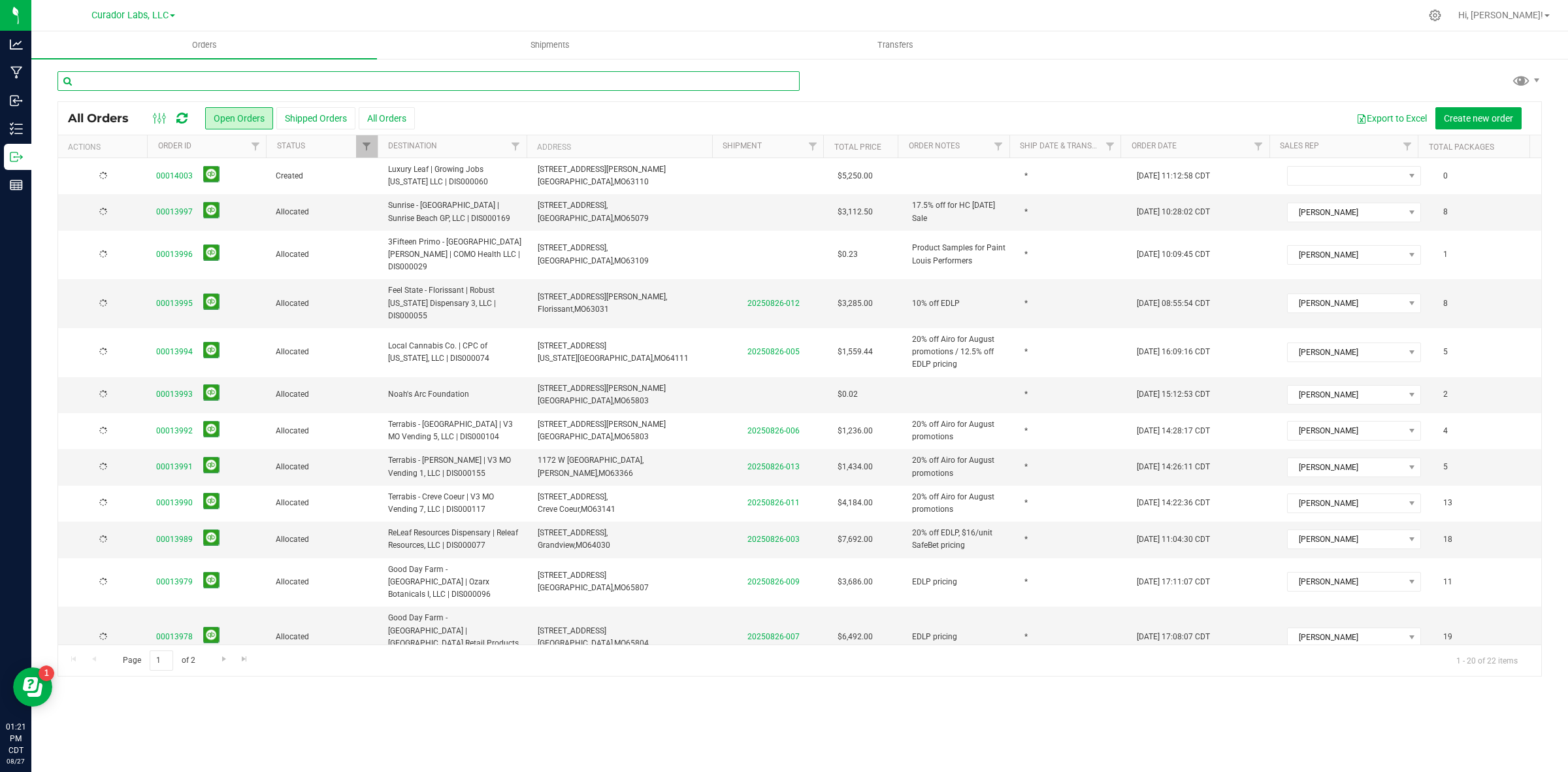
click at [290, 80] on input "text" at bounding box center [429, 81] width 742 height 20
type input "SUNNY DAZE"
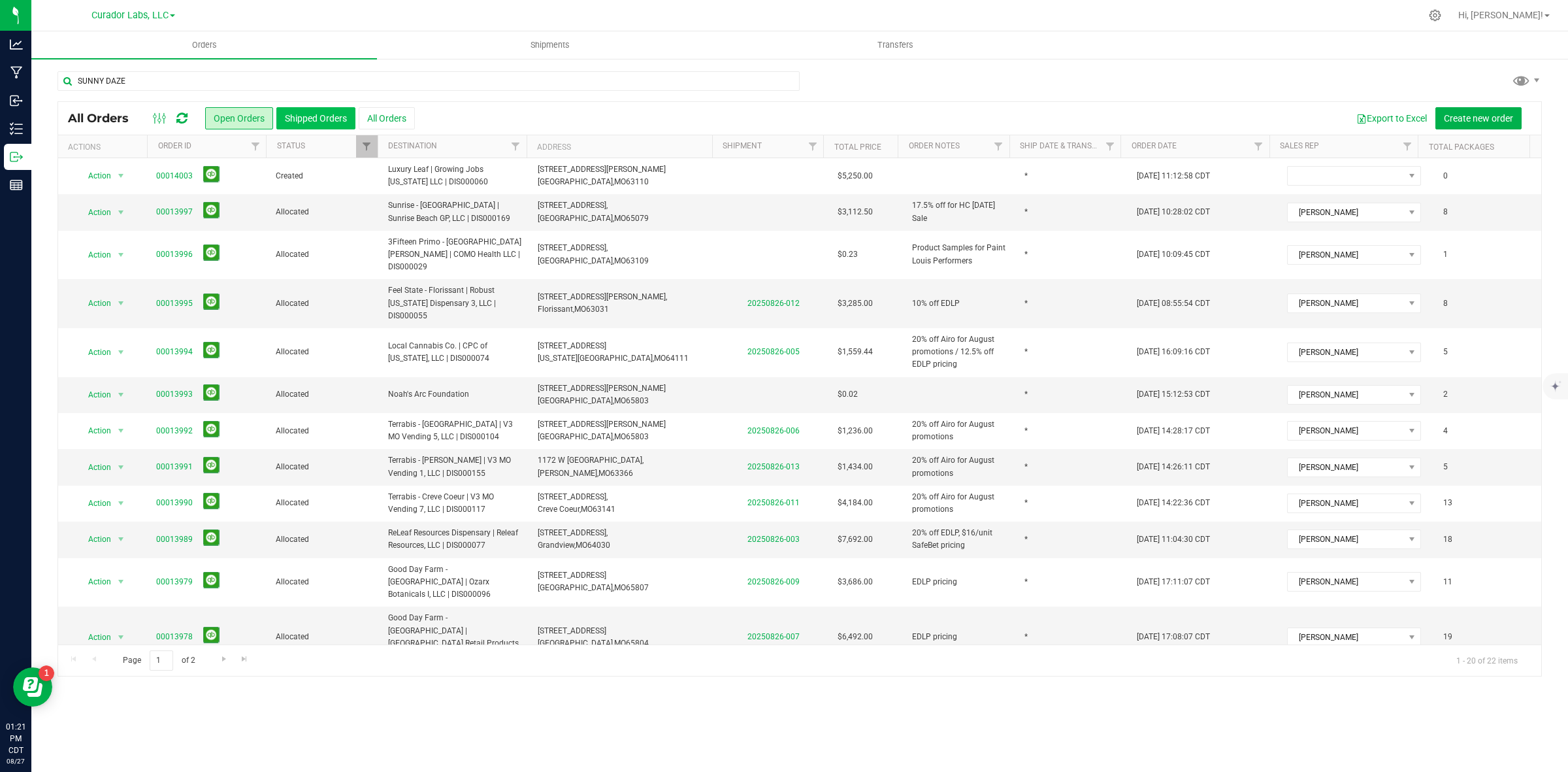
click at [336, 126] on button "Shipped Orders" at bounding box center [315, 118] width 79 height 22
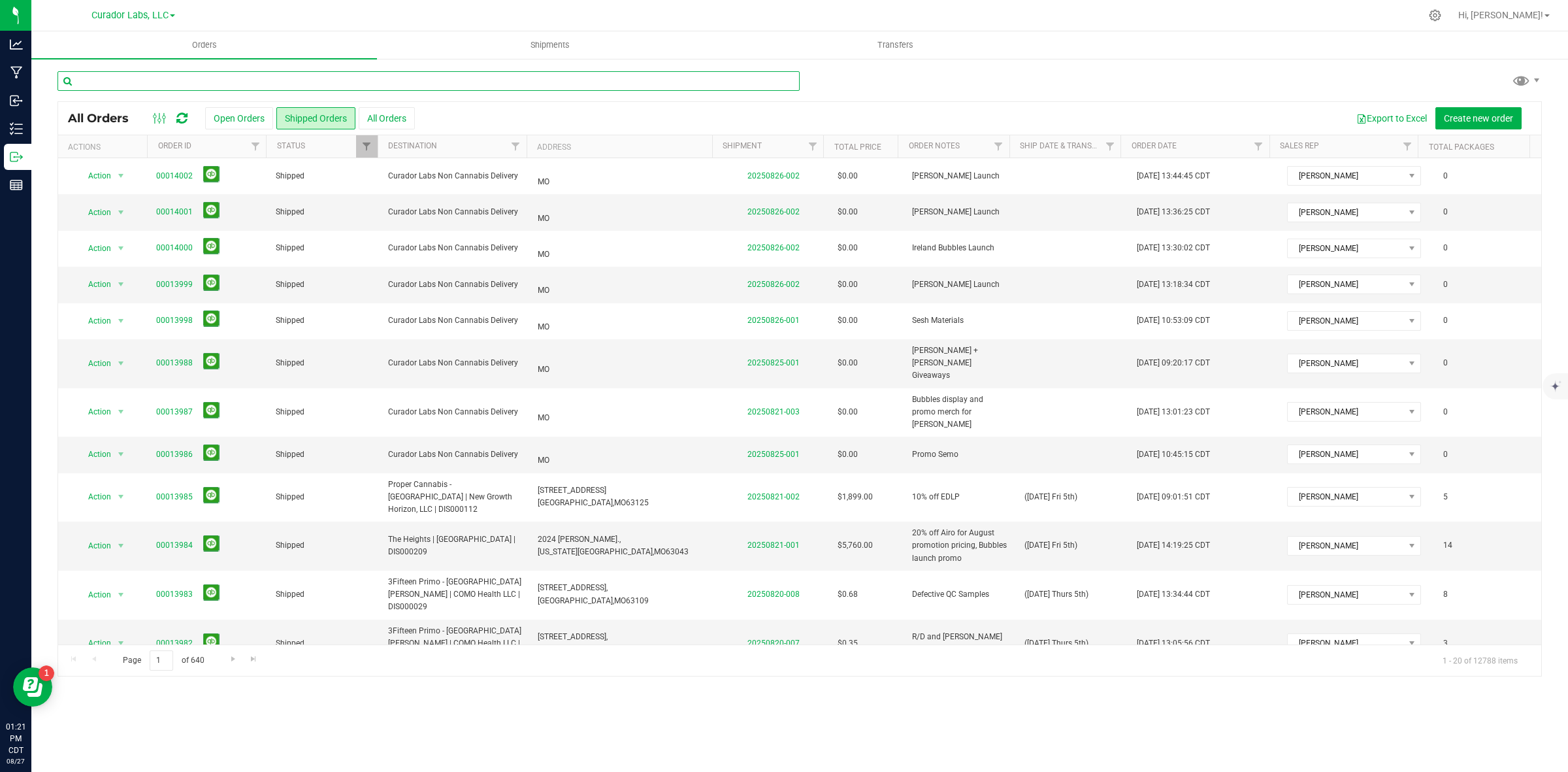
click at [223, 87] on input "text" at bounding box center [429, 81] width 742 height 20
type input "SUNNY DAZE"
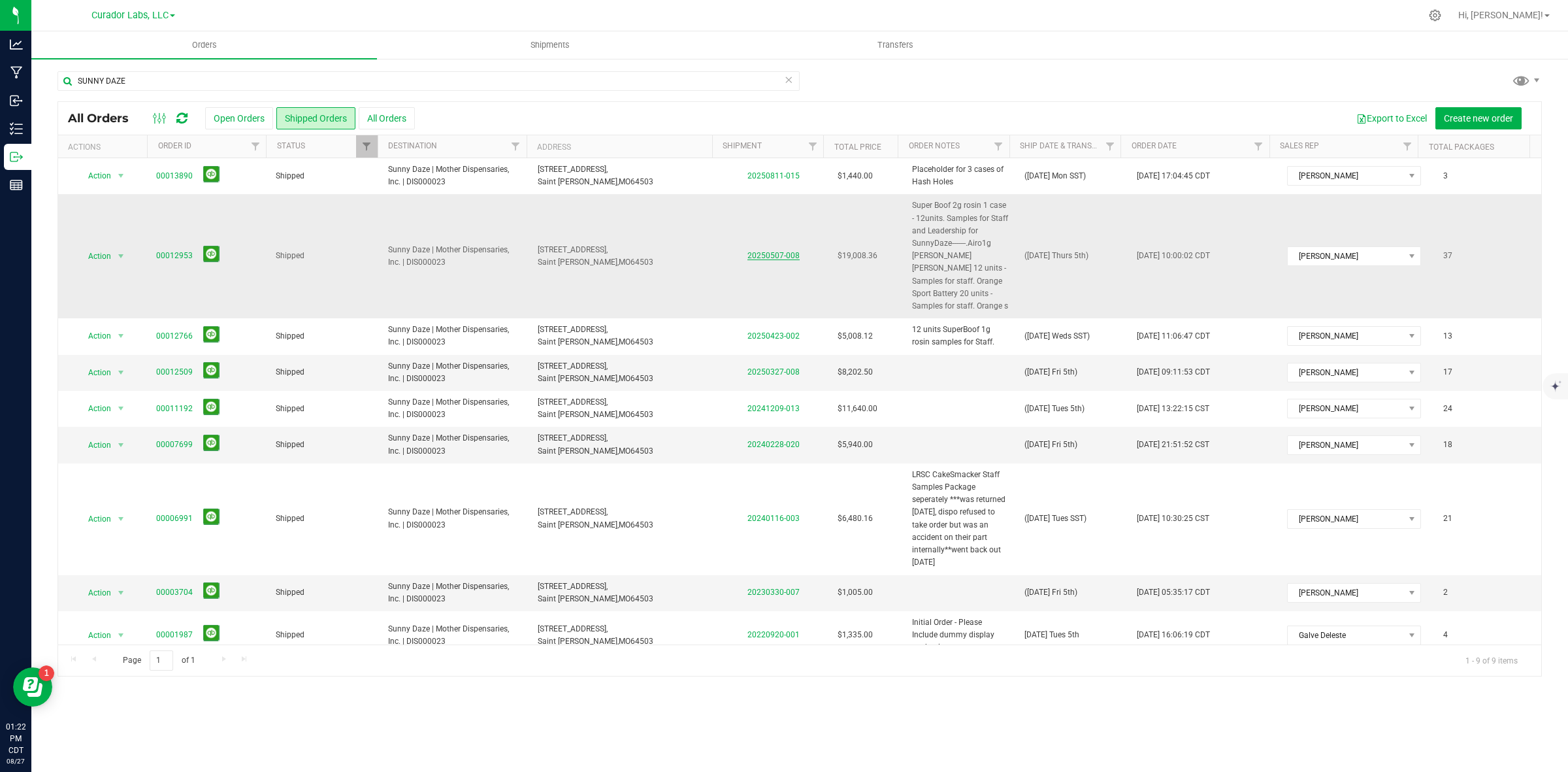
click at [761, 251] on link "20250507-008" at bounding box center [774, 255] width 53 height 9
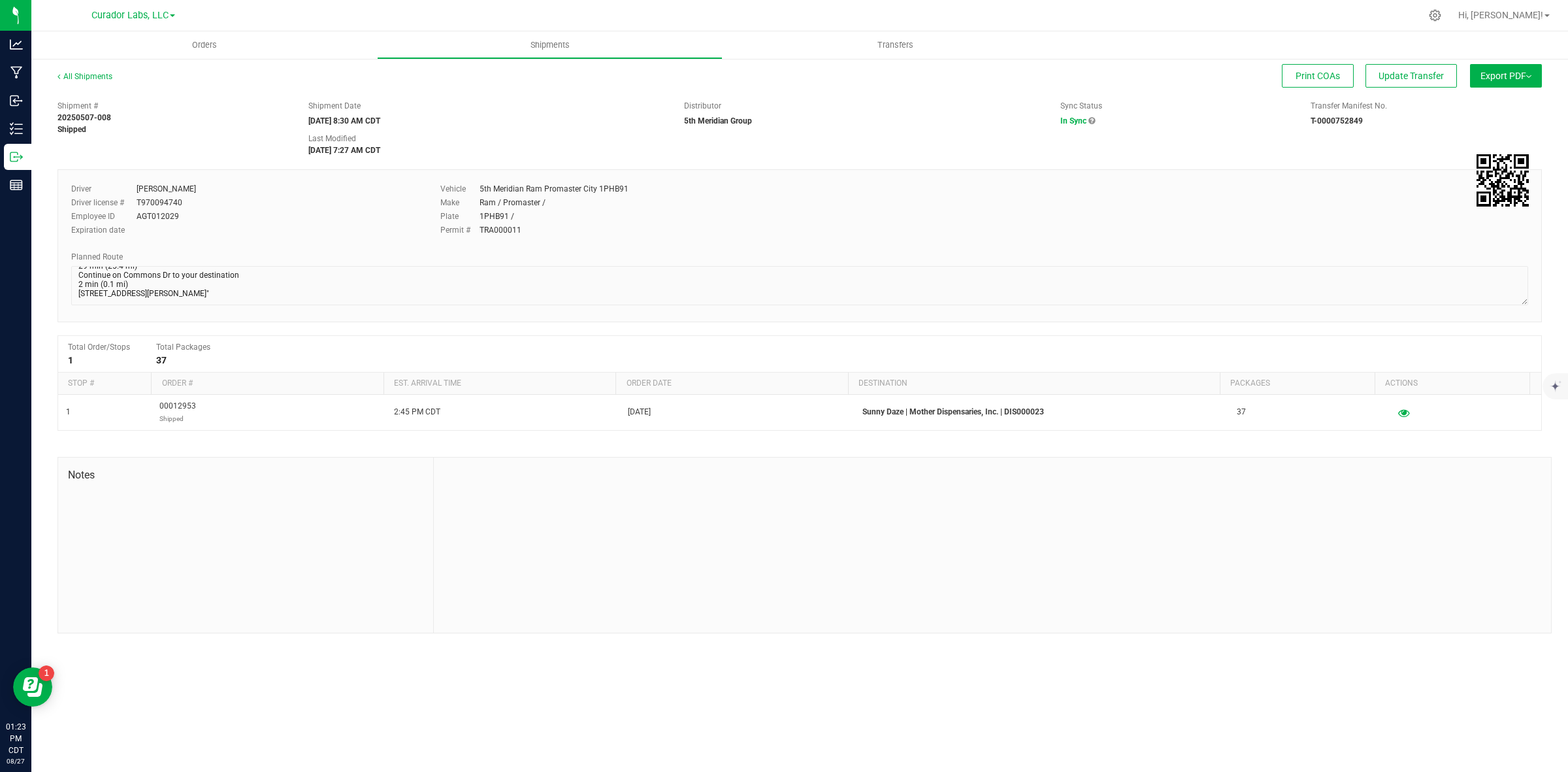
scroll to position [253, 0]
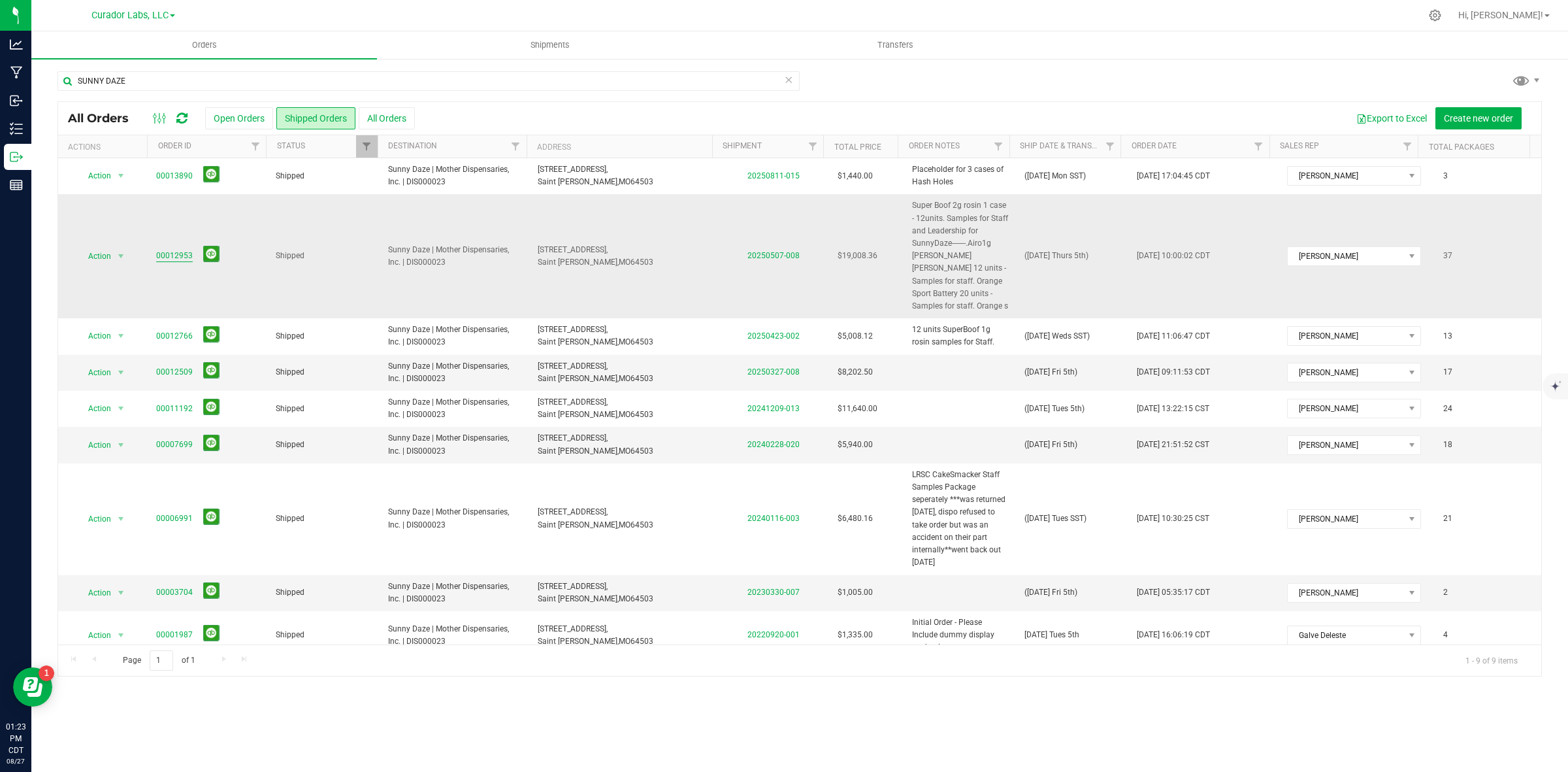
click at [178, 253] on link "00012953" at bounding box center [174, 256] width 37 height 13
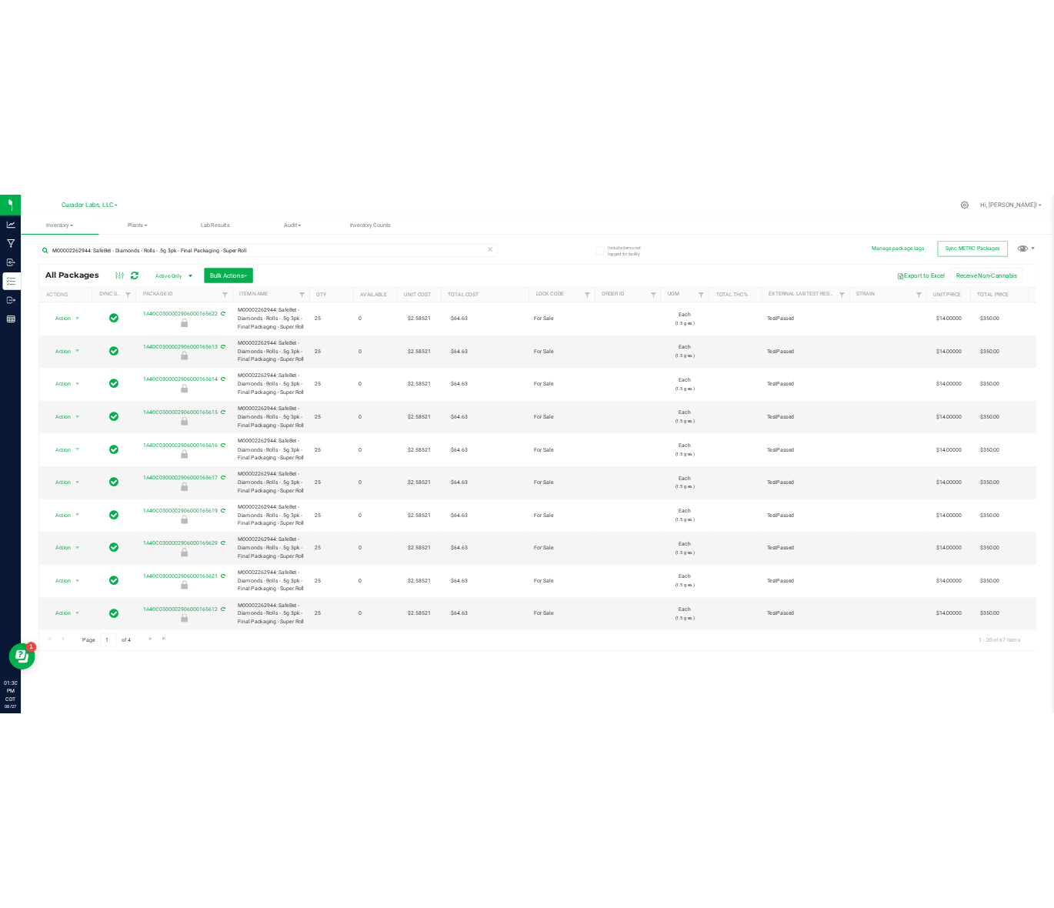
scroll to position [0, 2359]
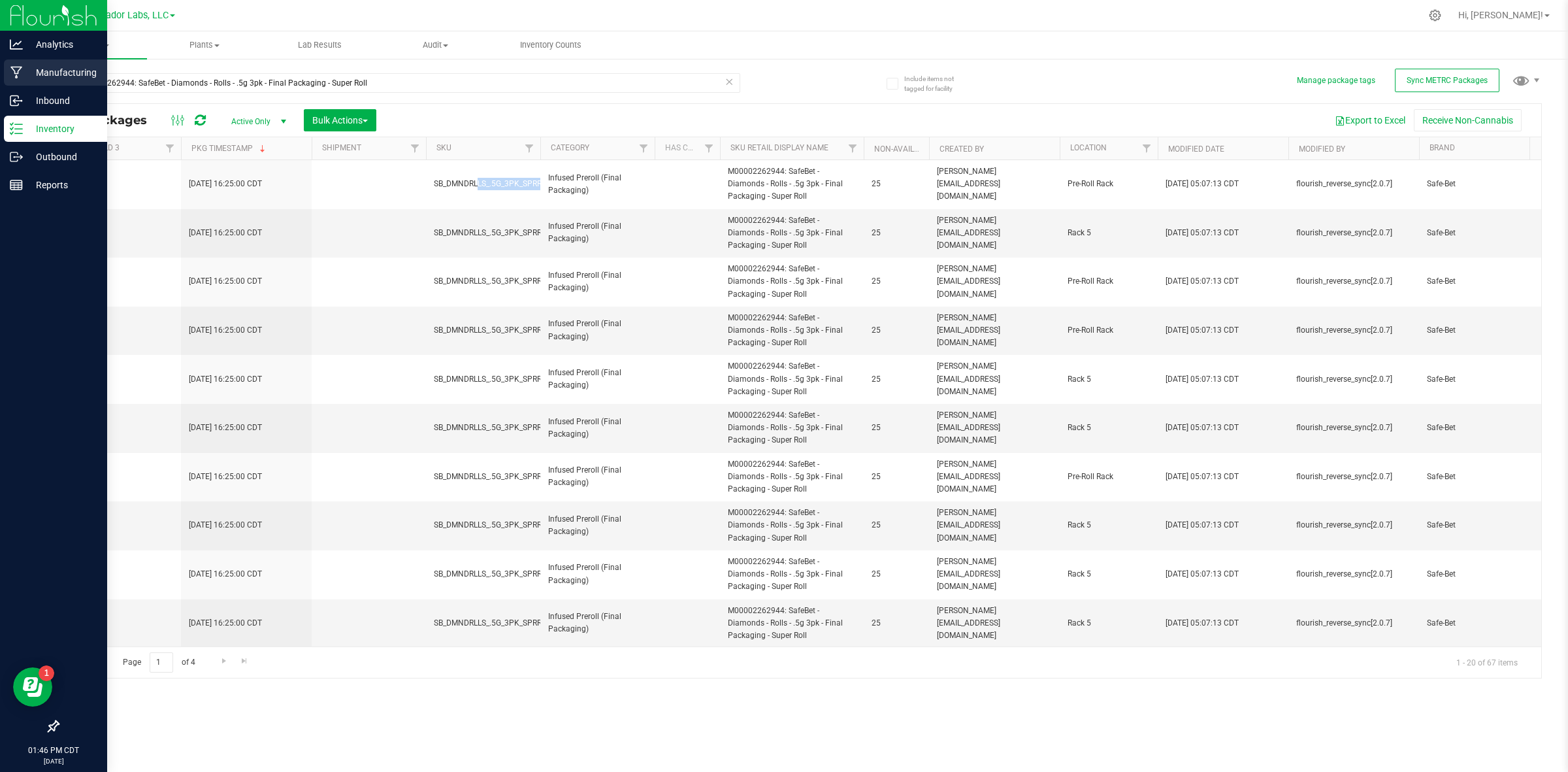
click at [35, 77] on p "Manufacturing" at bounding box center [62, 72] width 78 height 15
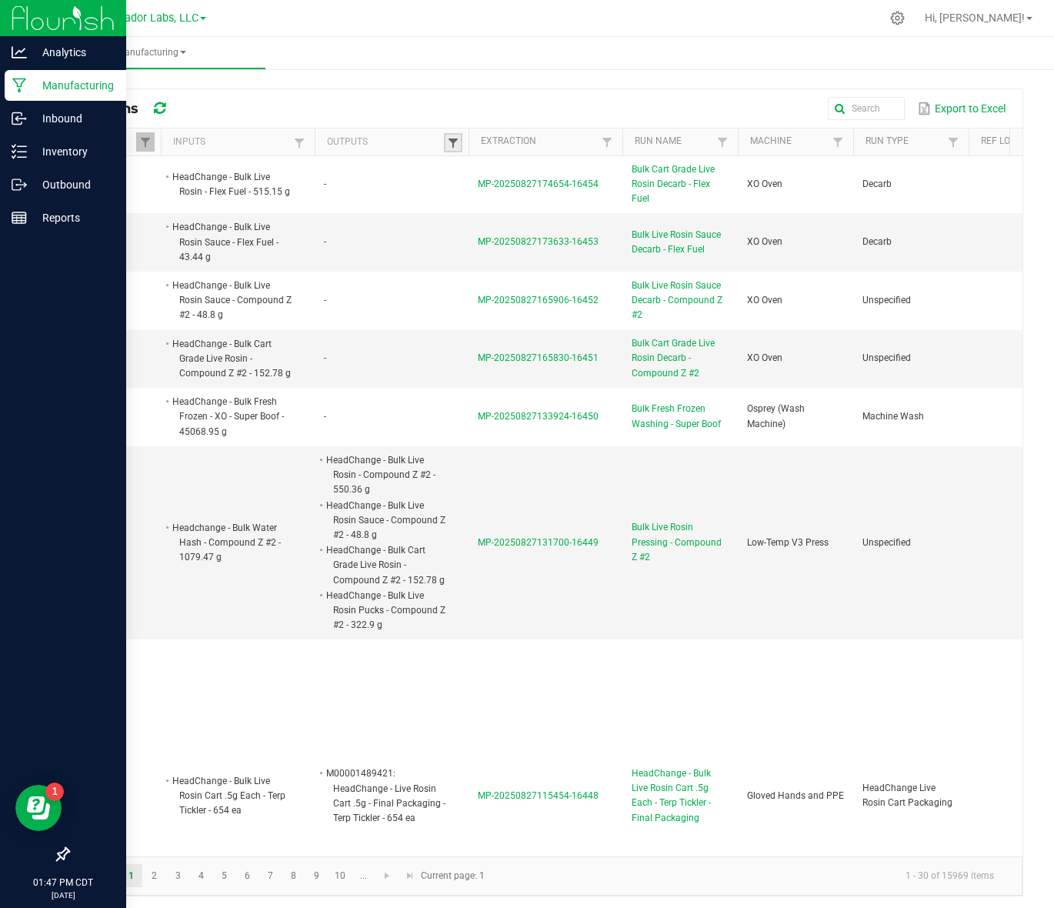
click at [447, 140] on span at bounding box center [453, 143] width 12 height 12
click at [472, 178] on input "text" at bounding box center [533, 174] width 158 height 23
paste input "Headchange - Bulk Live Rosin Pucks - Fruit Gusherz"
type input "Headchange - Bulk Live Rosin Pucks - Fruit Gusherz"
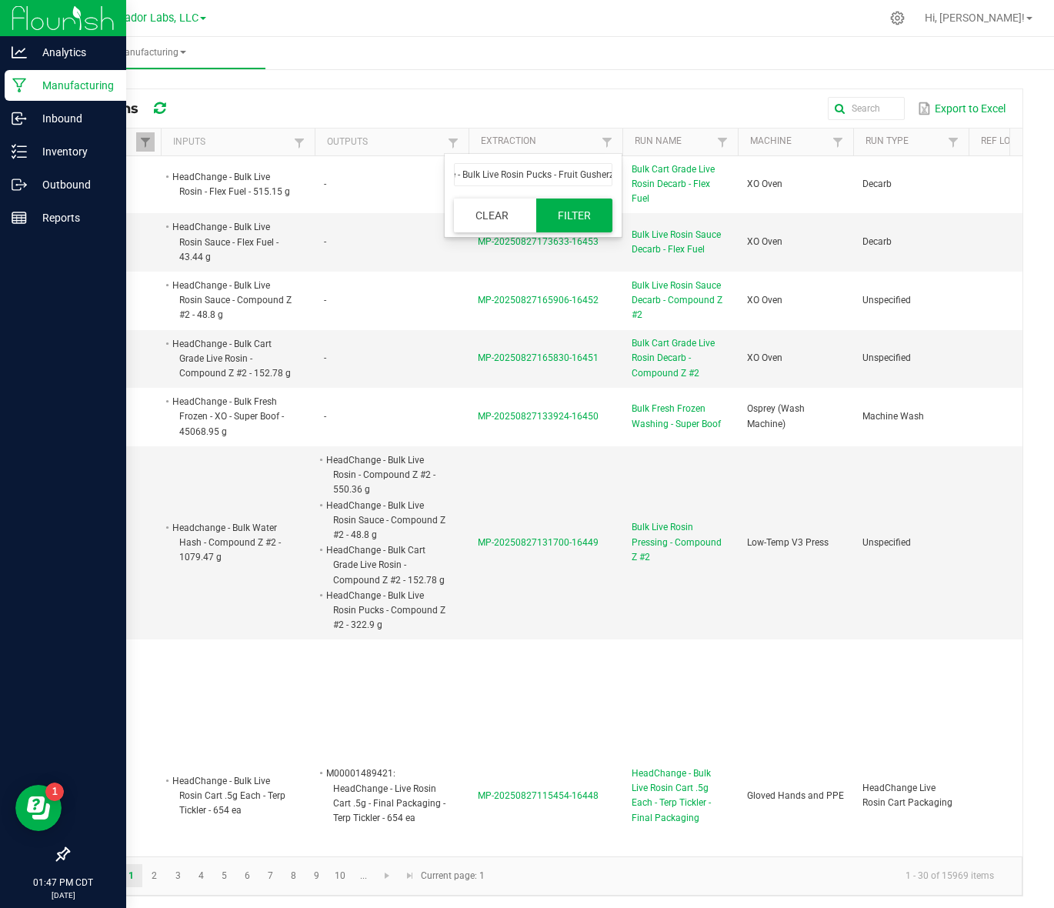
scroll to position [0, 0]
click at [578, 221] on button "Filter" at bounding box center [574, 215] width 77 height 34
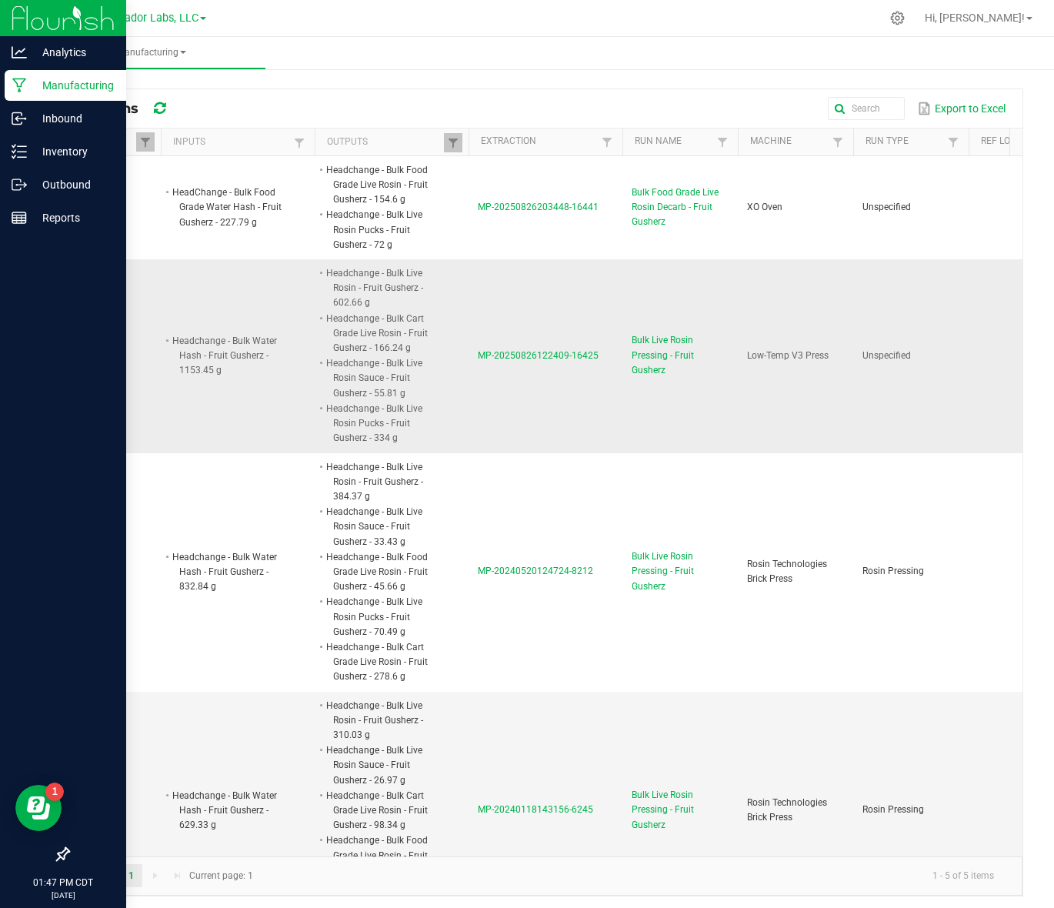
drag, startPoint x: 473, startPoint y: 363, endPoint x: 596, endPoint y: 381, distance: 124.4
click at [596, 381] on td "MP-20250826122409-16425" at bounding box center [545, 355] width 154 height 193
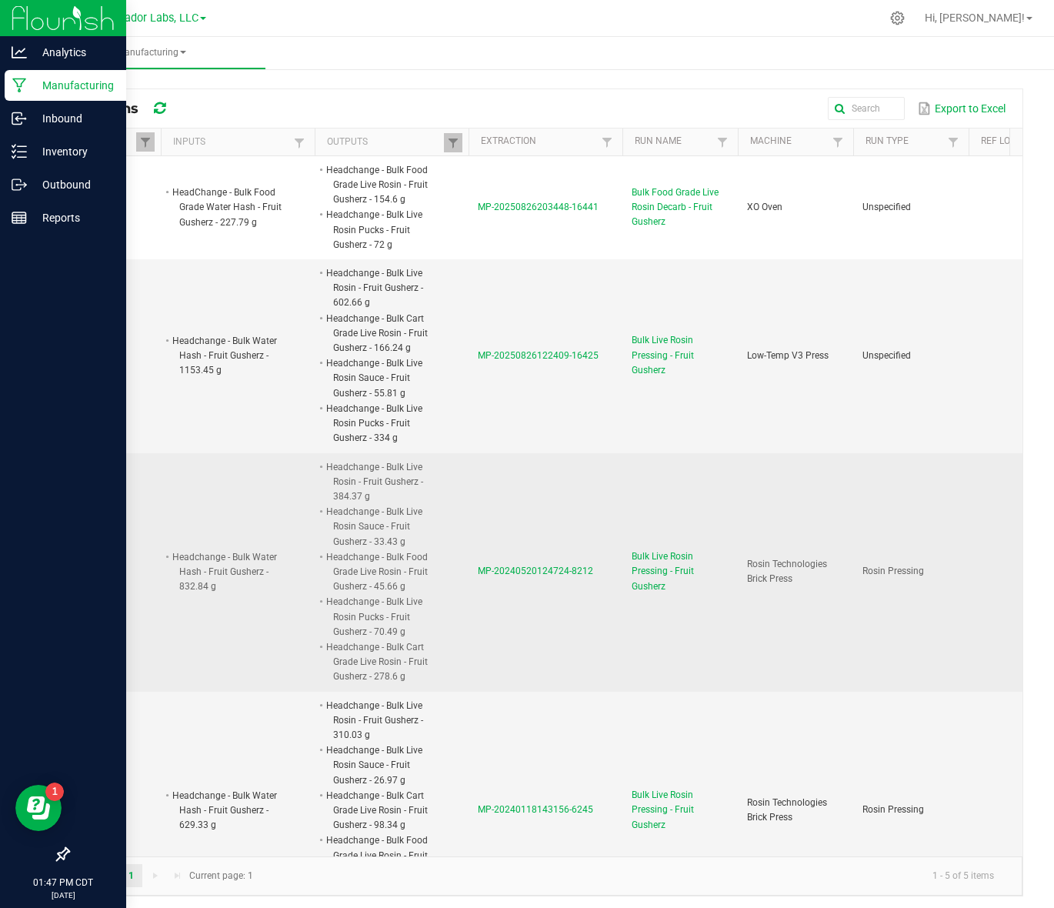
copy span "MP-20250826122409-16425"
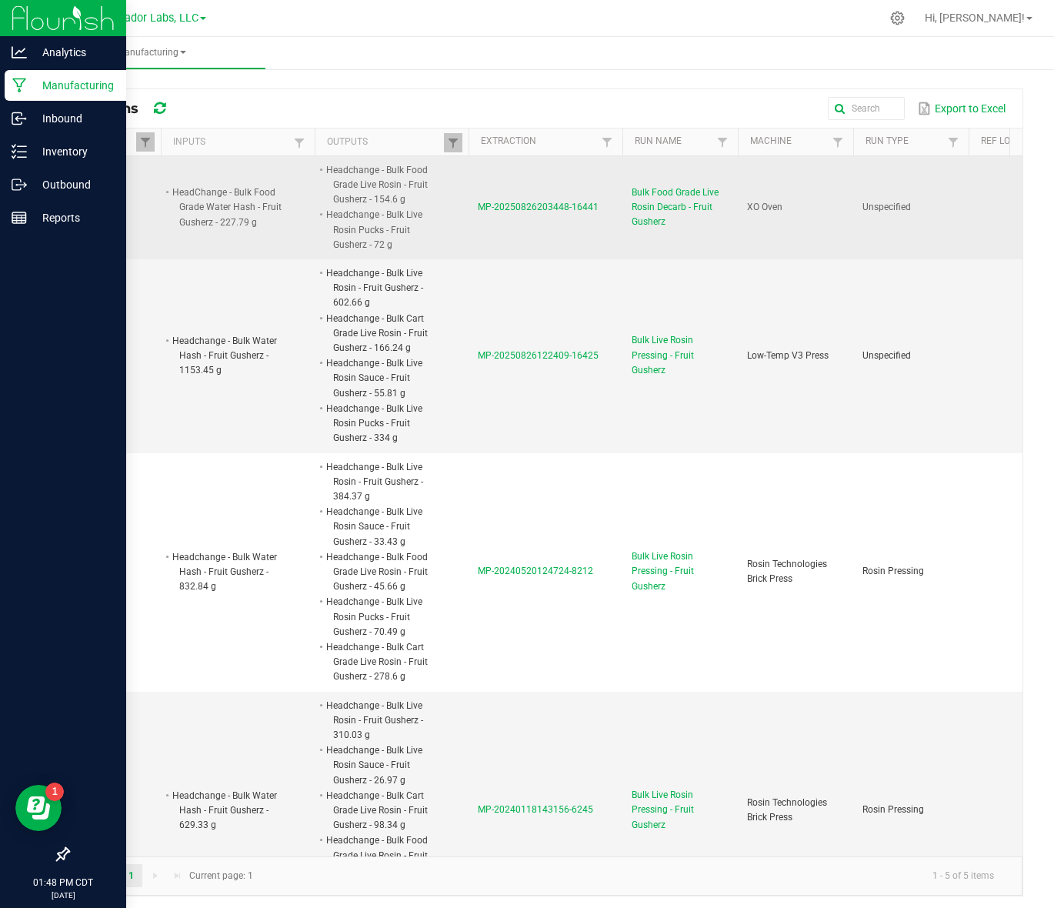
drag, startPoint x: 474, startPoint y: 213, endPoint x: 595, endPoint y: 235, distance: 122.8
click at [595, 235] on td "MP-20250826203448-16441" at bounding box center [545, 207] width 154 height 103
copy span "MP-20250826203448-16441"
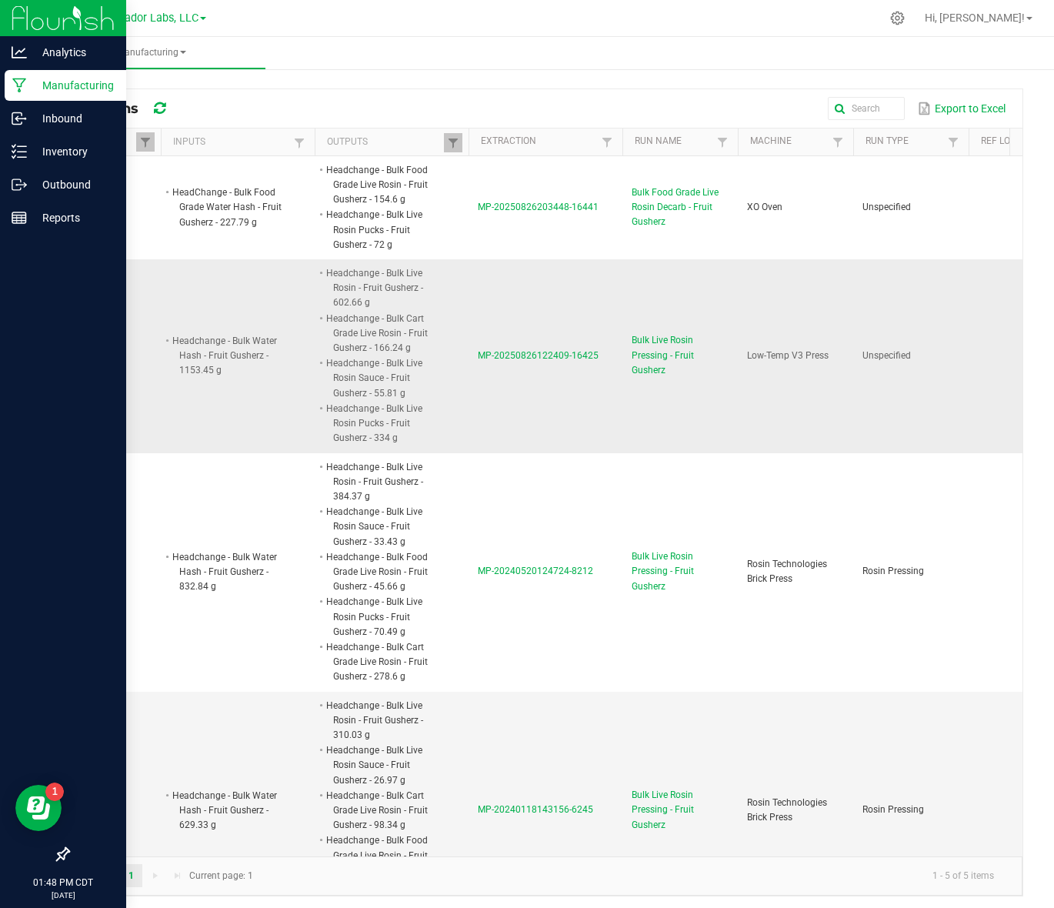
click at [562, 352] on span "MP-20250826122409-16425" at bounding box center [538, 355] width 121 height 11
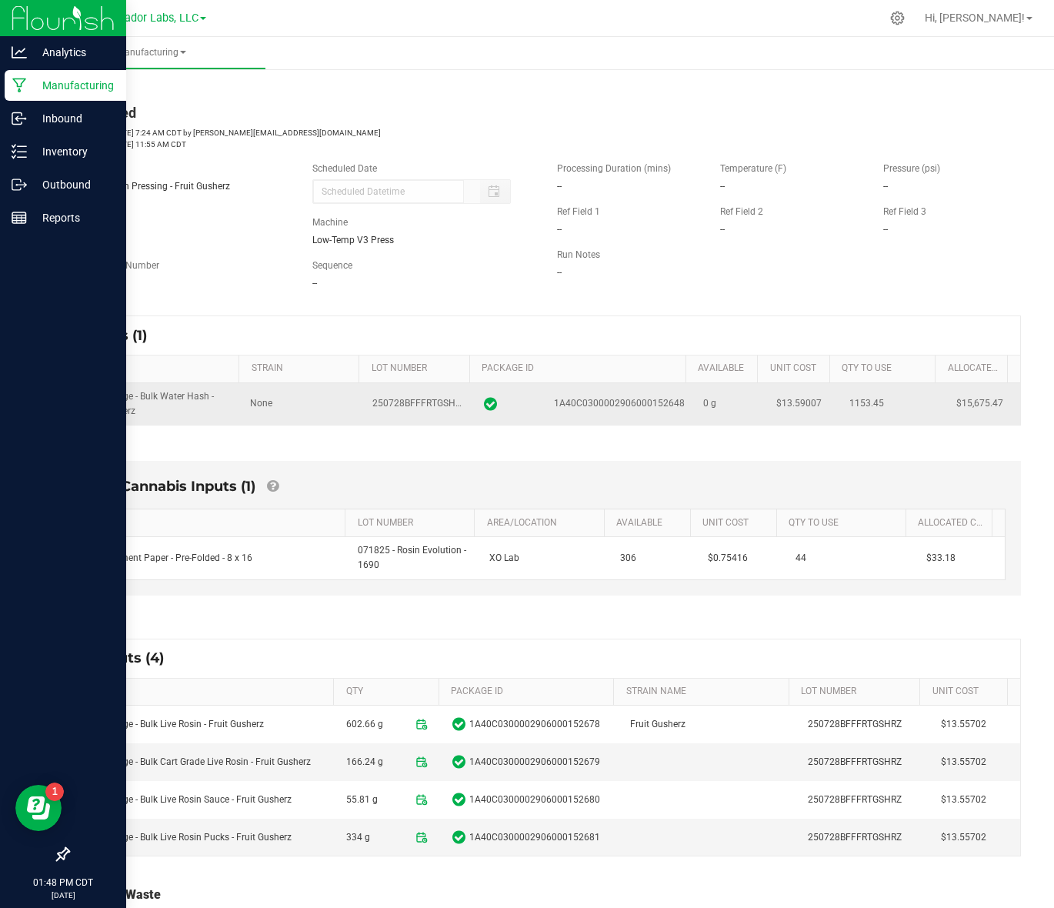
drag, startPoint x: 82, startPoint y: 400, endPoint x: 979, endPoint y: 402, distance: 896.2
click at [979, 402] on tr "Headchange - Bulk Water Hash - Fruit Gusherz None 250728BFFFRTGSHRZ 1A40C030000…" at bounding box center [545, 404] width 949 height 42
copy tr "Headchange - Bulk Water Hash - Fruit Gusherz None 250728BFFFRTGSHRZ 1A40C030000…"
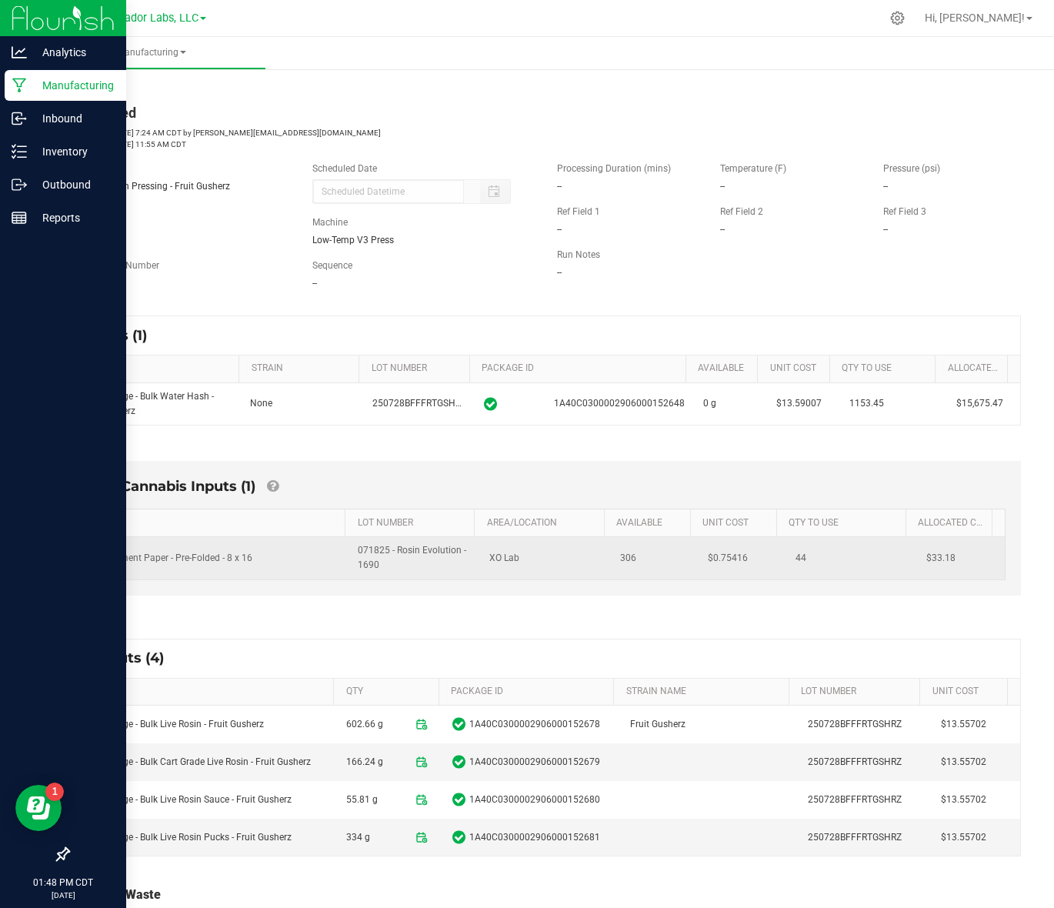
drag, startPoint x: 89, startPoint y: 559, endPoint x: 935, endPoint y: 567, distance: 846.3
click at [935, 567] on tr "Parchment Paper - Pre-Folded - 8 x 16 071825 - Rosin Evolution - 1690 XO Lab 30…" at bounding box center [545, 558] width 919 height 42
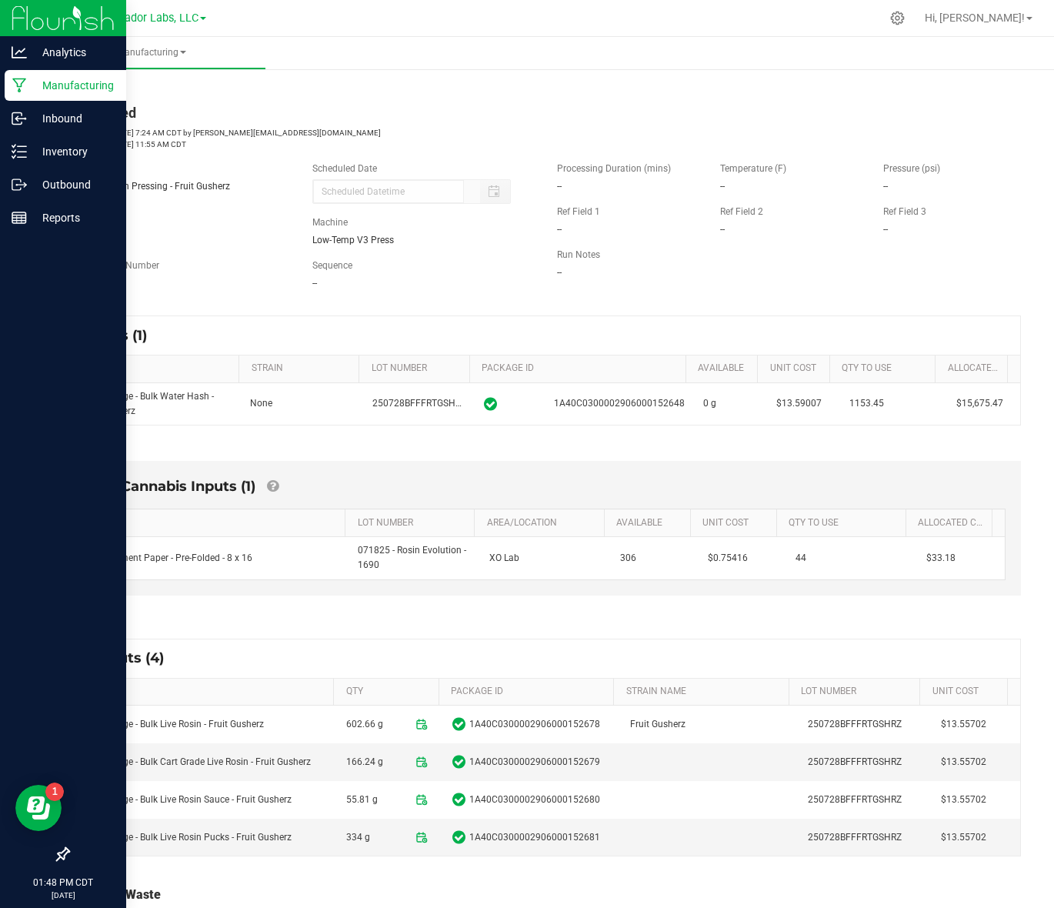
copy tr "Parchment Paper - Pre-Folded - 8 x 16 071825 - Rosin Evolution - 1690 XO Lab 30…"
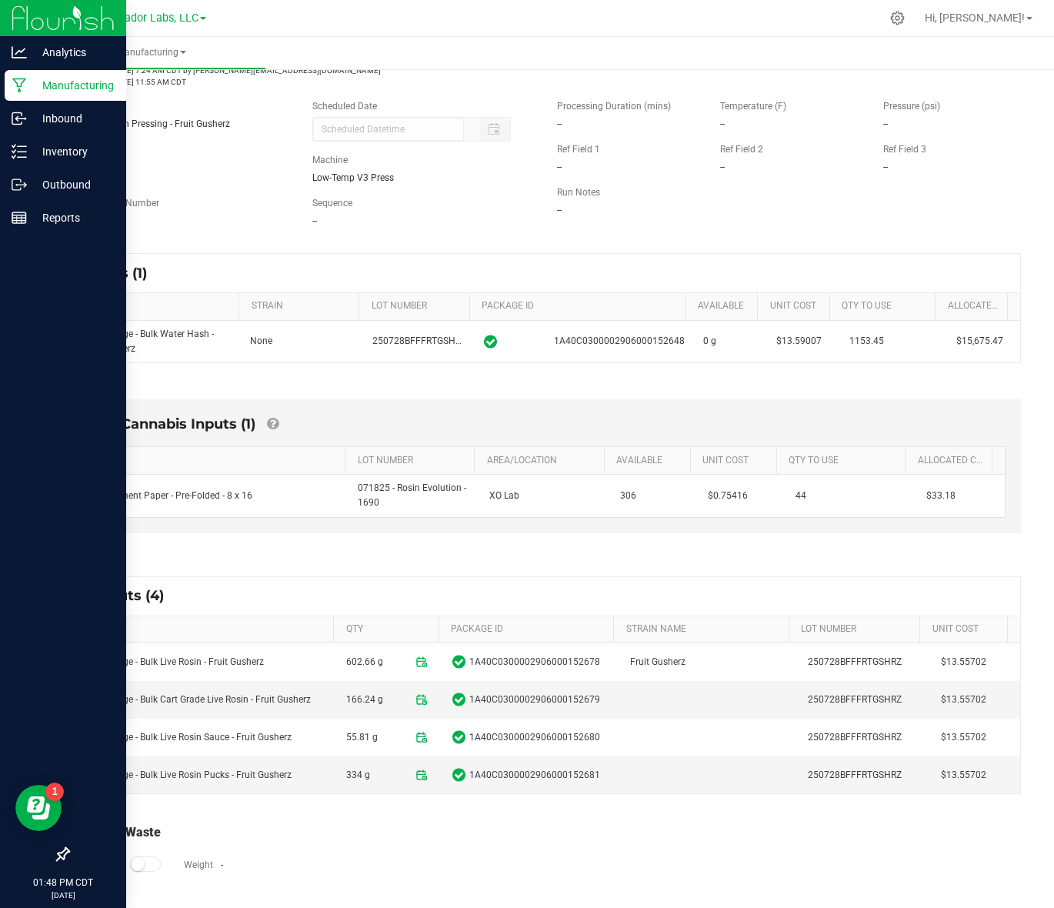
scroll to position [96, 0]
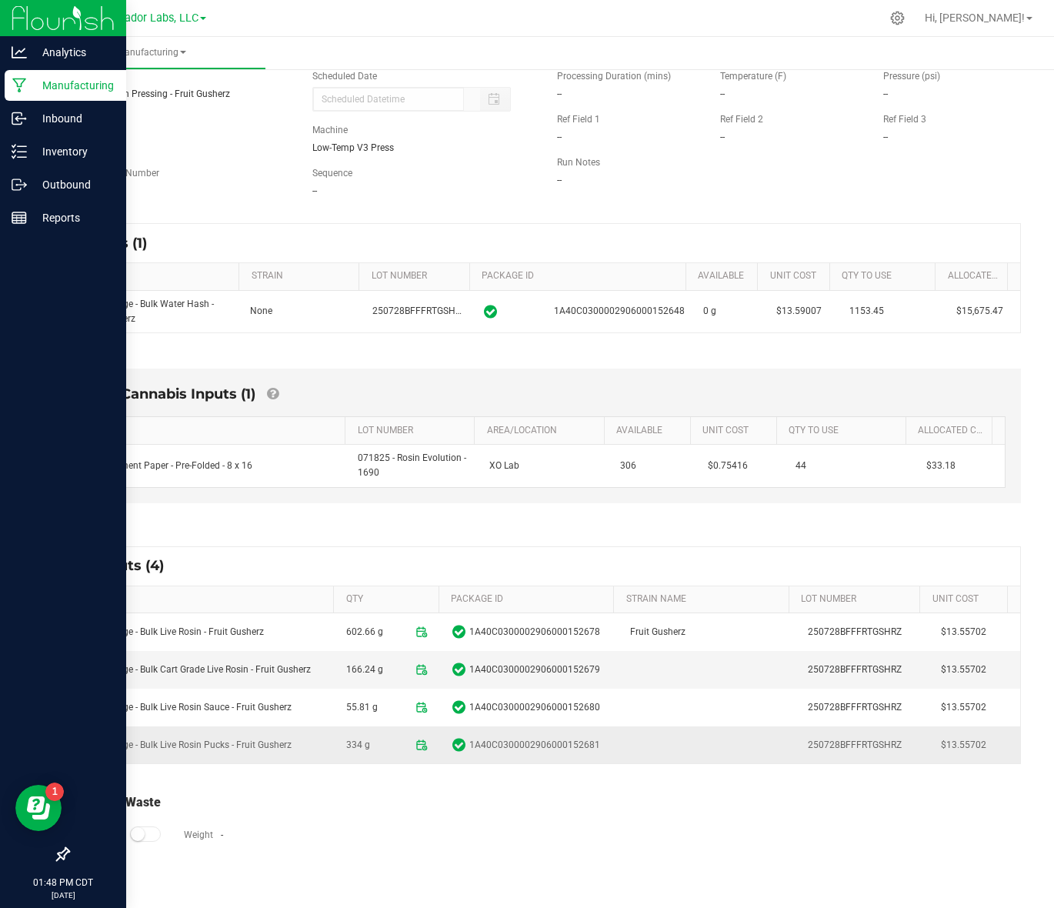
drag, startPoint x: 81, startPoint y: 629, endPoint x: 962, endPoint y: 759, distance: 891.1
click at [962, 759] on tbody "Headchange - Bulk Live Rosin - Fruit Gusherz 602.66 g 1A40C0300002906000152678 …" at bounding box center [545, 688] width 949 height 150
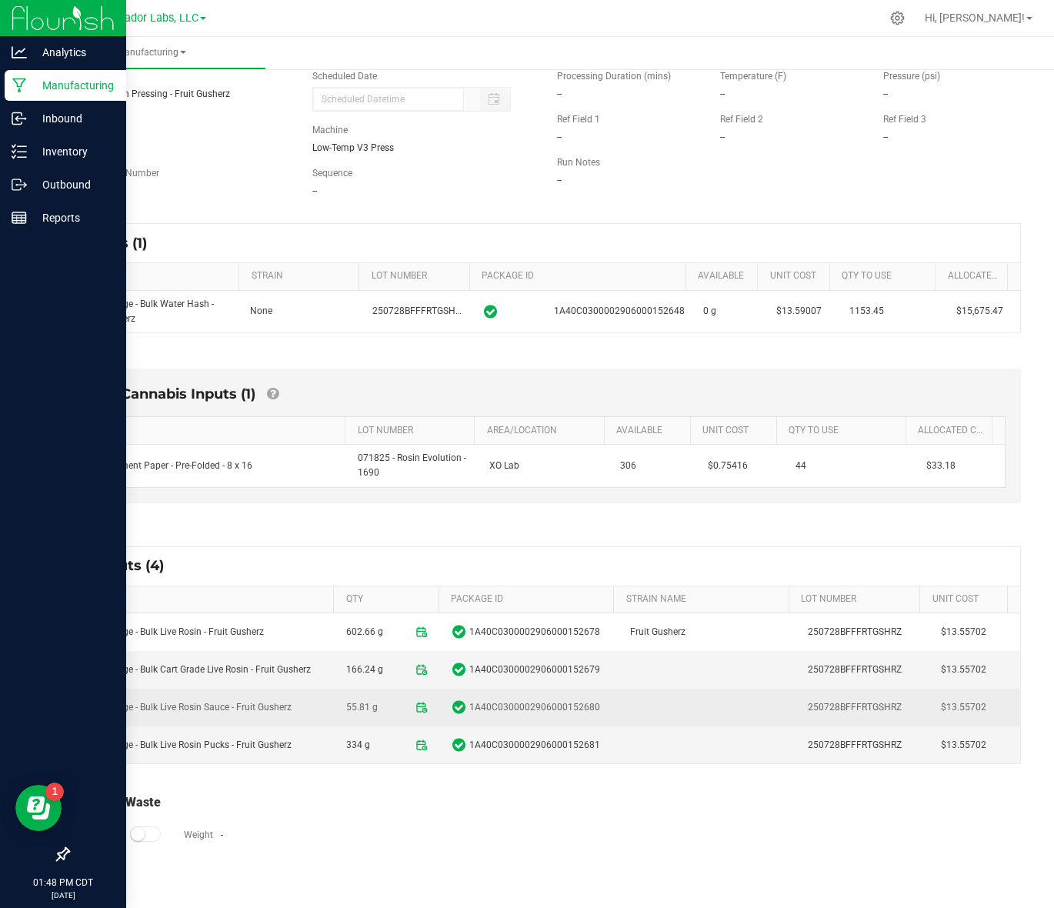
copy tbody "Headchange - Bulk Live Rosin - Fruit Gusherz 602.66 g 1A40C0300002906000152678 …"
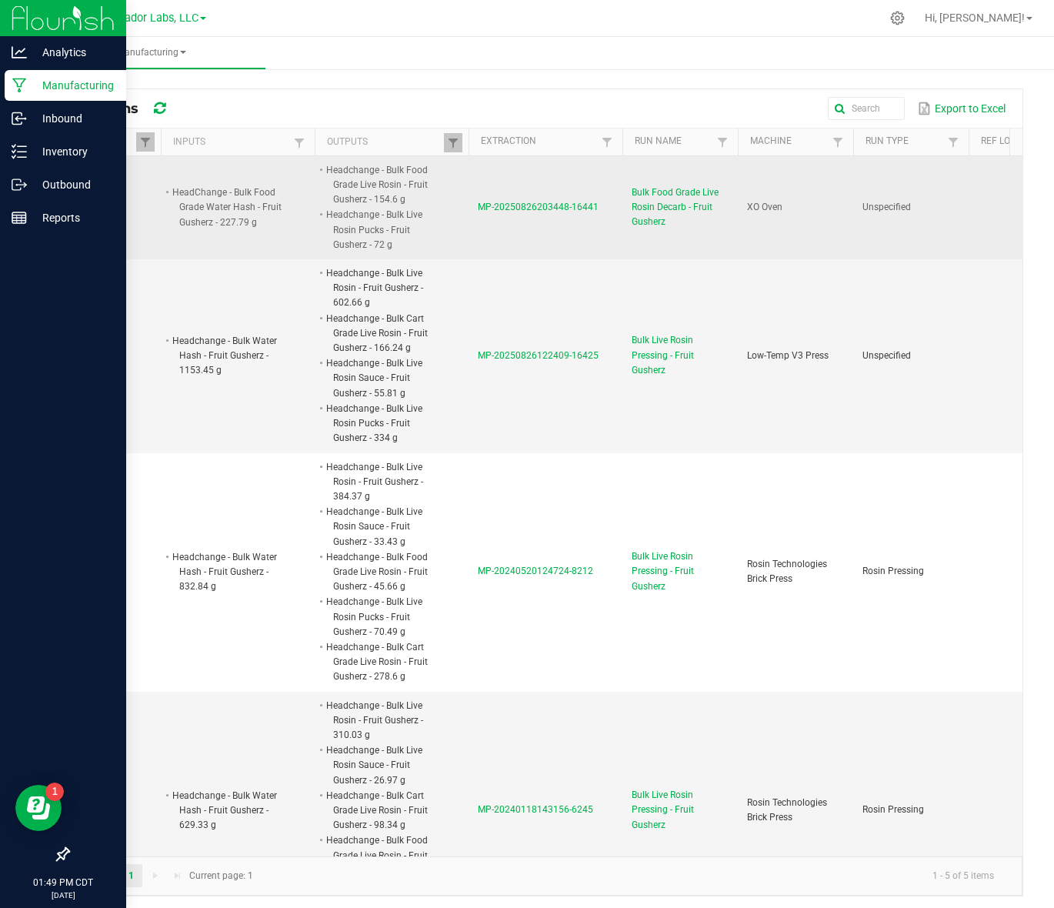
click at [491, 204] on span "MP-20250826203448-16441" at bounding box center [538, 207] width 121 height 11
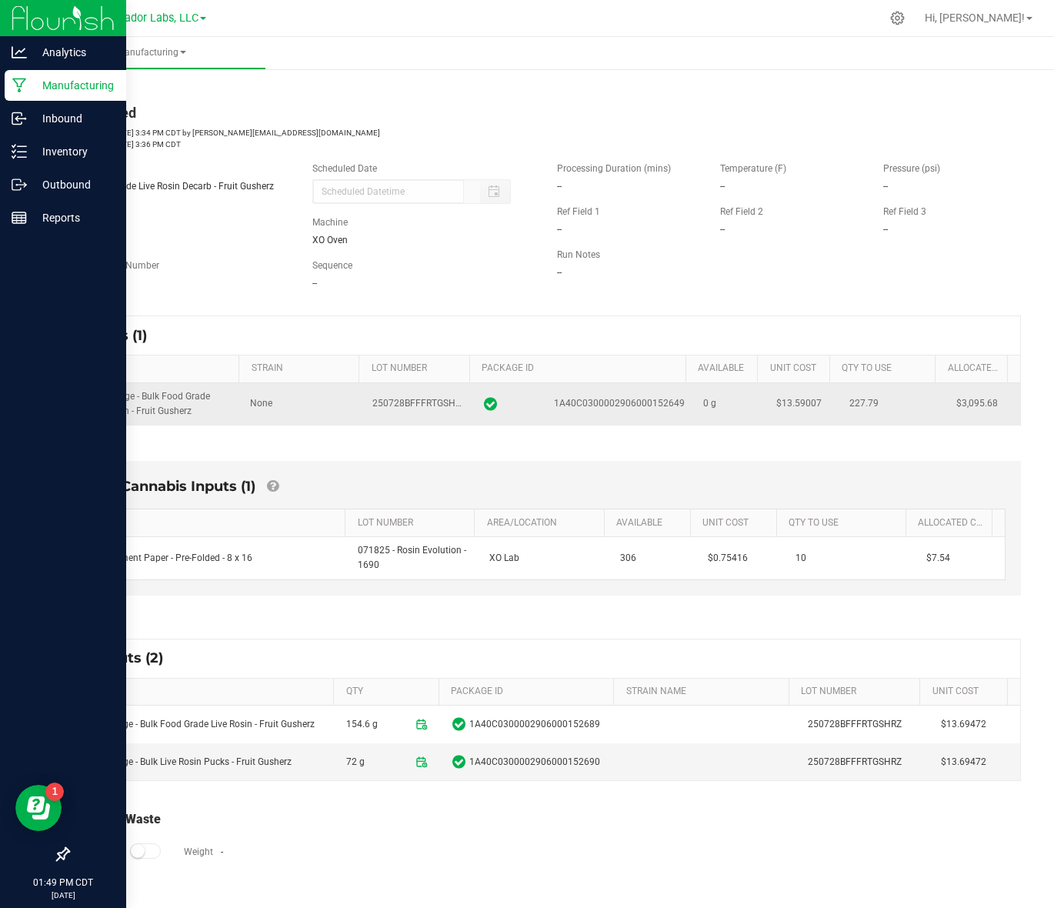
drag, startPoint x: 78, startPoint y: 396, endPoint x: 982, endPoint y: 424, distance: 903.6
click at [982, 424] on tr "HeadChange - Bulk Food Grade Water Hash - Fruit Gusherz None 250728BFFFRTGSHRZ …" at bounding box center [545, 404] width 949 height 42
copy tr "HeadChange - Bulk Food Grade Water Hash - Fruit Gusherz None 250728BFFFRTGSHRZ …"
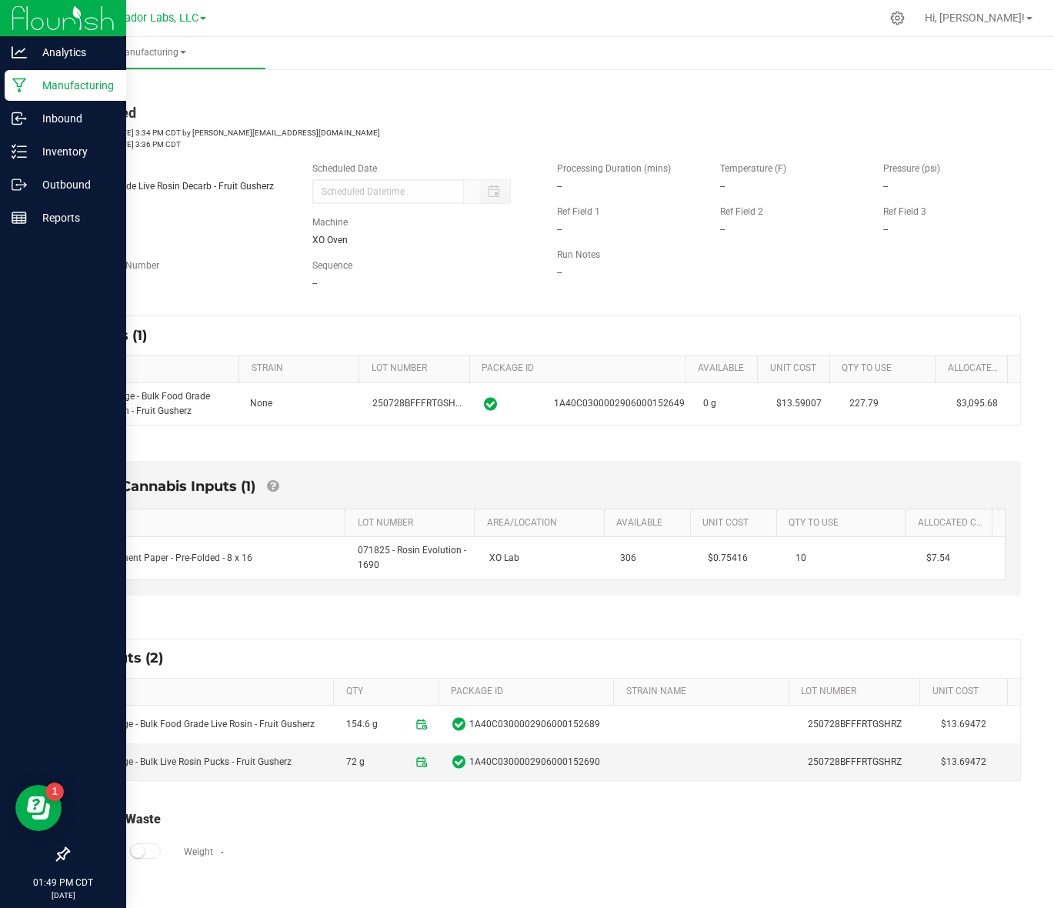
drag, startPoint x: 97, startPoint y: 563, endPoint x: 962, endPoint y: 608, distance: 866.6
click at [962, 608] on div "Non-Cannabis Inputs (1) ITEM LOT NUMBER AREA/LOCATION AVAILABLE Unit Cost QTY T…" at bounding box center [545, 531] width 979 height 185
copy table
drag, startPoint x: 72, startPoint y: 729, endPoint x: 964, endPoint y: 765, distance: 893.1
click at [964, 765] on tbody "Headchange - Bulk Food Grade Live Rosin - Fruit Gusherz 154.6 g 1A40C0300002906…" at bounding box center [545, 742] width 949 height 75
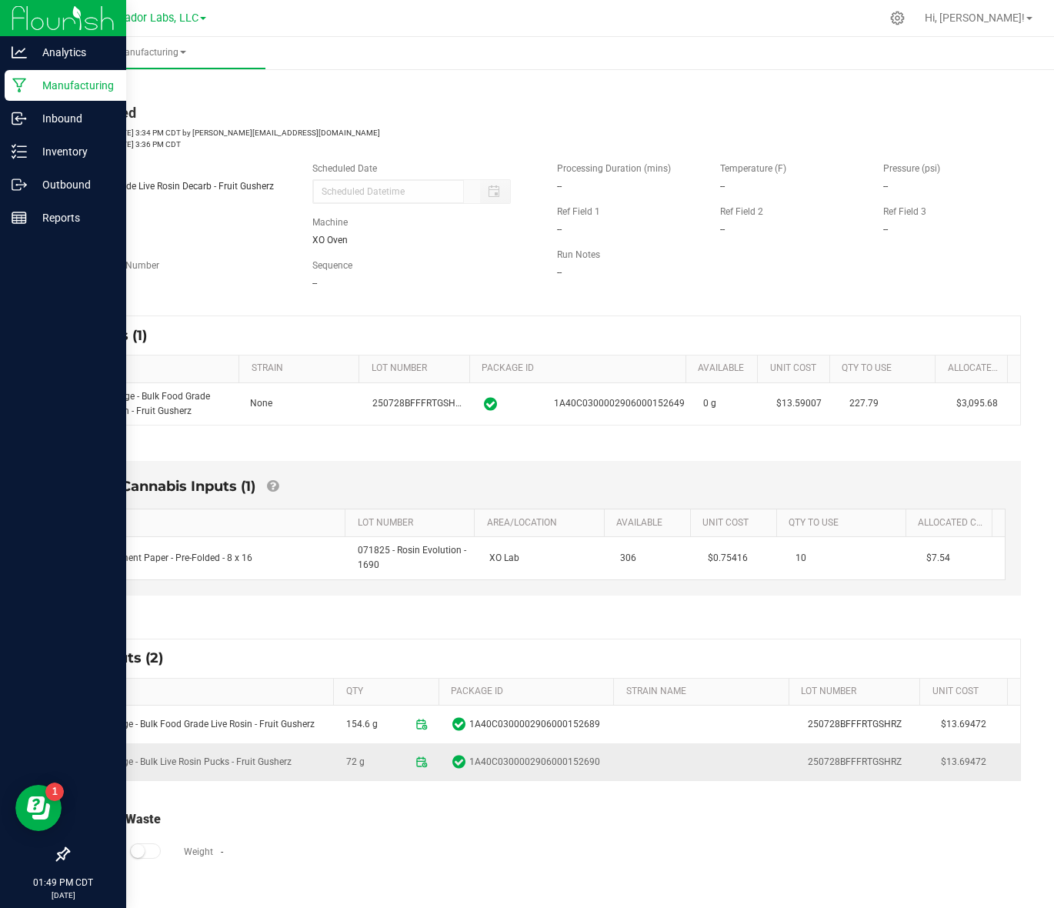
copy tbody "Headchange - Bulk Food Grade Live Rosin - Fruit Gusherz 154.6 g 1A40C0300002906…"
click at [52, 88] on p "Manufacturing" at bounding box center [73, 85] width 92 height 18
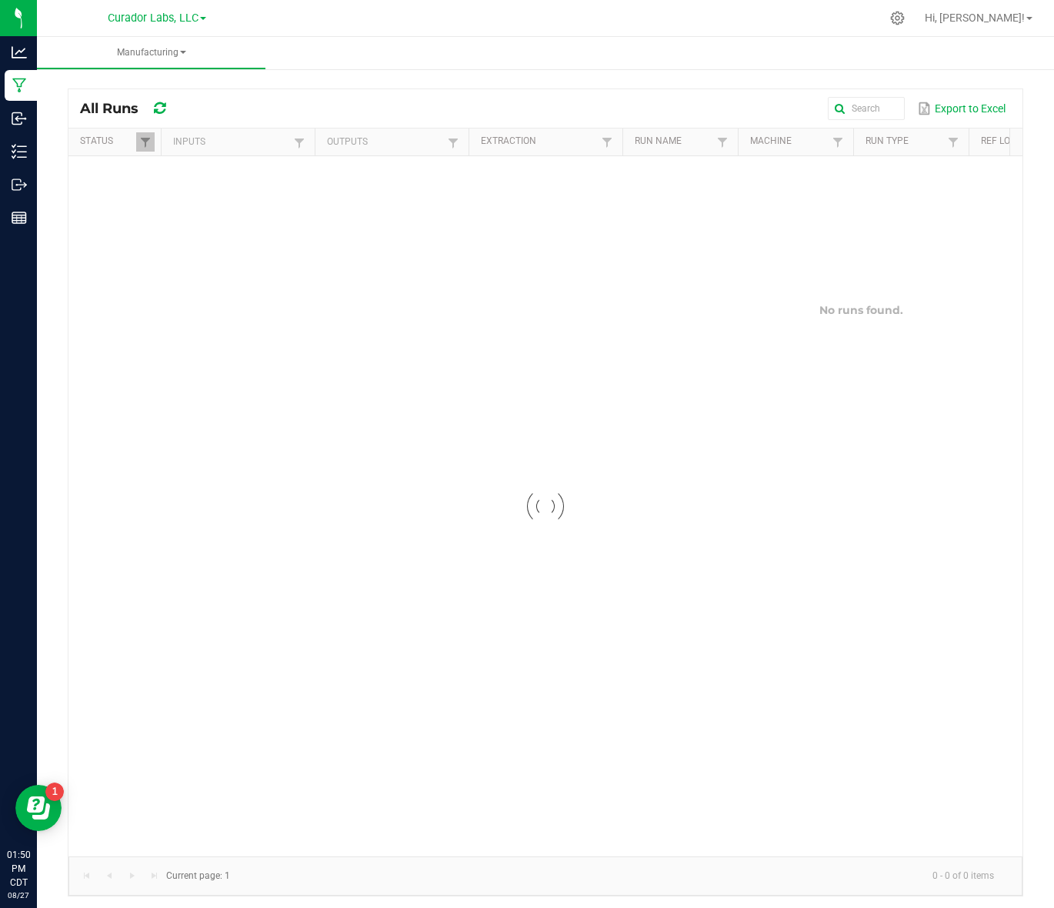
click at [441, 138] on th "Outputs" at bounding box center [392, 142] width 154 height 28
click at [450, 140] on span at bounding box center [453, 143] width 12 height 12
click at [498, 182] on div at bounding box center [545, 506] width 954 height 700
click at [448, 138] on span at bounding box center [453, 143] width 12 height 12
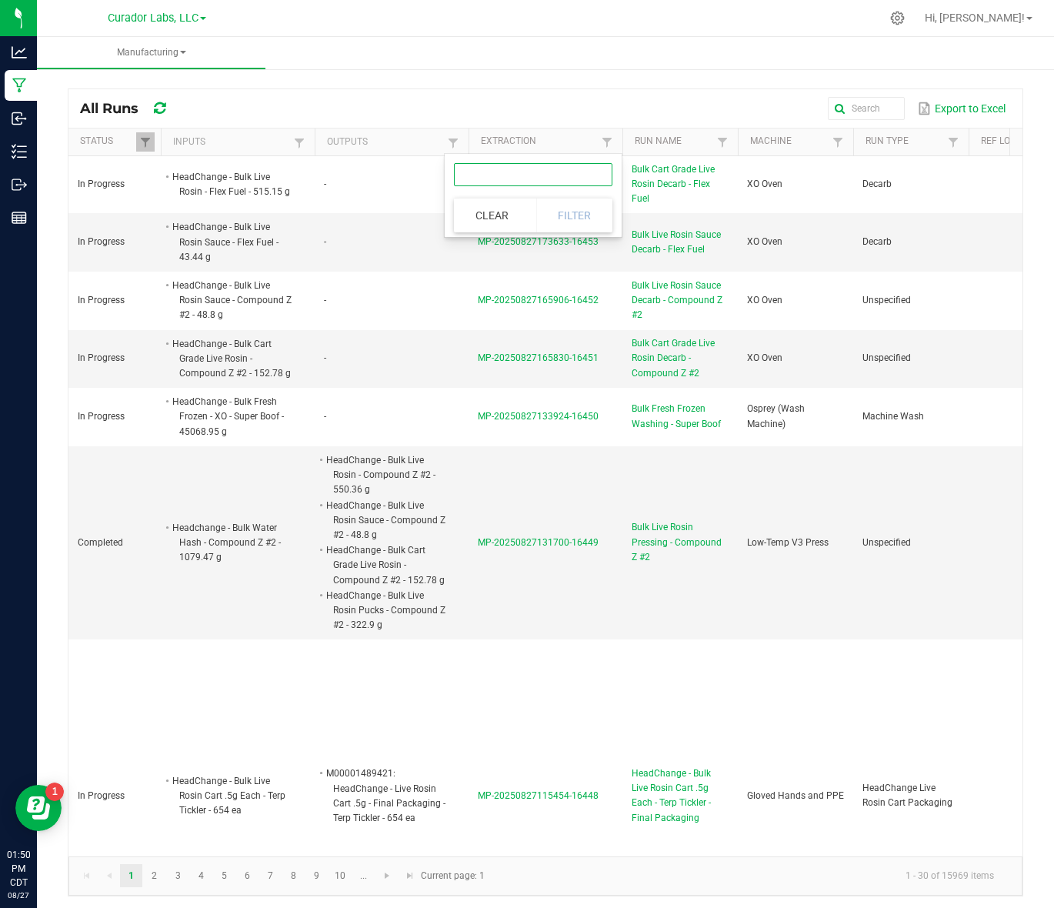
click at [500, 174] on input "text" at bounding box center [533, 174] width 158 height 23
paste input "Headchange - Bulk Live Rosin Pucks - Dark Rainbow"
type input "Headchange - Bulk Live Rosin Pucks - Dark Rainbow"
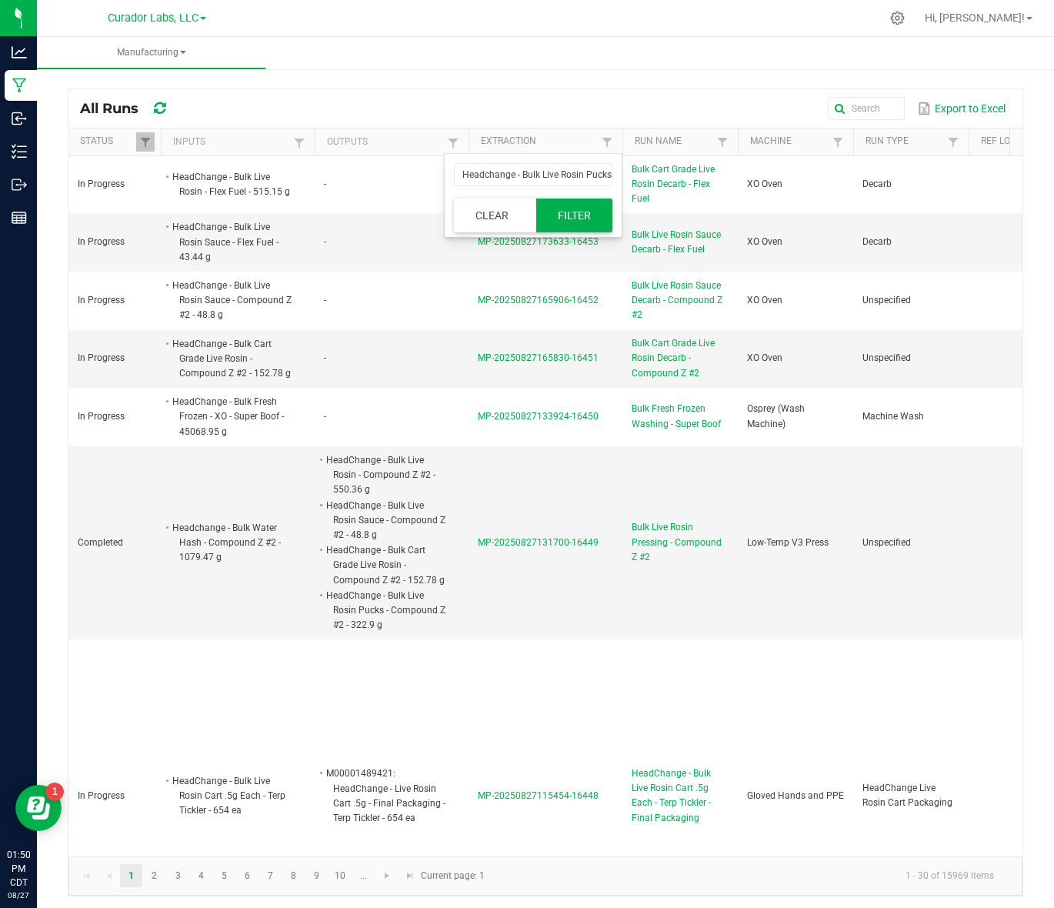
click at [568, 218] on button "Filter" at bounding box center [574, 215] width 77 height 34
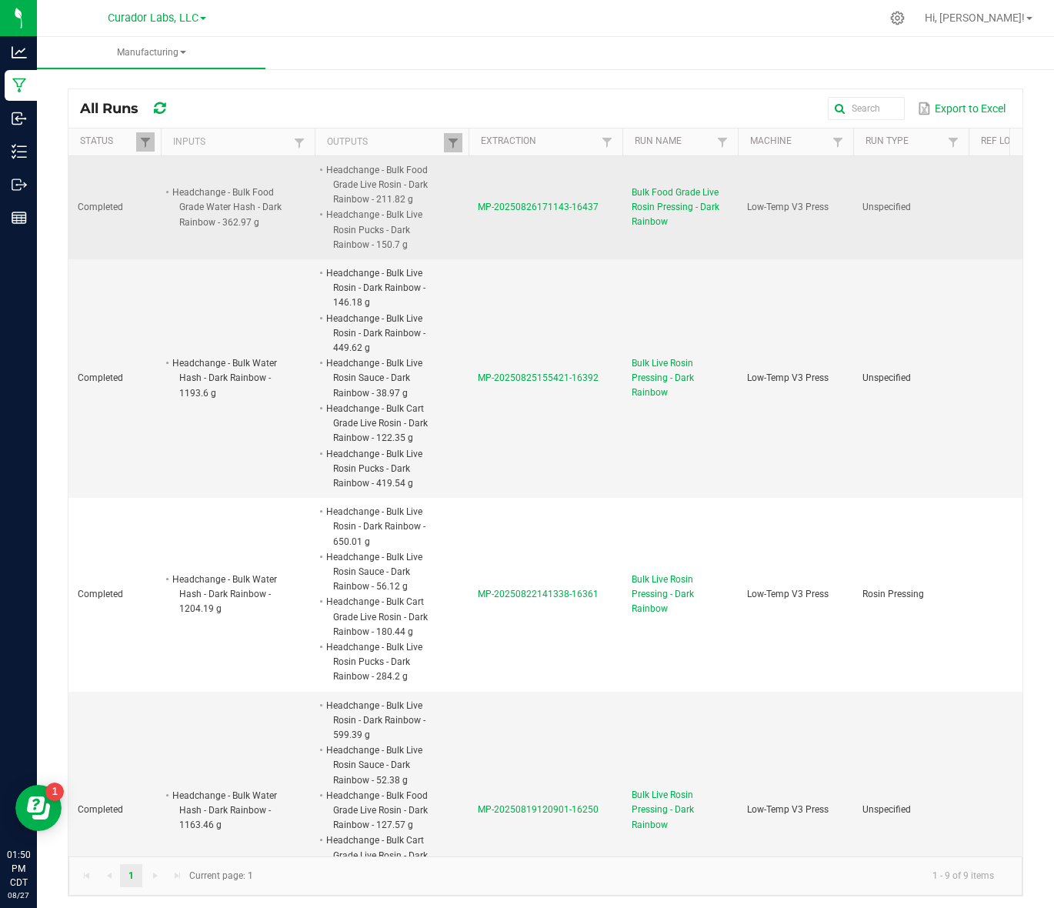
drag, startPoint x: 478, startPoint y: 212, endPoint x: 609, endPoint y: 209, distance: 131.6
click at [609, 209] on td "MP-20250826171143-16437" at bounding box center [545, 207] width 154 height 103
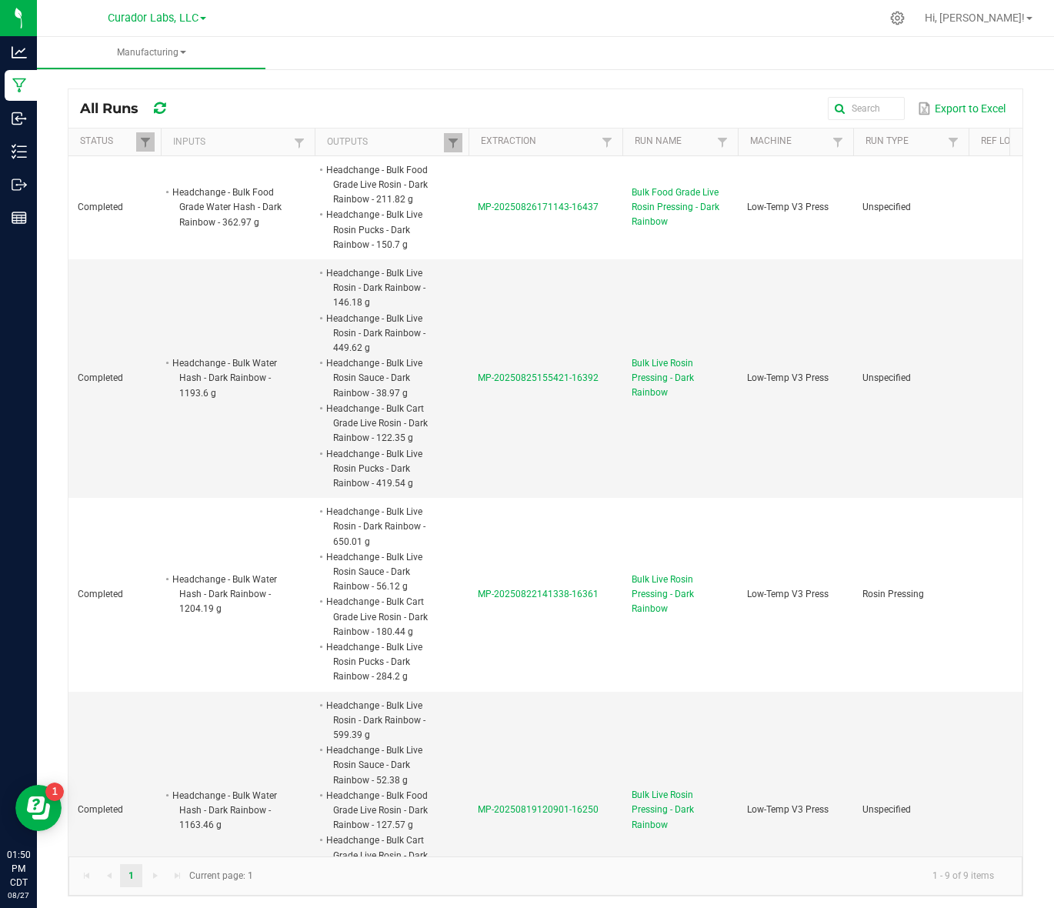
copy span "MP-20250826171143-16437"
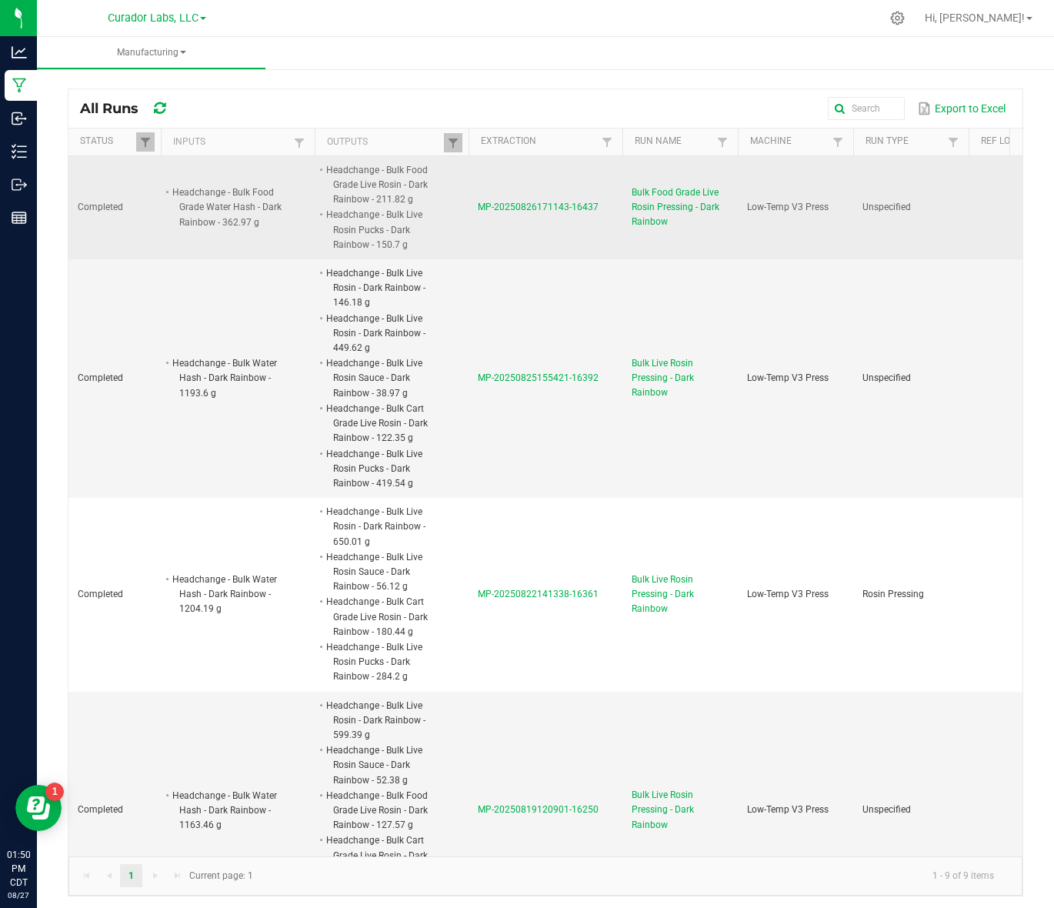
click at [563, 210] on span "MP-20250826171143-16437" at bounding box center [538, 207] width 121 height 11
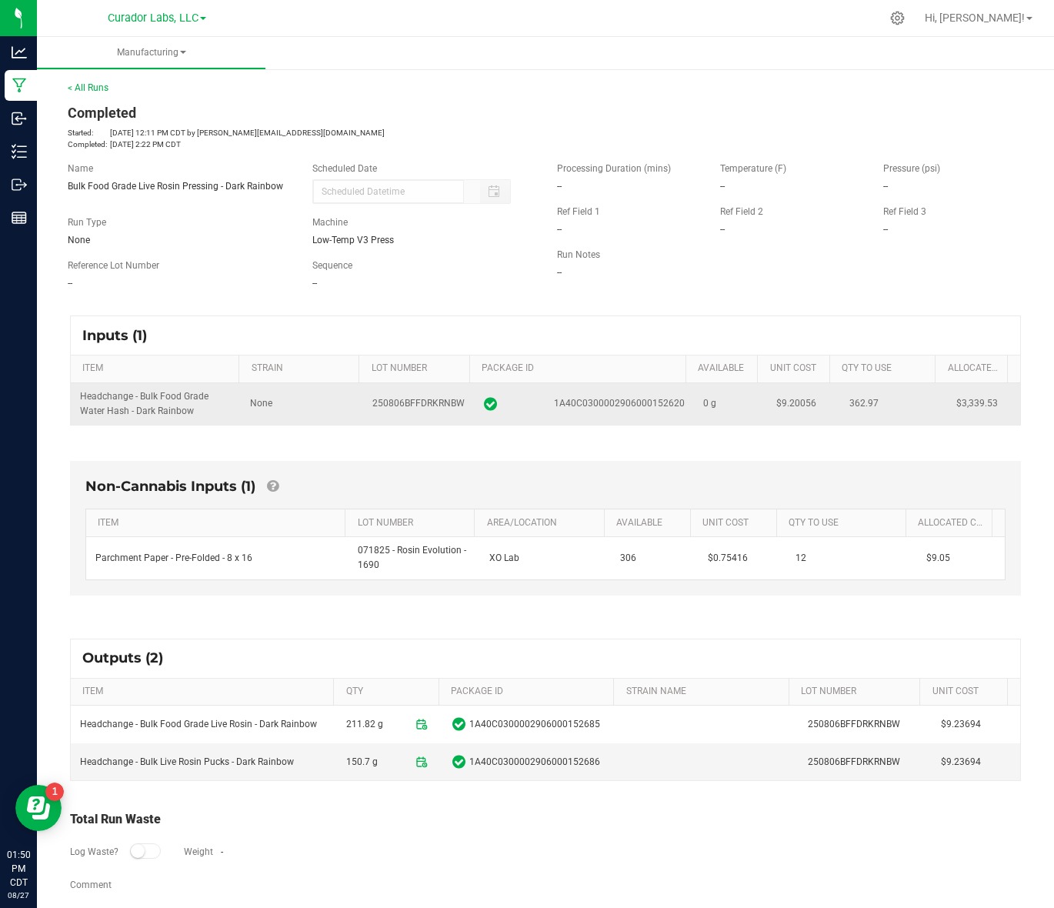
drag, startPoint x: 75, startPoint y: 390, endPoint x: 970, endPoint y: 409, distance: 894.9
click at [970, 409] on tr "Headchange - Bulk Food Grade Water Hash - Dark Rainbow None 250806BFFDRKRNBW 1A…" at bounding box center [545, 404] width 949 height 42
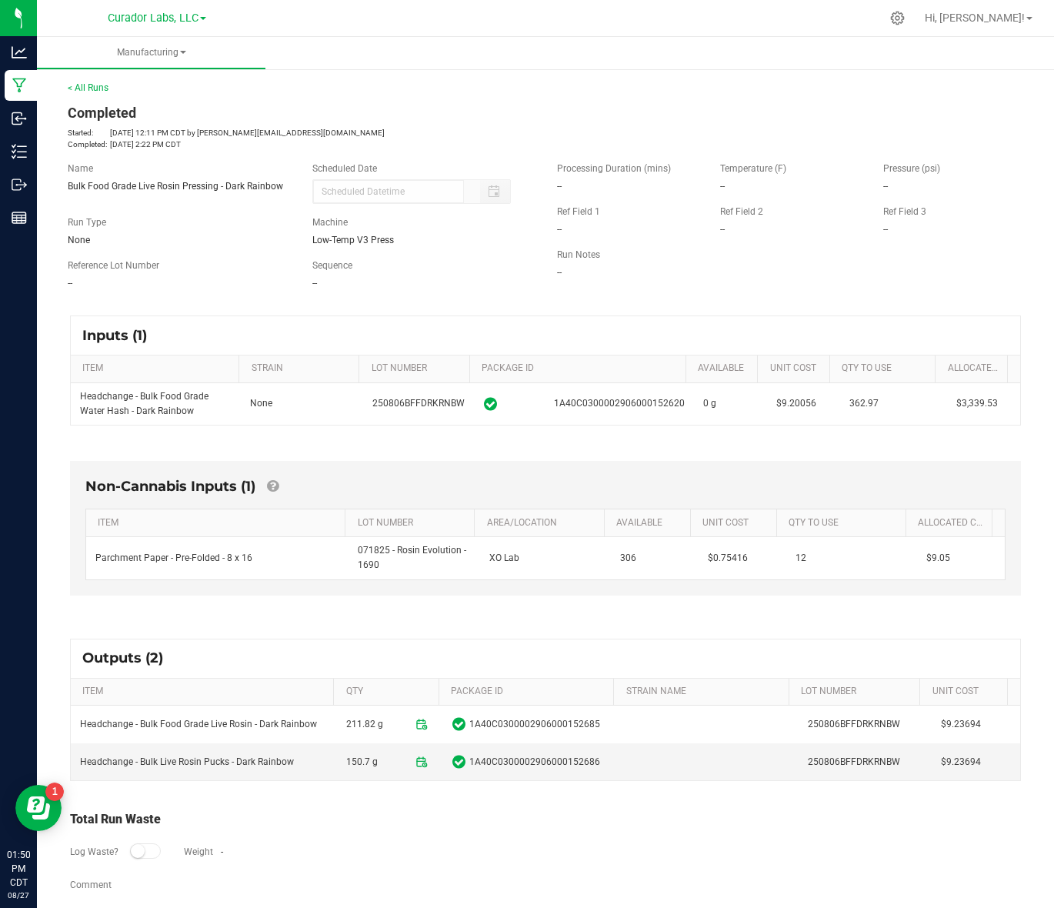
copy tr "Headchange - Bulk Food Grade Water Hash - Dark Rainbow None 250806BFFDRKRNBW 1A…"
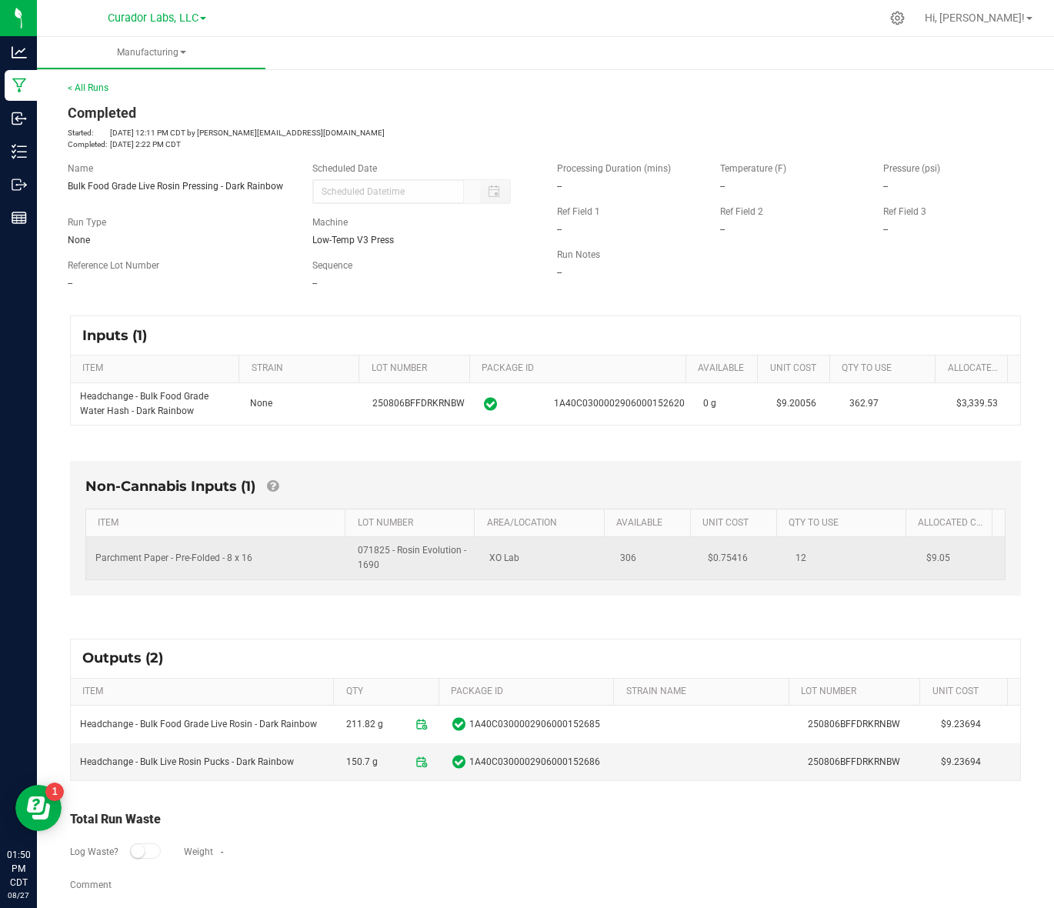
drag, startPoint x: 929, startPoint y: 564, endPoint x: 98, endPoint y: 575, distance: 831.7
click at [98, 575] on tr "Parchment Paper - Pre-Folded - 8 x 16 071825 - Rosin Evolution - 1690 XO Lab 30…" at bounding box center [545, 558] width 919 height 42
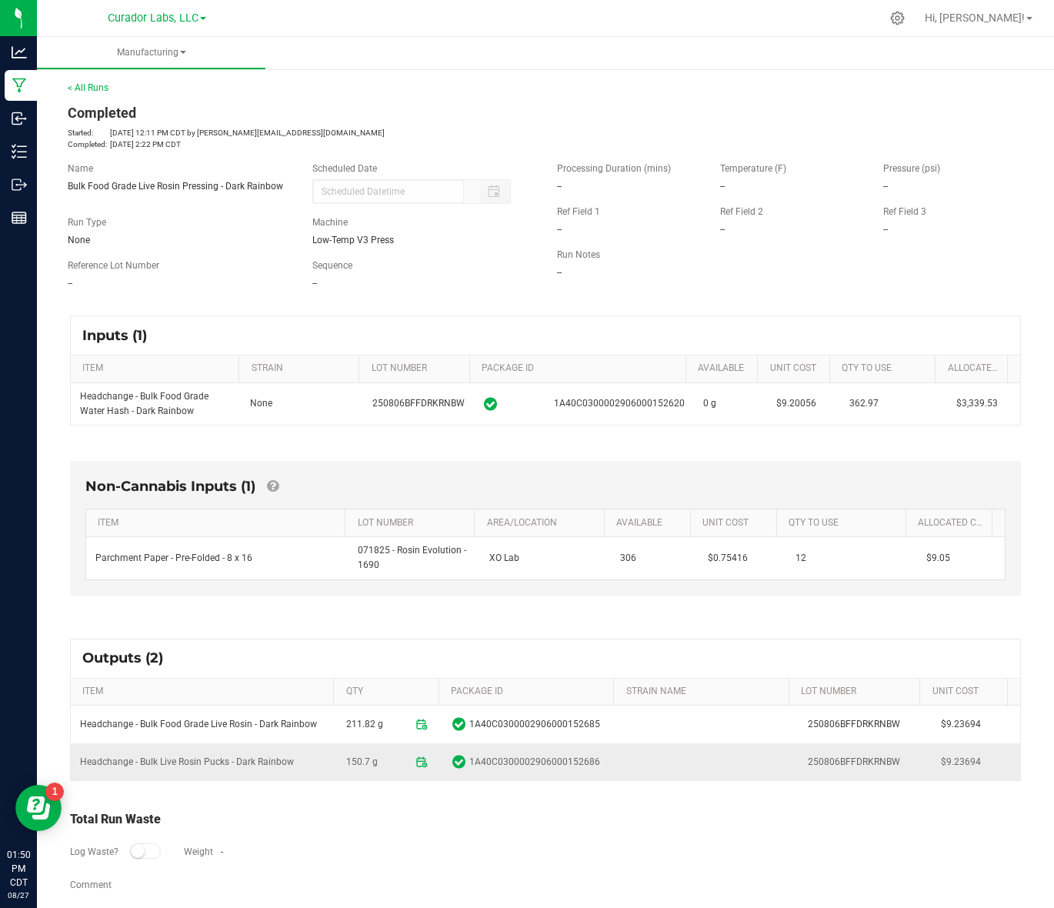
drag, startPoint x: 81, startPoint y: 727, endPoint x: 969, endPoint y: 755, distance: 889.0
click at [969, 755] on tbody "Headchange - Bulk Food Grade Live Rosin - Dark Rainbow 211.82 g 1A40C0300002906…" at bounding box center [545, 742] width 949 height 75
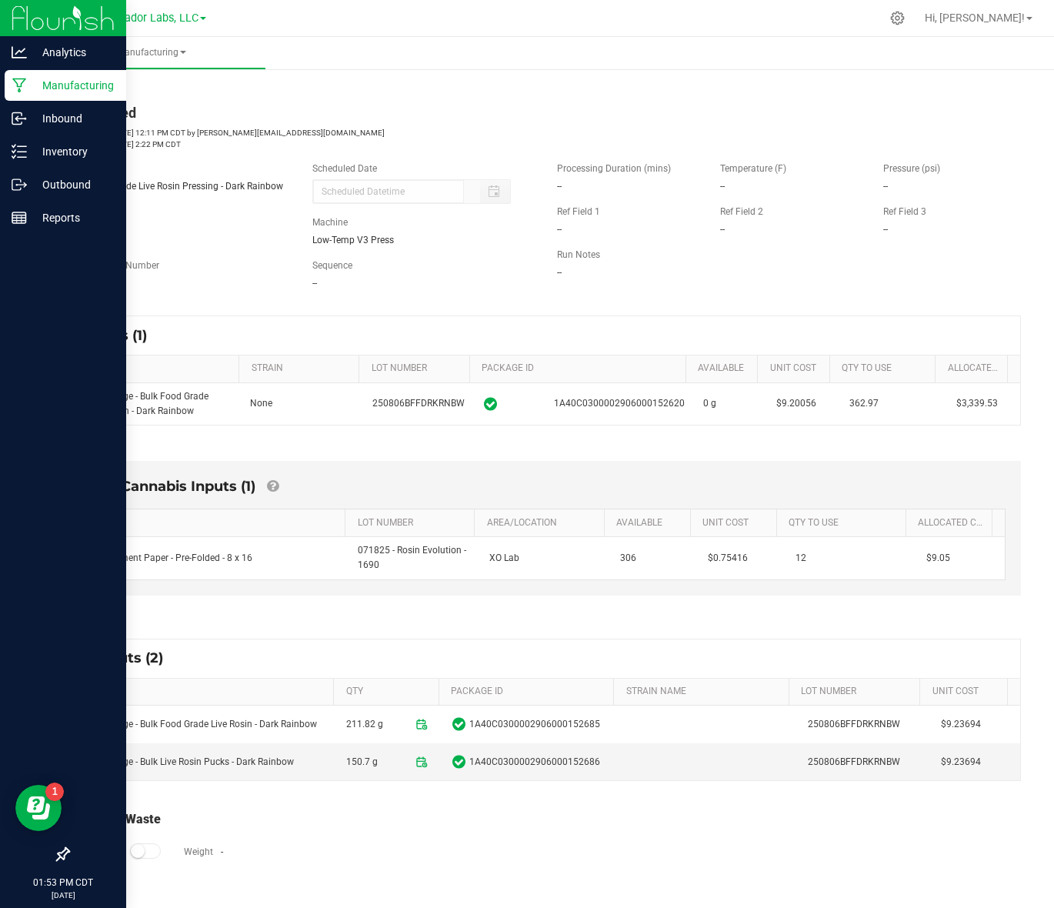
click at [23, 78] on icon at bounding box center [19, 85] width 14 height 15
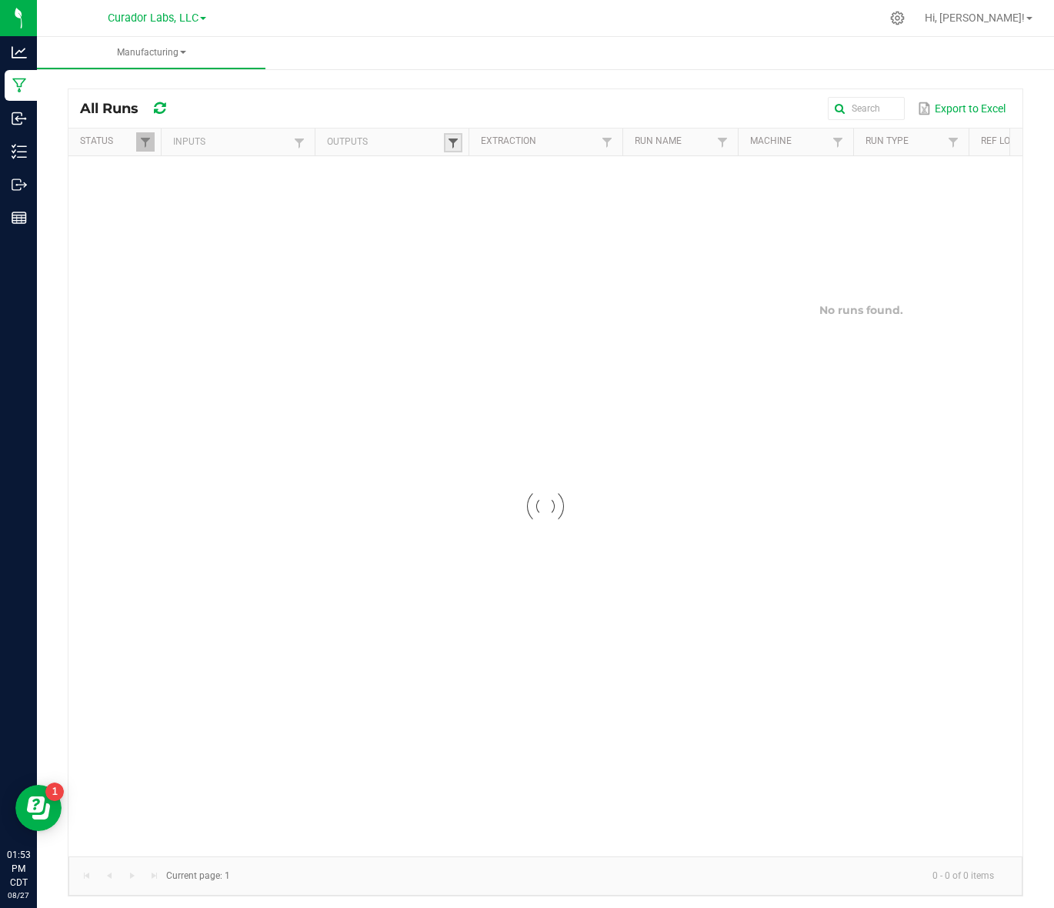
click at [447, 143] on span at bounding box center [453, 143] width 12 height 12
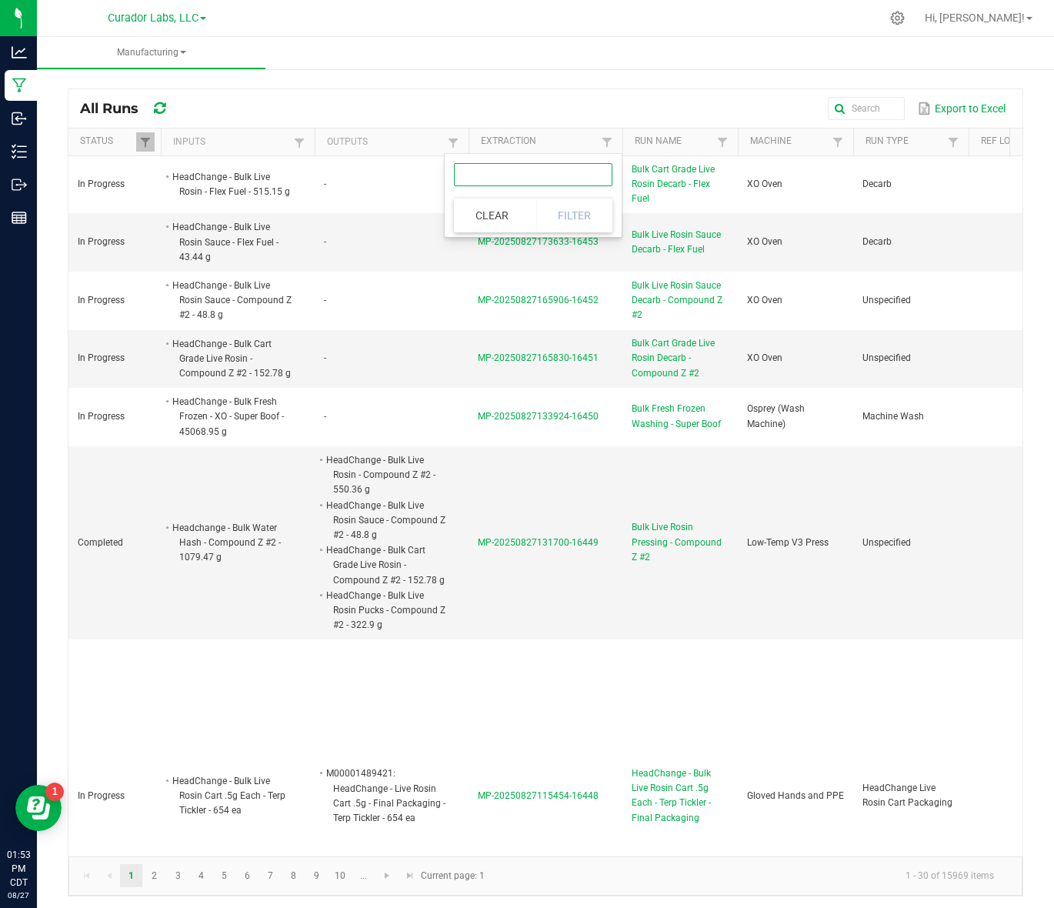
click at [468, 181] on input "text" at bounding box center [533, 174] width 158 height 23
paste input "HeadChange - Bulk Live Rosin Pucks - Compound Z #2"
type input "HeadChange - Bulk Live Rosin Pucks - Compound Z #2"
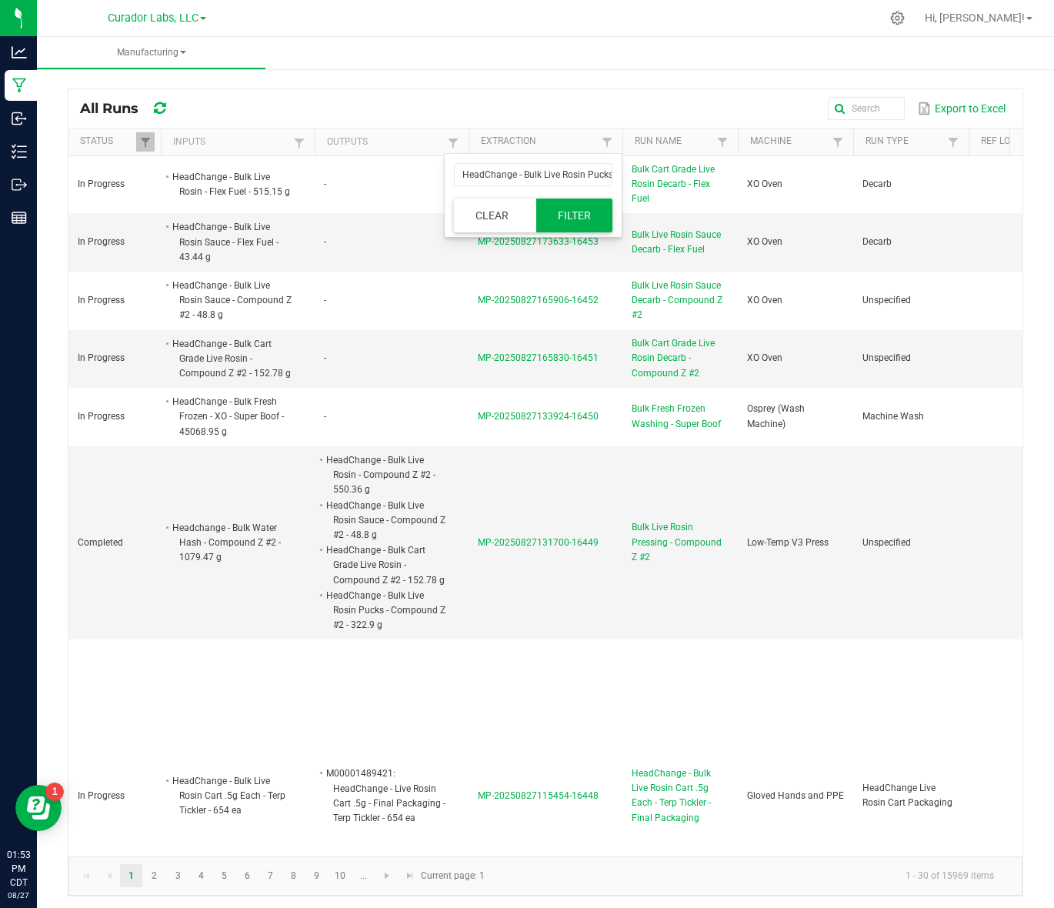
click at [597, 213] on button "Filter" at bounding box center [574, 215] width 77 height 34
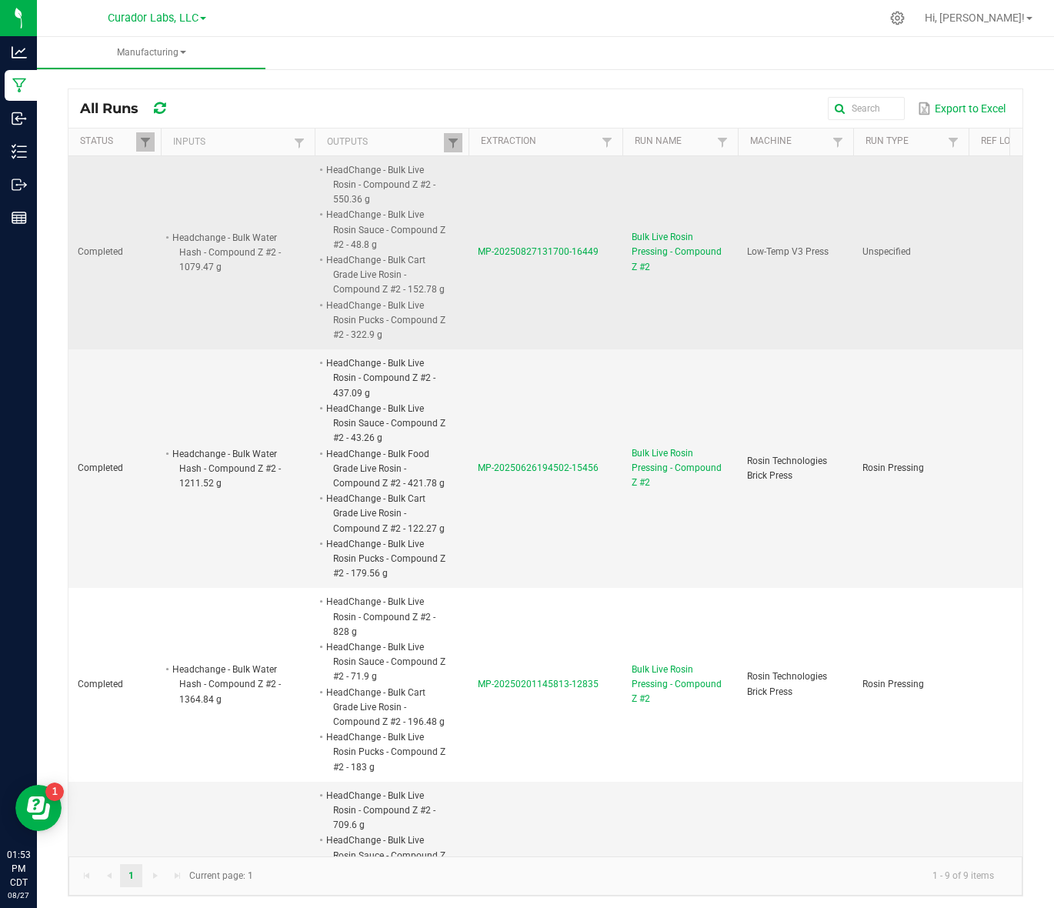
drag, startPoint x: 478, startPoint y: 260, endPoint x: 598, endPoint y: 267, distance: 120.2
click at [598, 267] on td "MP-20250827131700-16449" at bounding box center [545, 252] width 154 height 193
click at [574, 250] on span "MP-20250827131700-16449" at bounding box center [538, 251] width 121 height 11
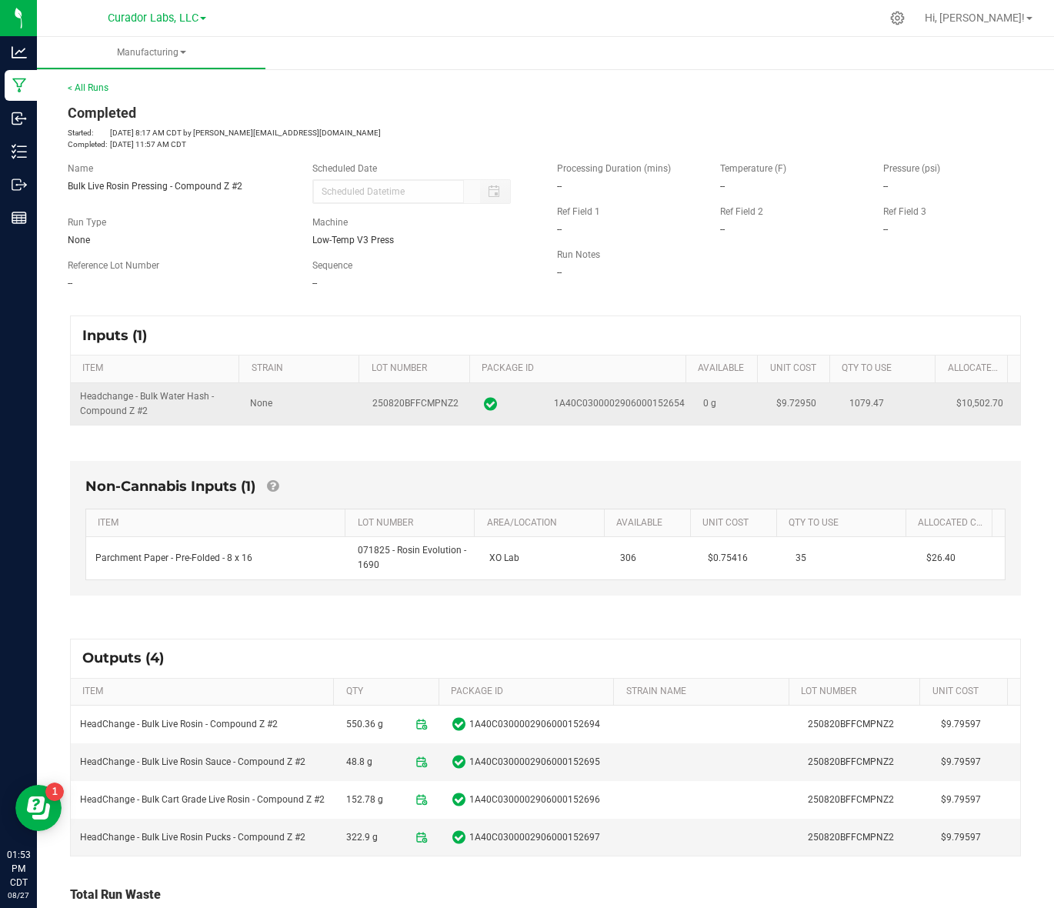
drag, startPoint x: 78, startPoint y: 396, endPoint x: 975, endPoint y: 417, distance: 898.0
click at [975, 417] on tr "Headchange - Bulk Water Hash - Compound Z #2 None 250820BFFCMPNZ2 1A40C03000029…" at bounding box center [545, 404] width 949 height 42
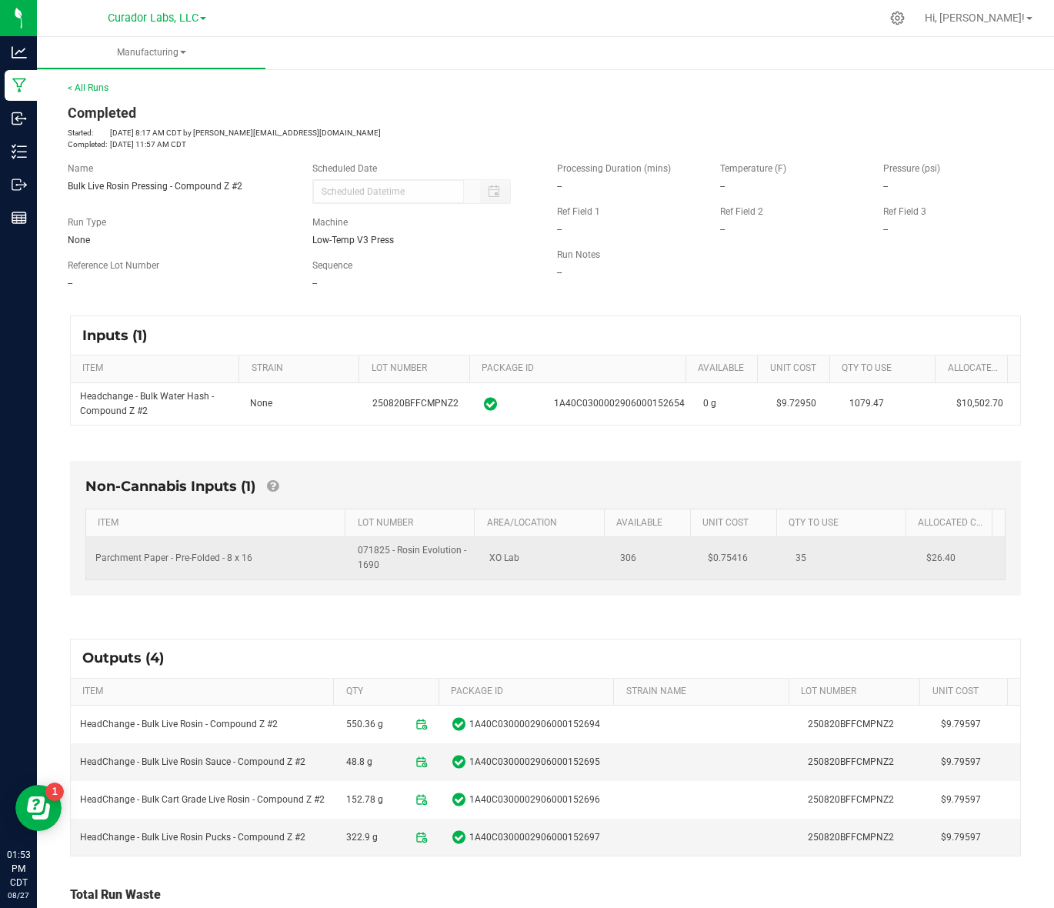
drag, startPoint x: 940, startPoint y: 565, endPoint x: 96, endPoint y: 565, distance: 843.9
click at [96, 565] on tr "Parchment Paper - Pre-Folded - 8 x 16 071825 - Rosin Evolution - 1690 XO Lab 30…" at bounding box center [545, 558] width 919 height 42
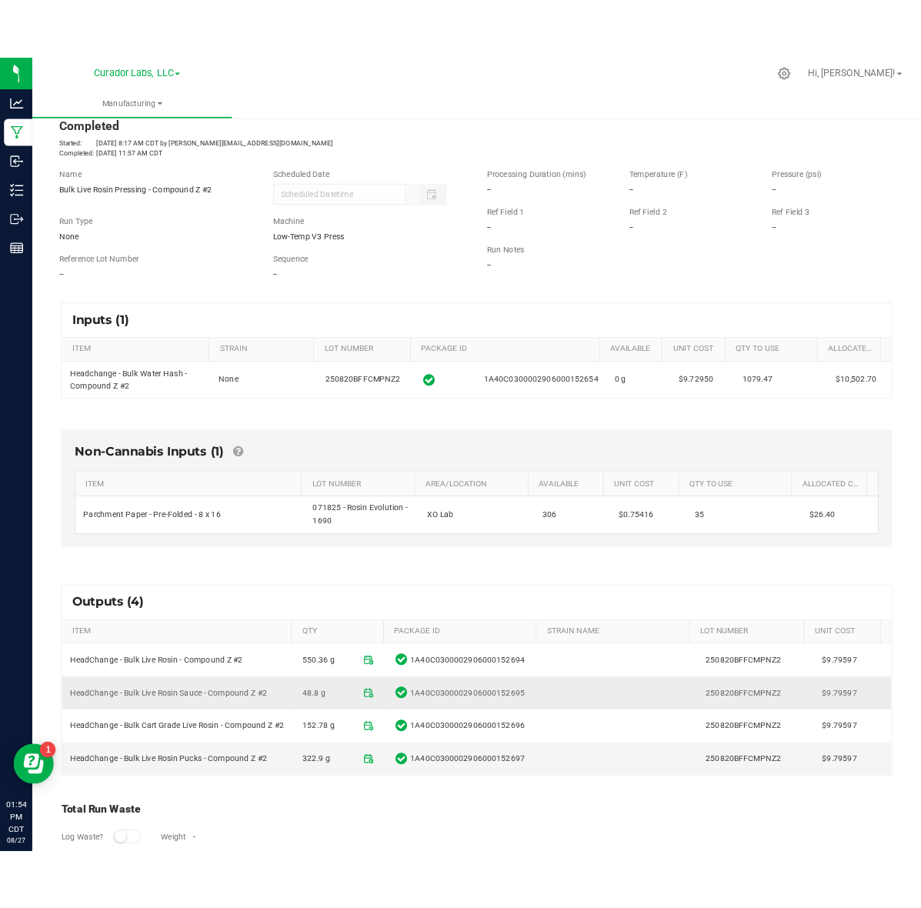
scroll to position [96, 0]
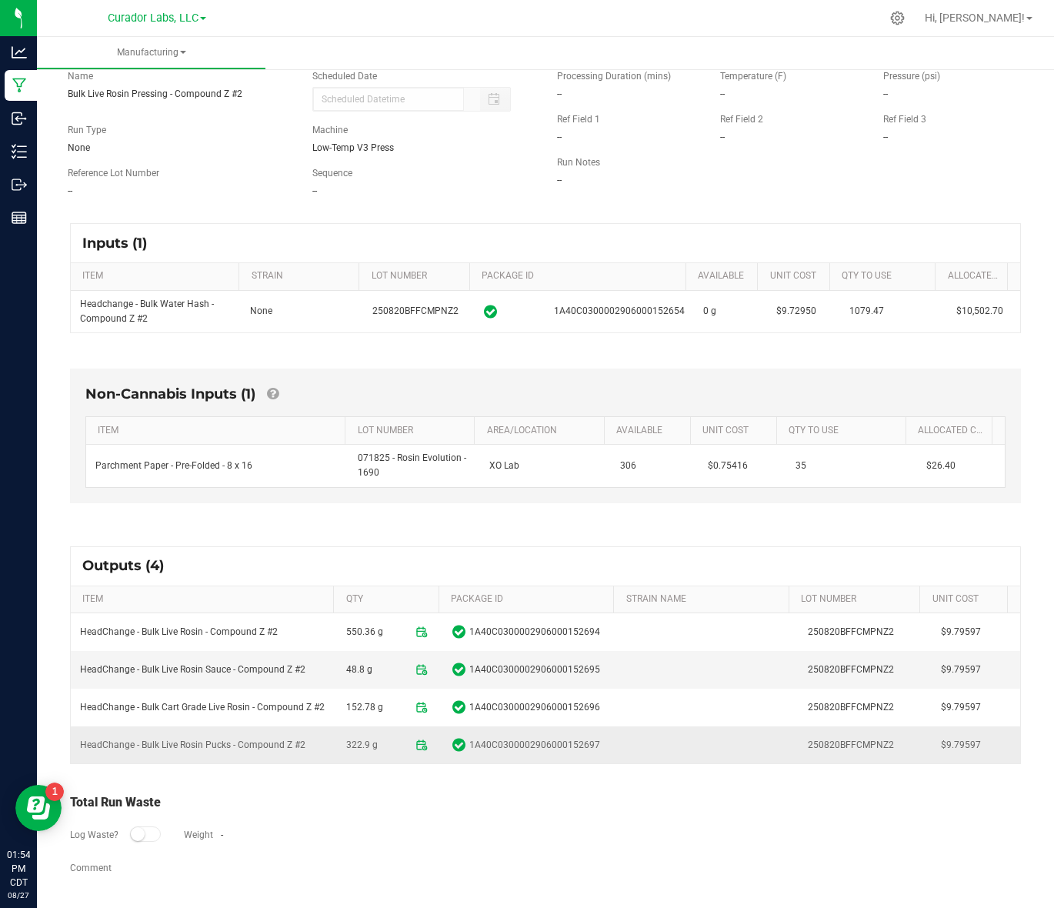
drag, startPoint x: 82, startPoint y: 631, endPoint x: 965, endPoint y: 752, distance: 892.1
click at [965, 752] on tbody "HeadChange - Bulk Live Rosin - Compound Z #2 550.36 g 1A40C0300002906000152694 …" at bounding box center [545, 688] width 949 height 150
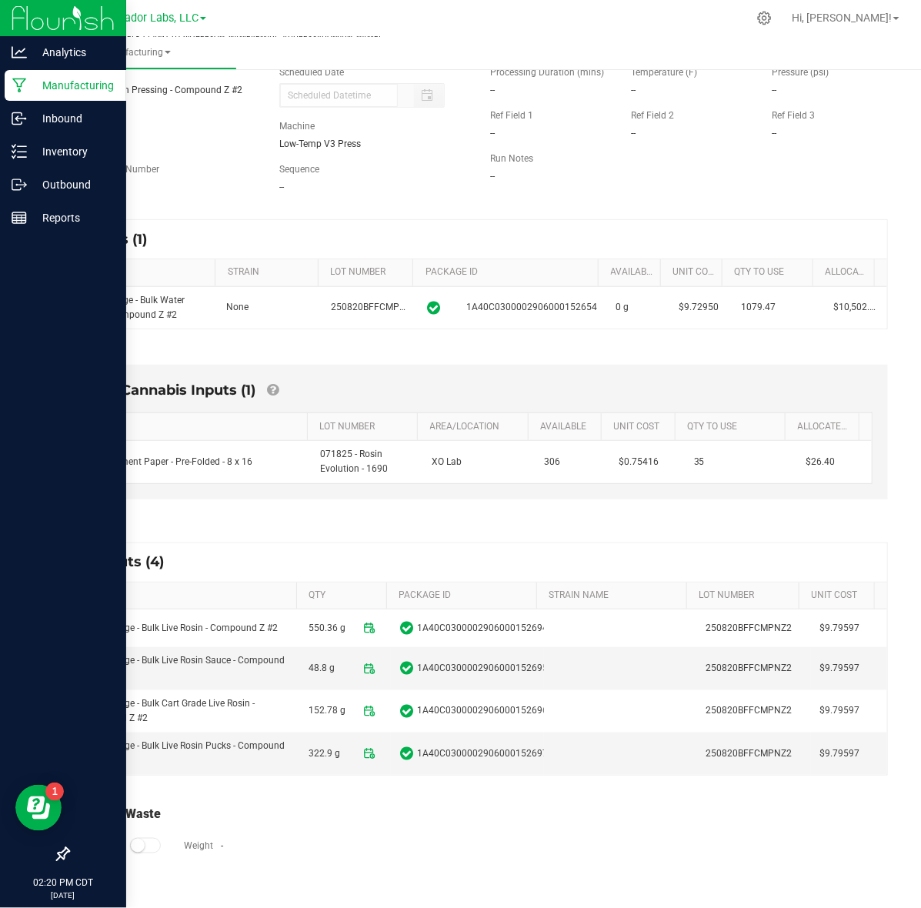
click at [23, 88] on icon at bounding box center [19, 85] width 15 height 15
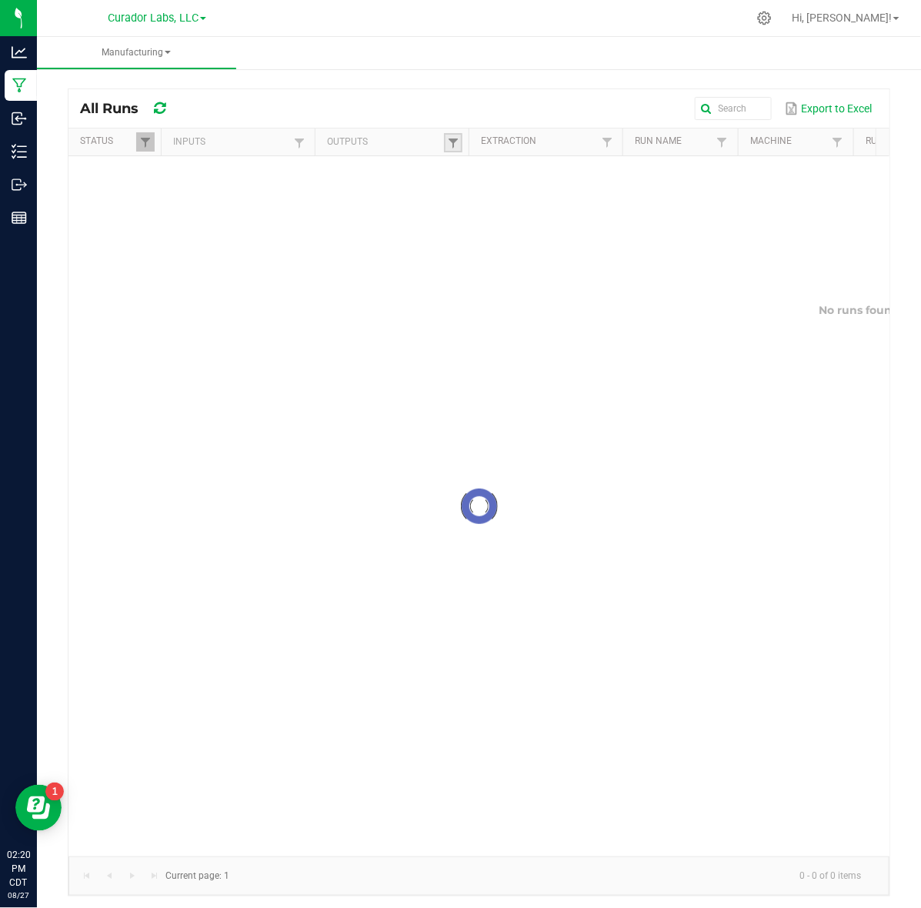
click at [459, 142] on link at bounding box center [453, 142] width 18 height 19
click at [506, 173] on div at bounding box center [478, 506] width 821 height 700
click at [448, 148] on span at bounding box center [453, 143] width 12 height 12
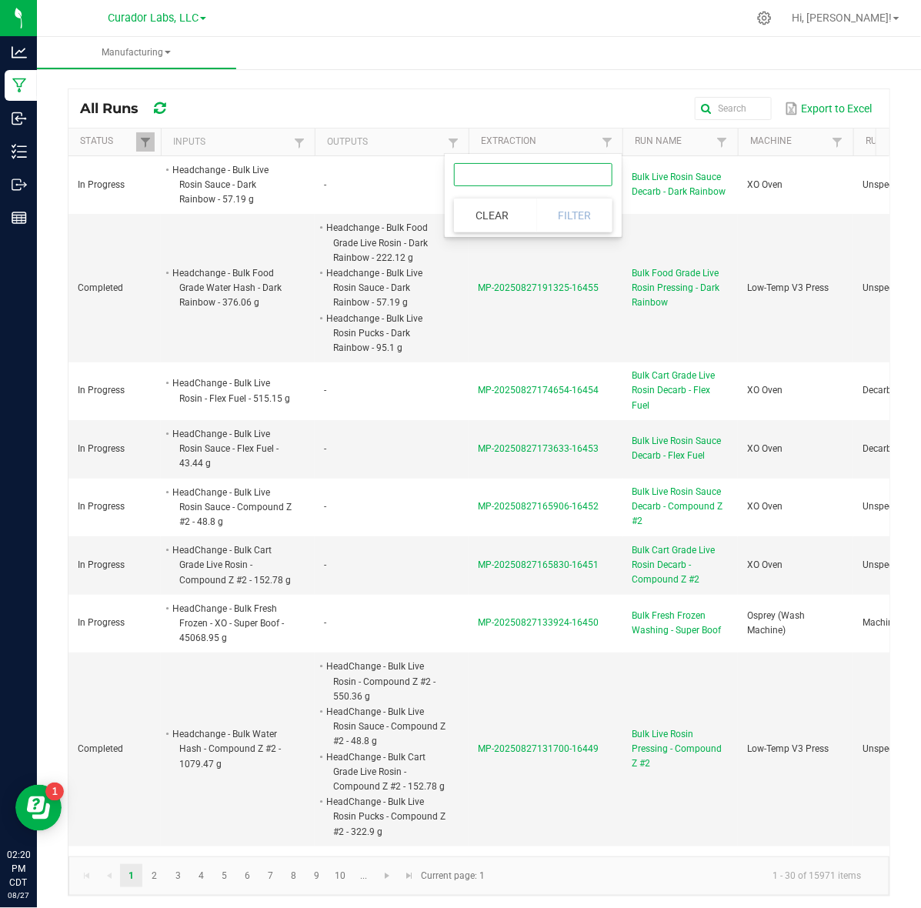
click at [477, 181] on input "text" at bounding box center [533, 174] width 158 height 23
paste input "Headchange - Bulk Live Rosin Pucks - Dark Rainbow"
type input "Headchange - Bulk Live Rosin Pucks - Dark Rainbow"
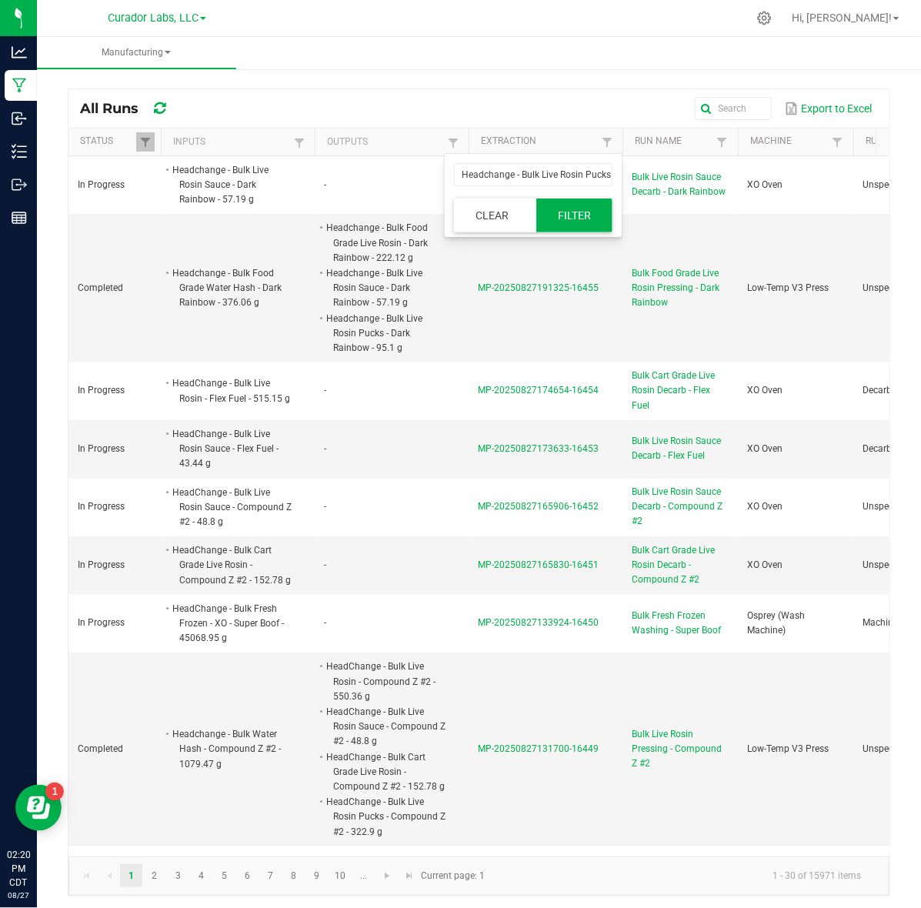
click at [582, 208] on button "Filter" at bounding box center [574, 215] width 77 height 34
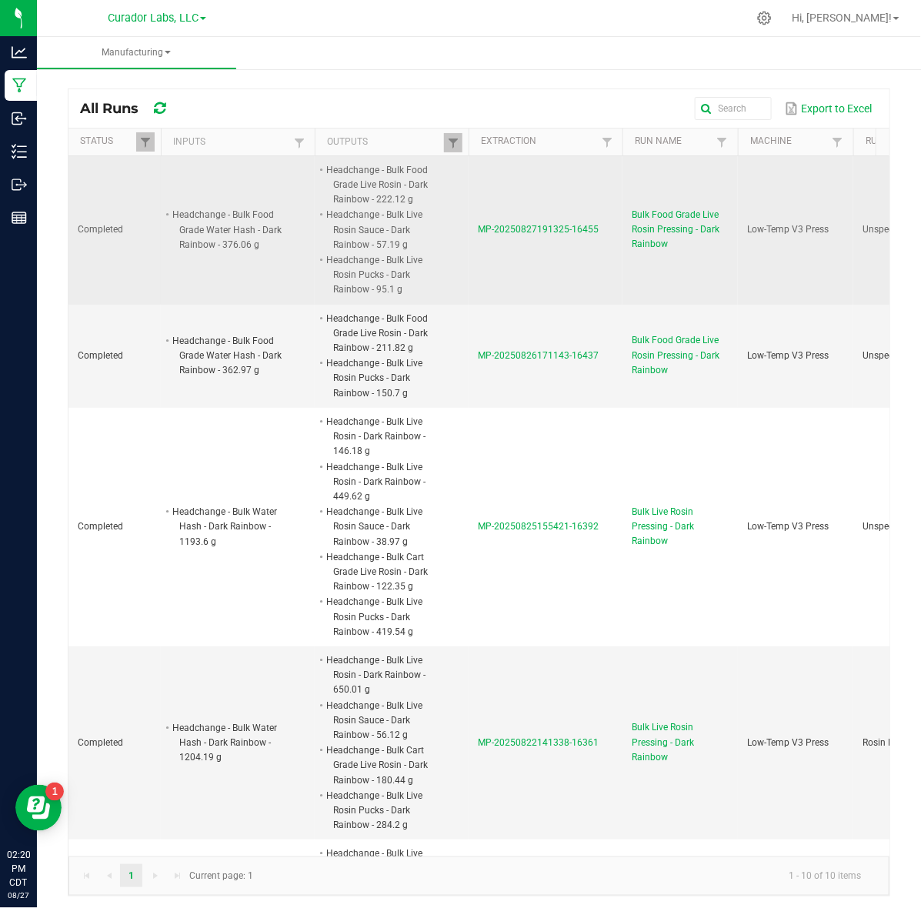
drag, startPoint x: 467, startPoint y: 243, endPoint x: 598, endPoint y: 228, distance: 131.6
click at [598, 228] on tr "Completed Headchange - Bulk Food Grade Water Hash - Dark Rainbow - 376.06 g Hea…" at bounding box center [860, 230] width 1585 height 148
click at [599, 235] on td "MP-20250827191325-16455" at bounding box center [545, 230] width 154 height 148
drag, startPoint x: 599, startPoint y: 237, endPoint x: 478, endPoint y: 245, distance: 121.0
click at [478, 245] on td "MP-20250827191325-16455" at bounding box center [545, 230] width 154 height 148
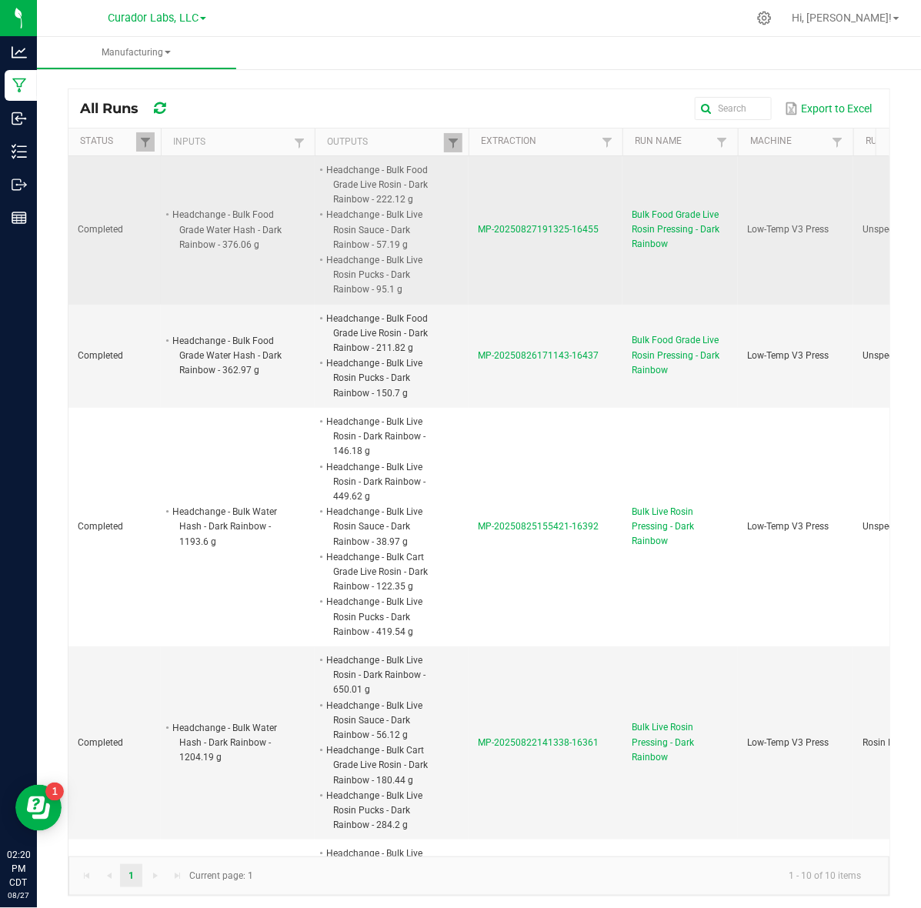
click at [487, 232] on span "MP-20250827191325-16455" at bounding box center [538, 229] width 121 height 11
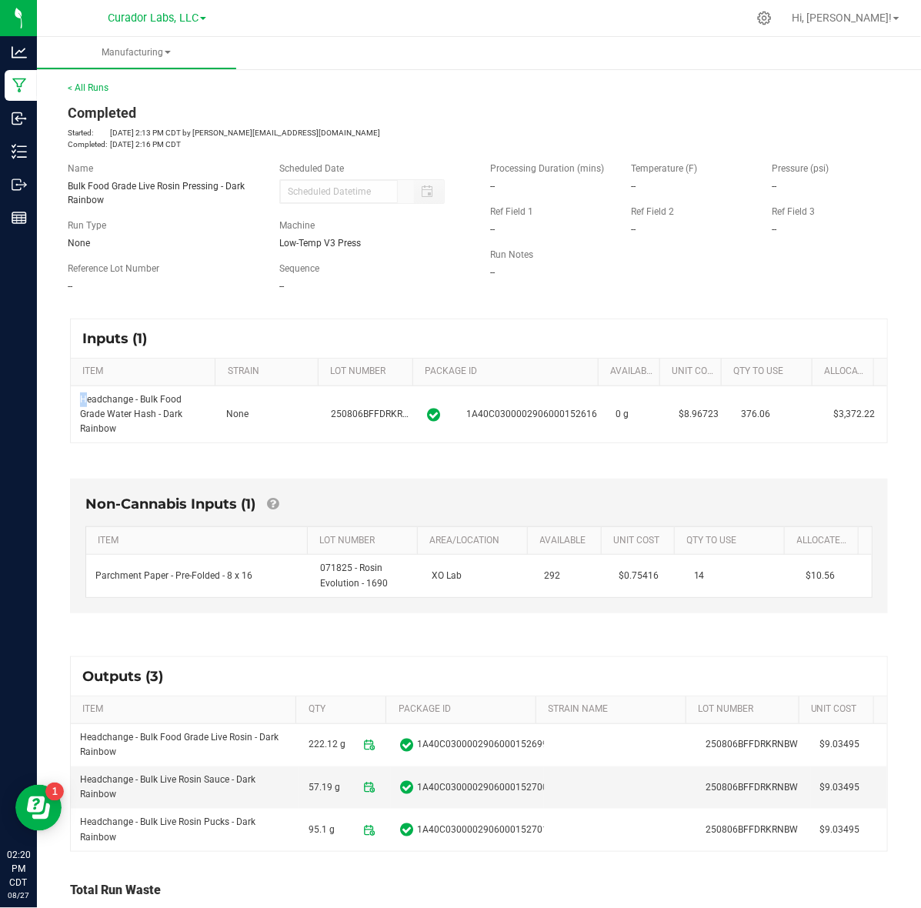
drag, startPoint x: 81, startPoint y: 402, endPoint x: 863, endPoint y: 429, distance: 782.8
click at [863, 429] on div "Headchange - Bulk Food Grade Water Hash - Dark Rainbow None 250806BFFDRKRNBW 1A…" at bounding box center [479, 414] width 816 height 57
drag, startPoint x: 89, startPoint y: 577, endPoint x: 854, endPoint y: 594, distance: 764.9
click at [854, 594] on div "Parchment Paper - Pre-Folded - 8 x 16 071825 - Rosin Evolution - 1690 XO Lab 29…" at bounding box center [478, 576] width 785 height 42
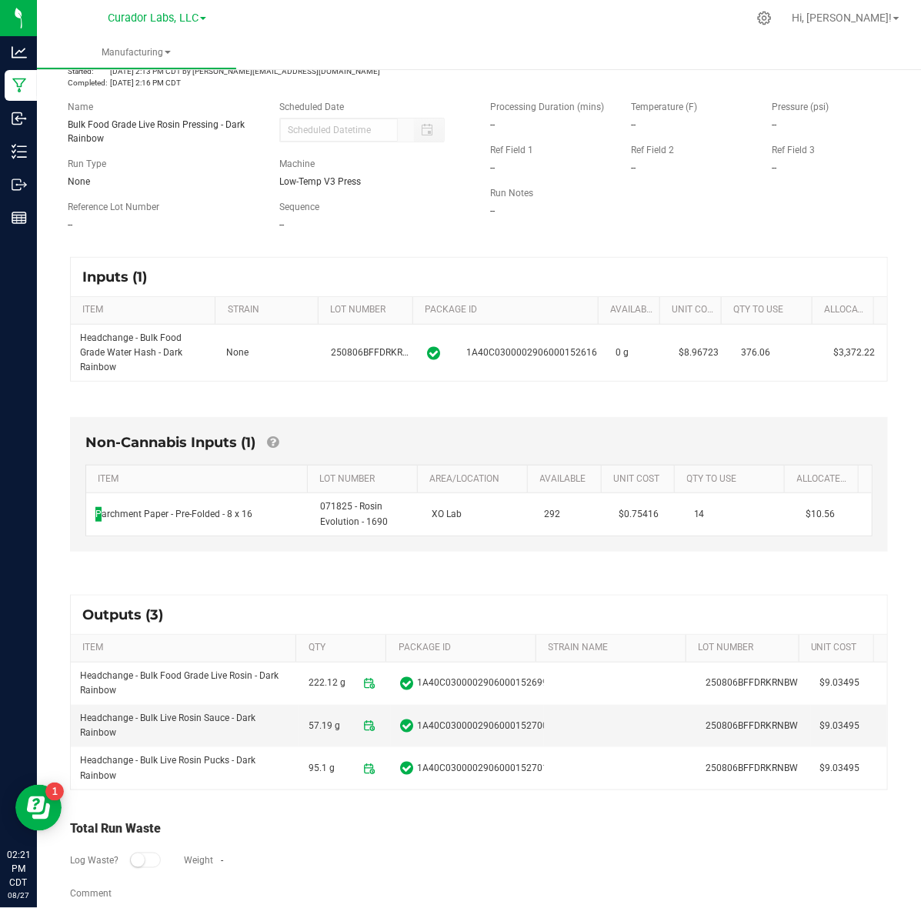
scroll to position [89, 0]
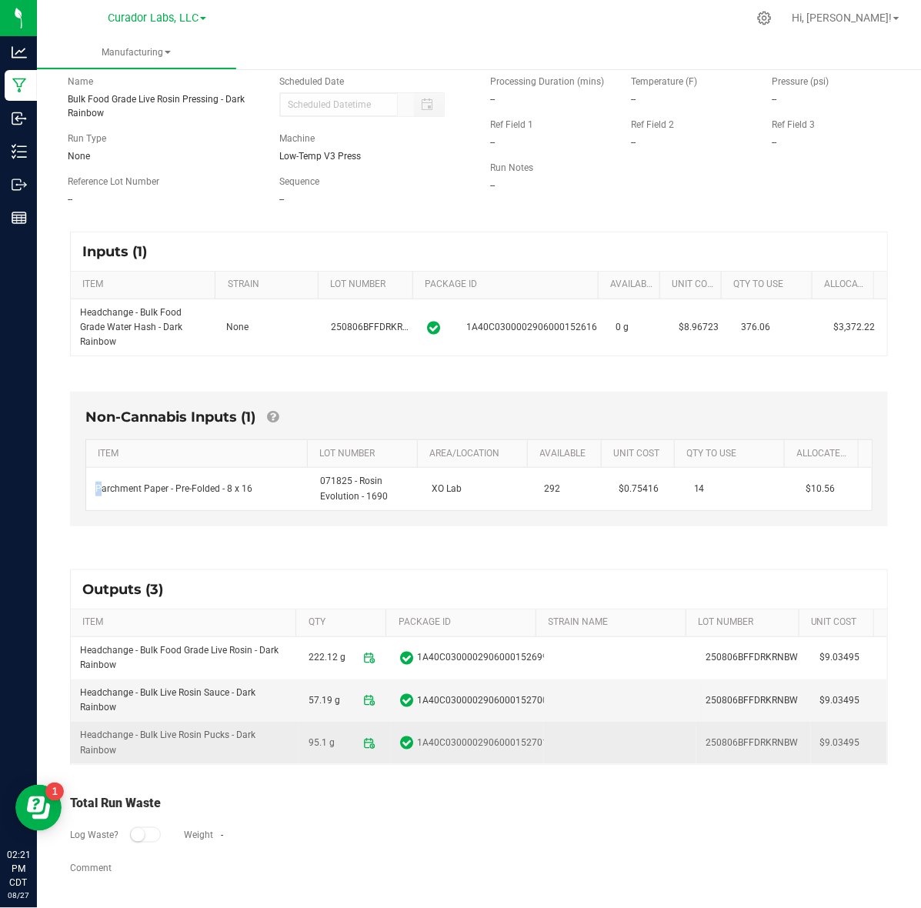
drag, startPoint x: 78, startPoint y: 648, endPoint x: 832, endPoint y: 749, distance: 759.8
click at [832, 749] on tbody "Headchange - Bulk Food Grade Live Rosin - Dark Rainbow 222.12 g 1A40C0300002906…" at bounding box center [479, 700] width 816 height 127
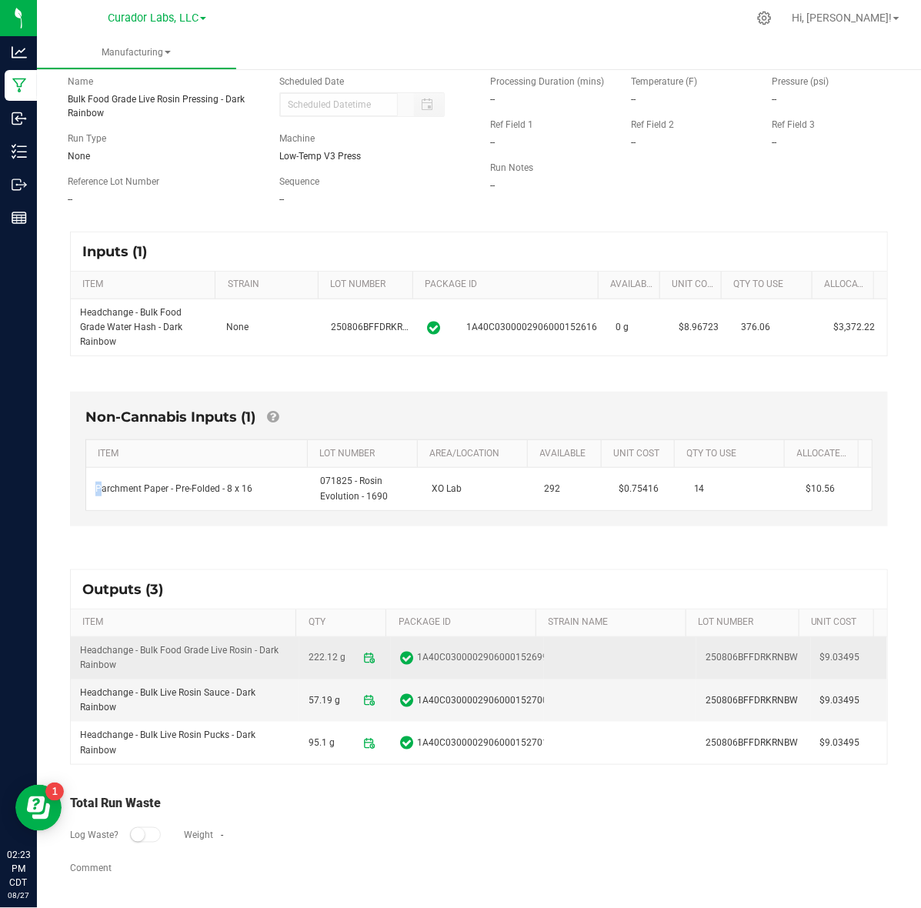
click at [241, 654] on td "Headchange - Bulk Food Grade Live Rosin - Dark Rainbow" at bounding box center [185, 658] width 228 height 42
click at [254, 648] on td "Headchange - Bulk Food Grade Live Rosin - Dark Rainbow" at bounding box center [185, 658] width 228 height 42
drag, startPoint x: 256, startPoint y: 648, endPoint x: 262, endPoint y: 662, distance: 15.9
click at [262, 662] on td "Headchange - Bulk Food Grade Live Rosin - Dark Rainbow" at bounding box center [185, 658] width 228 height 42
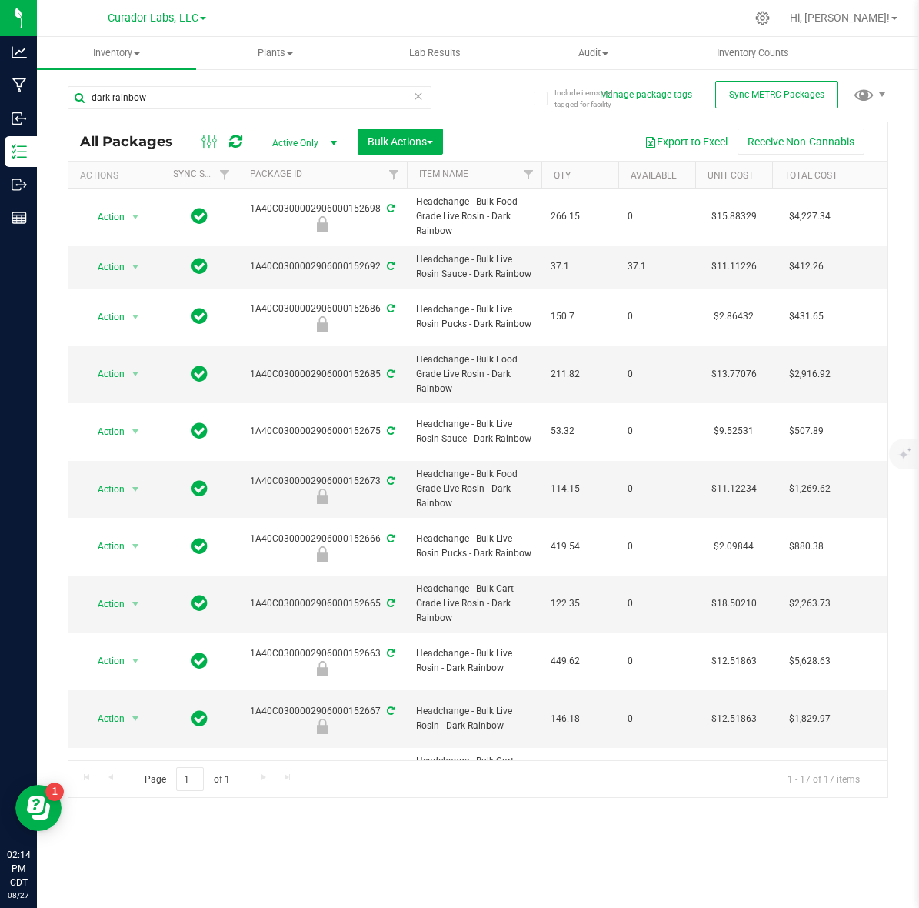
click at [228, 141] on icon at bounding box center [235, 142] width 20 height 20
click at [232, 146] on icon at bounding box center [235, 141] width 13 height 15
click at [256, 102] on input "dark rainbow" at bounding box center [250, 97] width 364 height 23
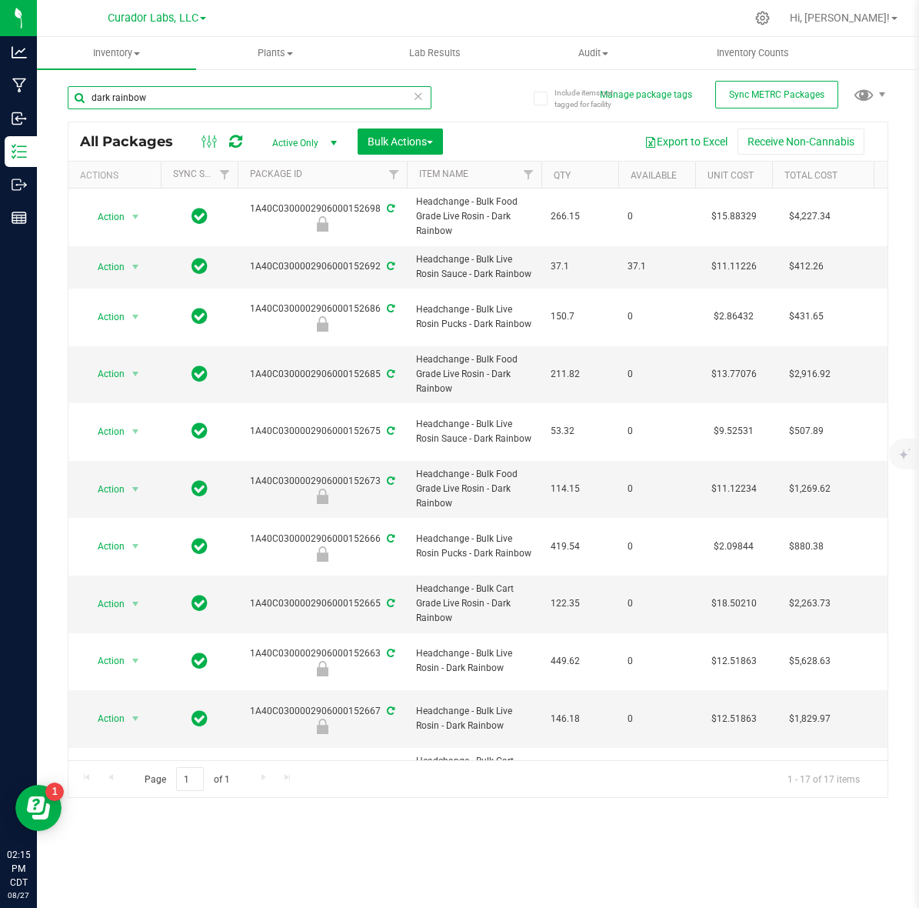
click at [256, 102] on input "dark rainbow" at bounding box center [250, 97] width 364 height 23
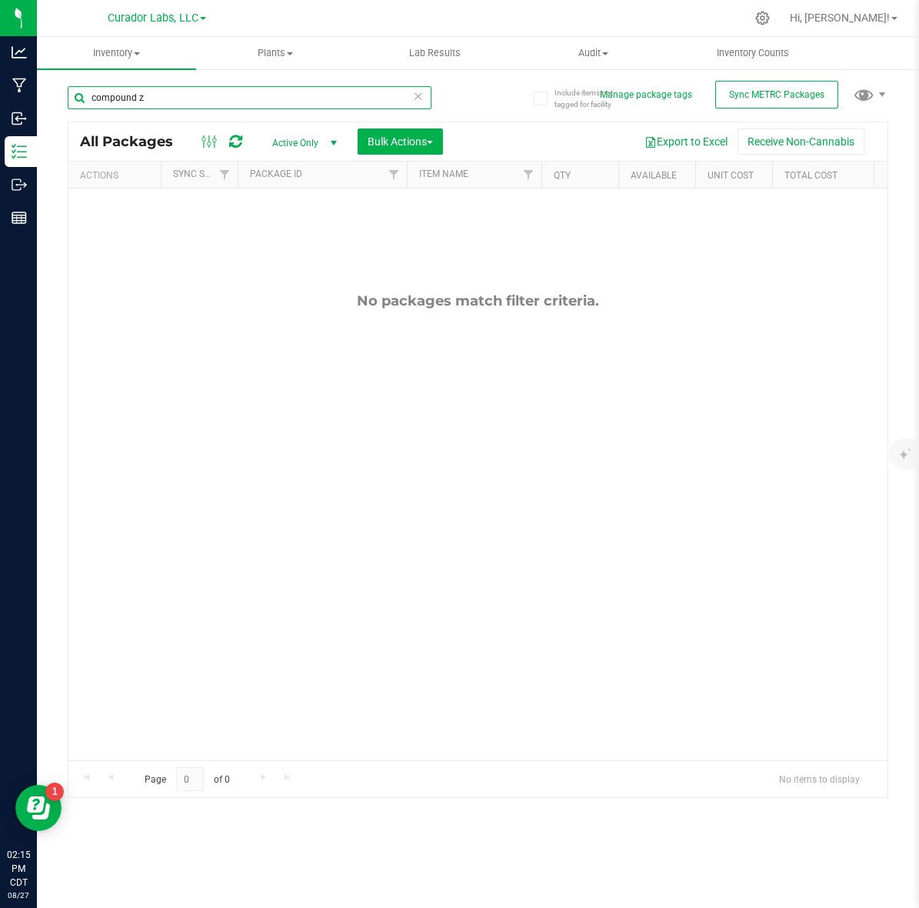
type input "compound z"
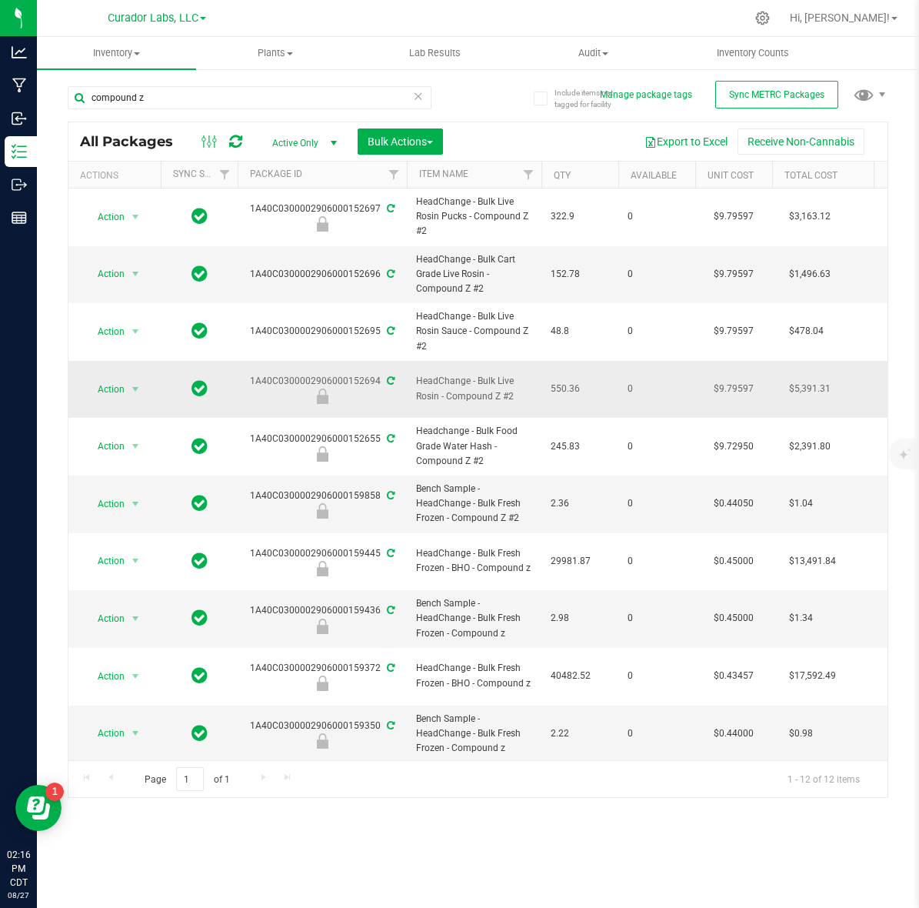
click at [725, 382] on td "$9.79597" at bounding box center [733, 390] width 77 height 58
click at [725, 382] on input "9.79597" at bounding box center [730, 389] width 70 height 22
type input "12.0811848418"
type input "12.08118"
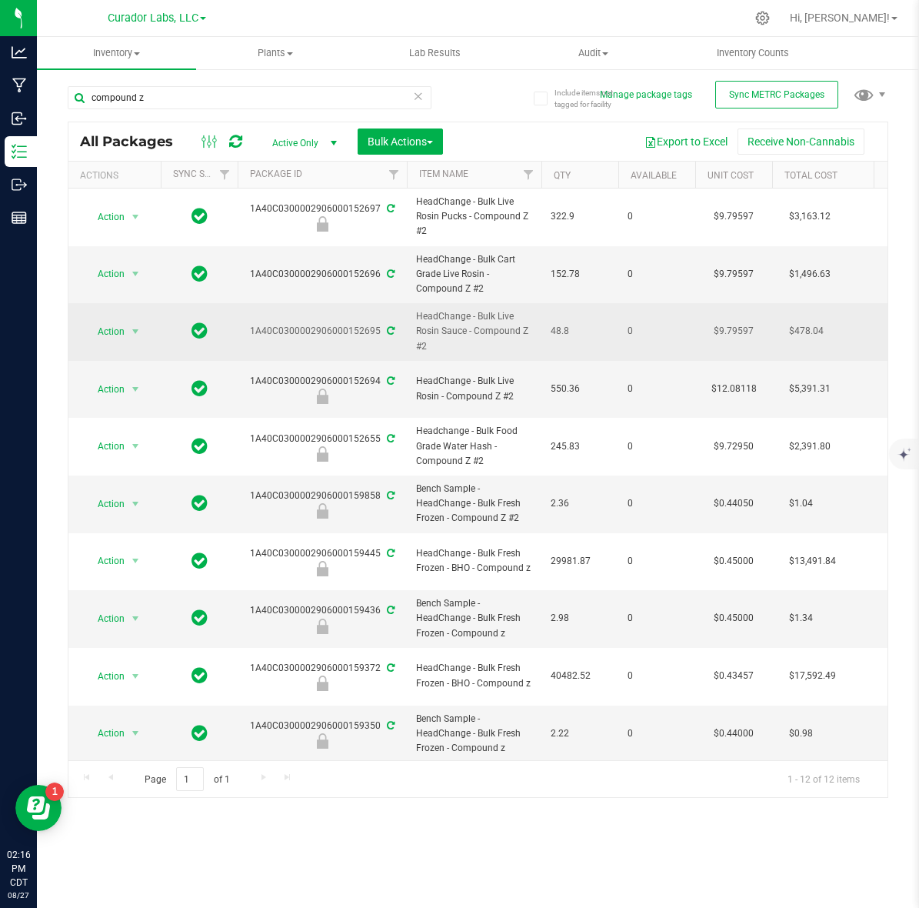
click at [727, 332] on td "$9.79597" at bounding box center [733, 332] width 77 height 58
click at [727, 332] on input "9.79597" at bounding box center [730, 332] width 70 height 22
type input "10.2093660853"
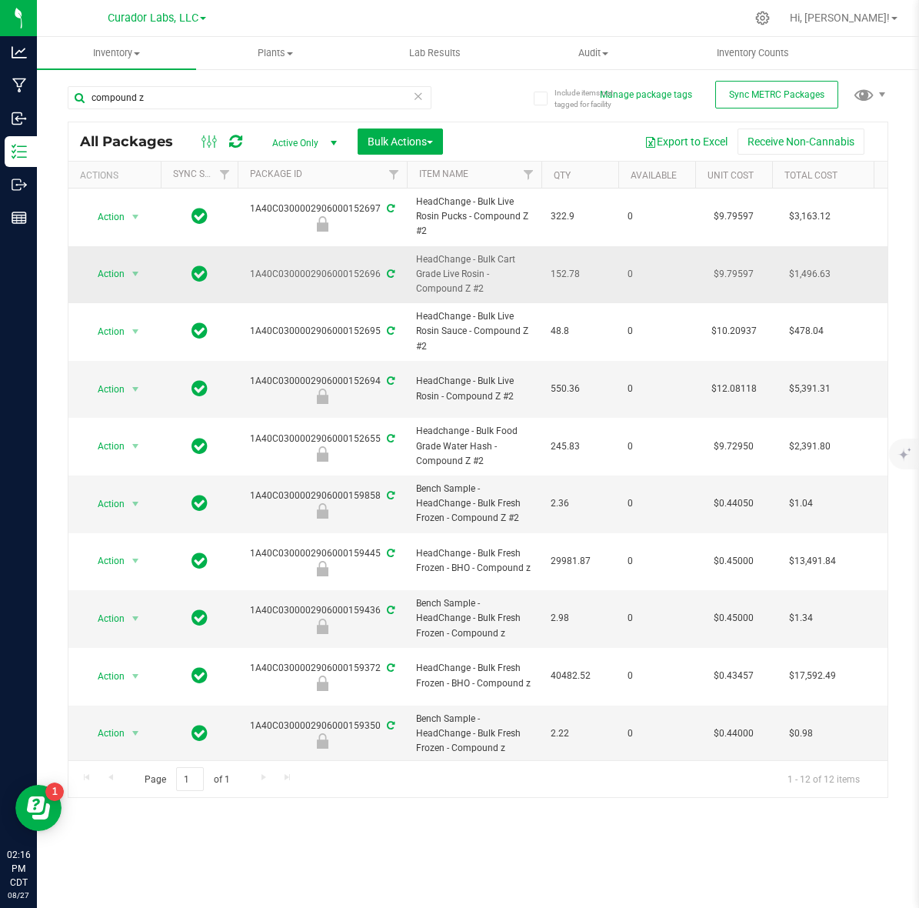
click at [746, 270] on td "$9.79597" at bounding box center [733, 275] width 77 height 58
click at [746, 270] on input "9.79597" at bounding box center [730, 274] width 70 height 22
type input "17.8555725676"
type input "17.85557"
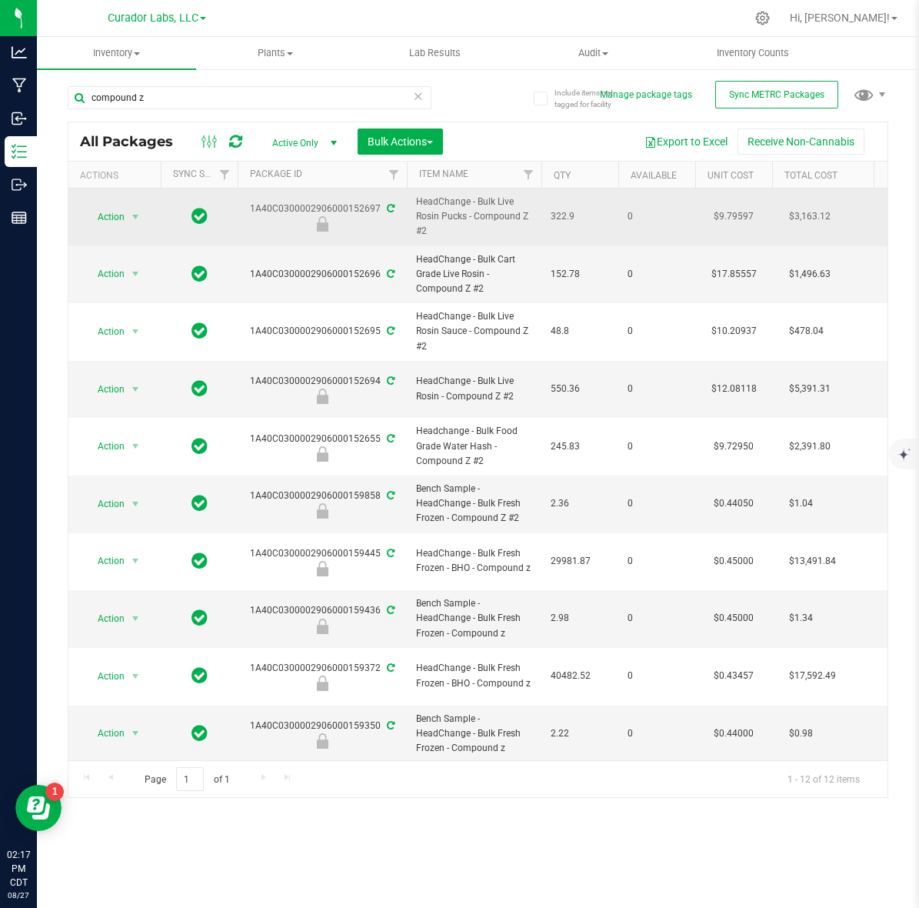
click at [745, 221] on td "$9.79597" at bounding box center [733, 217] width 77 height 58
click at [745, 221] on span "9.79597 9.79597" at bounding box center [731, 216] width 72 height 23
click at [745, 221] on input "9.79597" at bounding box center [730, 217] width 70 height 22
type input "2.0251101376"
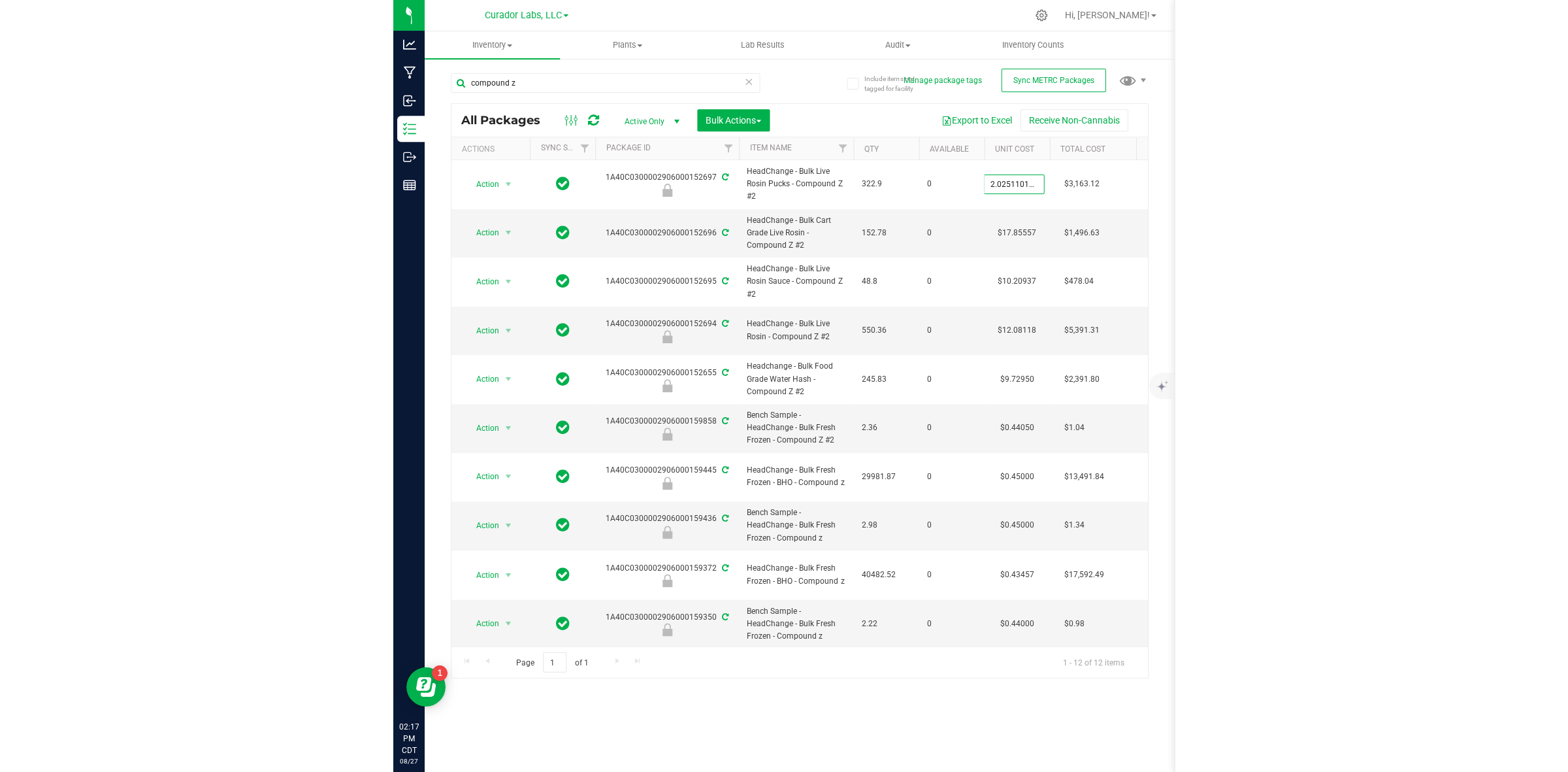
scroll to position [0, 2]
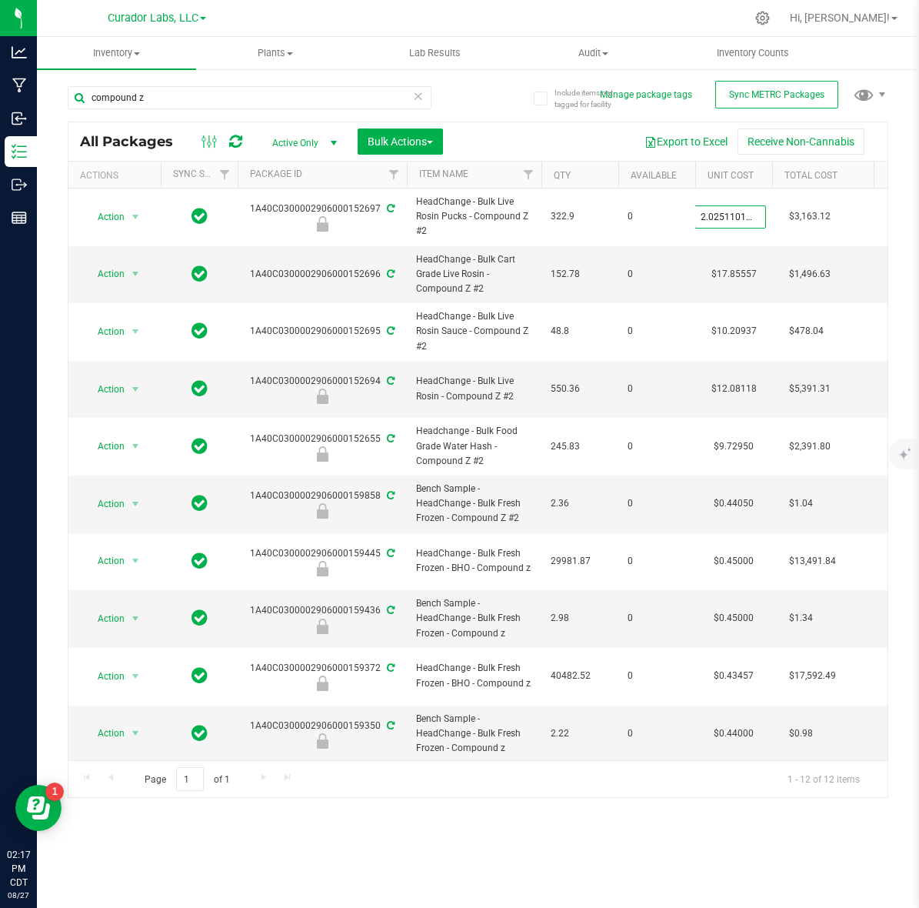
click at [232, 139] on div "All Packages Active Only Active Only Lab Samples Locked All External Internal B…" at bounding box center [478, 460] width 821 height 676
click at [232, 139] on icon at bounding box center [235, 141] width 13 height 15
click at [232, 141] on icon at bounding box center [235, 141] width 13 height 15
click at [233, 142] on icon at bounding box center [235, 141] width 13 height 15
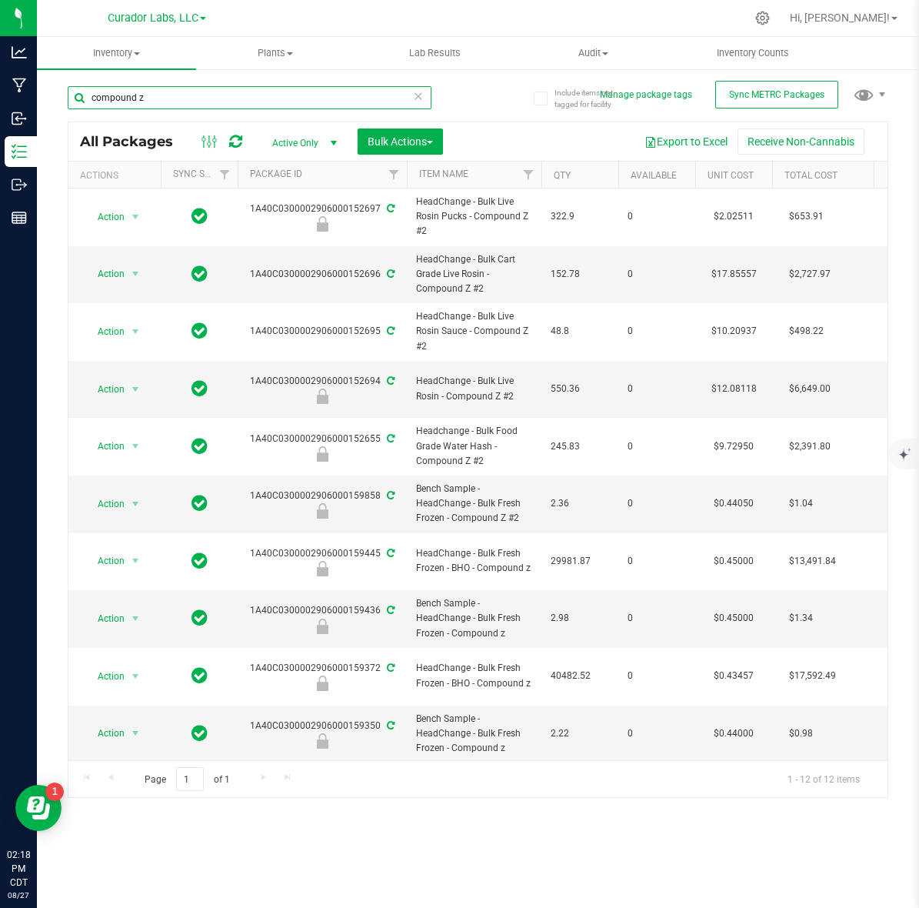
click at [404, 89] on input "compound z" at bounding box center [250, 97] width 364 height 23
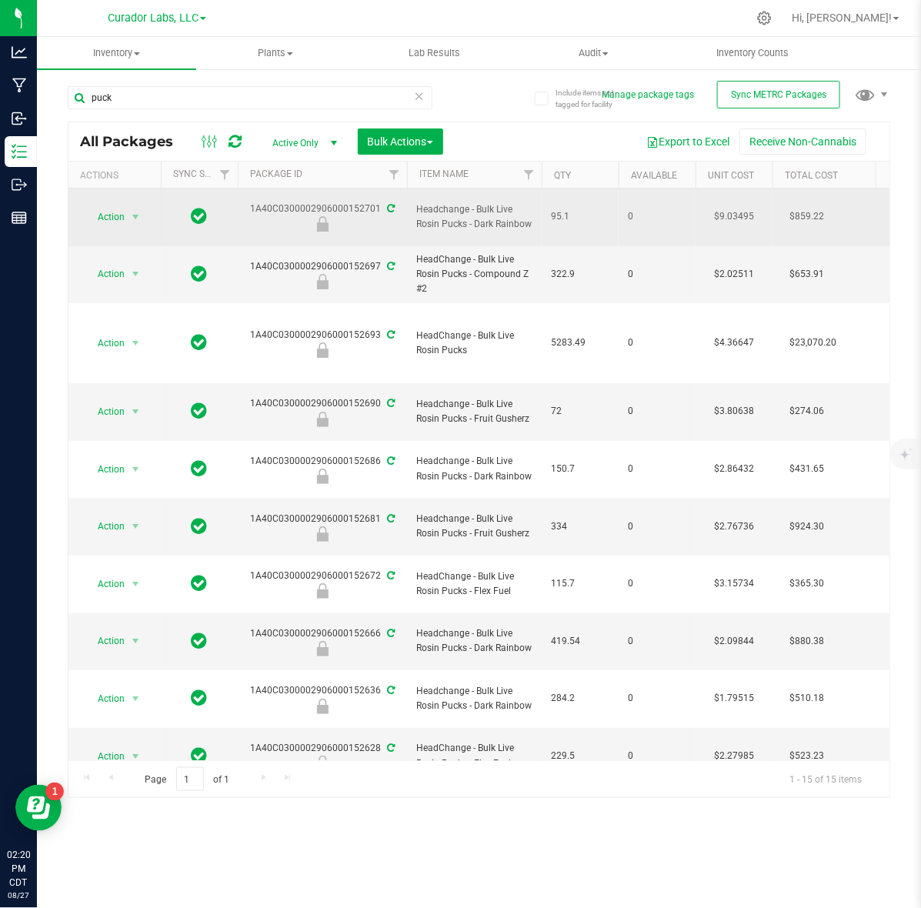
click at [467, 215] on span "Headchange - Bulk Live Rosin Pucks - Dark Rainbow" at bounding box center [474, 216] width 116 height 29
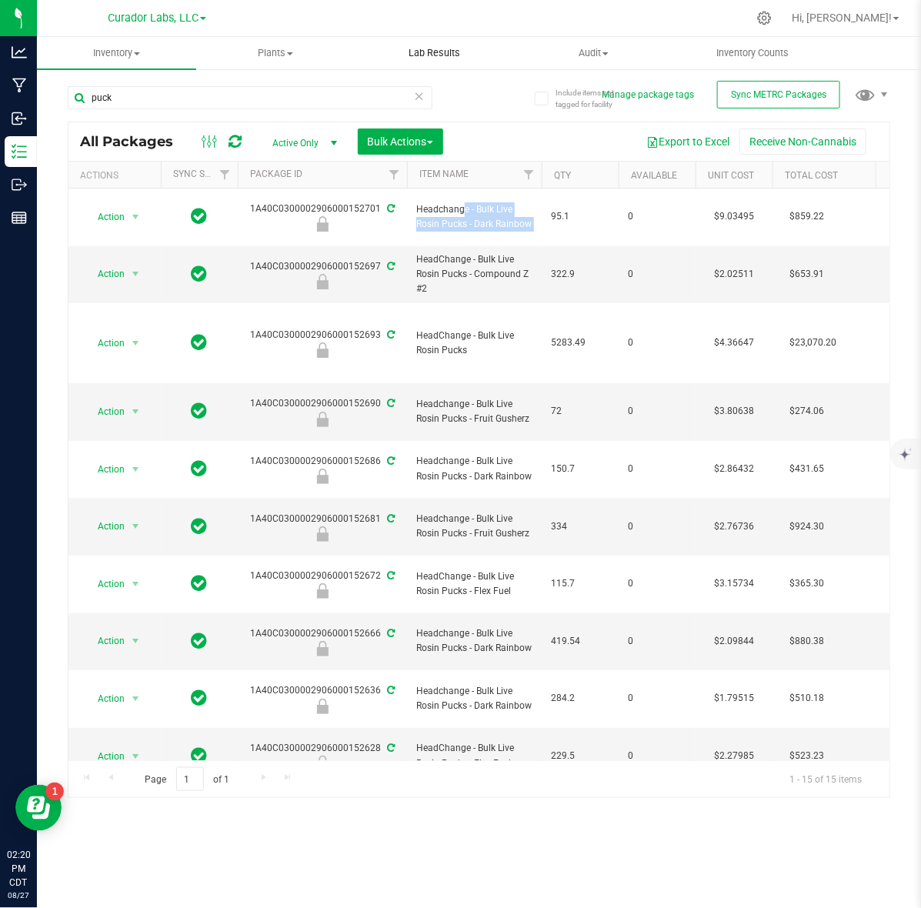
copy tr "Headchange - Bulk Live Rosin Pucks - Dark Rainbow"
click at [325, 98] on input "puck" at bounding box center [250, 97] width 365 height 23
paste input "Dark Rainbow"
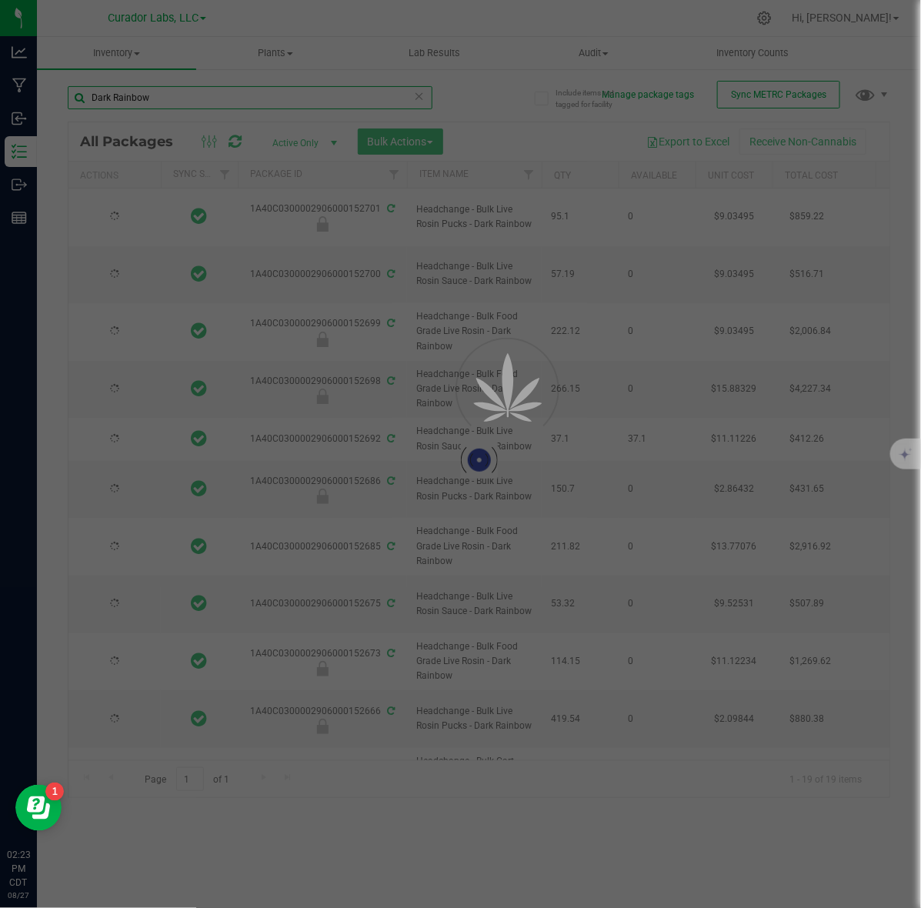
type input "Dark Rainbow"
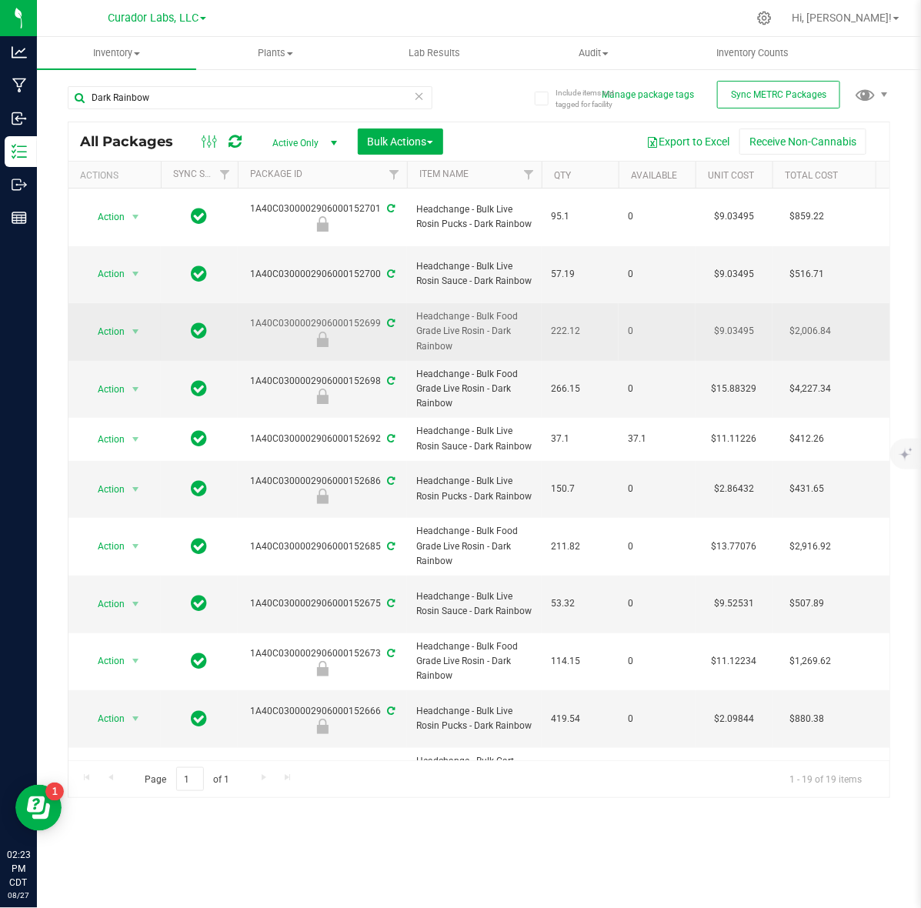
click at [732, 303] on td "$9.03495" at bounding box center [733, 332] width 77 height 58
click at [732, 320] on span "9.03495 9.03495" at bounding box center [731, 331] width 72 height 23
click at [732, 321] on input "9.03495" at bounding box center [730, 332] width 70 height 22
type input "11.2060404147"
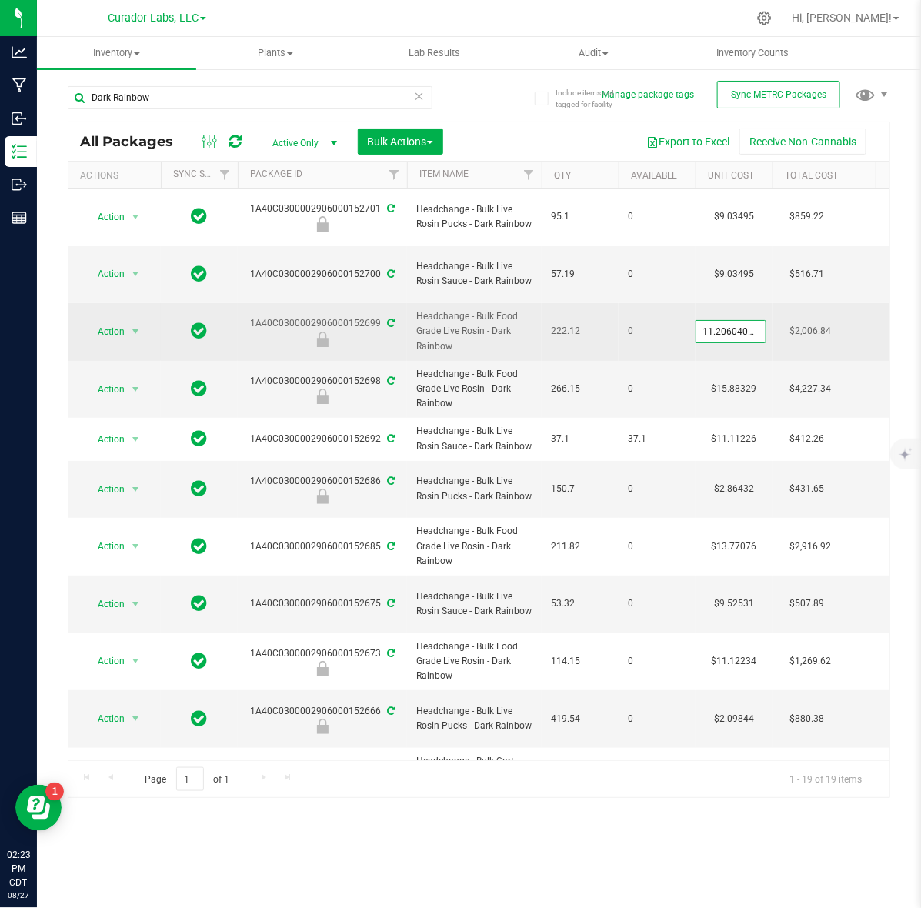
scroll to position [0, 8]
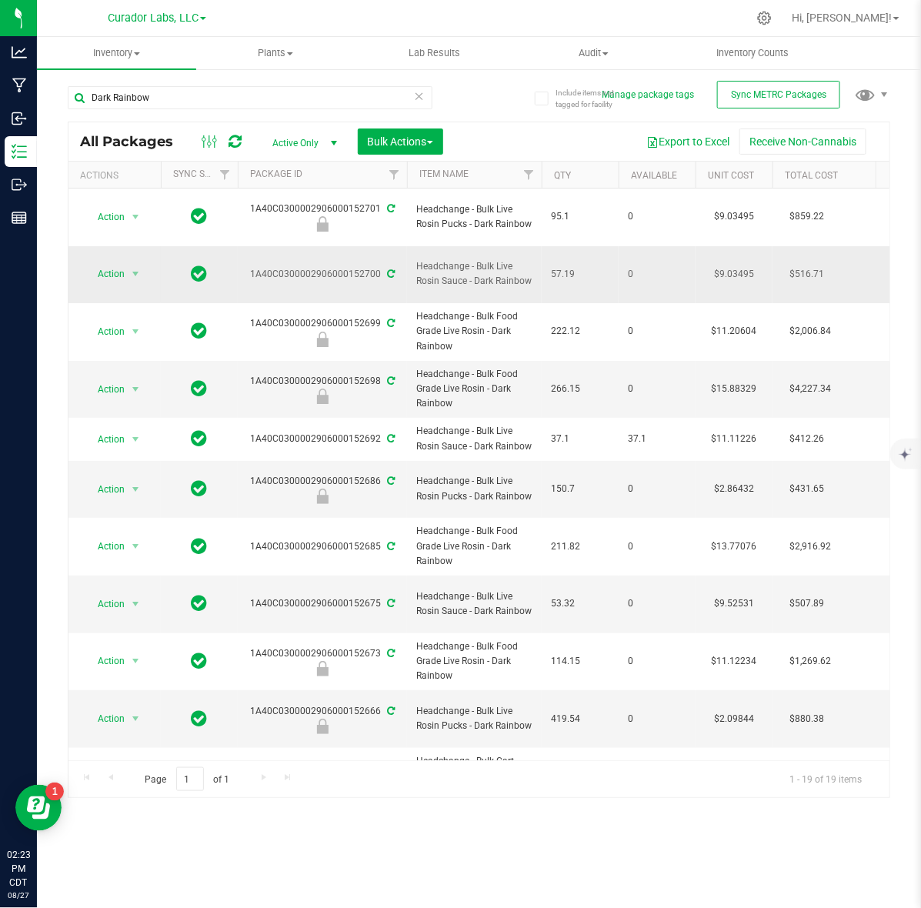
click at [717, 256] on td "$9.03495" at bounding box center [733, 275] width 77 height 58
click at [717, 262] on span "9.03495 9.03495" at bounding box center [731, 273] width 72 height 23
click at [717, 263] on input "9.03495" at bounding box center [730, 274] width 70 height 22
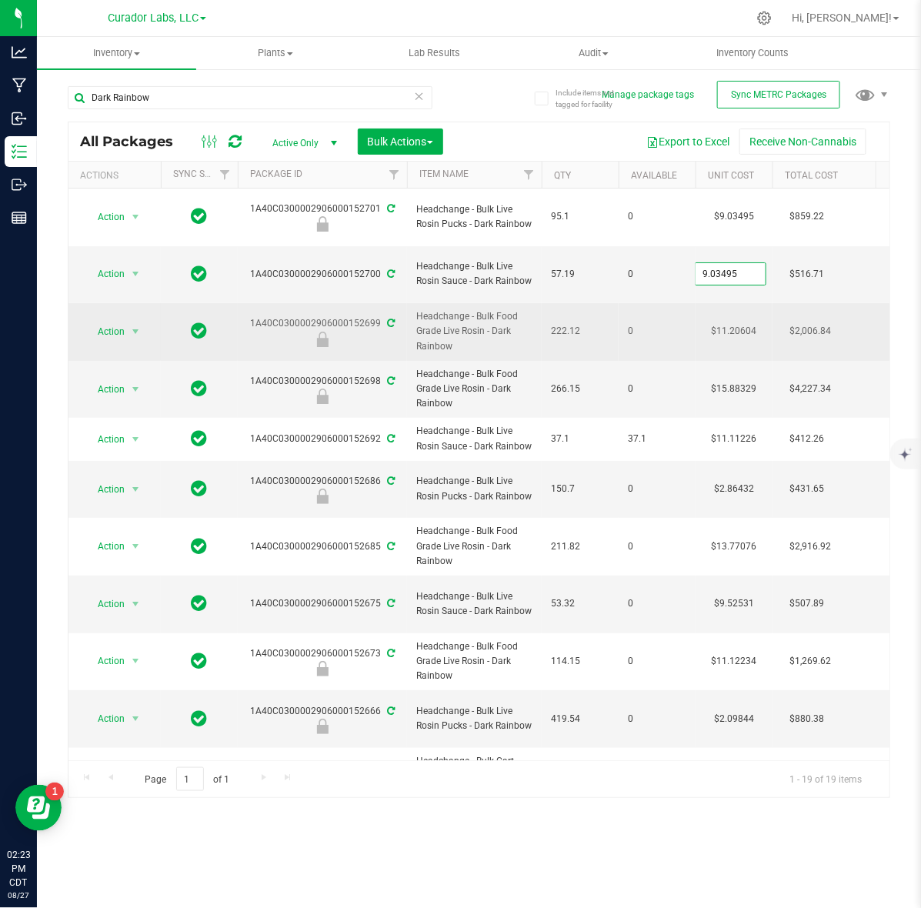
type input "11.7507516759"
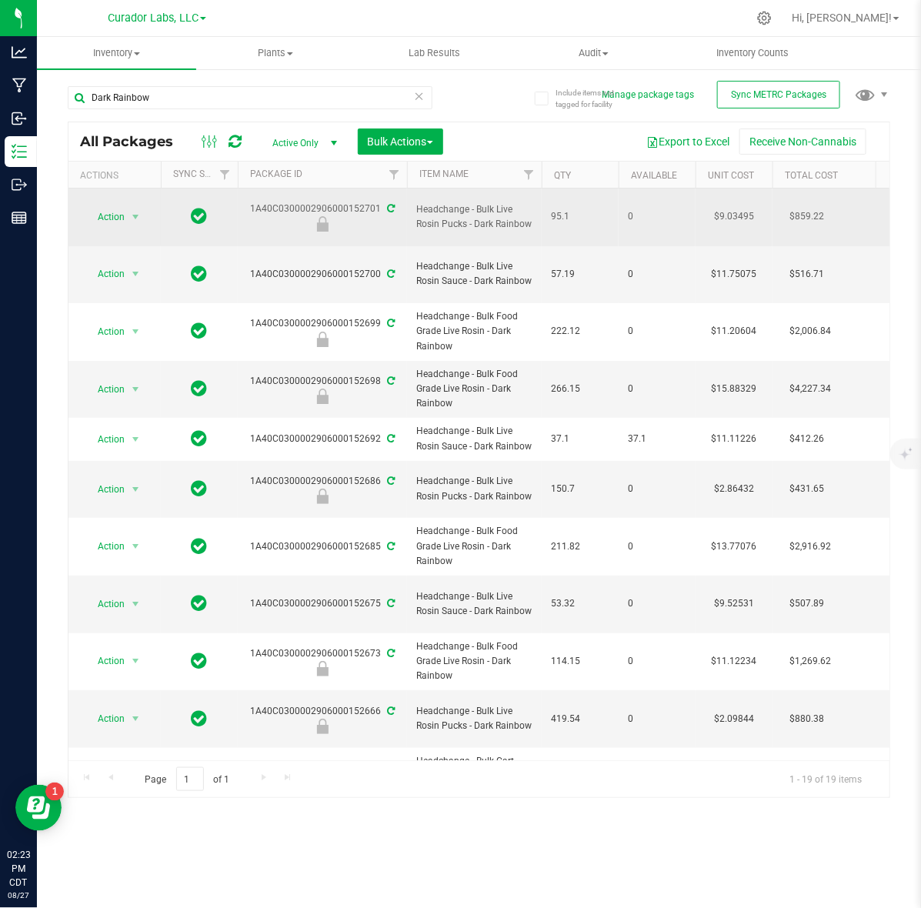
click at [724, 210] on td "$9.03495" at bounding box center [733, 217] width 77 height 58
click at [724, 210] on span "9.03495 9.03495" at bounding box center [731, 216] width 72 height 23
click at [724, 210] on input "9.03495" at bounding box center [730, 217] width 70 height 22
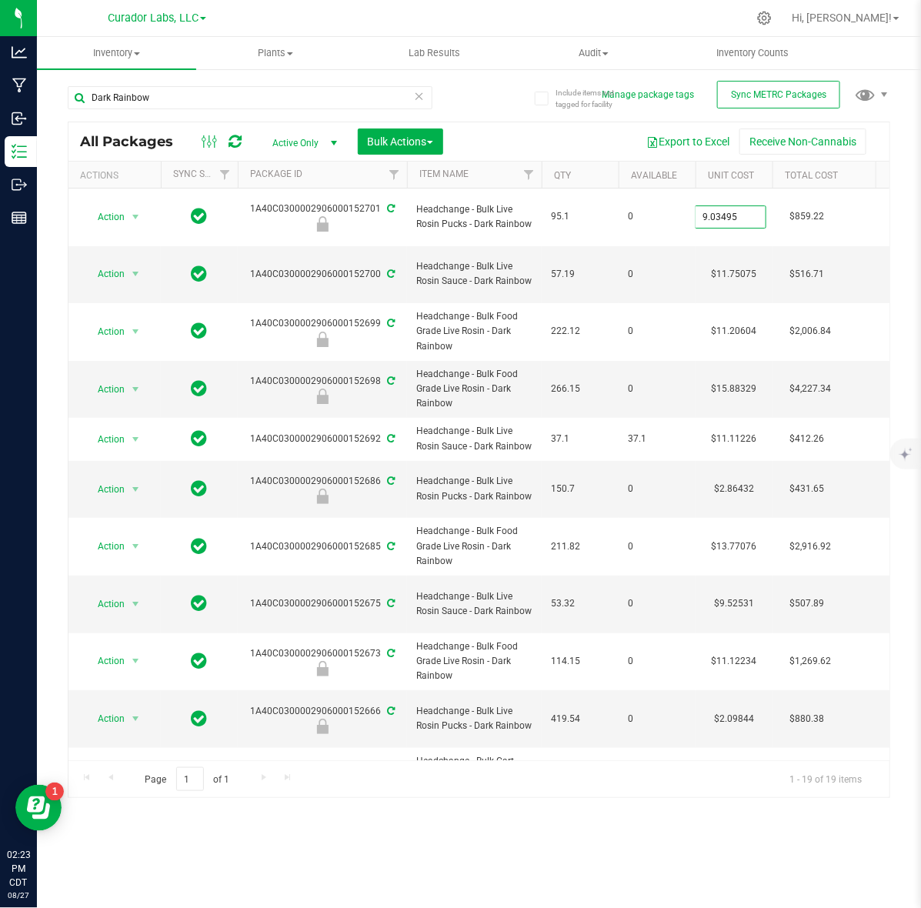
type input "2.3308564063"
click at [227, 135] on div "All Packages Active Only Active Only Lab Samples Locked All External Internal B…" at bounding box center [479, 460] width 822 height 676
click at [229, 135] on icon at bounding box center [235, 141] width 13 height 15
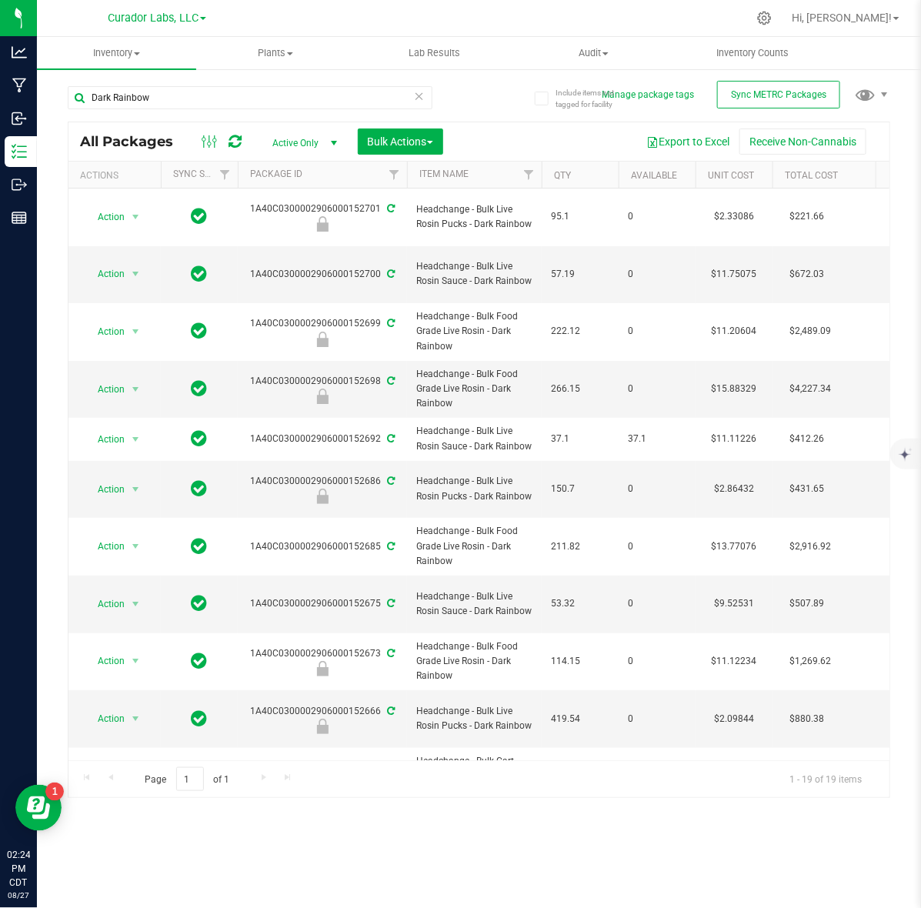
click at [229, 138] on icon at bounding box center [235, 141] width 13 height 15
